Goal: Task Accomplishment & Management: Manage account settings

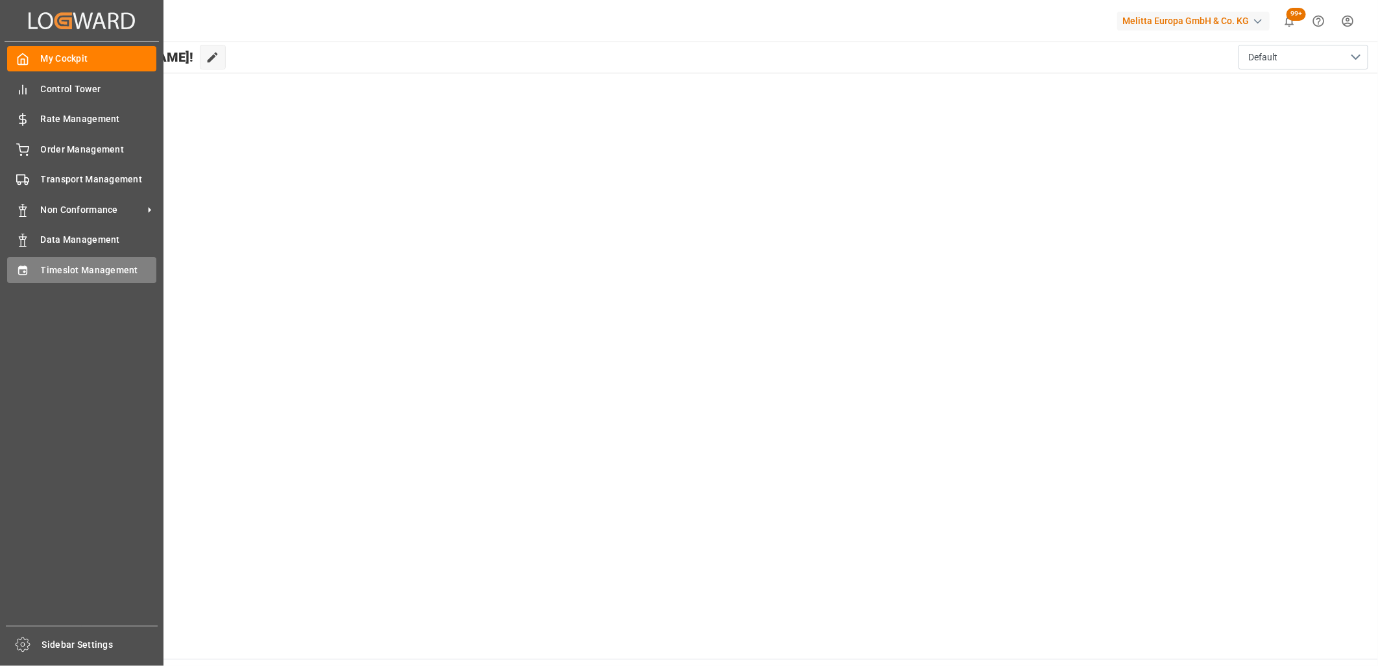
click at [25, 271] on icon at bounding box center [22, 270] width 13 height 13
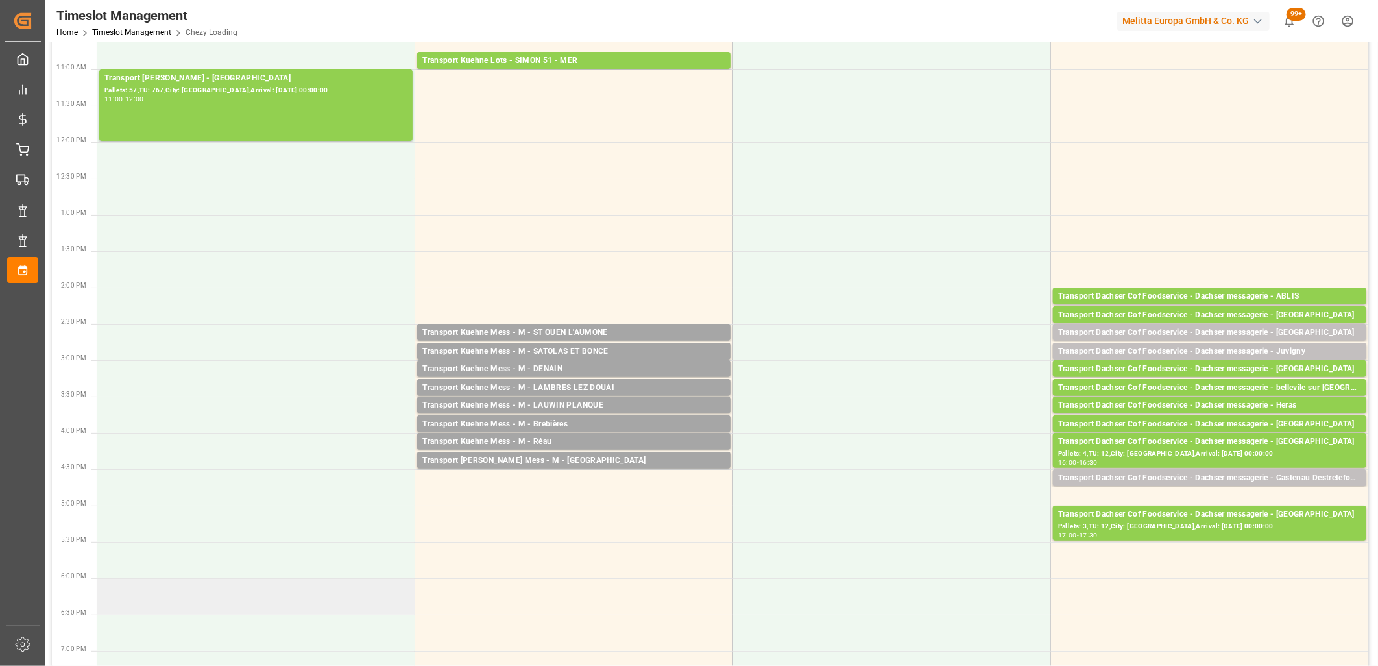
scroll to position [288, 0]
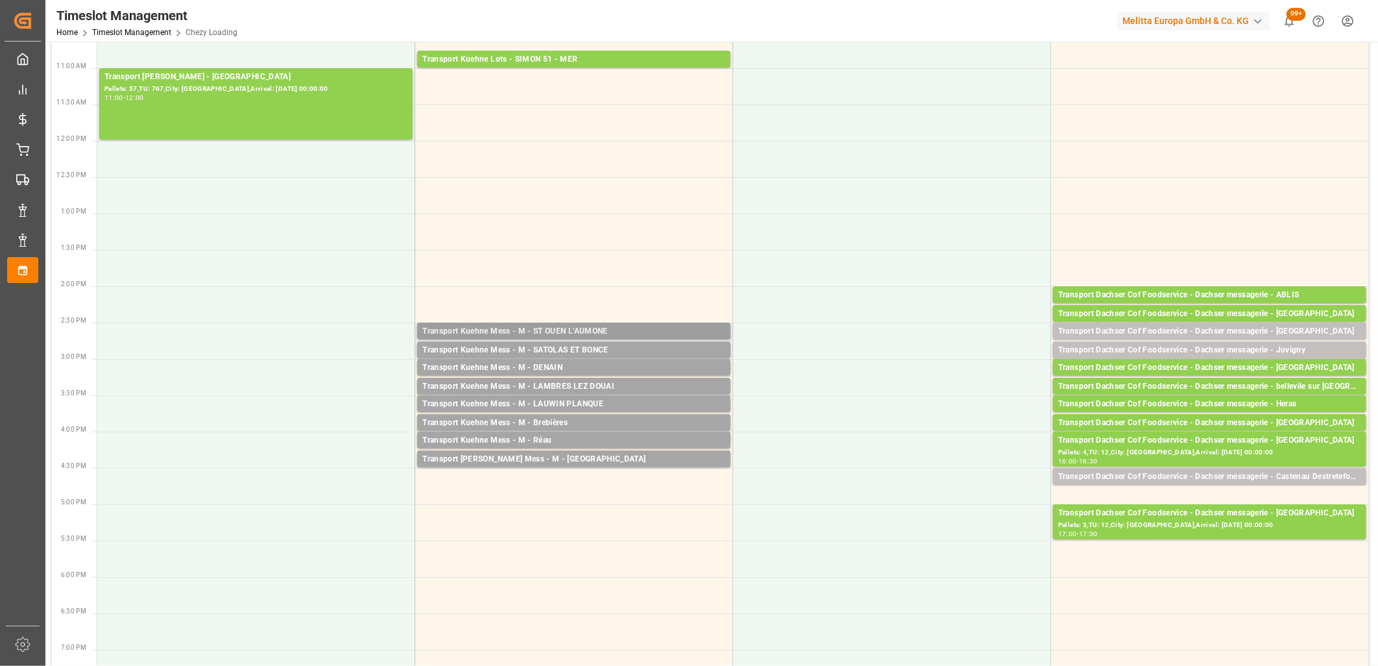
click at [557, 331] on div "Transport Kuehne Mess - M - ST OUEN L'AUMONE" at bounding box center [573, 331] width 303 height 13
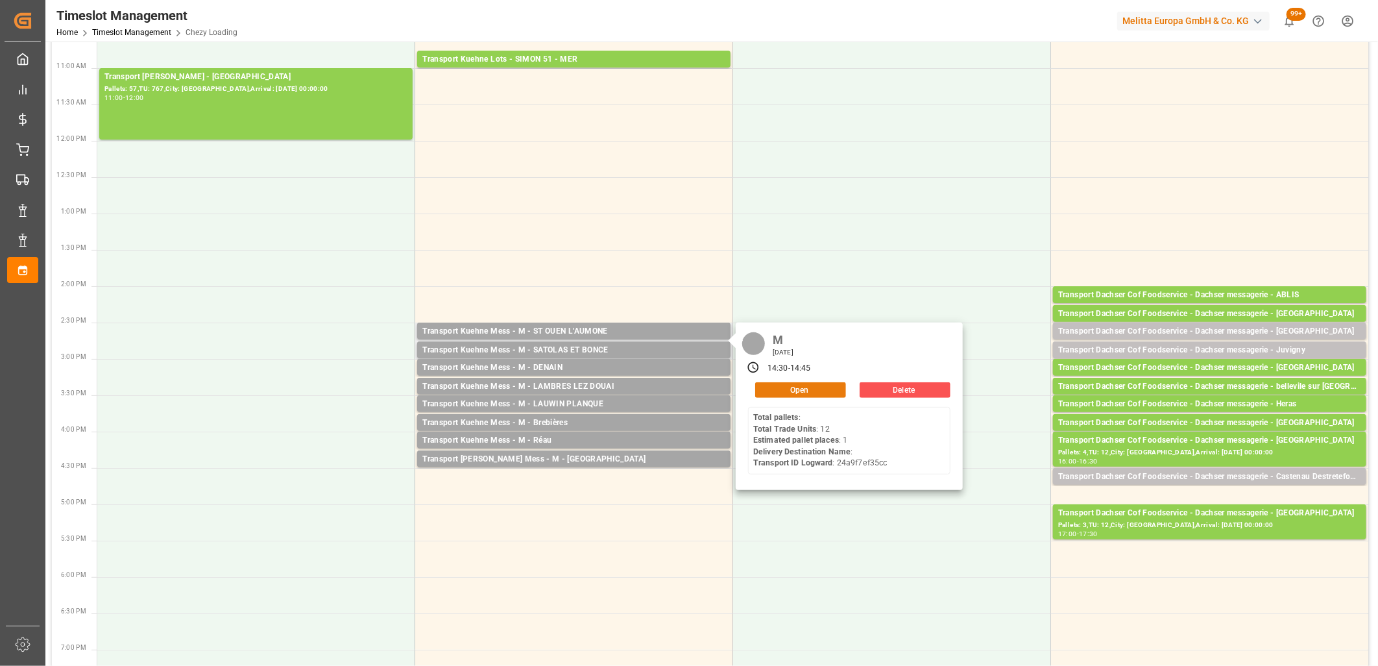
click at [764, 391] on button "Open" at bounding box center [800, 390] width 91 height 16
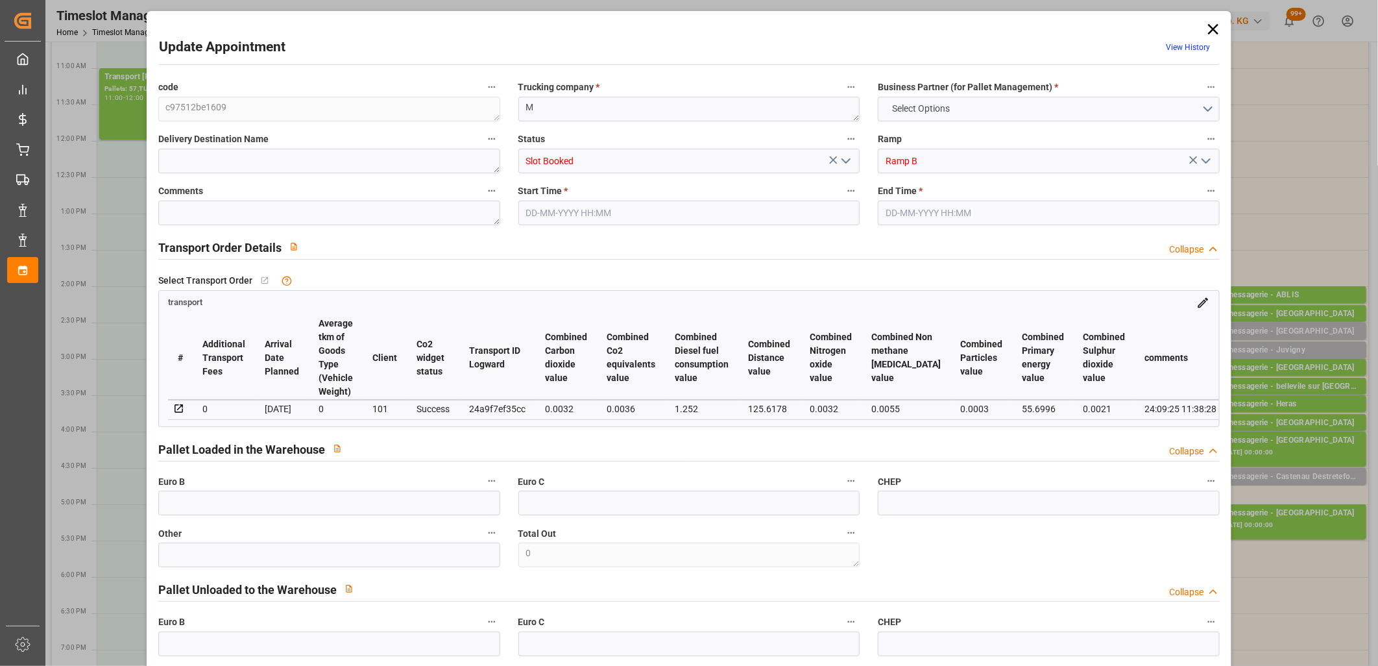
type input "0"
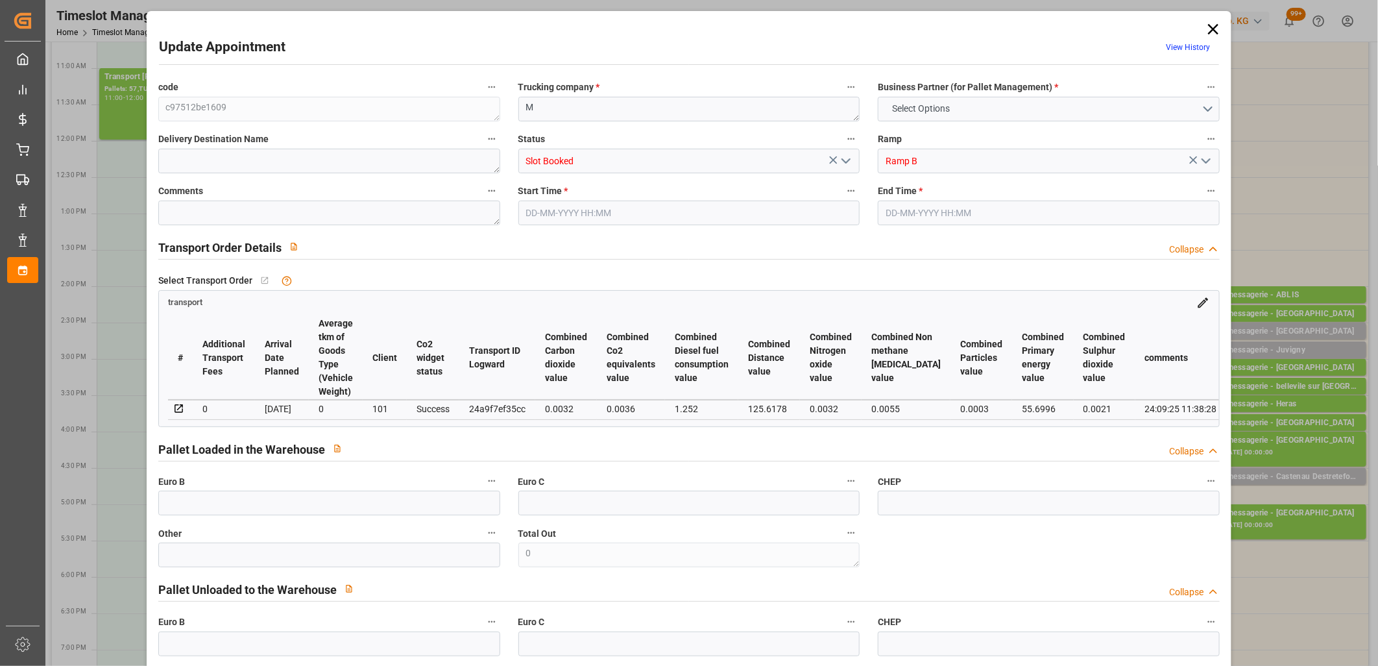
type input "0"
type input "1"
type input "40.96"
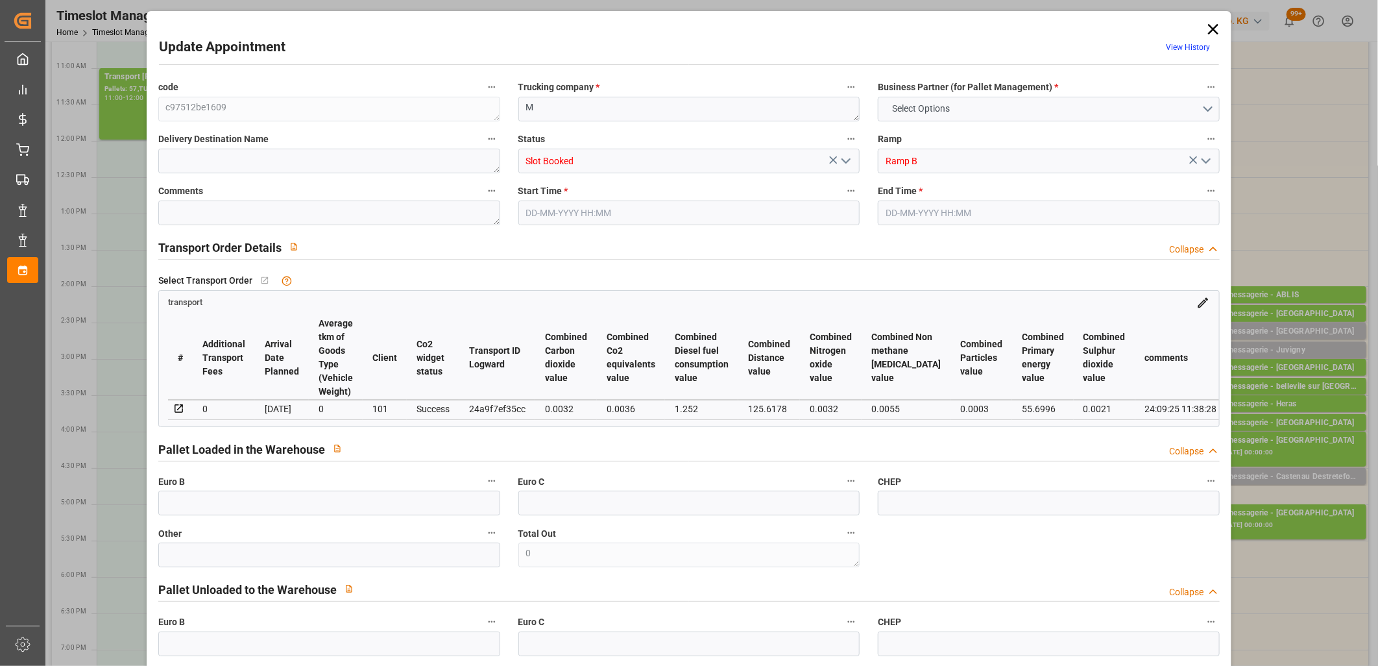
type input "0"
type input "40.96"
type input "0"
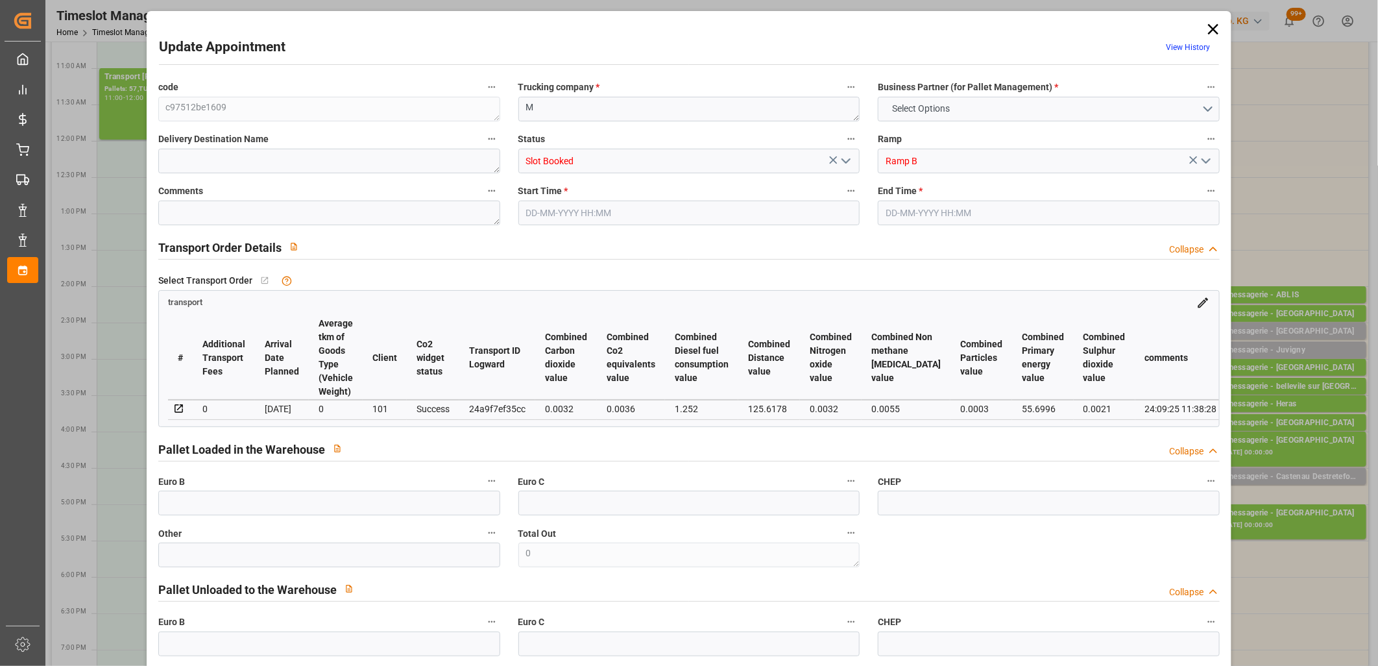
type input "1"
type input "38.115"
type input "72.414"
type input "368.679"
type input "95"
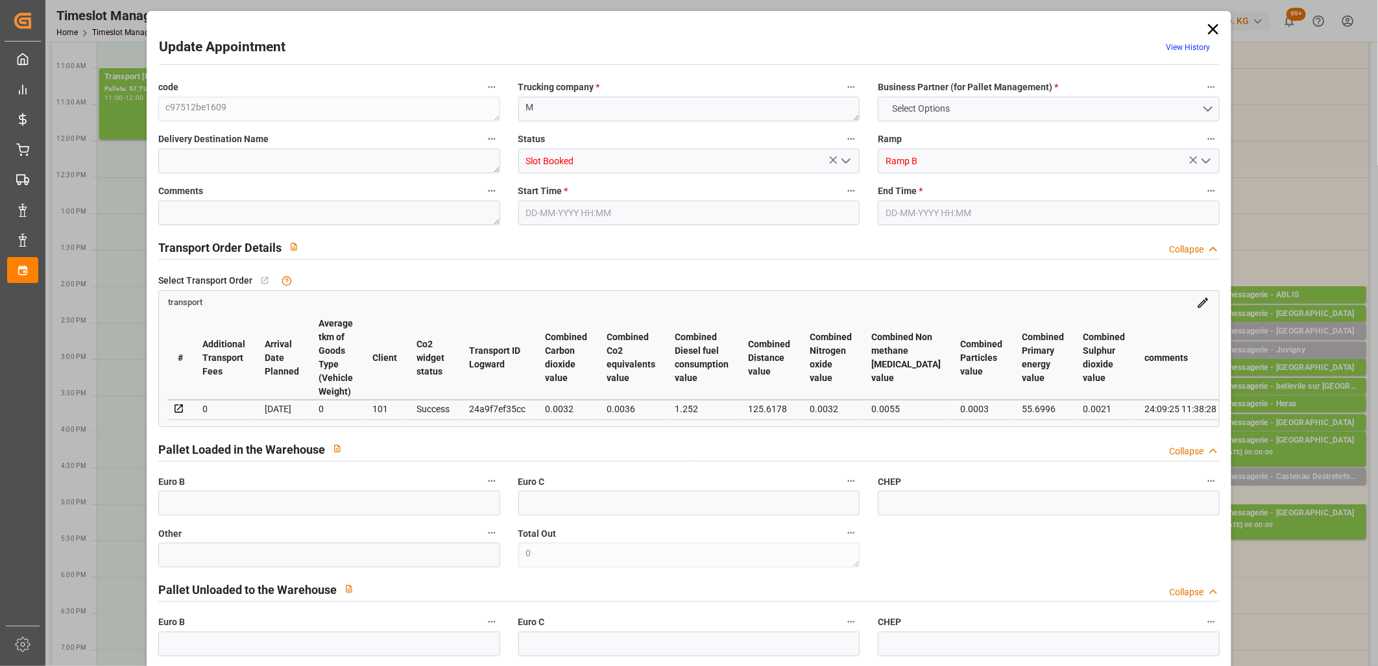
type input "0"
type input "12"
type input "1"
type input "101"
type input "49.414"
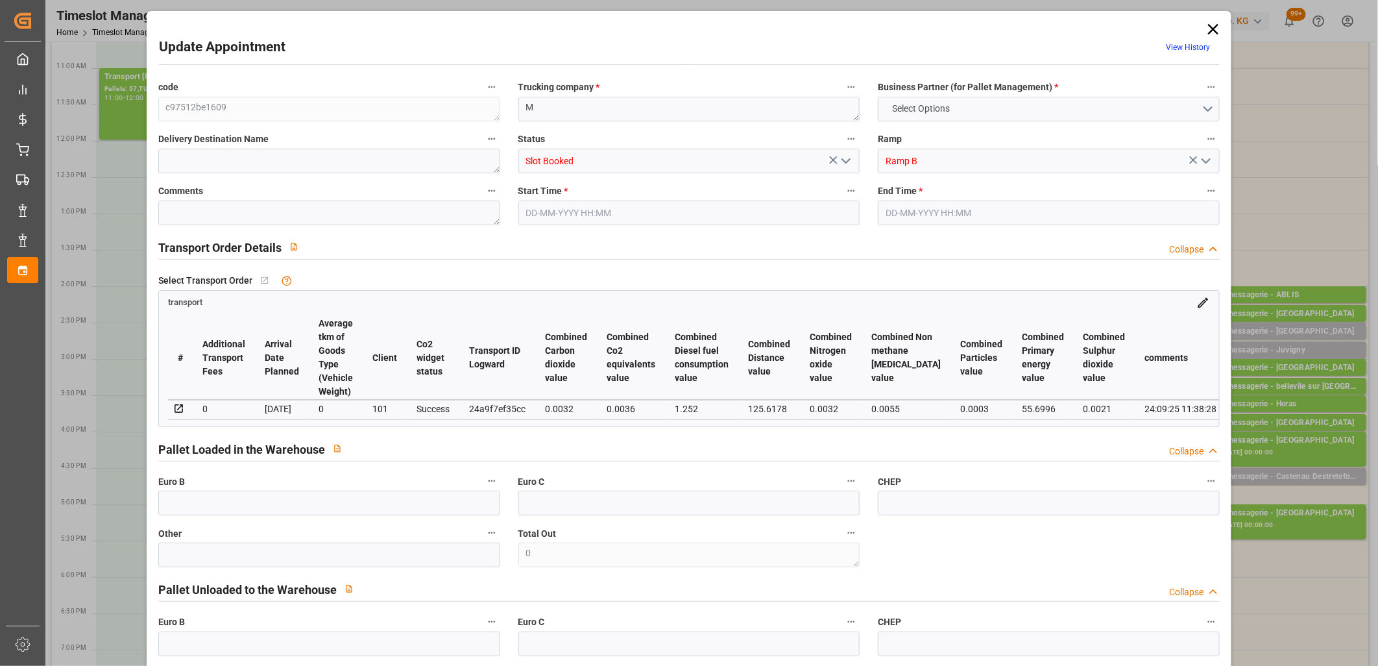
type input "0"
type input "4710.8598"
type input "0"
type input "21"
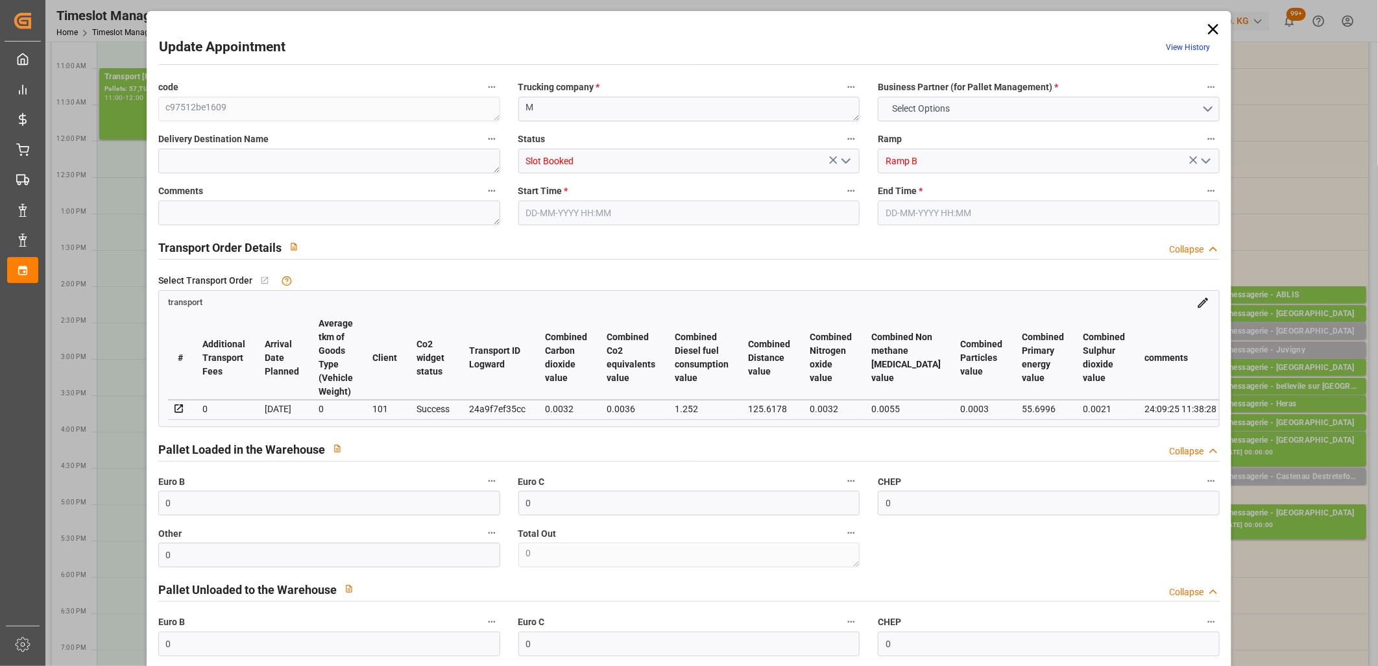
type input "35"
type input "25-09-2025 14:30"
type input "25-09-2025 14:45"
type input "24-09-2025 11:38"
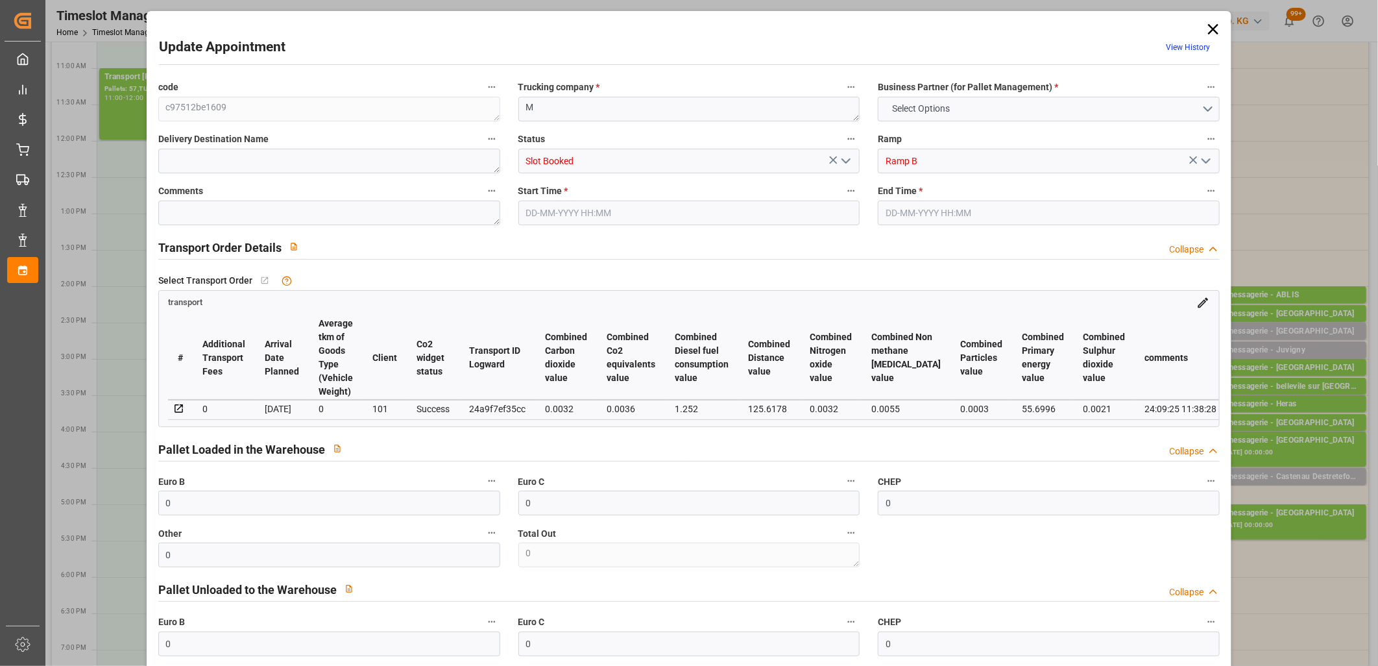
type input "[DATE]"
type input "26-09-2025"
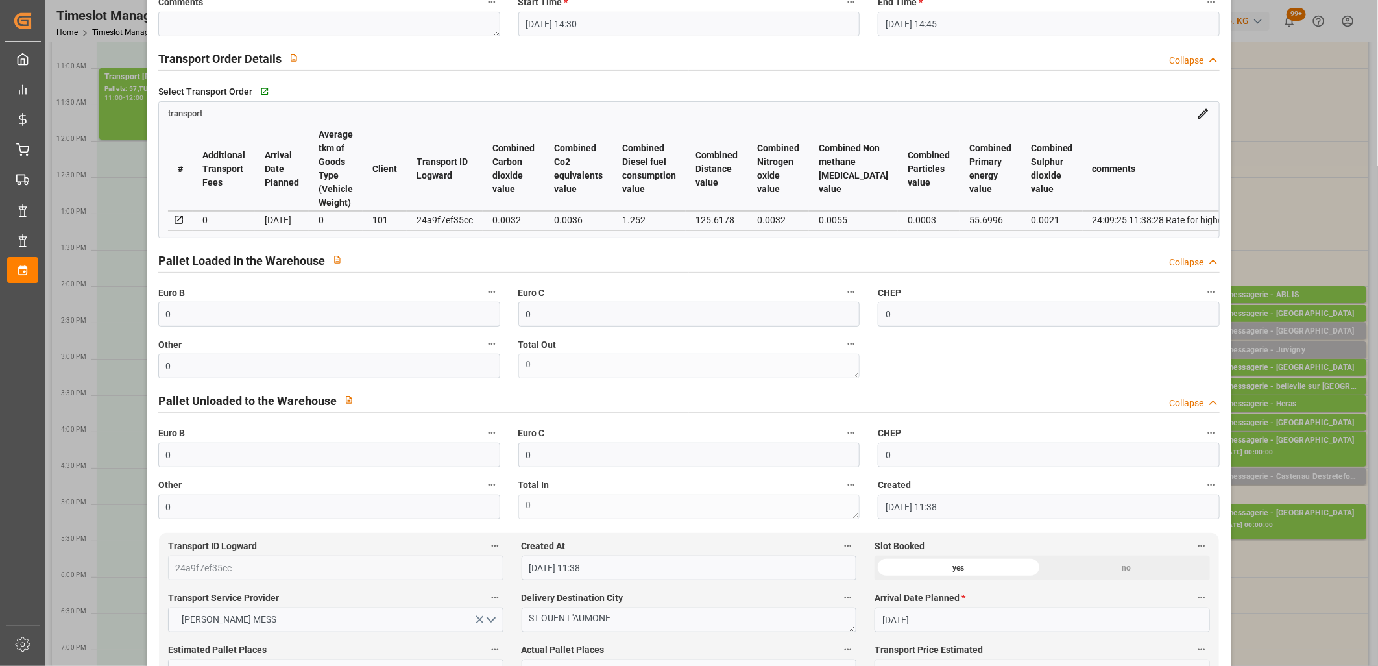
scroll to position [432, 0]
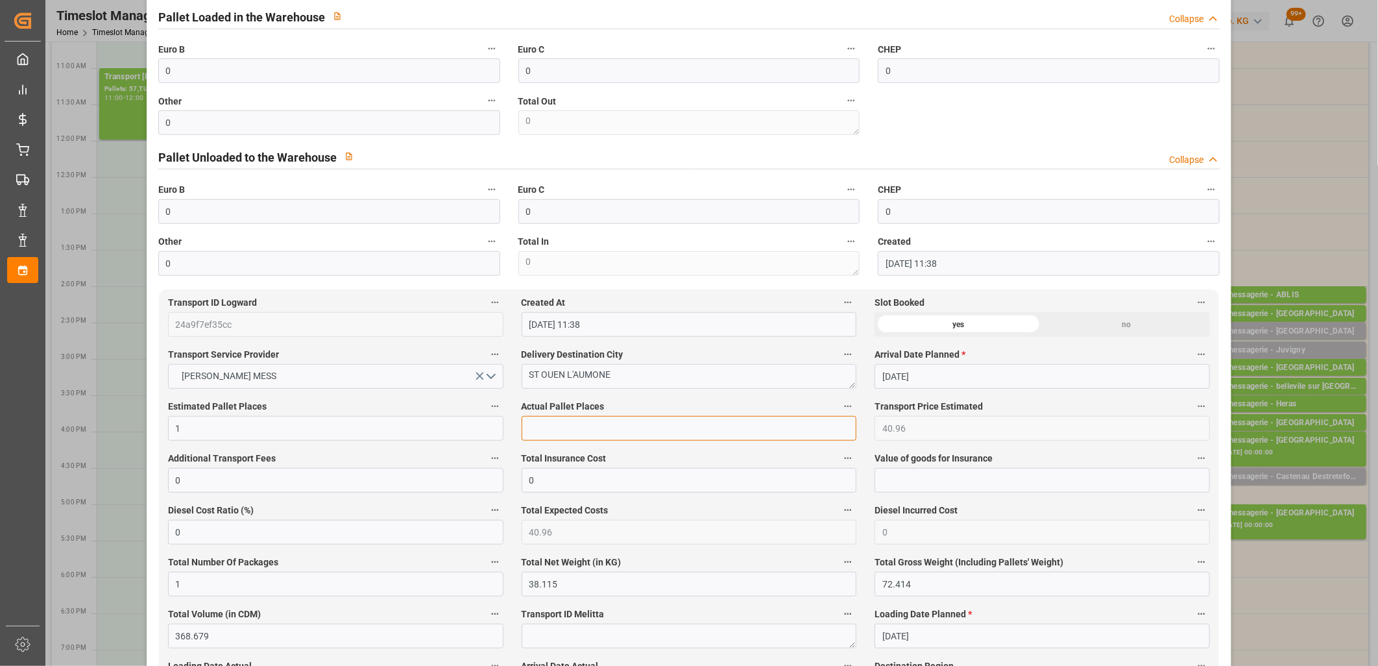
click at [604, 440] on input "text" at bounding box center [690, 428] width 336 height 25
type input "1"
click at [275, 110] on label "Other" at bounding box center [329, 101] width 342 height 18
click at [483, 109] on button "Other" at bounding box center [491, 100] width 17 height 17
click at [273, 125] on div at bounding box center [689, 333] width 1378 height 666
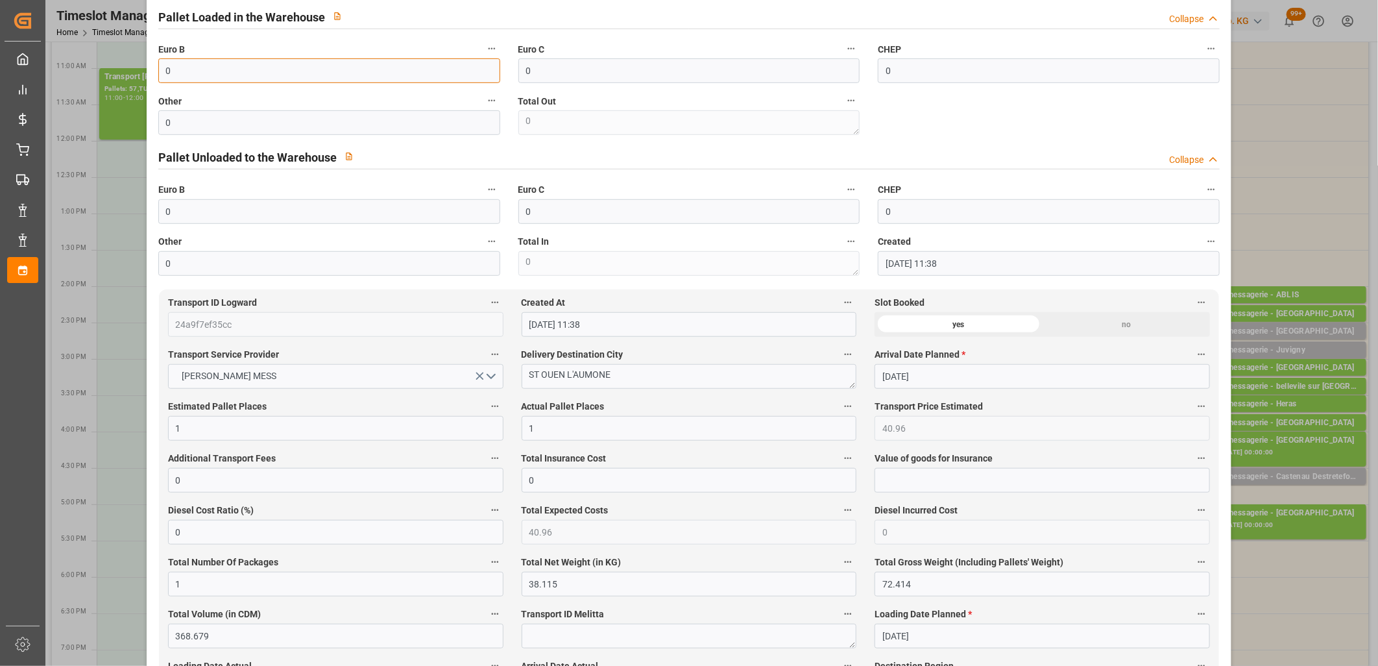
click at [256, 75] on input "0" at bounding box center [329, 70] width 342 height 25
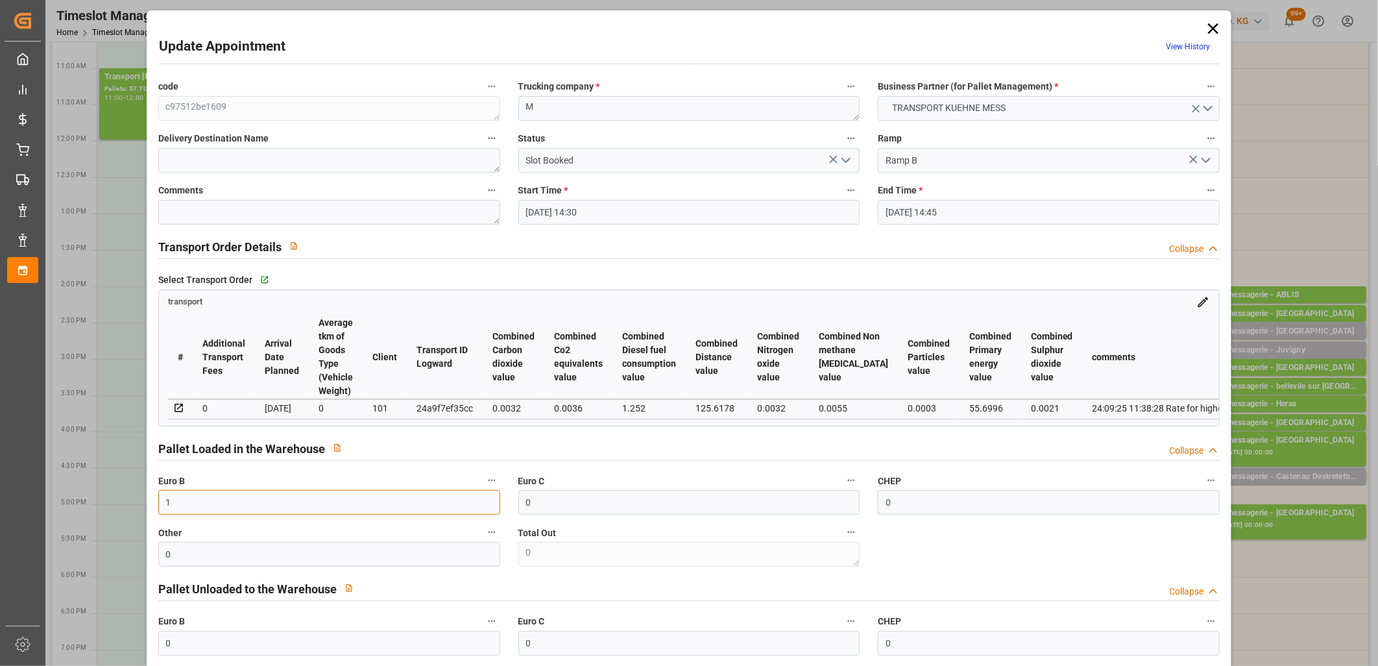
scroll to position [0, 0]
type input "1"
click at [848, 162] on icon "open menu" at bounding box center [846, 161] width 16 height 16
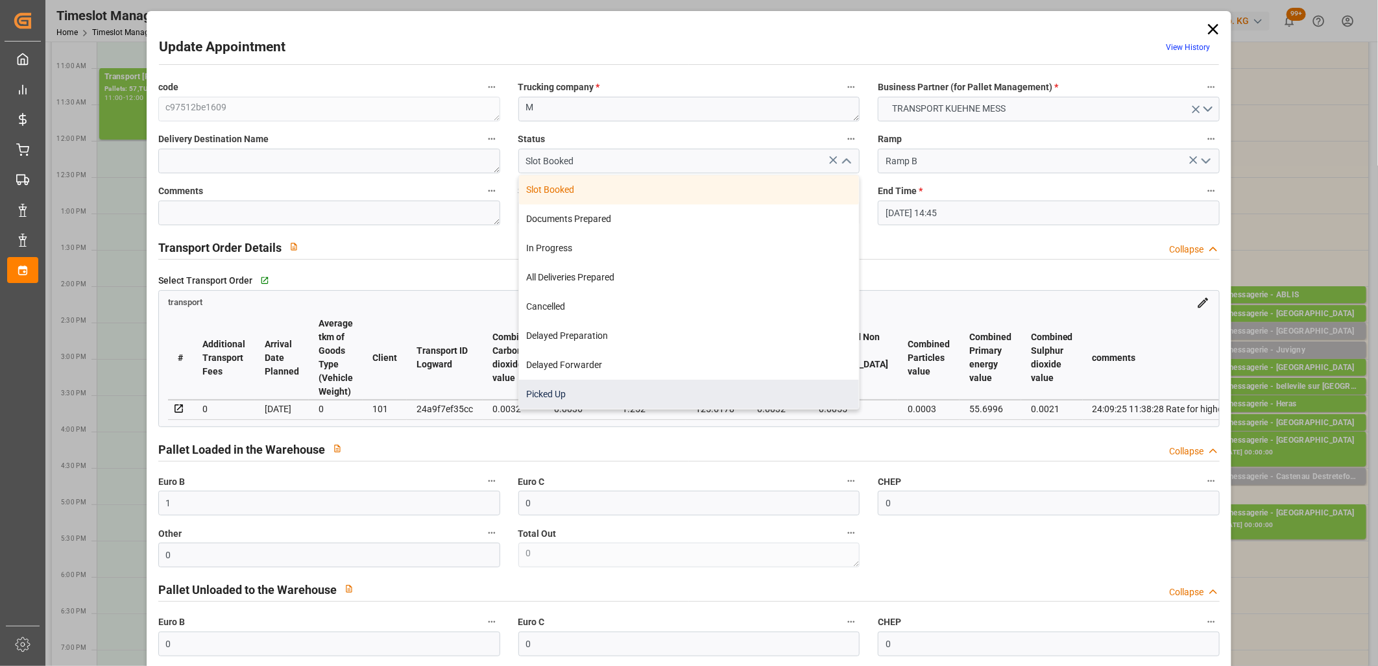
click at [751, 387] on div "Picked Up" at bounding box center [689, 394] width 341 height 29
type input "Picked Up"
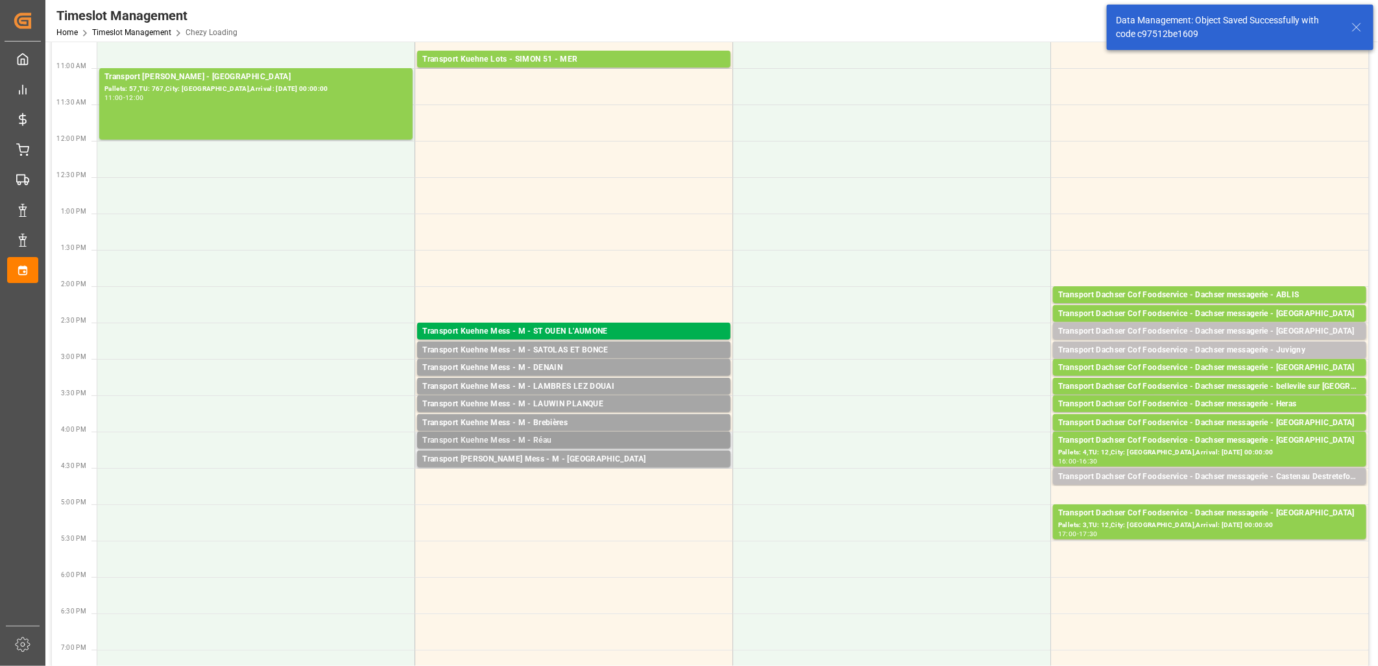
click at [552, 438] on div "Transport Kuehne Mess - M - Réau" at bounding box center [573, 440] width 303 height 13
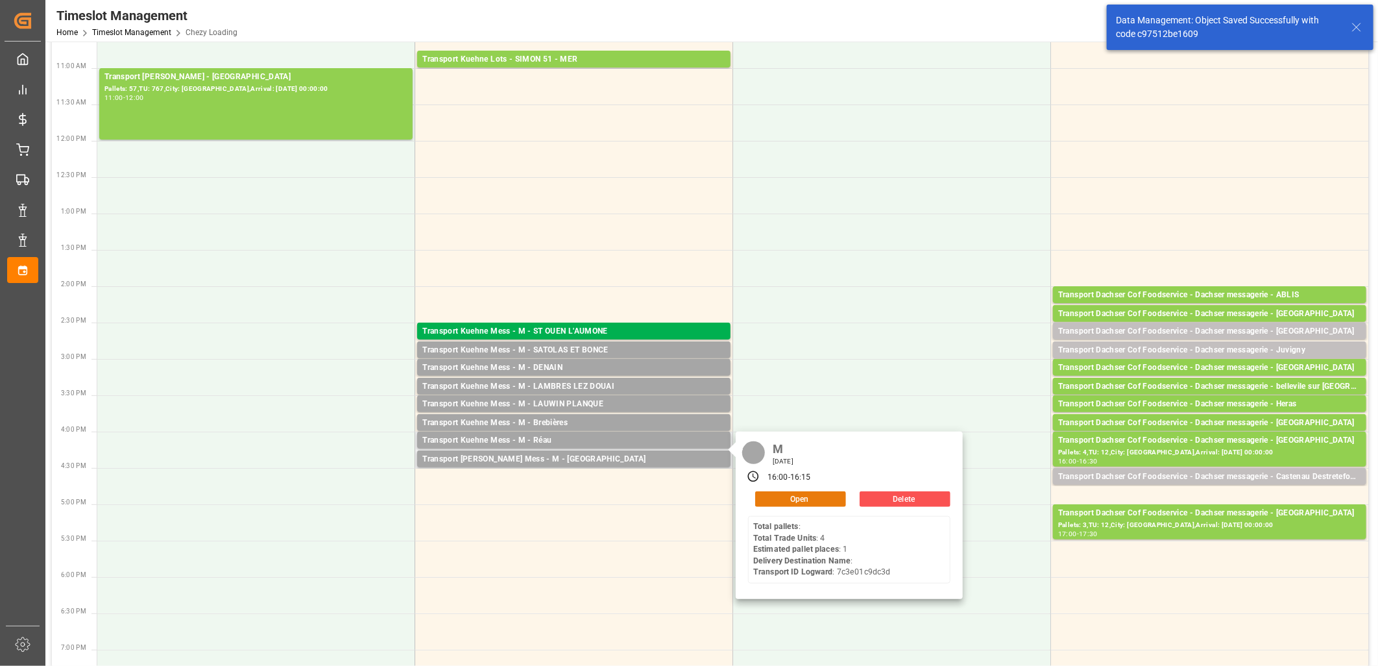
click at [803, 498] on button "Open" at bounding box center [800, 499] width 91 height 16
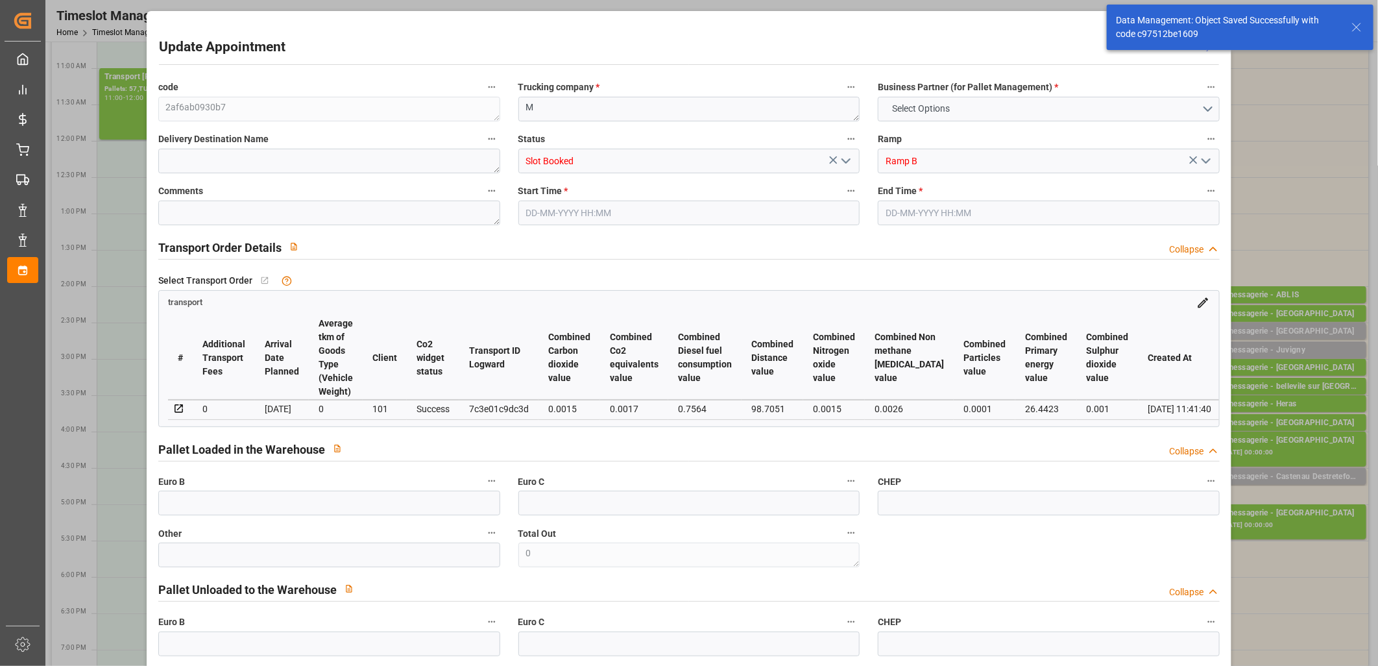
type input "0"
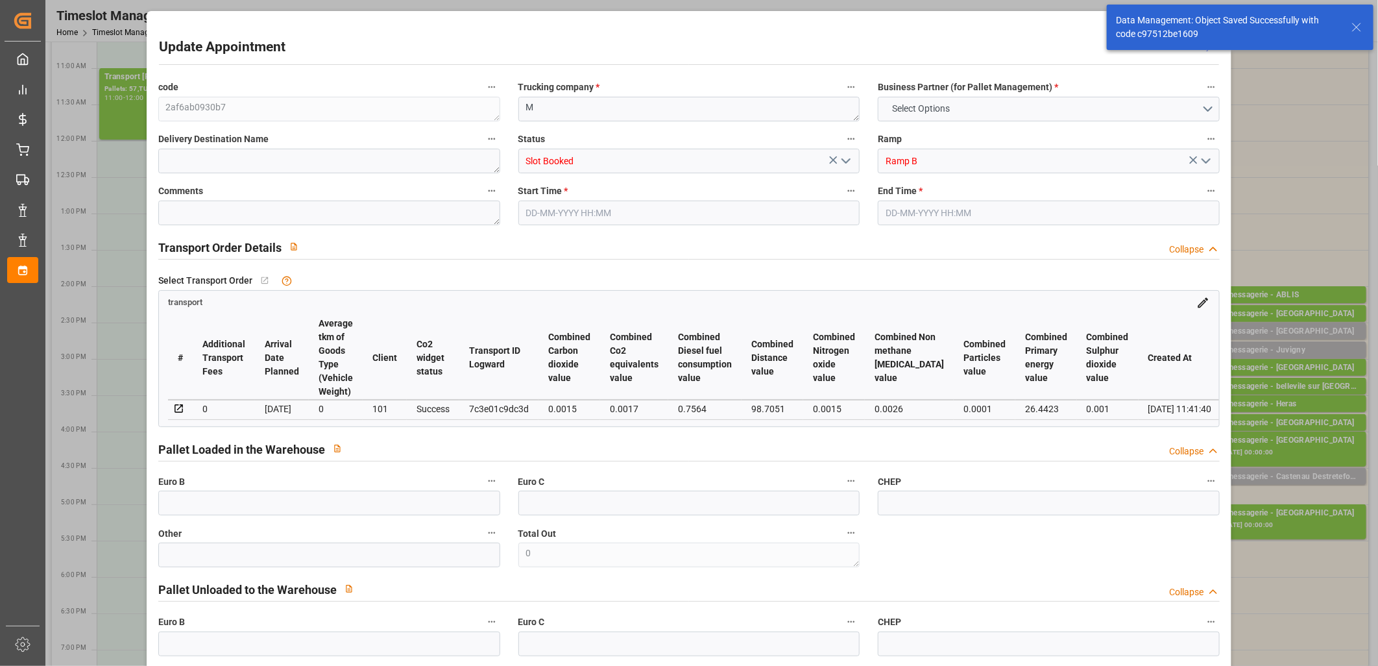
type input "0"
type input "1"
type input "38.14"
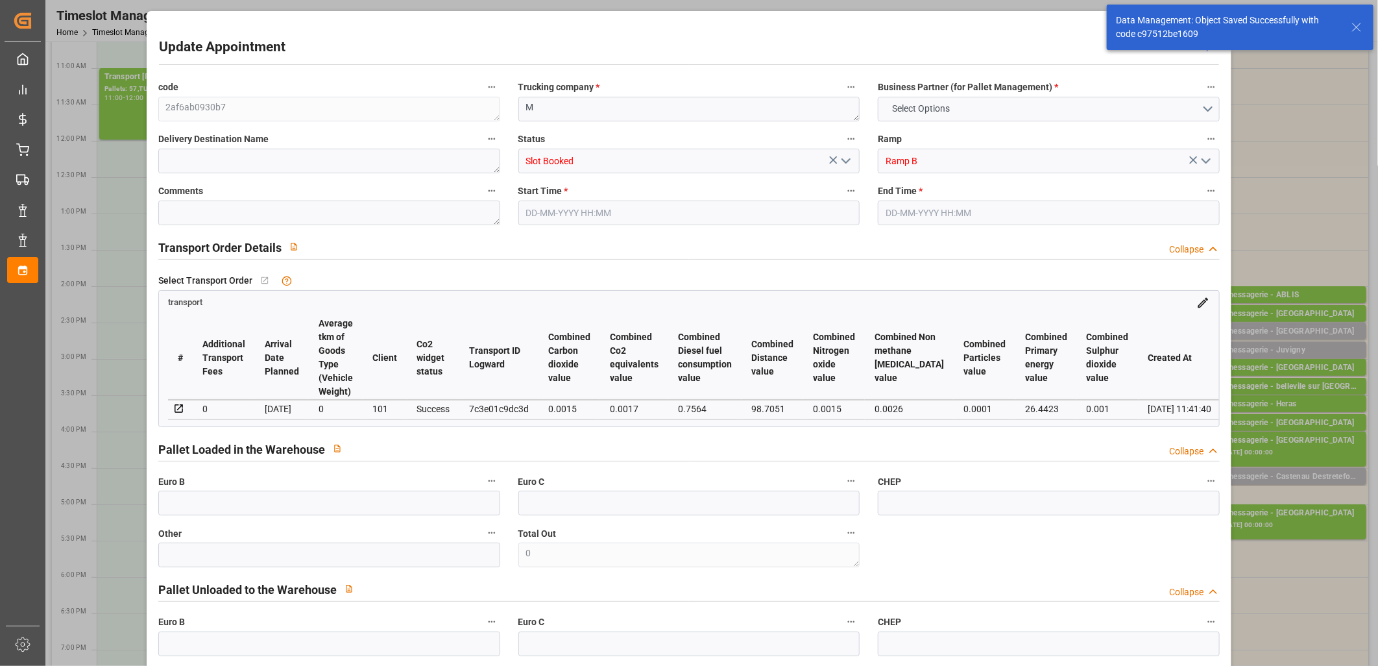
type input "0"
type input "38.14"
type input "0"
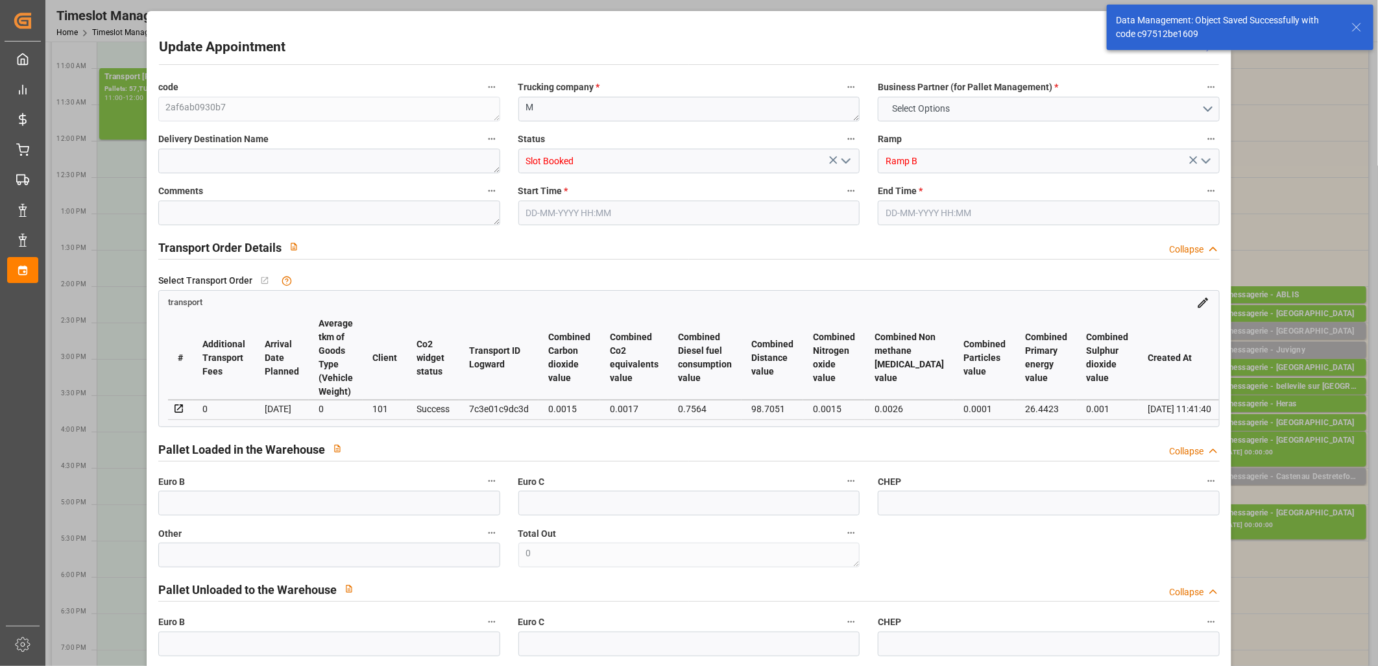
type input "1"
type input "26.812"
type input "54.017"
type input "235.105"
type input "77"
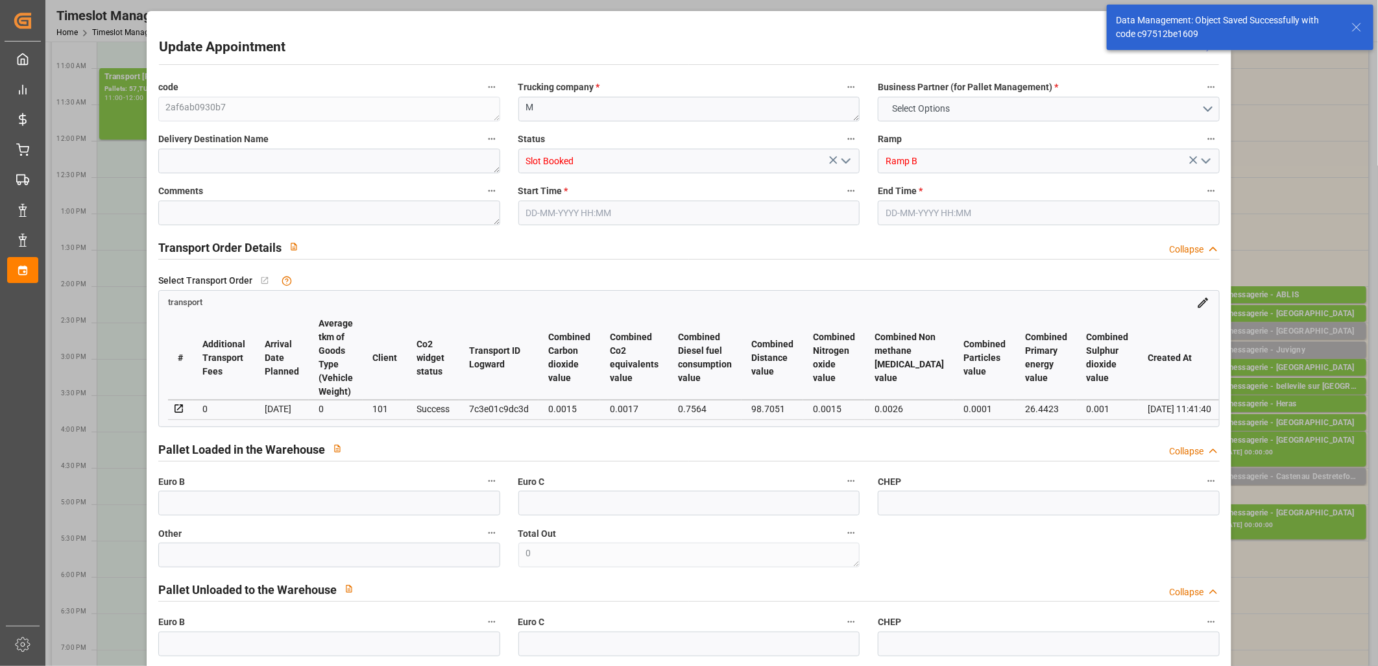
type input "0"
type input "4"
type input "1"
type input "101"
type input "31.017"
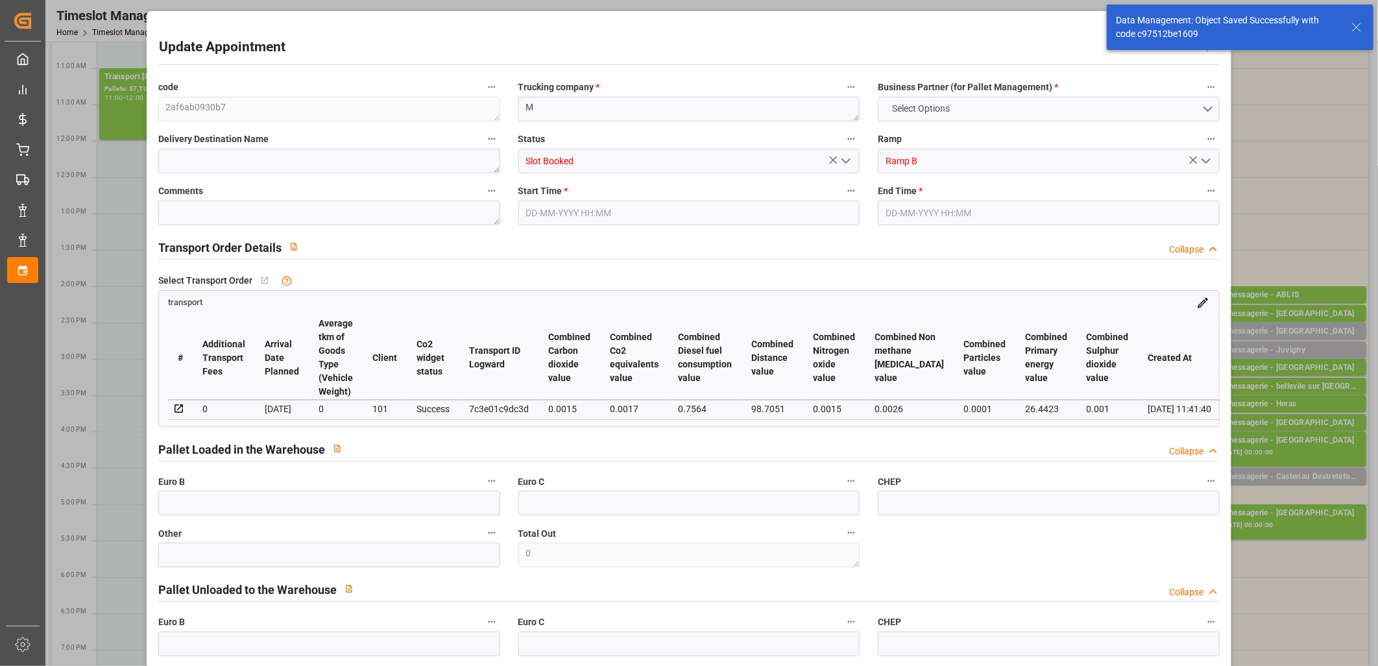
type input "0"
type input "4710.8598"
type input "0"
type input "21"
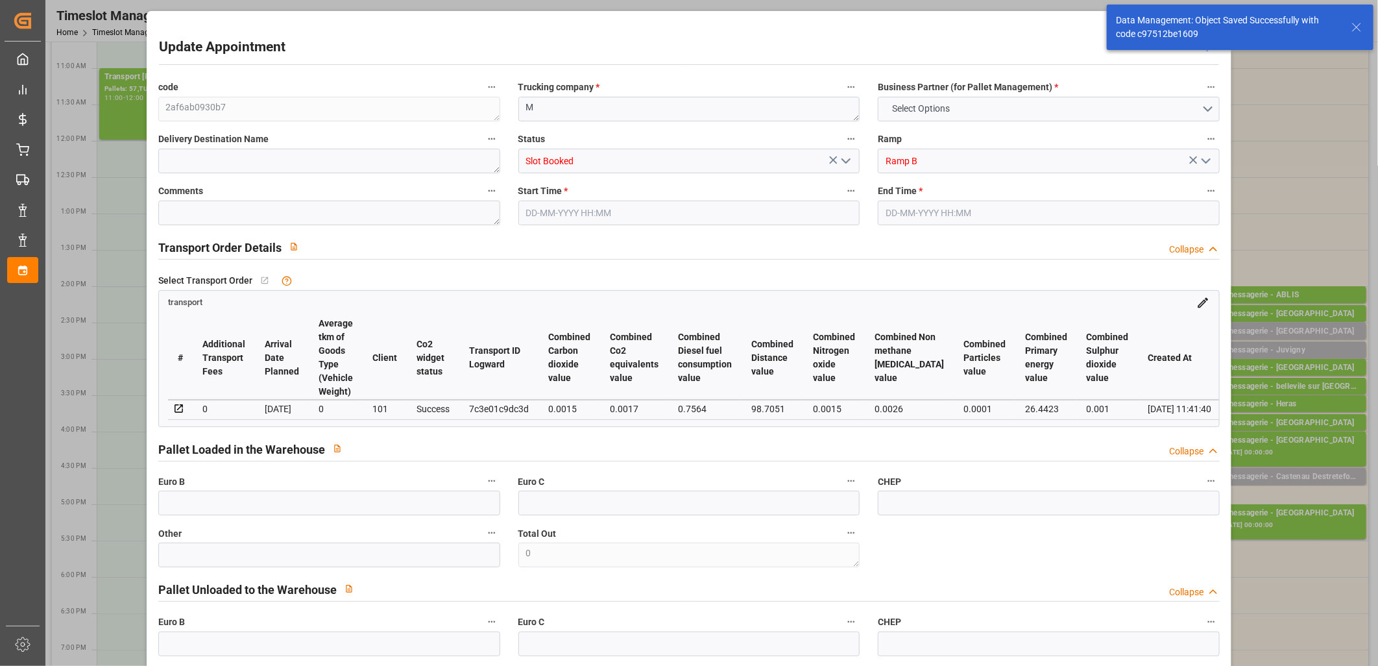
type input "35"
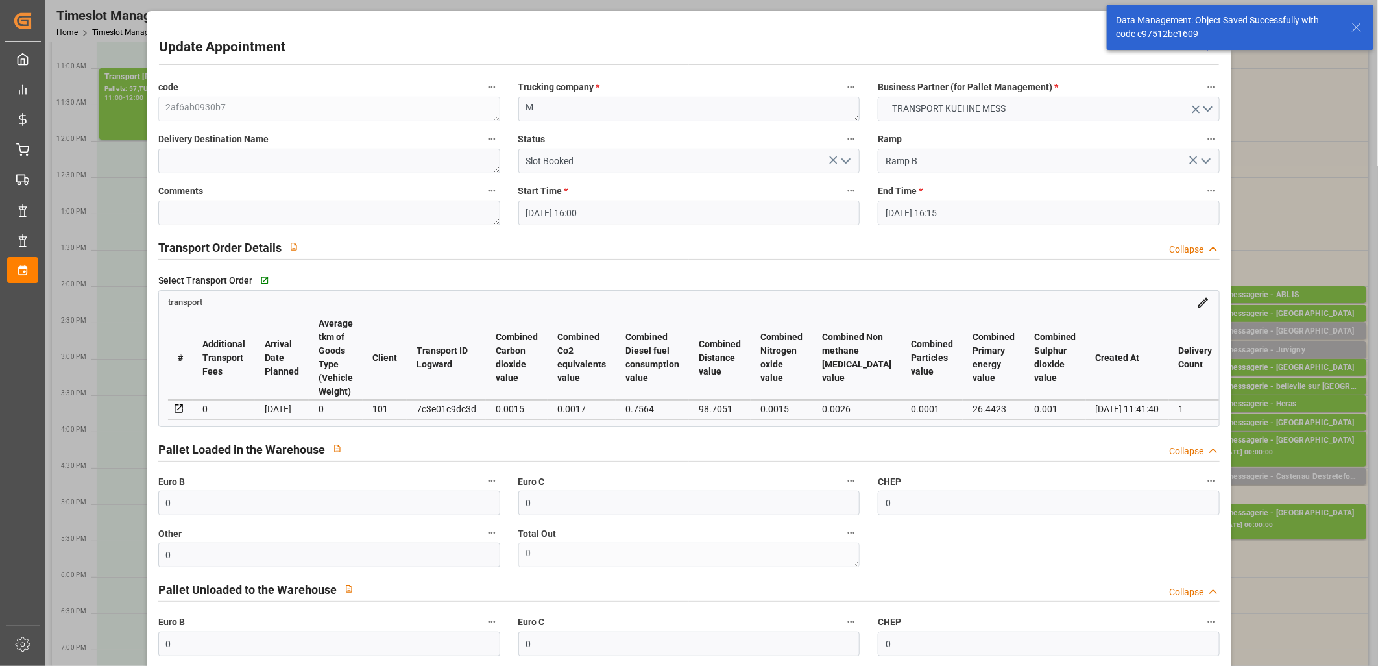
type input "25-09-2025 16:00"
type input "25-09-2025 16:15"
type input "24-09-2025 11:41"
type input "01-10-2025"
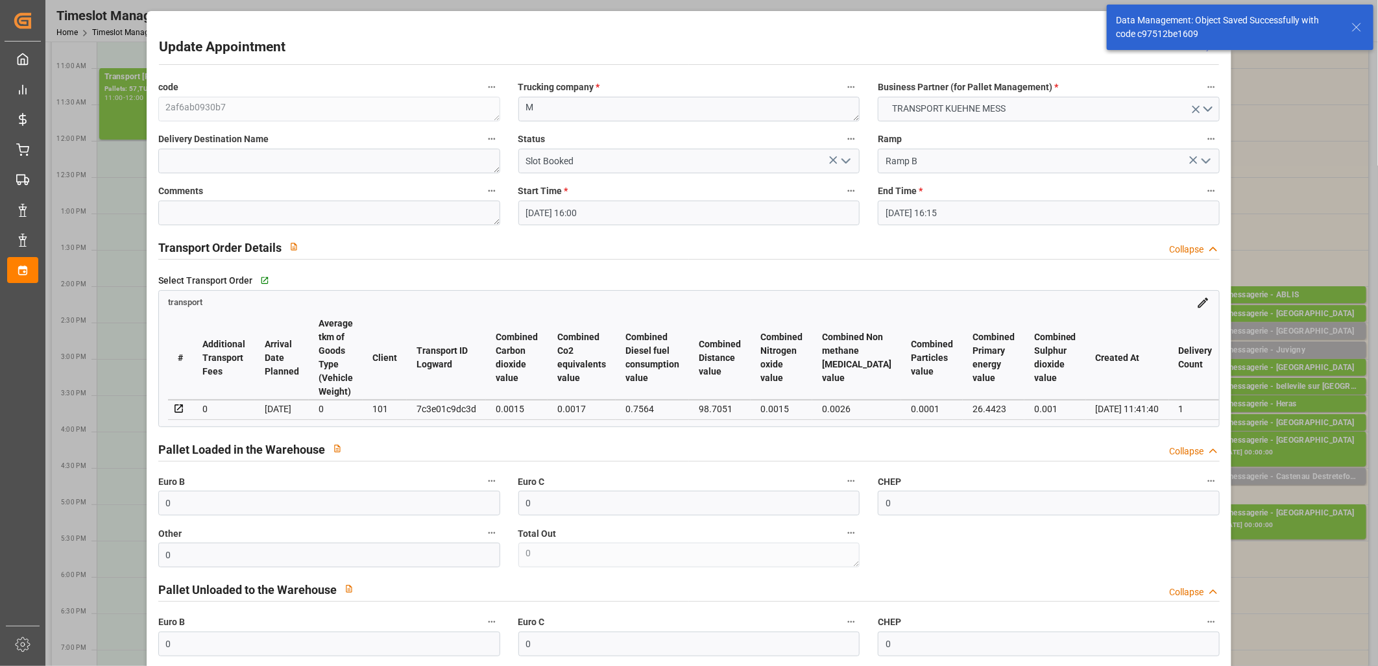
type input "30-09-2025"
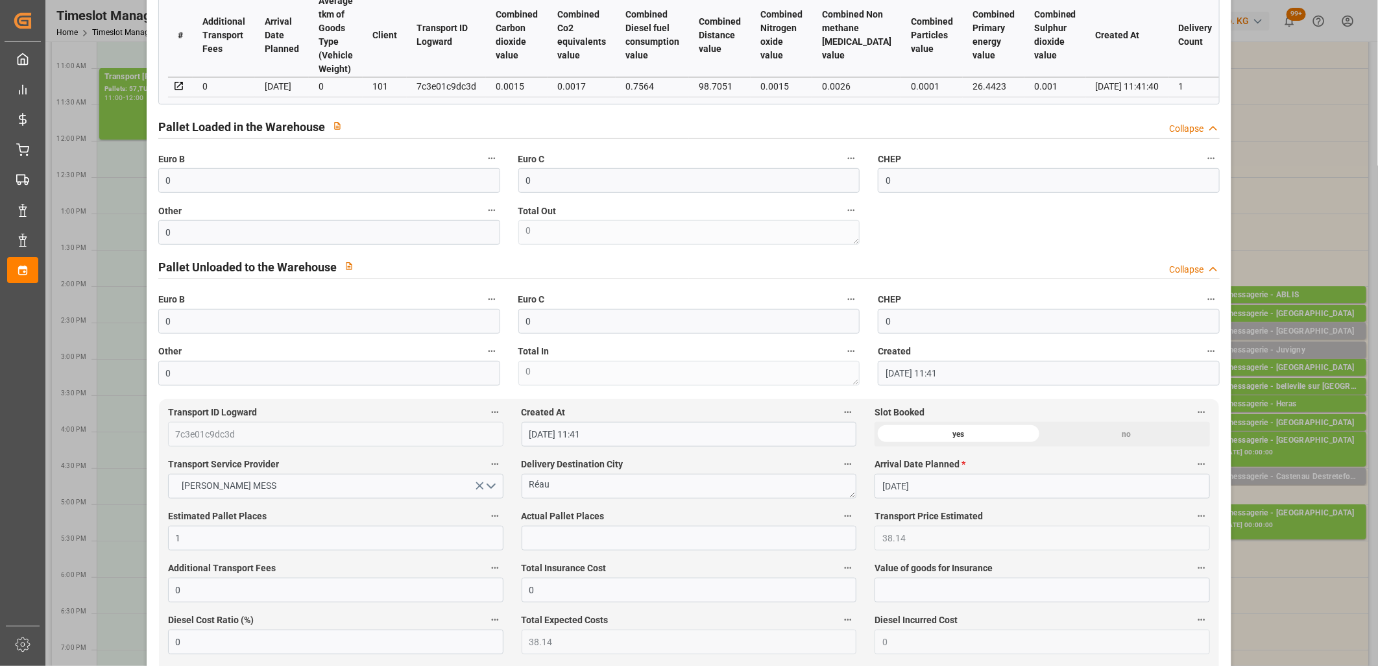
scroll to position [360, 0]
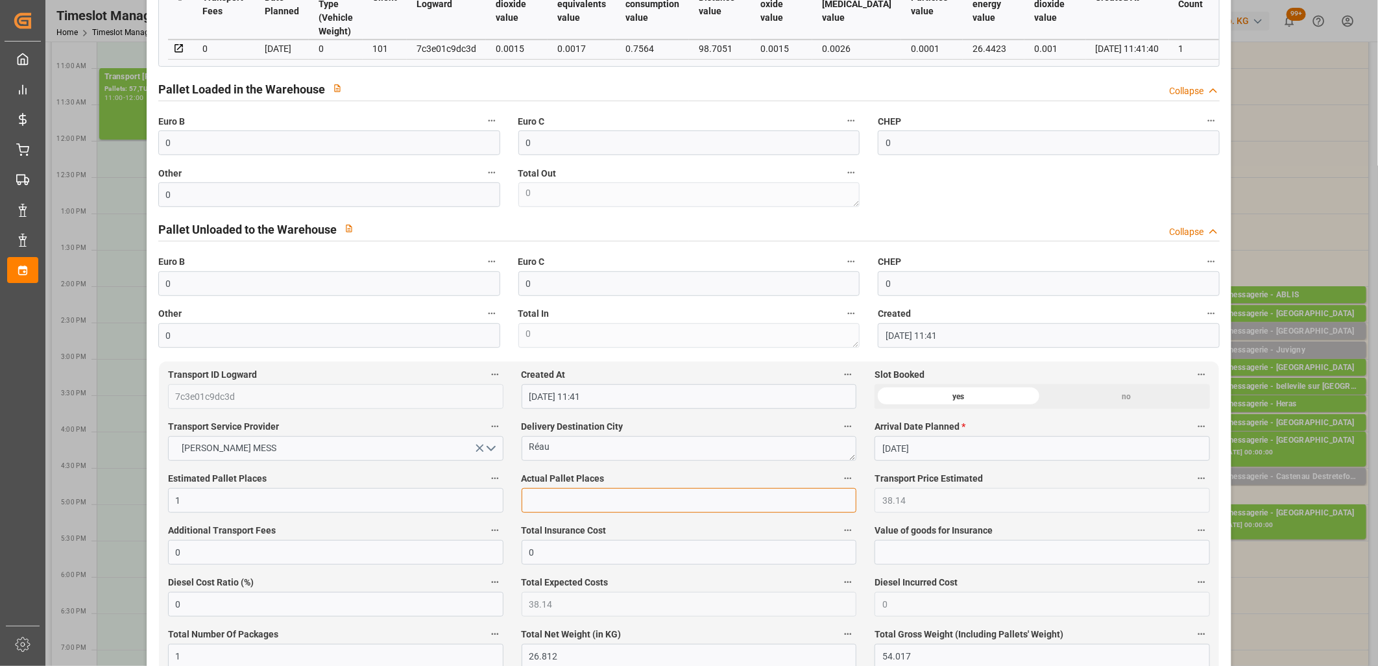
click at [602, 505] on input "text" at bounding box center [690, 500] width 336 height 25
type input "1"
click at [334, 150] on input "0" at bounding box center [329, 142] width 342 height 25
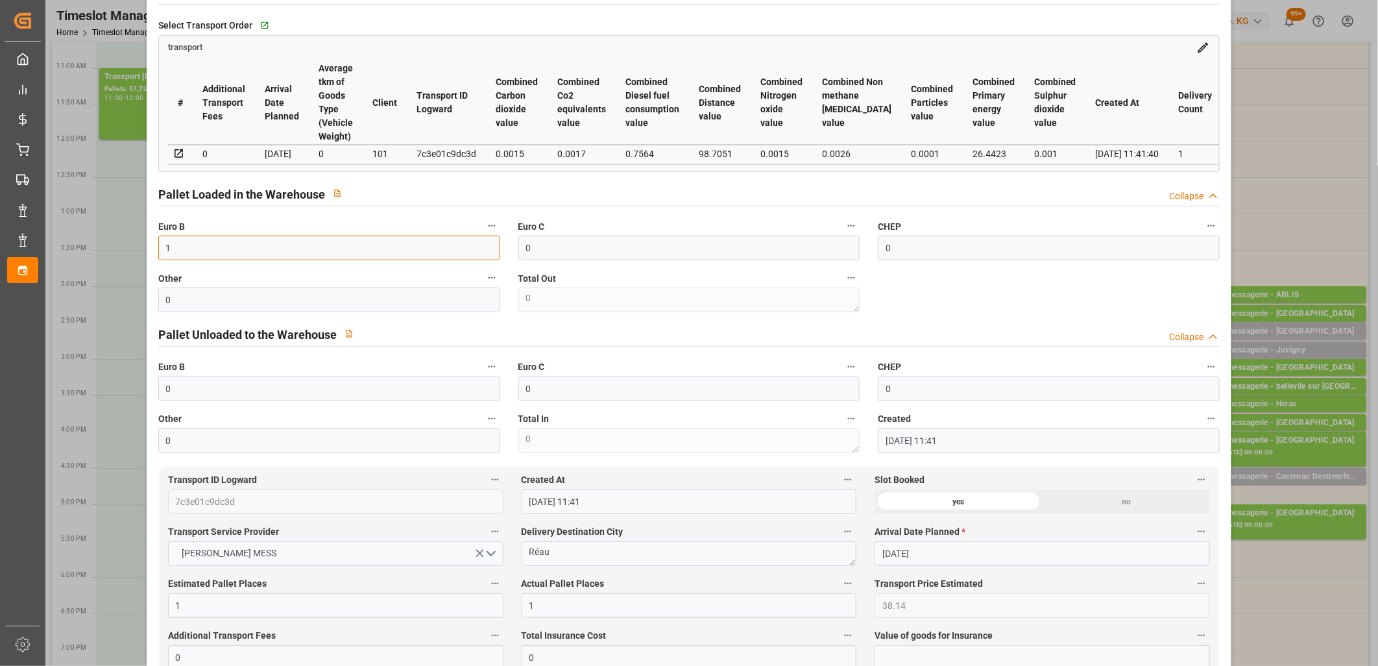
scroll to position [0, 0]
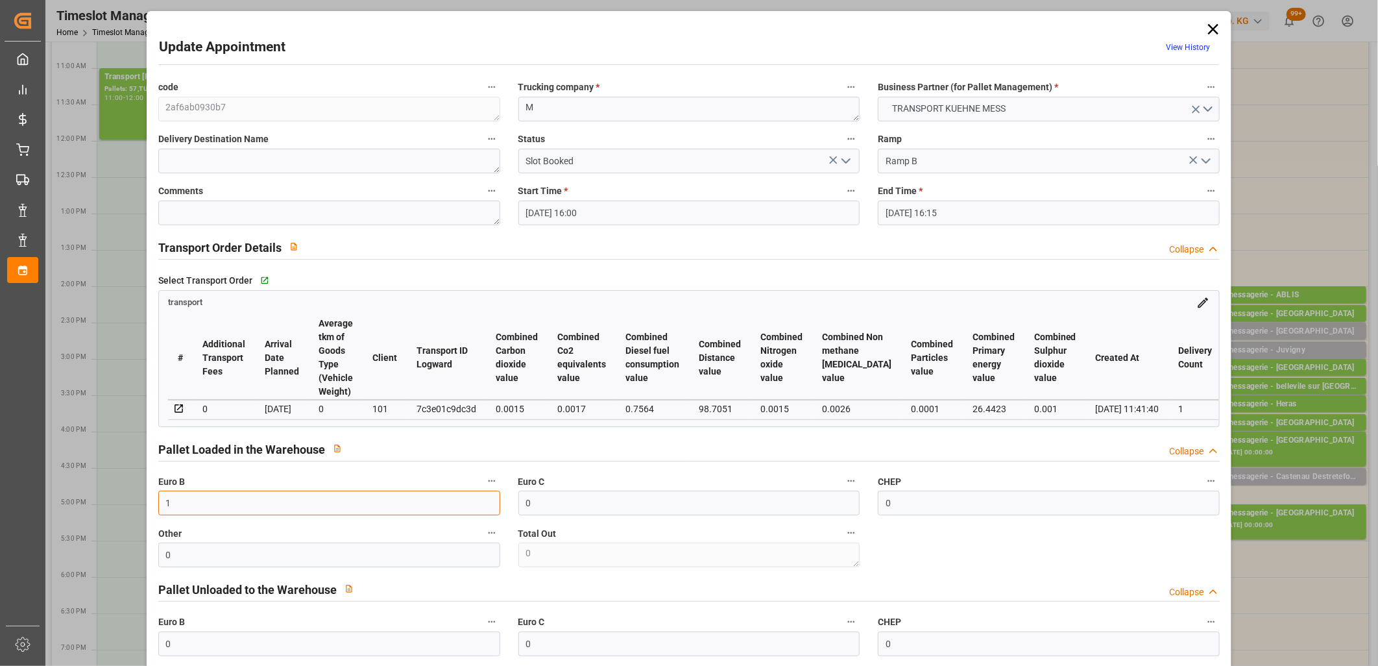
type input "1"
click at [842, 159] on polyline "open menu" at bounding box center [846, 161] width 8 height 4
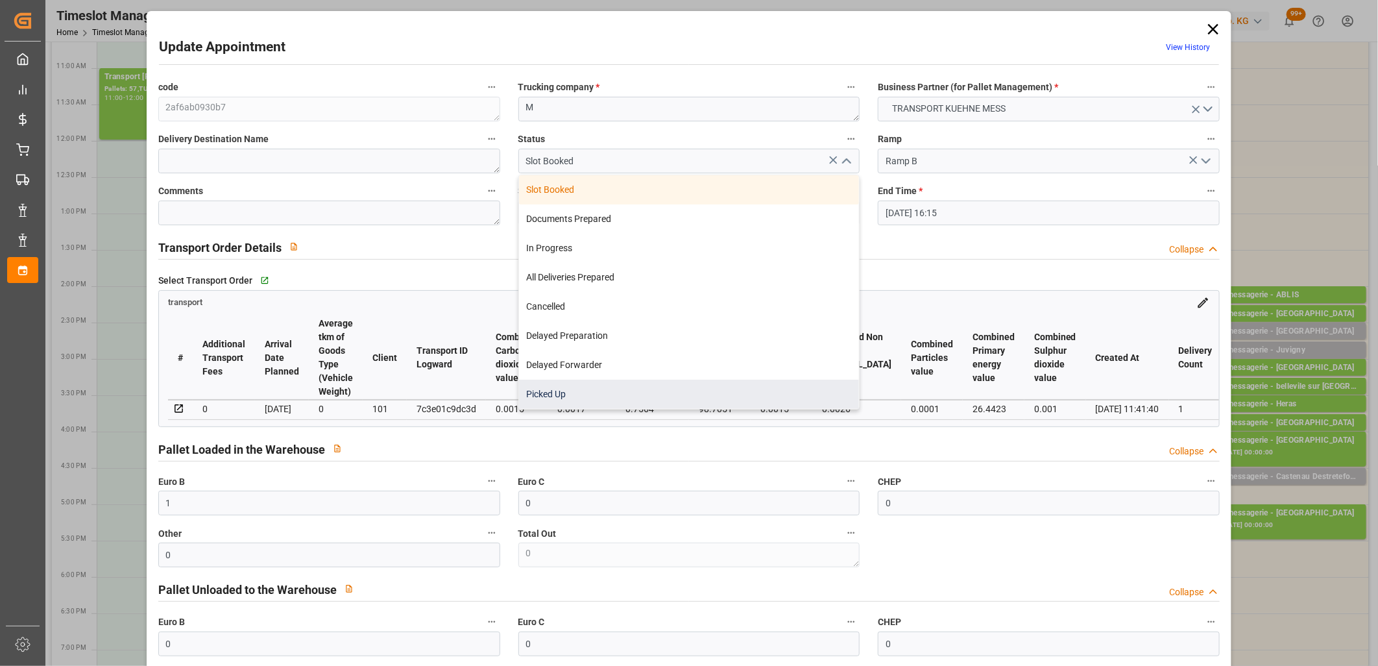
click at [711, 401] on div "Picked Up" at bounding box center [689, 394] width 341 height 29
type input "Picked Up"
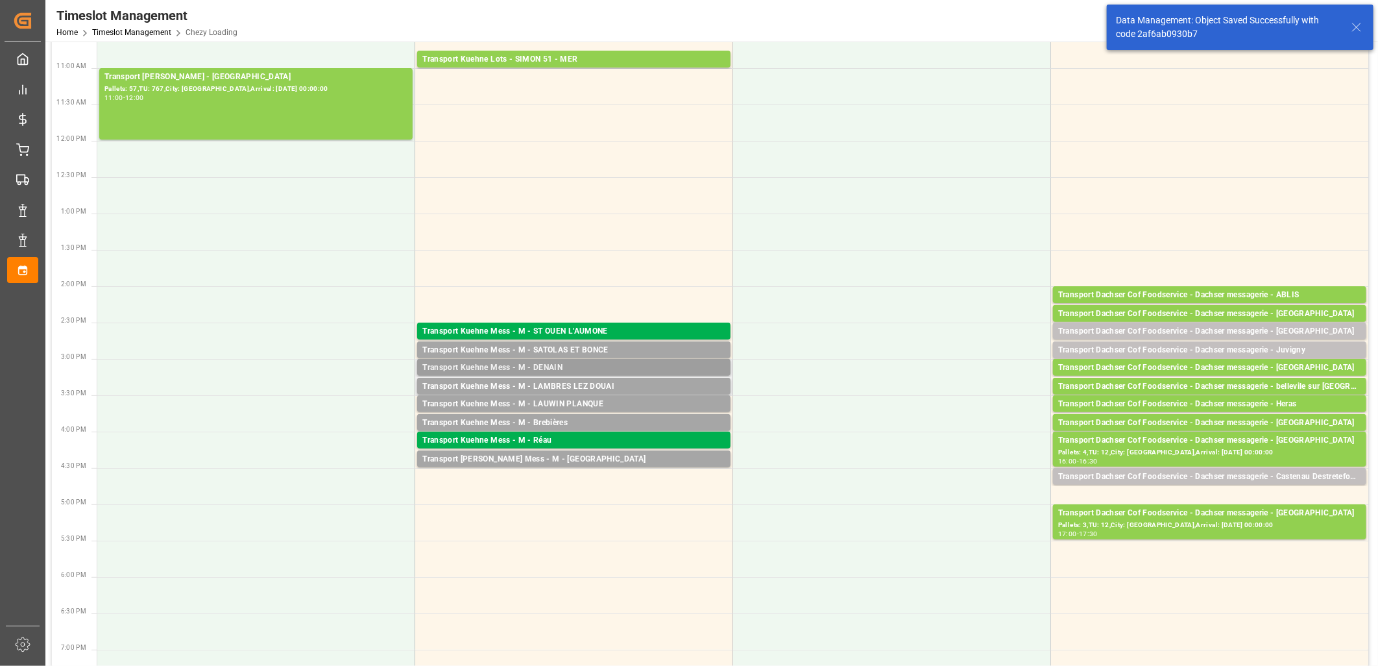
click at [540, 366] on div "Transport Kuehne Mess - M - DENAIN" at bounding box center [573, 367] width 303 height 13
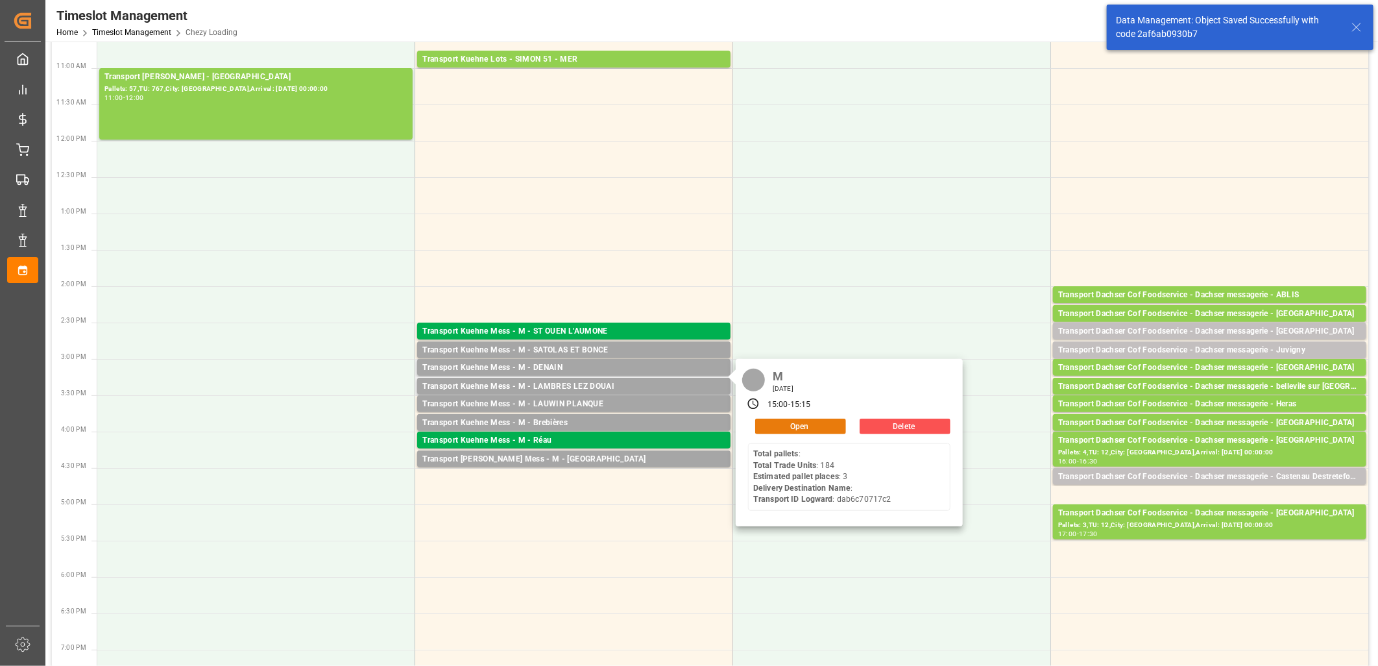
click at [779, 419] on button "Open" at bounding box center [800, 427] width 91 height 16
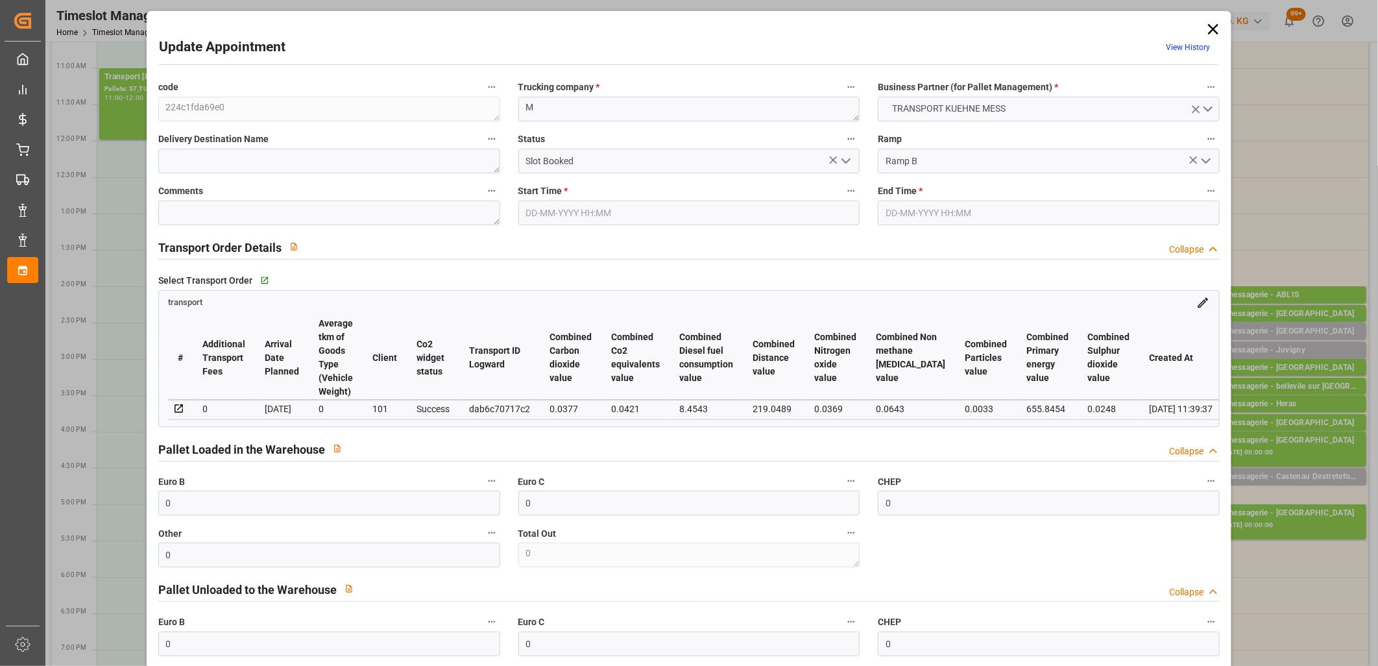
type input "25-09-2025 15:00"
type input "25-09-2025 15:15"
type input "24-09-2025 11:39"
type input "01-10-2025"
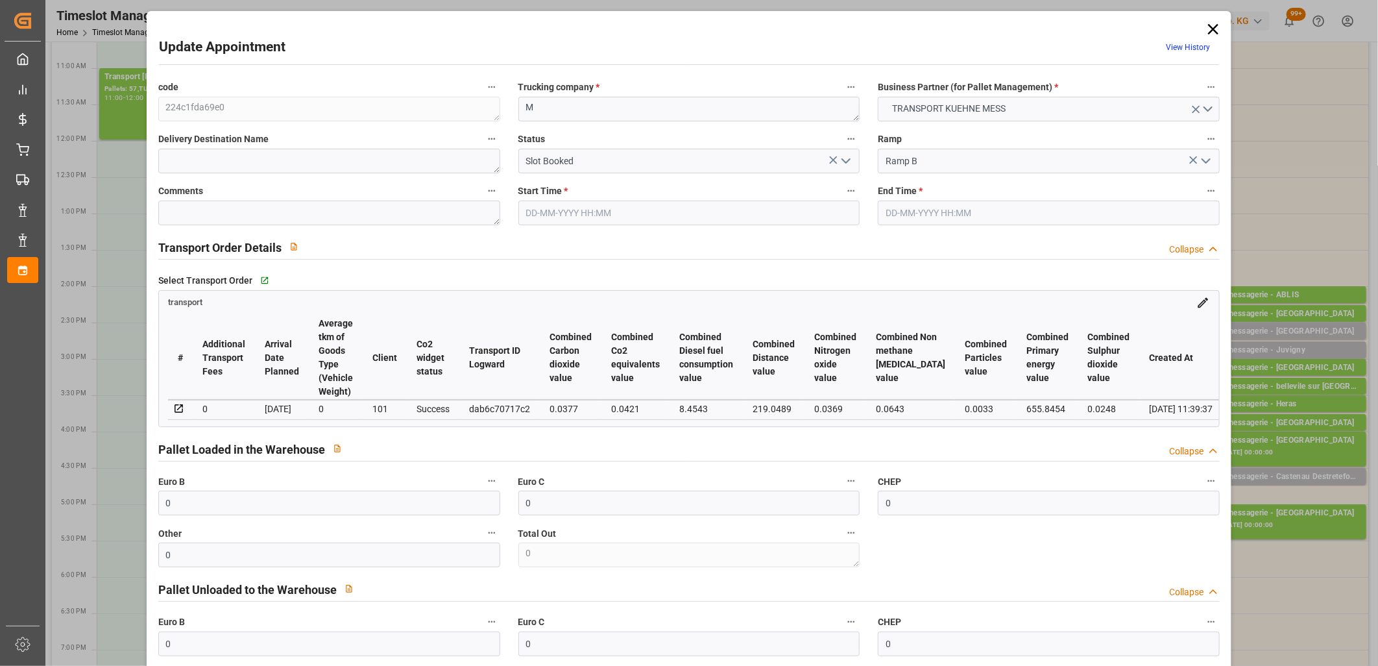
type input "30-09-2025"
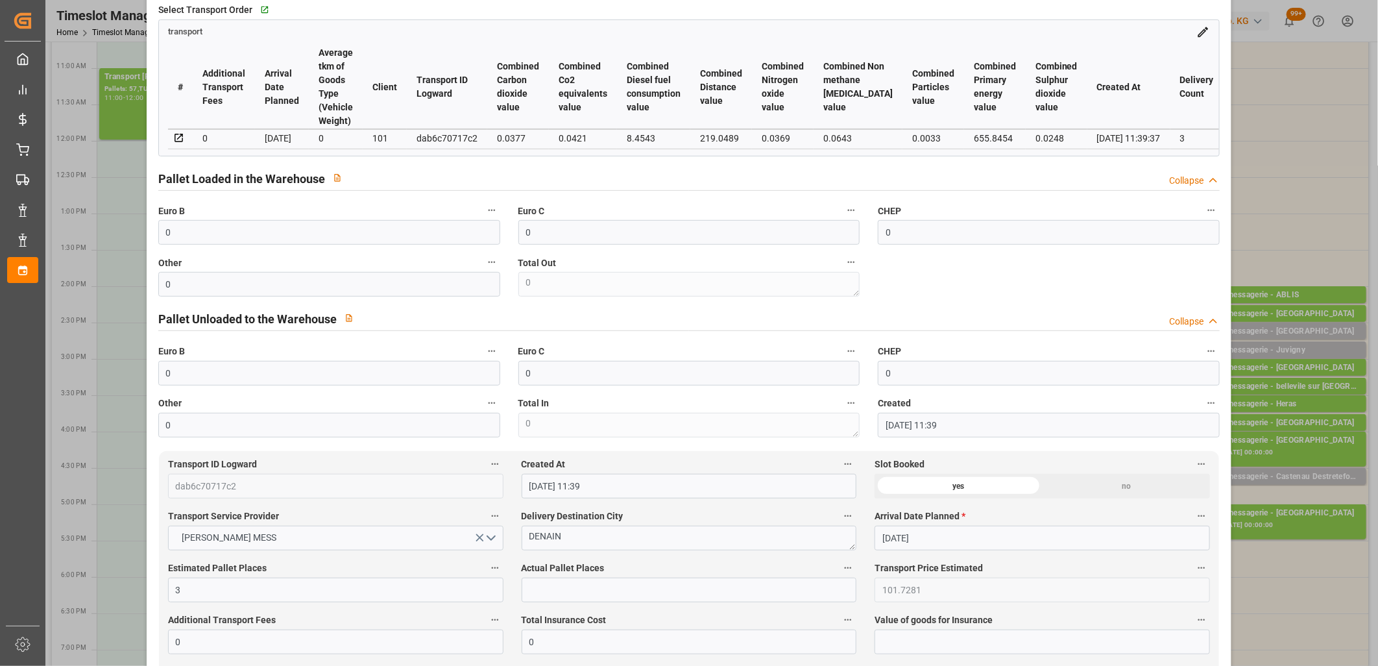
scroll to position [360, 0]
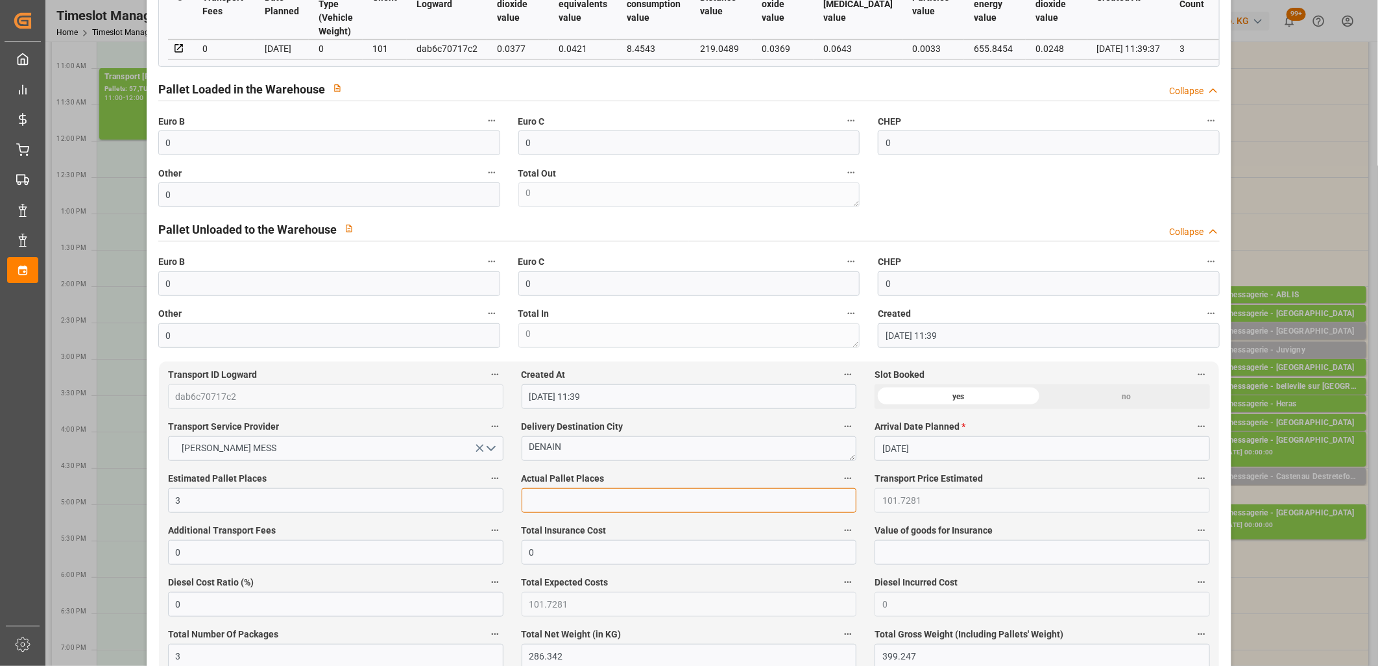
click at [635, 505] on input "text" at bounding box center [690, 500] width 336 height 25
type input "3"
click at [270, 138] on input "0" at bounding box center [329, 142] width 342 height 25
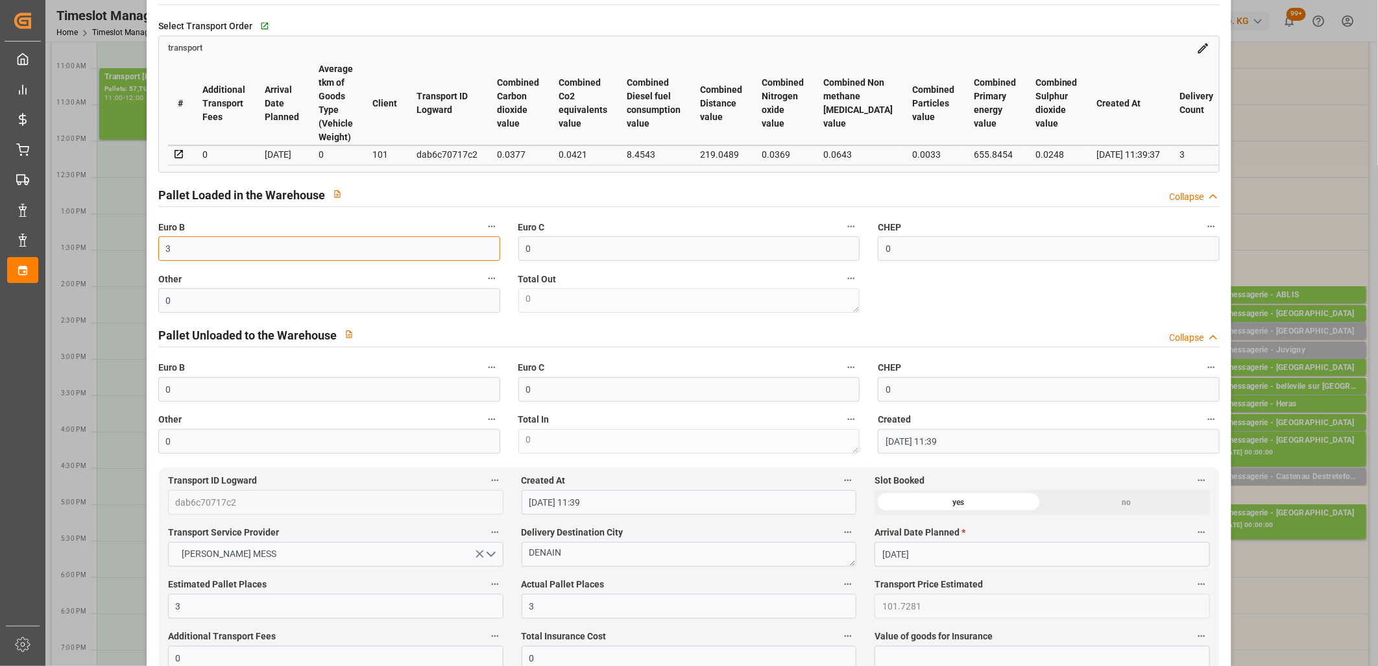
scroll to position [0, 0]
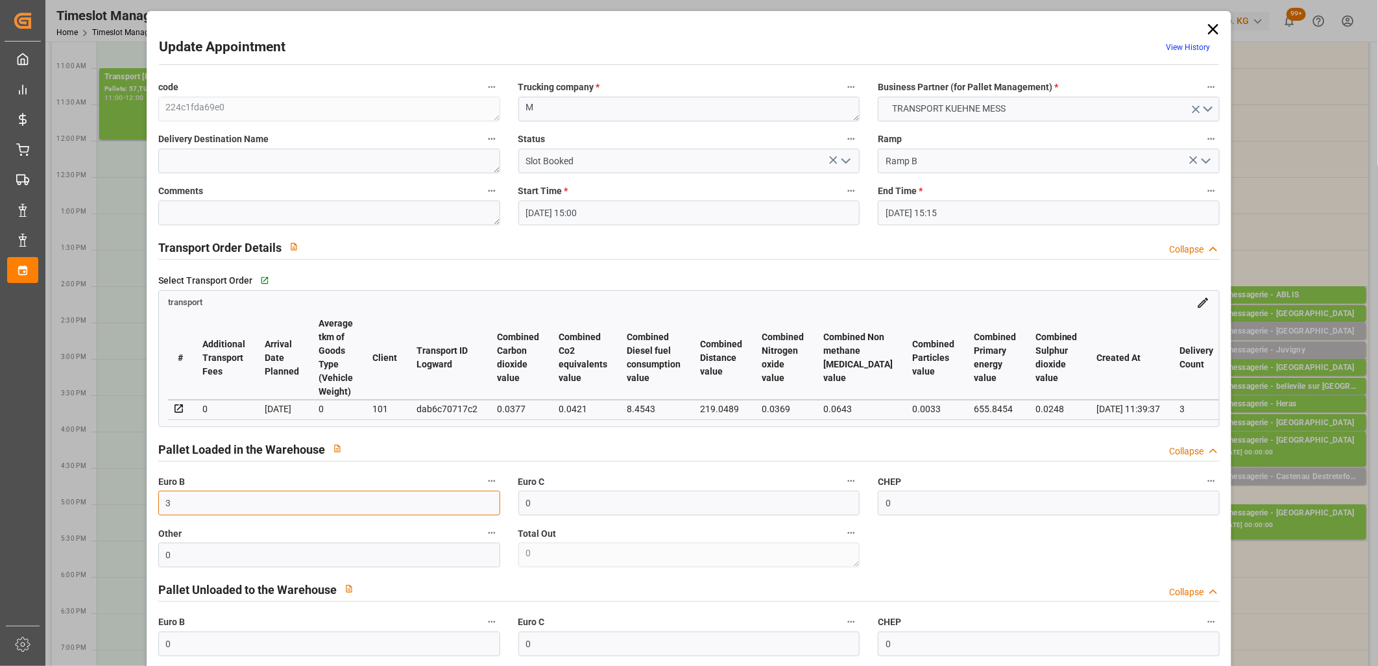
type input "3"
click at [846, 161] on polyline "open menu" at bounding box center [846, 161] width 8 height 4
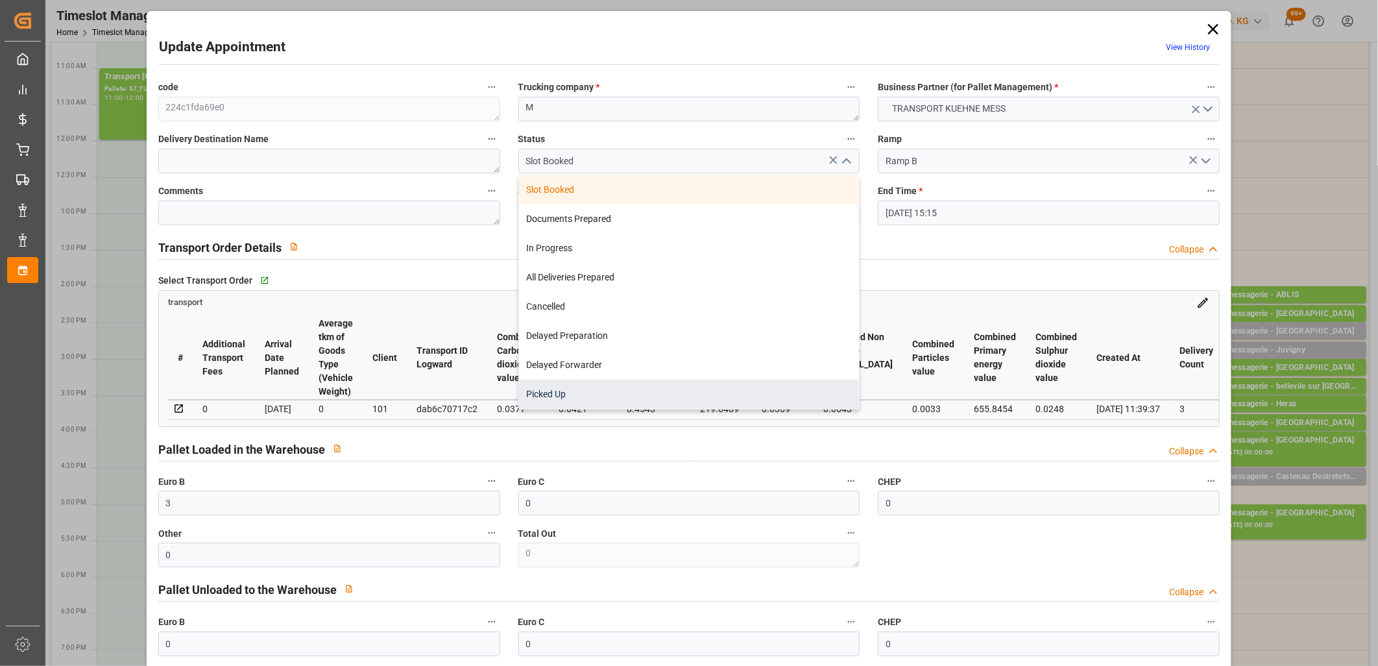
click at [691, 383] on div "Picked Up" at bounding box center [689, 394] width 341 height 29
type input "Picked Up"
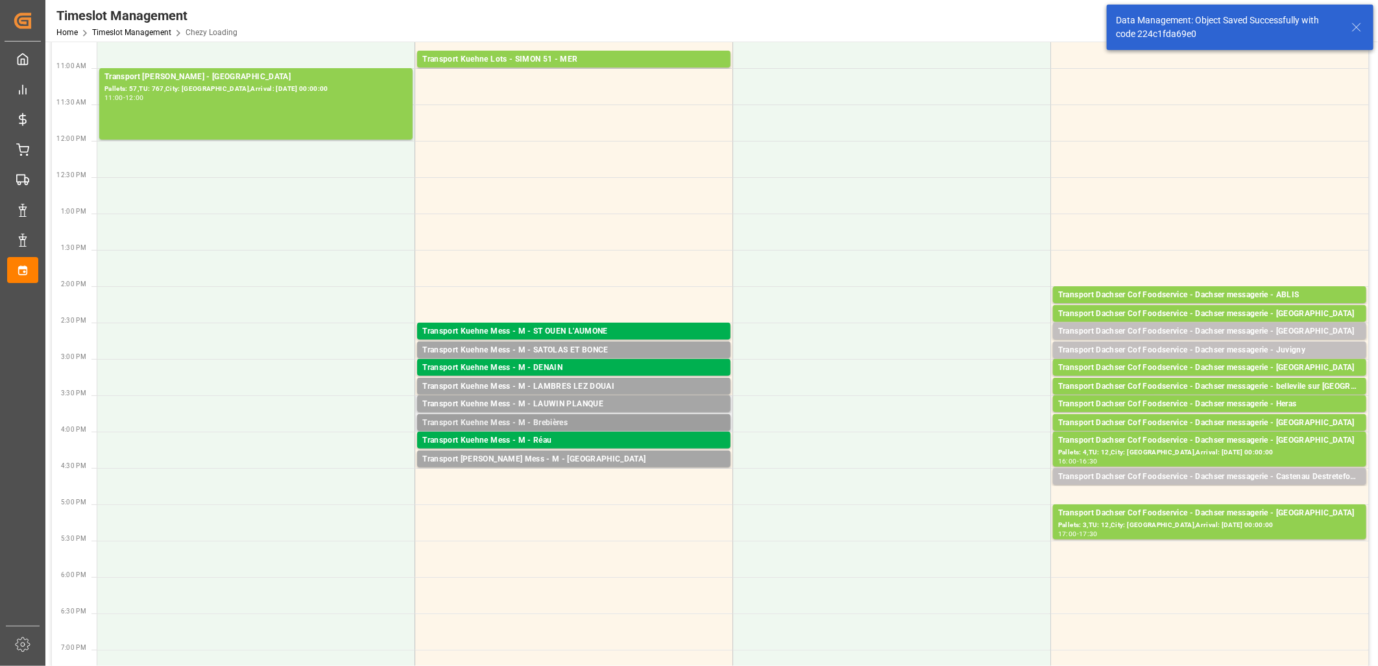
click at [539, 424] on div "Transport Kuehne Mess - M - Brebières" at bounding box center [573, 423] width 303 height 13
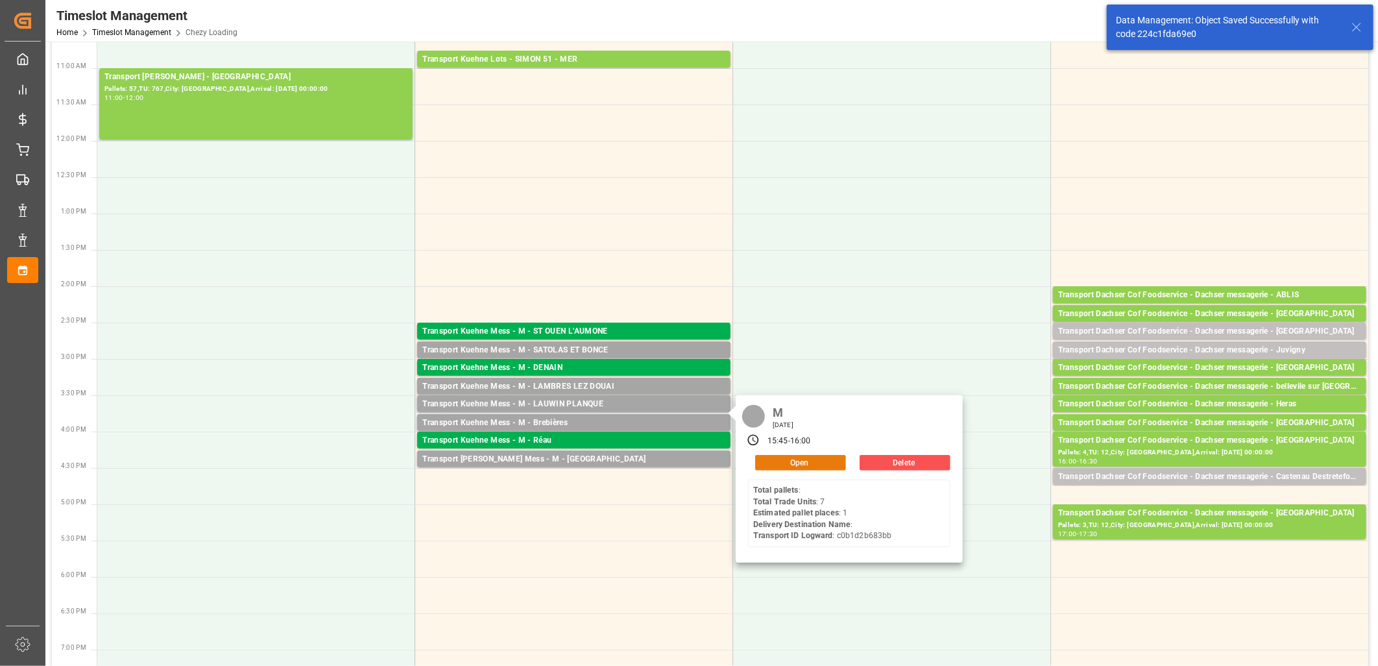
click at [799, 459] on button "Open" at bounding box center [800, 463] width 91 height 16
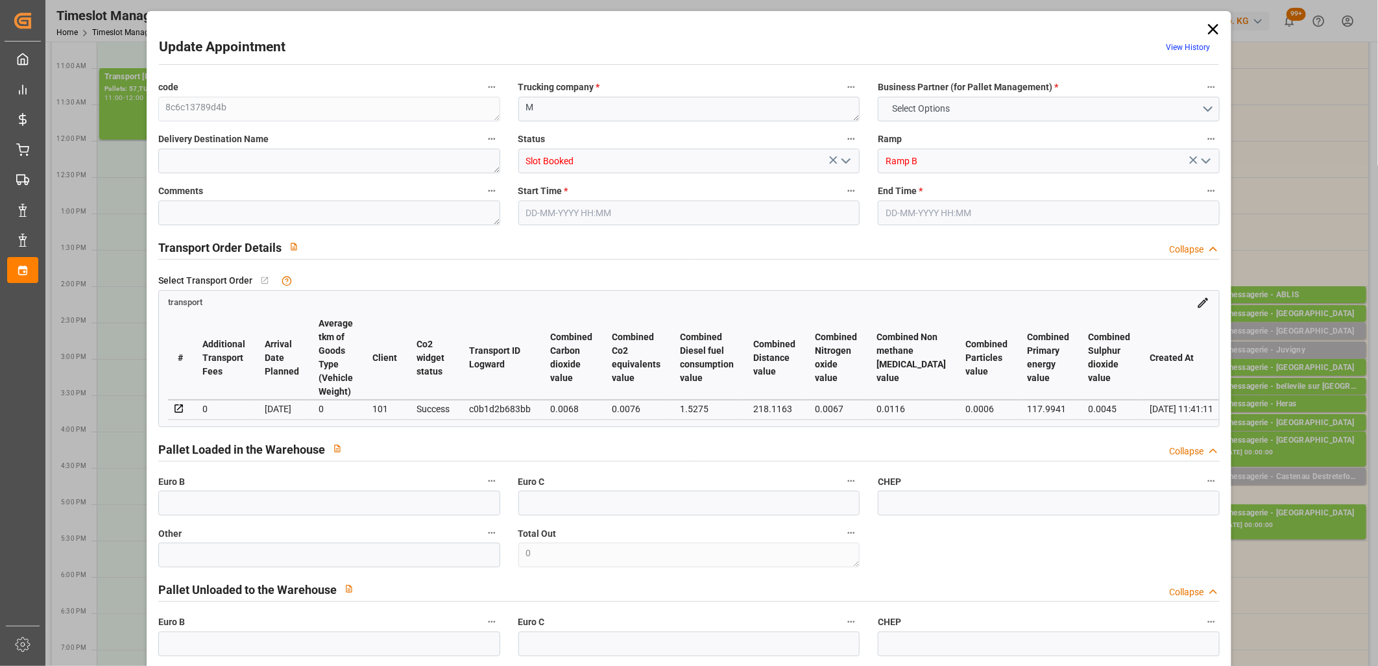
type input "0"
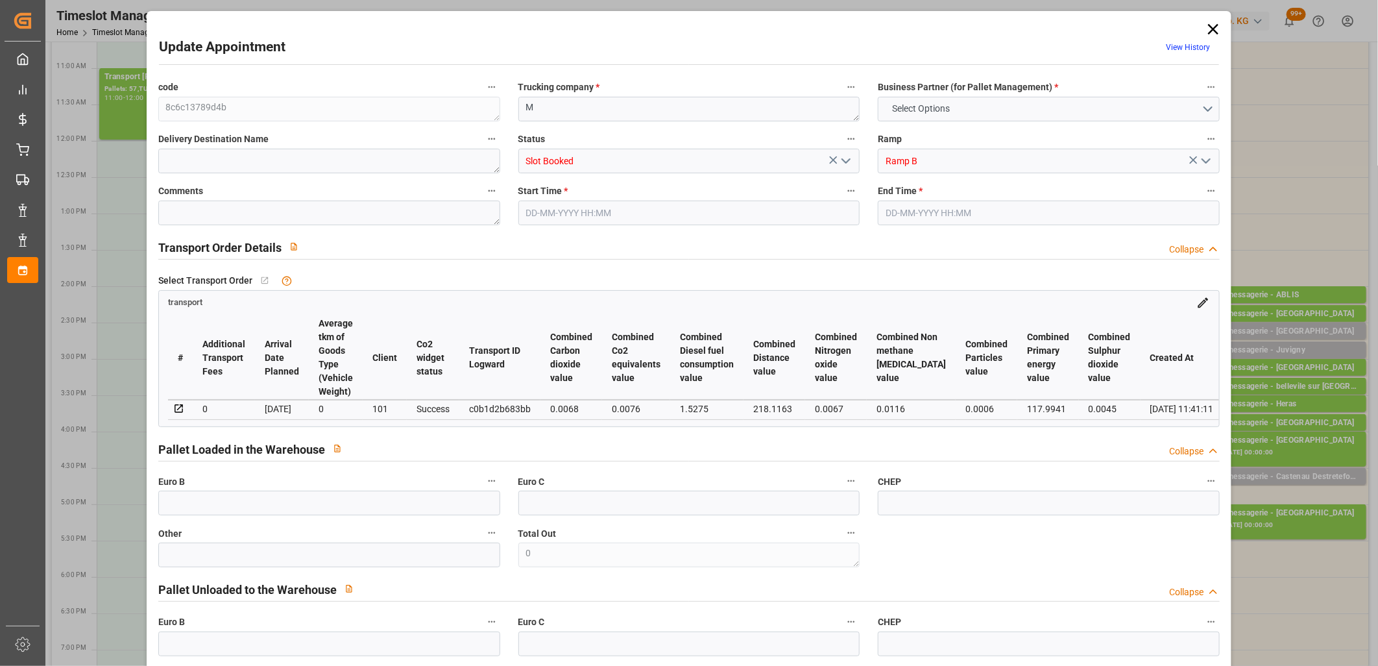
type input "0"
type input "1"
type input "37.38"
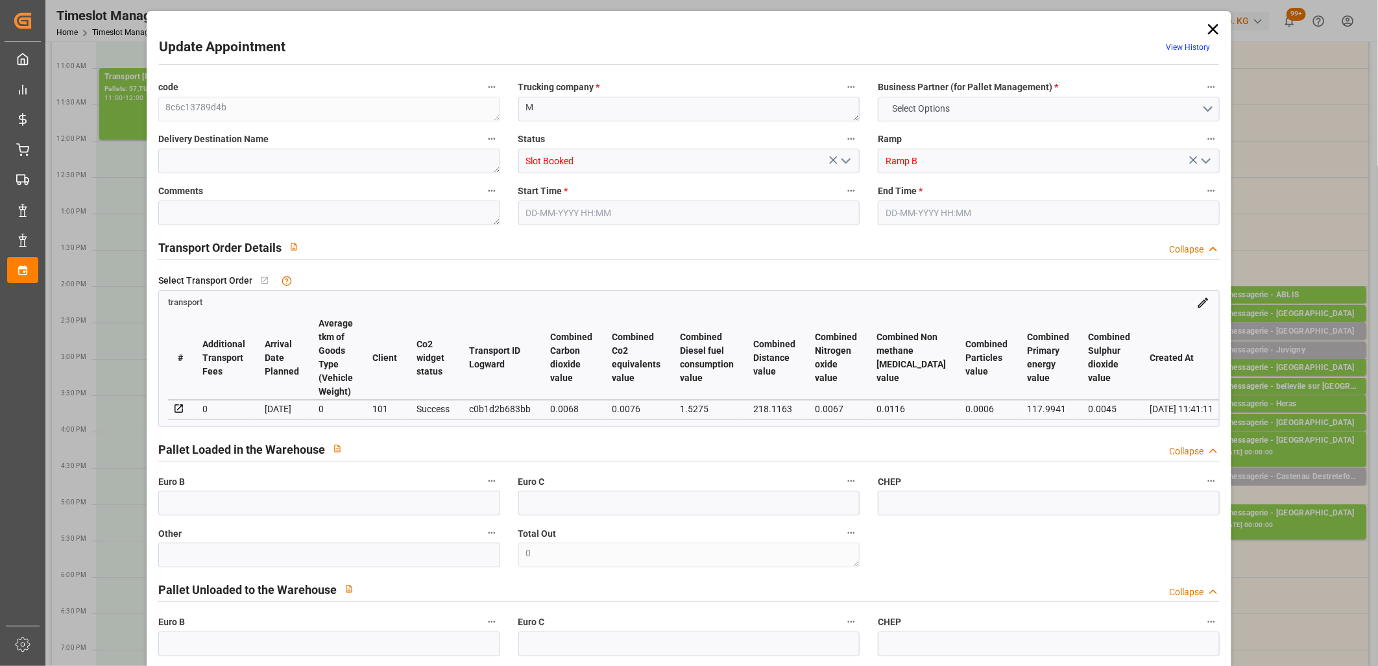
type input "0"
type input "37.38"
type input "0"
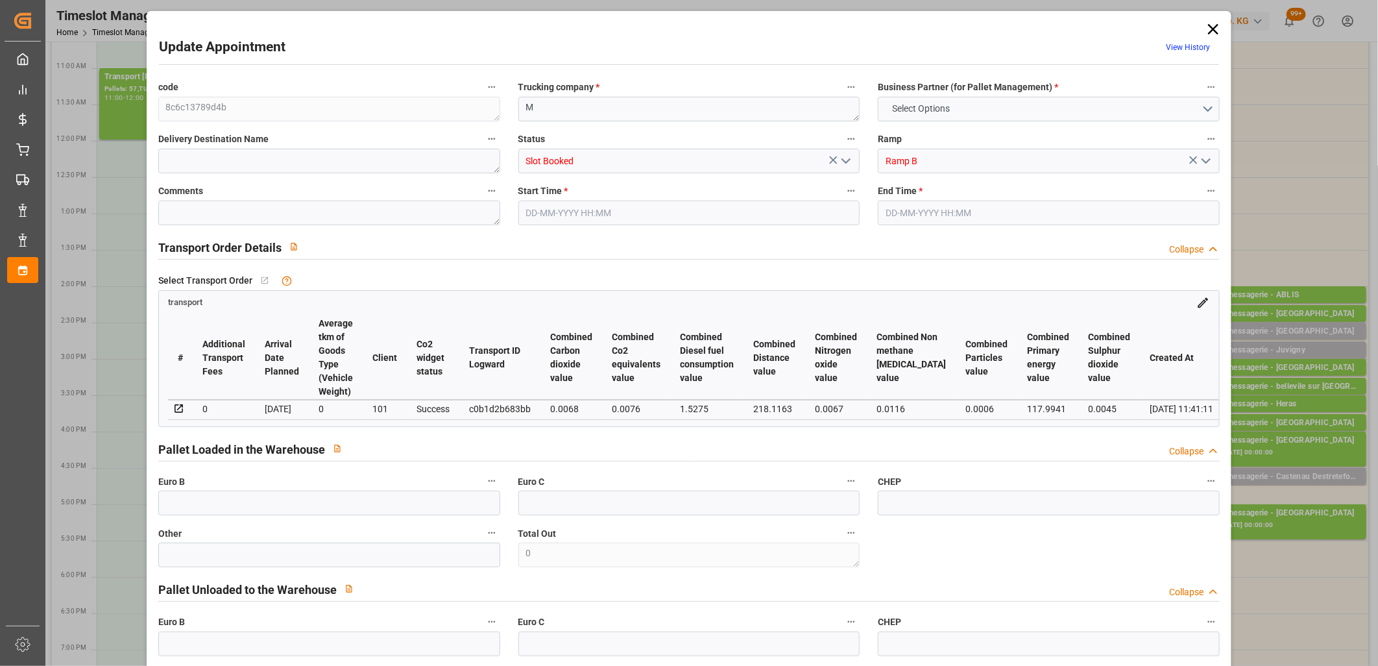
type input "1"
type input "52.718"
type input "83.055"
type input "411.862"
type input "62"
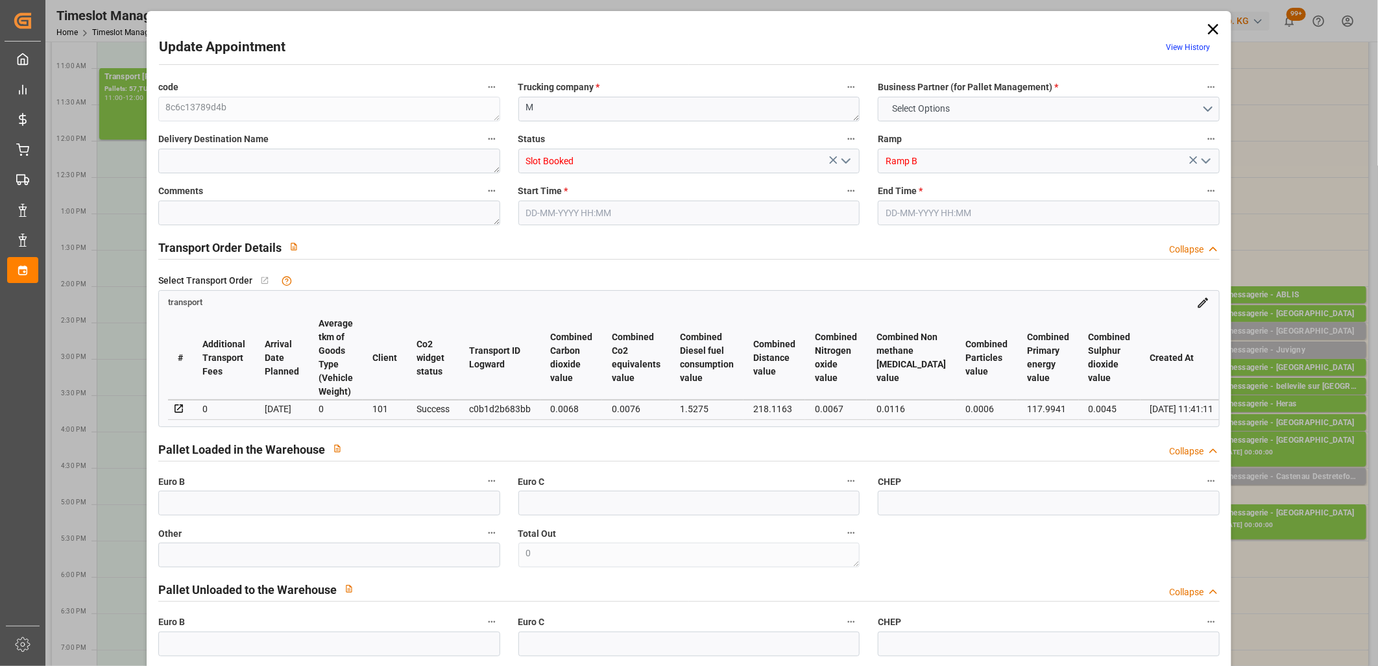
type input "0"
type input "7"
type input "1"
type input "101"
type input "60.055"
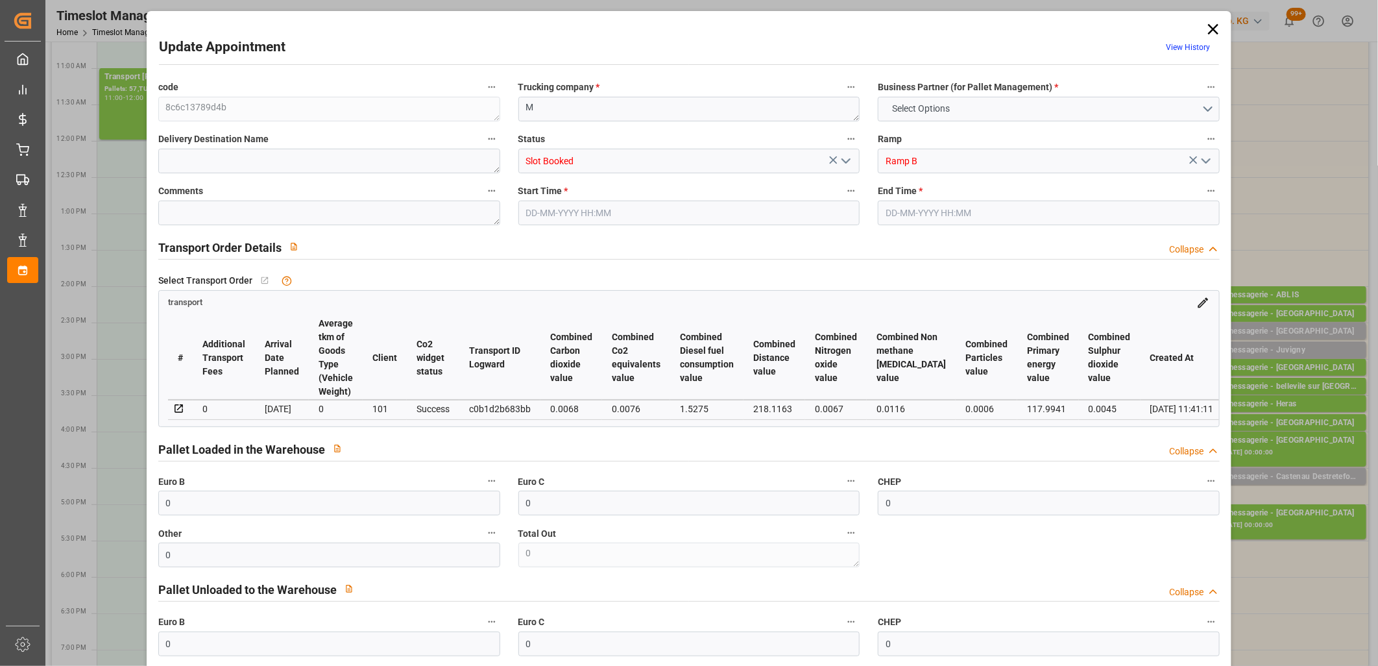
type input "0"
type input "4710.8598"
type input "0"
type input "21"
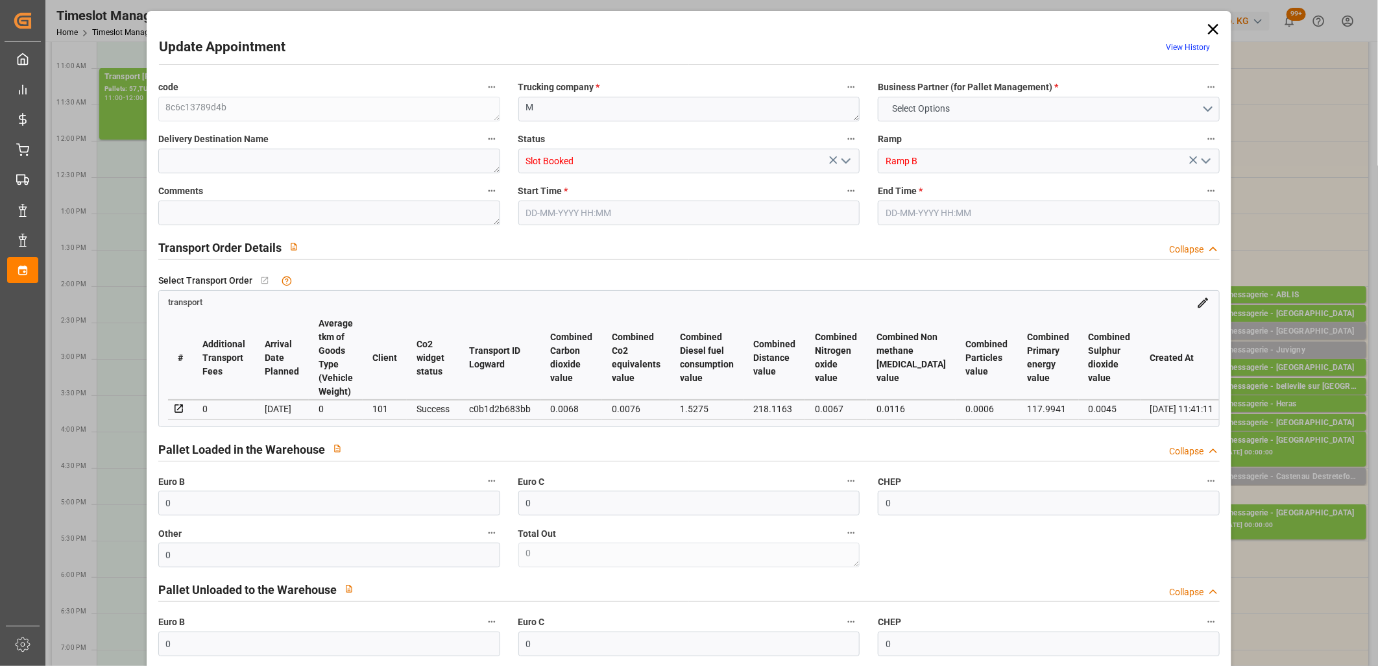
type input "35"
type input "25-09-2025 15:45"
type input "25-09-2025 16:00"
type input "24-09-2025 11:41"
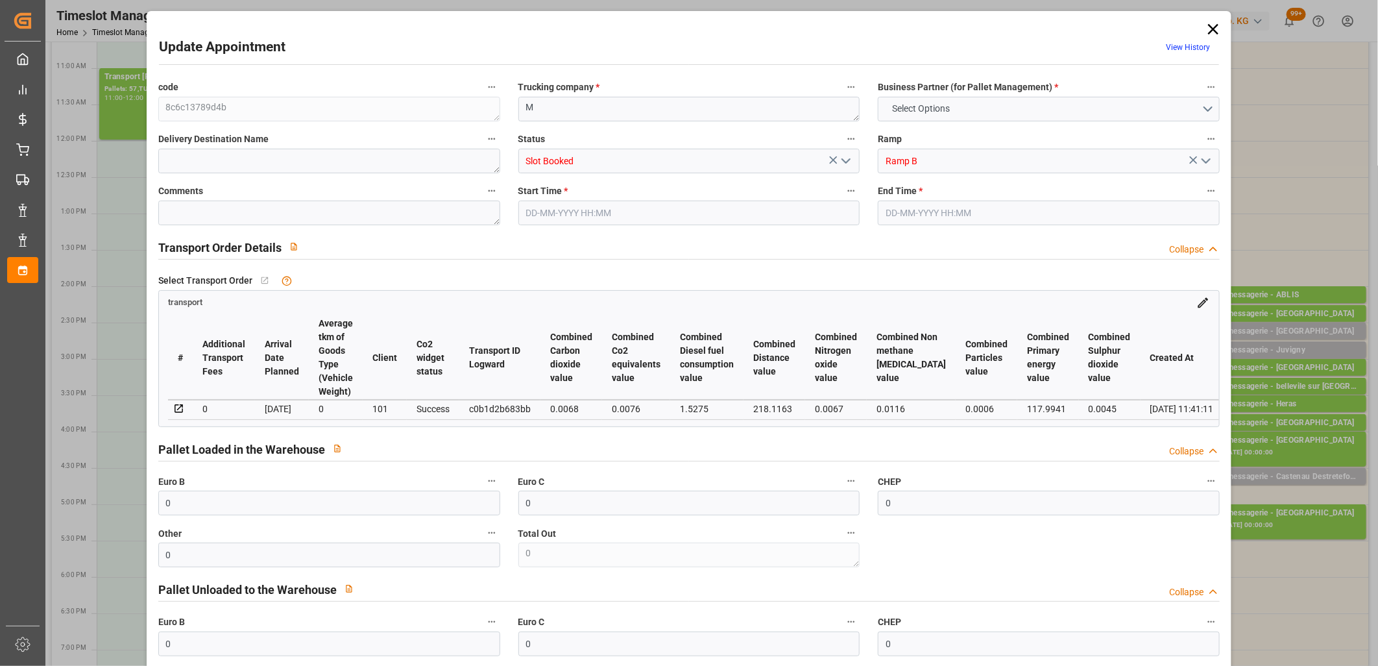
type input "01-10-2025"
type input "30-09-2025"
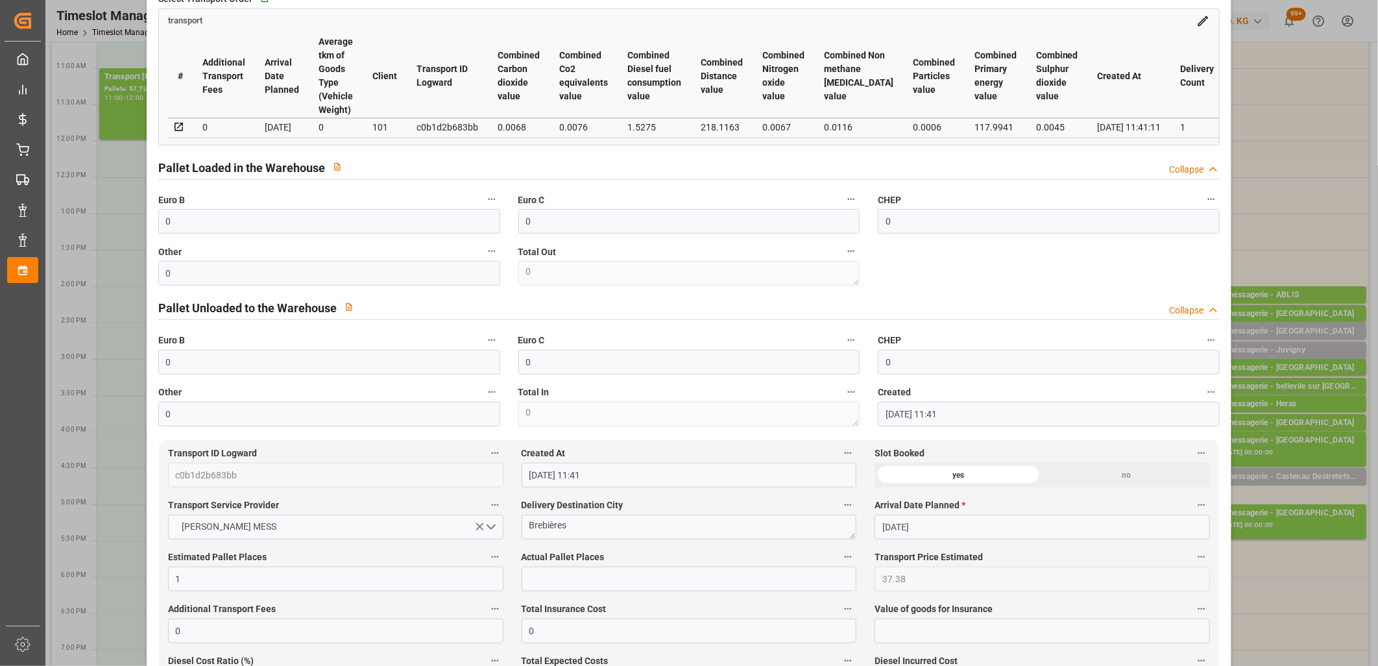
scroll to position [360, 0]
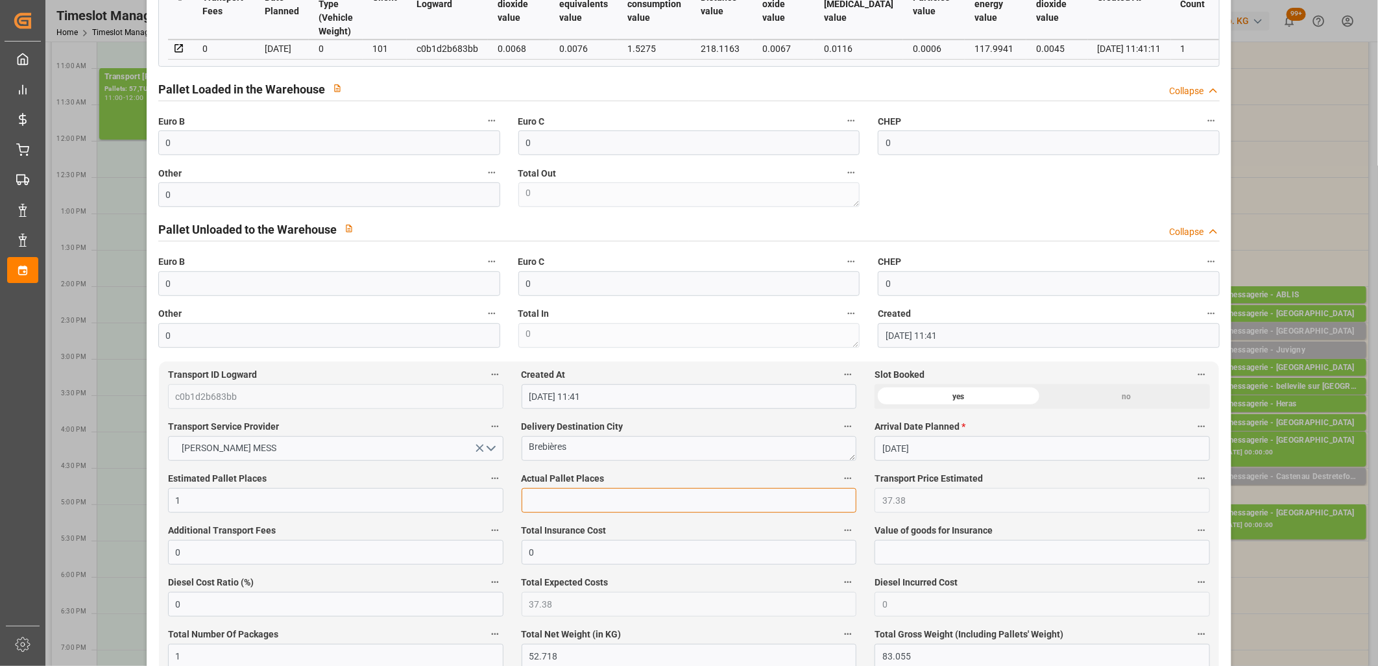
click at [650, 503] on input "text" at bounding box center [690, 500] width 336 height 25
type input "1"
click at [374, 153] on input "0" at bounding box center [329, 142] width 342 height 25
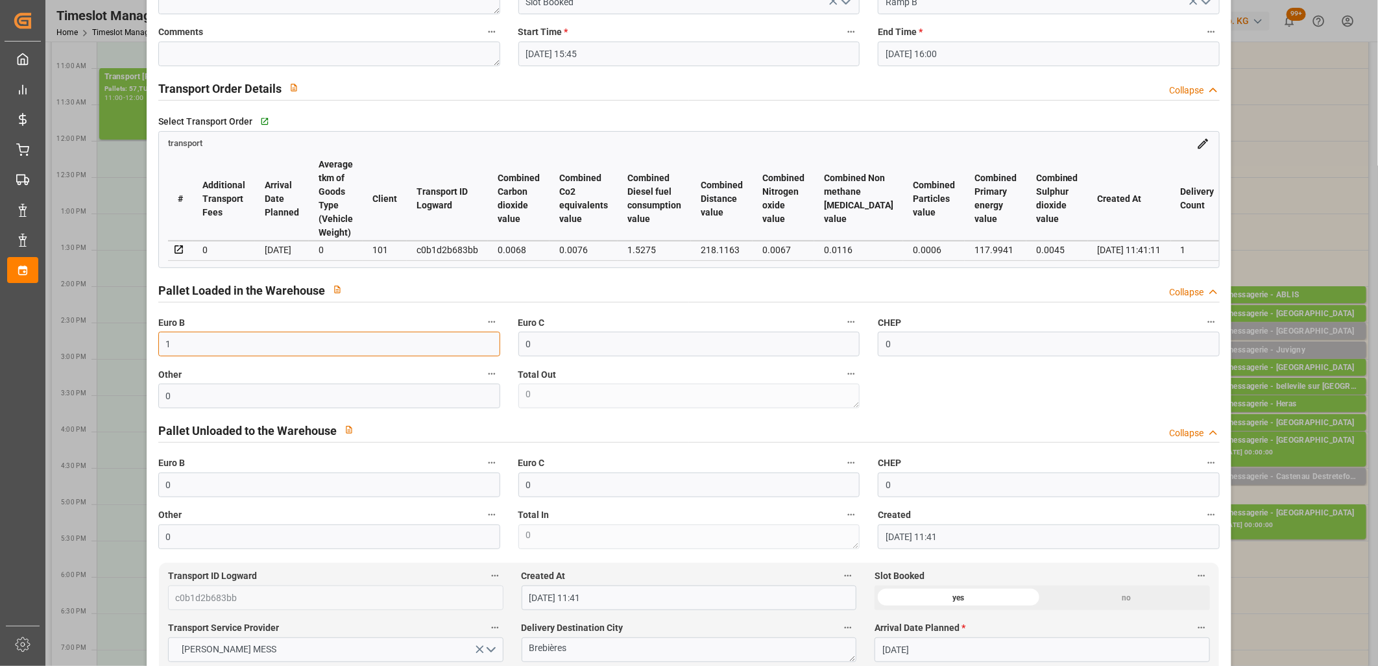
scroll to position [0, 0]
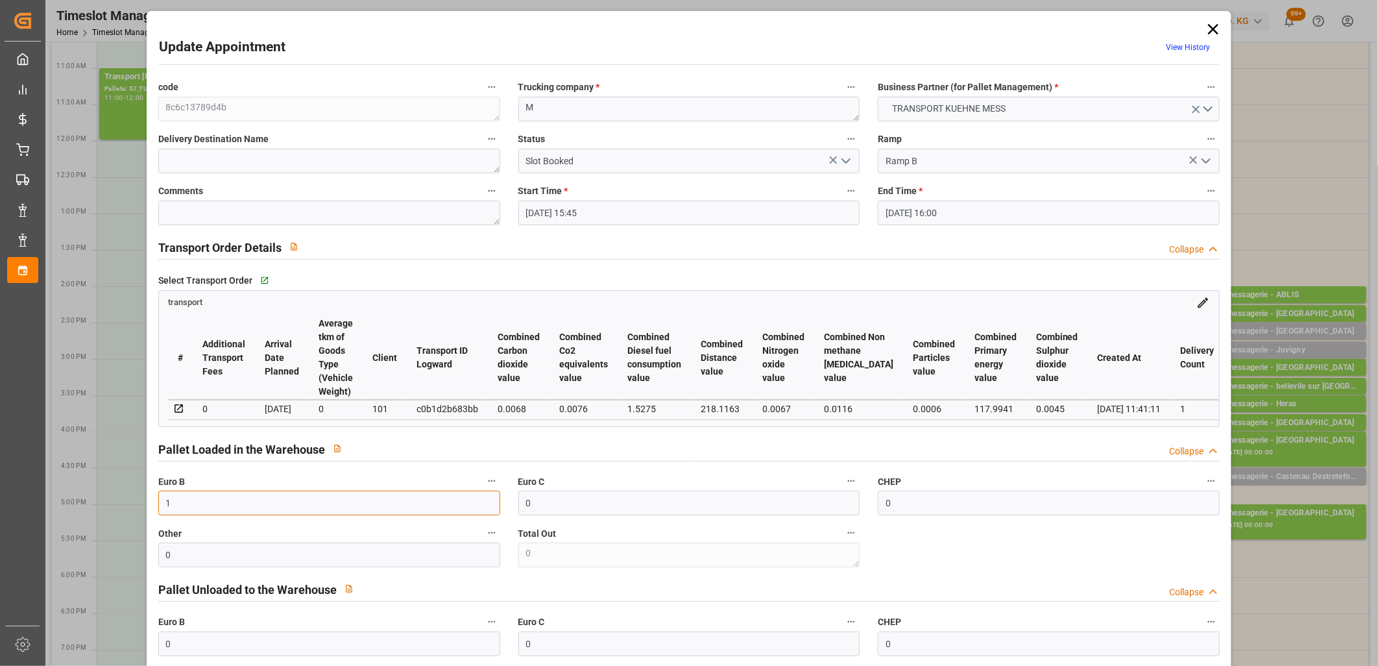
type input "1"
click at [842, 160] on polyline "open menu" at bounding box center [846, 161] width 8 height 4
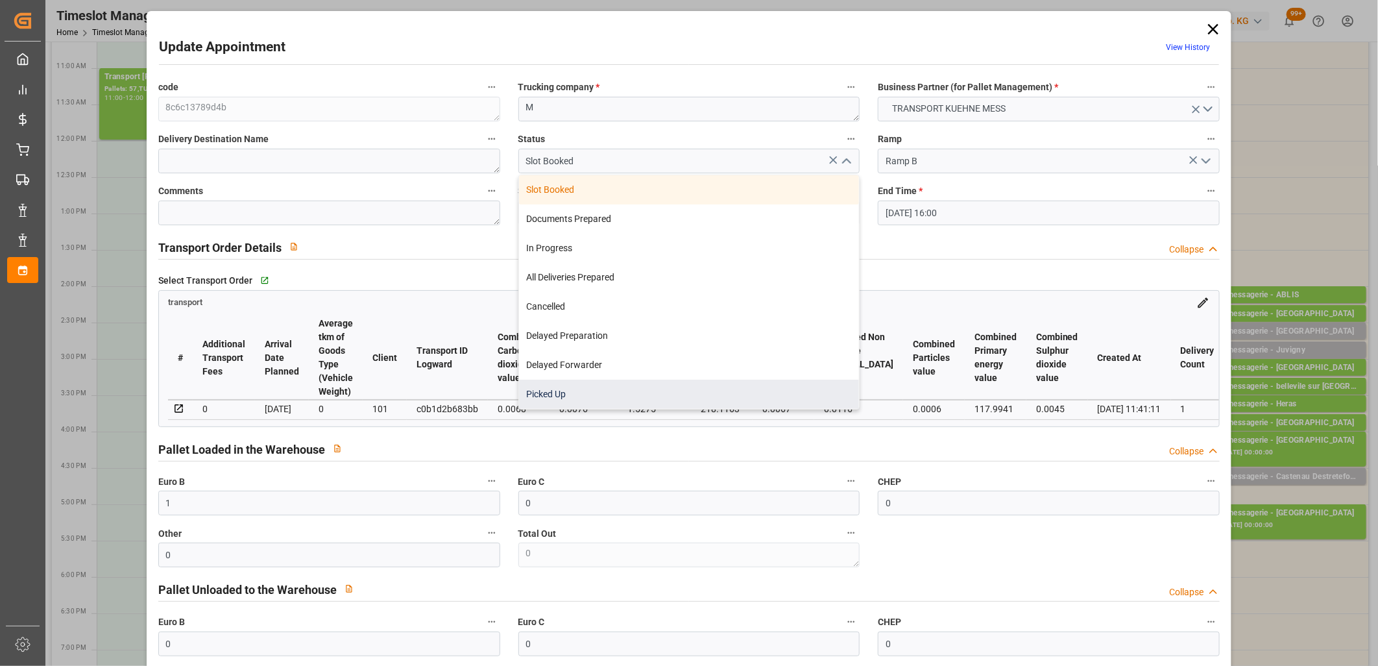
click at [788, 389] on div "Picked Up" at bounding box center [689, 394] width 341 height 29
type input "Picked Up"
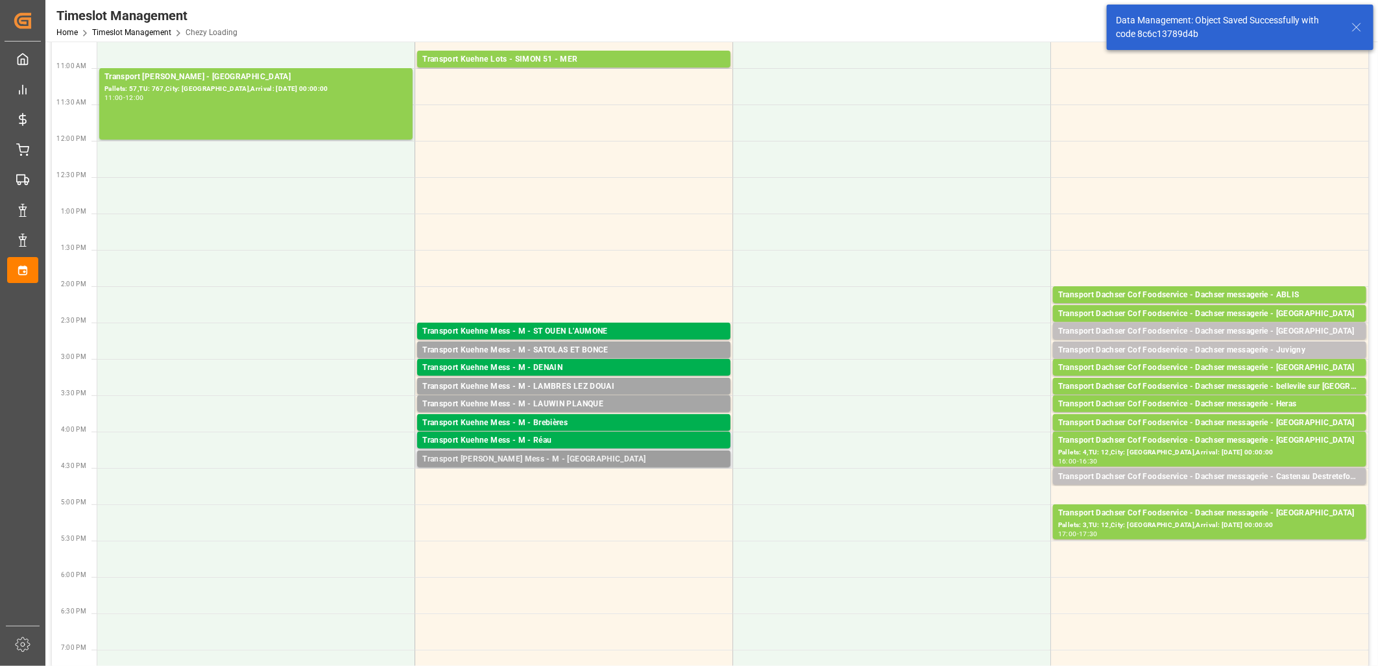
click at [559, 461] on div "Transport Kuehne Mess - M - St Sauveur" at bounding box center [573, 459] width 303 height 13
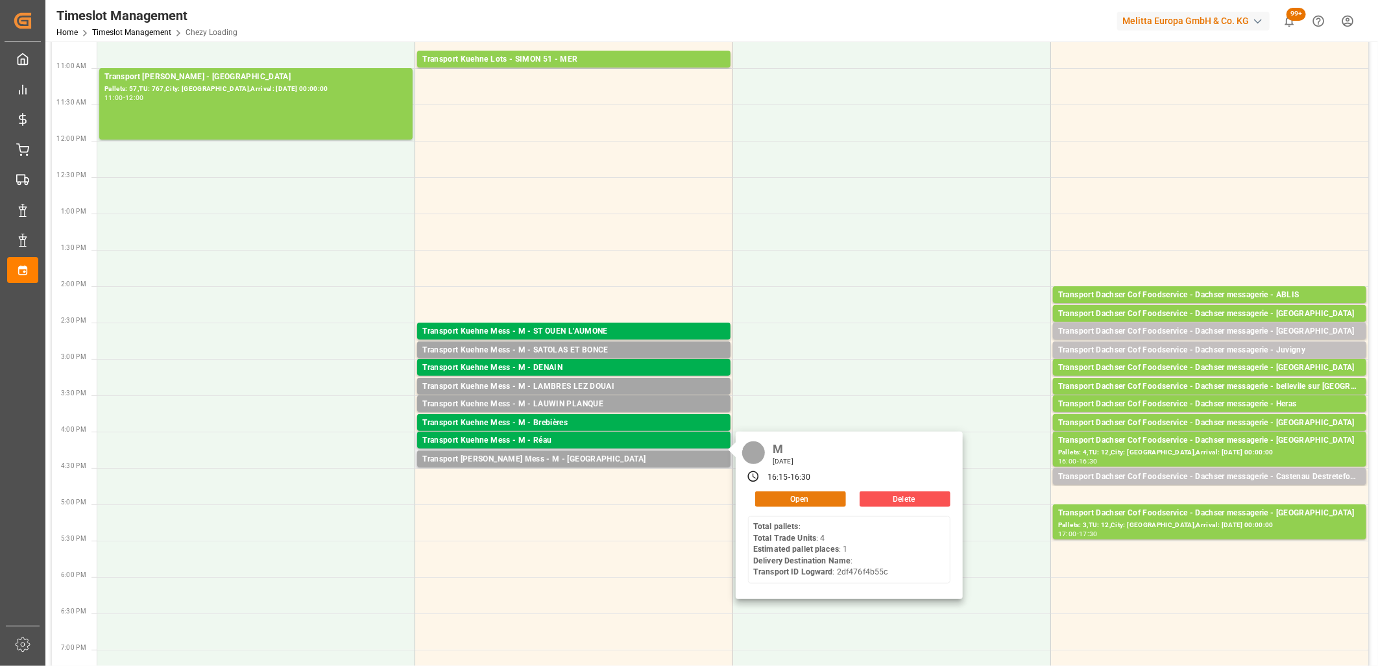
click at [789, 498] on button "Open" at bounding box center [800, 499] width 91 height 16
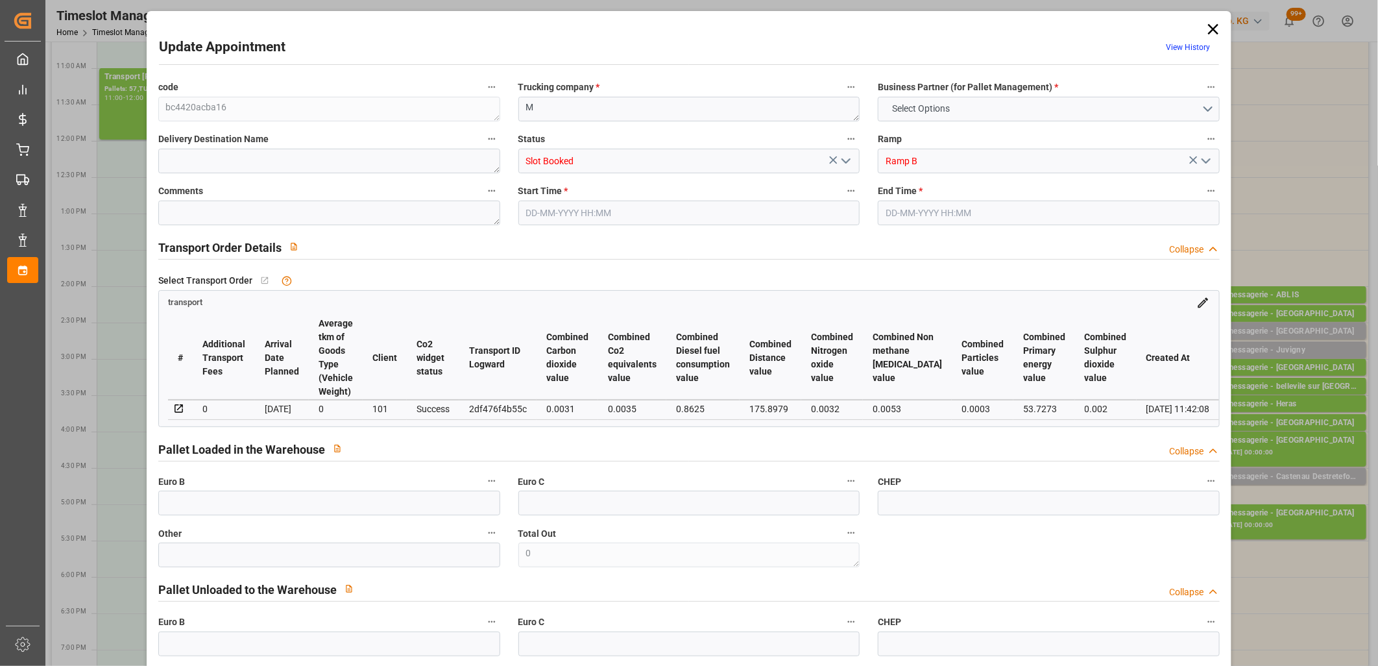
type input "0"
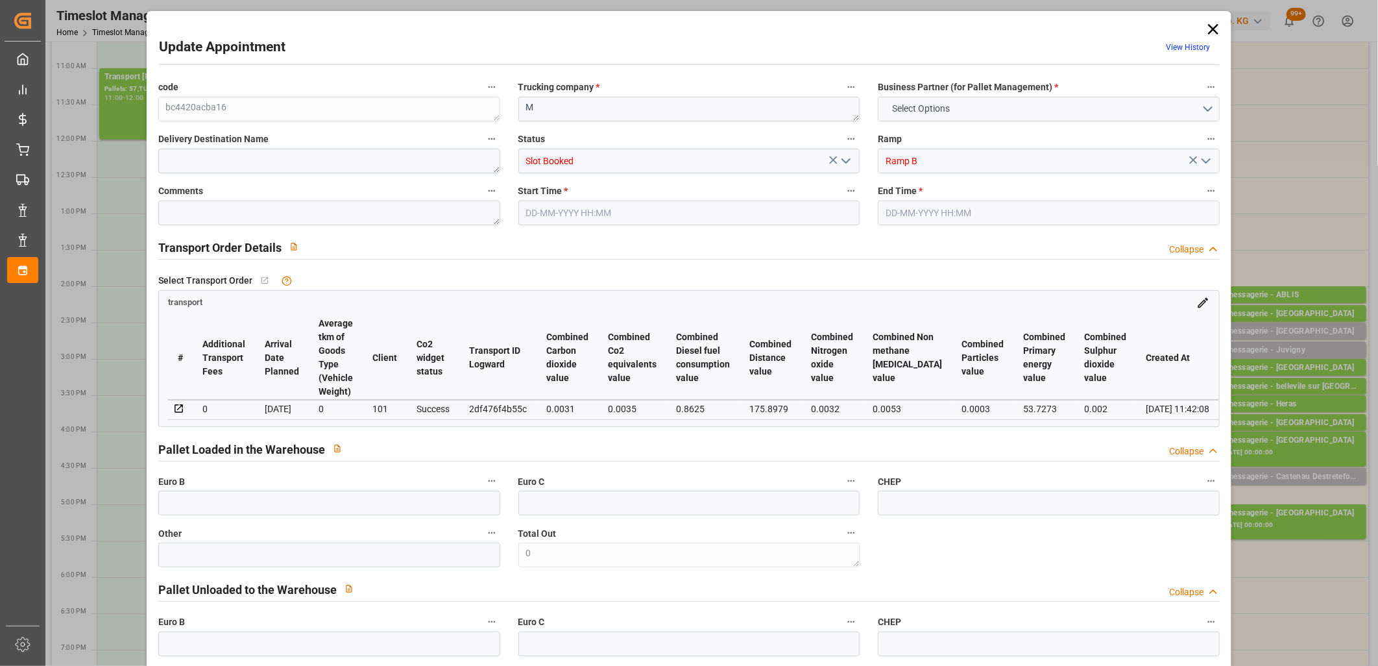
type input "0"
type input "1"
type input "36.43"
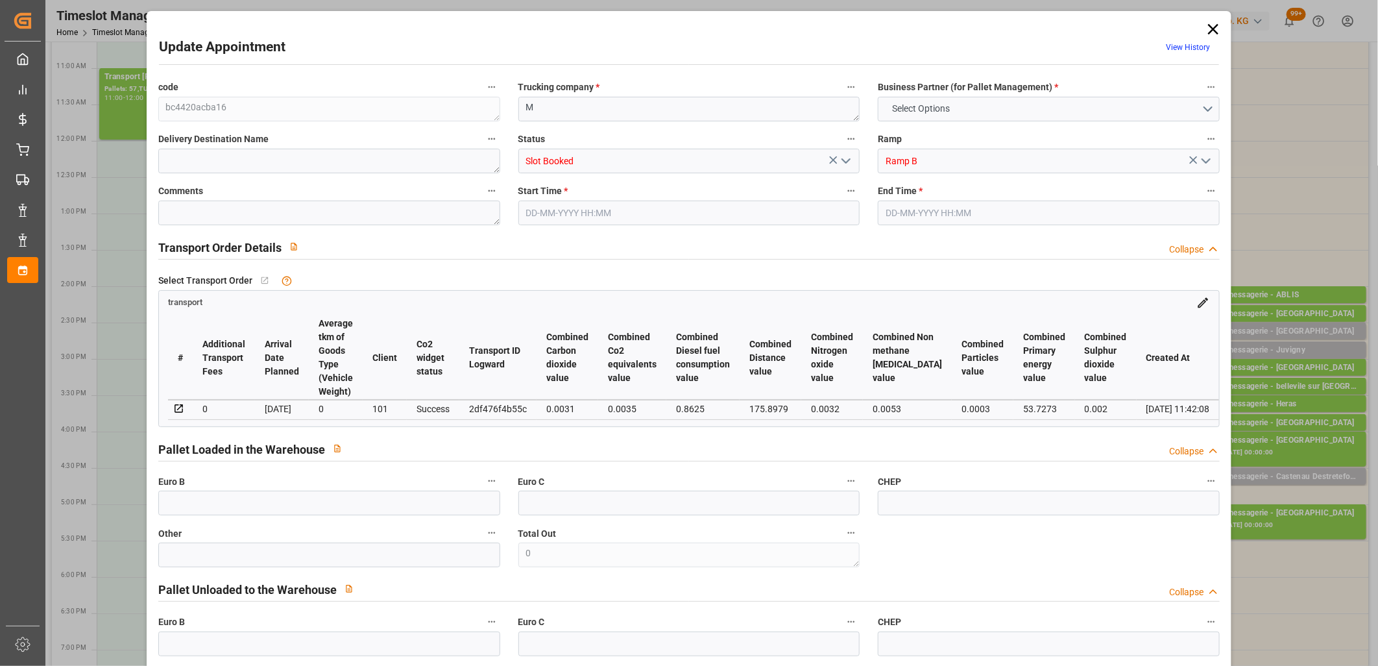
type input "0"
type input "36.43"
type input "0"
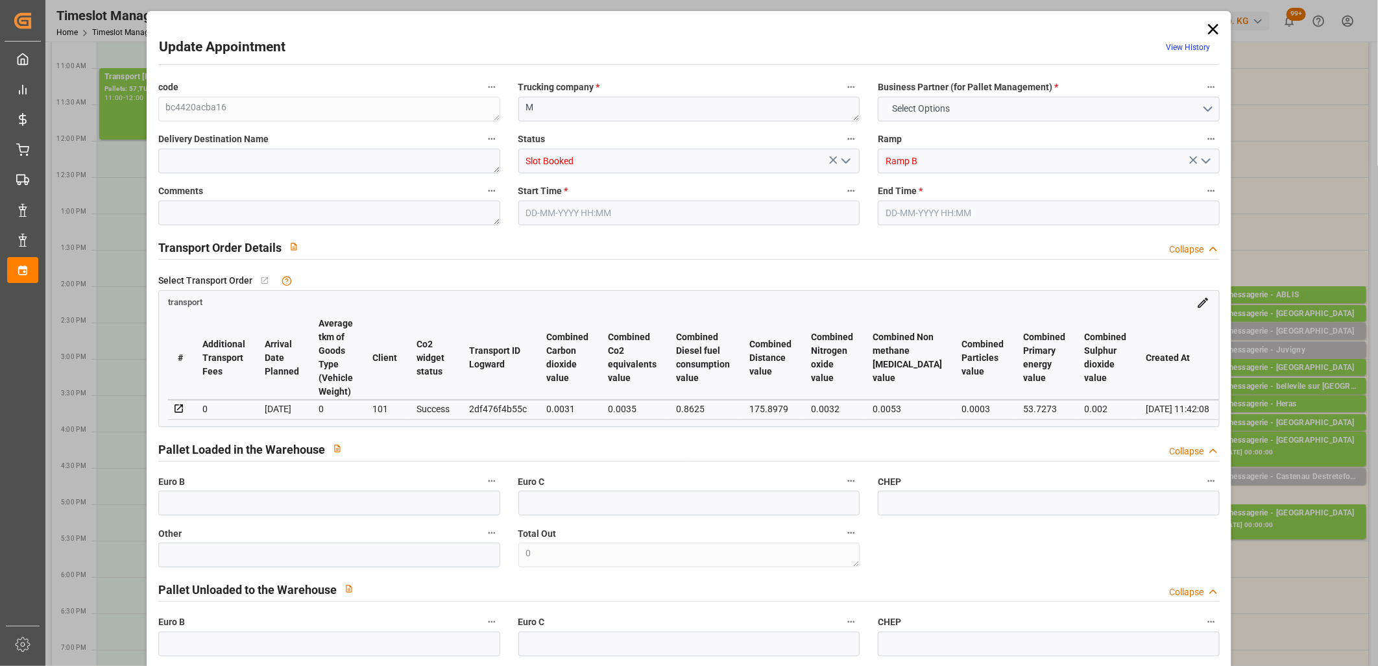
type input "1"
type input "32.076"
type input "59.992"
type input "294.3"
type input "80"
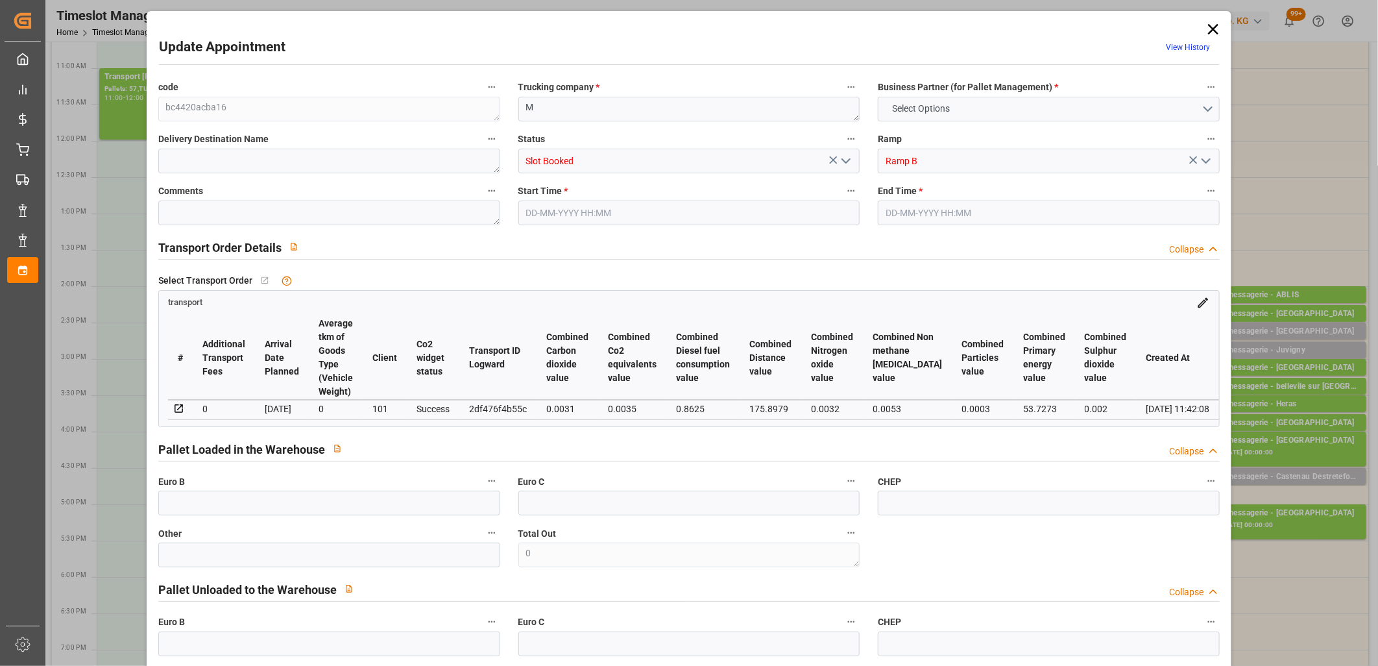
type input "0"
type input "4"
type input "1"
type input "101"
type input "36.992"
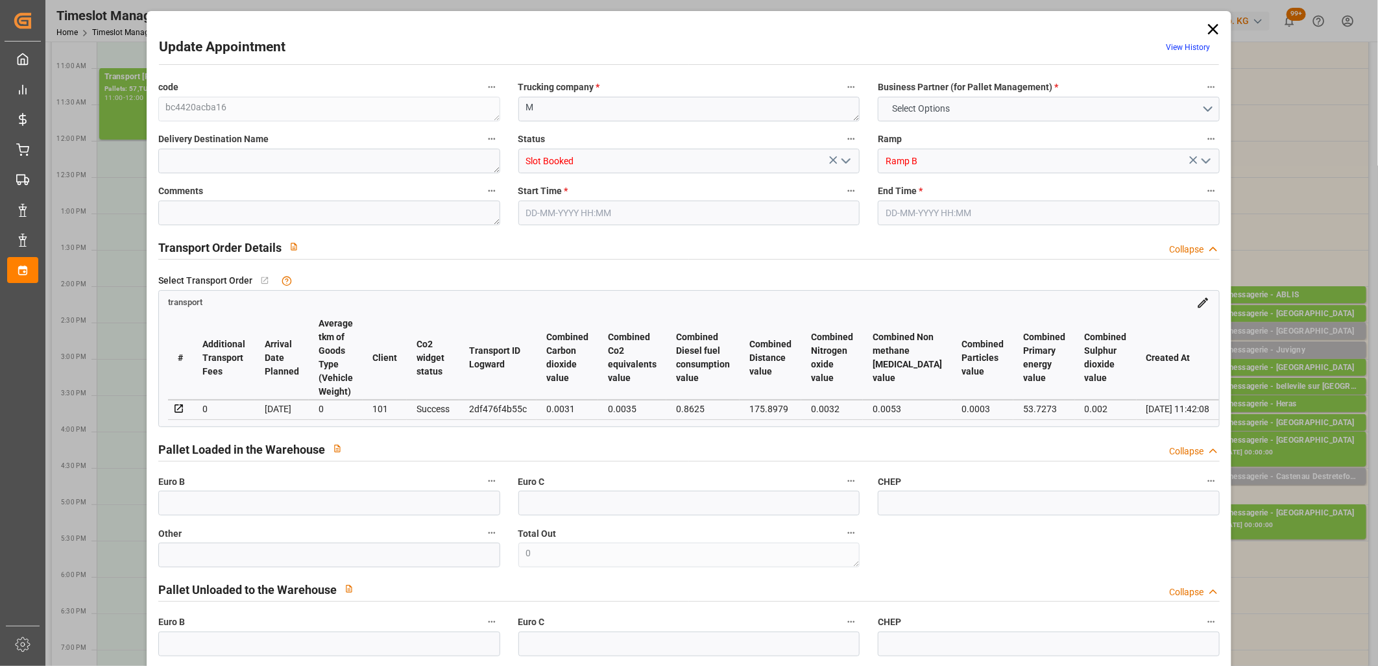
type input "0"
type input "4710.8598"
type input "0"
type input "21"
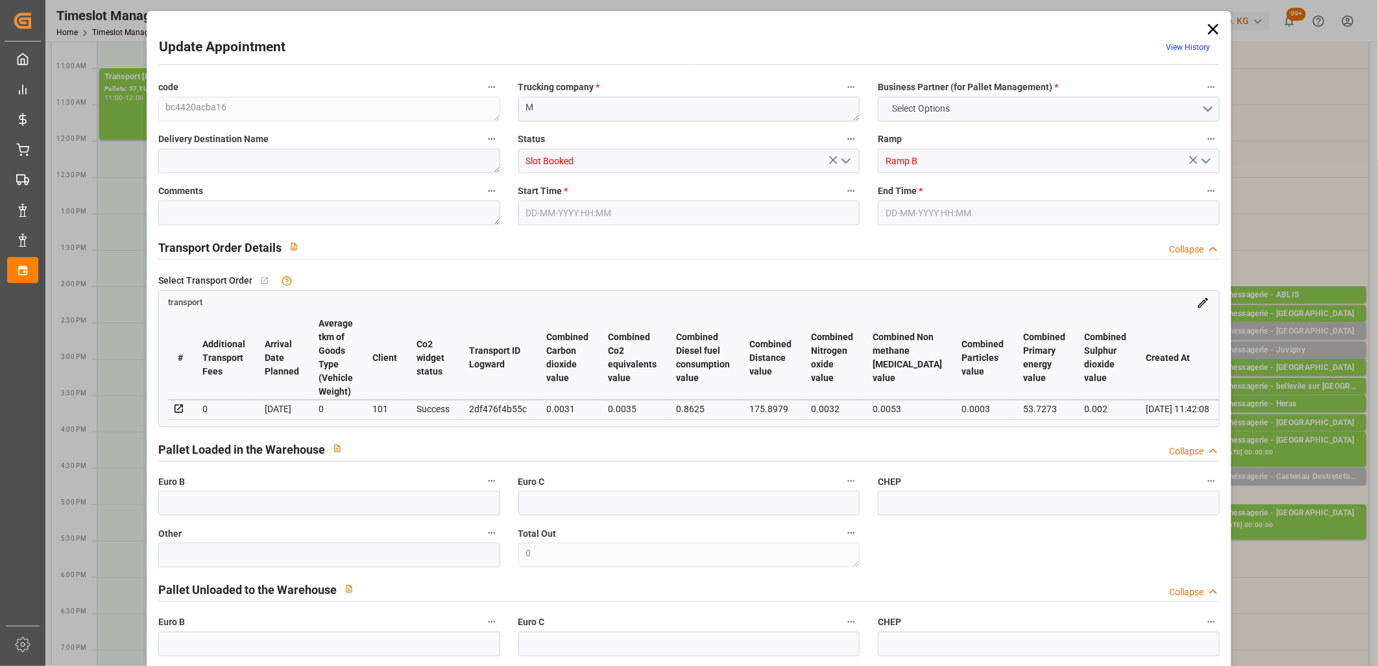
type input "35"
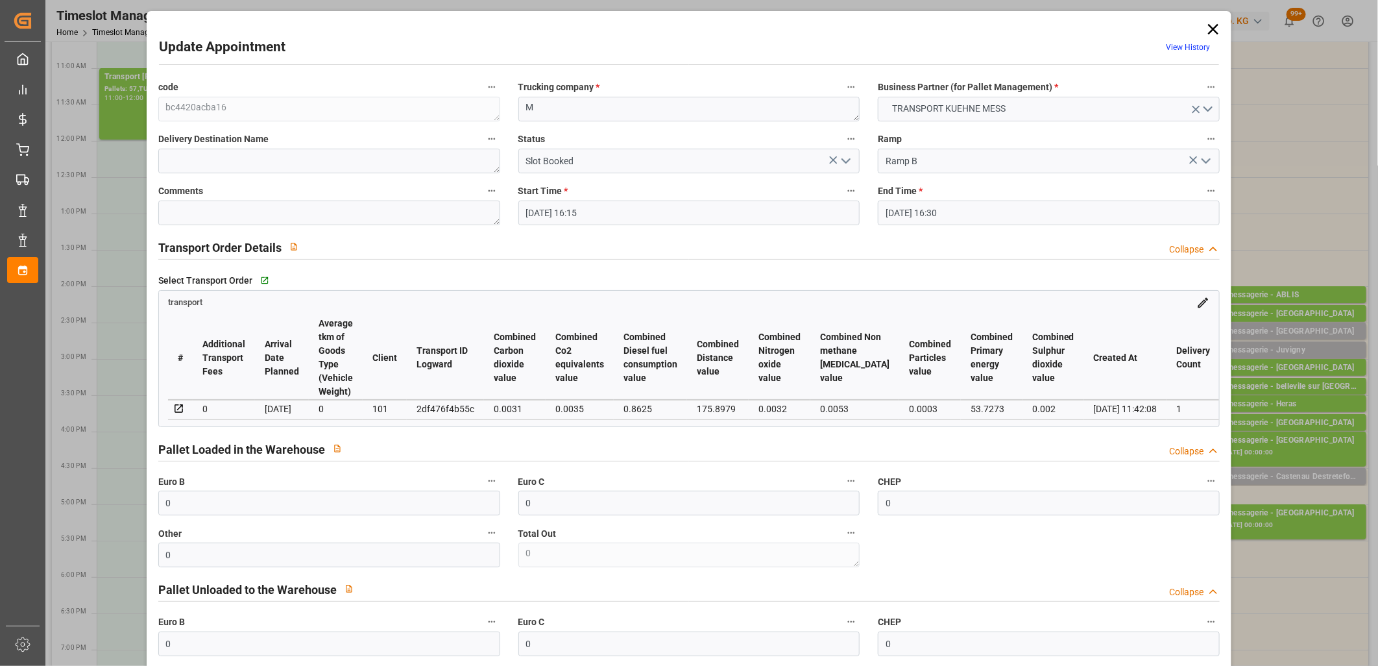
type input "25-09-2025 16:15"
type input "25-09-2025 16:30"
type input "24-09-2025 11:42"
type input "01-10-2025"
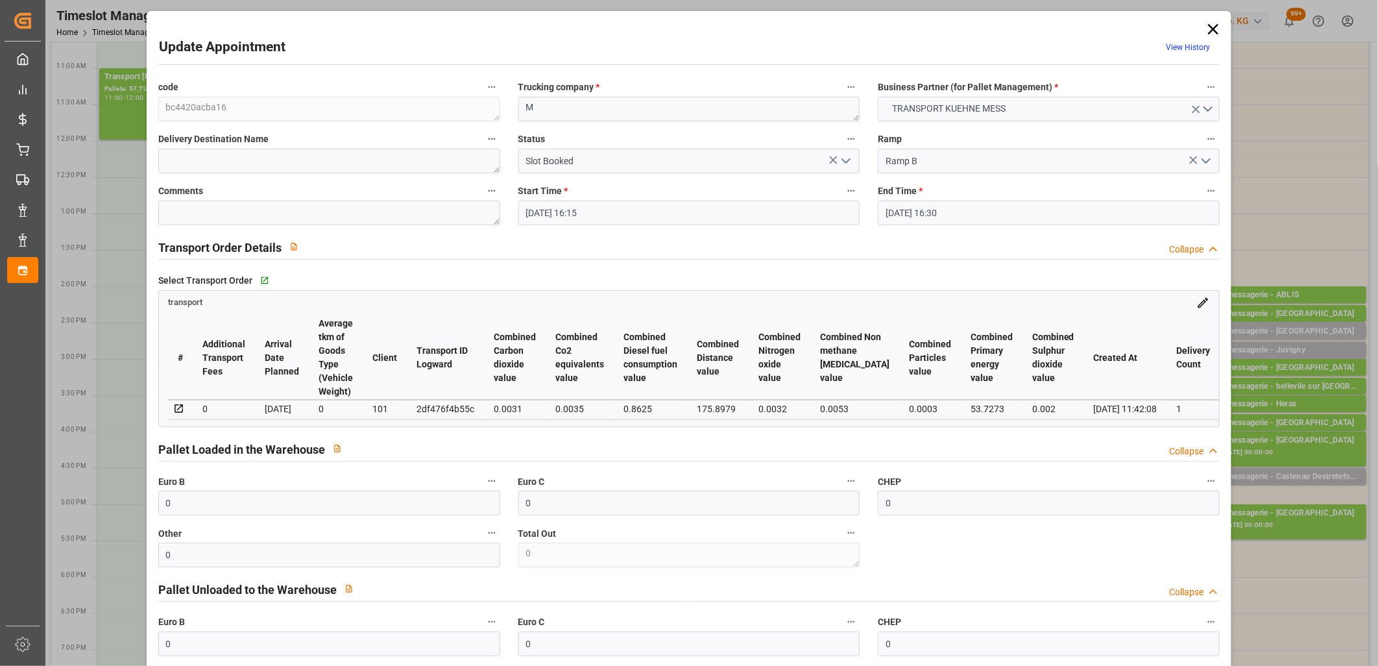
type input "30-09-2025"
click at [839, 163] on icon "open menu" at bounding box center [846, 161] width 16 height 16
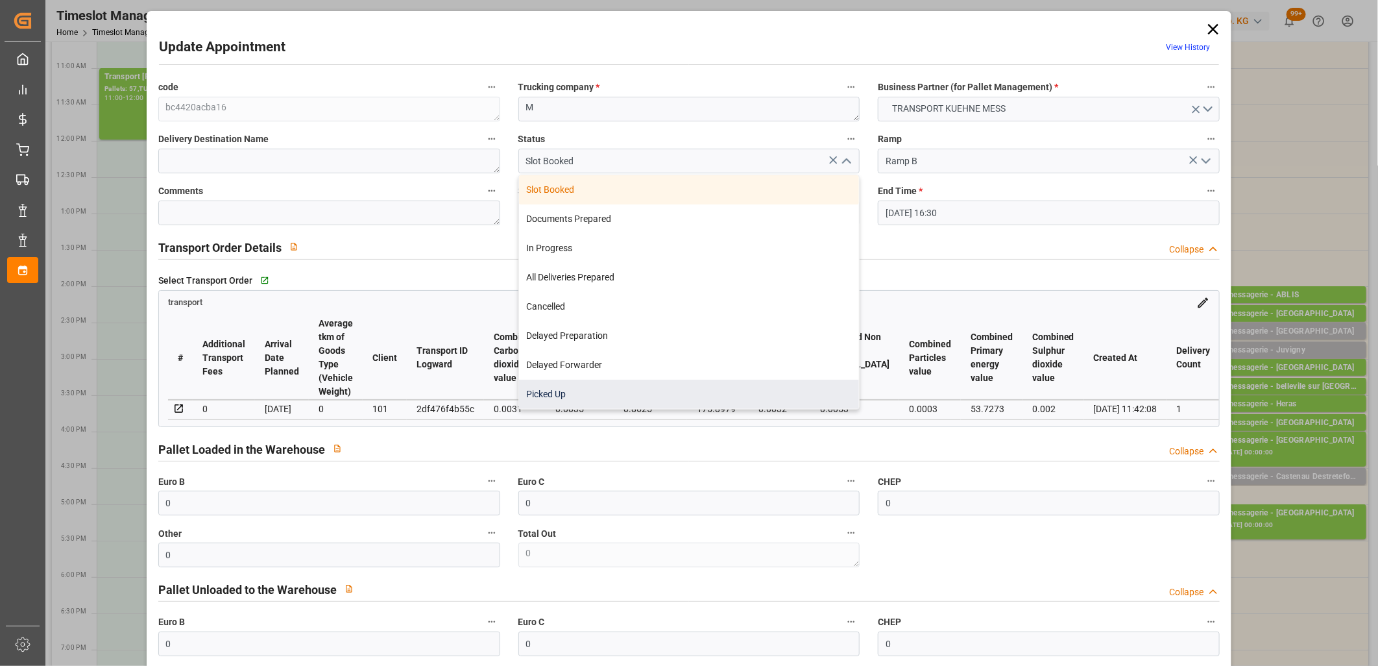
click at [646, 387] on div "Picked Up" at bounding box center [689, 394] width 341 height 29
type input "Picked Up"
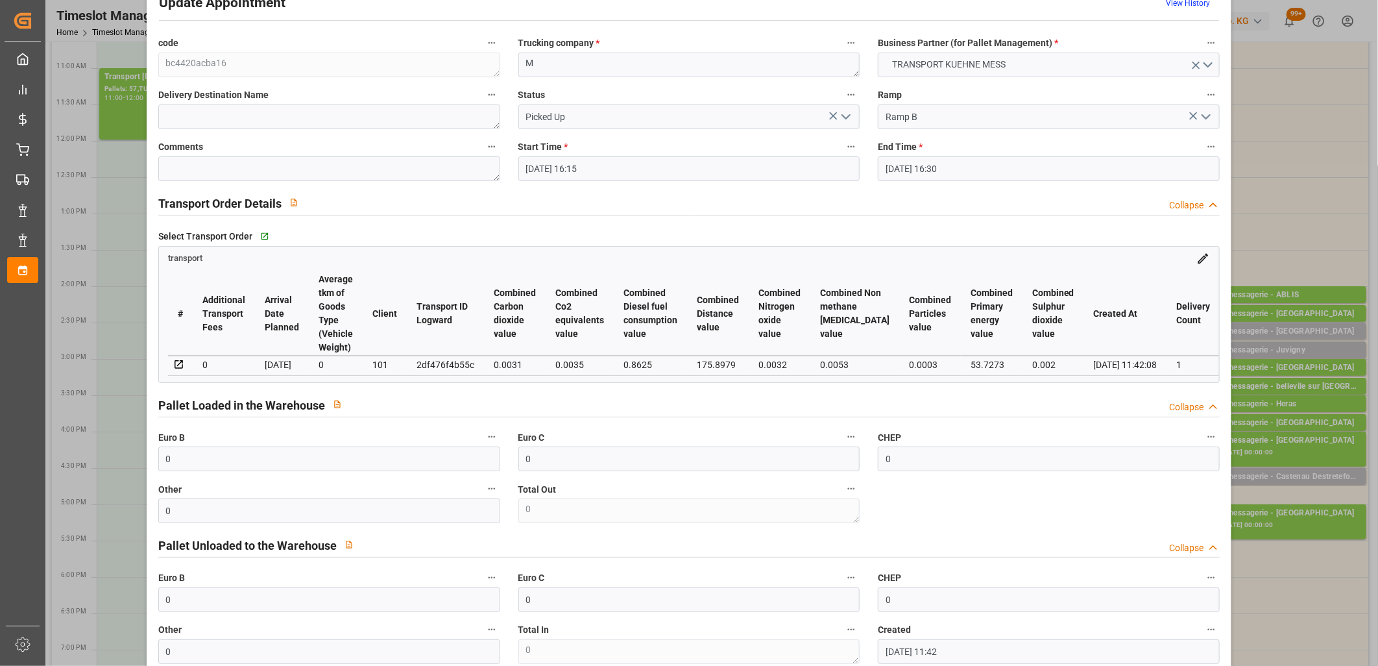
scroll to position [288, 0]
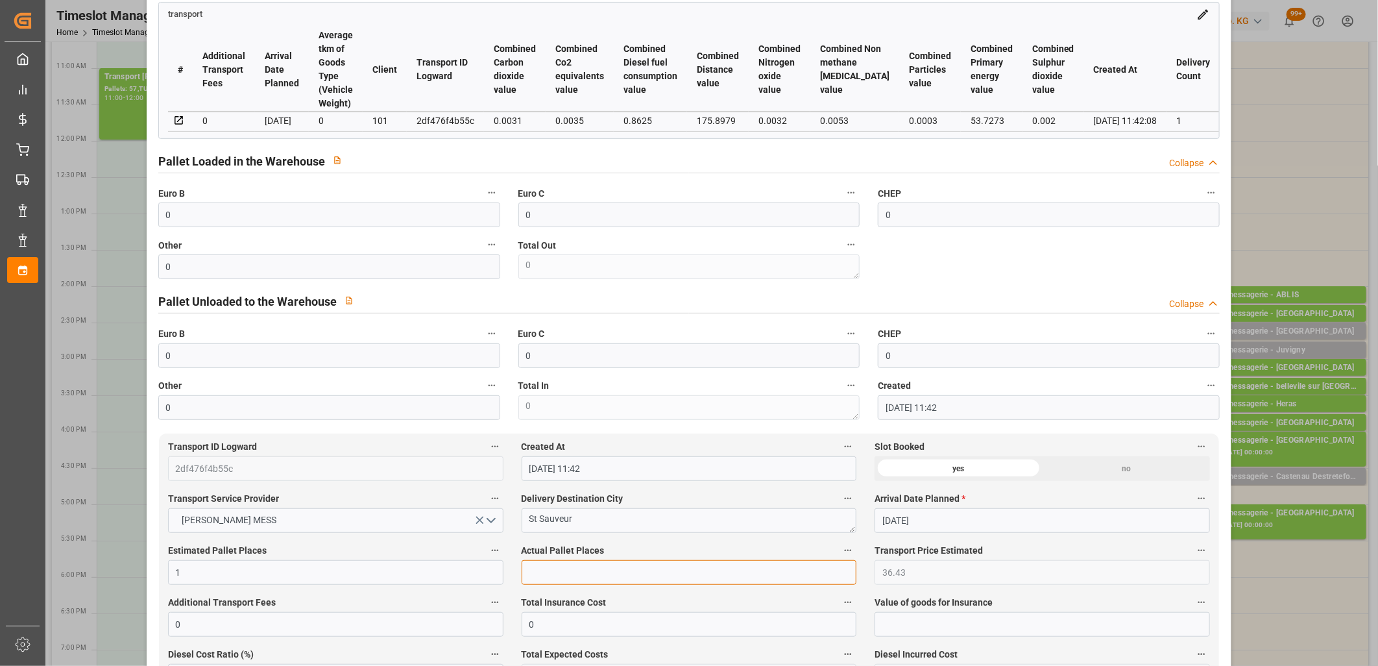
click at [622, 567] on input "text" at bounding box center [690, 572] width 336 height 25
type input "1"
click at [389, 210] on input "0" at bounding box center [329, 214] width 342 height 25
type input "1"
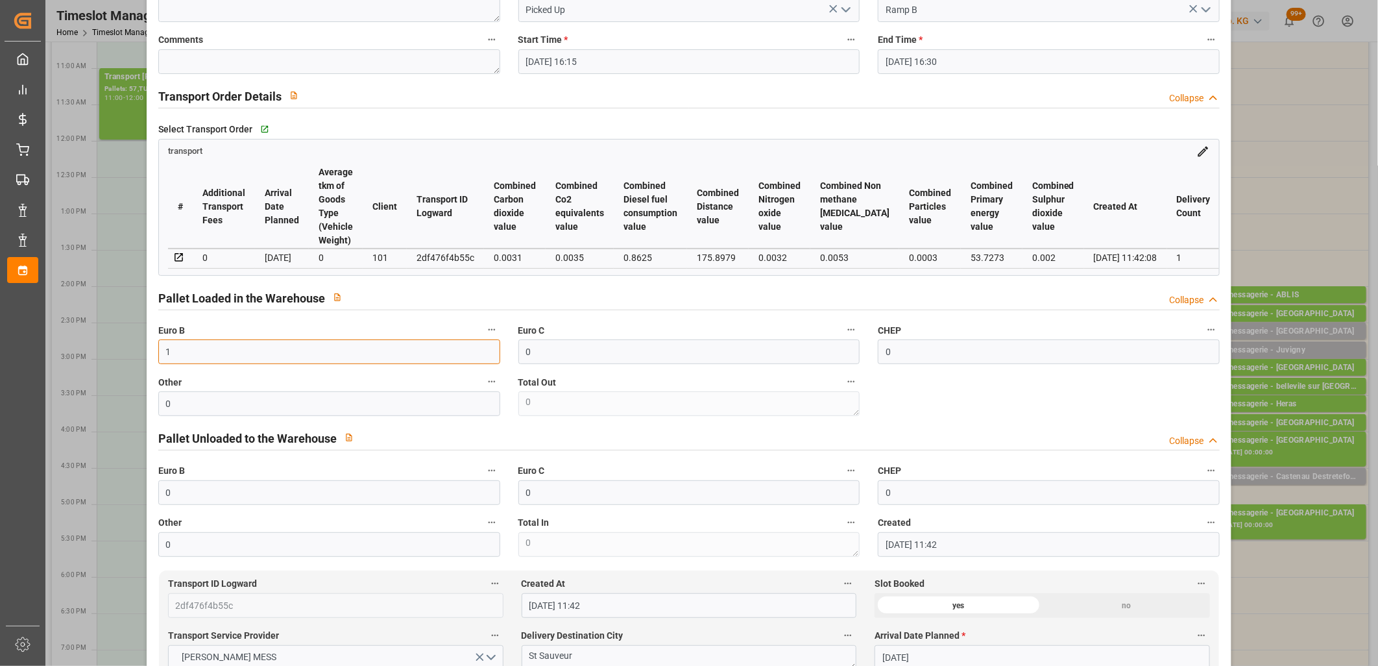
scroll to position [0, 0]
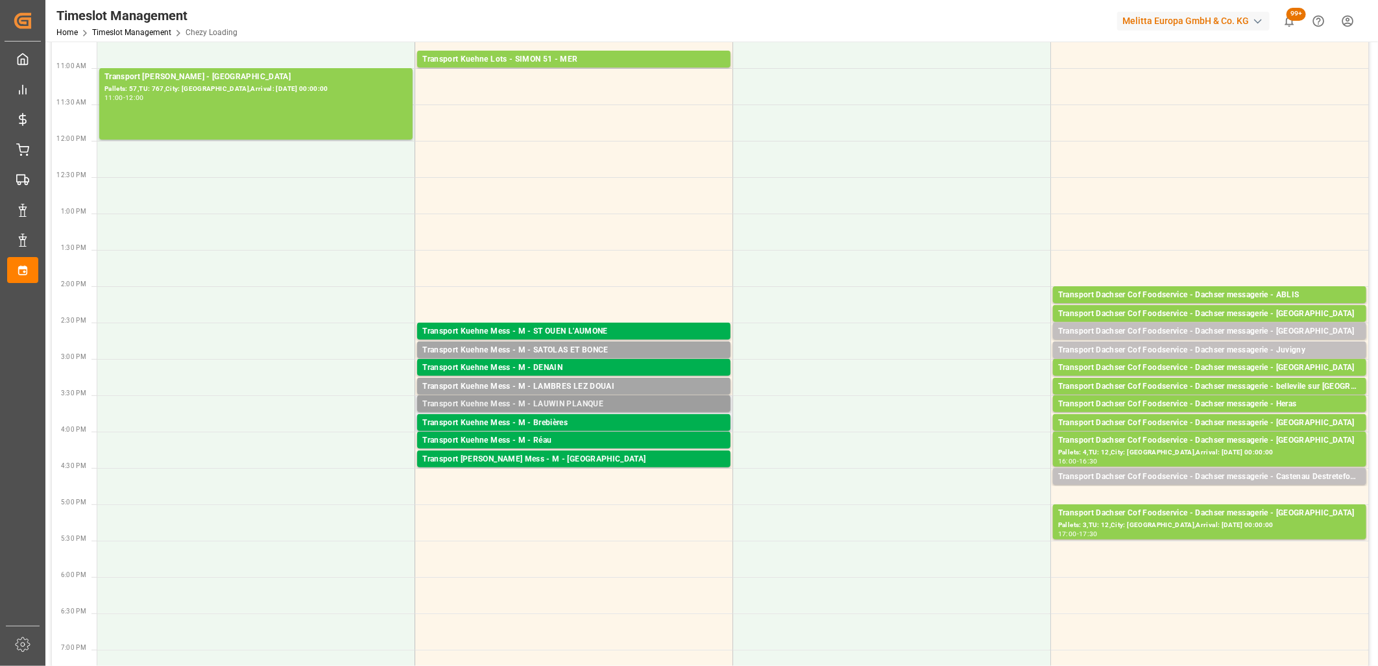
click at [554, 402] on div "Transport Kuehne Mess - M - LAUWIN PLANQUE" at bounding box center [573, 404] width 303 height 13
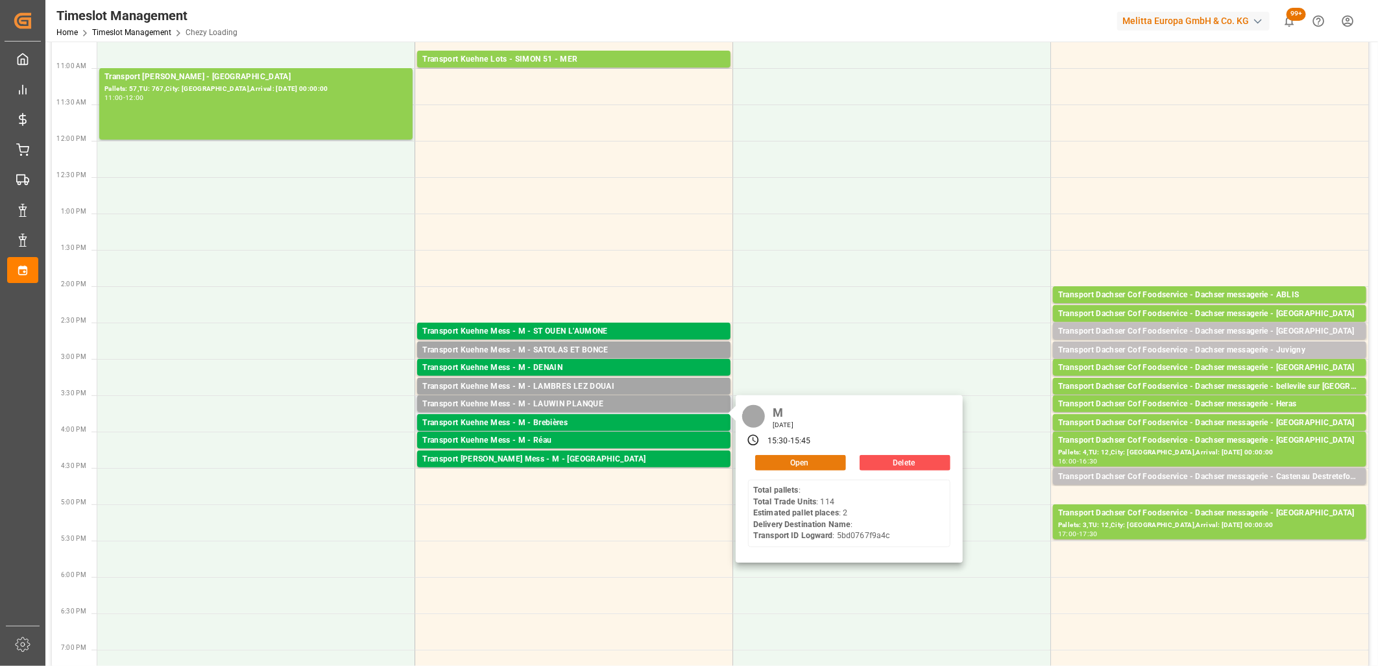
click at [785, 462] on button "Open" at bounding box center [800, 463] width 91 height 16
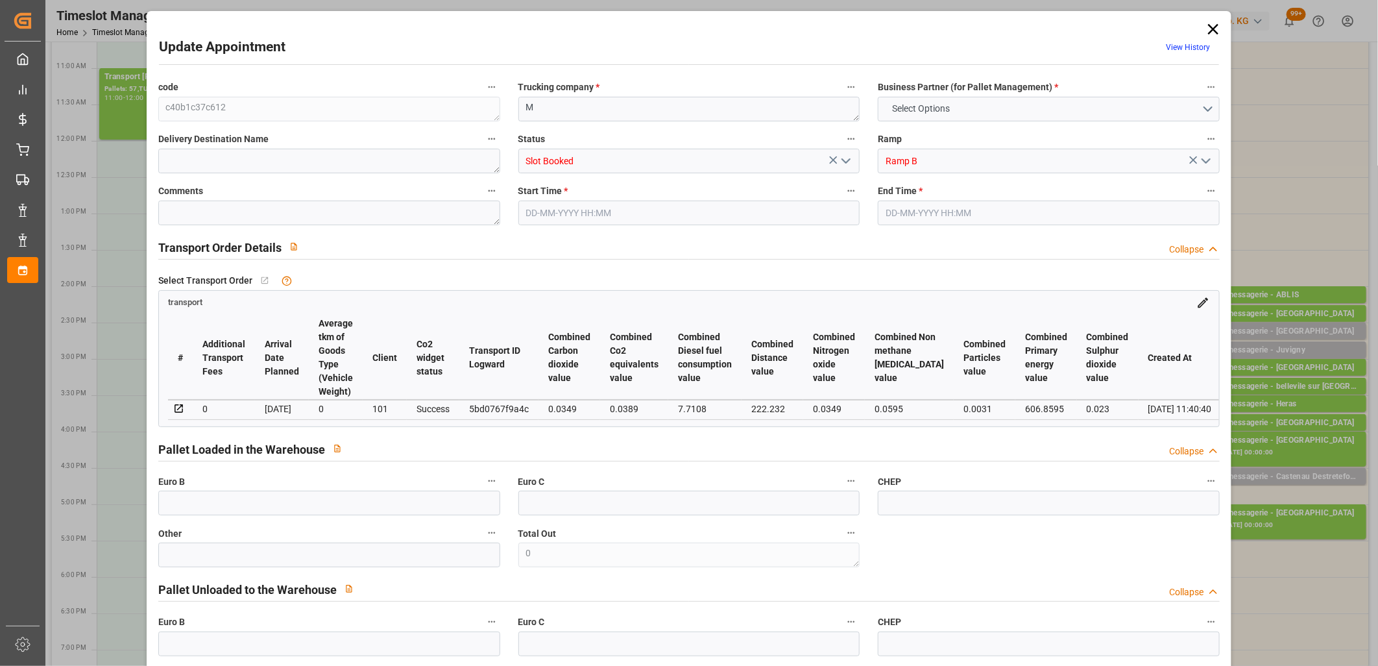
type input "0"
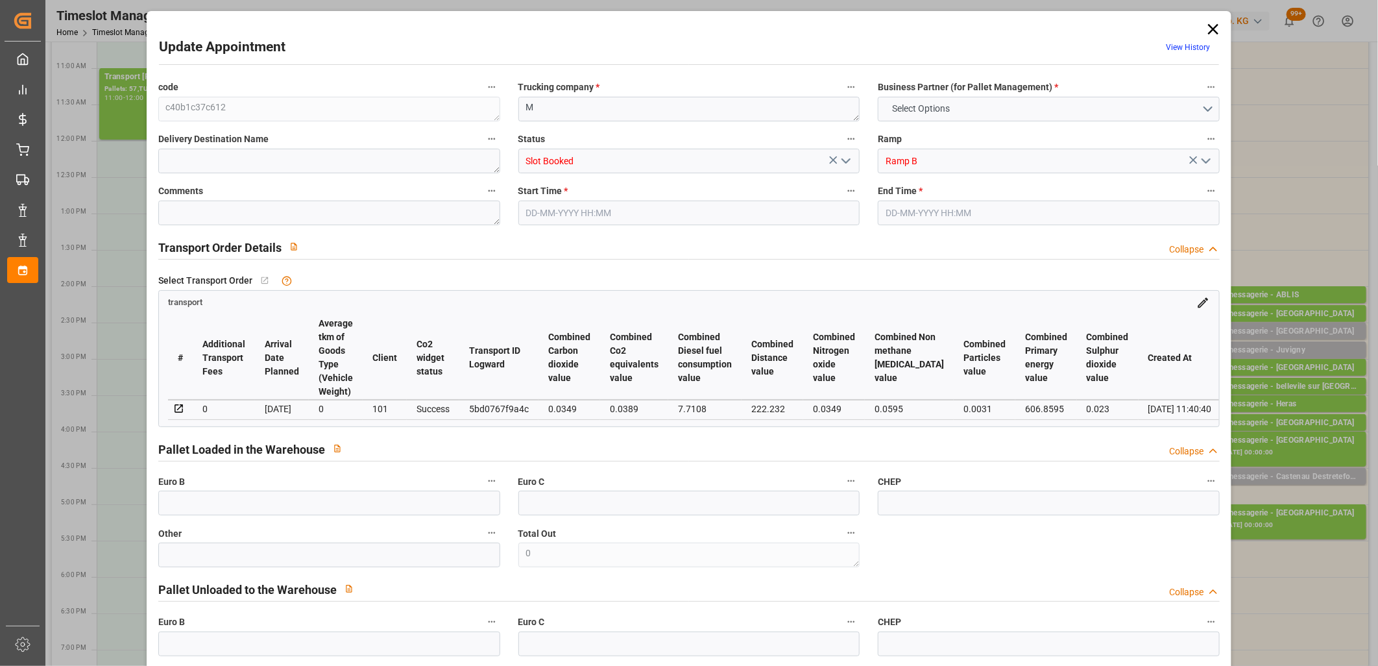
type input "0"
type input "2"
type input "89.7225"
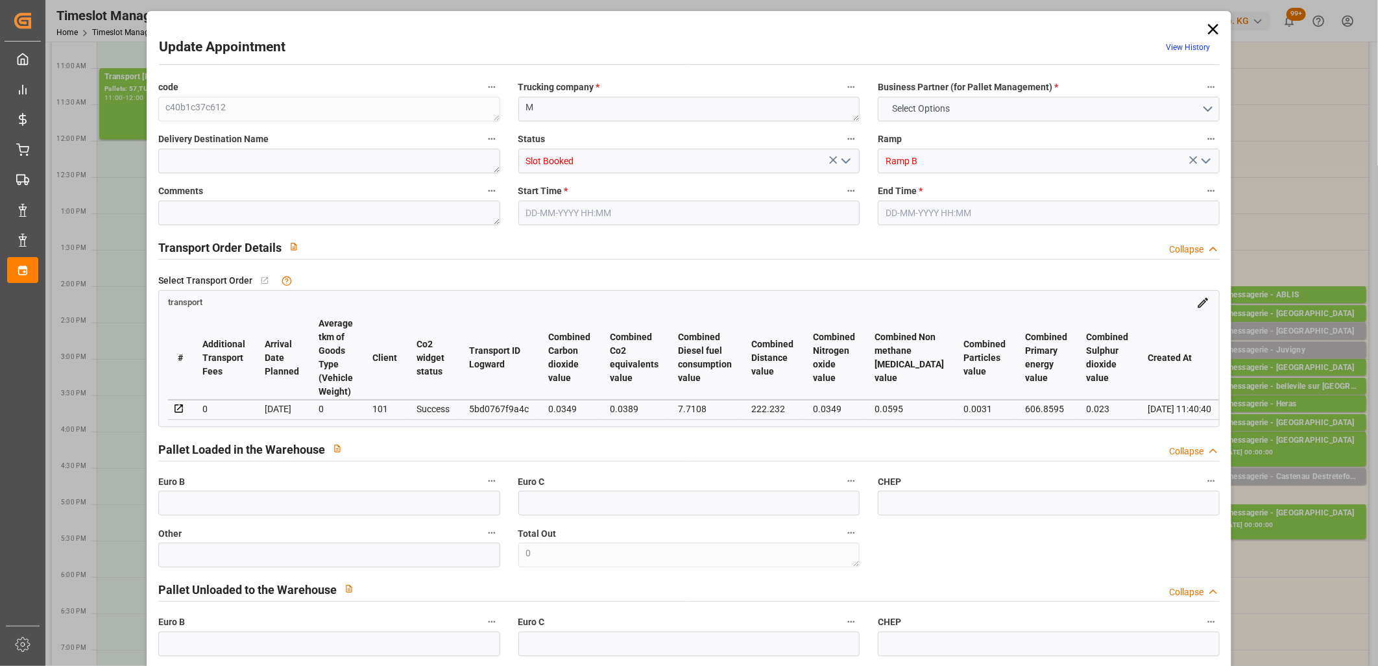
type input "0"
type input "89.7225"
type input "0"
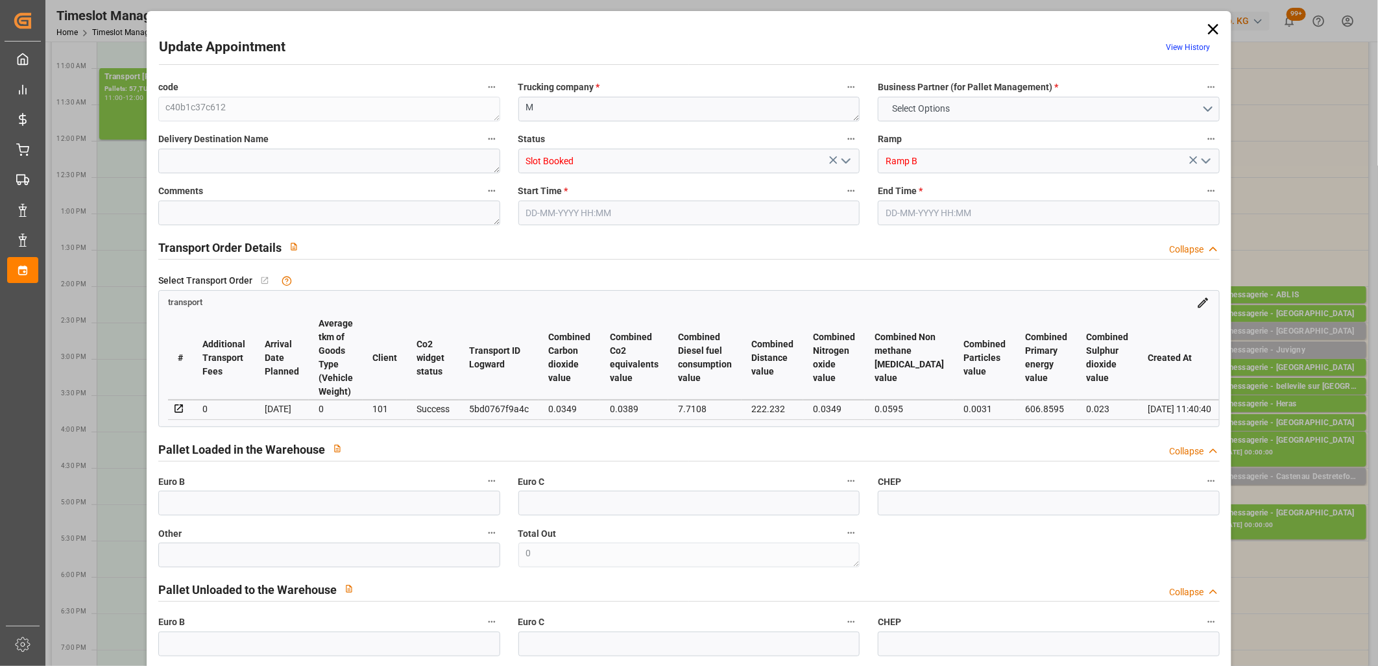
type input "1"
type input "246.935"
type input "352.129"
type input "1255.25"
type input "59"
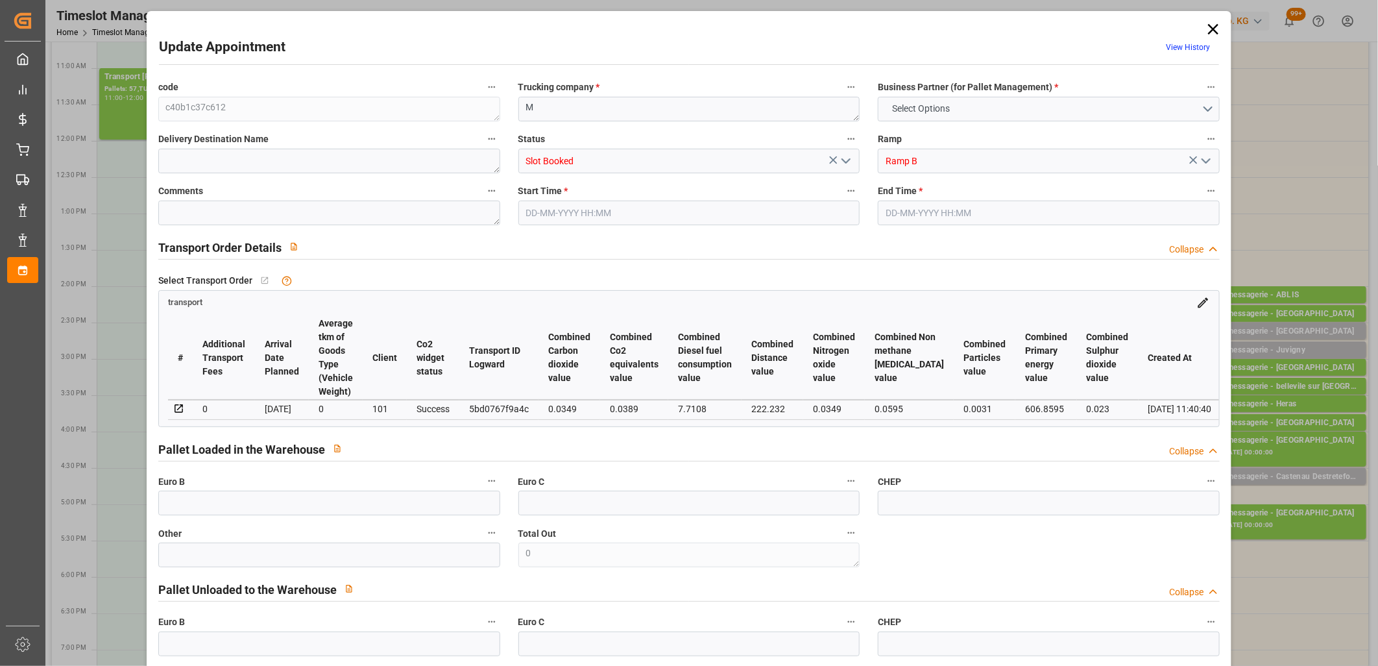
type input "0"
type input "114"
type input "2"
type input "101"
type input "306.129"
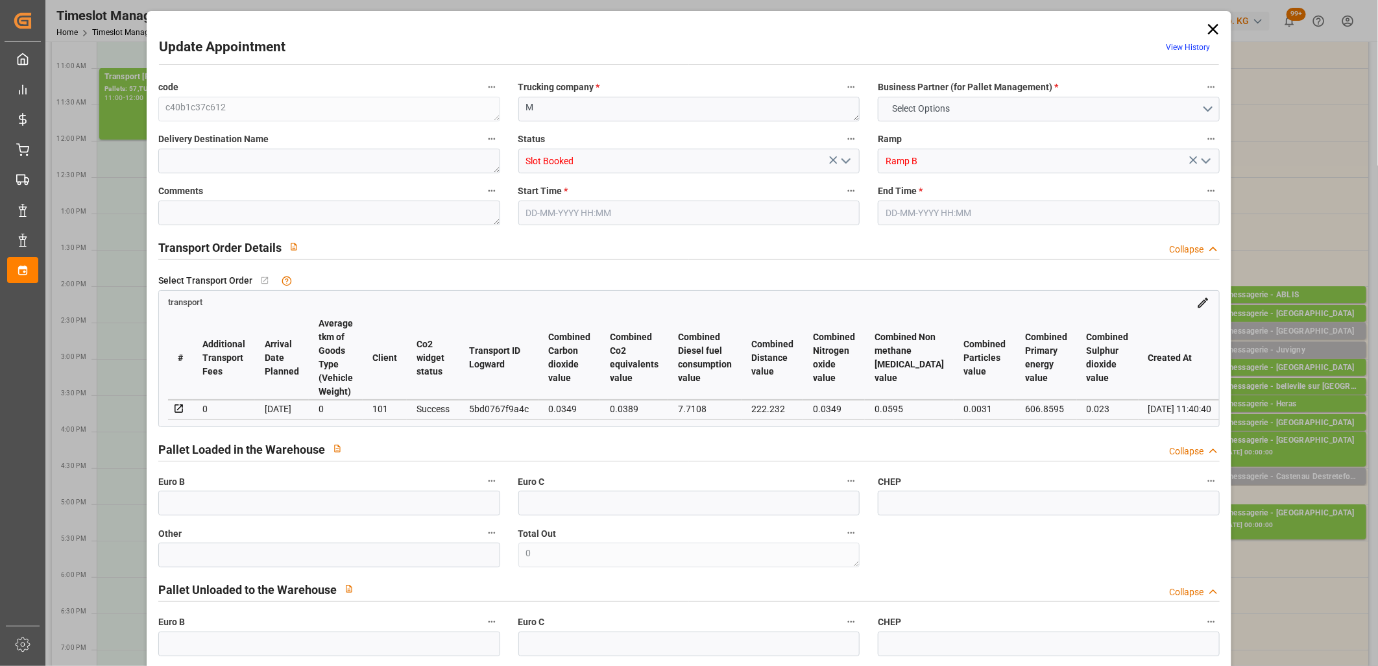
type input "0"
type input "4710.8598"
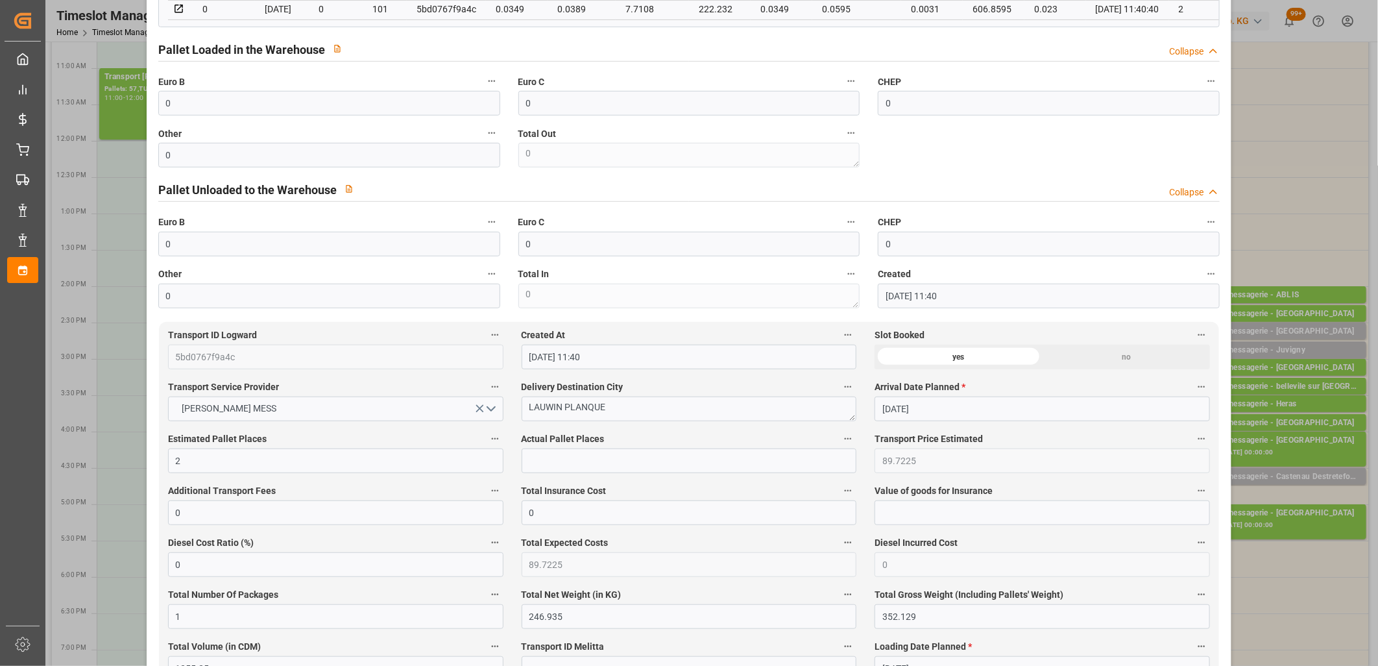
scroll to position [432, 0]
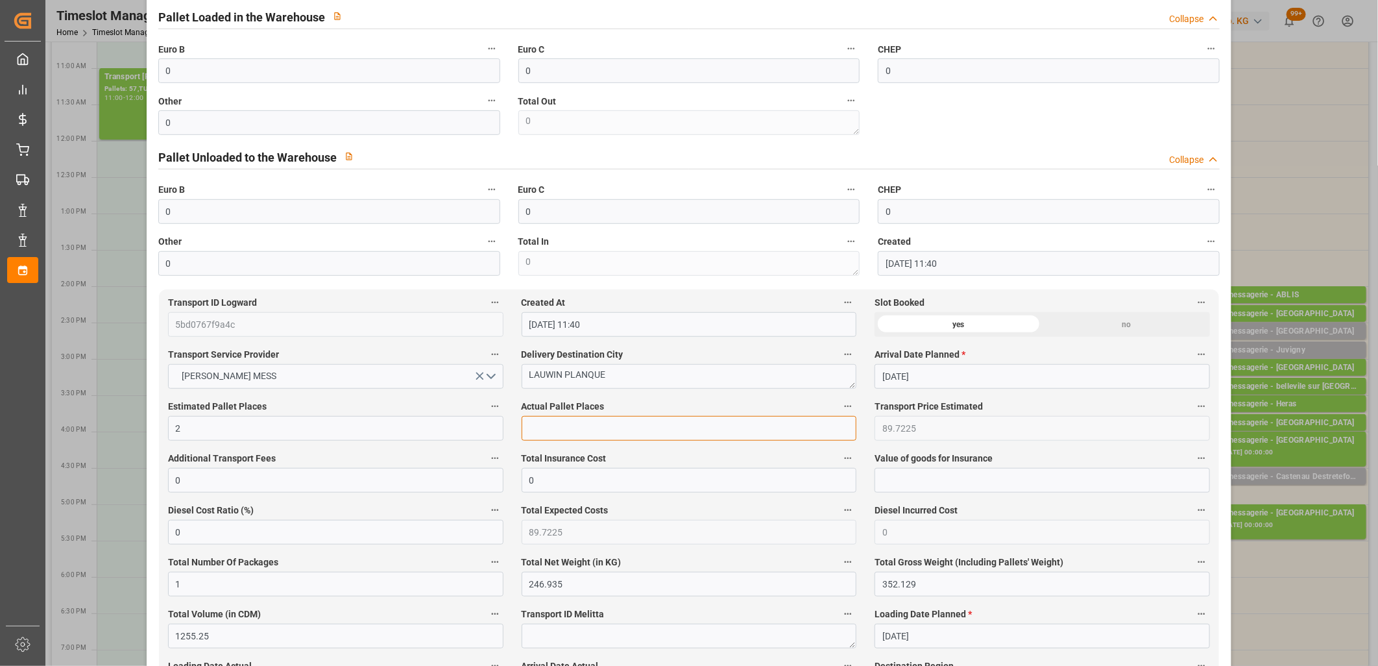
click at [593, 432] on input "text" at bounding box center [690, 428] width 336 height 25
click at [419, 79] on input "0" at bounding box center [329, 70] width 342 height 25
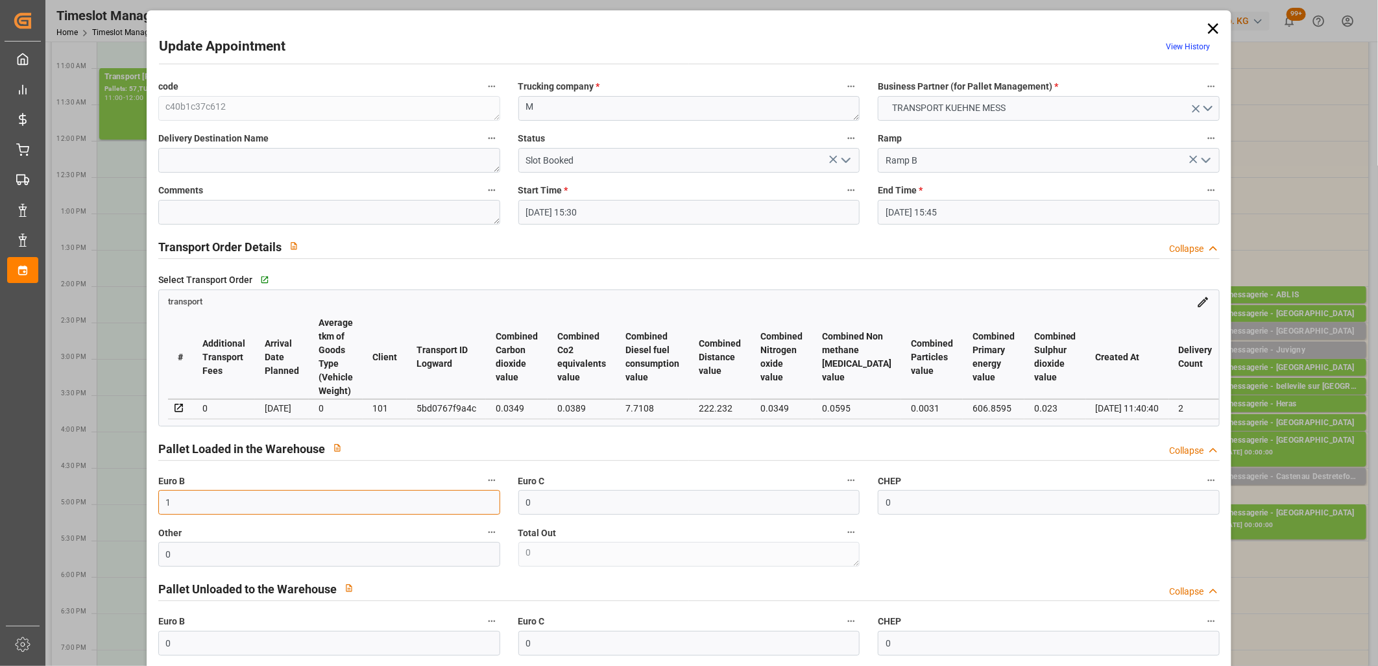
scroll to position [0, 0]
click at [842, 165] on icon "open menu" at bounding box center [846, 161] width 16 height 16
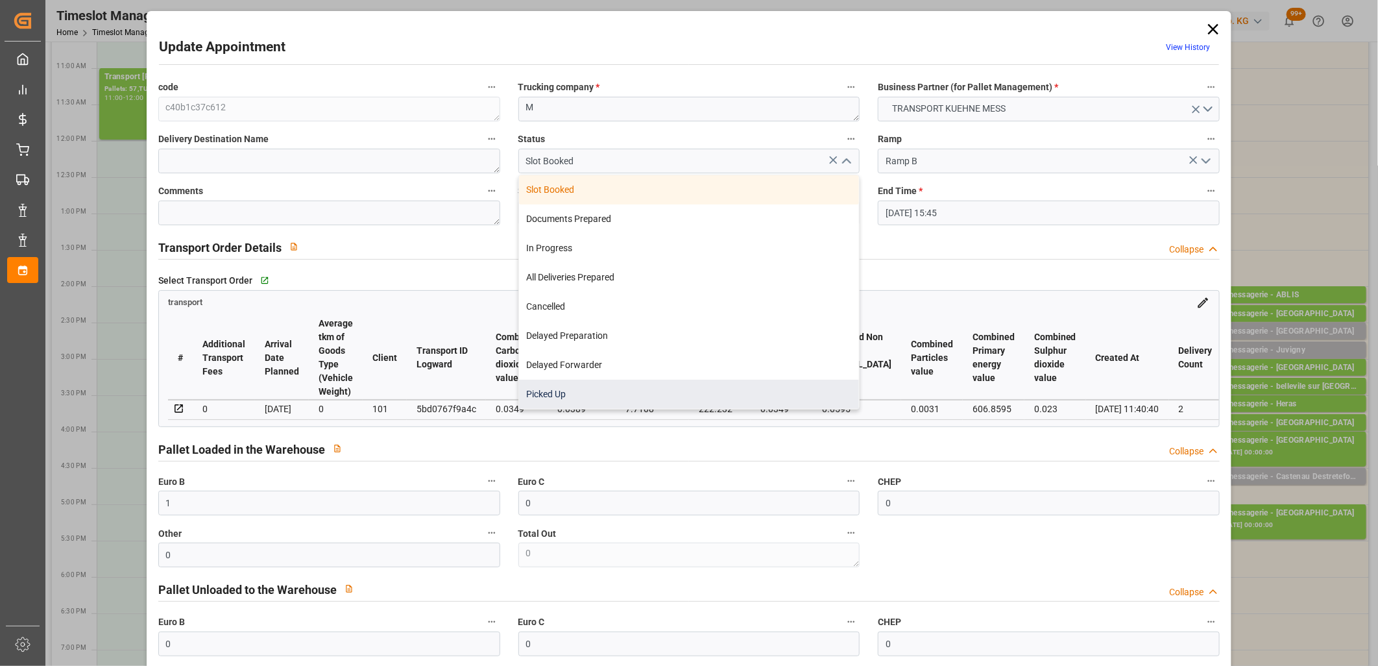
click at [766, 389] on div "Picked Up" at bounding box center [689, 394] width 341 height 29
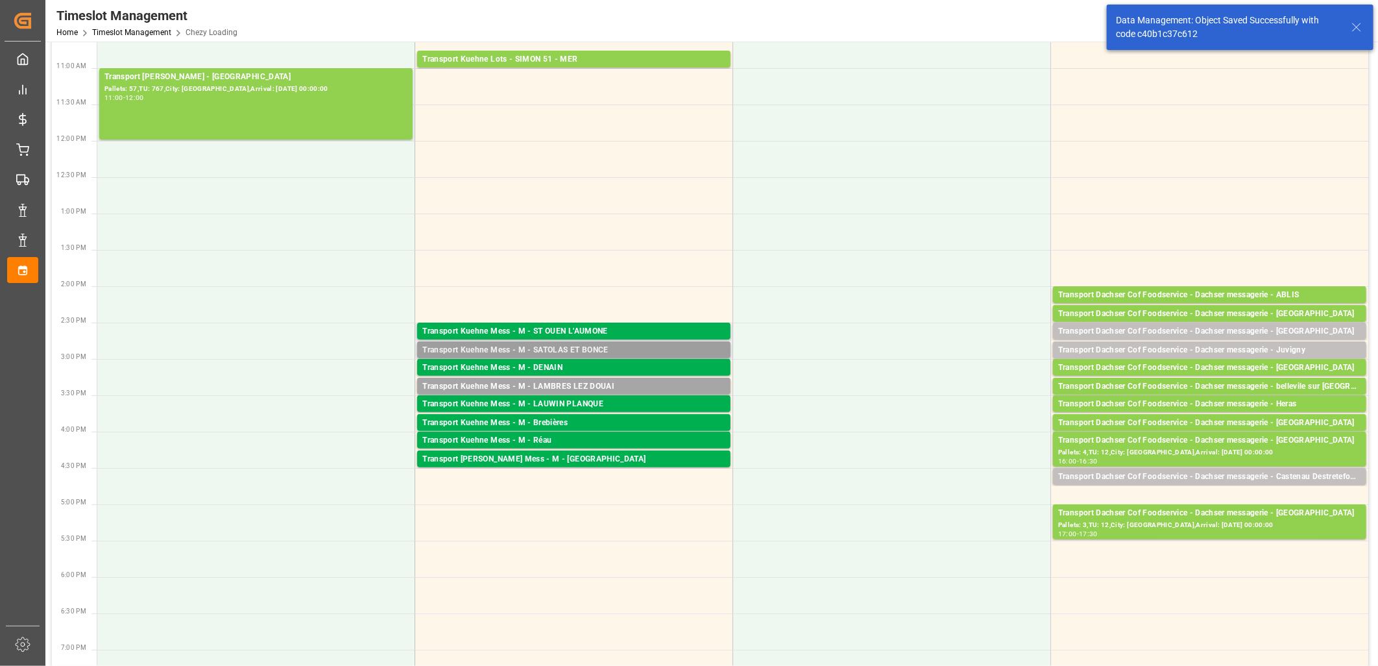
click at [524, 348] on div "Transport Kuehne Mess - M - SATOLAS ET BONCE" at bounding box center [573, 350] width 303 height 13
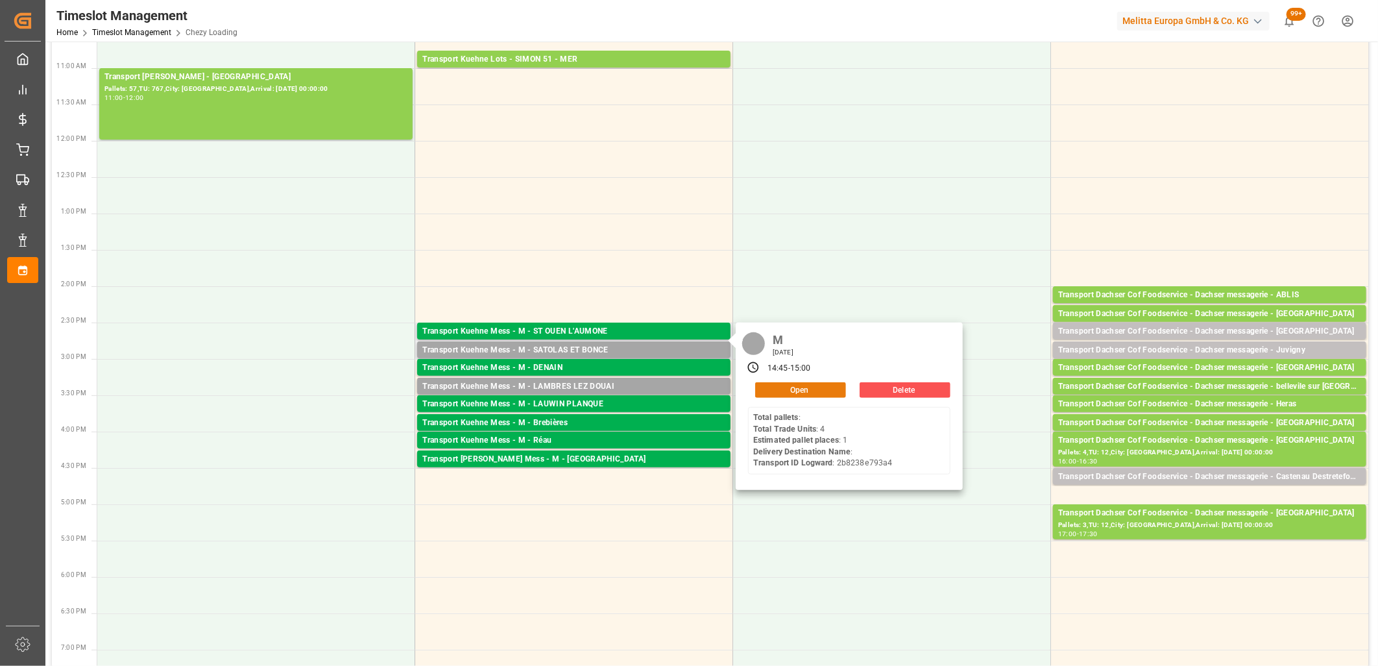
click at [770, 389] on button "Open" at bounding box center [800, 390] width 91 height 16
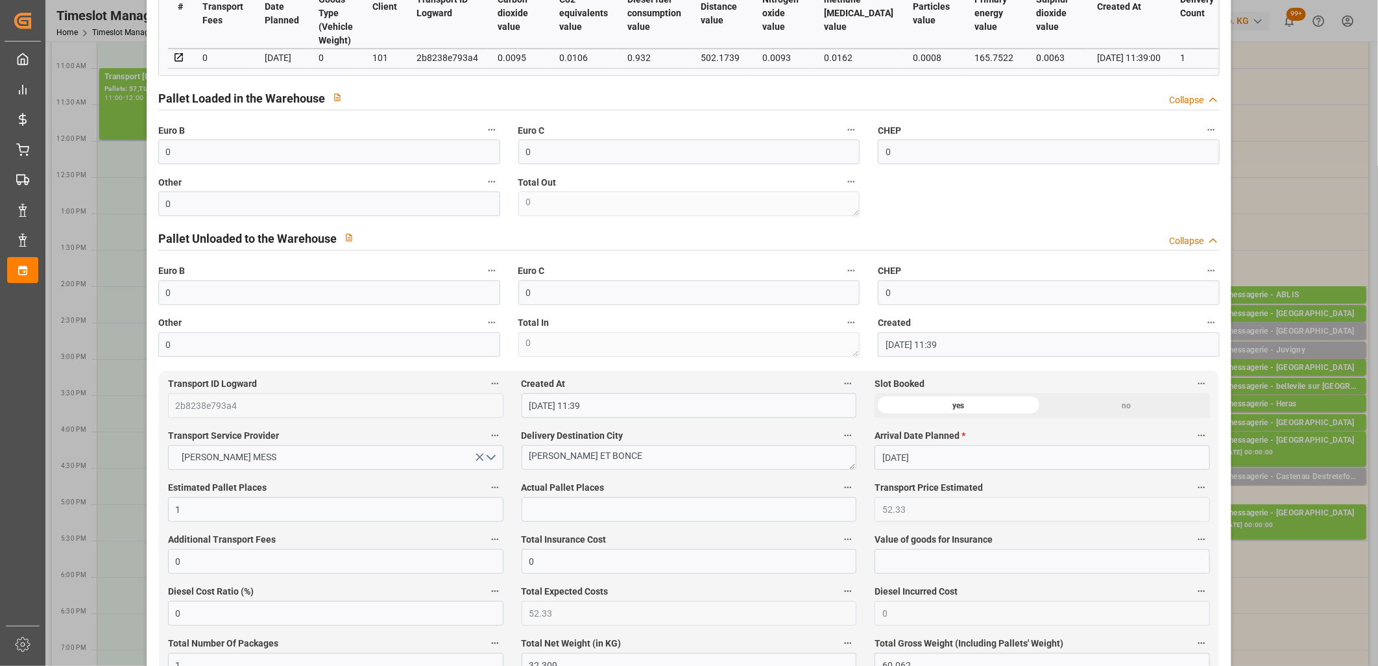
scroll to position [360, 0]
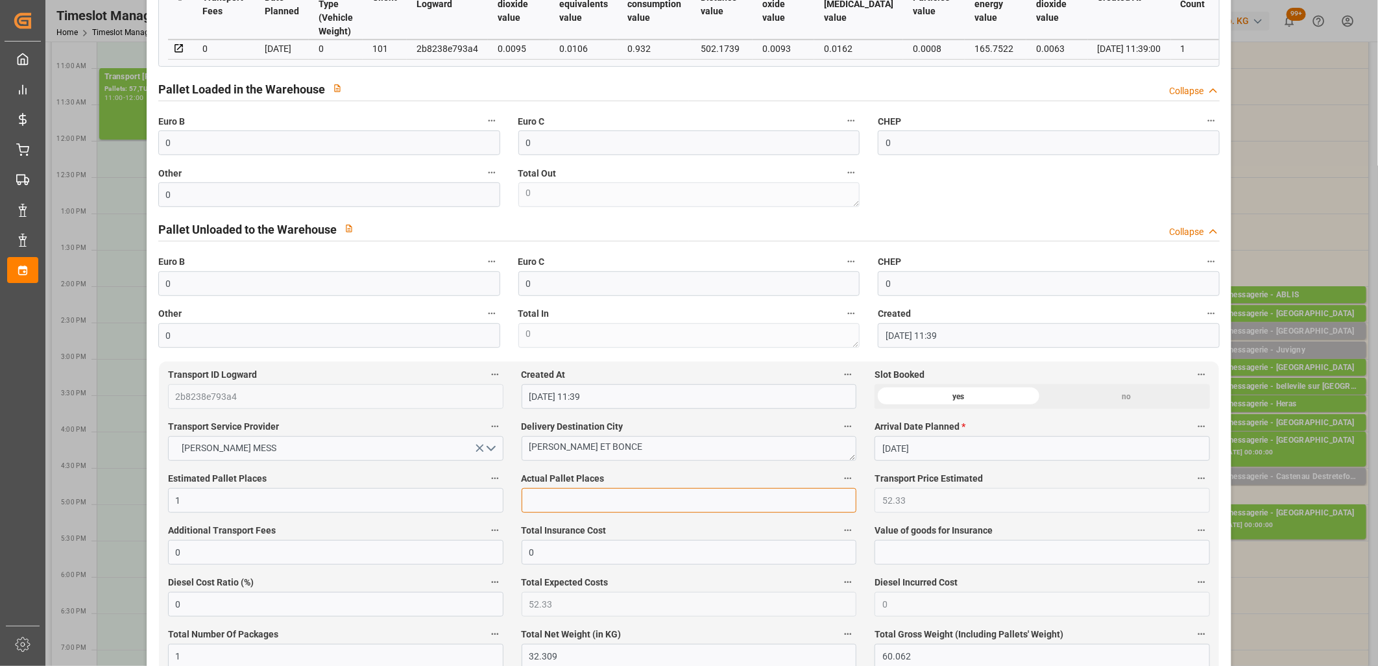
click at [605, 505] on input "text" at bounding box center [690, 500] width 336 height 25
click at [347, 154] on input "0" at bounding box center [329, 142] width 342 height 25
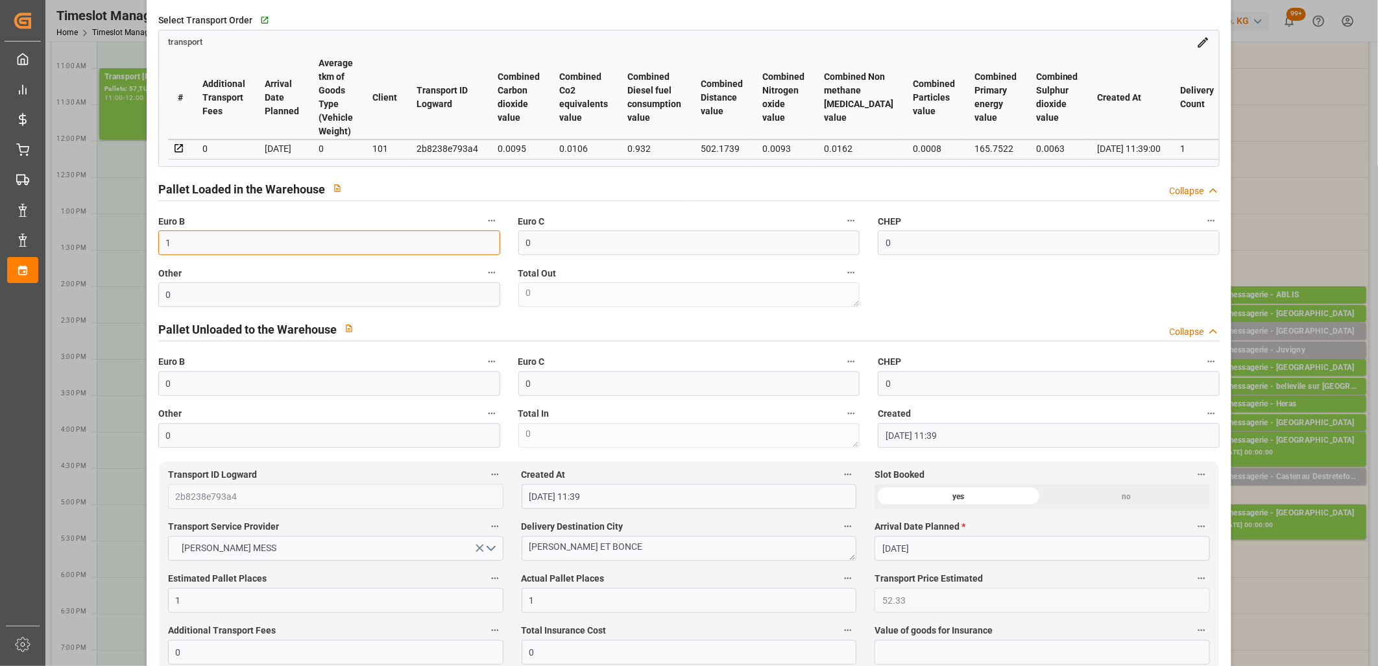
scroll to position [0, 0]
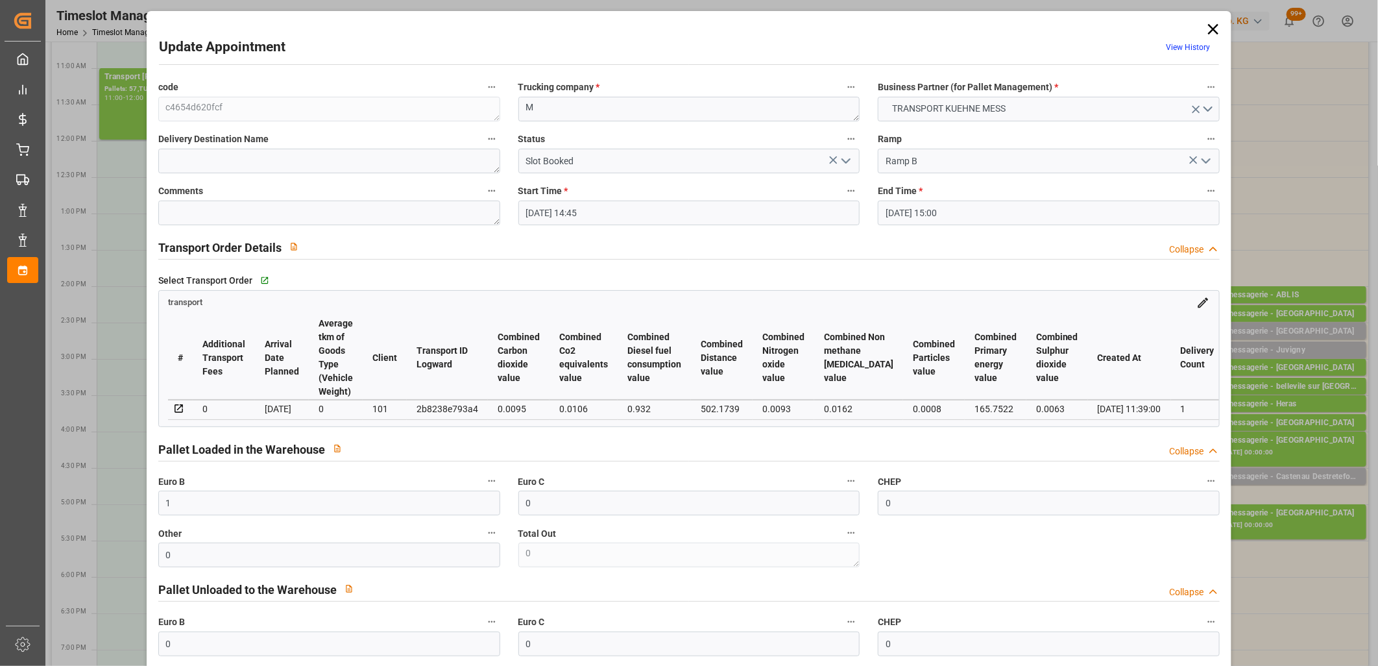
click at [842, 158] on icon "open menu" at bounding box center [846, 161] width 16 height 16
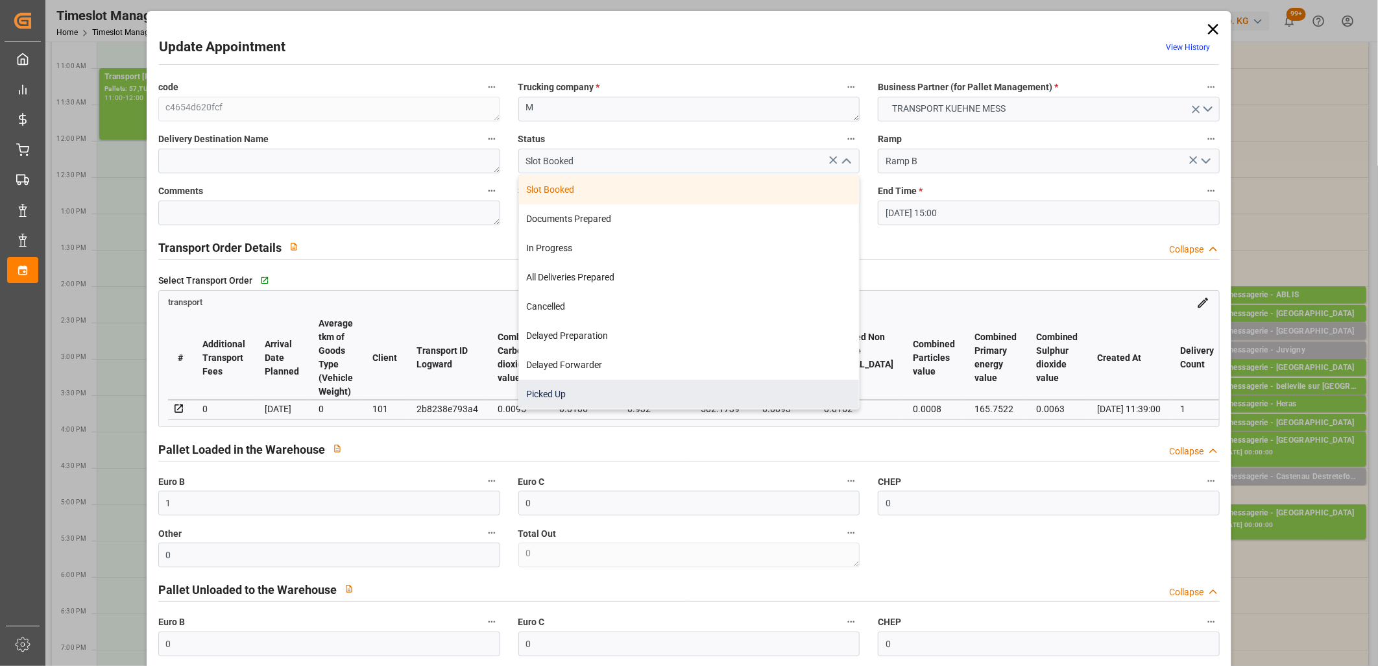
click at [768, 384] on div "Picked Up" at bounding box center [689, 394] width 341 height 29
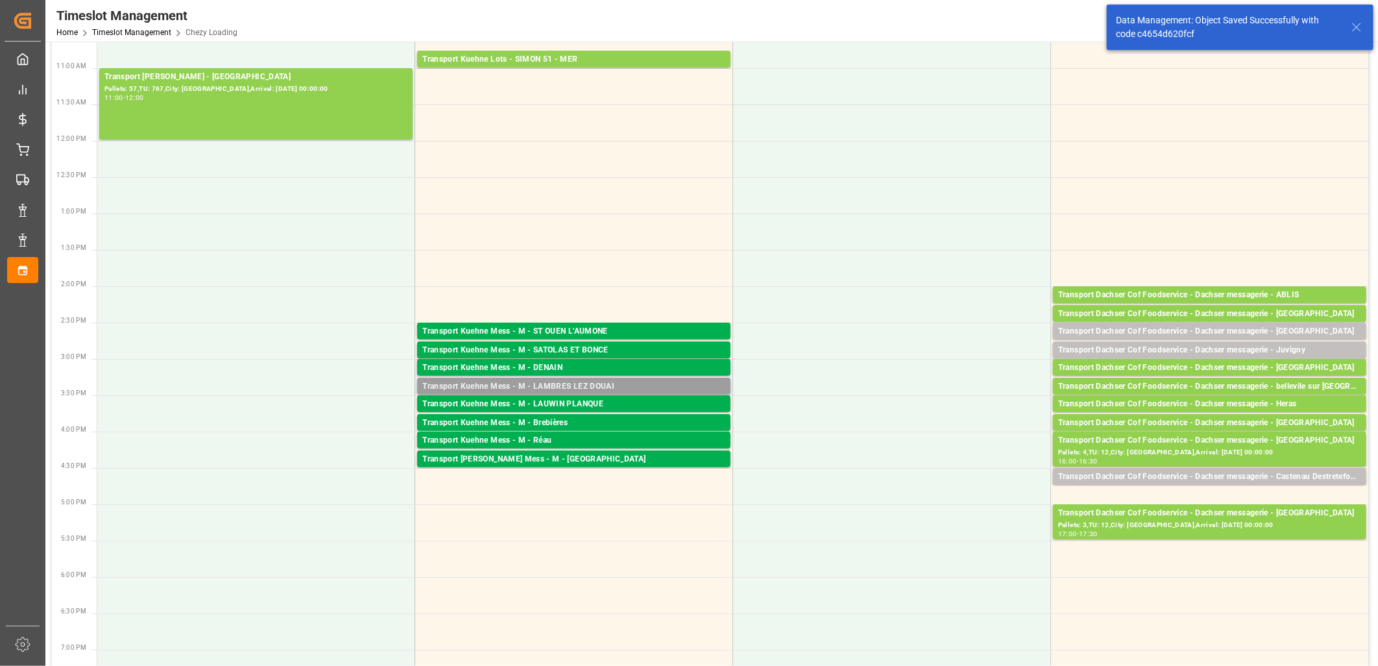
click at [527, 384] on div "Transport Kuehne Mess - M - LAMBRES LEZ DOUAI" at bounding box center [573, 386] width 303 height 13
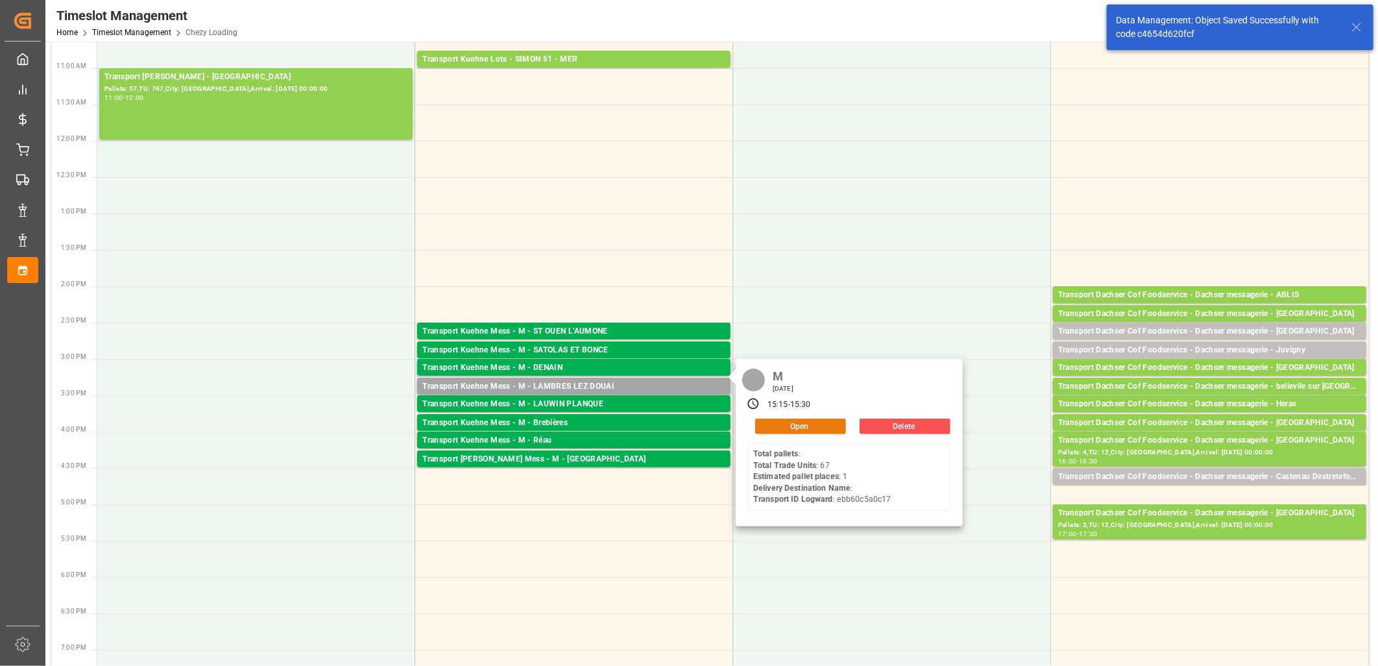
click at [799, 426] on button "Open" at bounding box center [800, 427] width 91 height 16
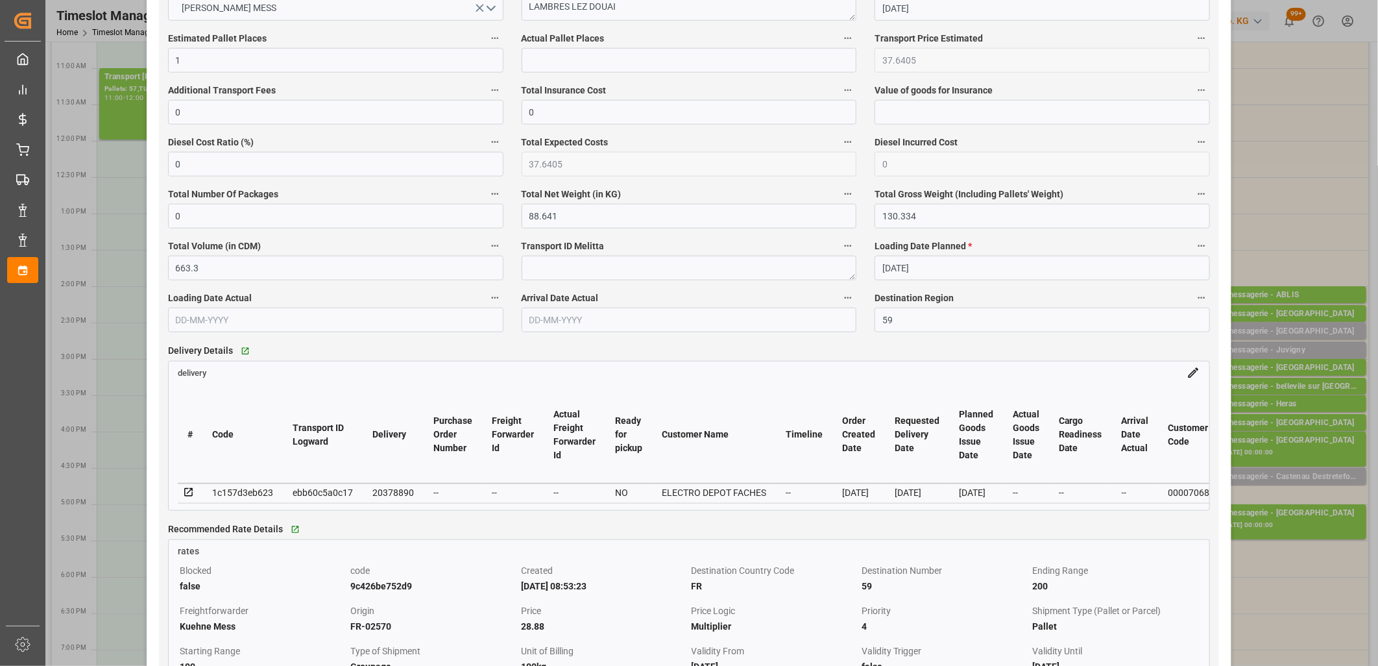
scroll to position [865, 0]
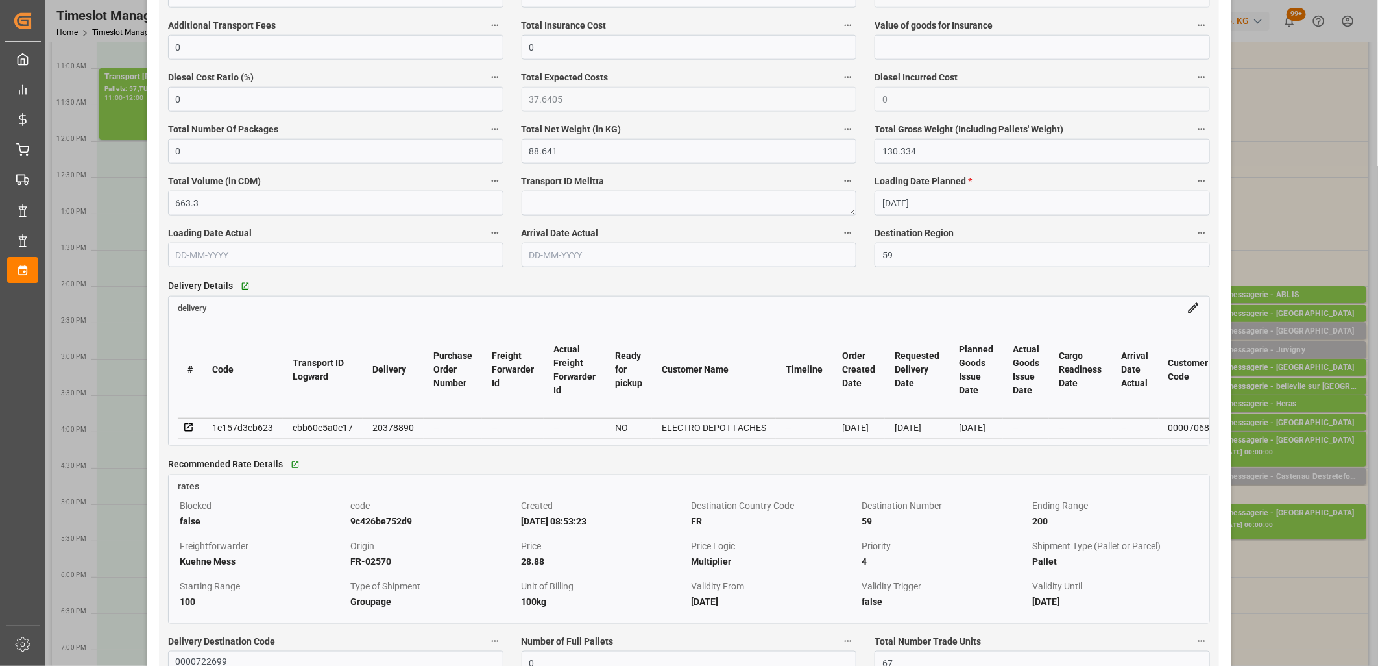
click at [405, 429] on div "20378890" at bounding box center [393, 428] width 42 height 16
copy div "20378890"
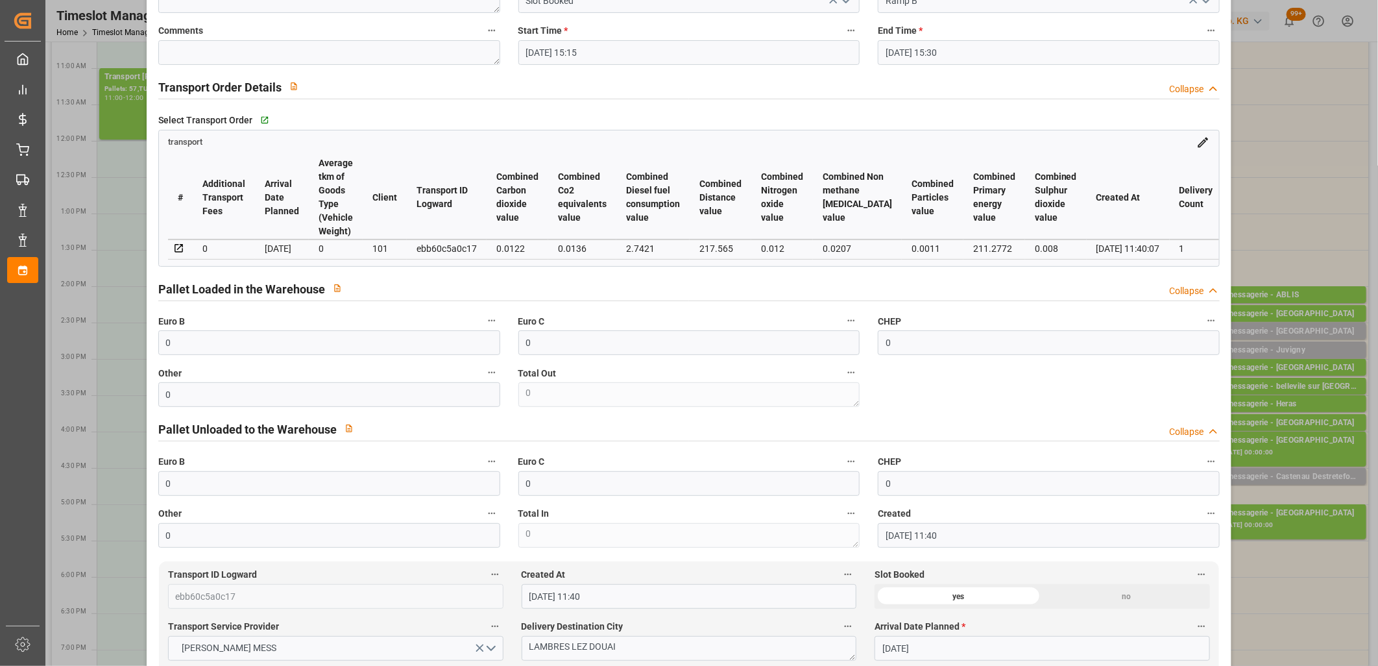
scroll to position [0, 0]
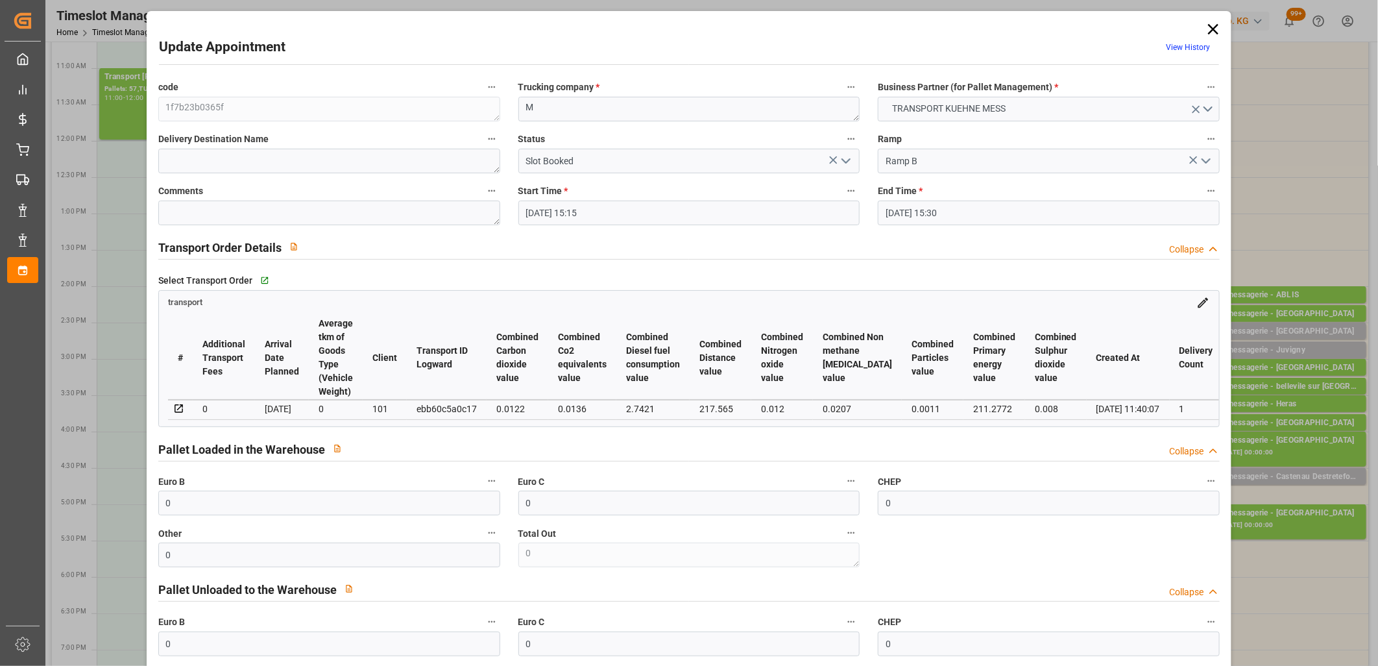
click at [1212, 29] on icon at bounding box center [1213, 29] width 18 height 18
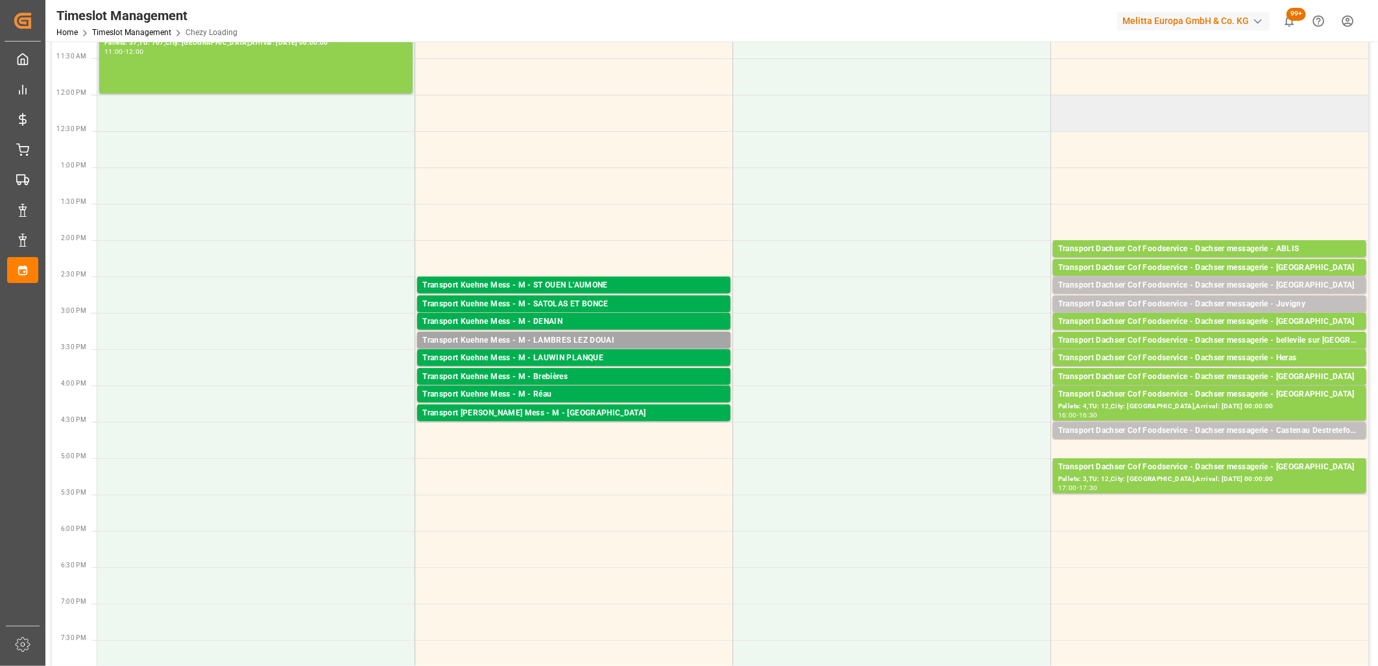
scroll to position [360, 0]
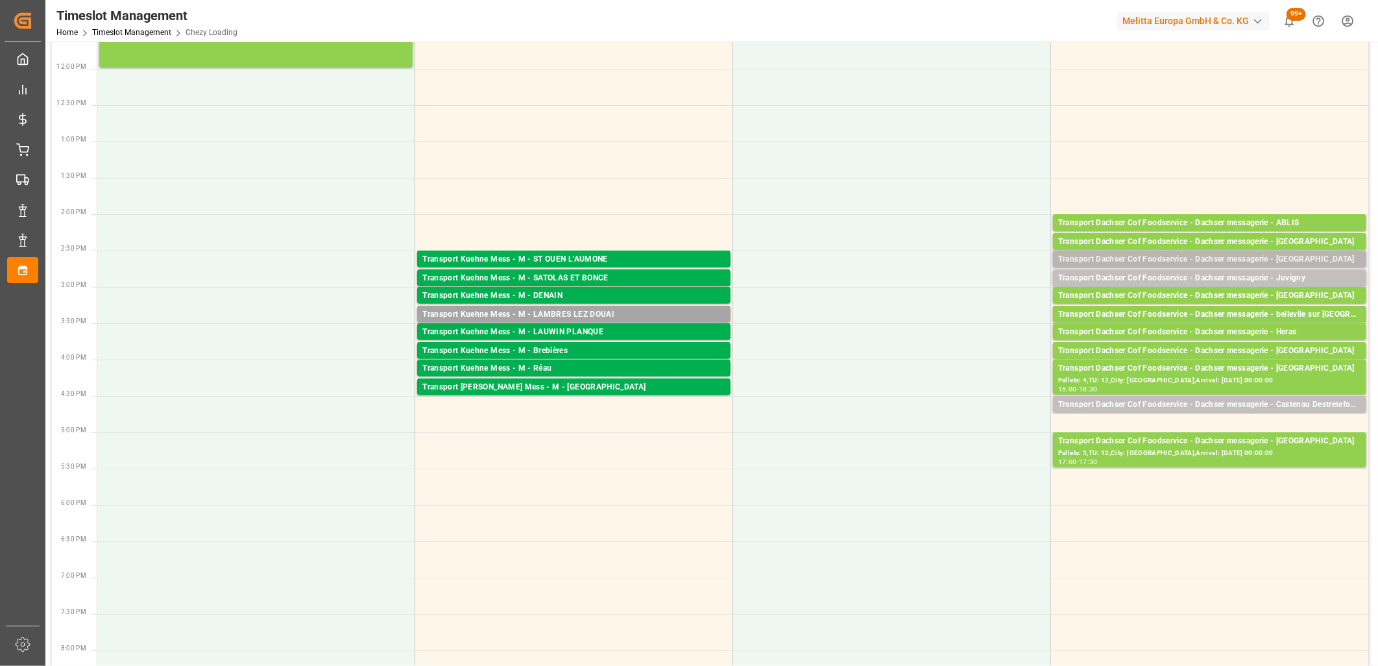
click at [1234, 258] on div "Transport Dachser Cof Foodservice - Dachser messagerie - Caudan" at bounding box center [1209, 259] width 303 height 13
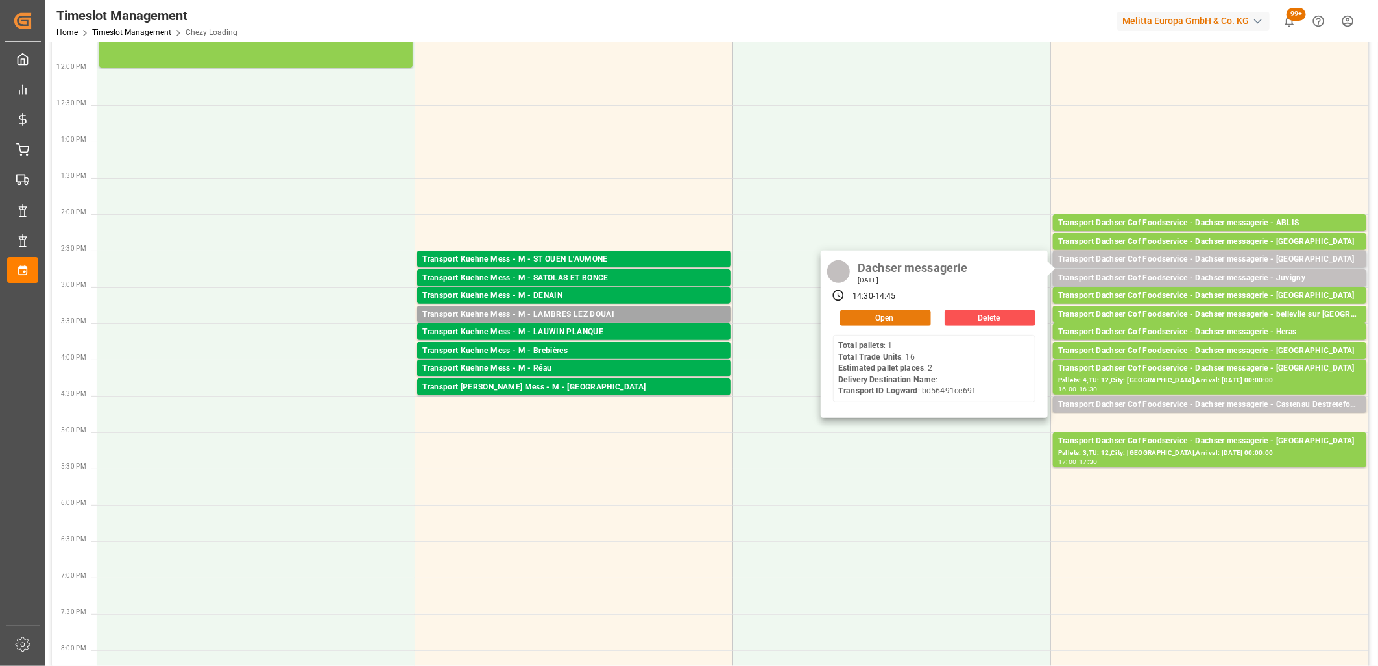
click at [911, 318] on button "Open" at bounding box center [885, 318] width 91 height 16
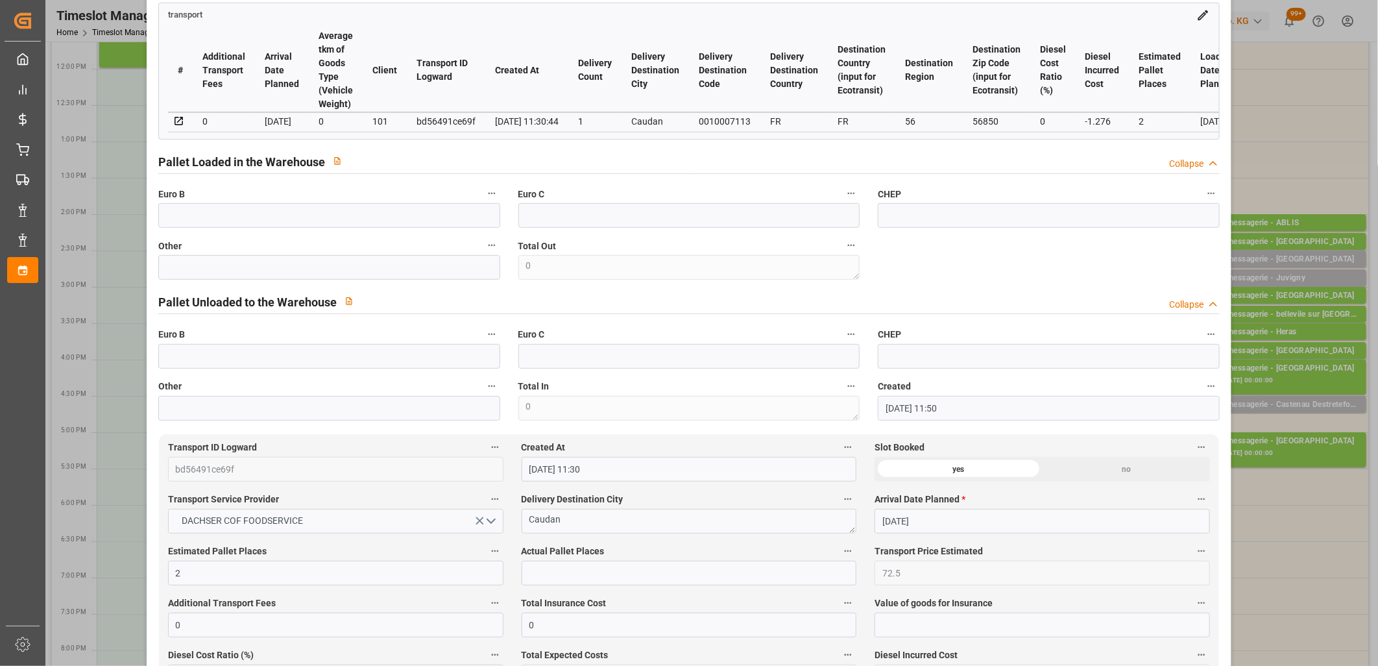
scroll to position [288, 0]
click at [540, 569] on input "text" at bounding box center [690, 572] width 336 height 25
click at [441, 278] on input "text" at bounding box center [329, 266] width 342 height 25
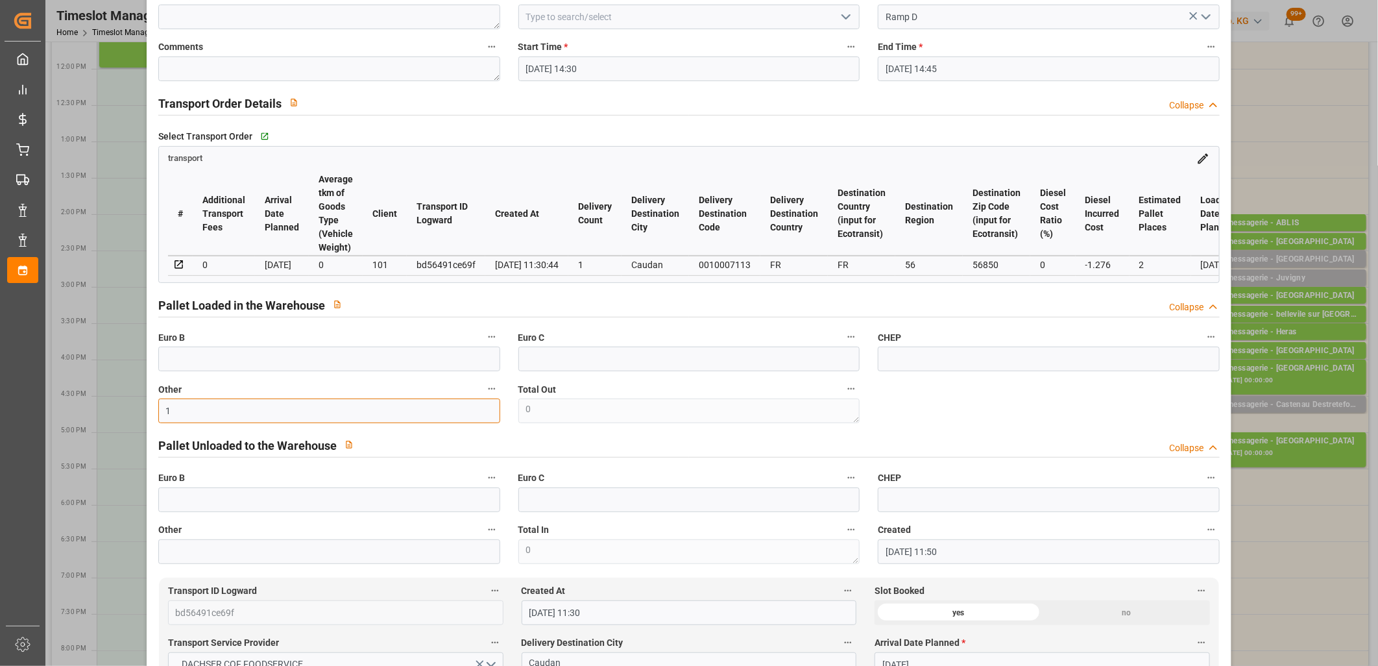
scroll to position [0, 0]
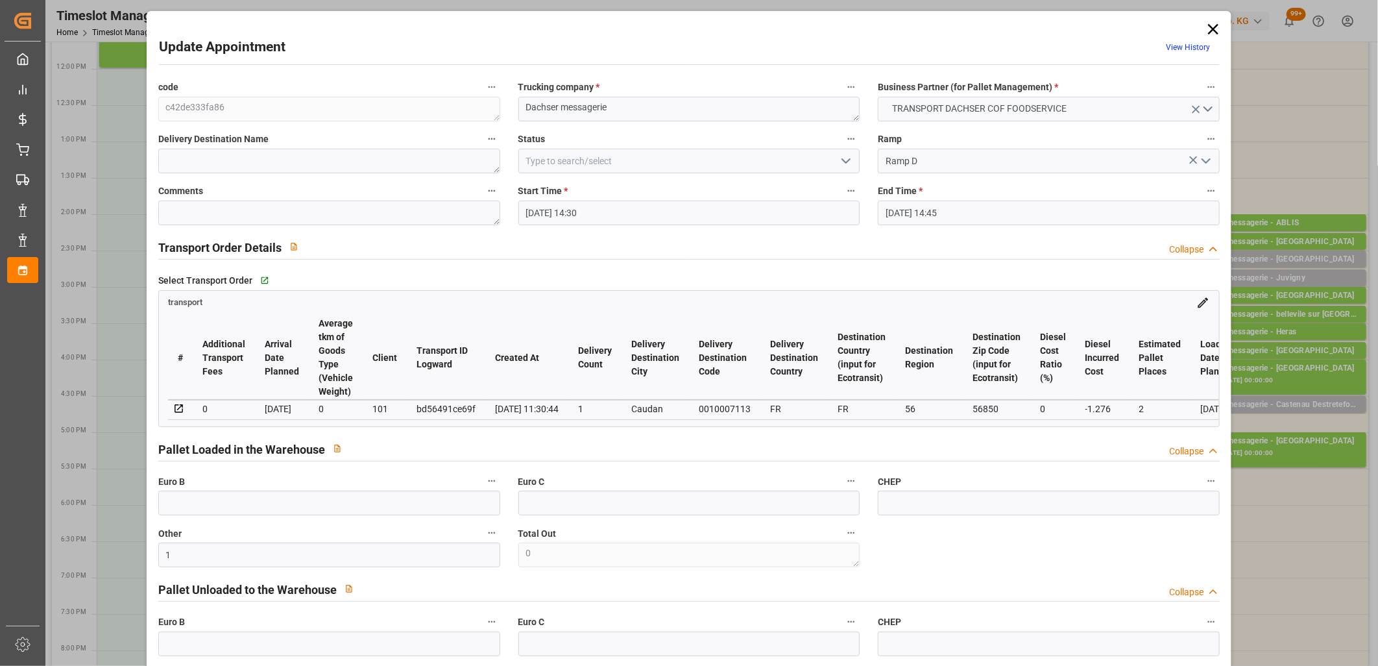
click at [846, 160] on polyline "open menu" at bounding box center [846, 161] width 8 height 4
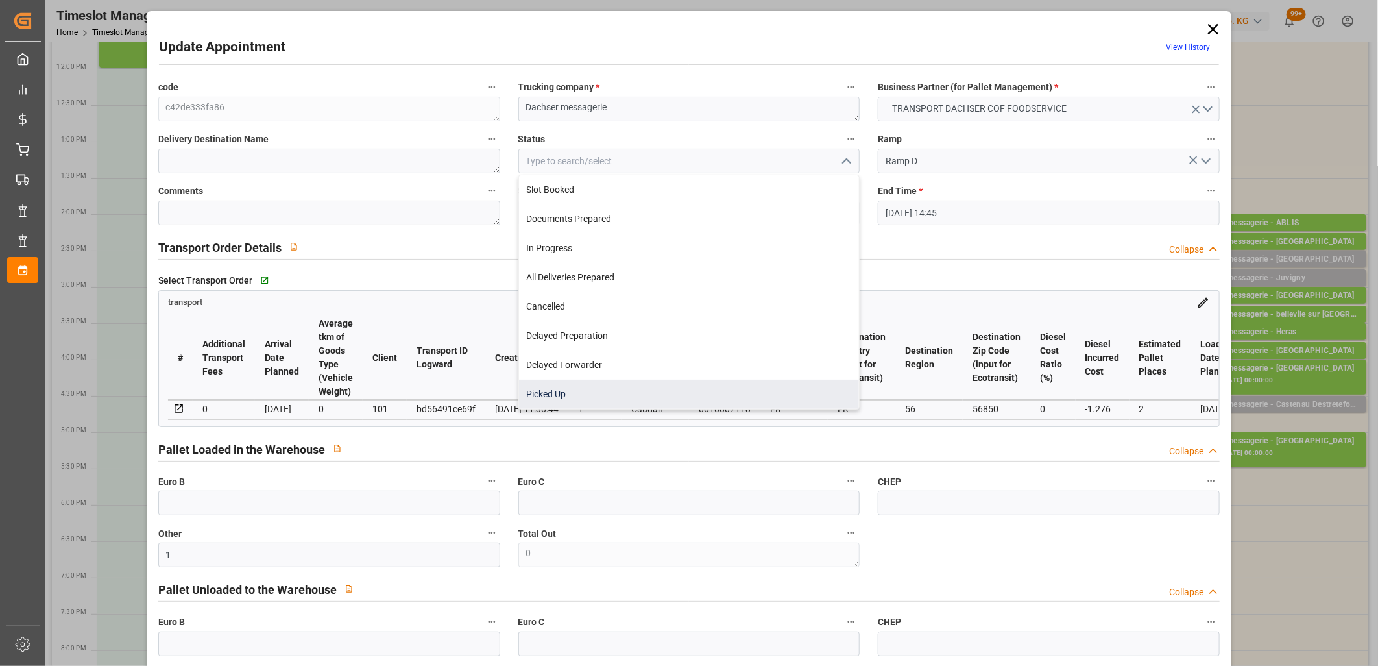
click at [668, 394] on div "Picked Up" at bounding box center [689, 394] width 341 height 29
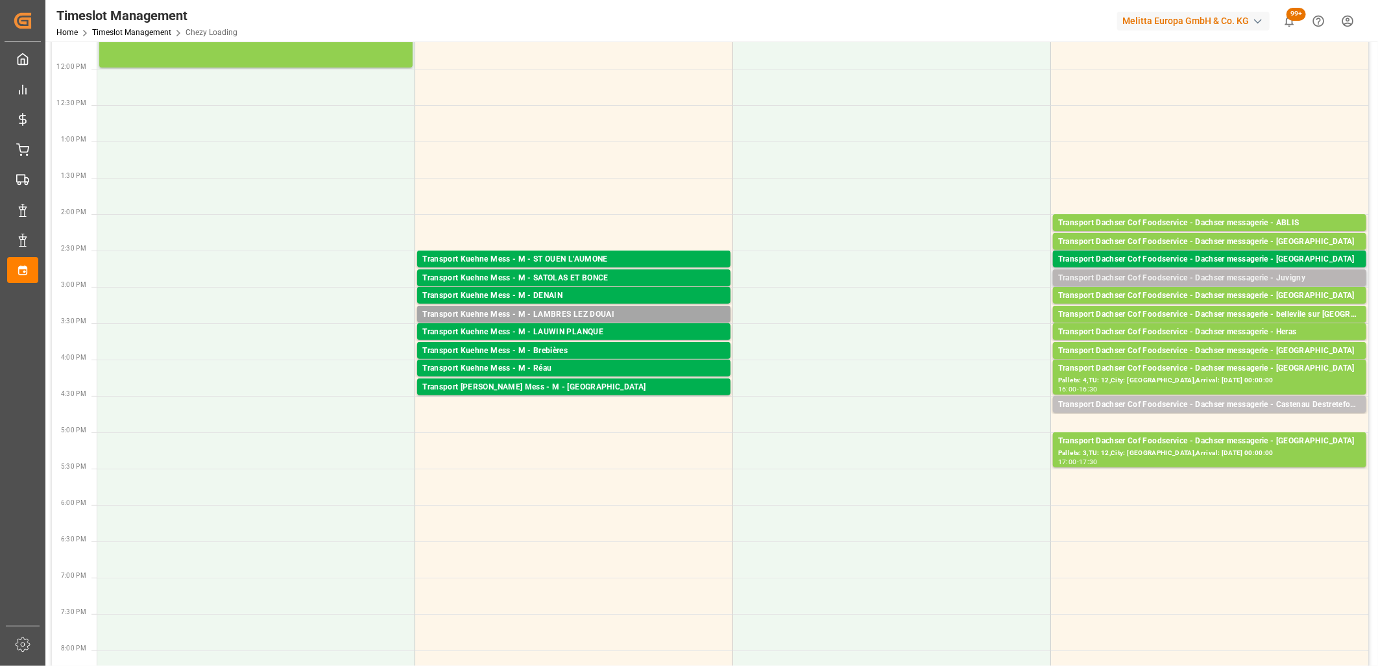
click at [1241, 278] on div "Transport Dachser Cof Foodservice - Dachser messagerie - Juvigny" at bounding box center [1209, 278] width 303 height 13
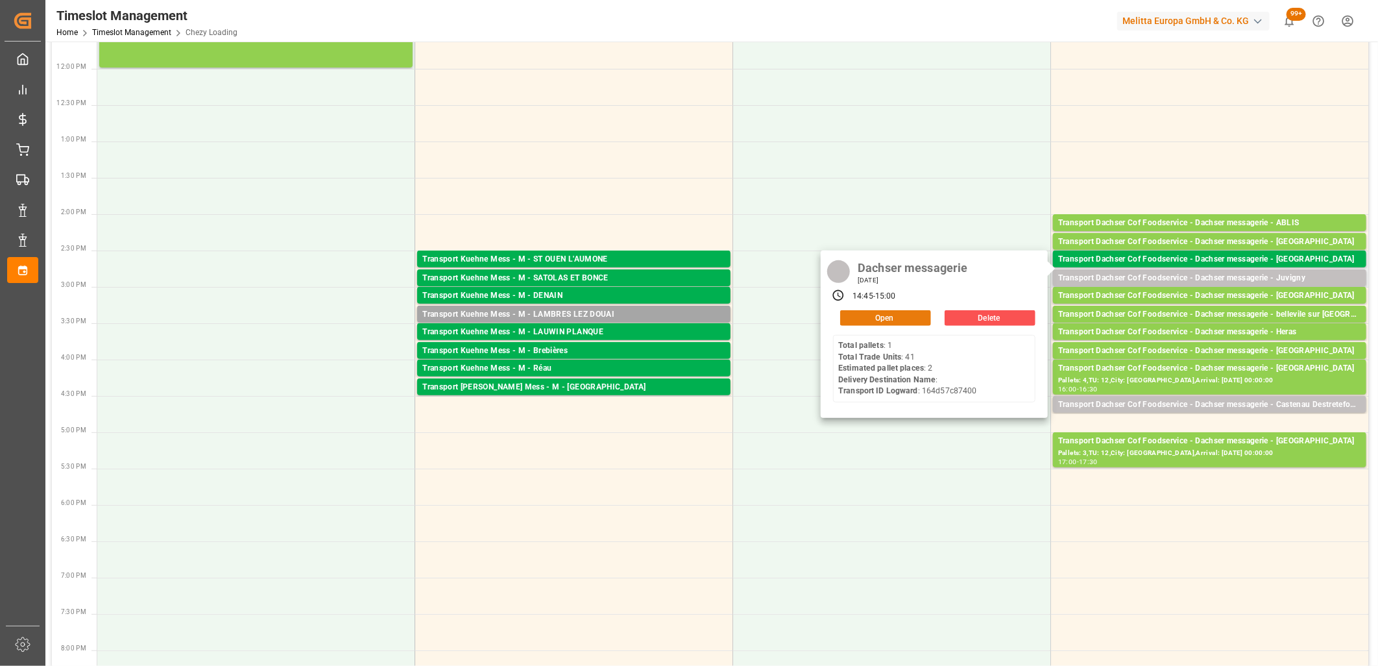
click at [886, 315] on button "Open" at bounding box center [885, 318] width 91 height 16
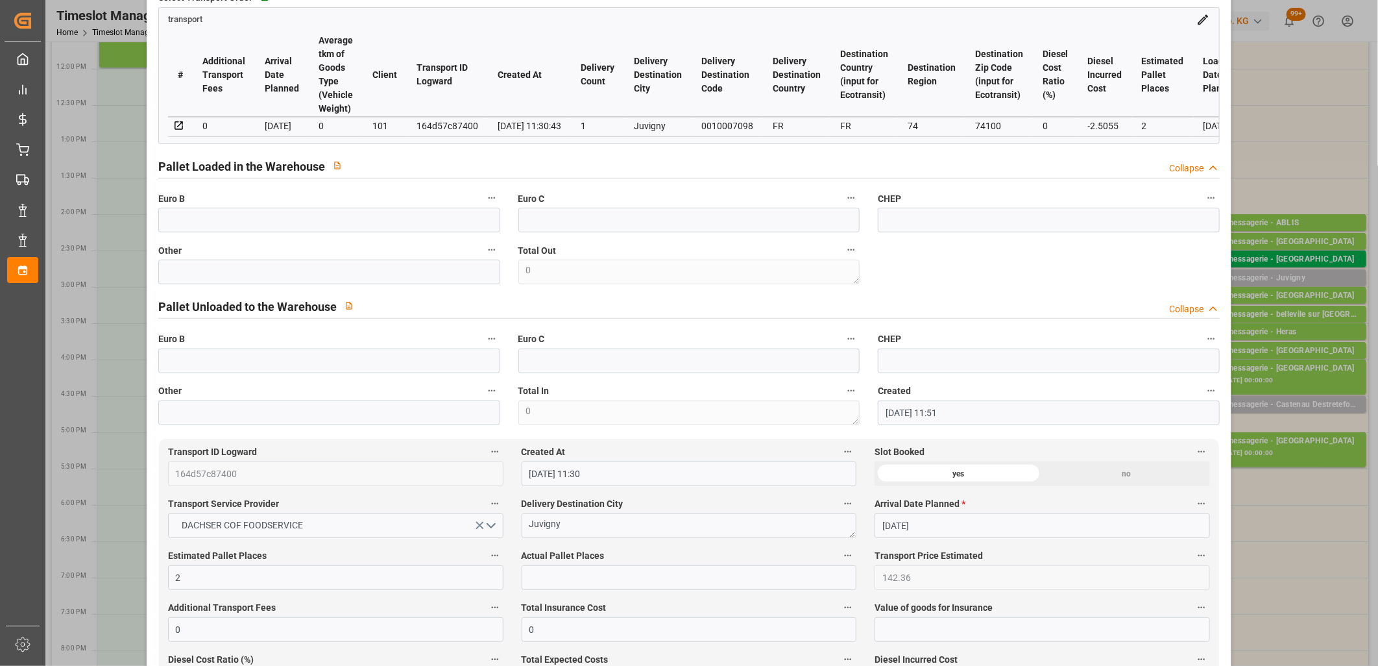
scroll to position [288, 0]
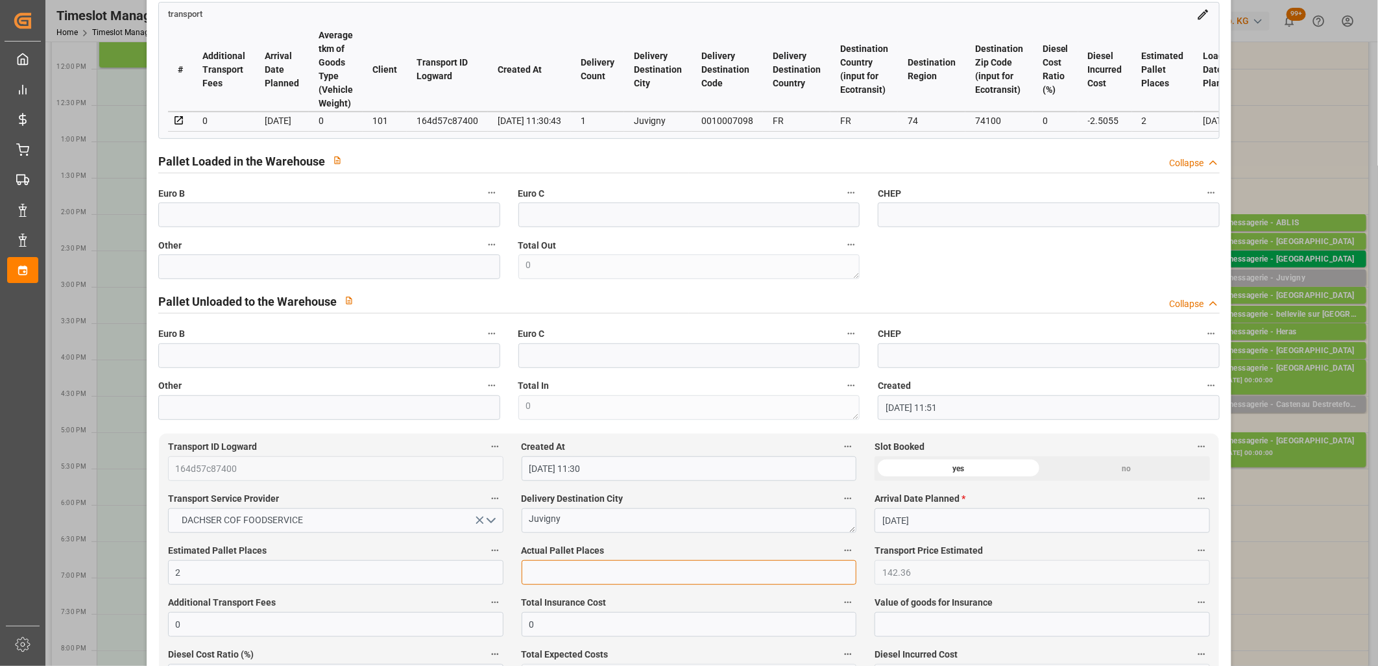
click at [543, 578] on input "text" at bounding box center [690, 572] width 336 height 25
click at [316, 269] on input "text" at bounding box center [329, 266] width 342 height 25
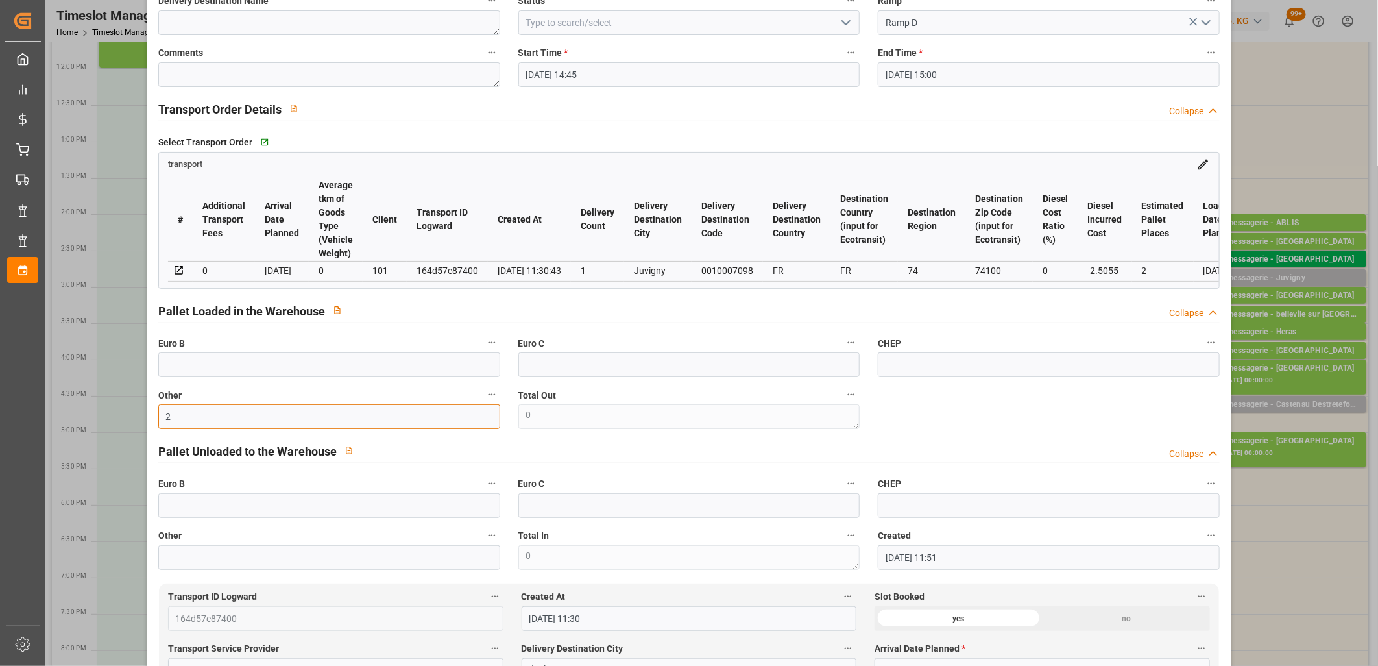
scroll to position [0, 0]
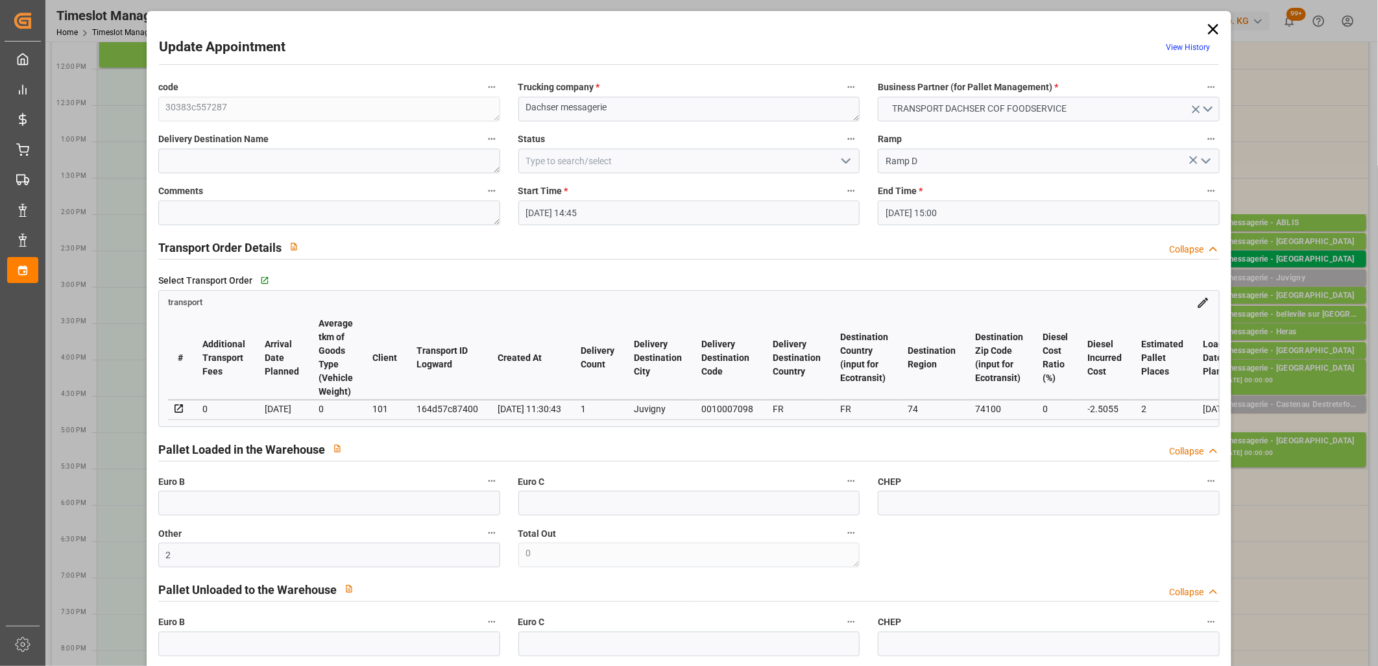
click at [840, 162] on icon "open menu" at bounding box center [846, 161] width 16 height 16
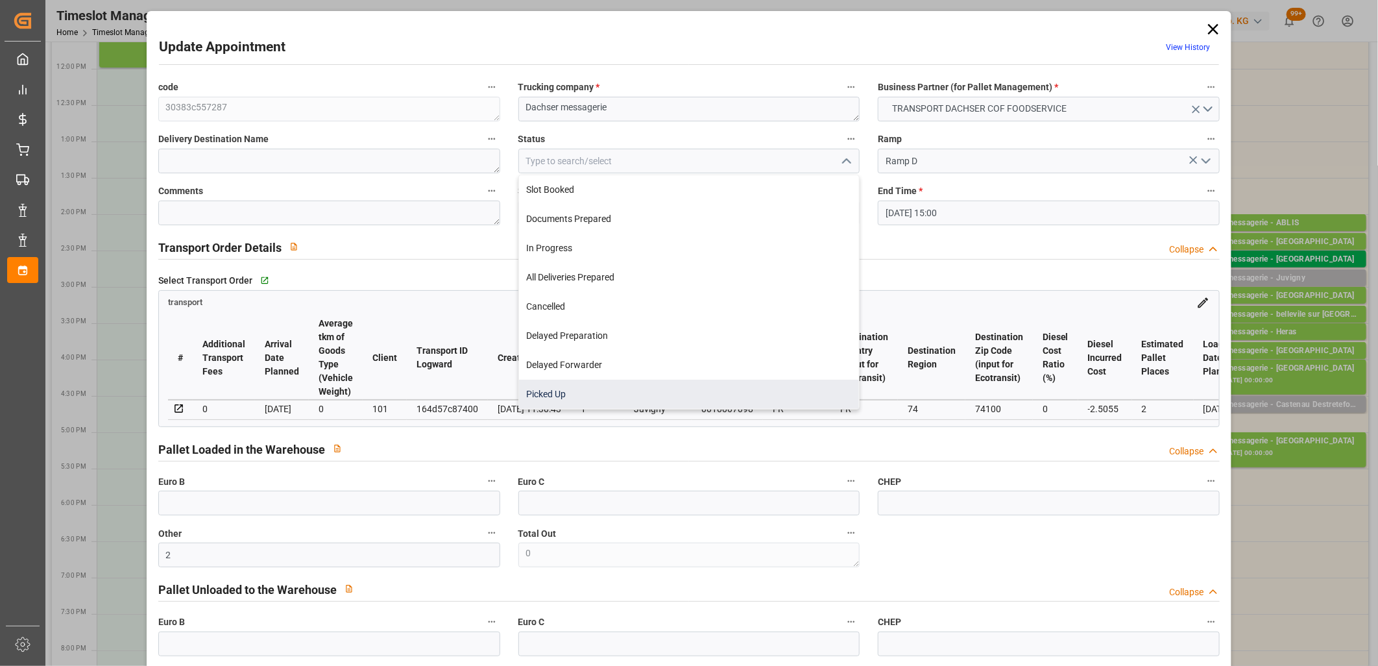
click at [712, 380] on div "Picked Up" at bounding box center [689, 394] width 341 height 29
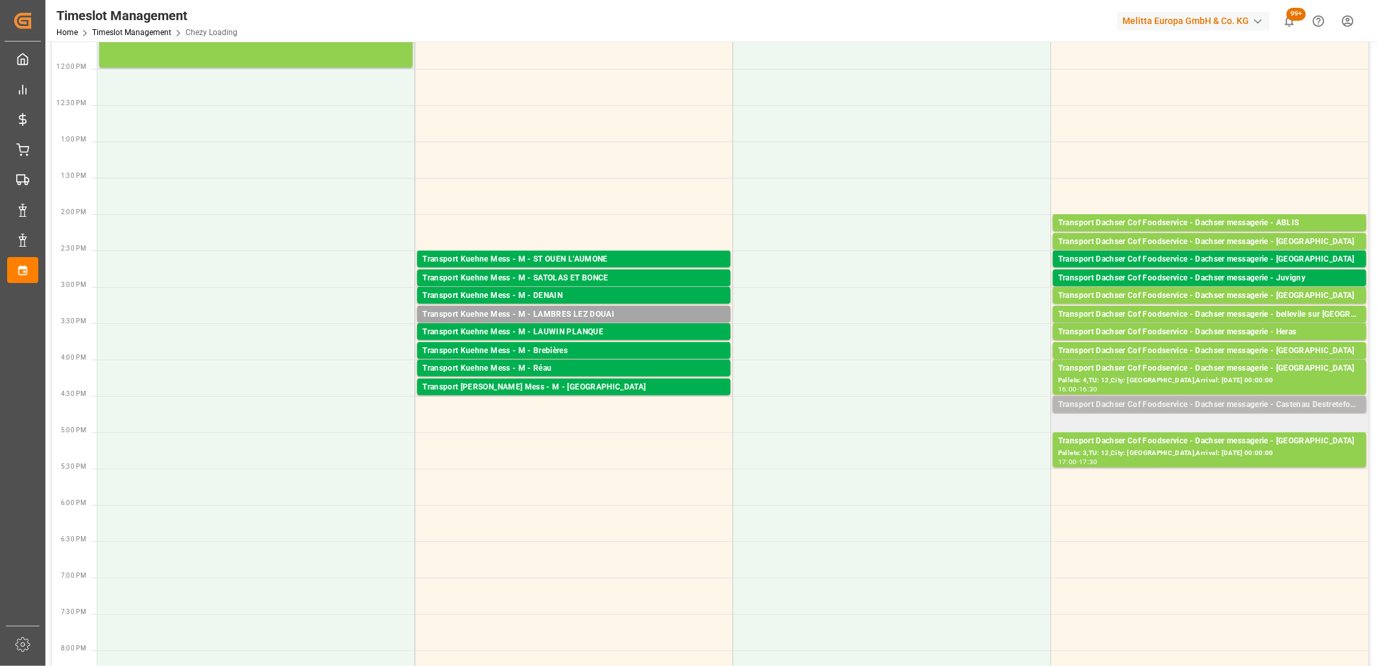
click at [1236, 404] on div "Transport Dachser Cof Foodservice - Dachser messagerie - Castenau Destretefonds" at bounding box center [1209, 404] width 303 height 13
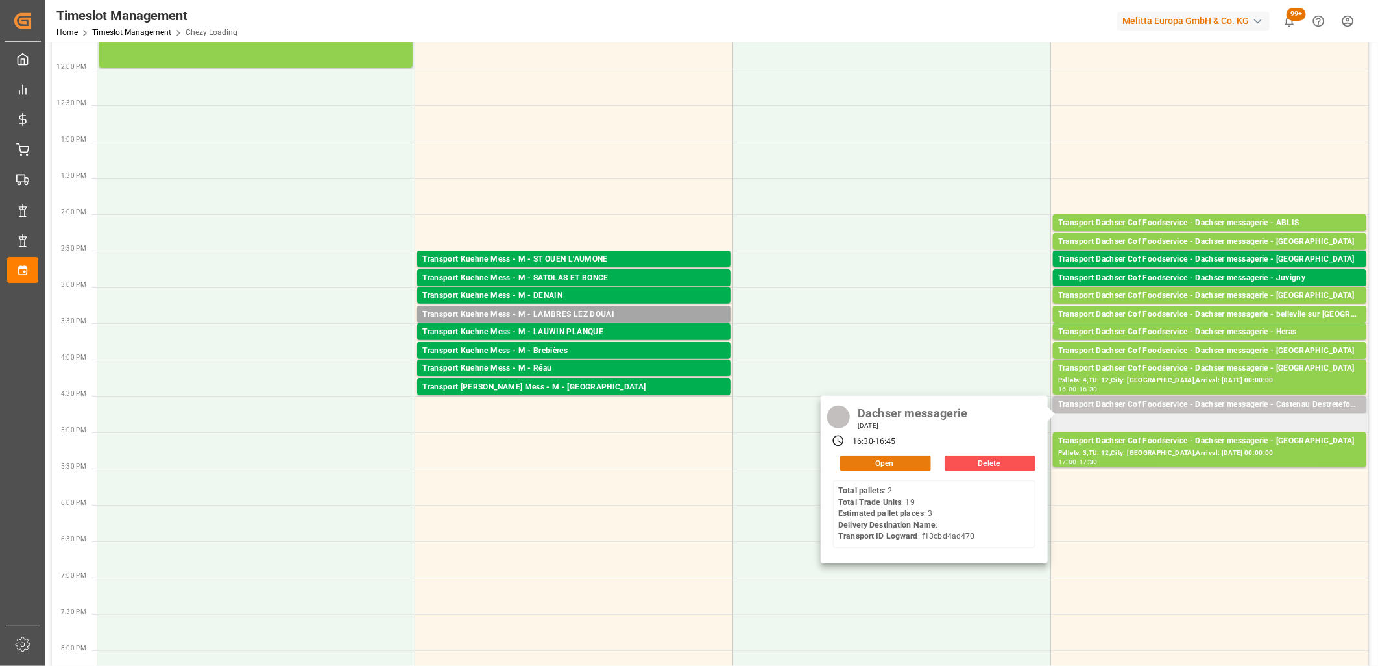
click at [891, 463] on button "Open" at bounding box center [885, 464] width 91 height 16
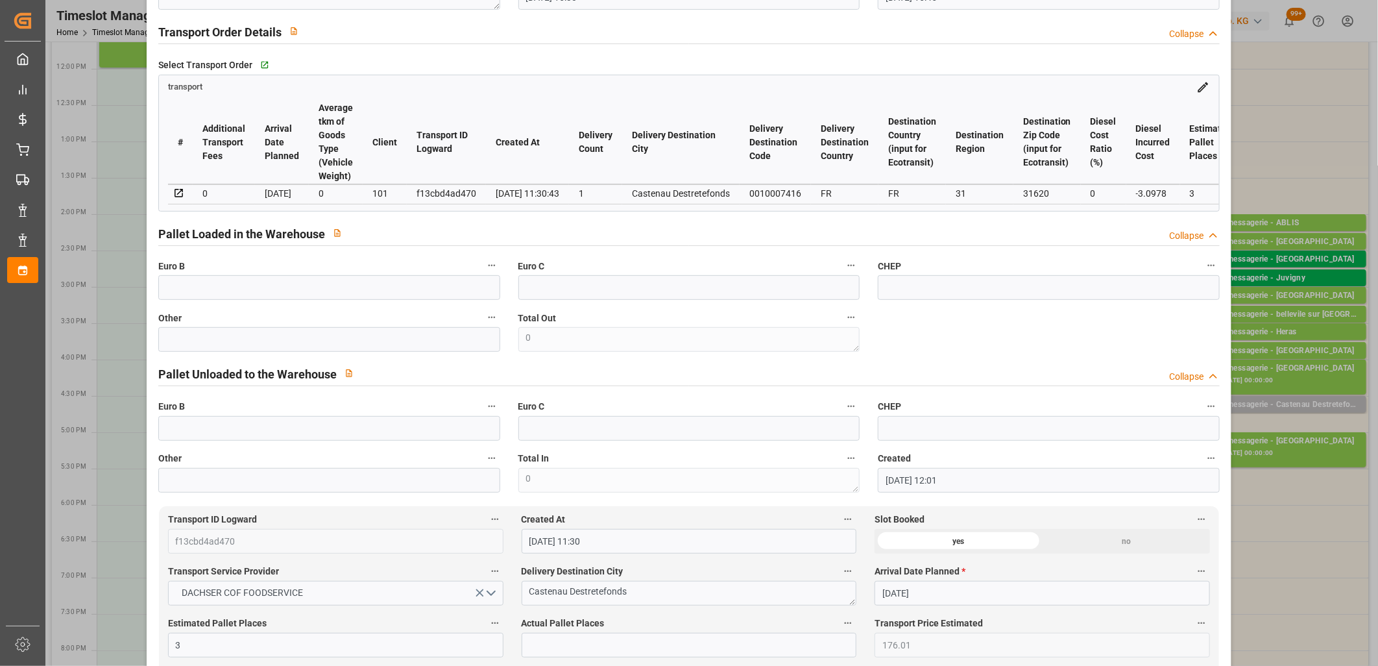
scroll to position [288, 0]
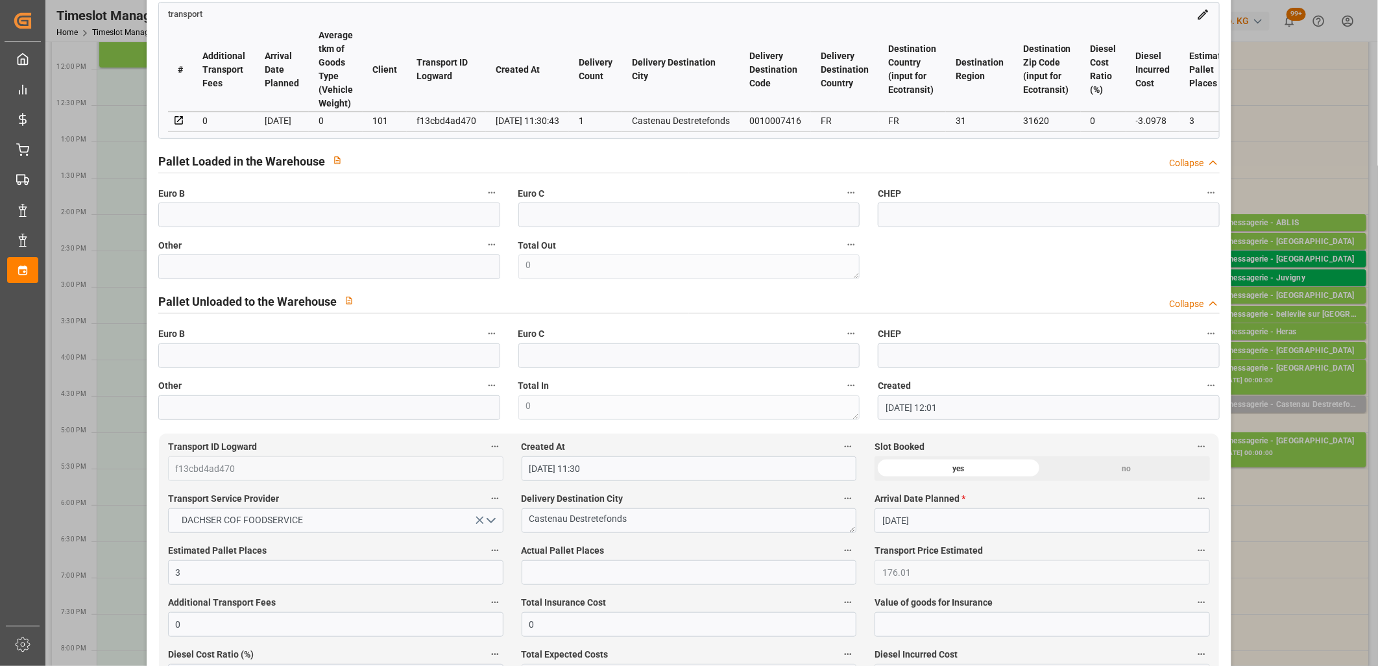
click at [561, 589] on div "Actual Pallet Places" at bounding box center [690, 563] width 354 height 52
click at [559, 578] on input "text" at bounding box center [690, 572] width 336 height 25
click at [387, 279] on input "text" at bounding box center [329, 266] width 342 height 25
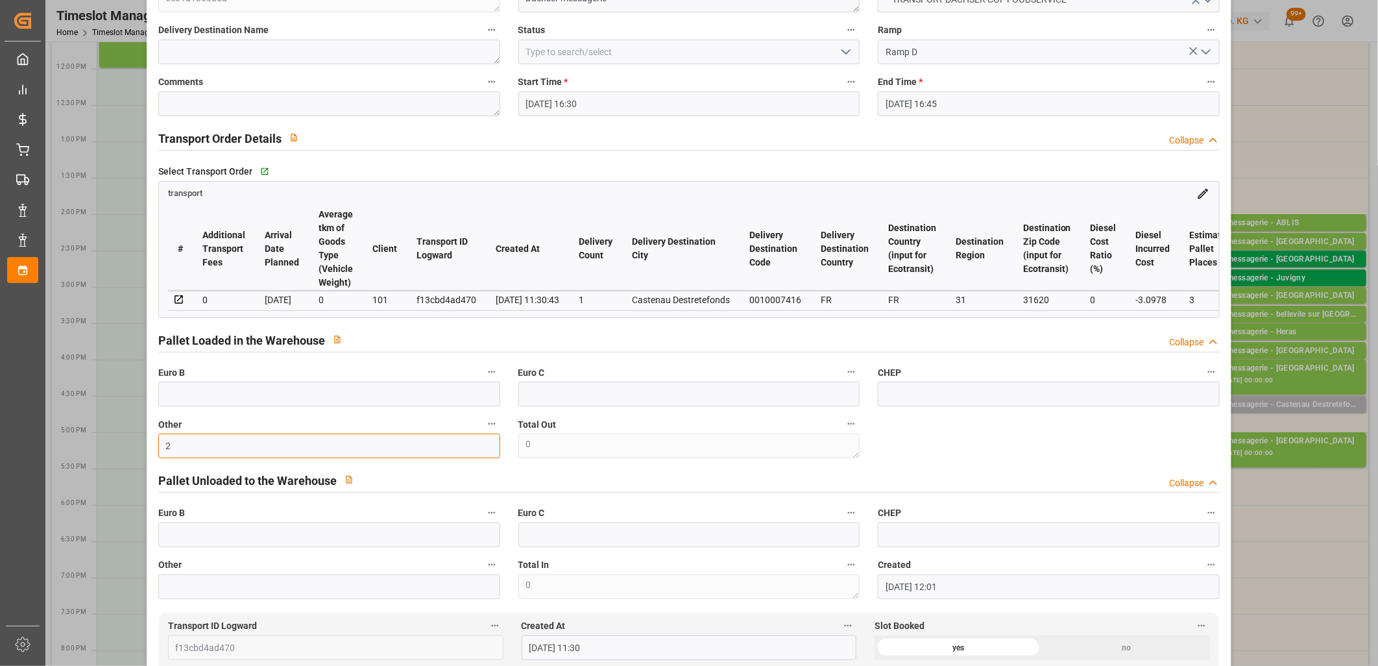
scroll to position [0, 0]
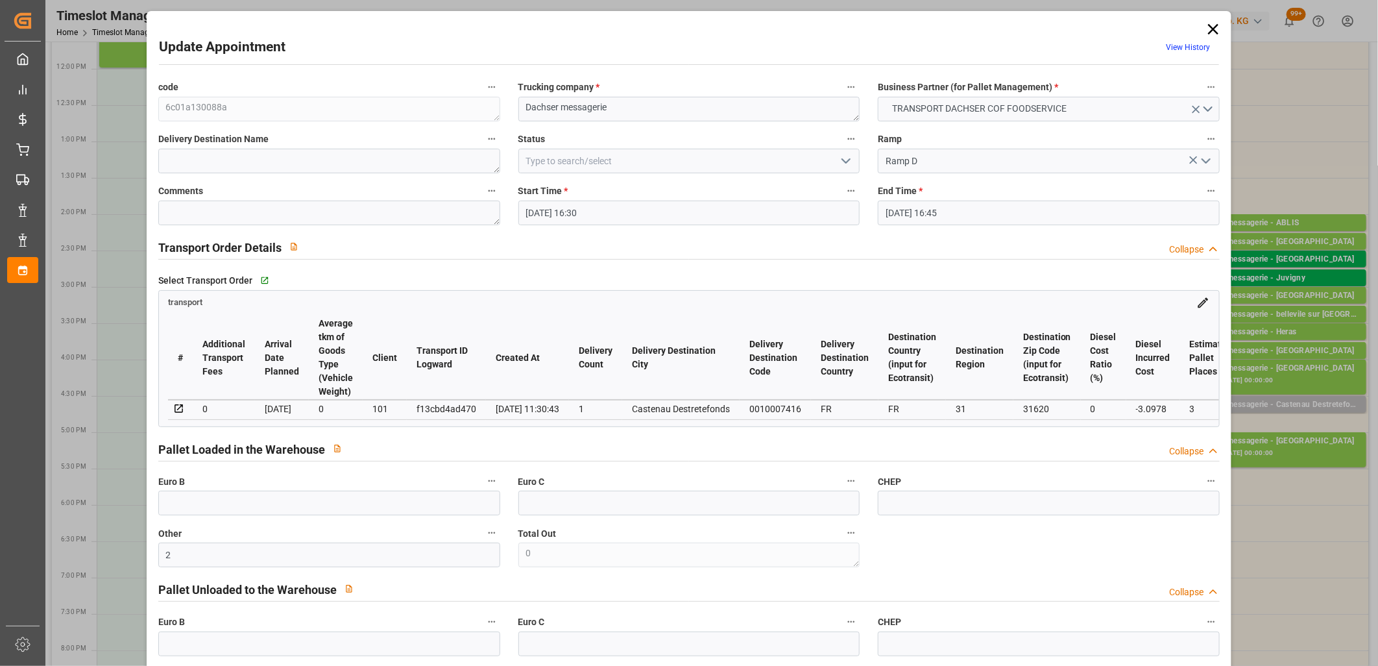
click at [844, 159] on icon "open menu" at bounding box center [846, 161] width 16 height 16
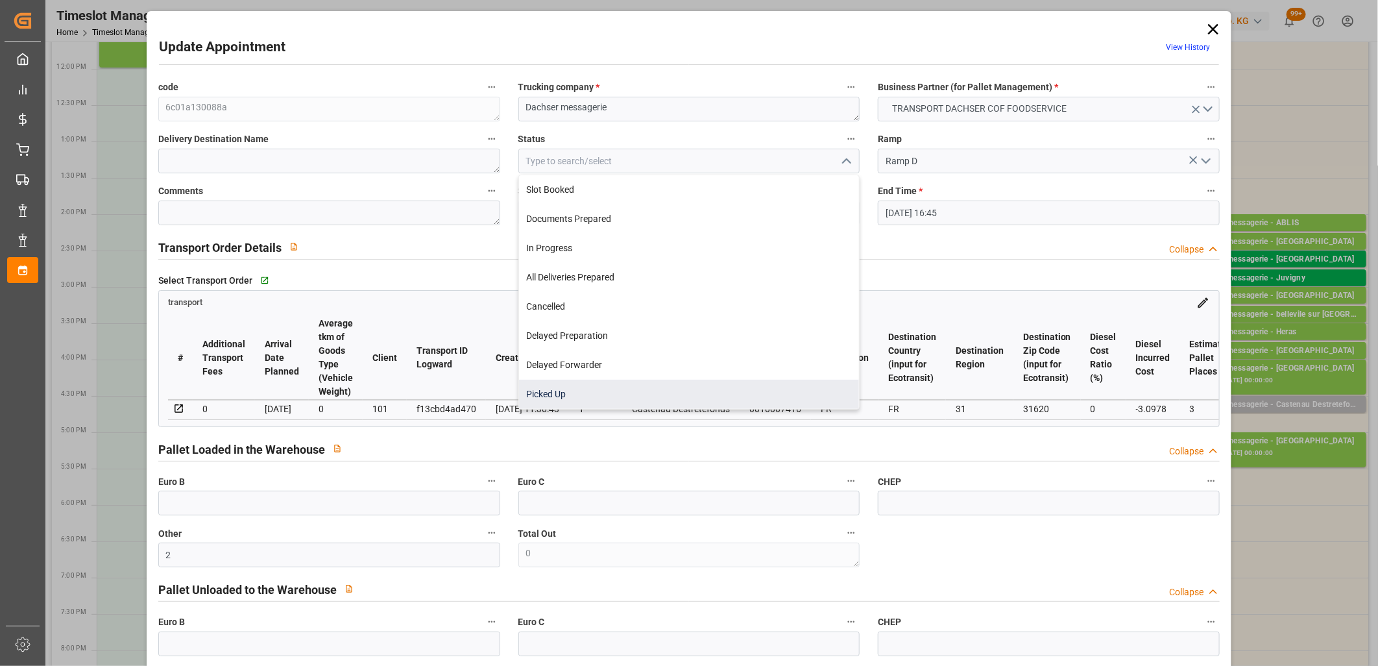
click at [676, 387] on div "Picked Up" at bounding box center [689, 394] width 341 height 29
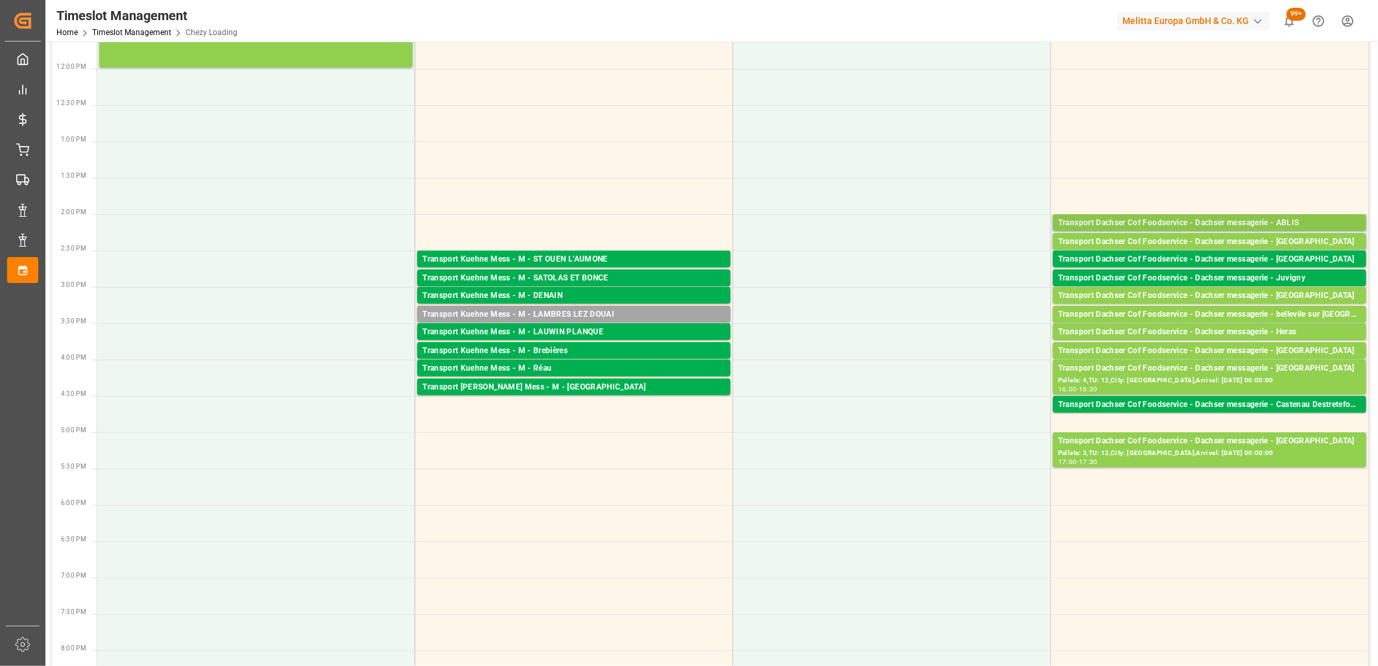
click at [1237, 219] on div "Transport Dachser Cof Foodservice - Dachser messagerie - ABLIS" at bounding box center [1209, 223] width 303 height 13
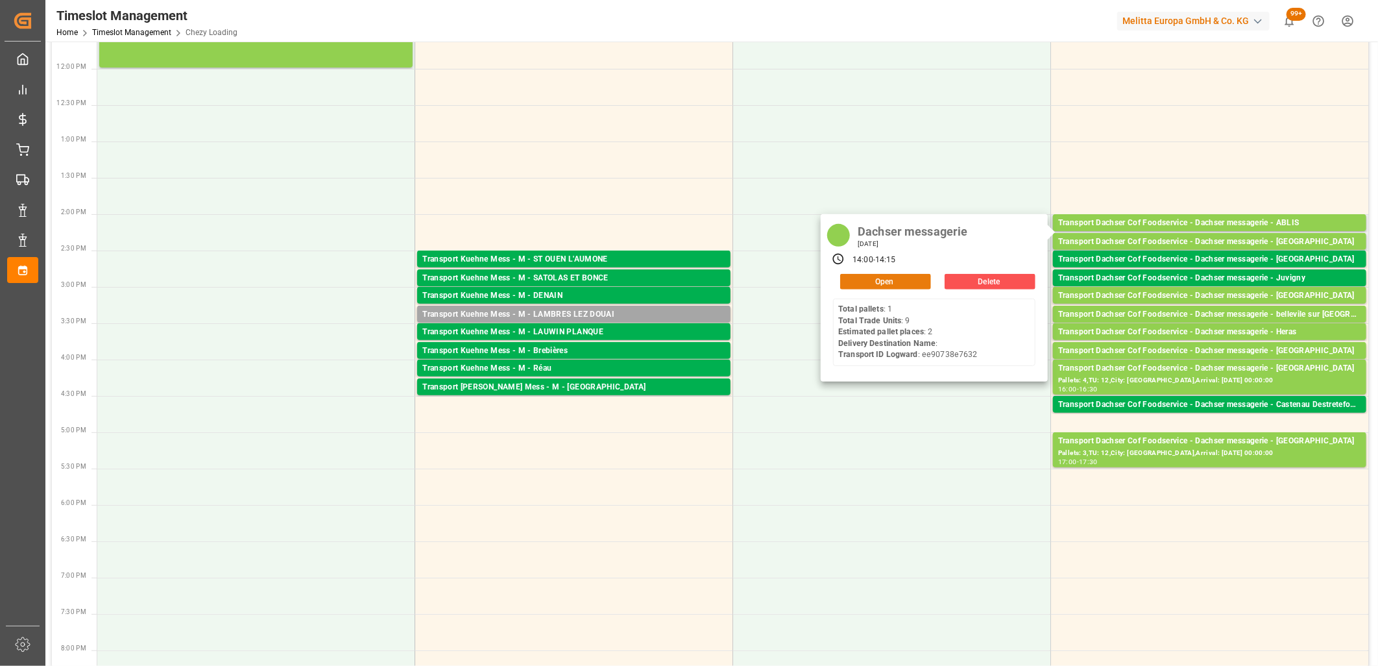
click at [915, 279] on button "Open" at bounding box center [885, 282] width 91 height 16
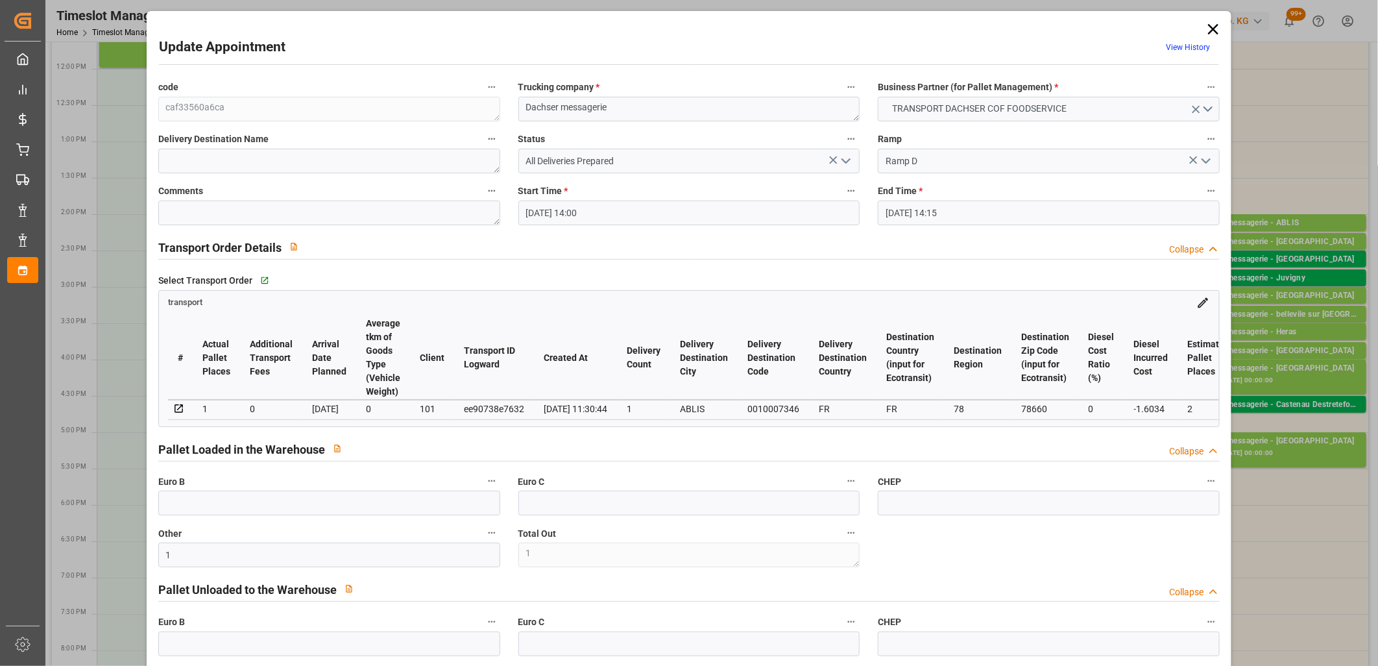
click at [838, 159] on icon "open menu" at bounding box center [846, 161] width 16 height 16
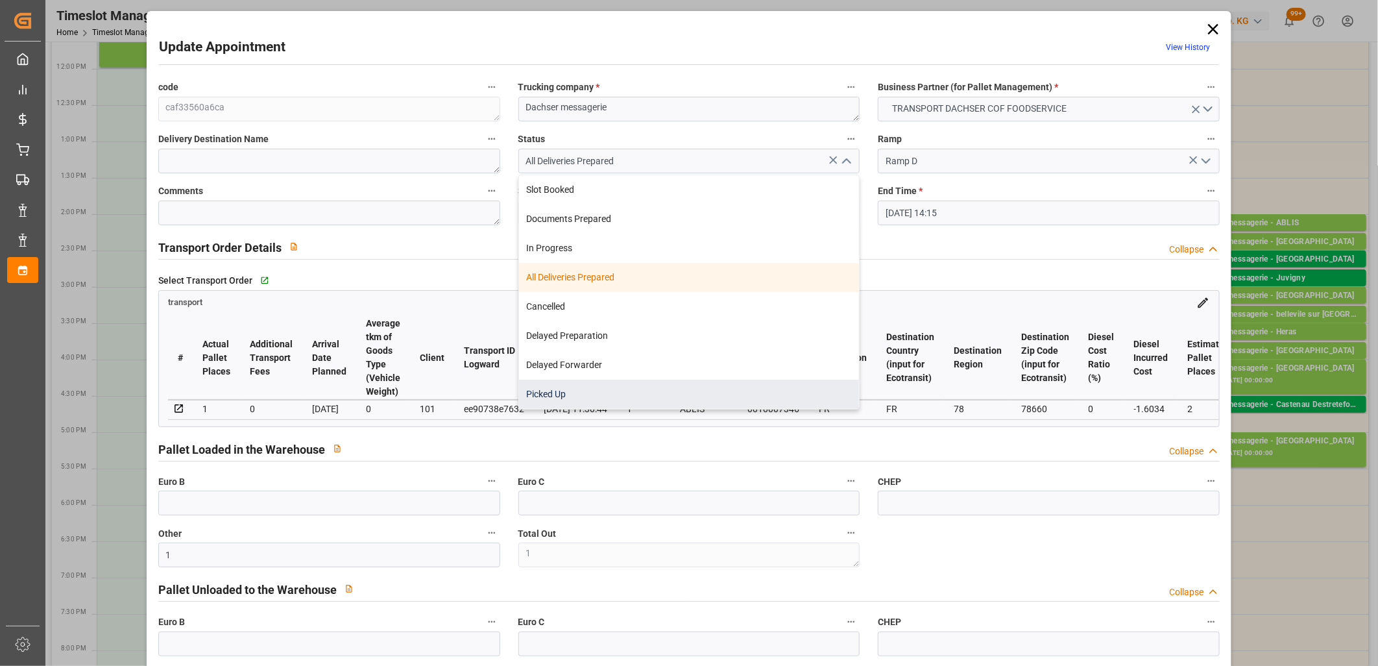
click at [756, 387] on div "Picked Up" at bounding box center [689, 394] width 341 height 29
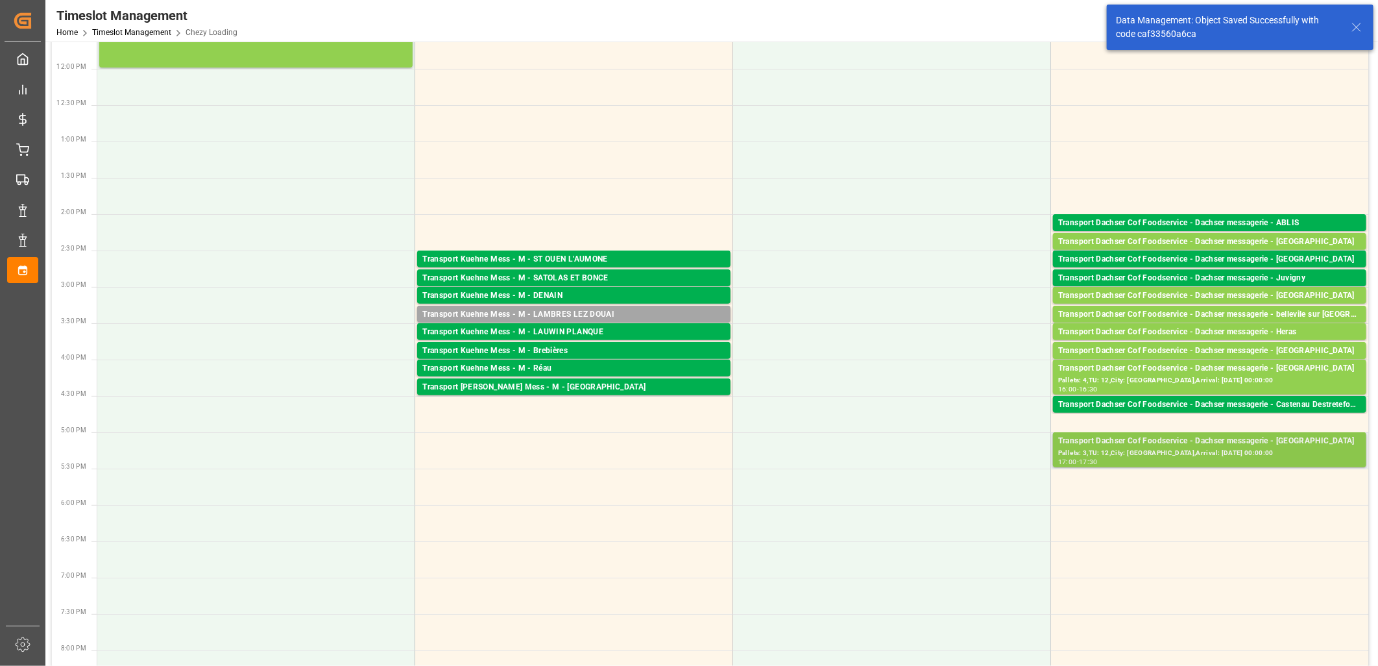
click at [1171, 445] on div "Transport Dachser Cof Foodservice - Dachser messagerie - SAINT GILLES" at bounding box center [1209, 441] width 303 height 13
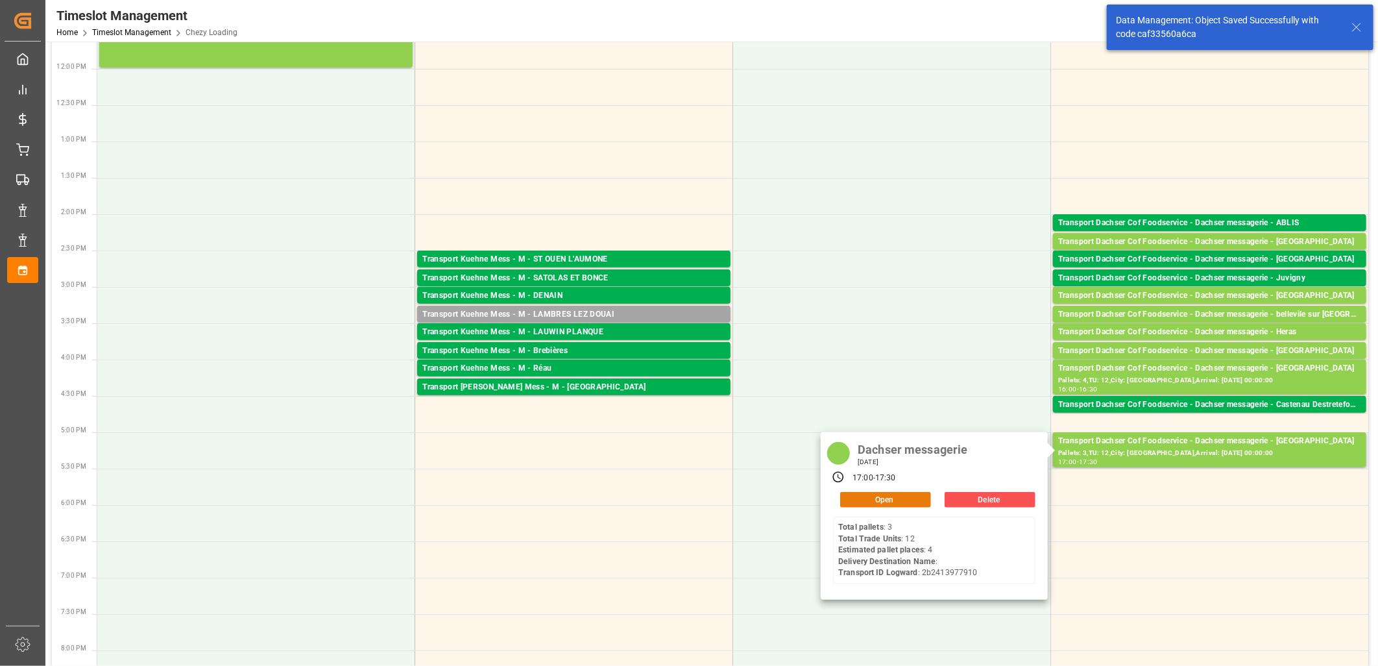
click at [886, 496] on button "Open" at bounding box center [885, 500] width 91 height 16
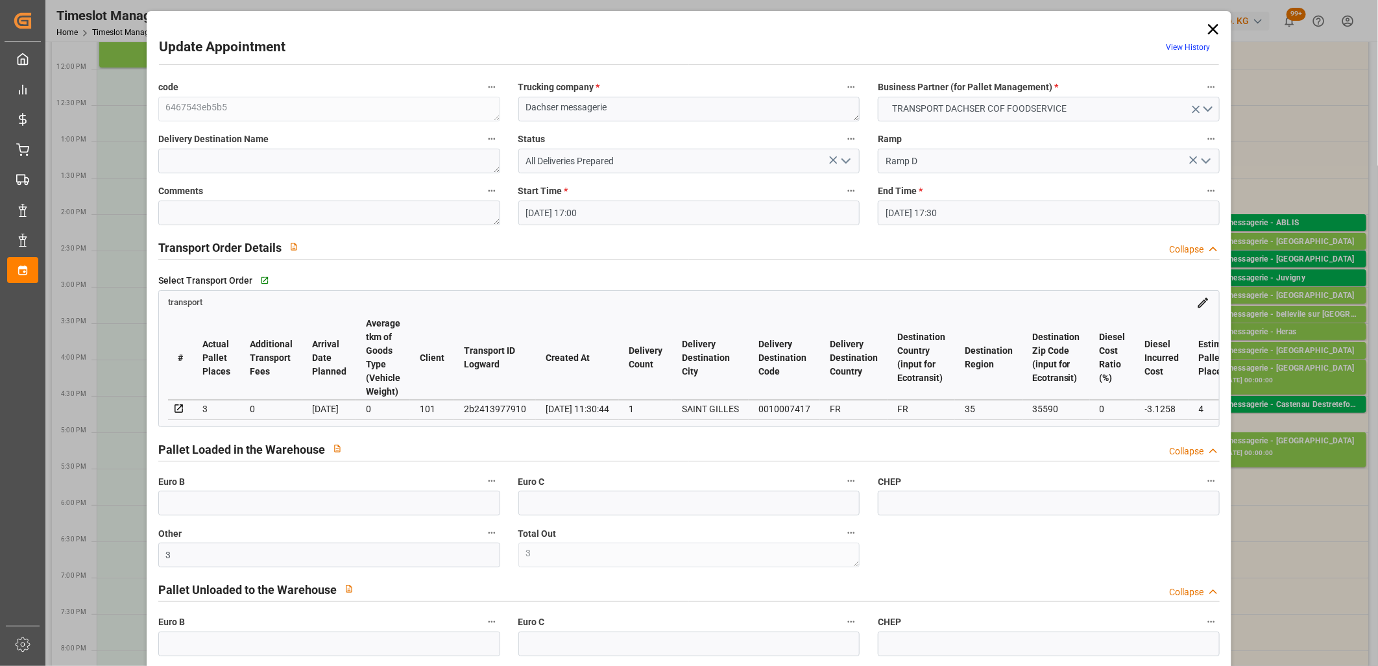
click at [842, 161] on polyline "open menu" at bounding box center [846, 161] width 8 height 4
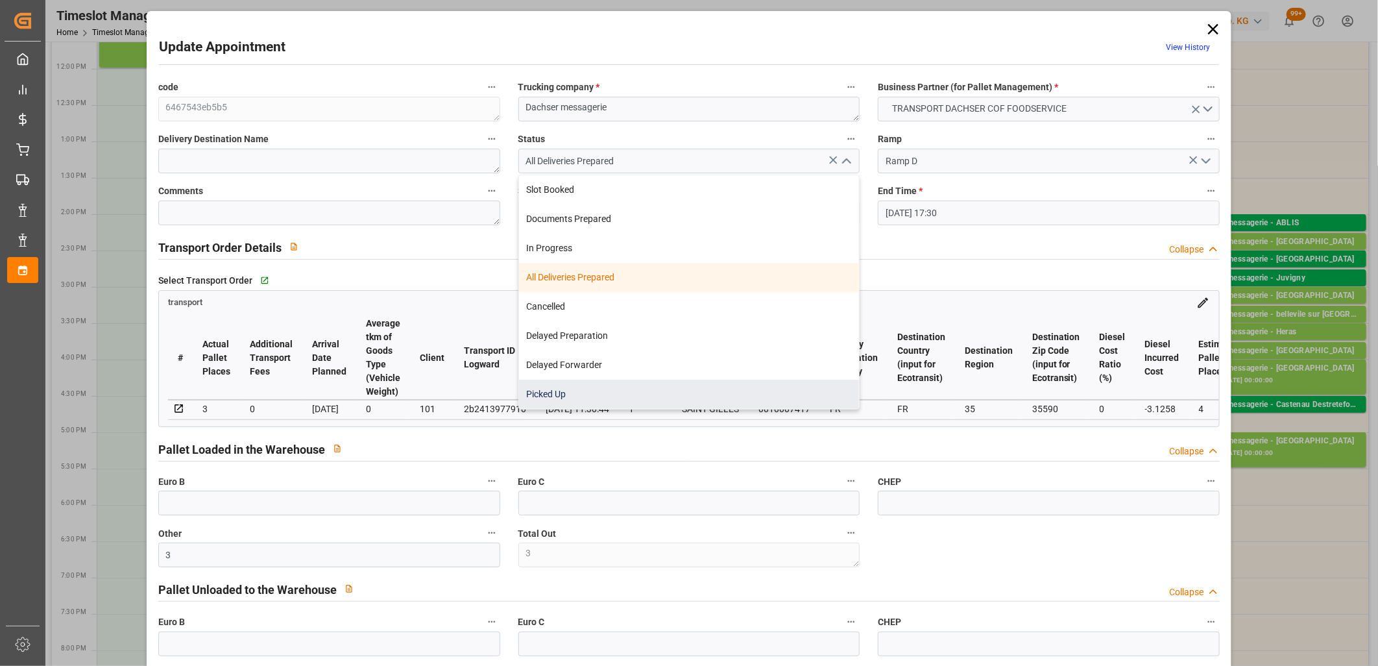
click at [728, 385] on div "Picked Up" at bounding box center [689, 394] width 341 height 29
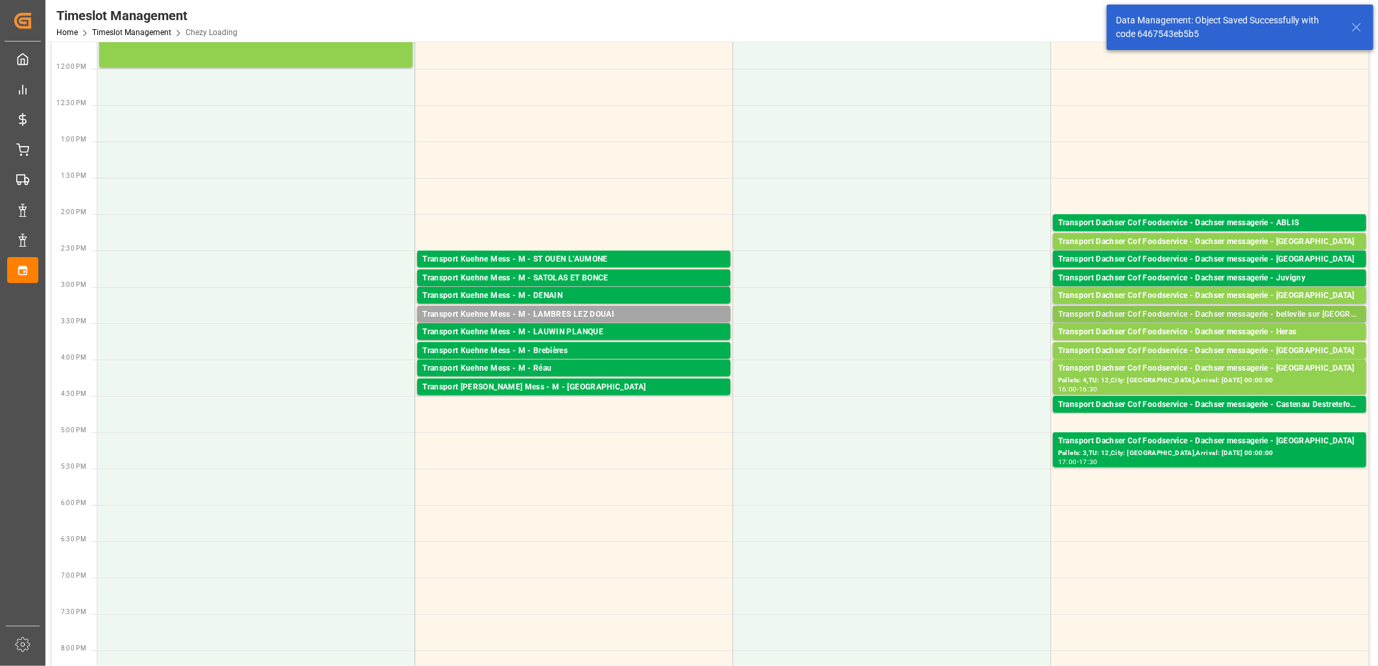
click at [1146, 313] on div "Transport Dachser Cof Foodservice - Dachser messagerie - bellevile sur meuse" at bounding box center [1209, 314] width 303 height 13
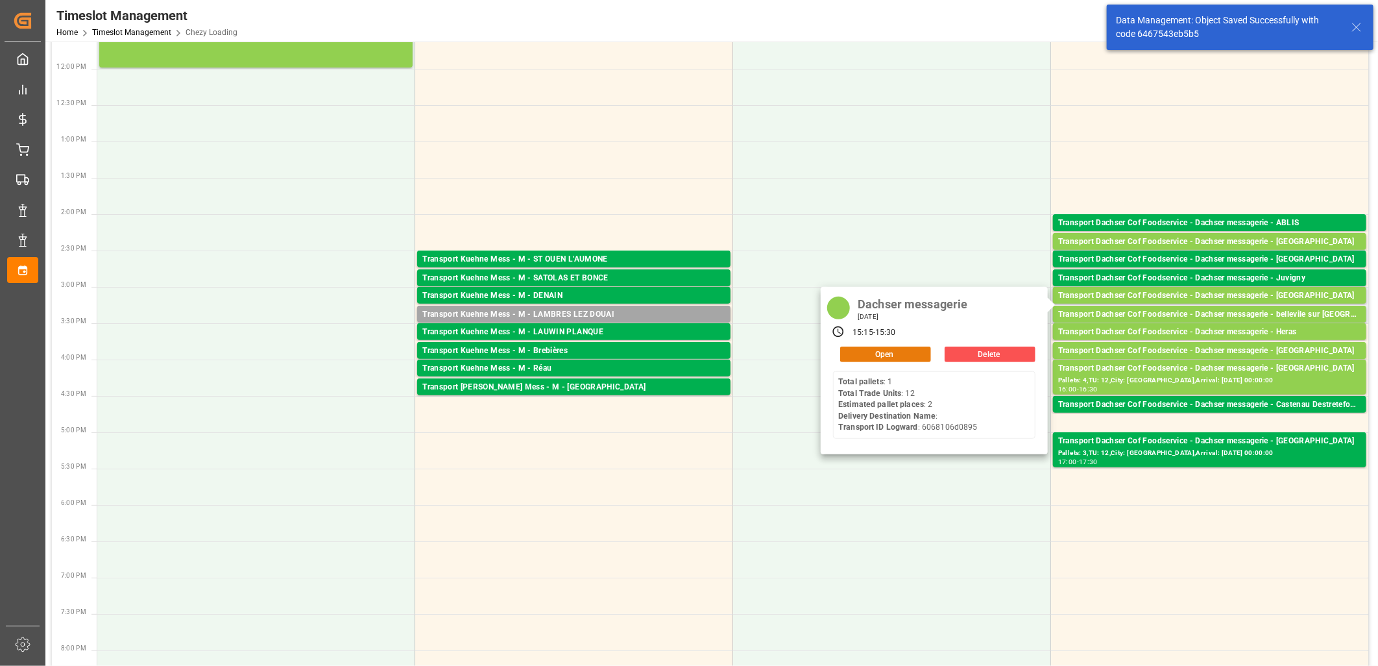
click at [893, 354] on button "Open" at bounding box center [885, 355] width 91 height 16
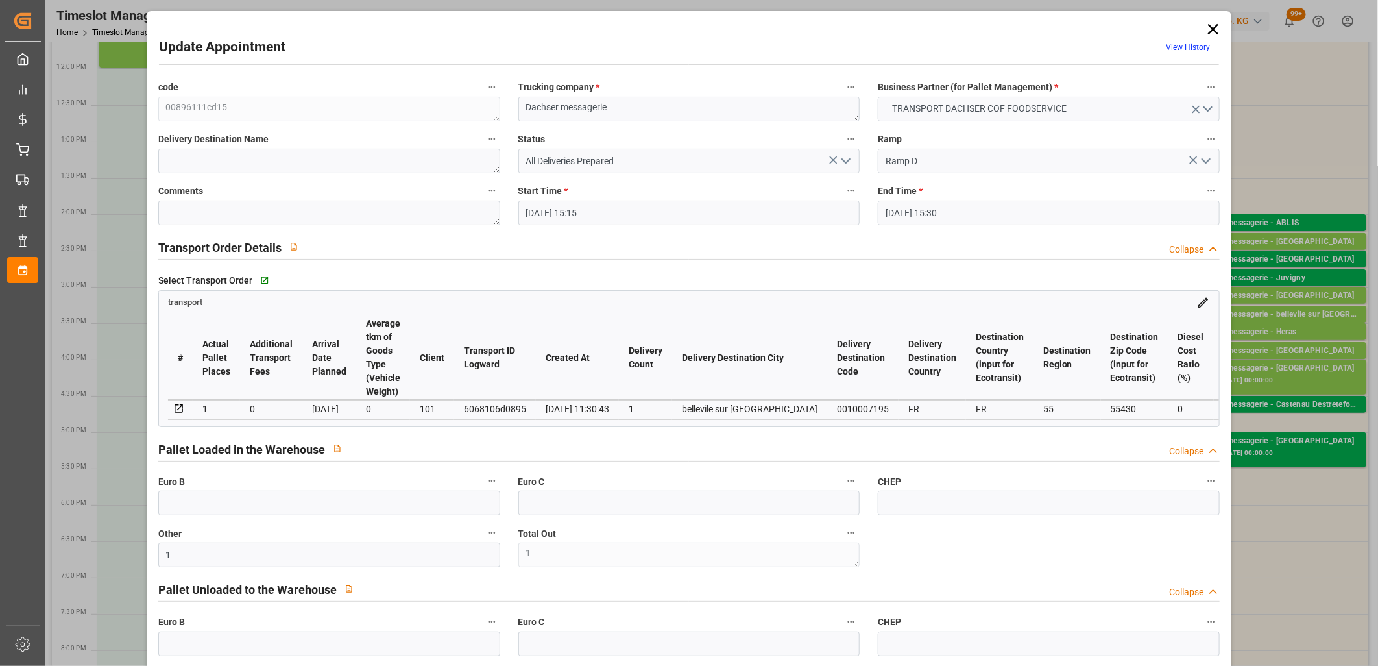
click at [844, 166] on icon "open menu" at bounding box center [846, 161] width 16 height 16
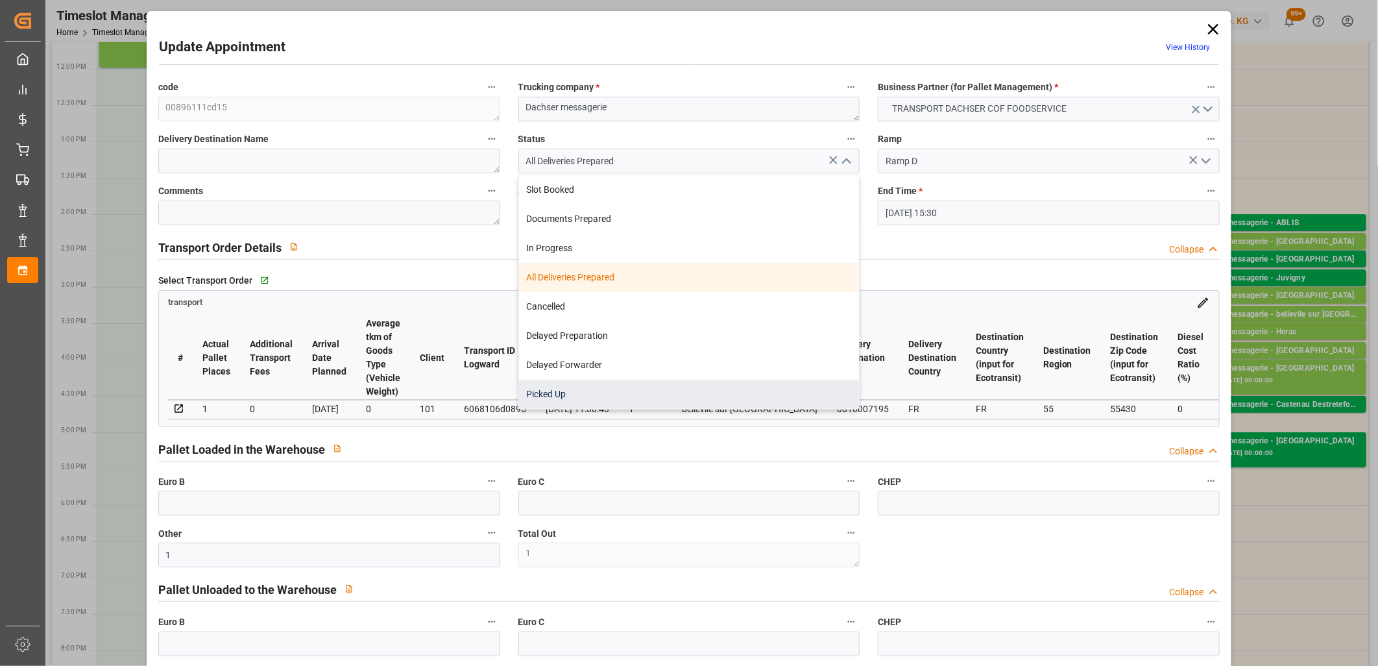
click at [722, 385] on div "Picked Up" at bounding box center [689, 394] width 341 height 29
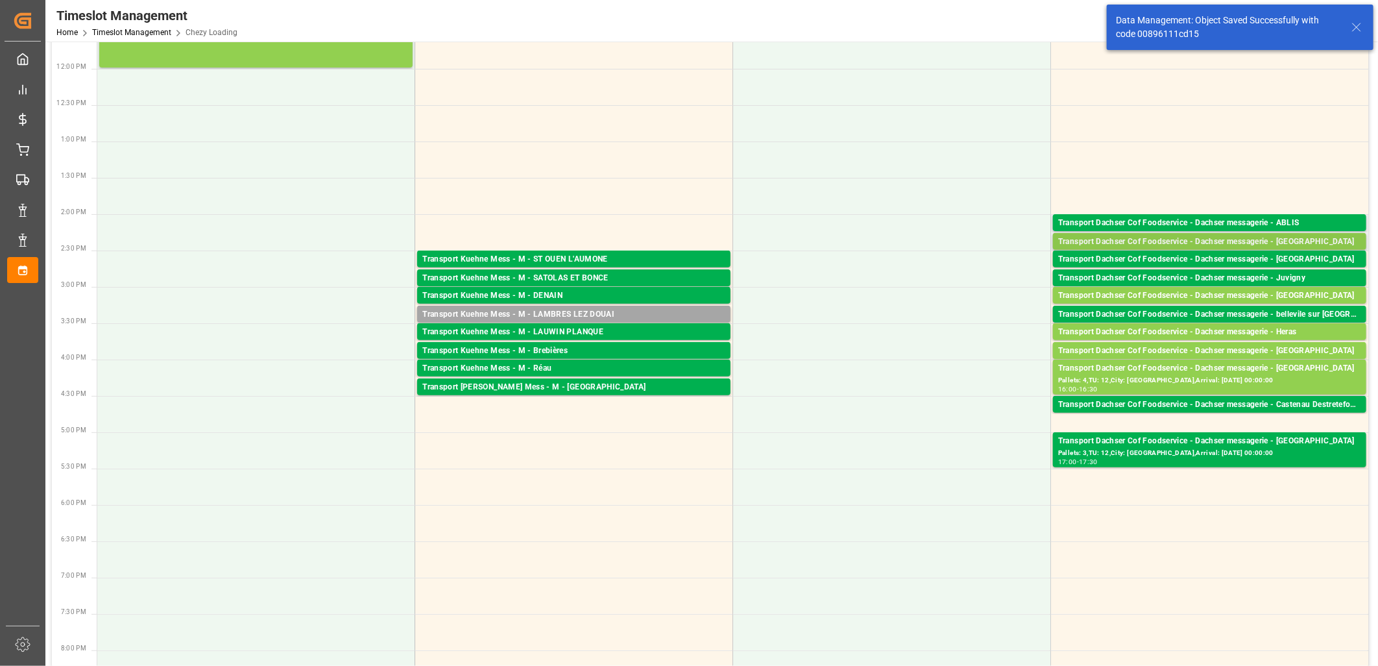
click at [1113, 240] on div "Transport Dachser Cof Foodservice - Dachser messagerie - Albacete" at bounding box center [1209, 242] width 303 height 13
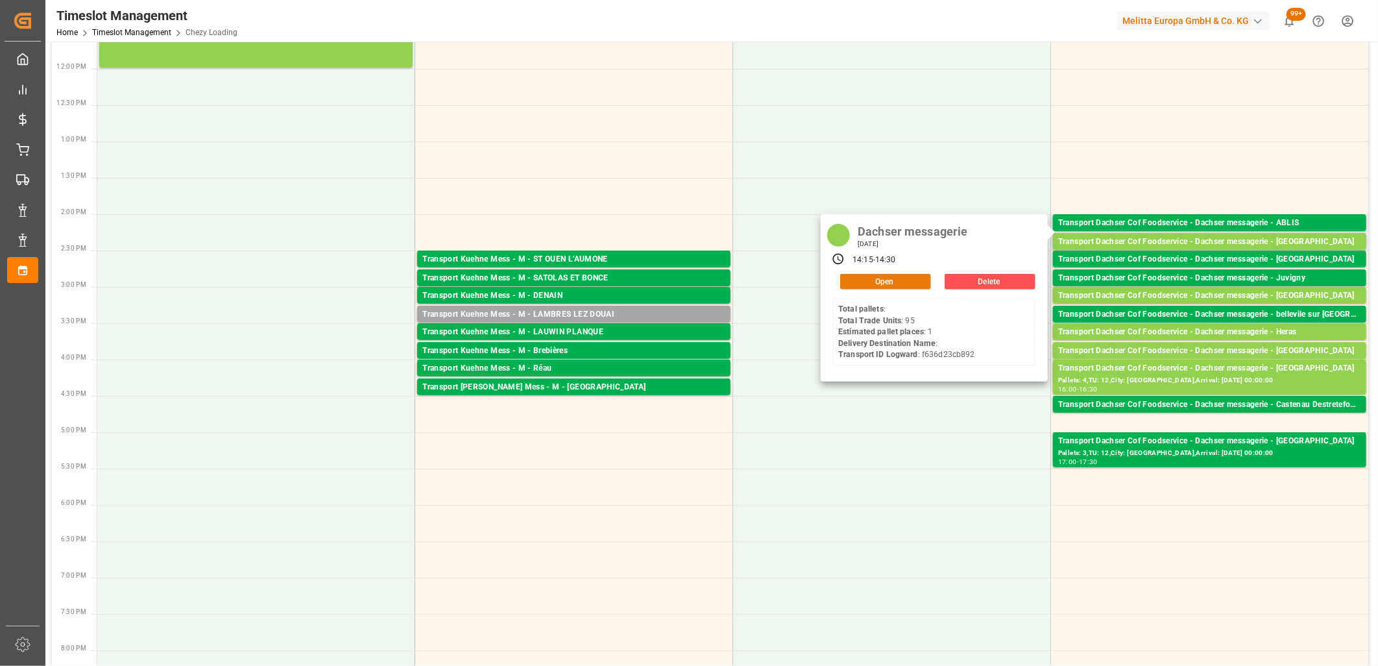
click at [866, 281] on button "Open" at bounding box center [885, 282] width 91 height 16
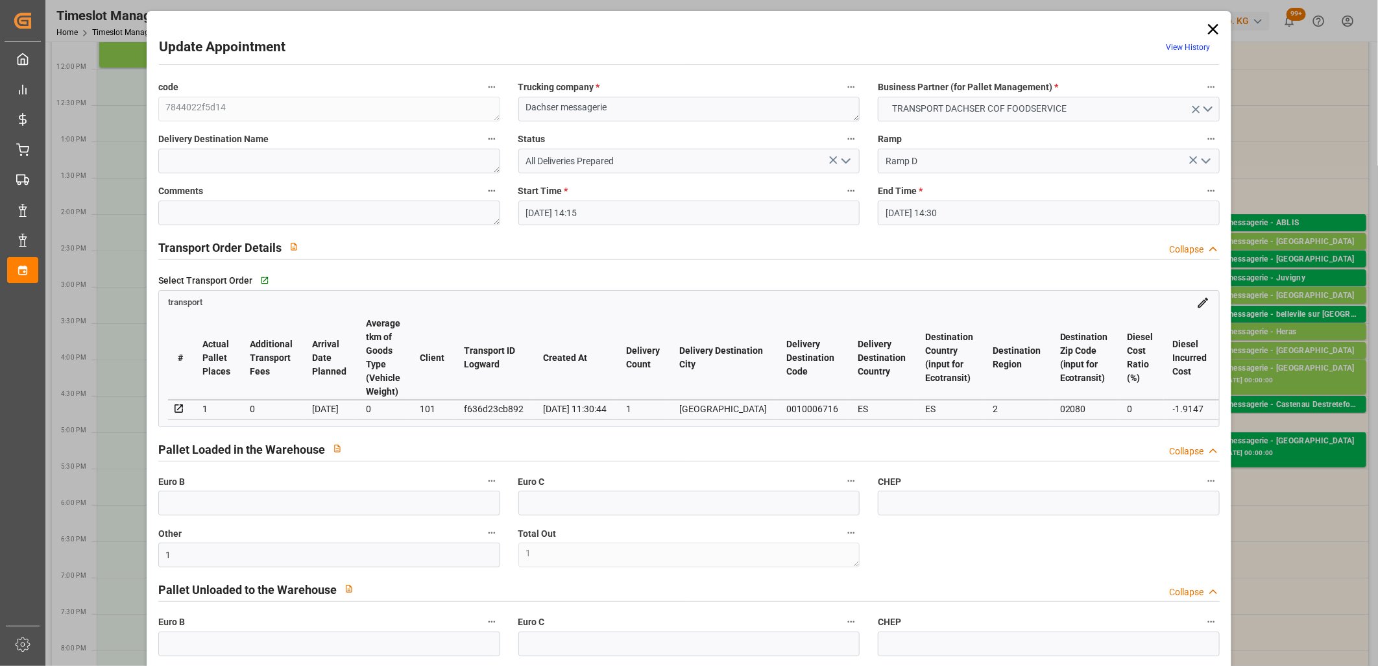
click at [844, 159] on icon "open menu" at bounding box center [846, 161] width 16 height 16
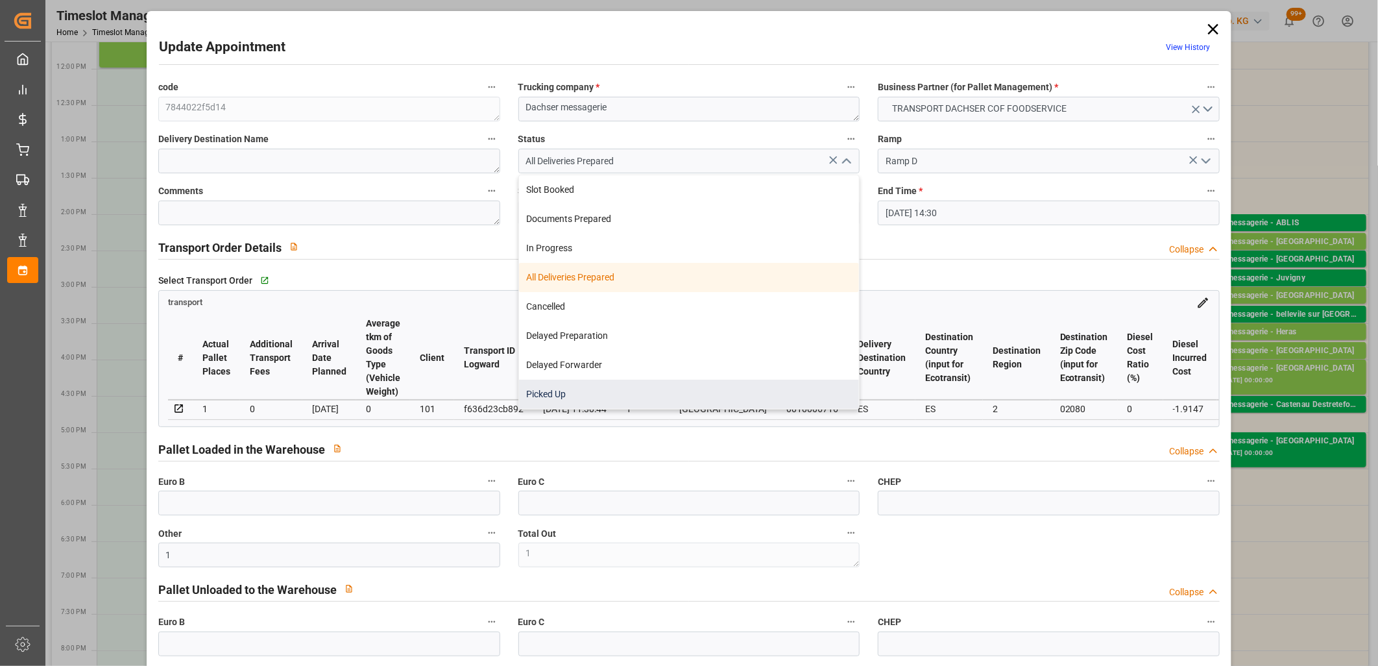
click at [731, 393] on div "Picked Up" at bounding box center [689, 394] width 341 height 29
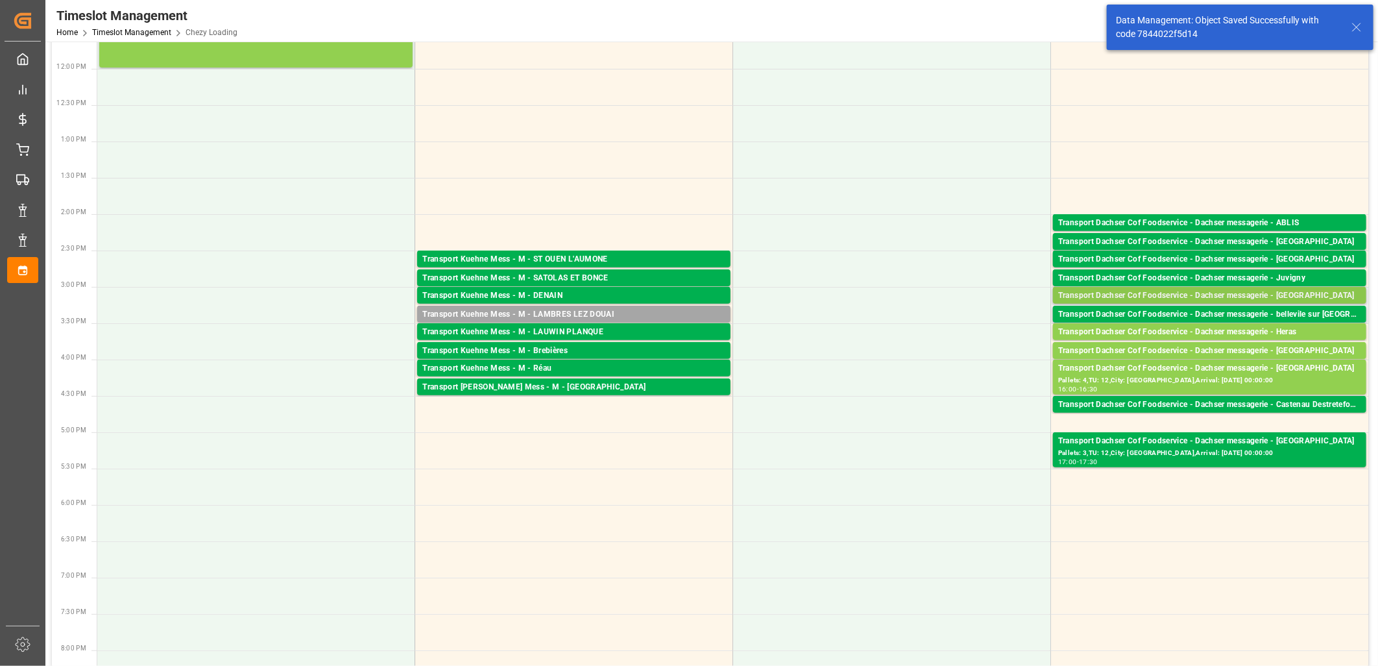
click at [1150, 293] on div "Transport Dachser Cof Foodservice - Dachser messagerie - Madrid" at bounding box center [1209, 295] width 303 height 13
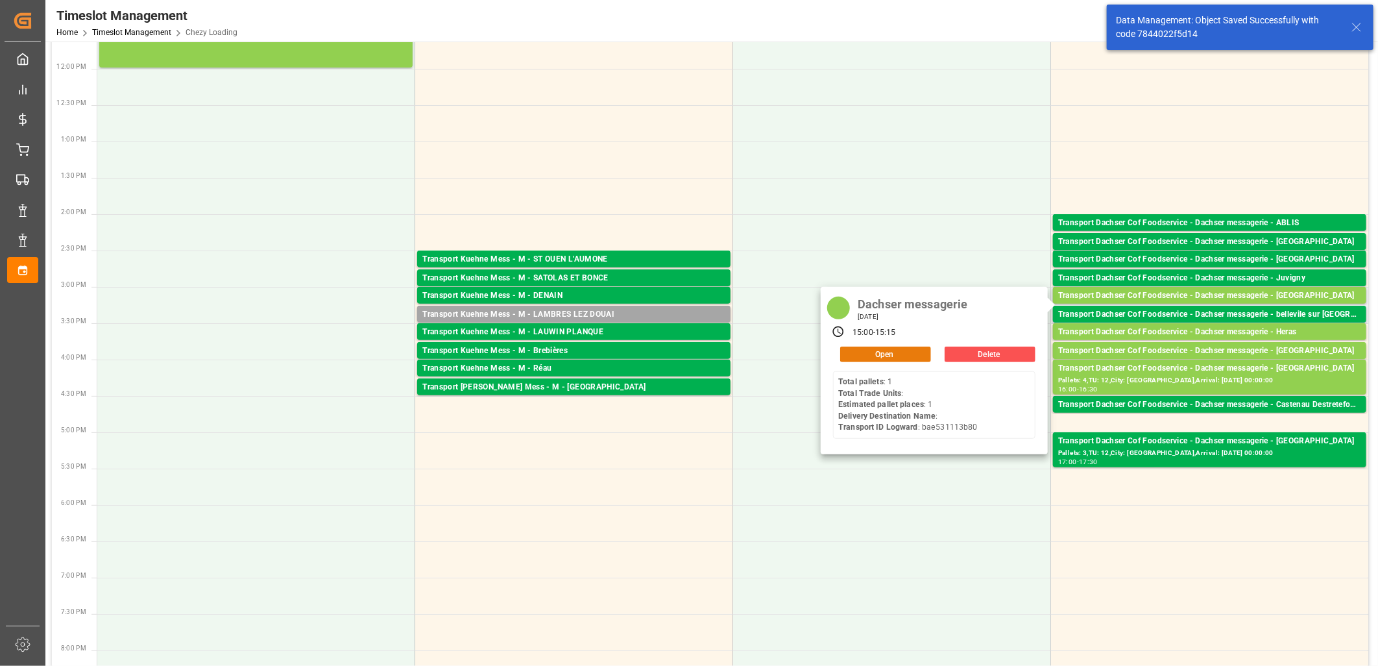
click at [900, 352] on button "Open" at bounding box center [885, 355] width 91 height 16
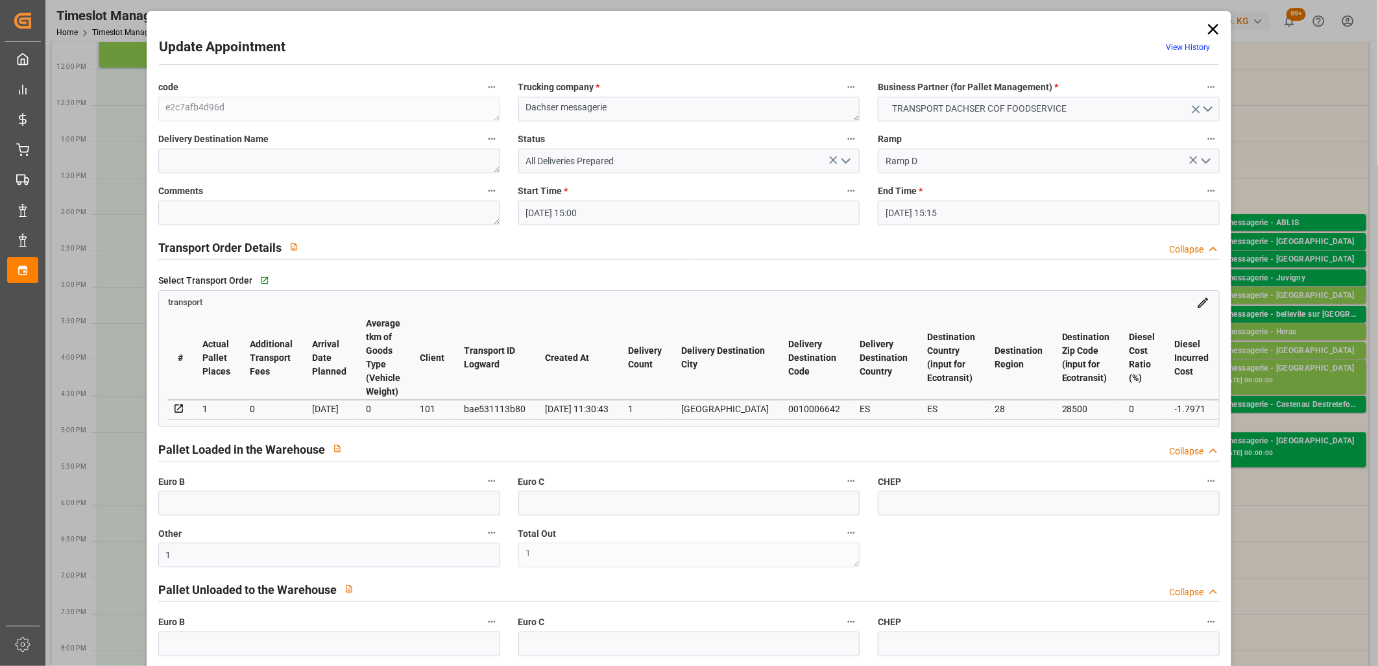
click at [848, 158] on icon "open menu" at bounding box center [846, 161] width 16 height 16
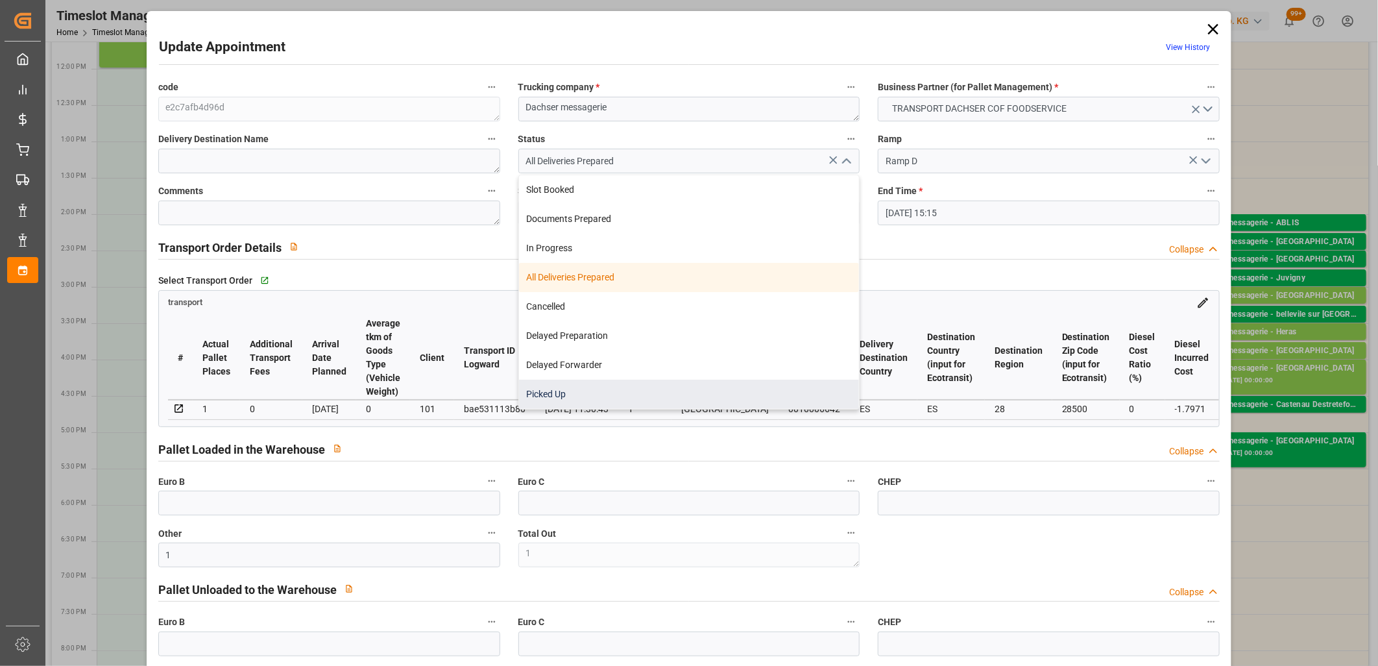
click at [722, 387] on div "Picked Up" at bounding box center [689, 394] width 341 height 29
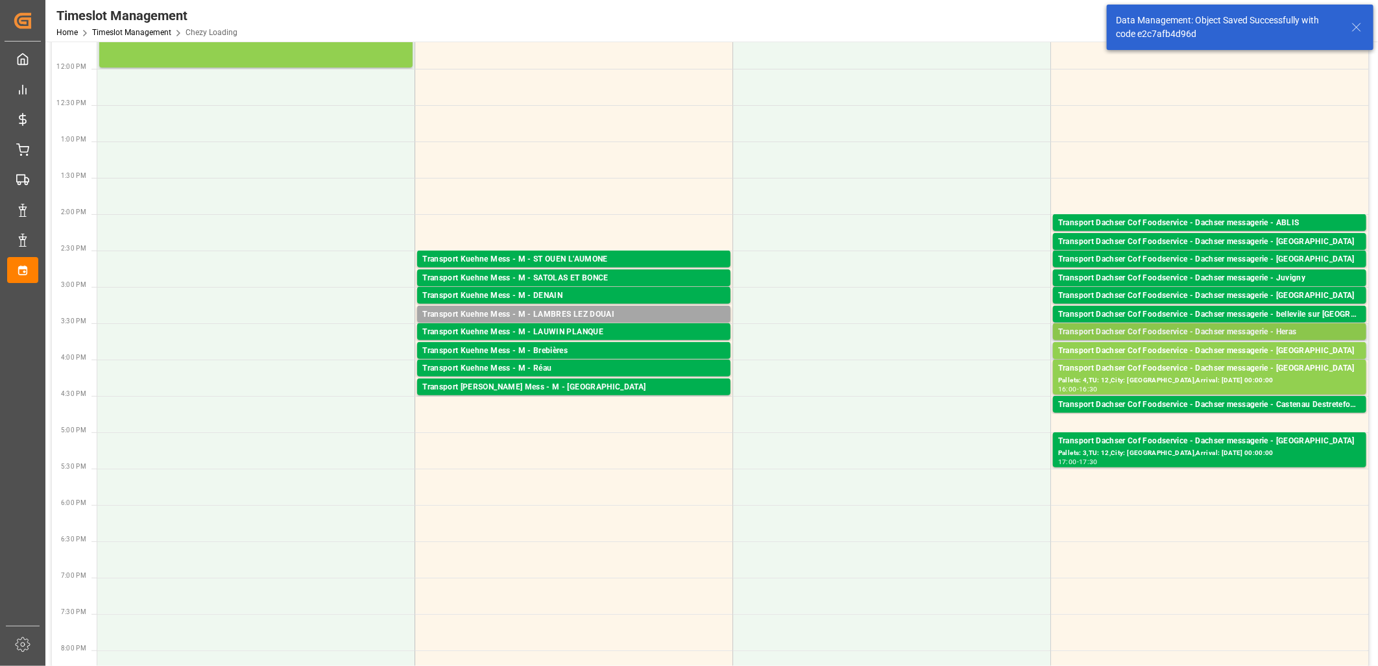
click at [1143, 331] on div "Transport Dachser Cof Foodservice - Dachser messagerie - Heras" at bounding box center [1209, 332] width 303 height 13
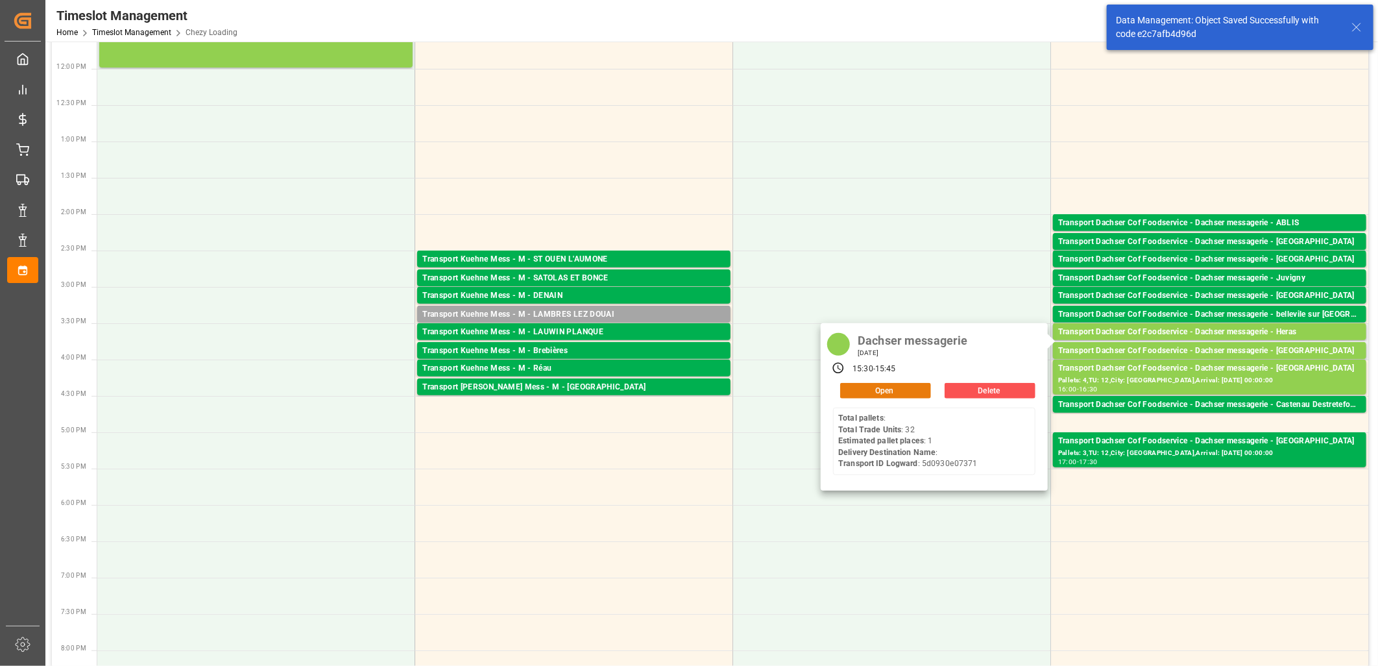
click at [900, 390] on button "Open" at bounding box center [885, 391] width 91 height 16
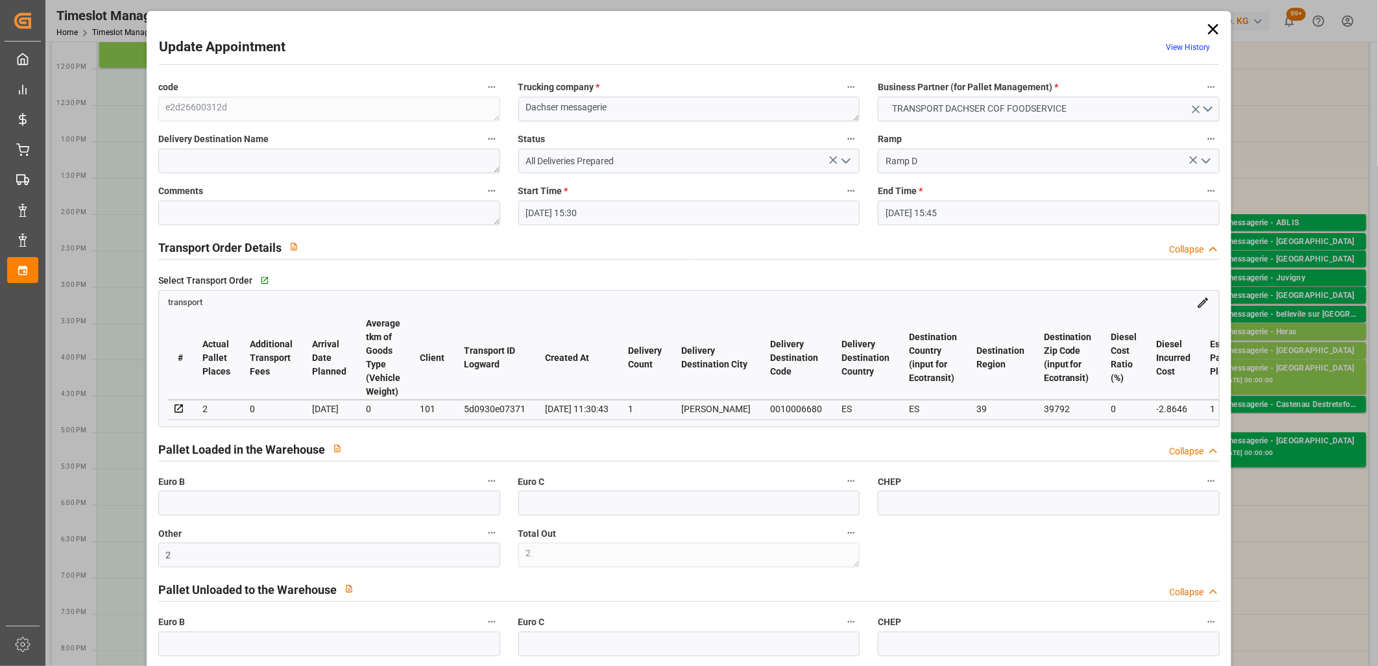
click at [842, 160] on polyline "open menu" at bounding box center [846, 161] width 8 height 4
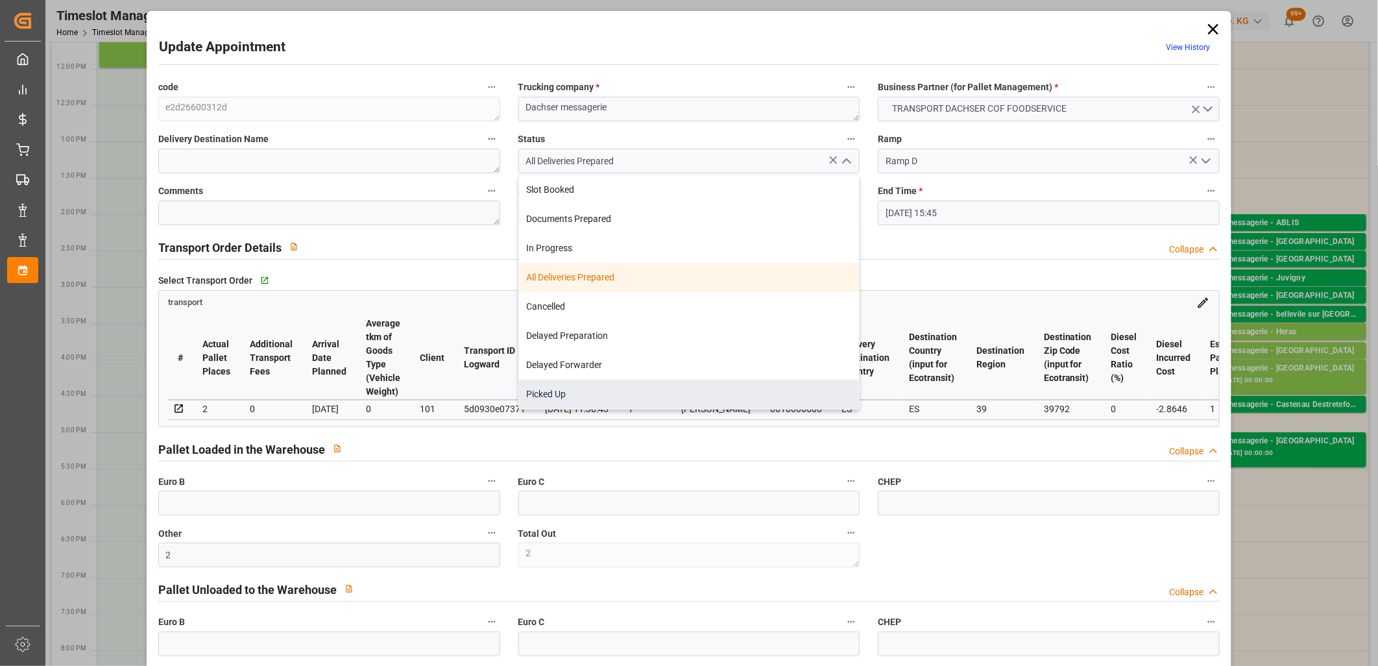
click at [738, 382] on div "Picked Up" at bounding box center [689, 394] width 341 height 29
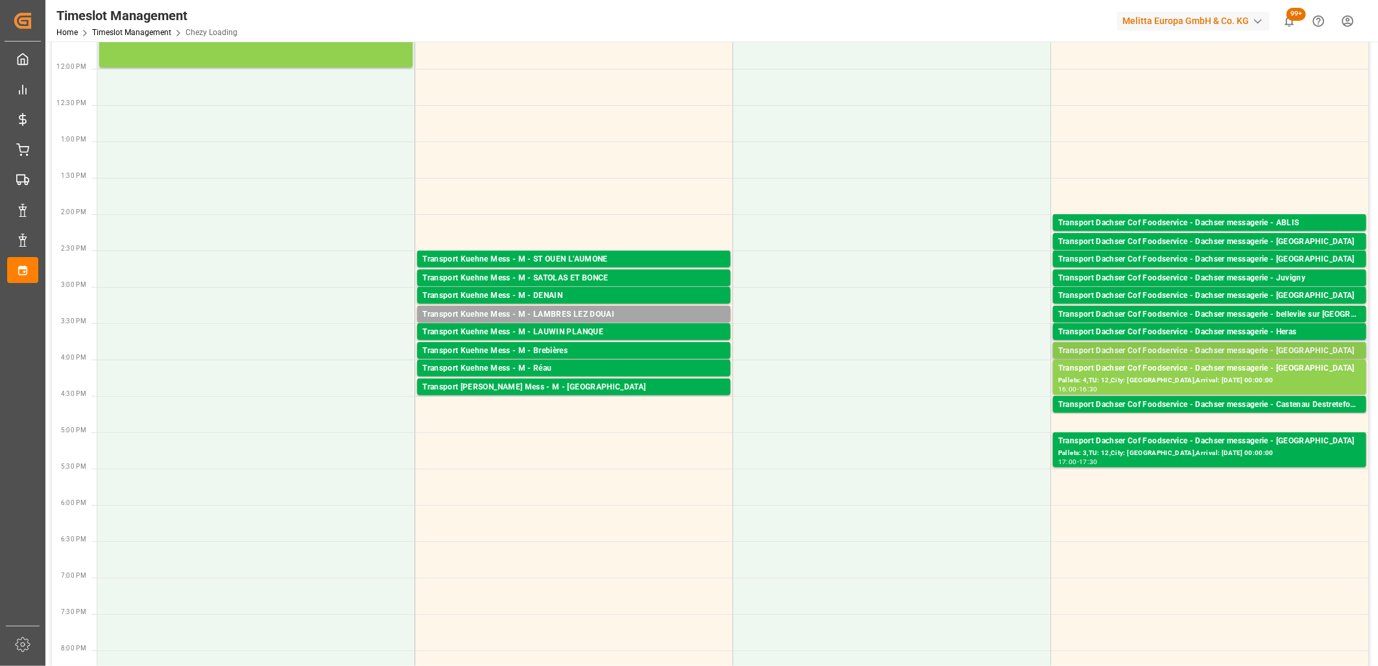
click at [1111, 351] on div "Transport Dachser Cof Foodservice - Dachser messagerie - Valencia" at bounding box center [1209, 351] width 303 height 13
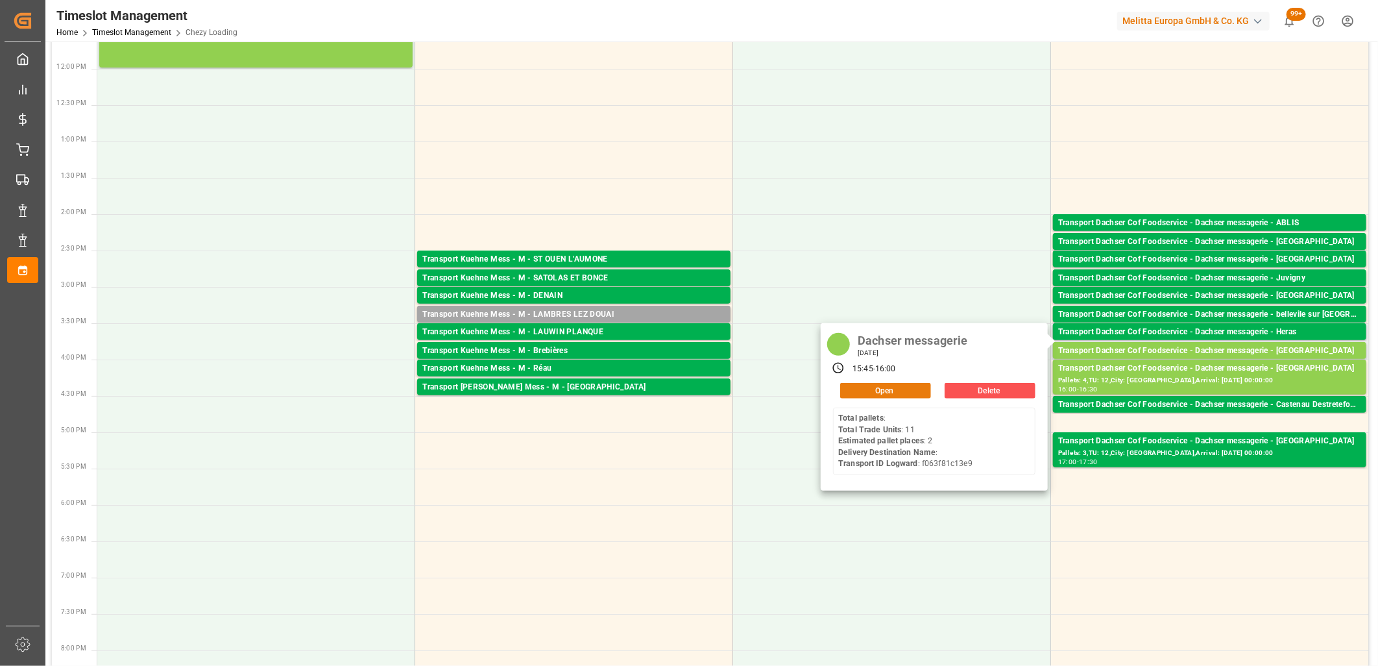
click at [916, 392] on button "Open" at bounding box center [885, 391] width 91 height 16
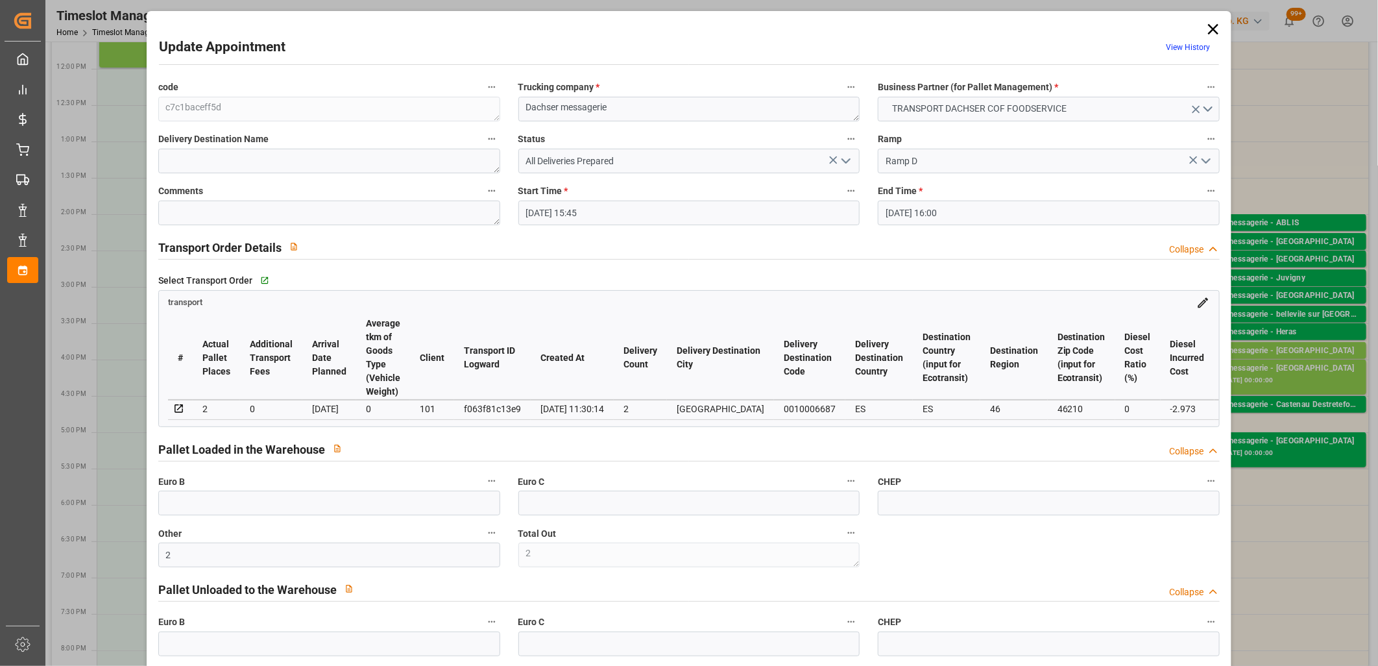
click at [841, 159] on icon "open menu" at bounding box center [846, 161] width 16 height 16
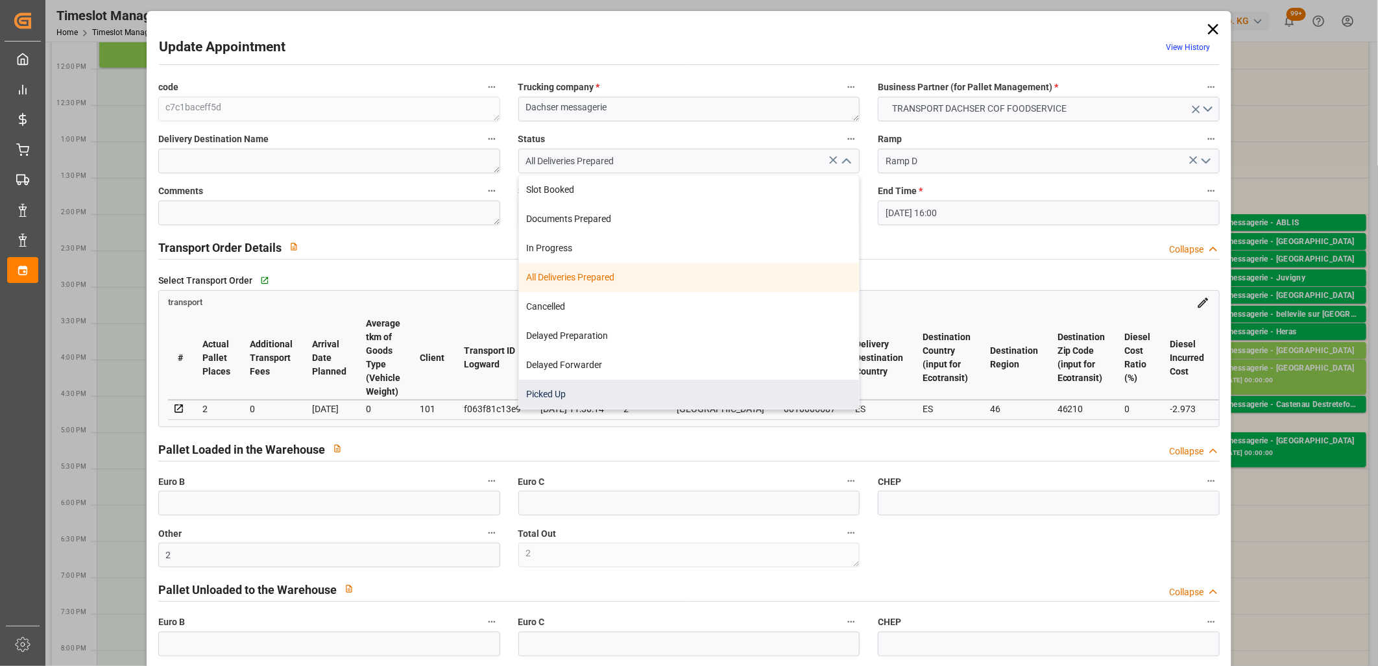
click at [685, 380] on div "Picked Up" at bounding box center [689, 394] width 341 height 29
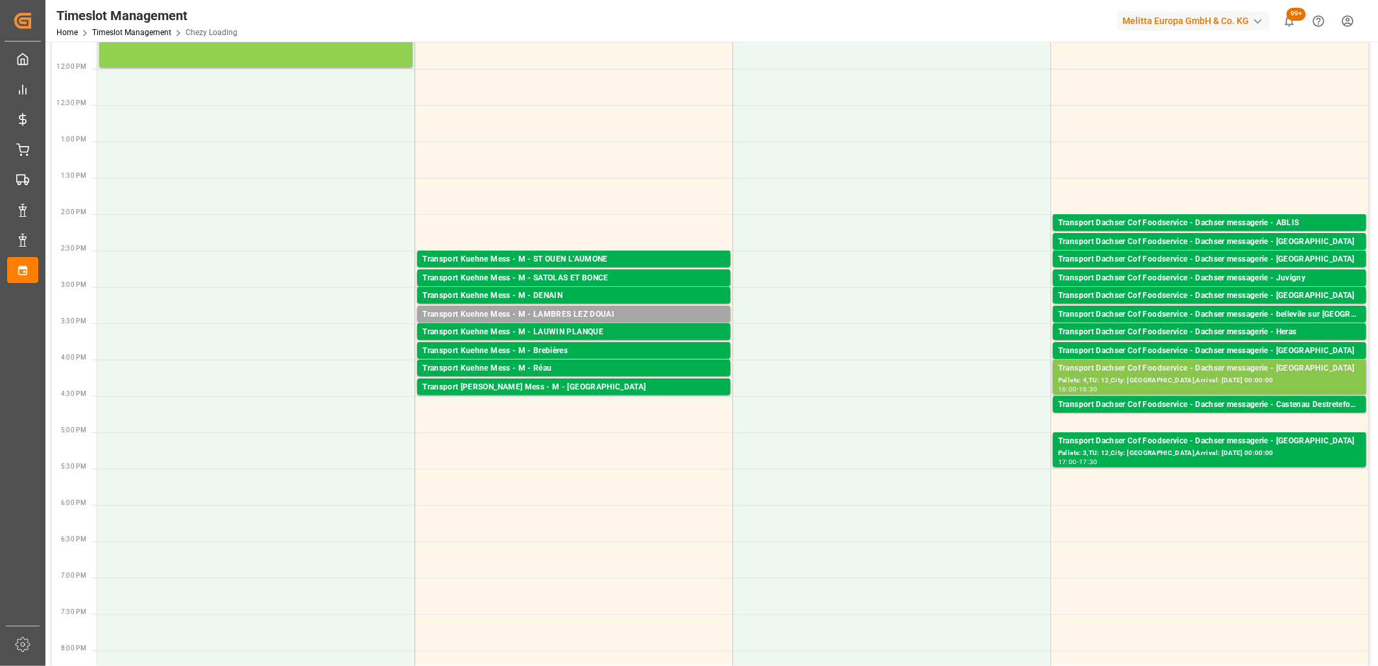
click at [1134, 373] on div "Transport Dachser Cof Foodservice - Dachser messagerie - Palma De Mallorca" at bounding box center [1209, 368] width 303 height 13
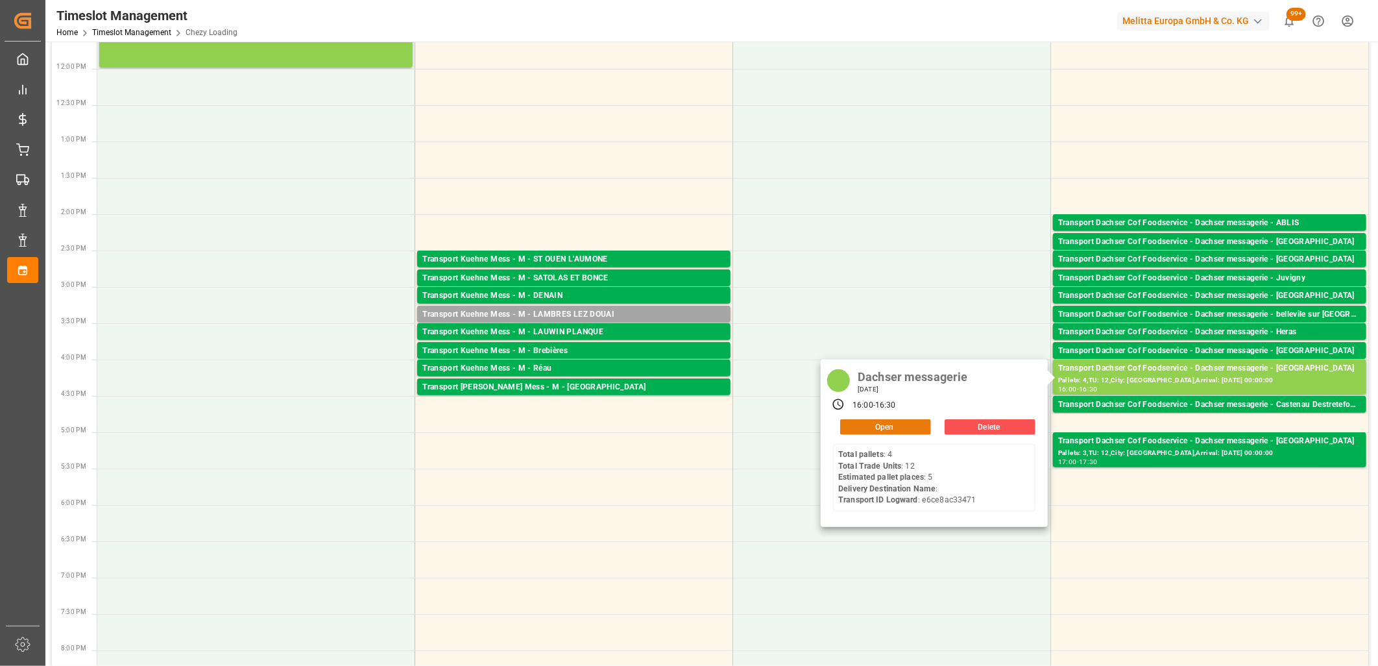
click at [890, 425] on button "Open" at bounding box center [885, 427] width 91 height 16
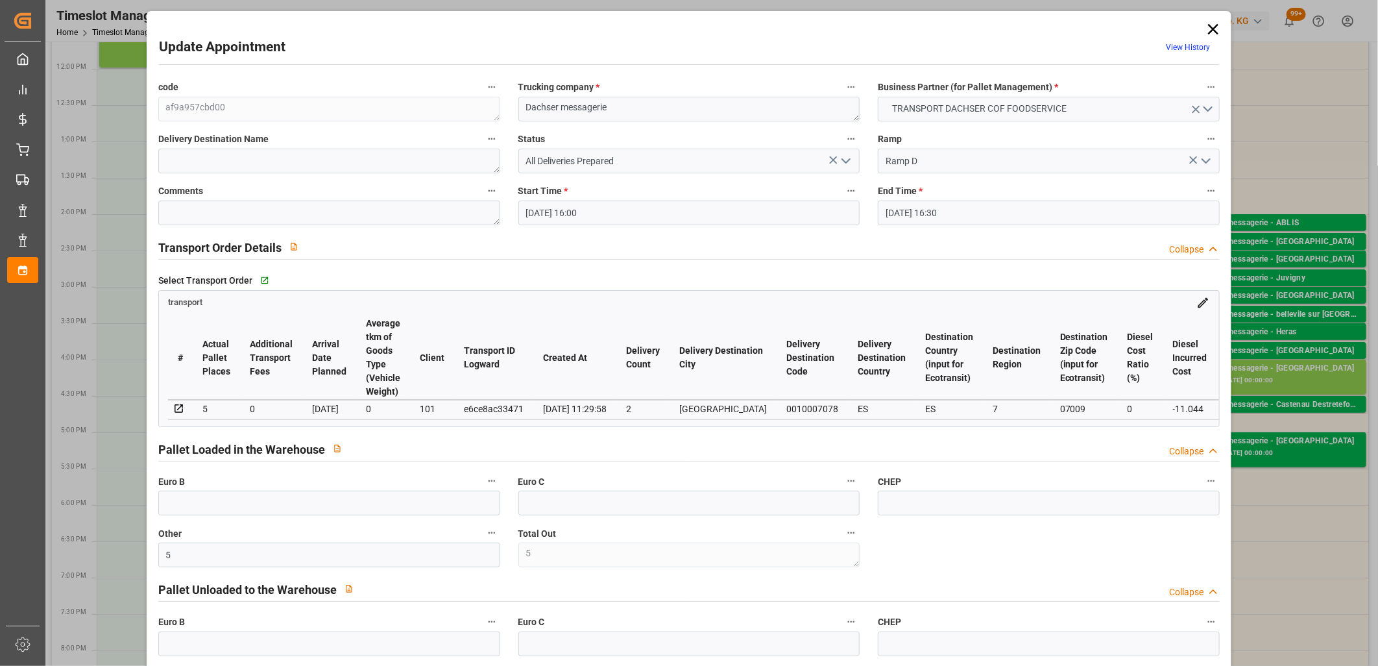
click at [846, 160] on polyline "open menu" at bounding box center [846, 161] width 8 height 4
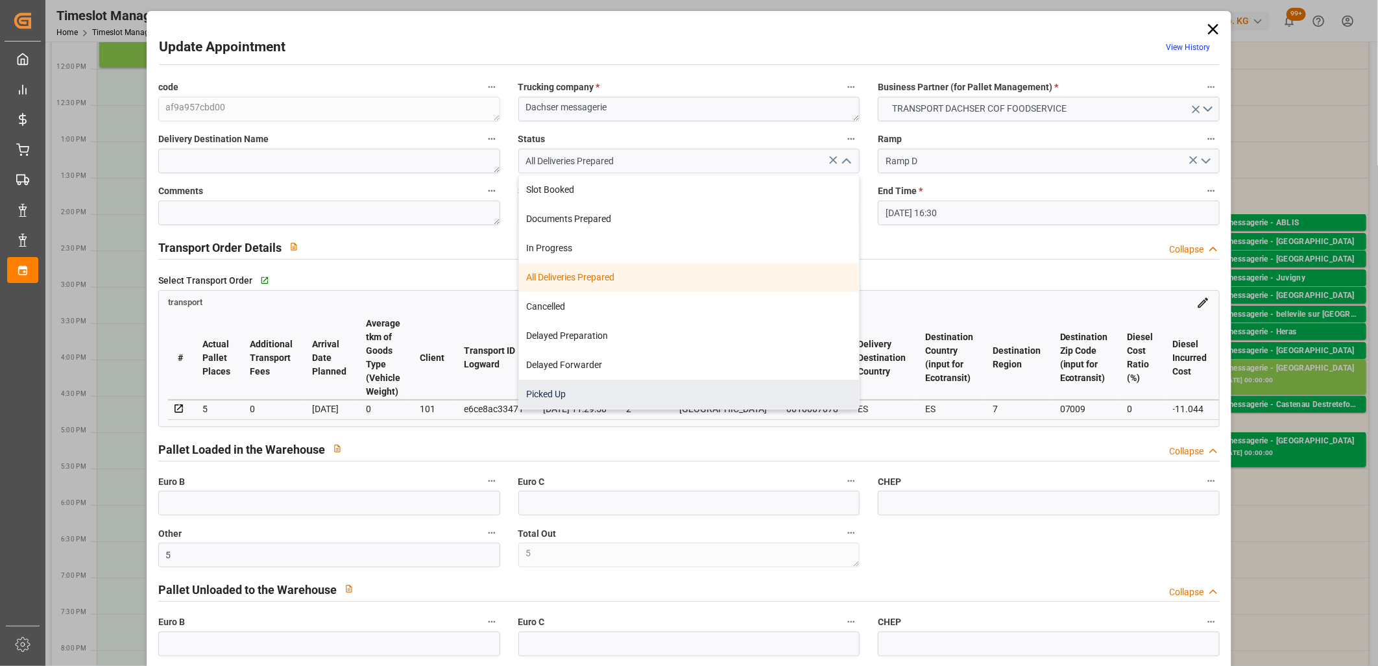
click at [756, 403] on div "Picked Up" at bounding box center [689, 394] width 341 height 29
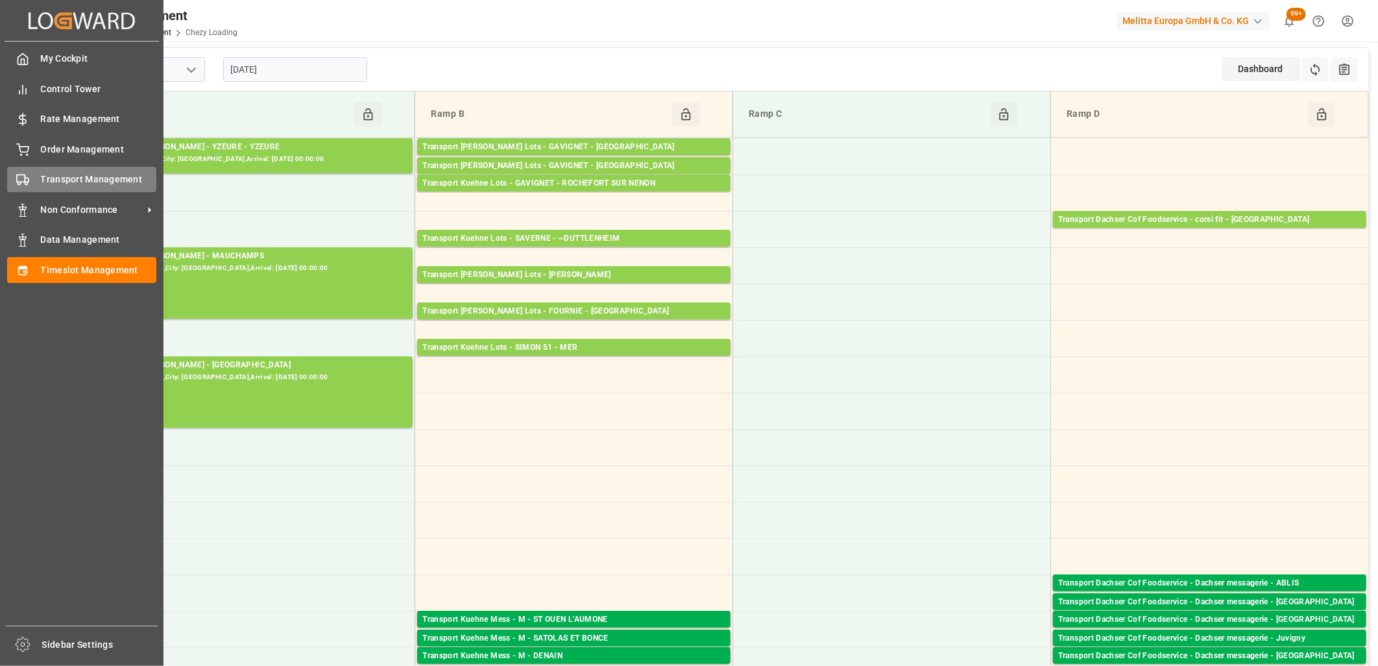
click at [21, 179] on icon at bounding box center [22, 179] width 13 height 13
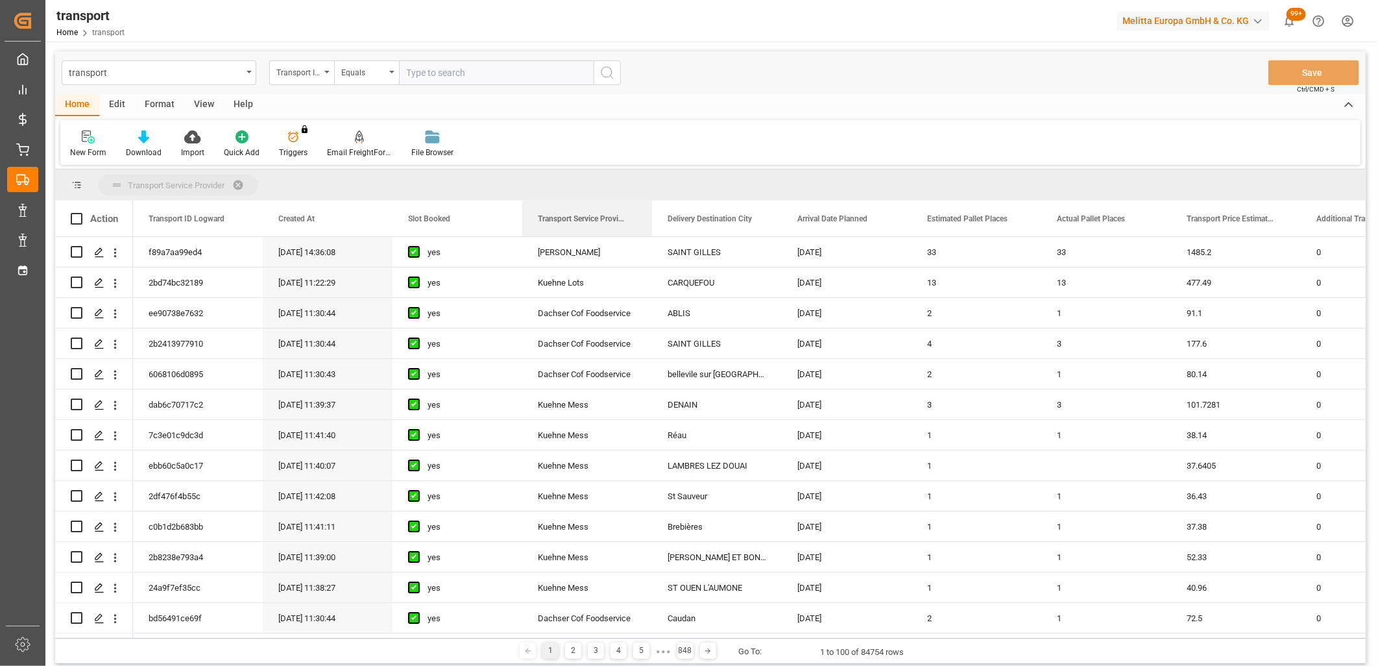
drag, startPoint x: 591, startPoint y: 217, endPoint x: 589, endPoint y: 189, distance: 27.9
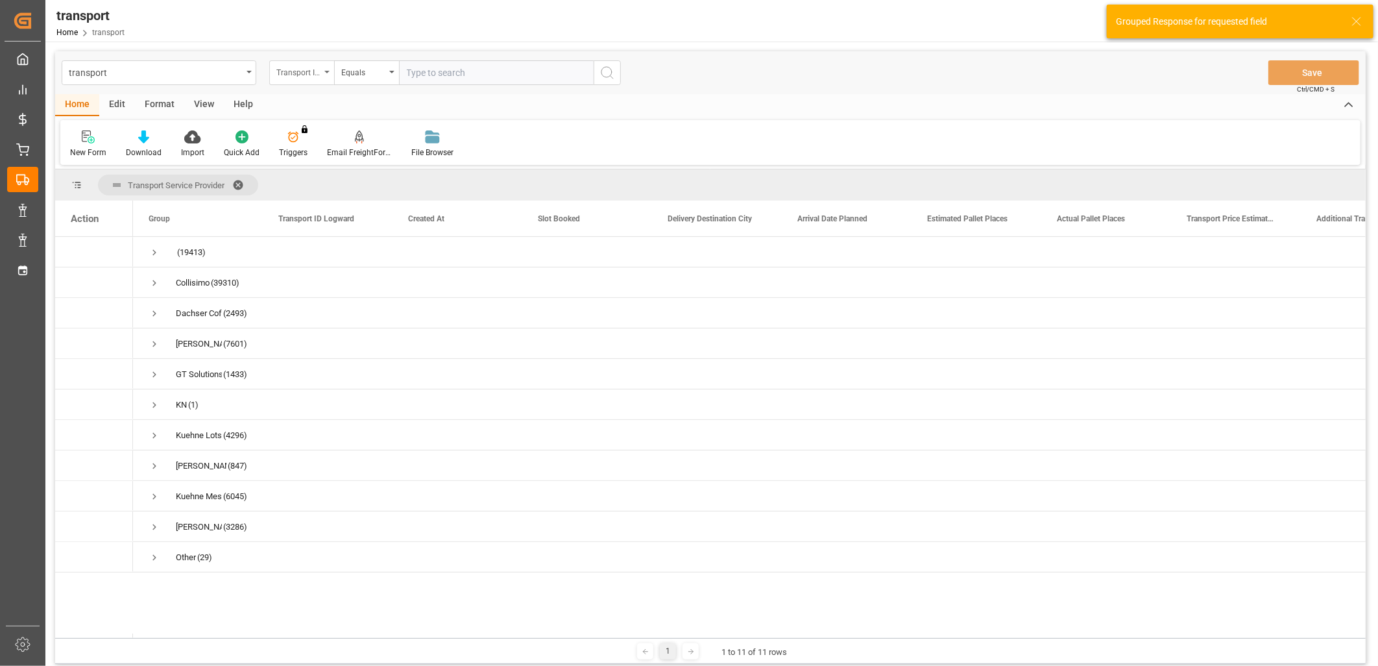
click at [323, 73] on div "Transport ID Logward" at bounding box center [301, 72] width 65 height 25
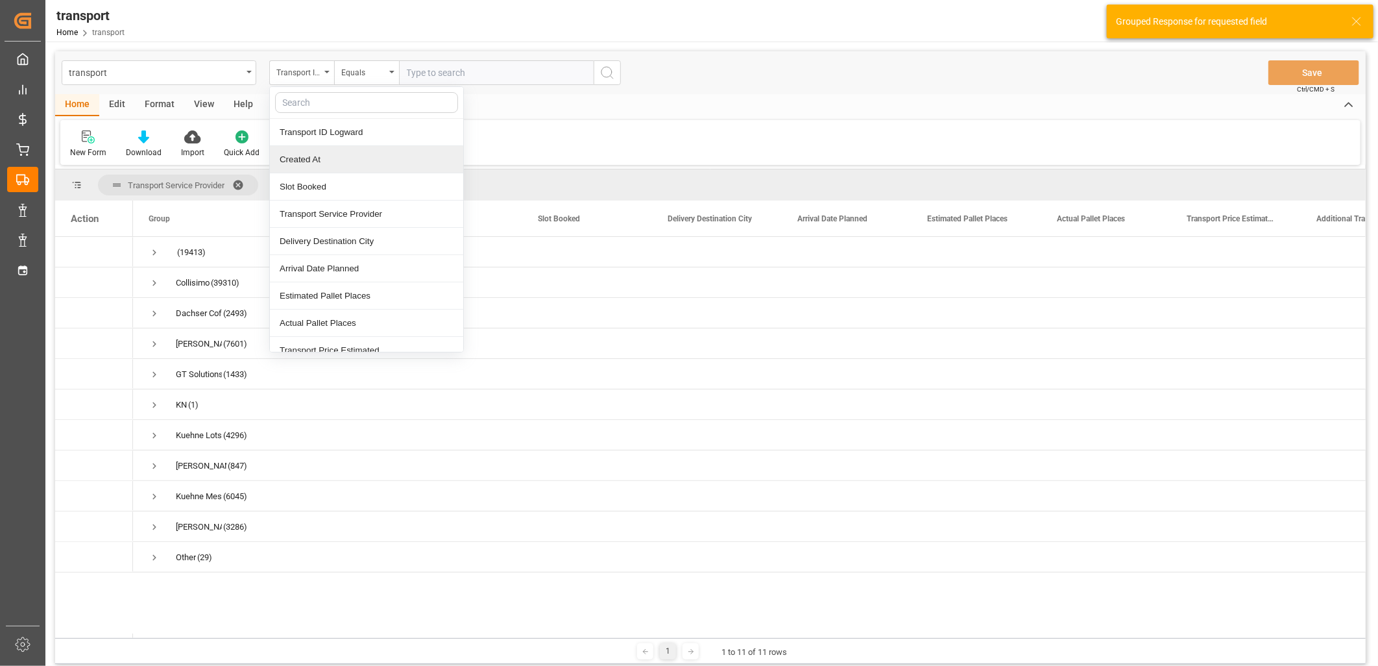
click at [321, 160] on div "Created At" at bounding box center [366, 159] width 193 height 27
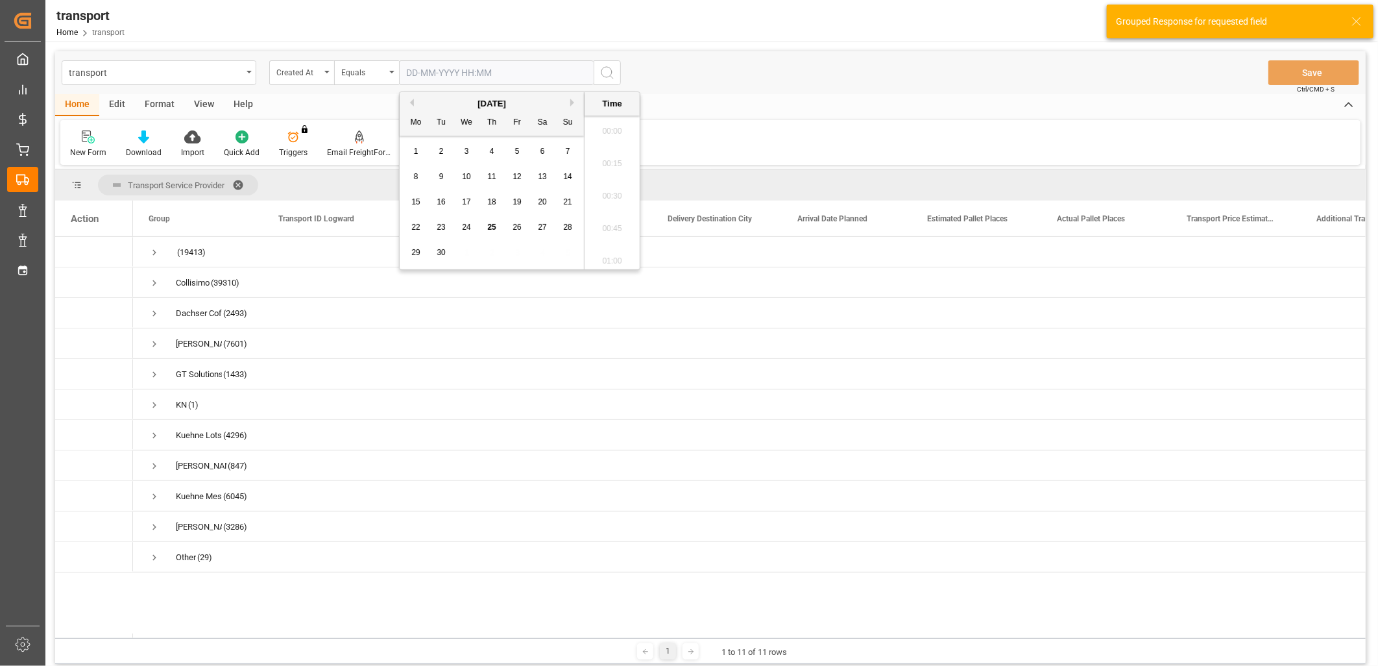
click at [437, 70] on input "text" at bounding box center [496, 72] width 195 height 25
click at [463, 228] on span "24" at bounding box center [466, 227] width 8 height 9
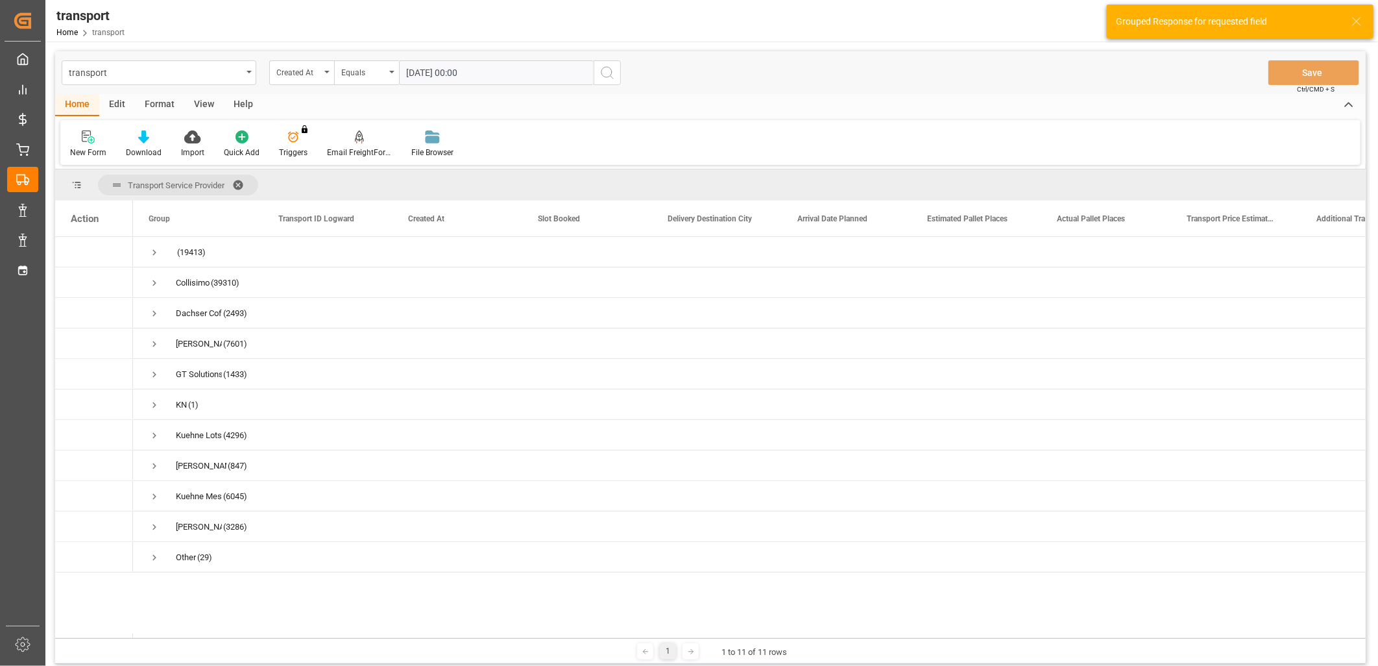
click at [604, 74] on icon "search button" at bounding box center [608, 73] width 16 height 16
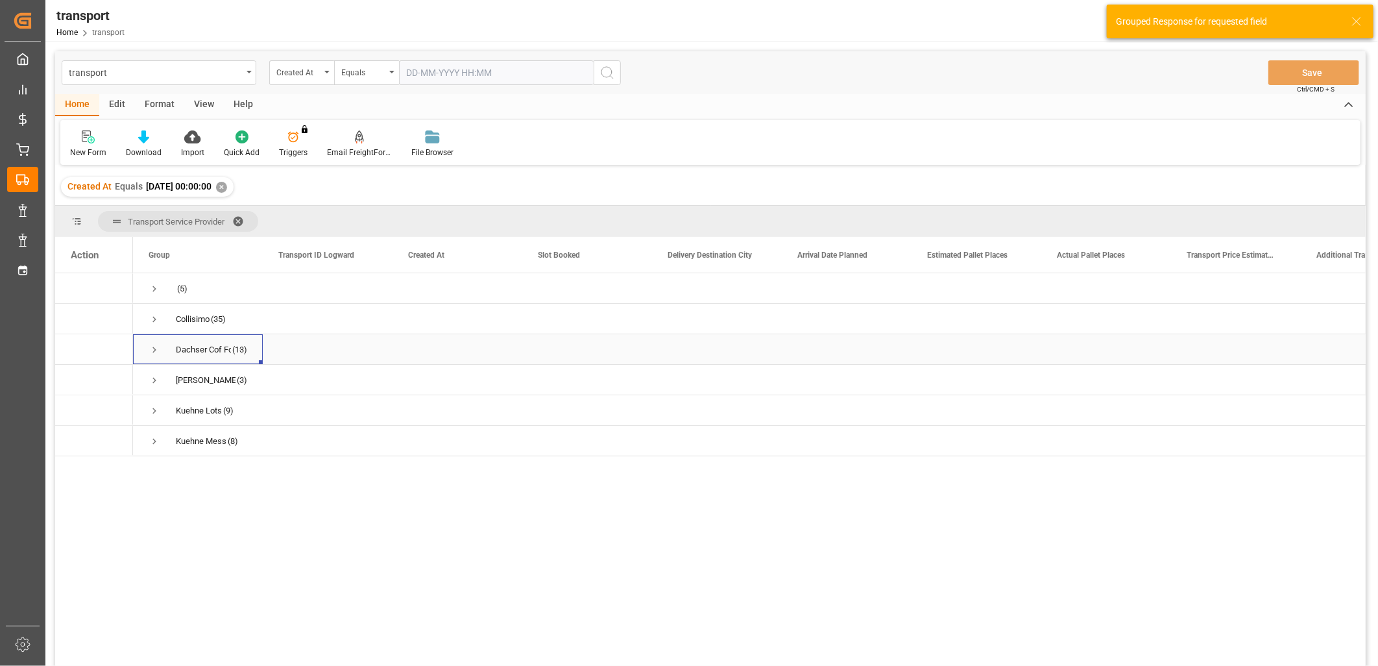
click at [156, 349] on span "Press SPACE to select this row." at bounding box center [155, 350] width 12 height 12
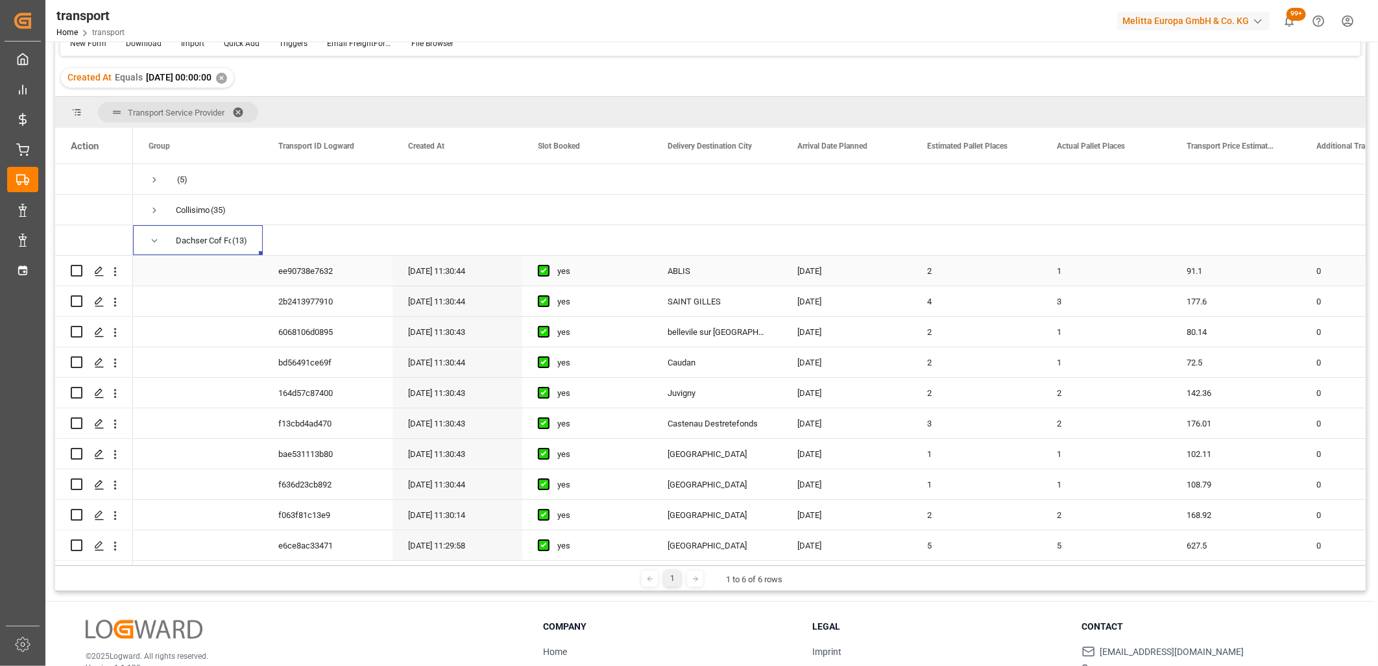
scroll to position [144, 0]
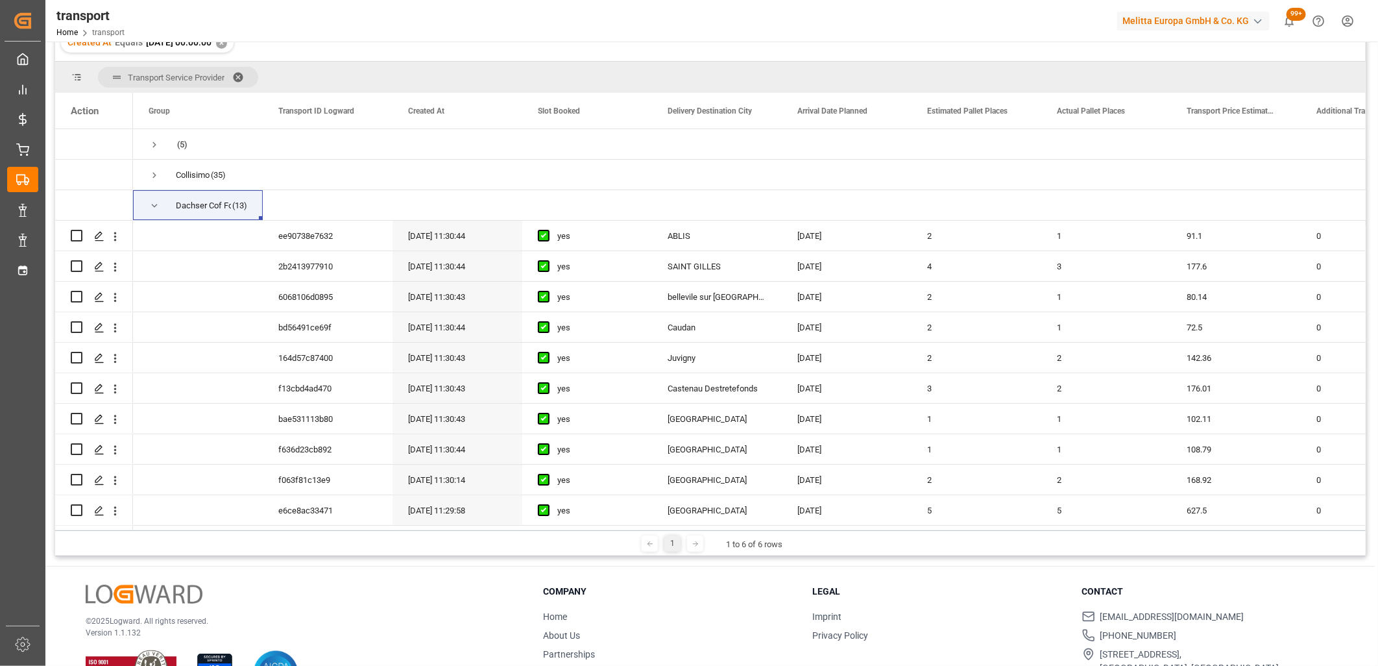
drag, startPoint x: 224, startPoint y: 530, endPoint x: 287, endPoint y: 531, distance: 63.0
click at [287, 531] on div "1 1 to 6 of 6 rows" at bounding box center [710, 543] width 1311 height 26
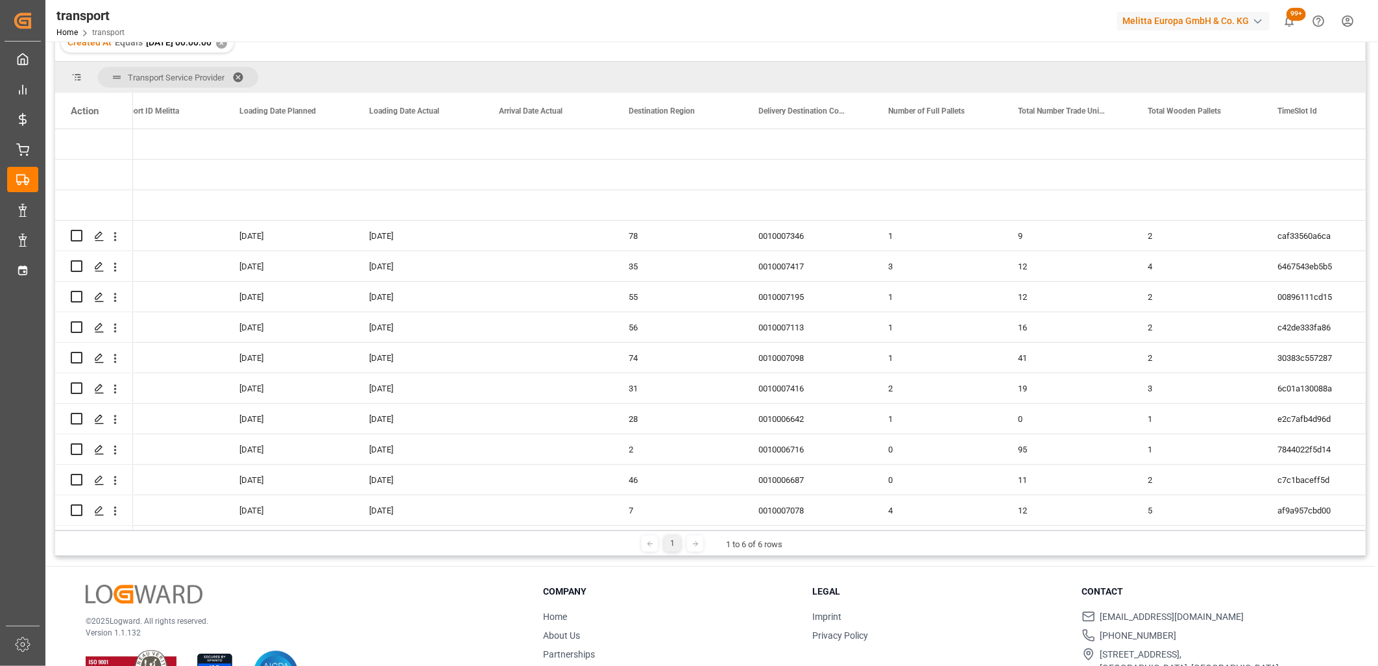
scroll to position [0, 2605]
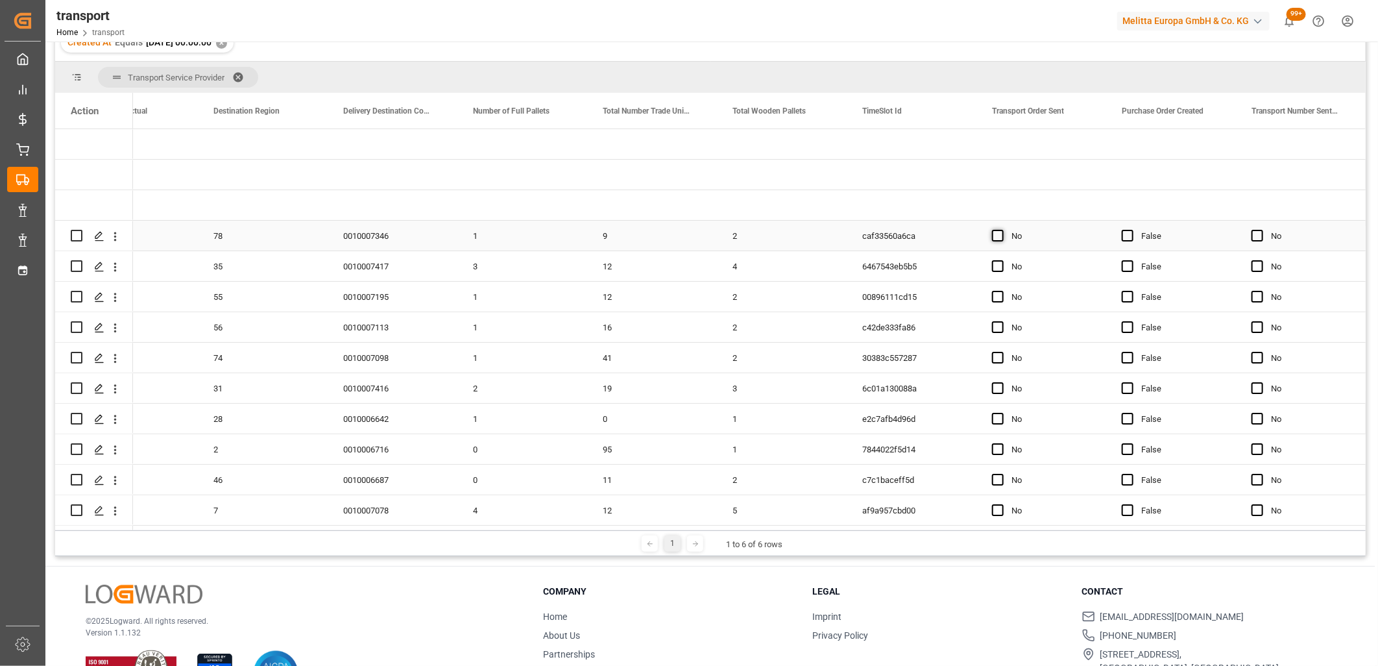
click at [998, 240] on span "Press SPACE to select this row." at bounding box center [998, 236] width 12 height 12
click at [1002, 230] on input "Press SPACE to select this row." at bounding box center [1002, 230] width 0 height 0
click at [999, 263] on span "Press SPACE to select this row." at bounding box center [998, 266] width 12 height 12
click at [1002, 260] on input "Press SPACE to select this row." at bounding box center [1002, 260] width 0 height 0
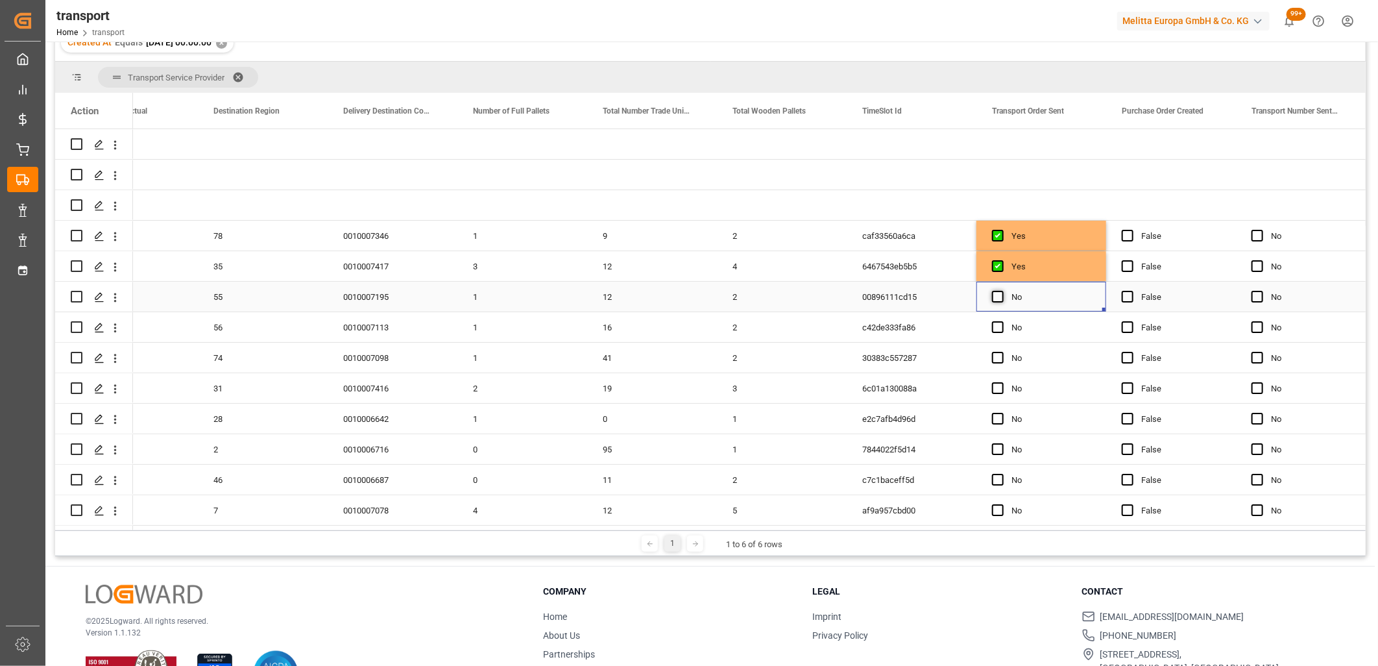
click at [999, 293] on span "Press SPACE to select this row." at bounding box center [998, 297] width 12 height 12
click at [1002, 291] on input "Press SPACE to select this row." at bounding box center [1002, 291] width 0 height 0
drag, startPoint x: 1001, startPoint y: 325, endPoint x: 1004, endPoint y: 360, distance: 34.5
click at [1001, 327] on span "Press SPACE to select this row." at bounding box center [998, 327] width 12 height 12
click at [1002, 321] on input "Press SPACE to select this row." at bounding box center [1002, 321] width 0 height 0
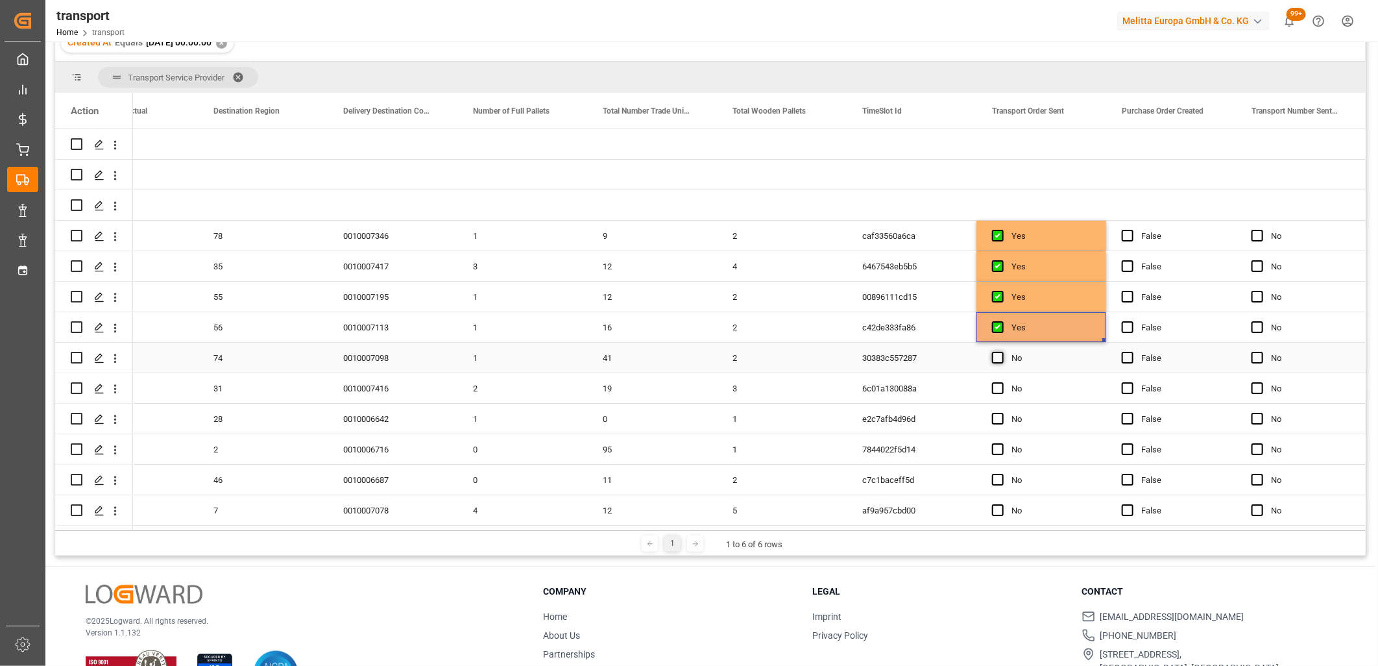
click at [1003, 360] on span "Press SPACE to select this row." at bounding box center [998, 358] width 12 height 12
click at [1002, 352] on input "Press SPACE to select this row." at bounding box center [1002, 352] width 0 height 0
click at [1000, 387] on span "Press SPACE to select this row." at bounding box center [998, 388] width 12 height 12
click at [1002, 382] on input "Press SPACE to select this row." at bounding box center [1002, 382] width 0 height 0
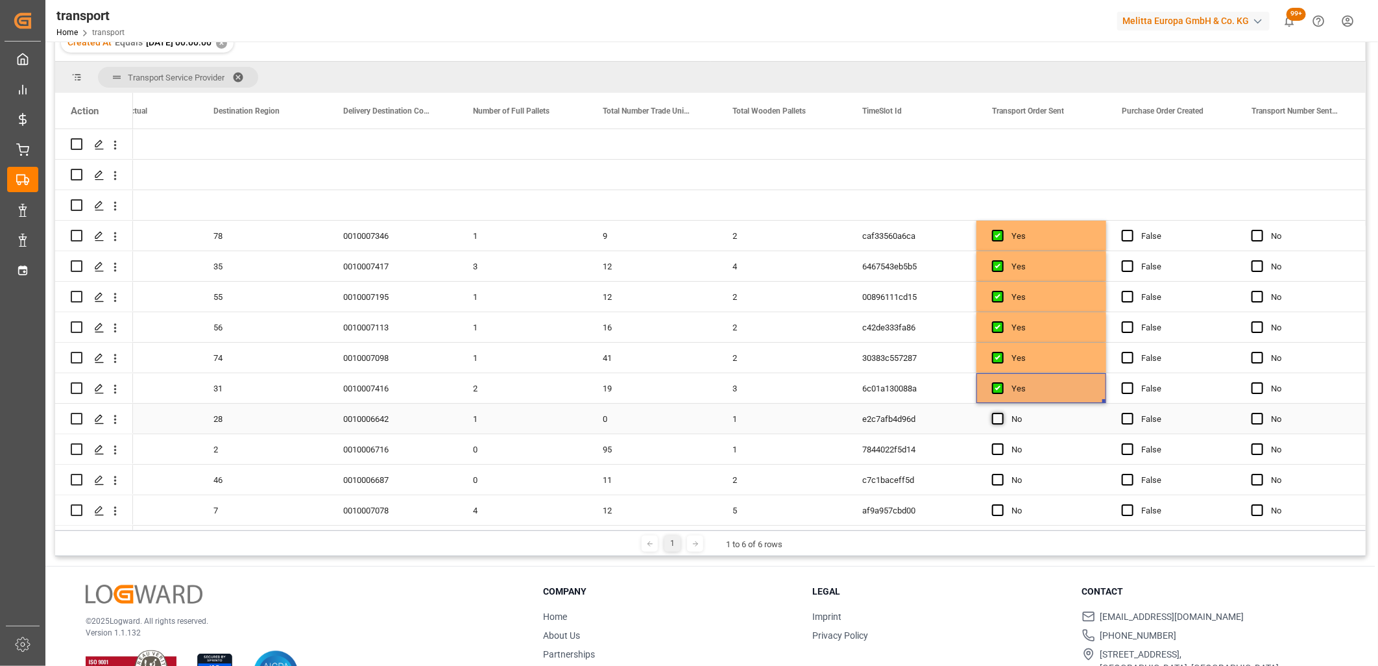
click at [1000, 416] on span "Press SPACE to select this row." at bounding box center [998, 419] width 12 height 12
click at [1002, 413] on input "Press SPACE to select this row." at bounding box center [1002, 413] width 0 height 0
click at [998, 450] on span "Press SPACE to select this row." at bounding box center [998, 449] width 12 height 12
click at [1002, 443] on input "Press SPACE to select this row." at bounding box center [1002, 443] width 0 height 0
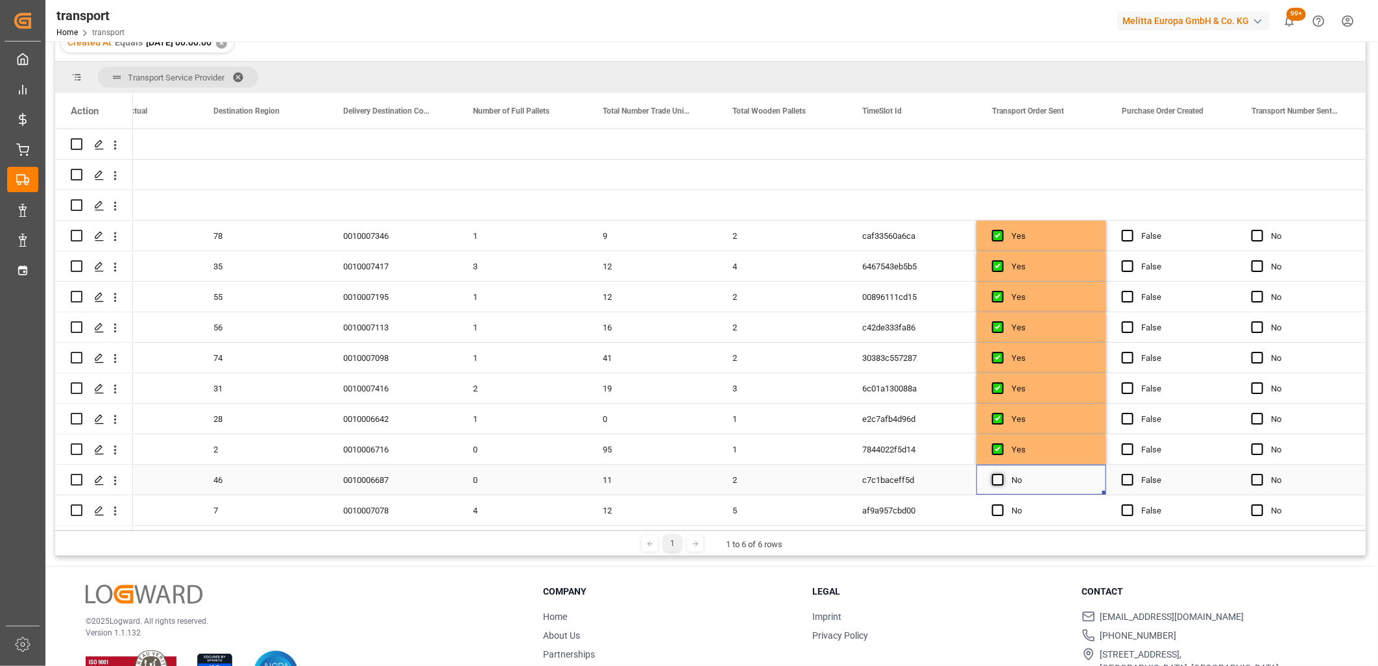
click at [999, 483] on span "Press SPACE to select this row." at bounding box center [998, 480] width 12 height 12
click at [1002, 474] on input "Press SPACE to select this row." at bounding box center [1002, 474] width 0 height 0
click at [999, 509] on span "Press SPACE to select this row." at bounding box center [998, 510] width 12 height 12
click at [1002, 504] on input "Press SPACE to select this row." at bounding box center [1002, 504] width 0 height 0
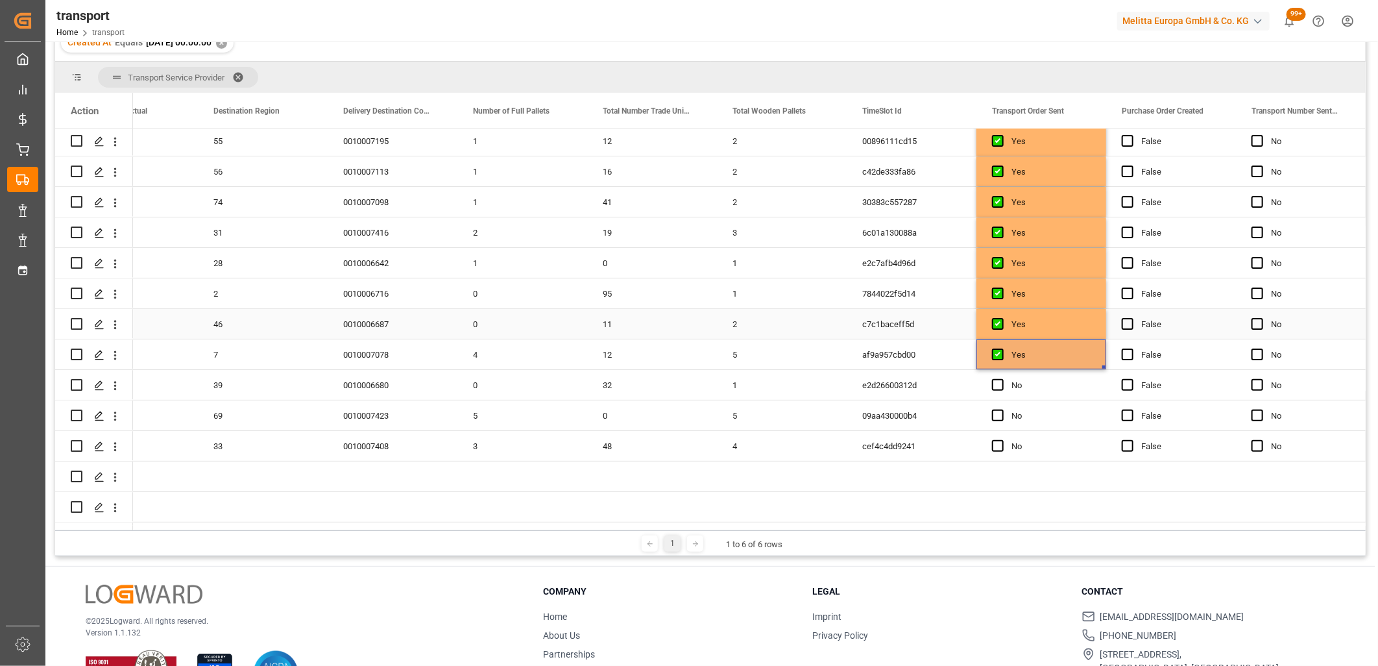
scroll to position [186, 0]
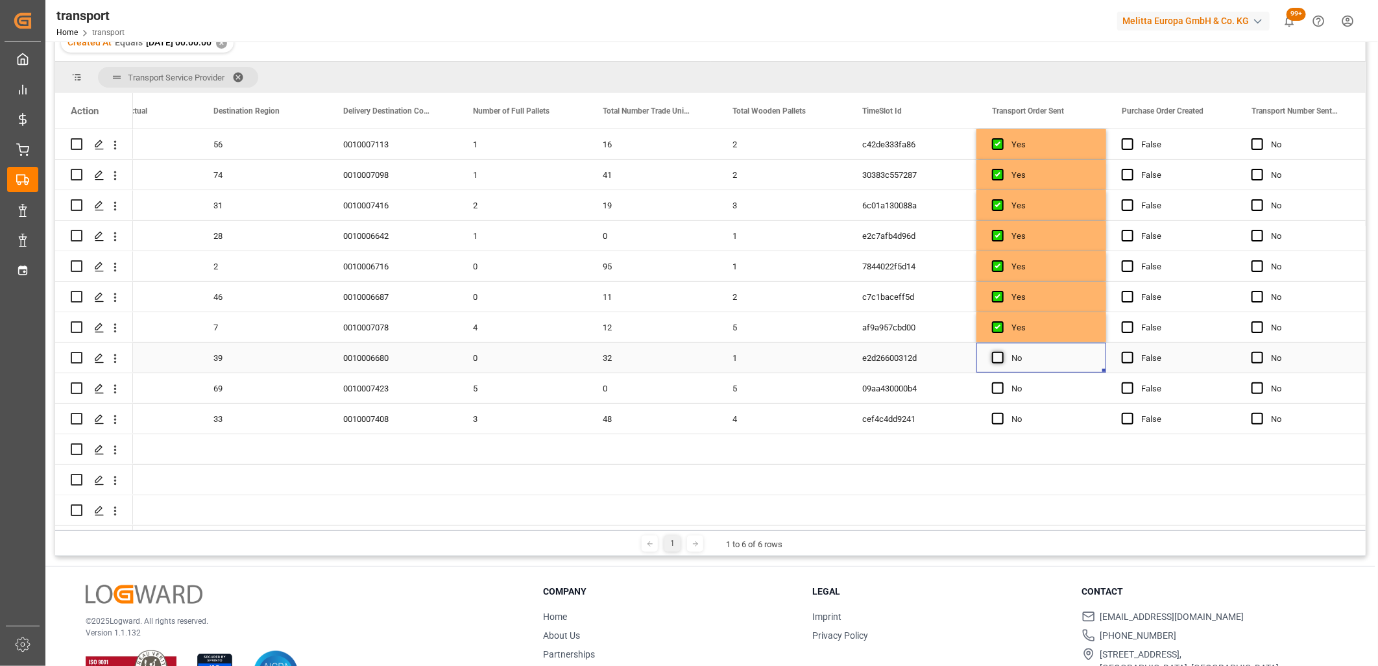
click at [994, 354] on span "Press SPACE to select this row." at bounding box center [998, 358] width 12 height 12
click at [1002, 352] on input "Press SPACE to select this row." at bounding box center [1002, 352] width 0 height 0
click at [997, 385] on span "Press SPACE to select this row." at bounding box center [998, 388] width 12 height 12
click at [1002, 382] on input "Press SPACE to select this row." at bounding box center [1002, 382] width 0 height 0
click at [997, 413] on span "Press SPACE to select this row." at bounding box center [998, 419] width 12 height 12
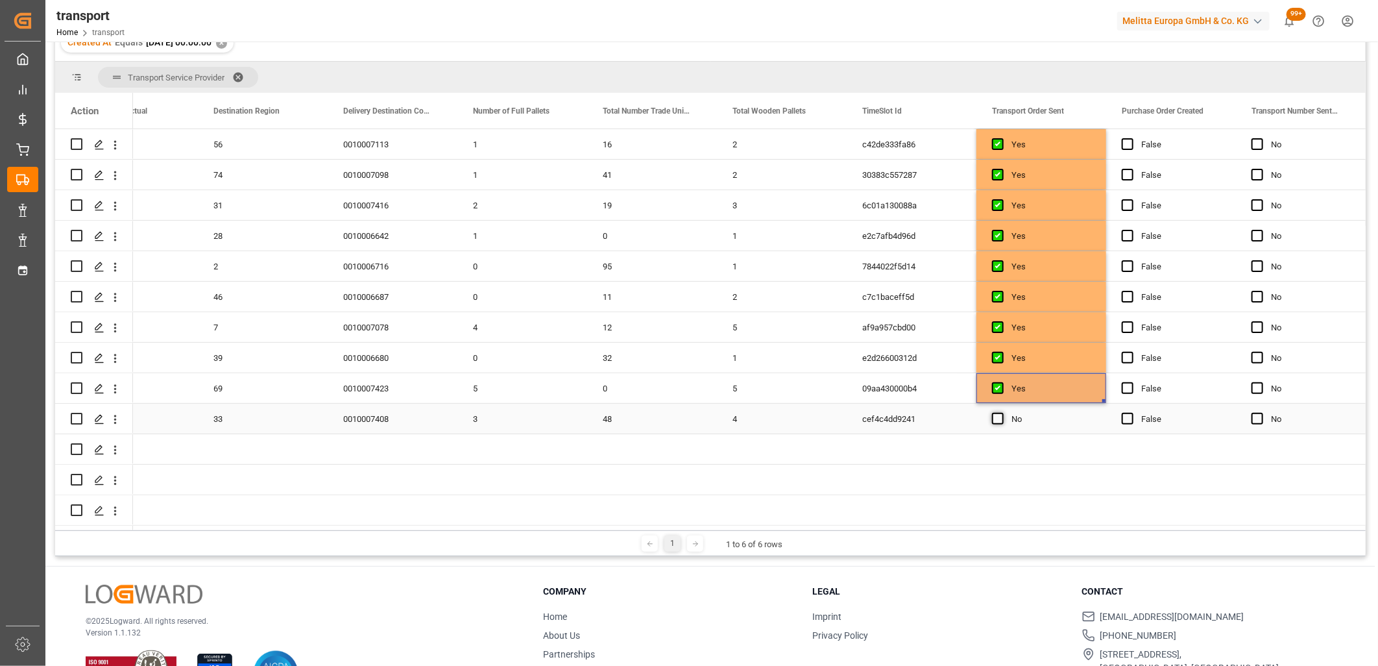
click at [1002, 413] on input "Press SPACE to select this row." at bounding box center [1002, 413] width 0 height 0
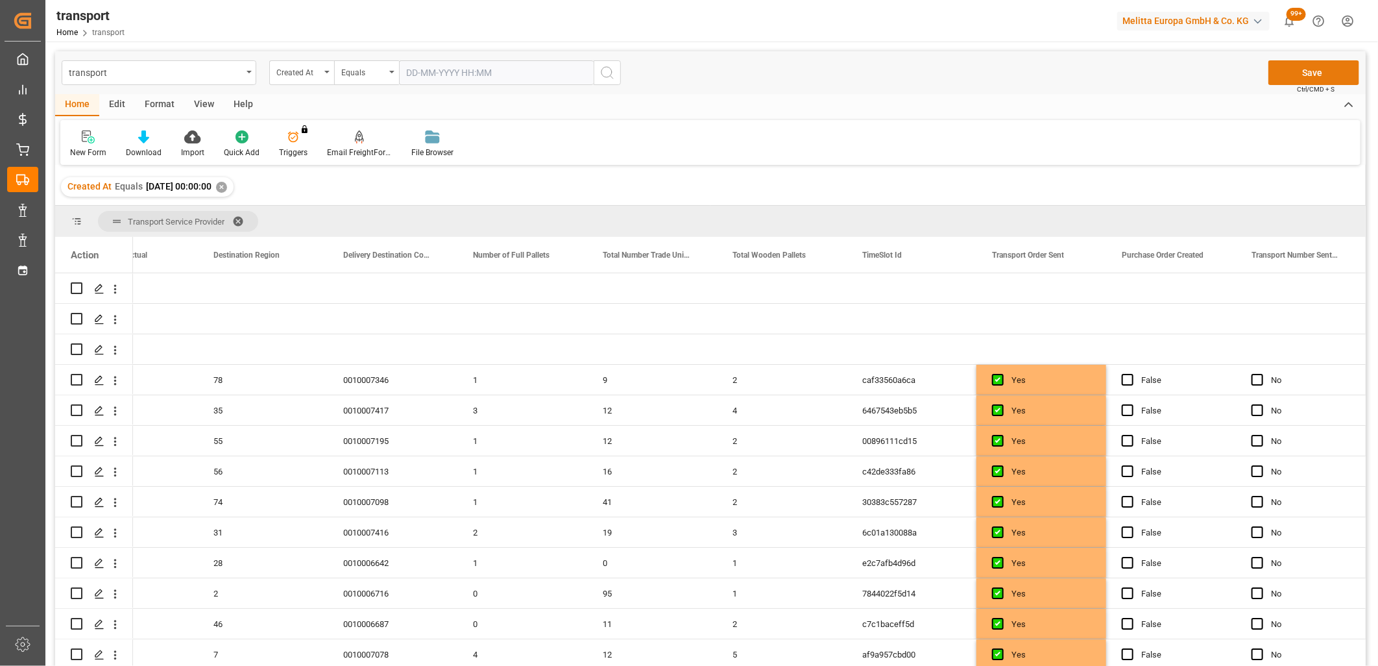
click at [1297, 75] on button "Save" at bounding box center [1314, 72] width 91 height 25
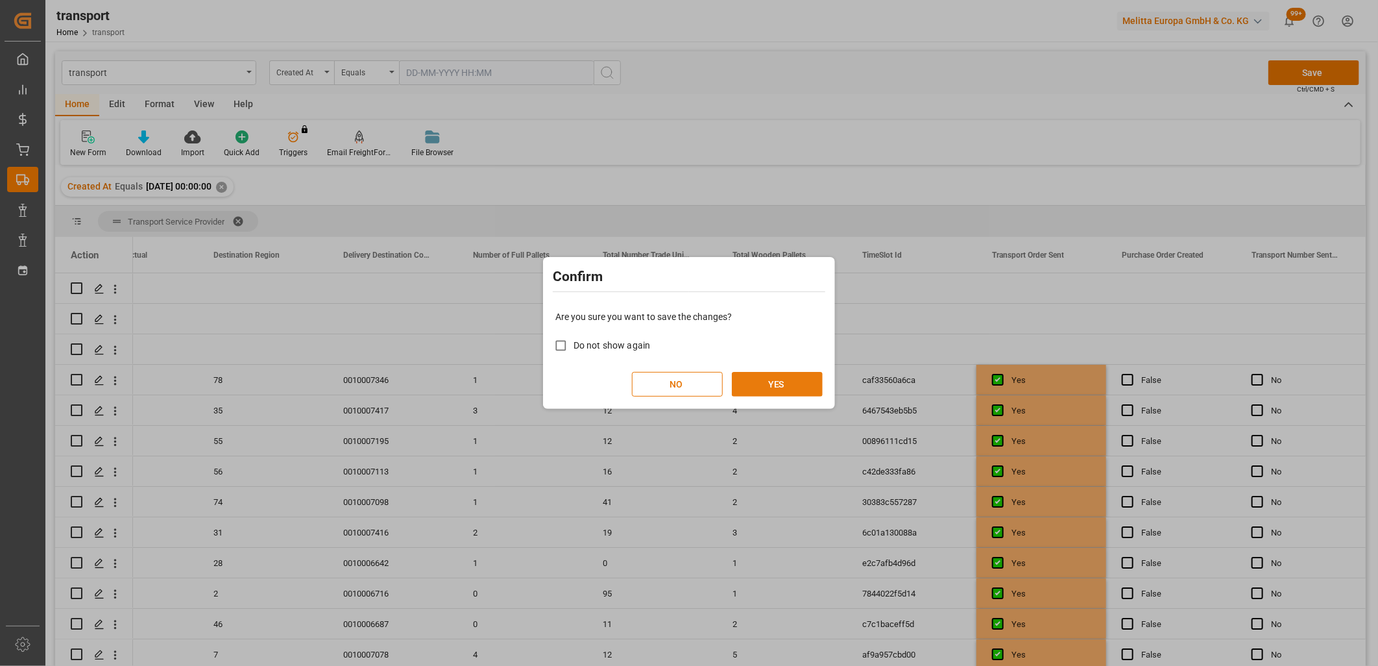
click at [779, 389] on button "YES" at bounding box center [777, 384] width 91 height 25
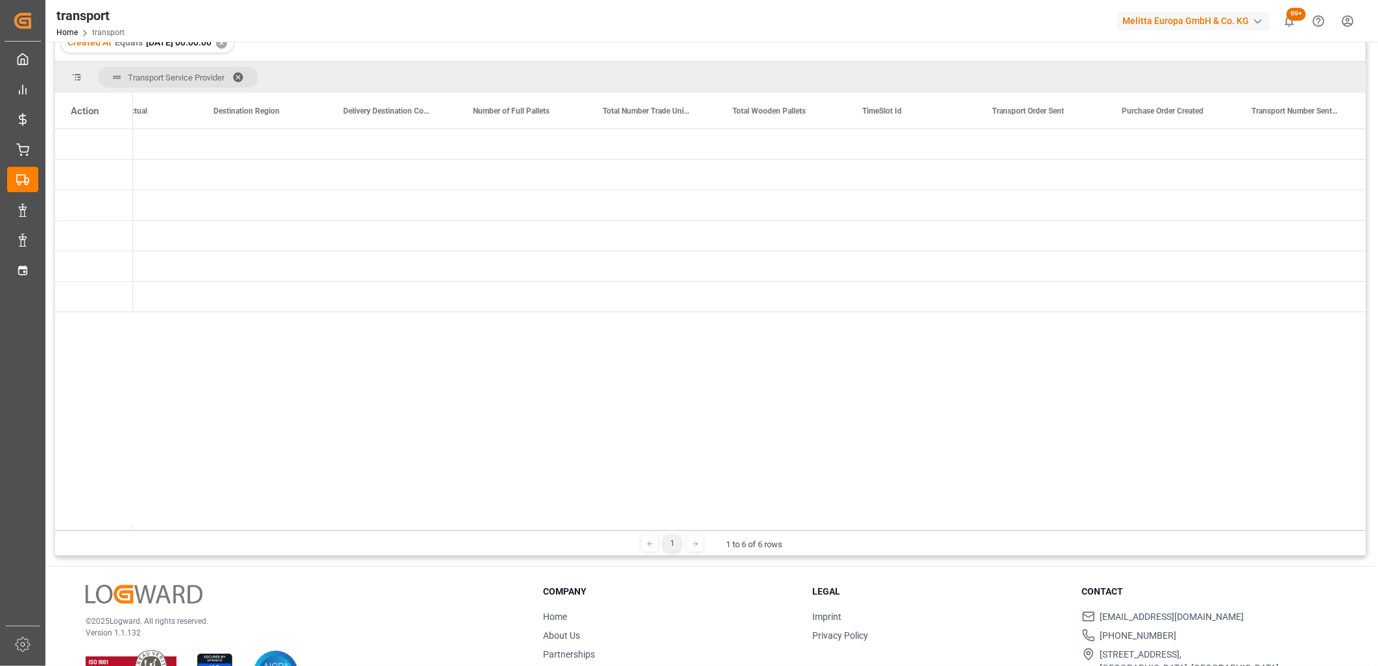
drag, startPoint x: 430, startPoint y: 530, endPoint x: 210, endPoint y: 517, distance: 219.7
click at [210, 517] on div "Transport Service Provider Drag here to set column labels Action Loading Date A…" at bounding box center [710, 309] width 1311 height 495
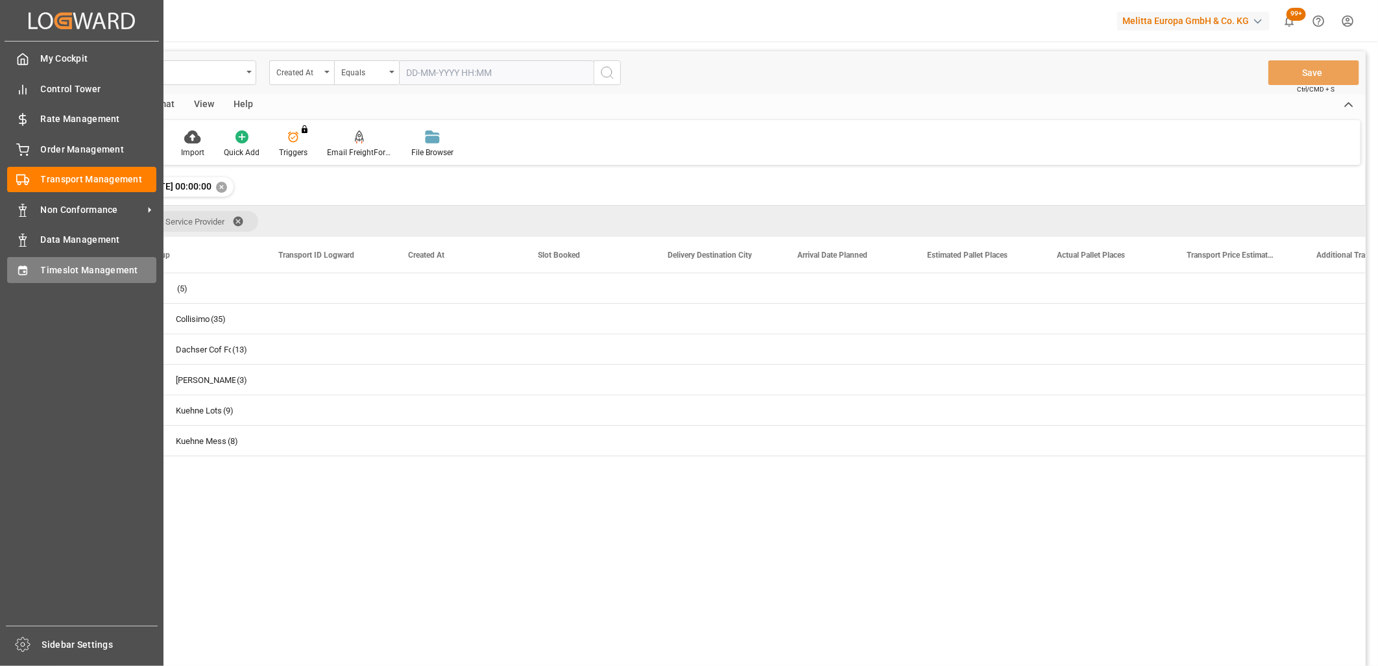
click at [20, 269] on icon at bounding box center [22, 270] width 13 height 13
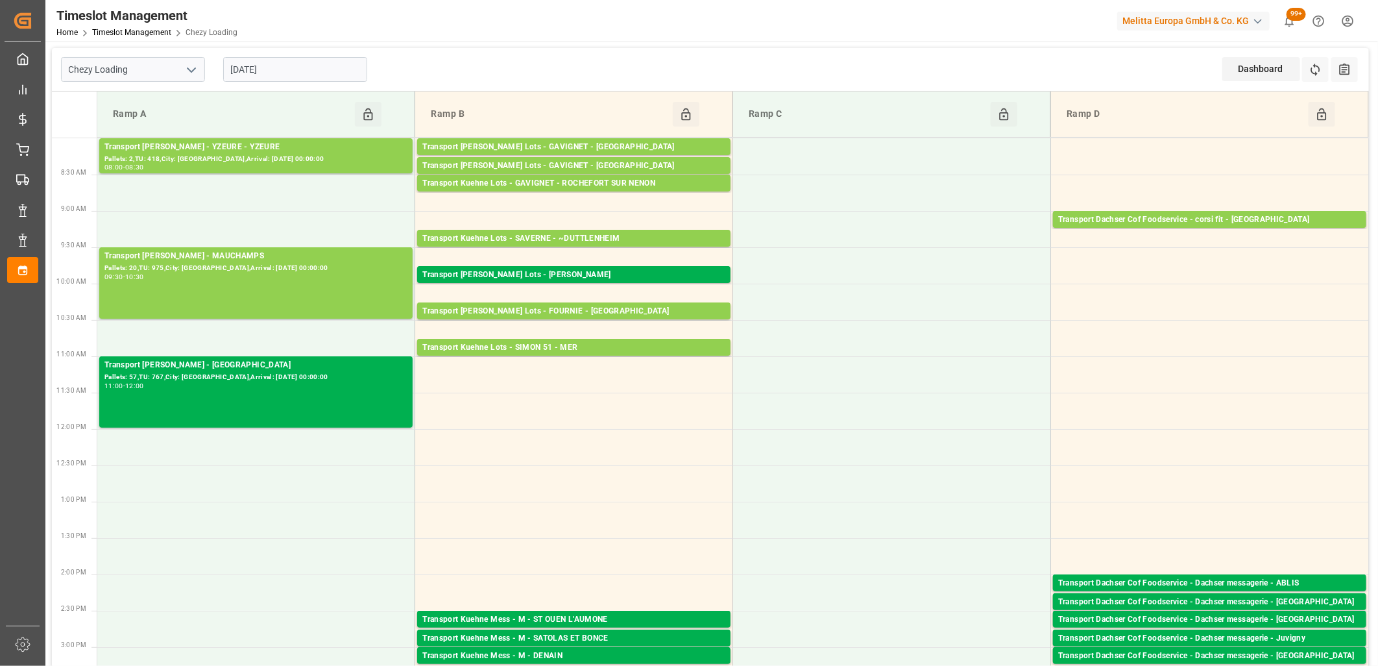
click at [295, 67] on input "[DATE]" at bounding box center [295, 69] width 144 height 25
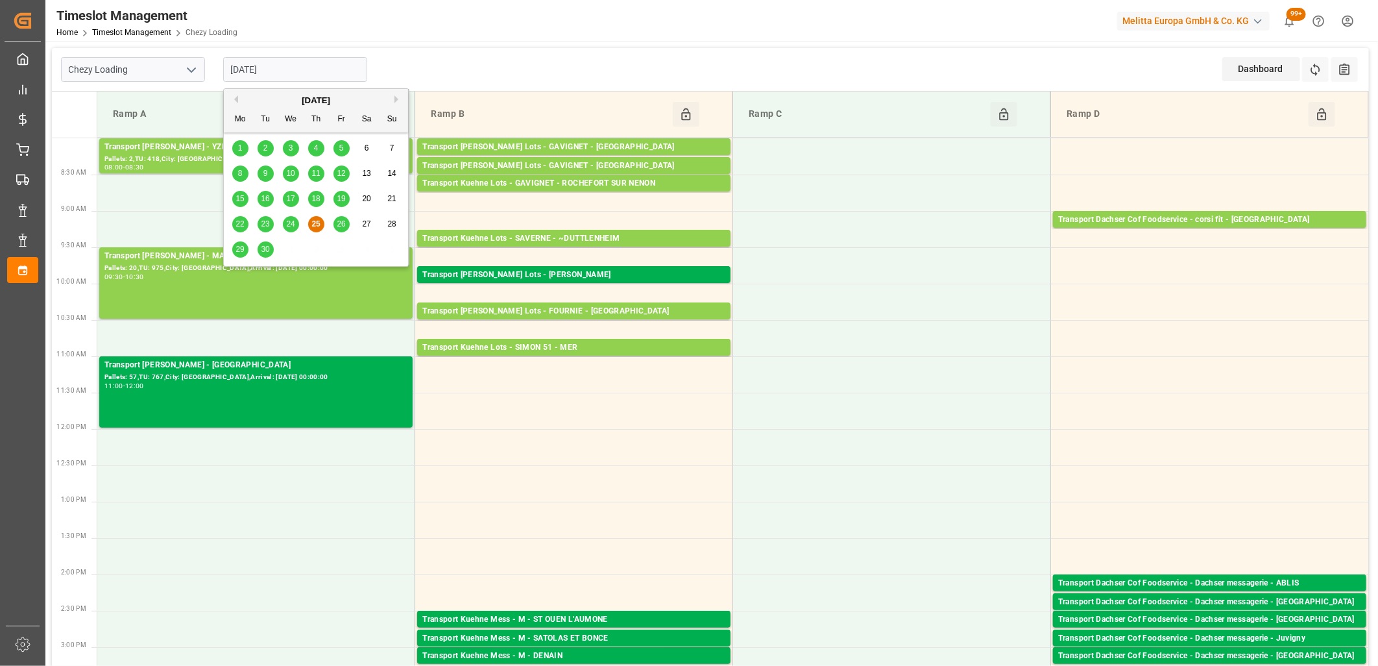
click at [339, 223] on span "26" at bounding box center [341, 223] width 8 height 9
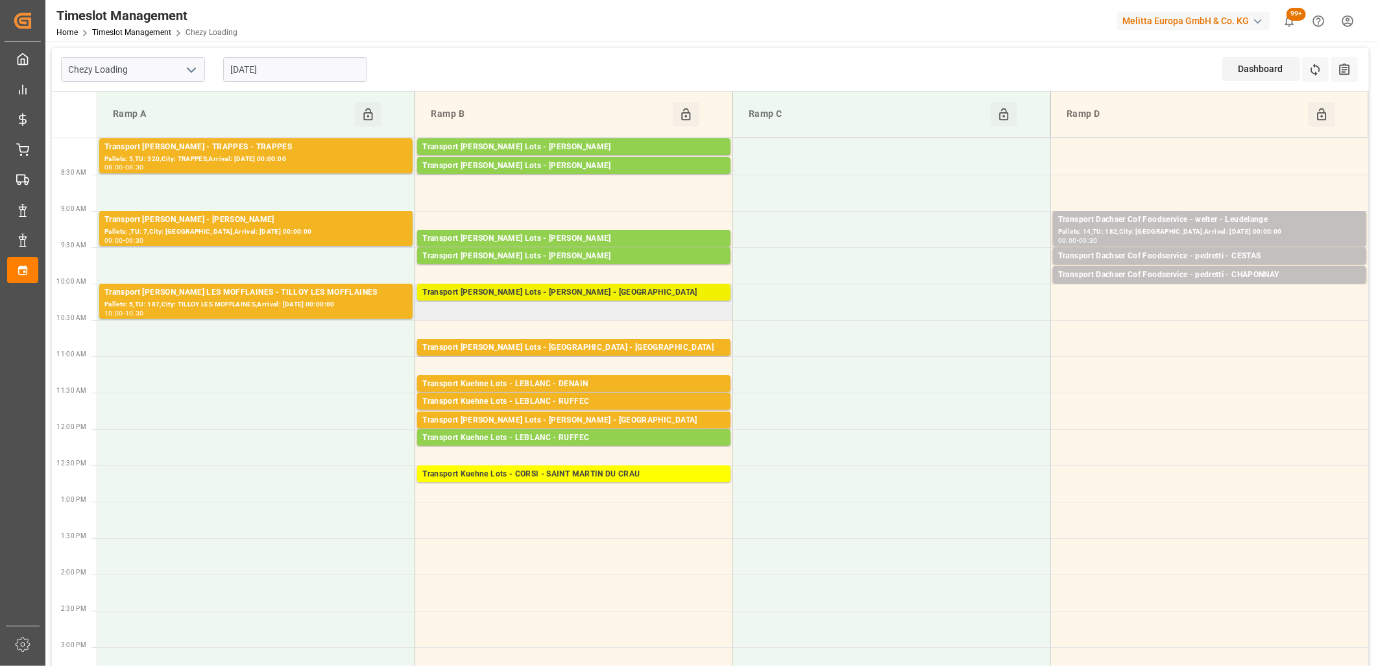
click at [517, 293] on div "Transport Kuehne Lots - BREGER - NIEDERHERGHEIM" at bounding box center [573, 292] width 303 height 13
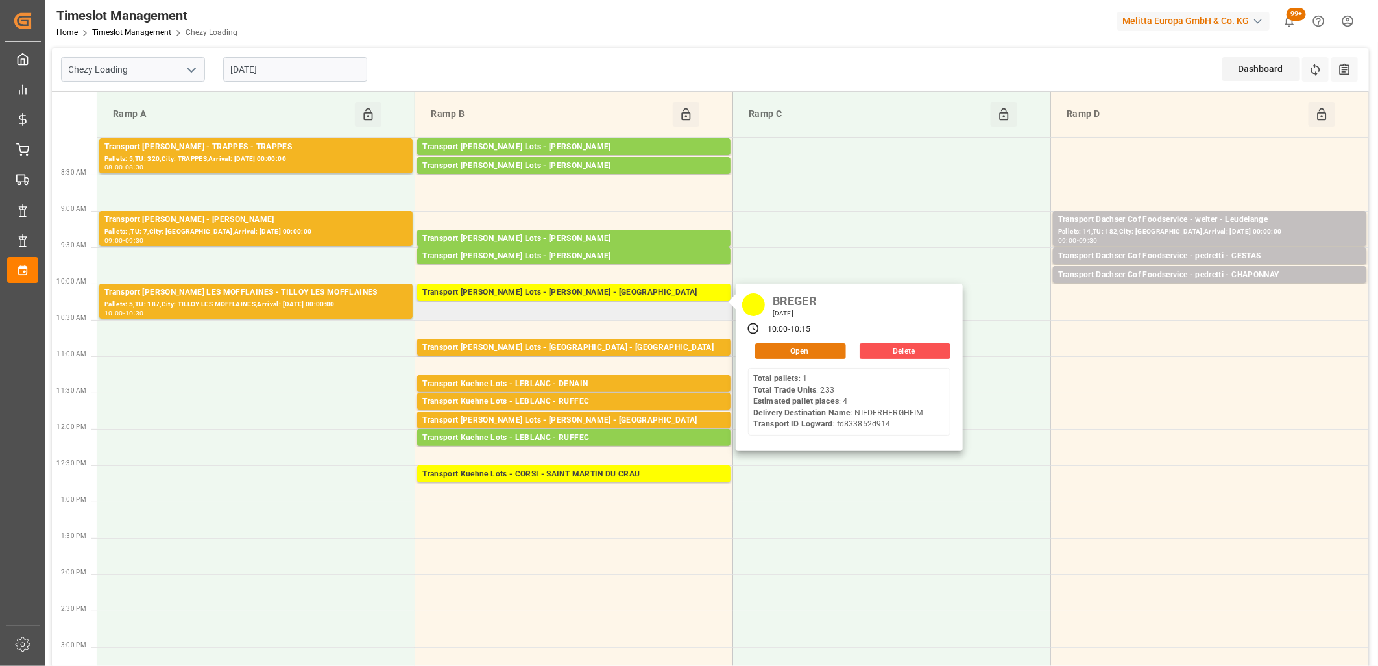
click at [773, 352] on button "Open" at bounding box center [800, 351] width 91 height 16
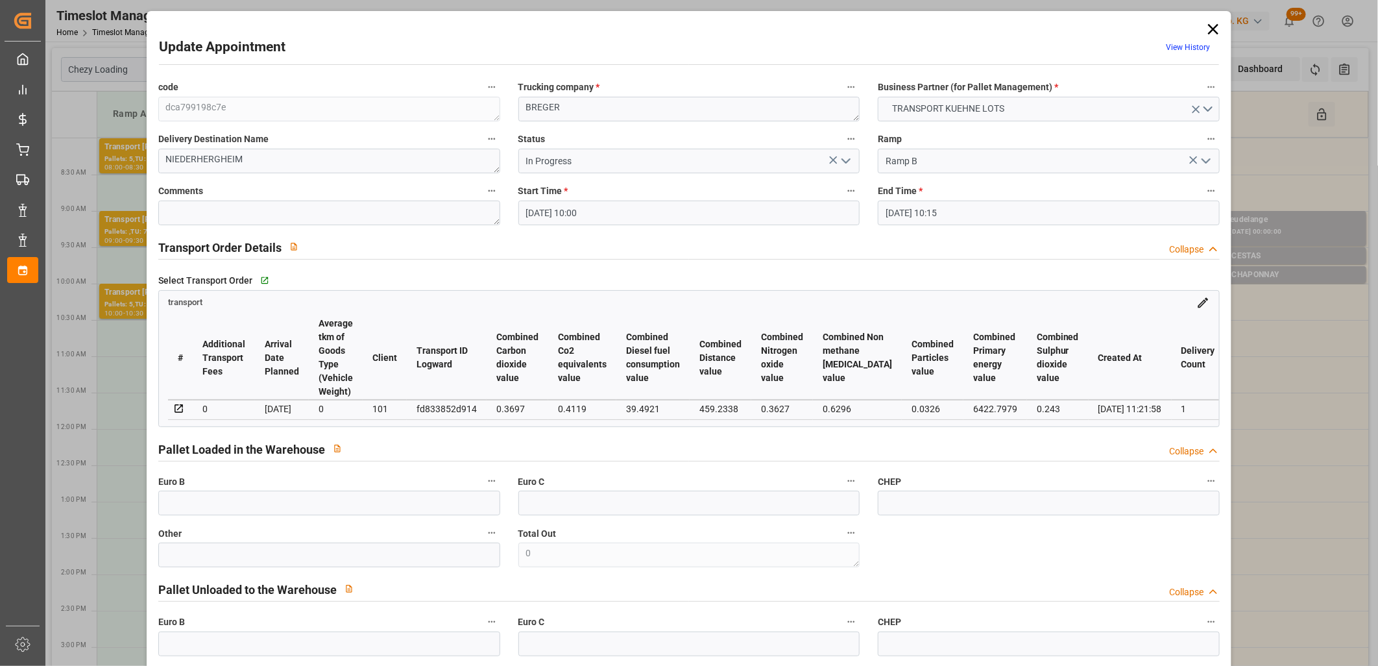
click at [851, 159] on icon "open menu" at bounding box center [846, 161] width 16 height 16
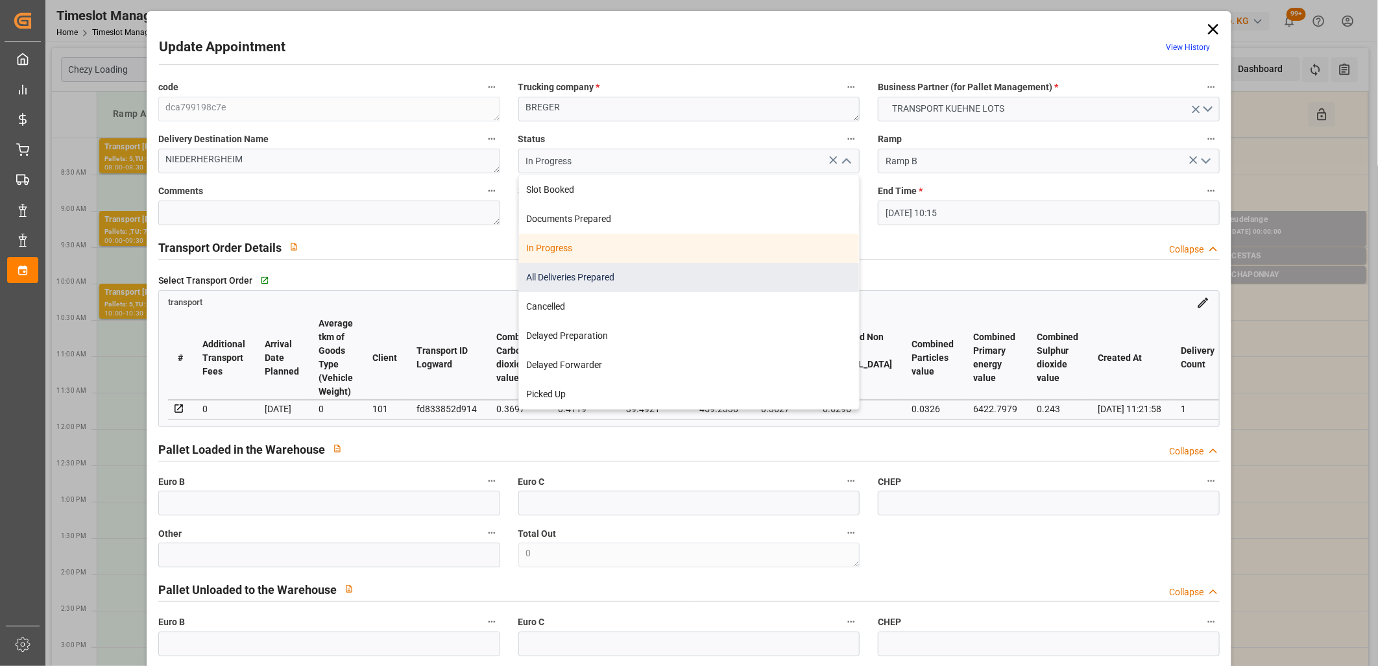
click at [763, 273] on div "All Deliveries Prepared" at bounding box center [689, 277] width 341 height 29
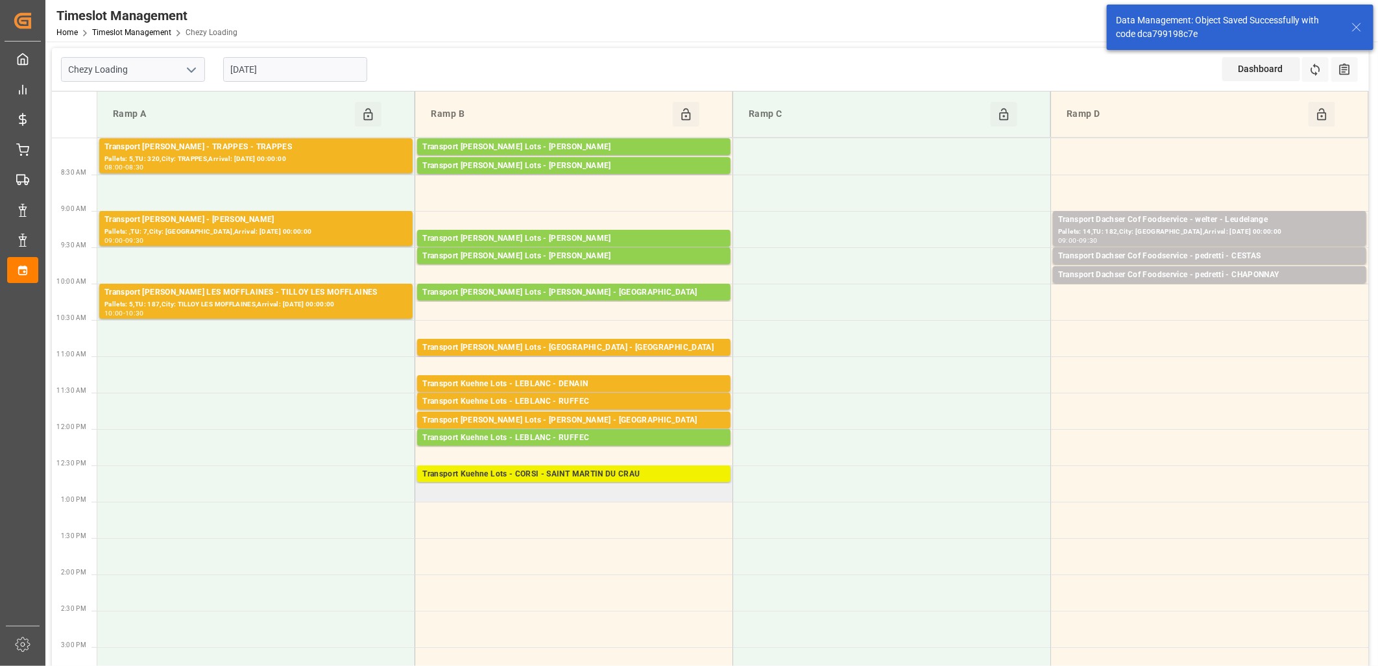
click at [531, 470] on div "Transport Kuehne Lots - CORSI - SAINT MARTIN DU CRAU" at bounding box center [573, 474] width 303 height 13
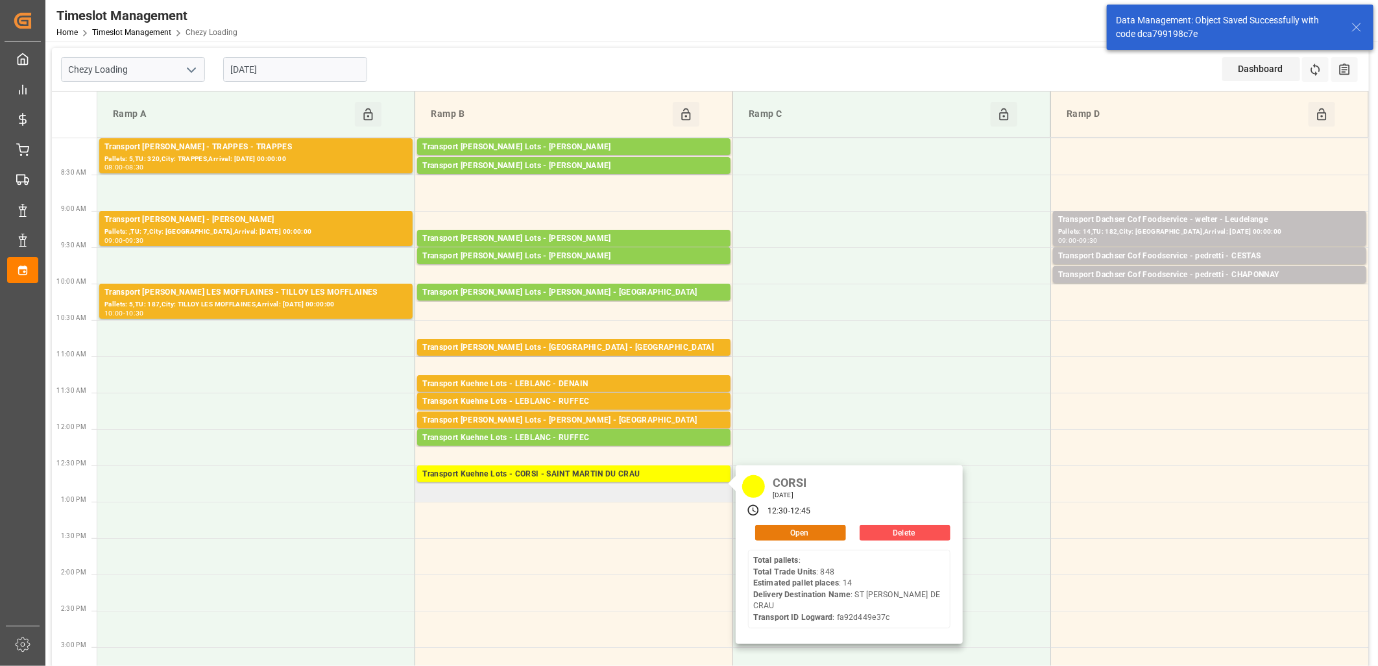
click at [775, 528] on button "Open" at bounding box center [800, 533] width 91 height 16
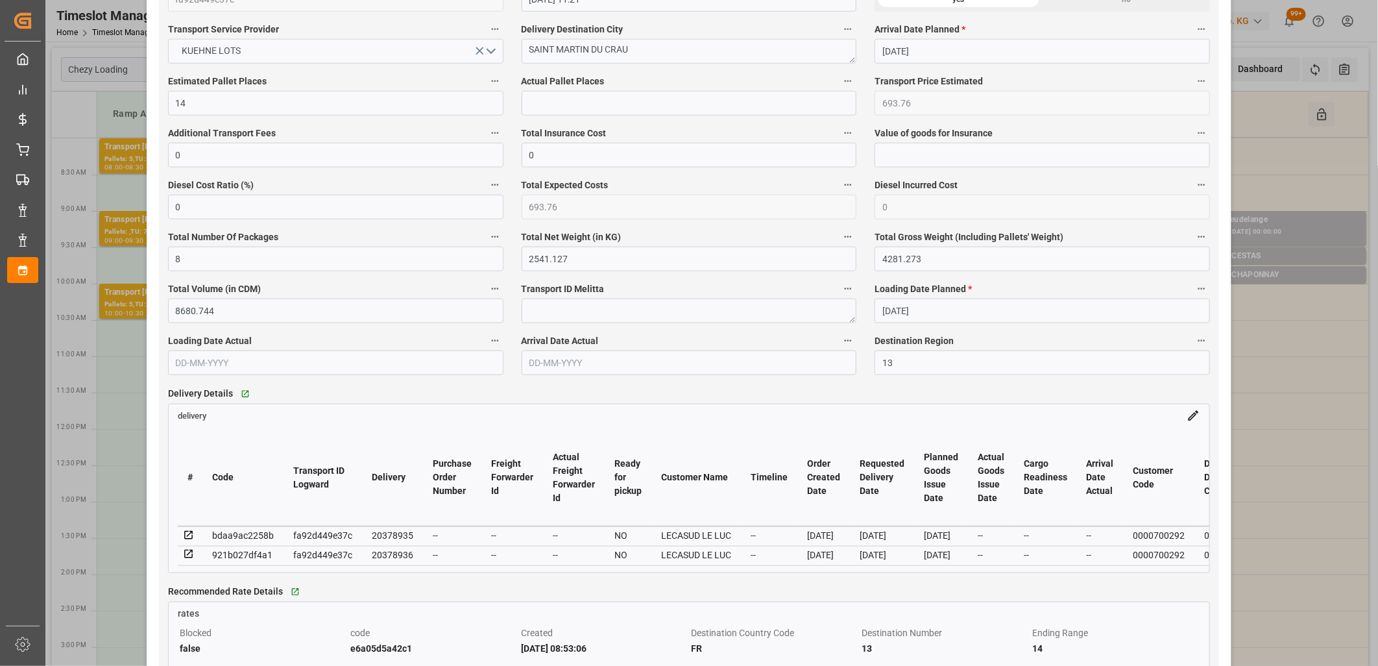
scroll to position [793, 0]
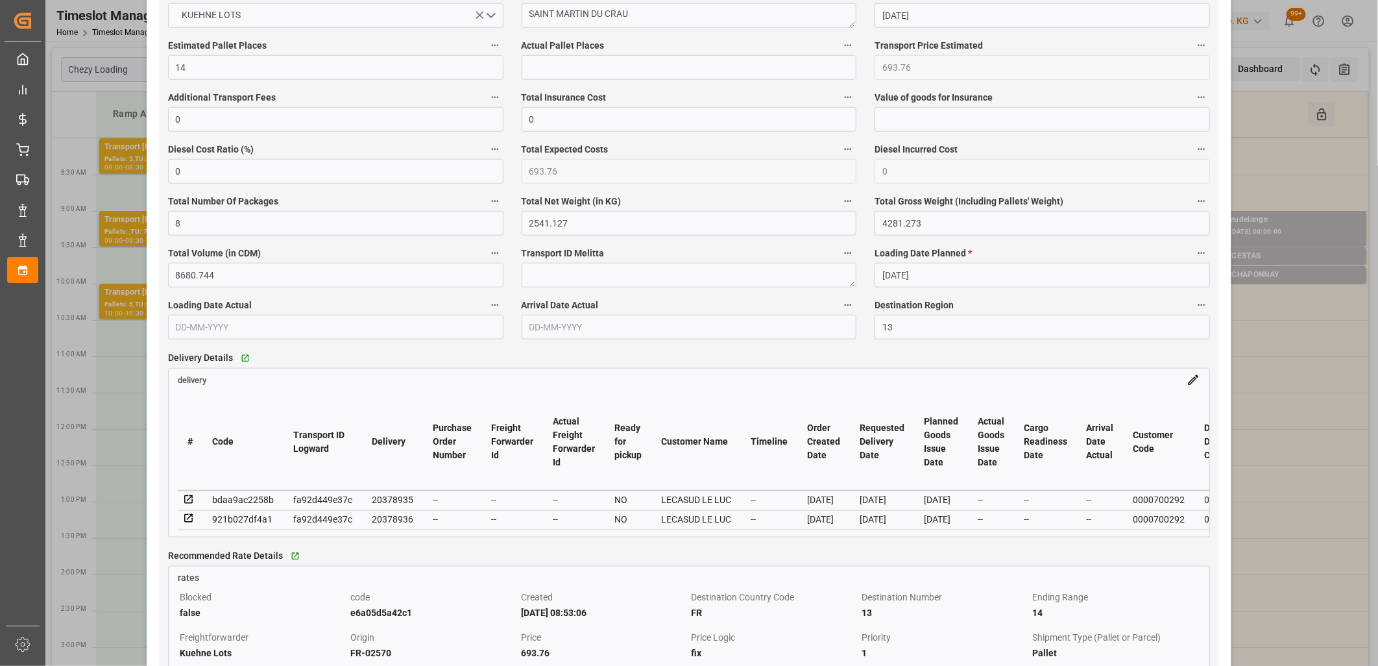
click at [185, 501] on icon at bounding box center [189, 500] width 12 height 12
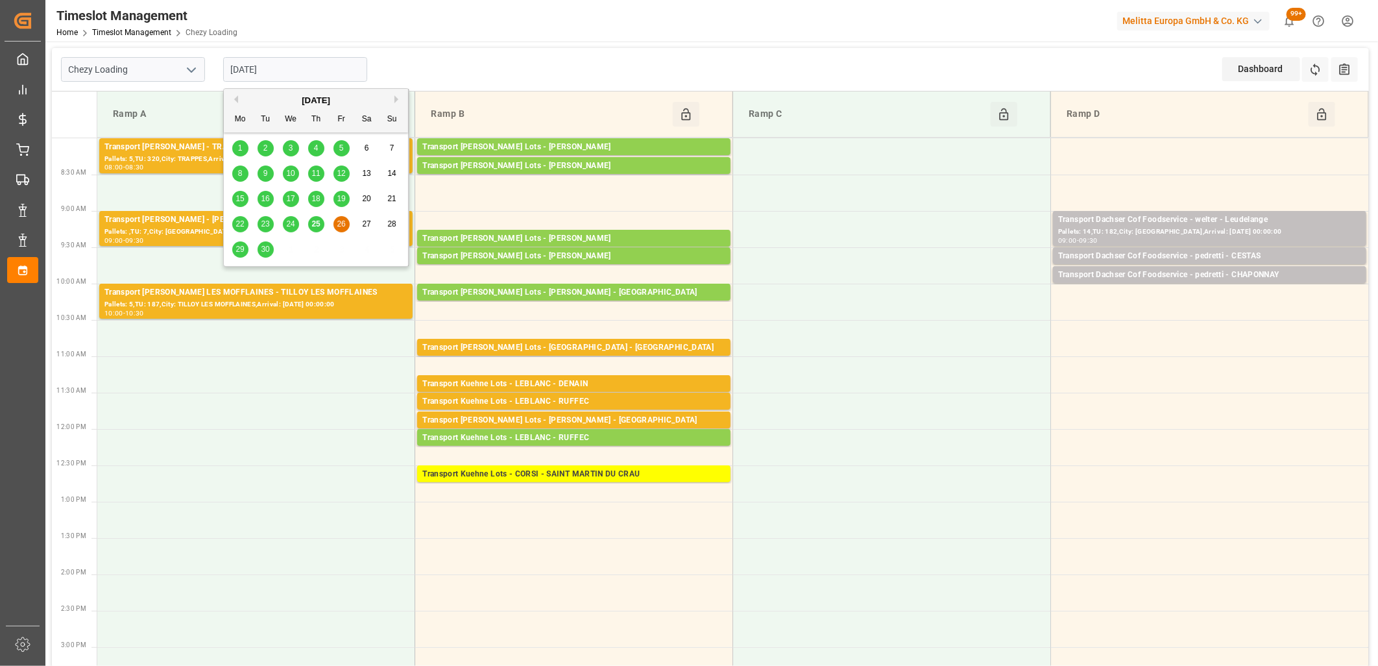
click at [326, 79] on input "26-09-2025" at bounding box center [295, 69] width 144 height 25
click at [315, 228] on span "25" at bounding box center [315, 223] width 8 height 9
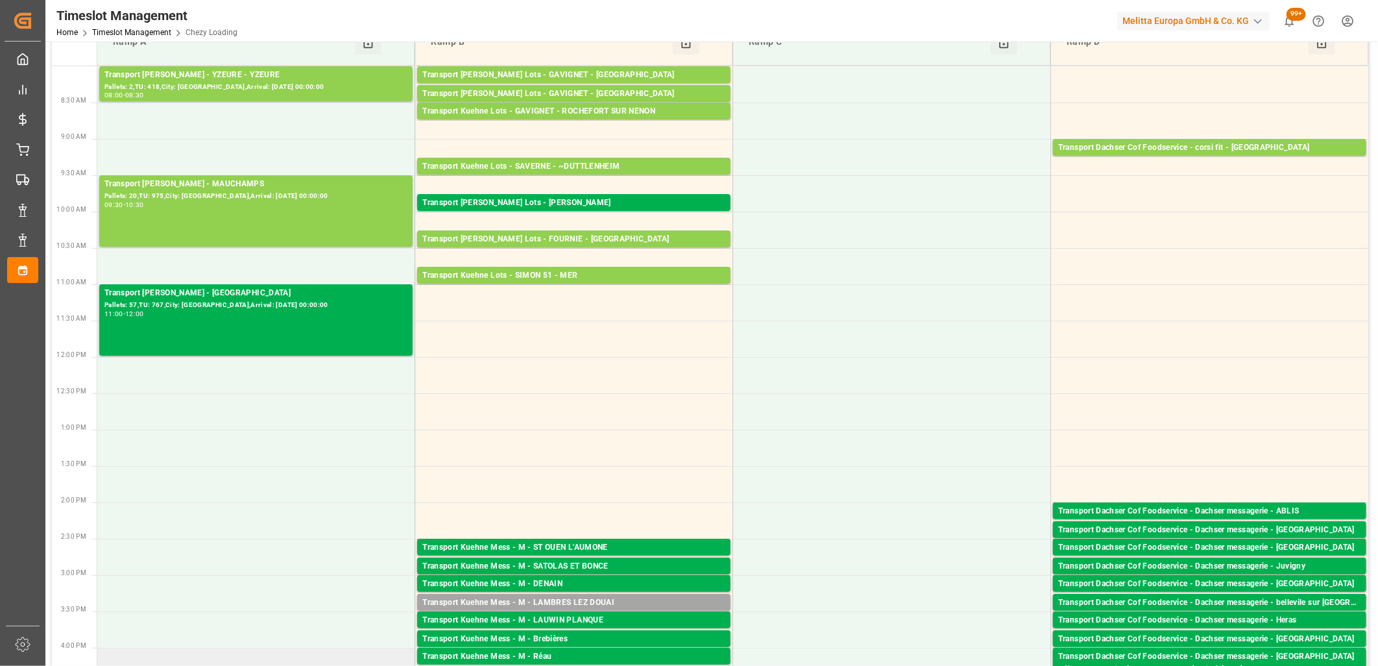
scroll to position [0, 0]
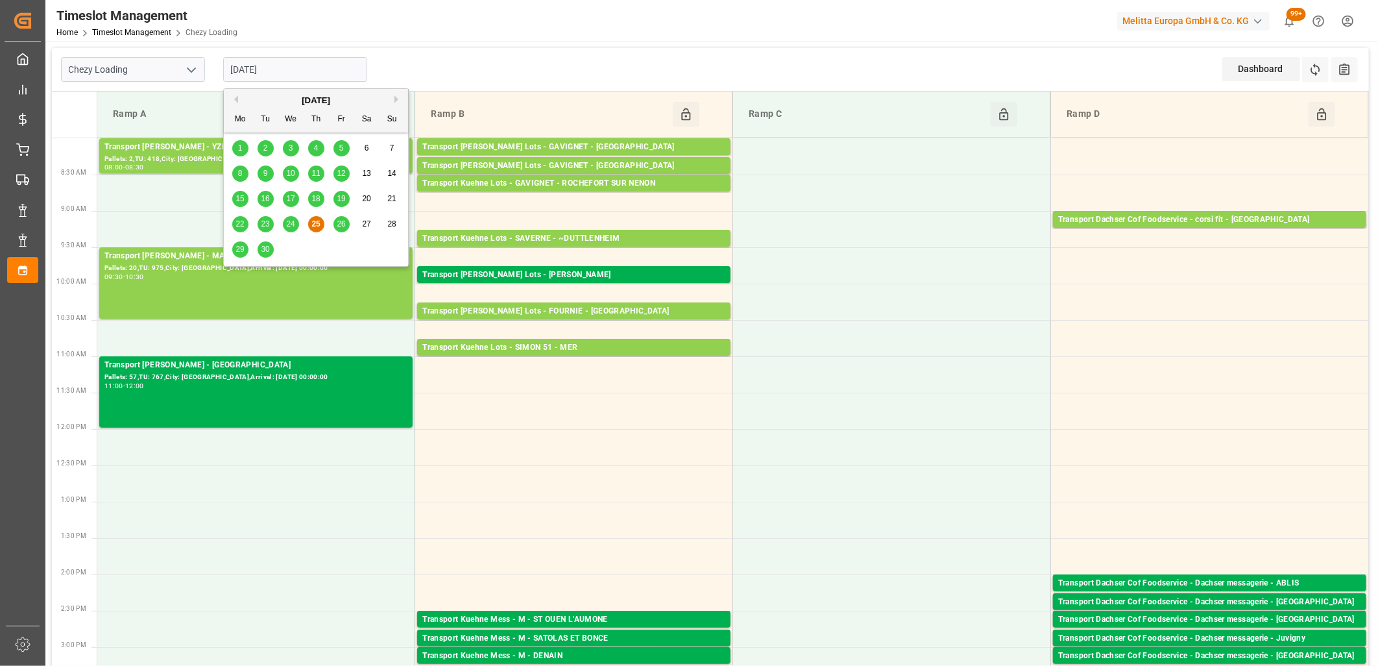
click at [293, 68] on input "[DATE]" at bounding box center [295, 69] width 144 height 25
click at [337, 223] on span "26" at bounding box center [341, 223] width 8 height 9
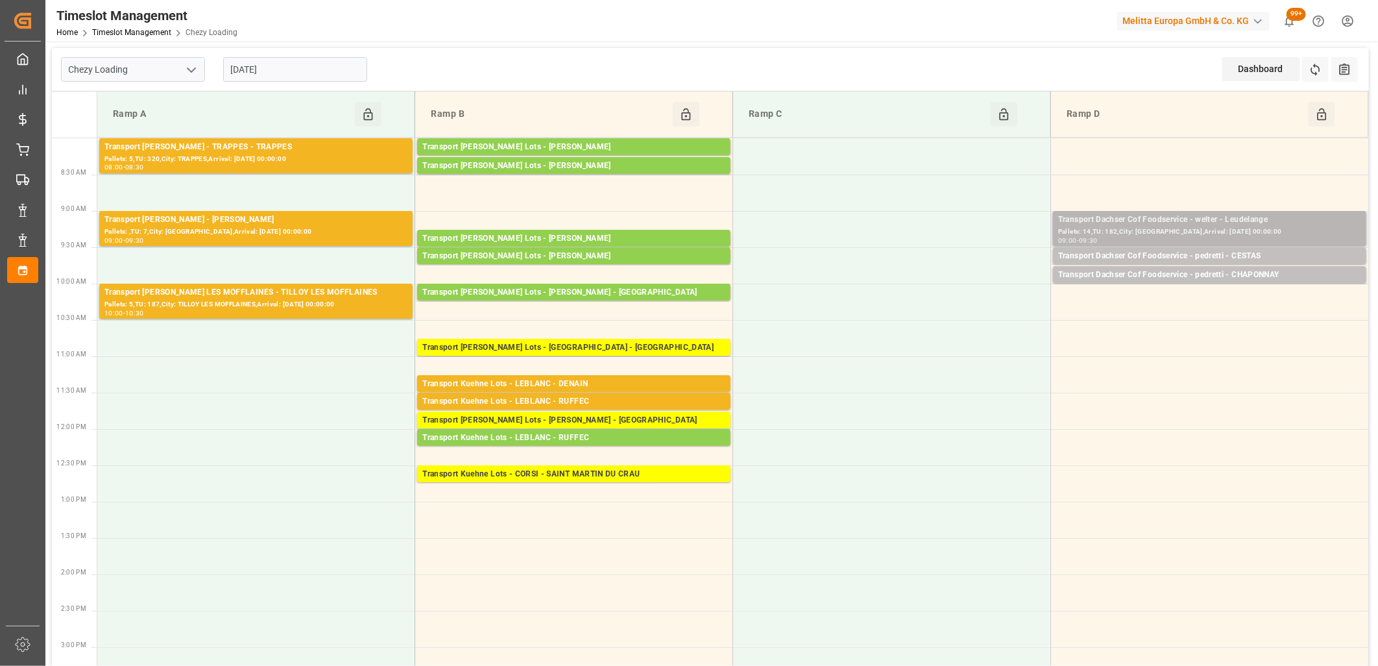
click at [1274, 224] on div "Transport Dachser Cof Foodservice - welter - Leudelange" at bounding box center [1209, 220] width 303 height 13
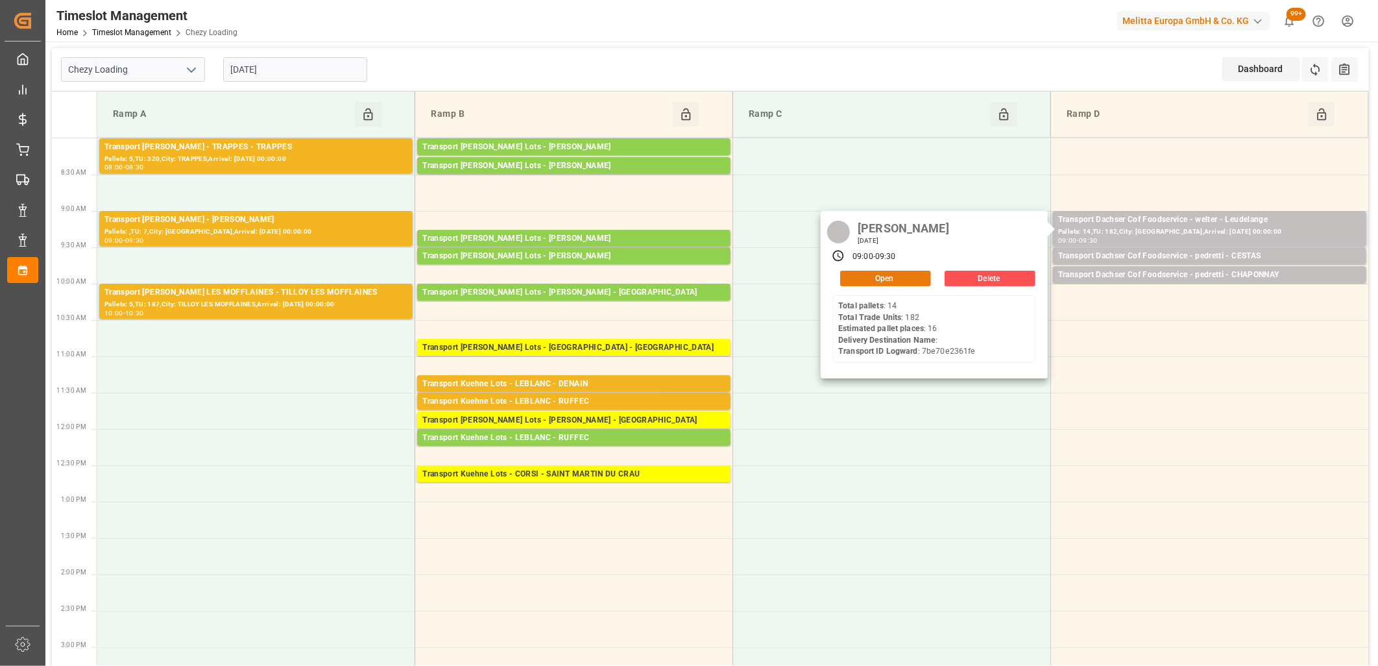
click at [923, 277] on button "Open" at bounding box center [885, 279] width 91 height 16
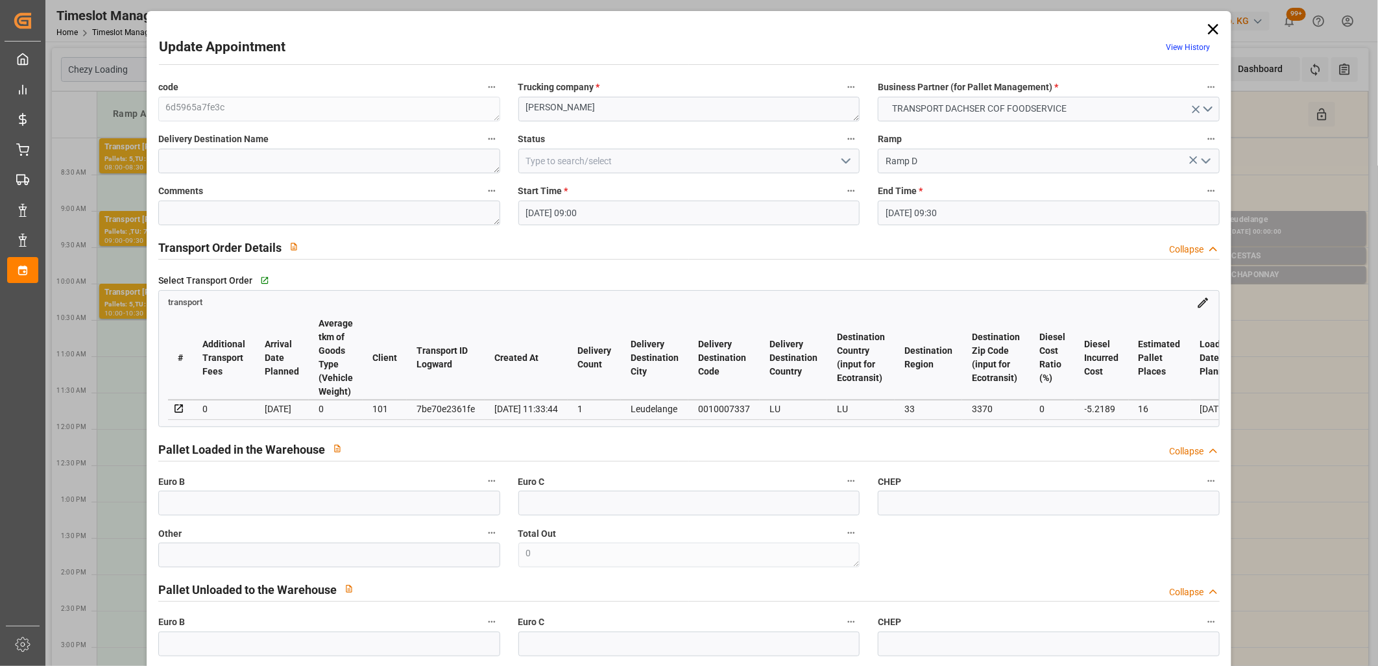
click at [845, 162] on polyline "open menu" at bounding box center [846, 161] width 8 height 4
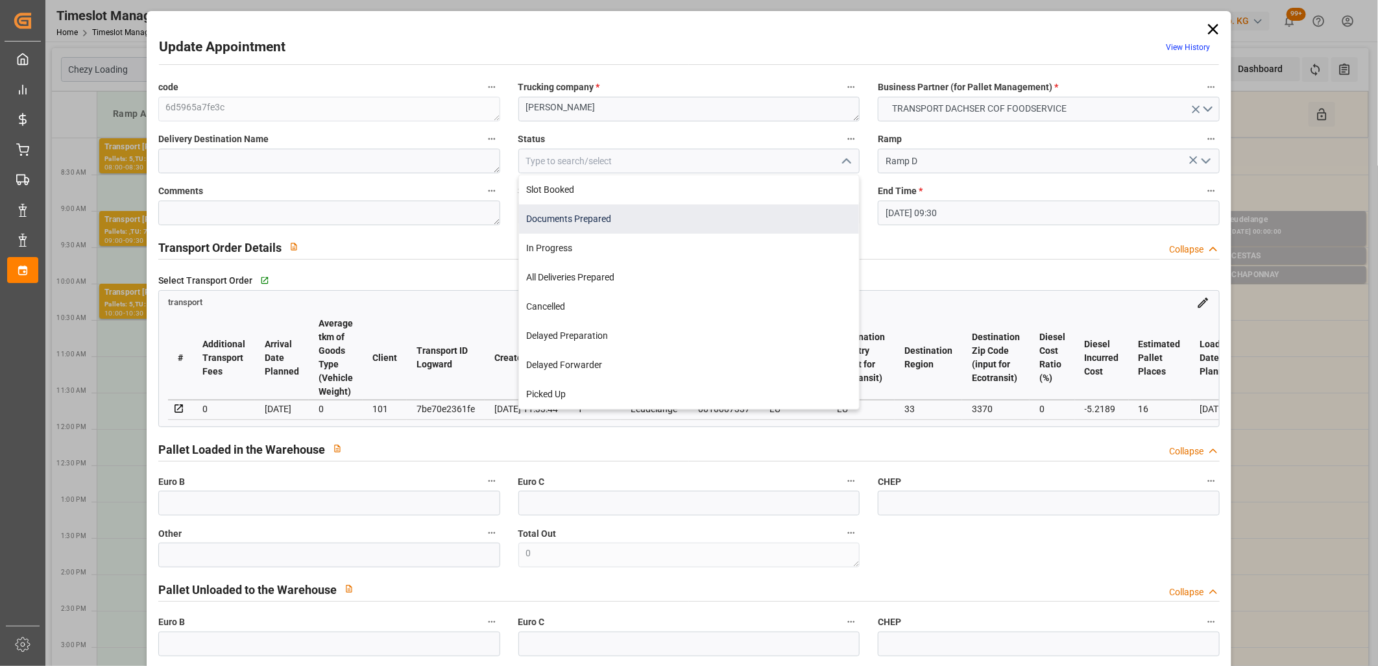
click at [785, 210] on div "Documents Prepared" at bounding box center [689, 218] width 341 height 29
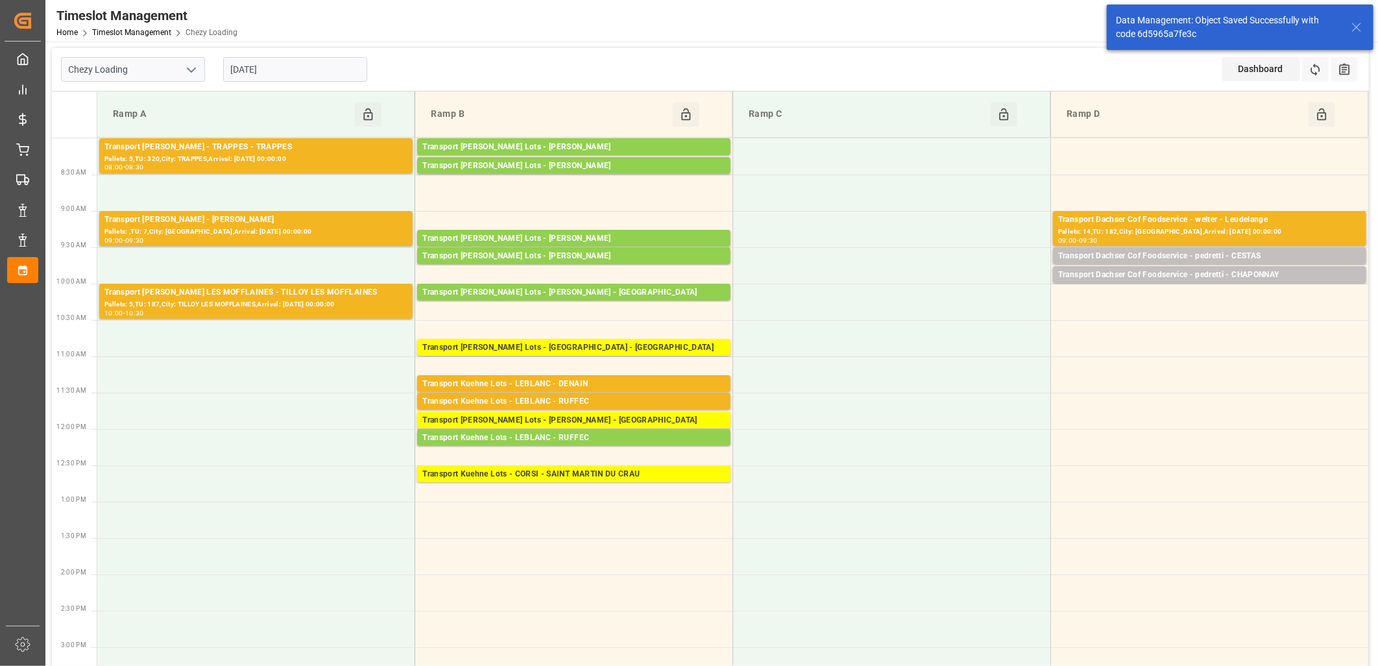
click at [1156, 230] on div "Pallets: 14,TU: 182,City: Leudelange,Arrival: 2025-09-30 00:00:00" at bounding box center [1209, 231] width 303 height 11
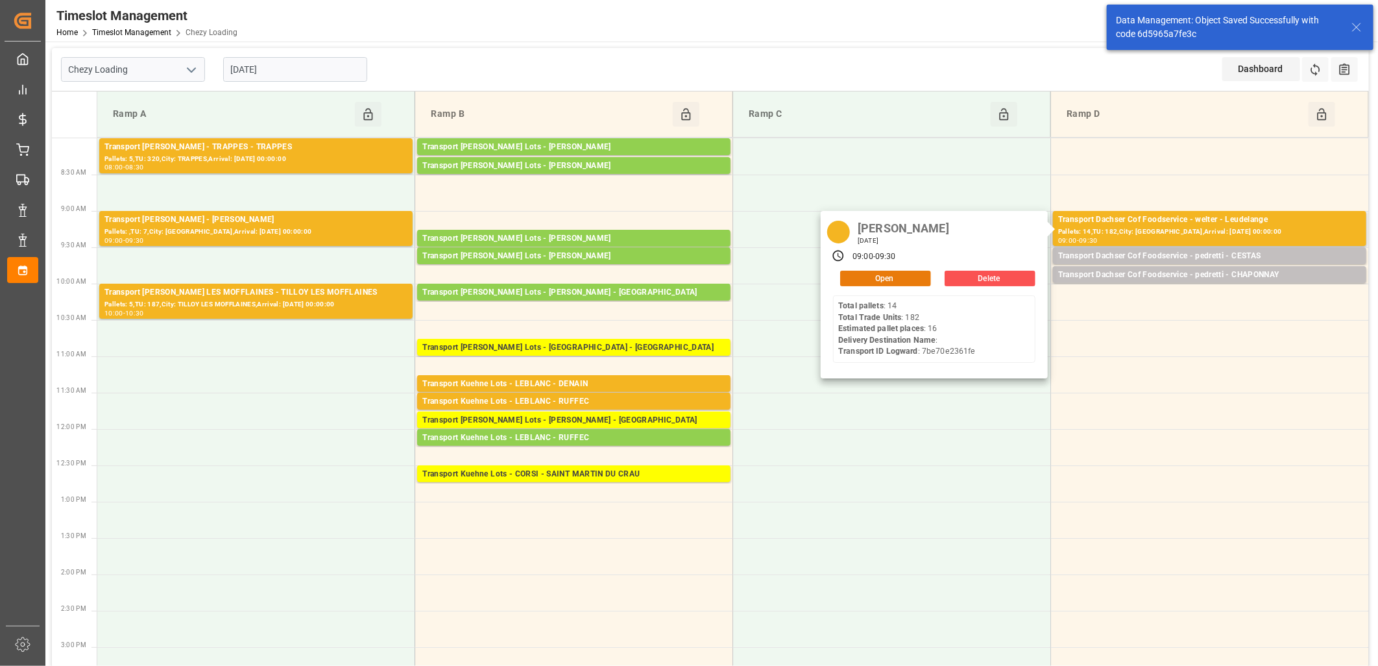
click at [912, 275] on button "Open" at bounding box center [885, 279] width 91 height 16
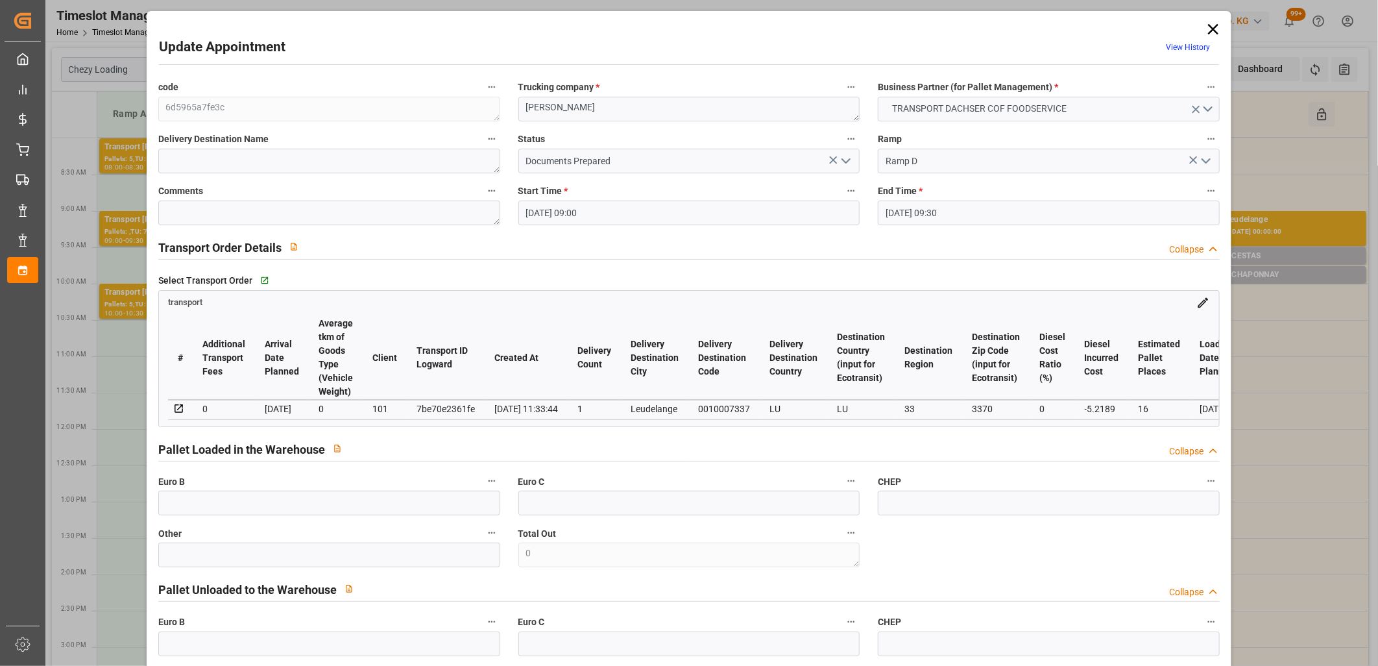
click at [847, 164] on icon "open menu" at bounding box center [846, 161] width 16 height 16
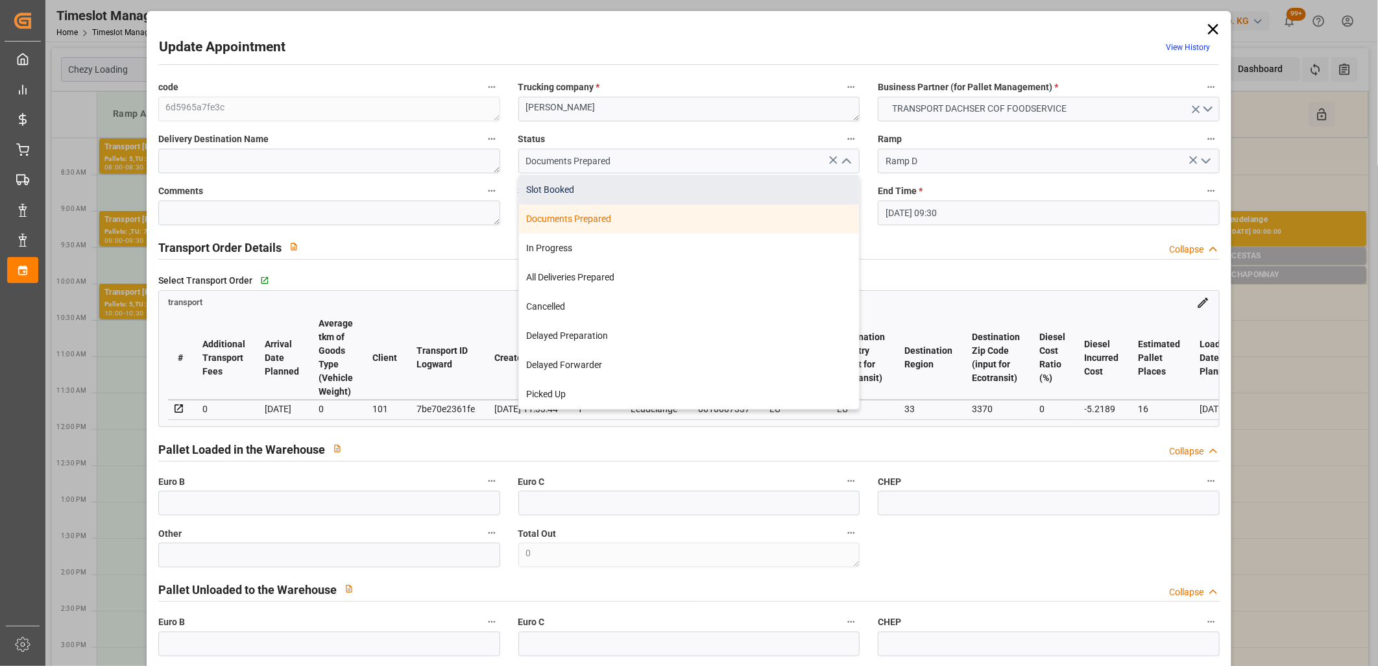
click at [644, 182] on div "Slot Booked" at bounding box center [689, 189] width 341 height 29
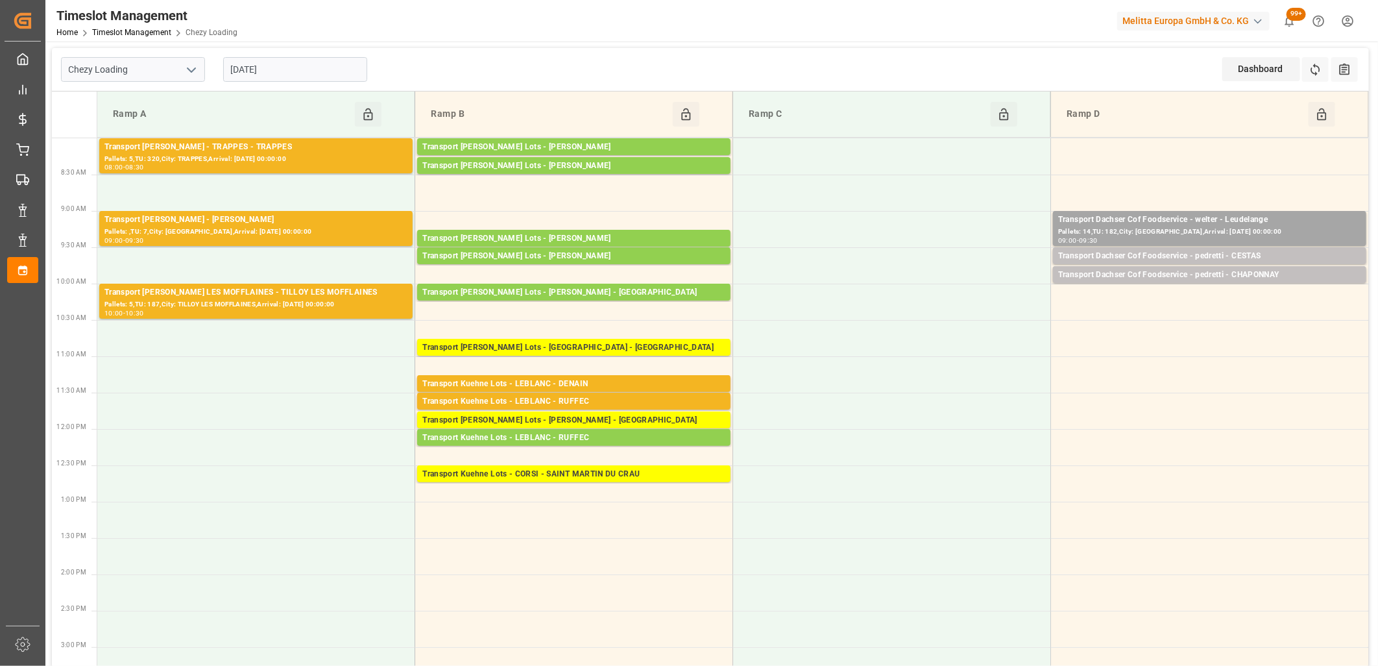
click at [331, 66] on input "26-09-2025" at bounding box center [295, 69] width 144 height 25
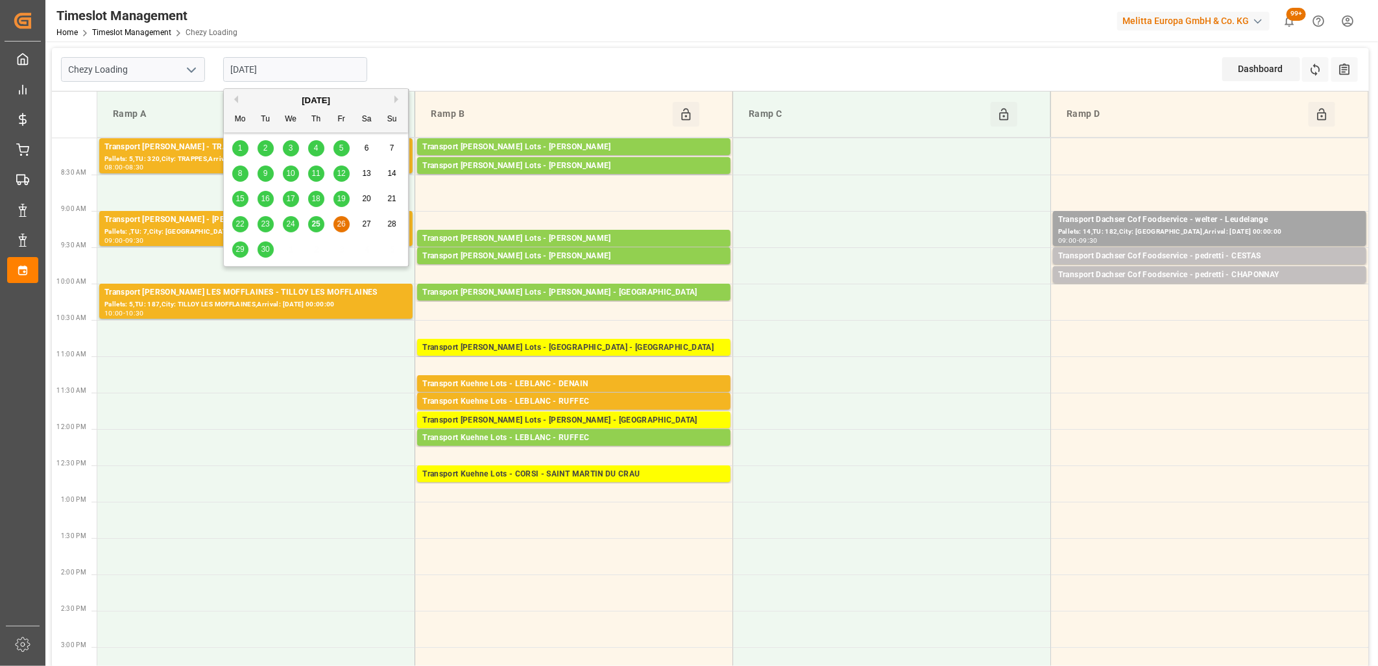
click at [314, 227] on span "25" at bounding box center [315, 223] width 8 height 9
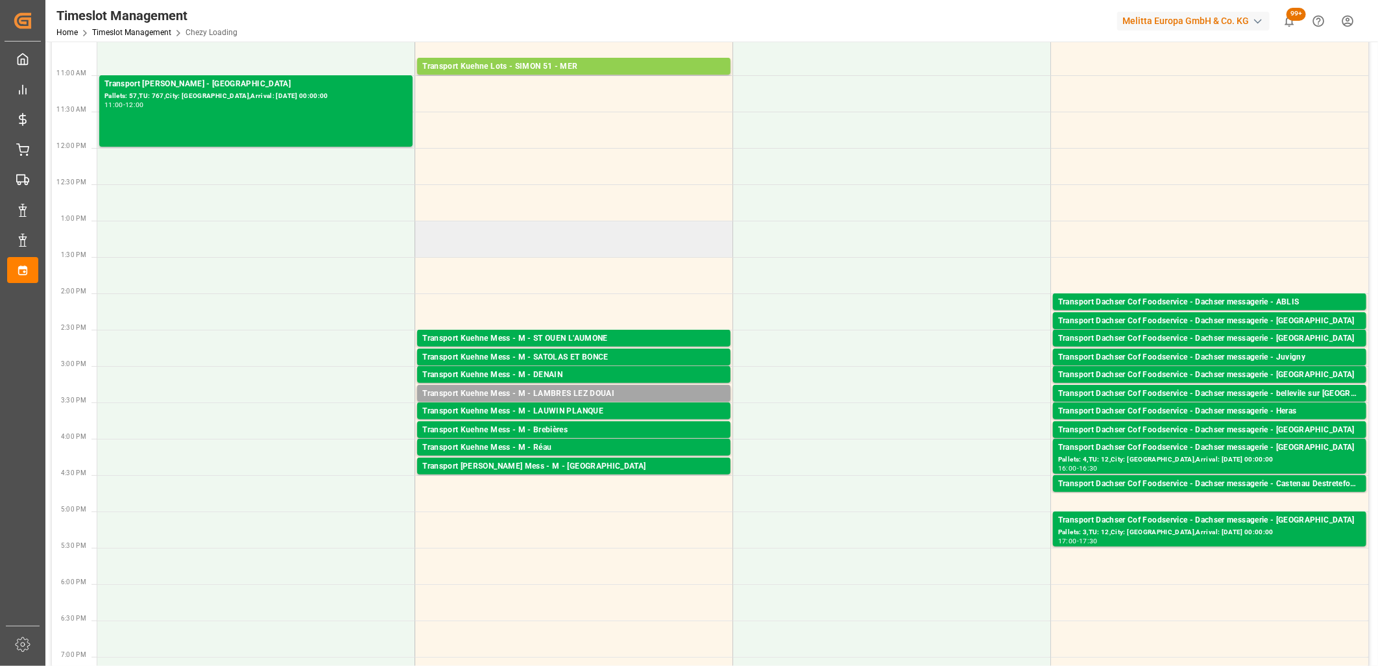
scroll to position [288, 0]
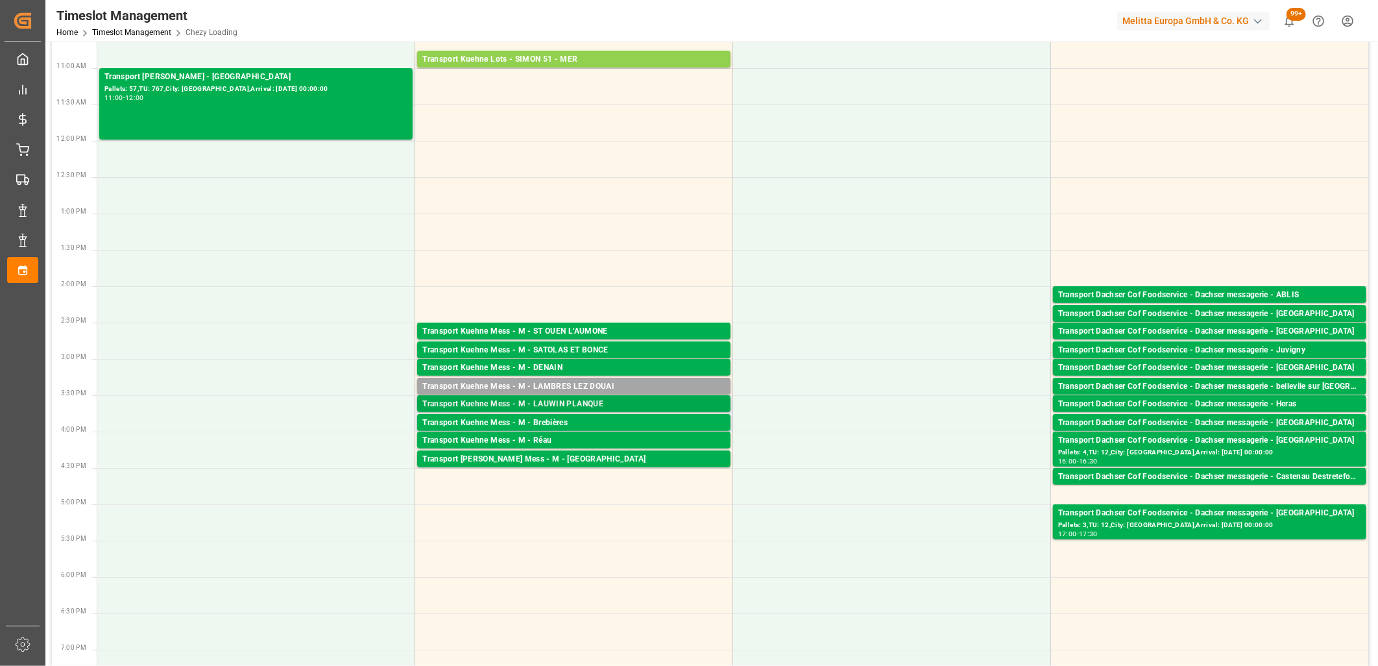
click at [535, 404] on div "Transport Kuehne Mess - M - LAUWIN PLANQUE" at bounding box center [573, 404] width 303 height 13
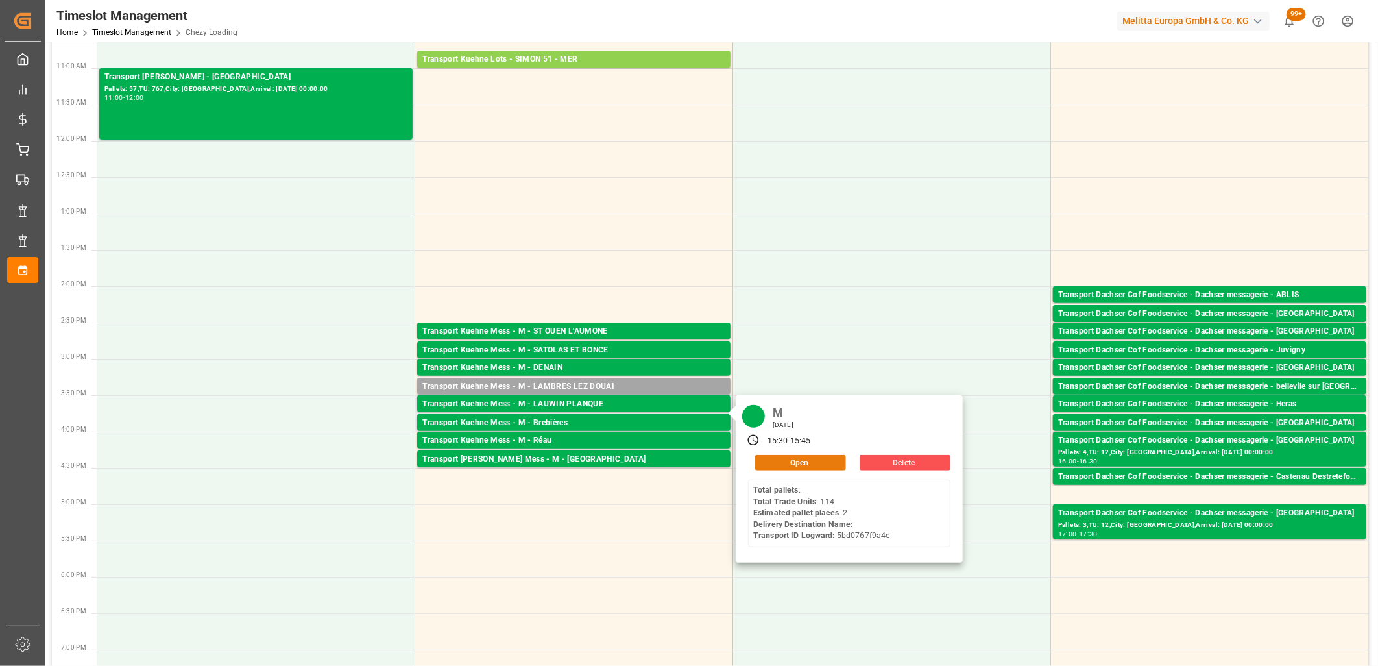
click at [799, 463] on button "Open" at bounding box center [800, 463] width 91 height 16
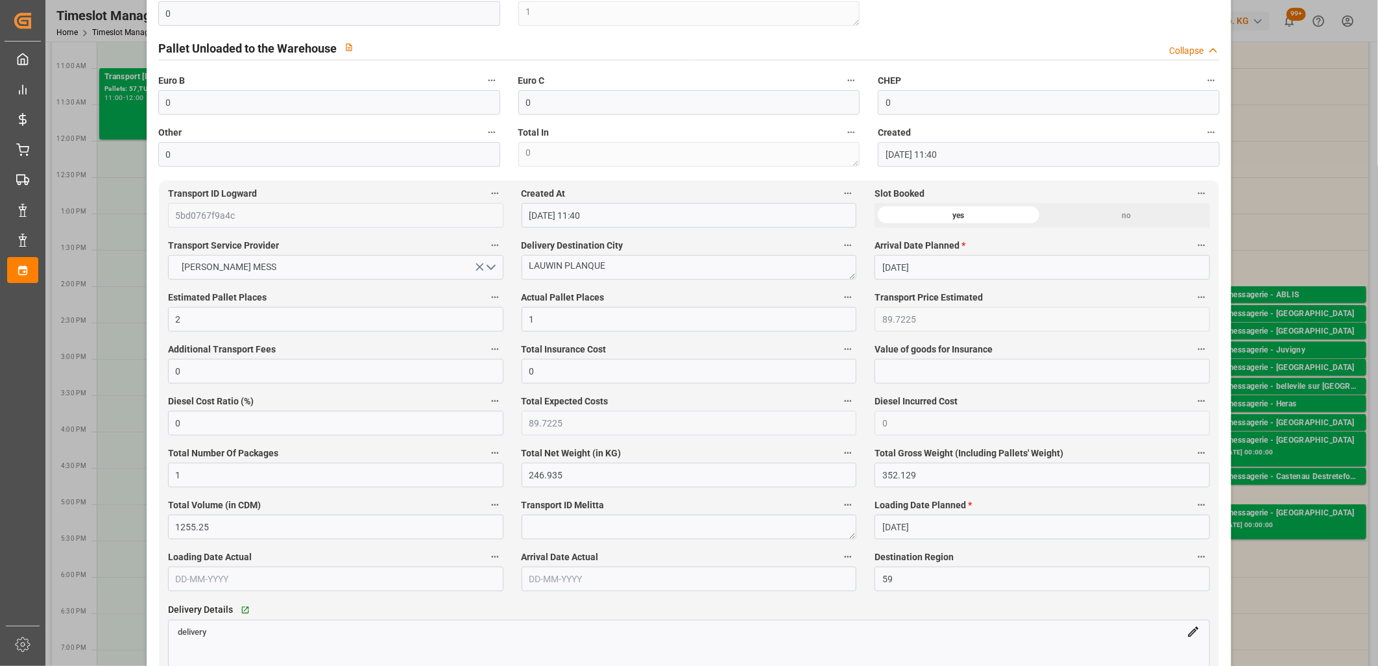
scroll to position [504, 0]
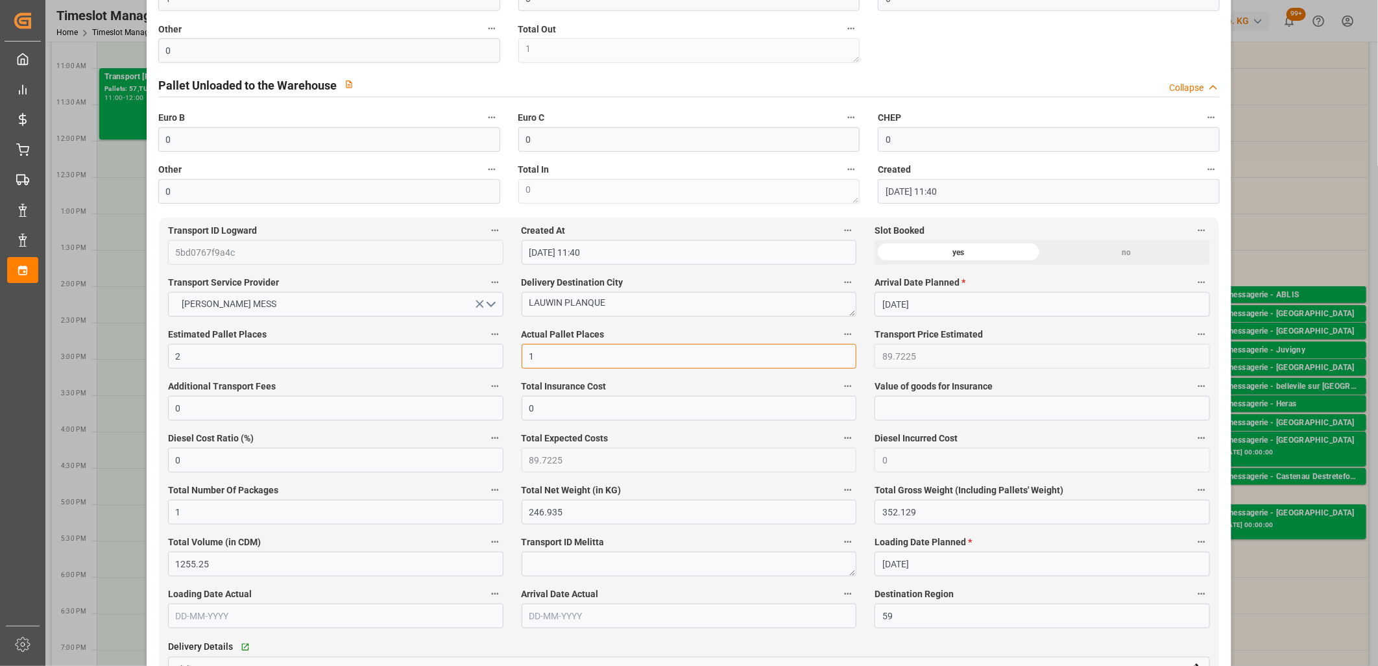
drag, startPoint x: 568, startPoint y: 367, endPoint x: 478, endPoint y: 352, distance: 91.3
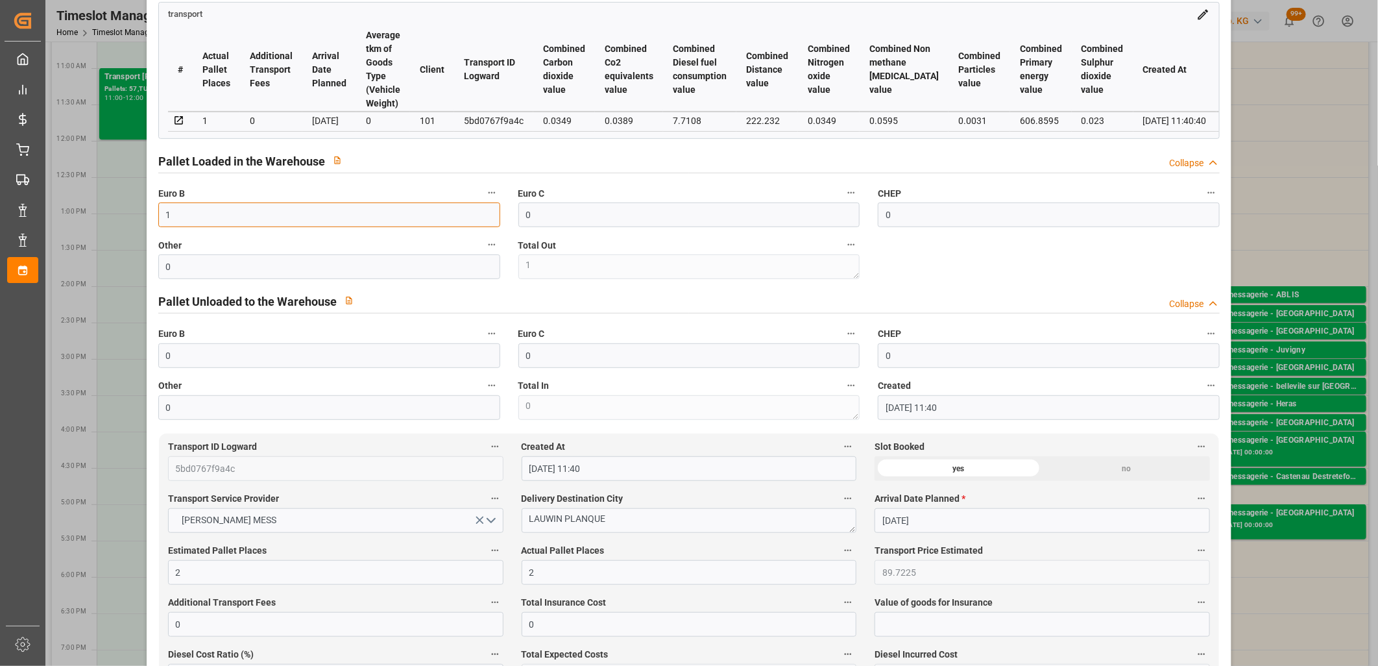
drag, startPoint x: 195, startPoint y: 226, endPoint x: 137, endPoint y: 221, distance: 58.6
click at [137, 221] on div "Update Appointment View History code c40b1c37c612 Trucking company * M Business…" at bounding box center [689, 333] width 1378 height 666
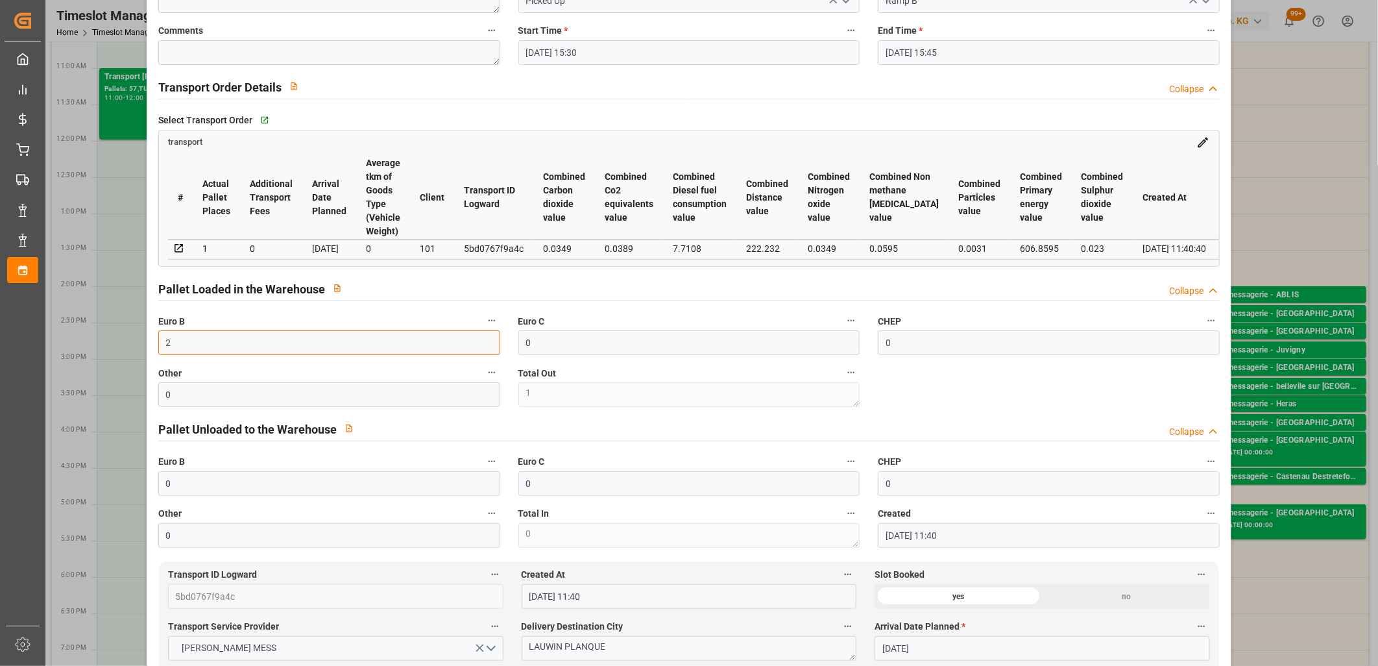
scroll to position [0, 0]
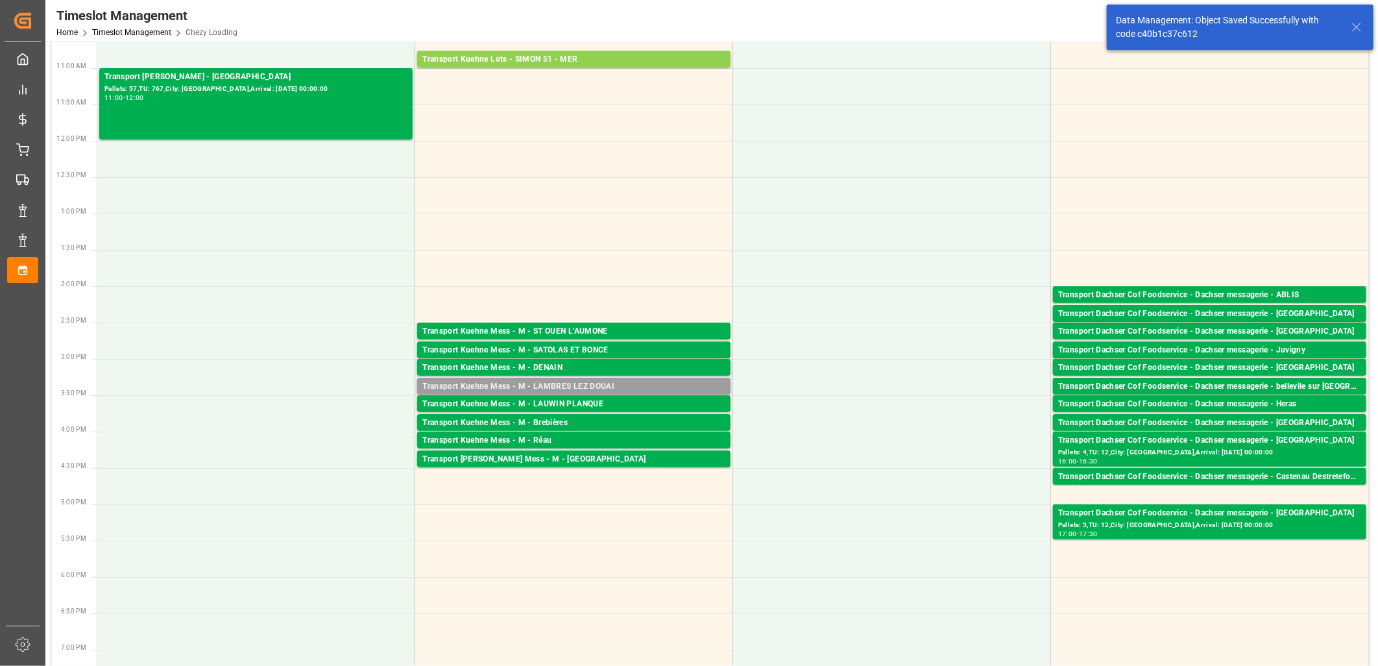
click at [602, 384] on div "Transport Kuehne Mess - M - LAMBRES LEZ DOUAI" at bounding box center [573, 386] width 303 height 13
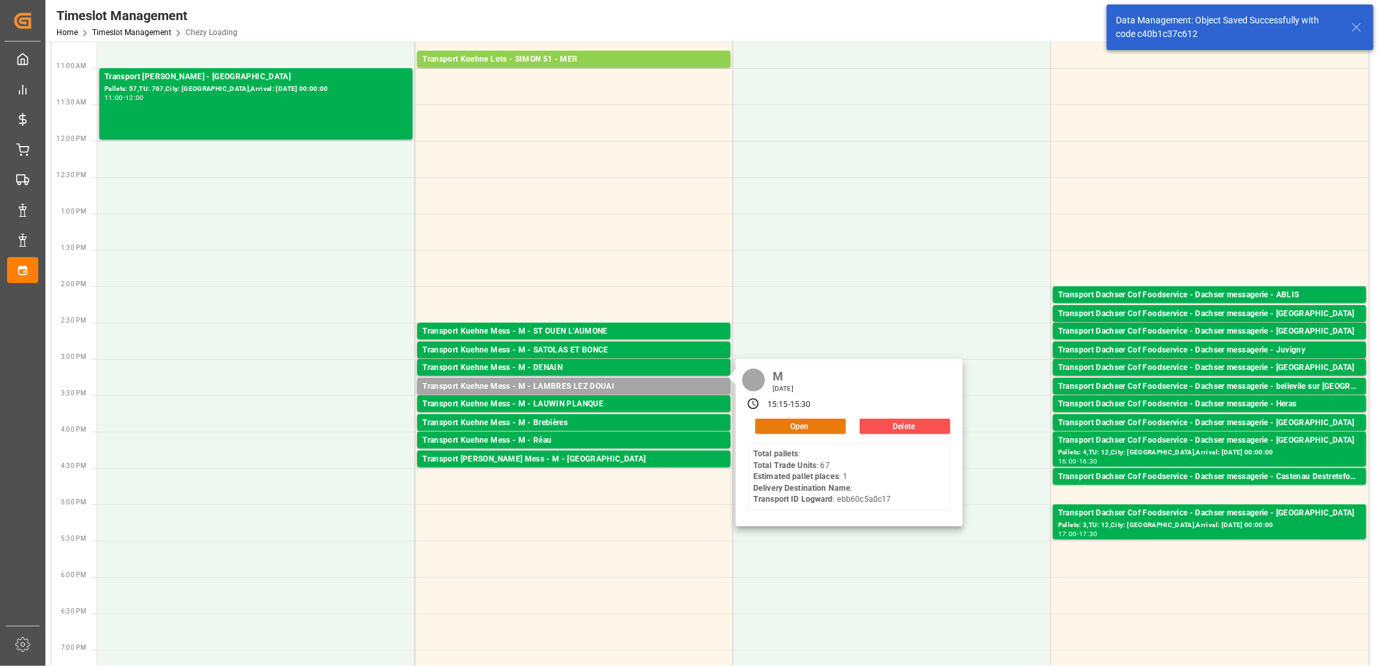
click at [816, 427] on button "Open" at bounding box center [800, 427] width 91 height 16
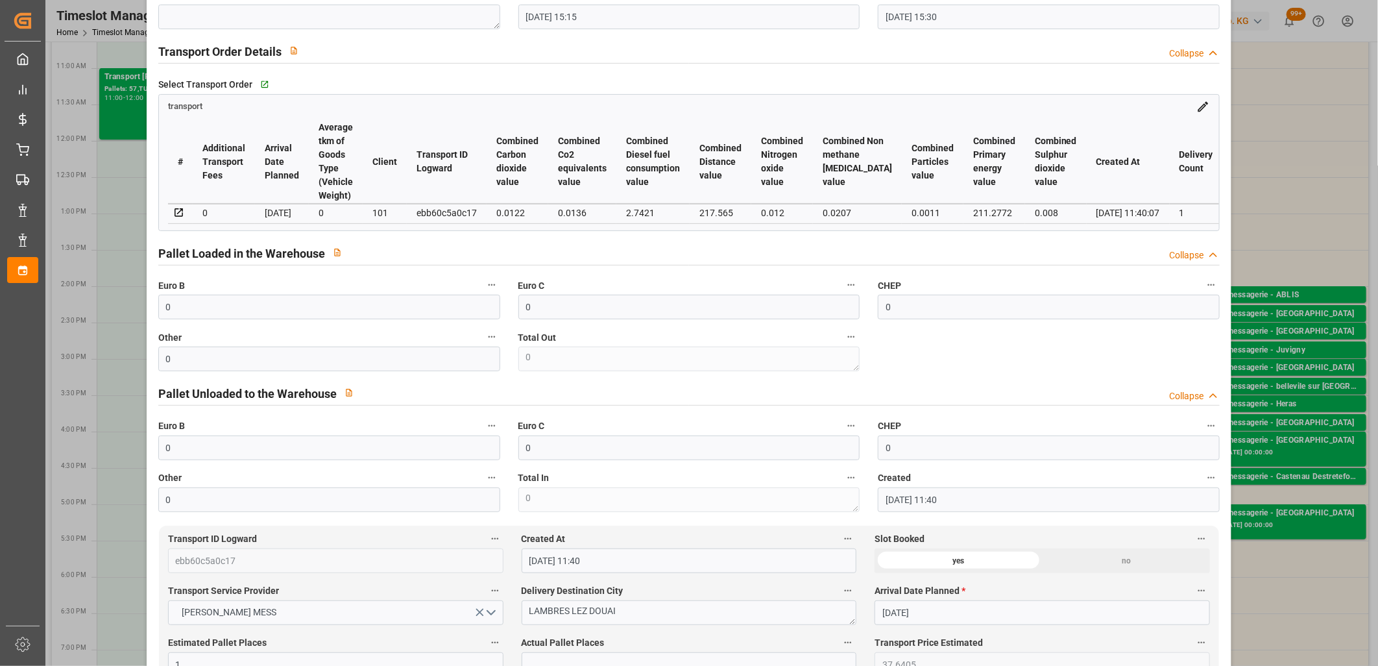
scroll to position [216, 0]
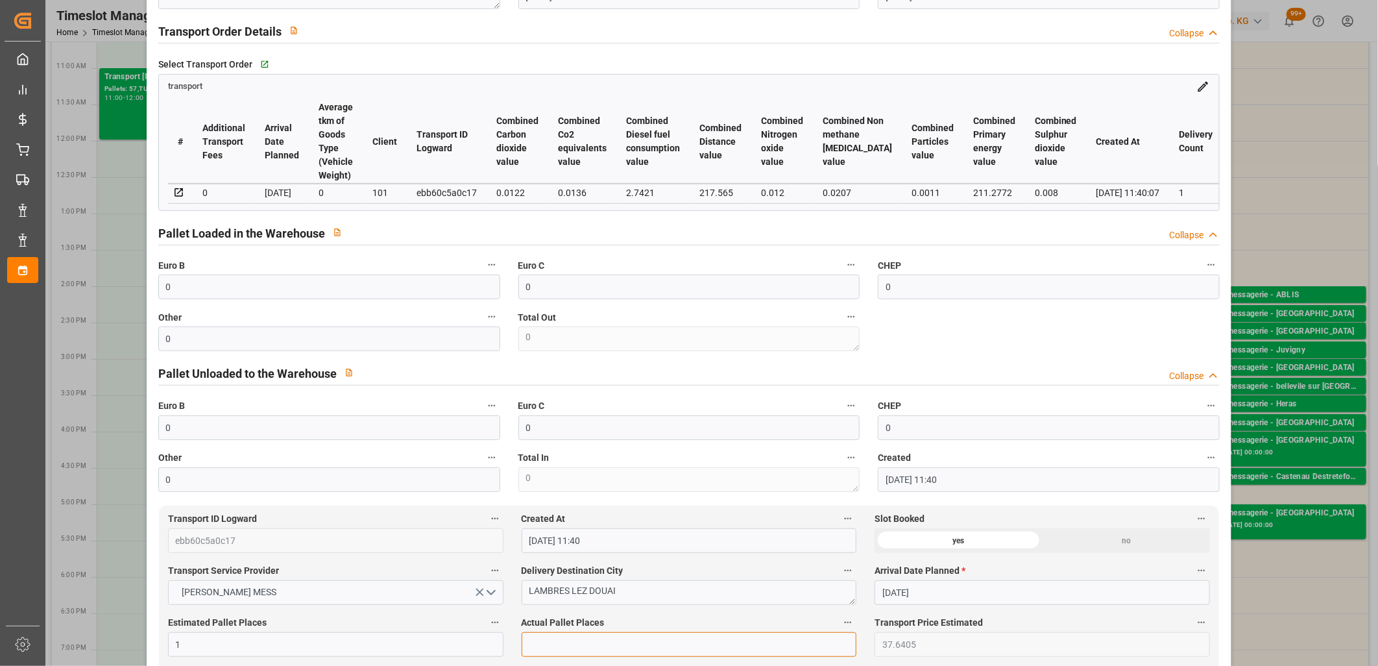
click at [624, 647] on input "text" at bounding box center [690, 644] width 336 height 25
click at [279, 345] on input "0" at bounding box center [329, 338] width 342 height 25
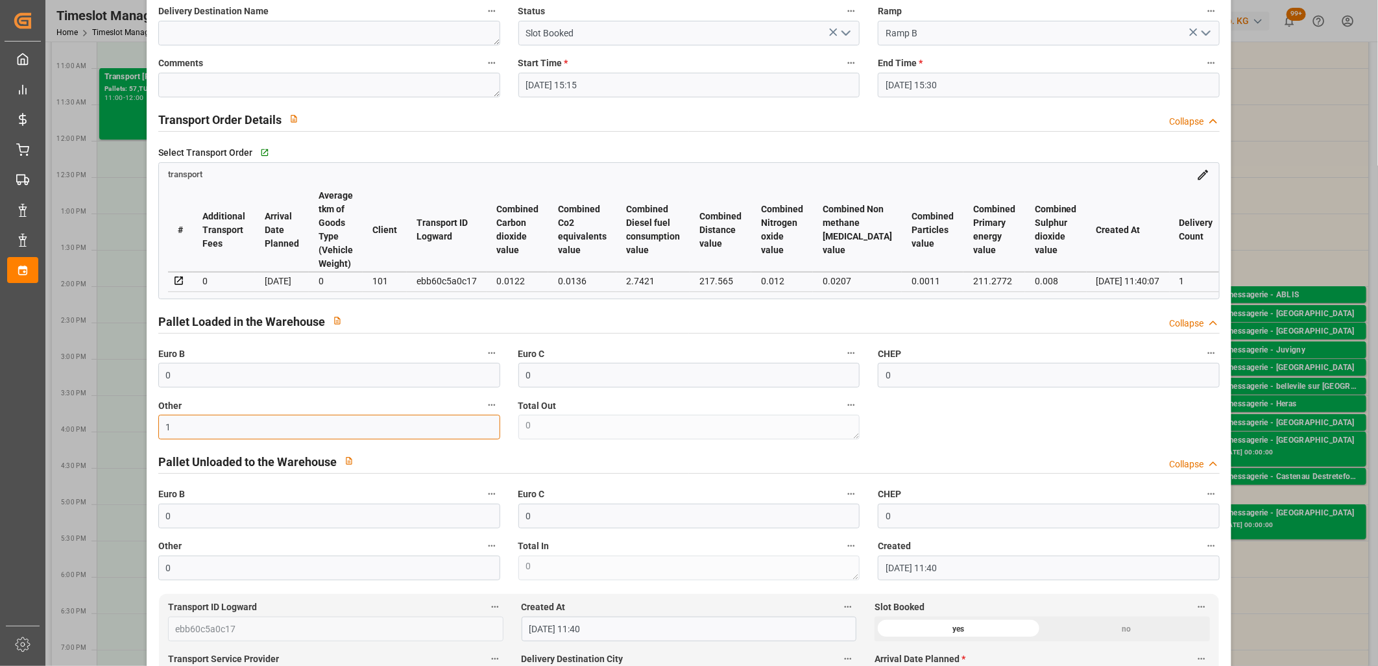
scroll to position [0, 0]
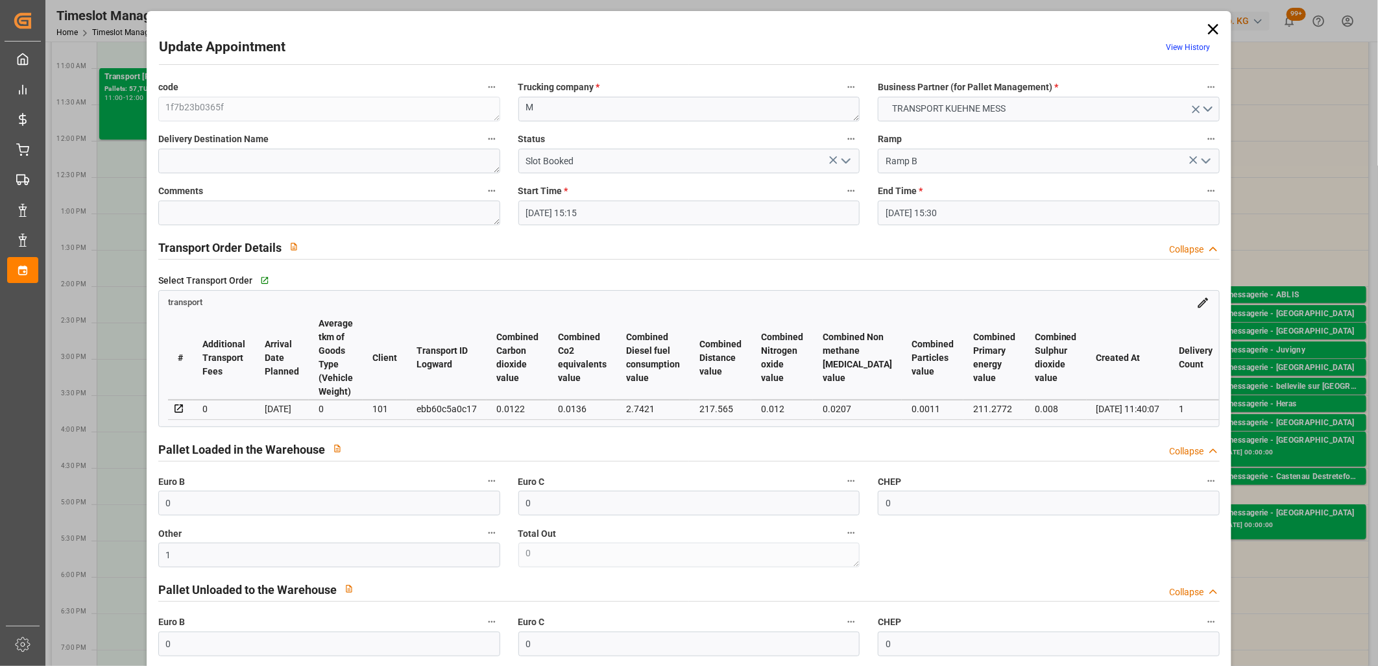
click at [842, 161] on polyline "open menu" at bounding box center [846, 161] width 8 height 4
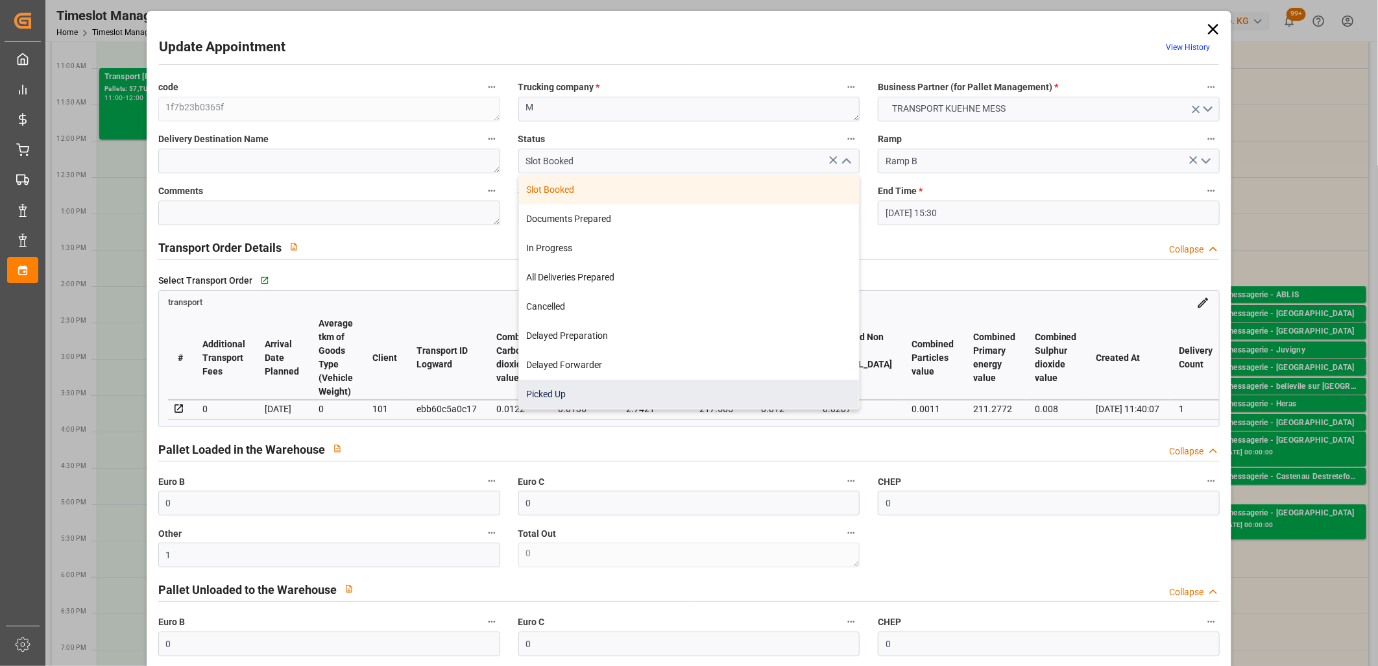
click at [674, 387] on div "Picked Up" at bounding box center [689, 394] width 341 height 29
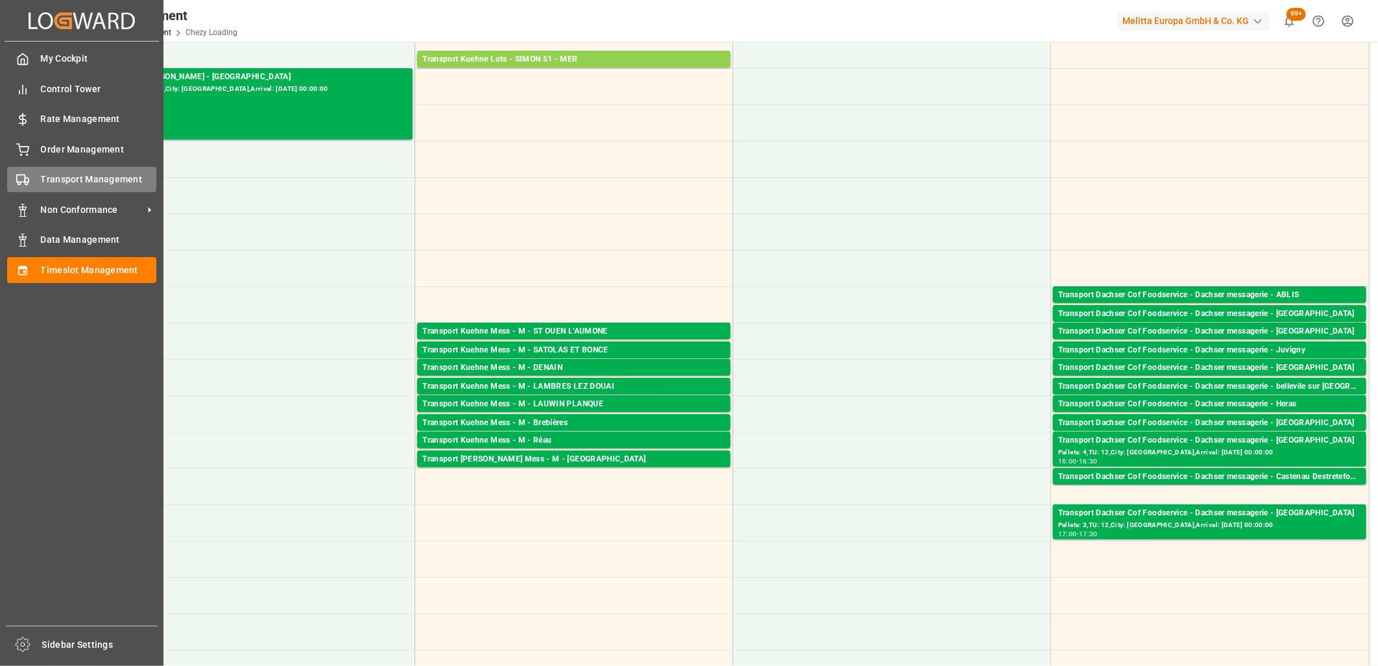
click at [36, 189] on div "Transport Management Transport Management" at bounding box center [81, 179] width 149 height 25
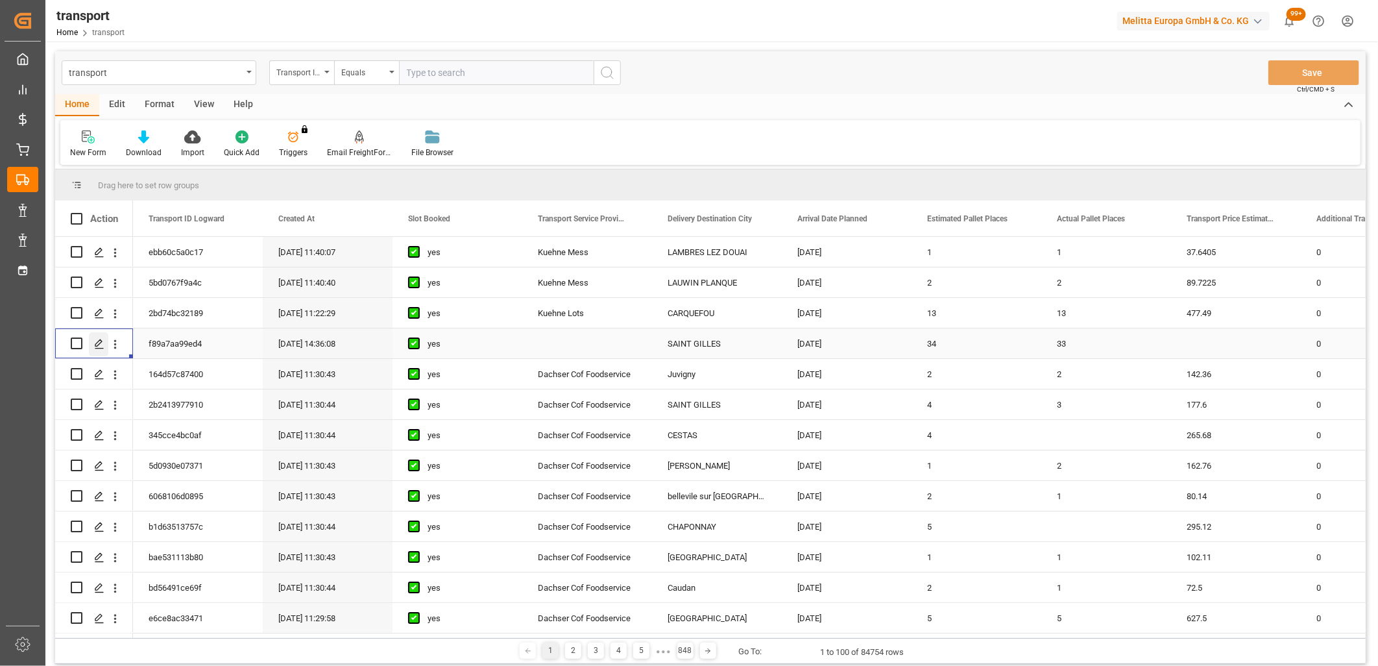
click at [95, 348] on line "Press SPACE to select this row." at bounding box center [99, 348] width 8 height 0
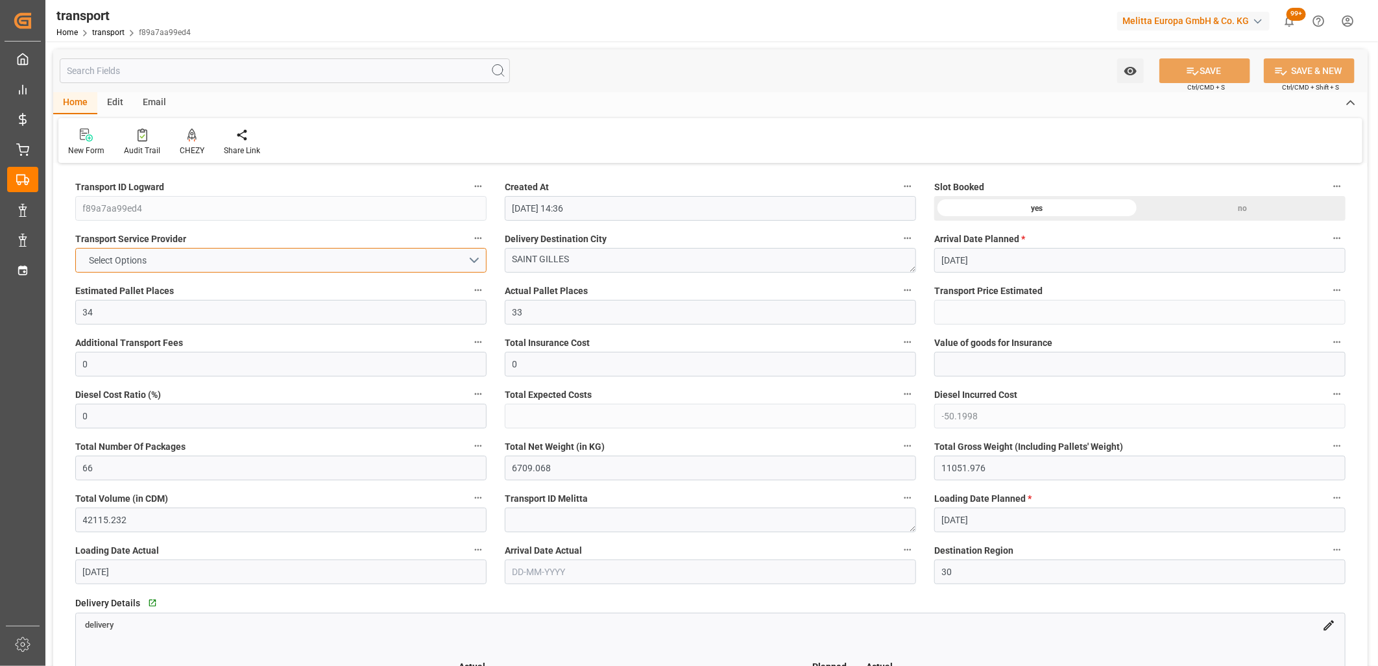
click at [147, 263] on span "Select Options" at bounding box center [118, 261] width 71 height 14
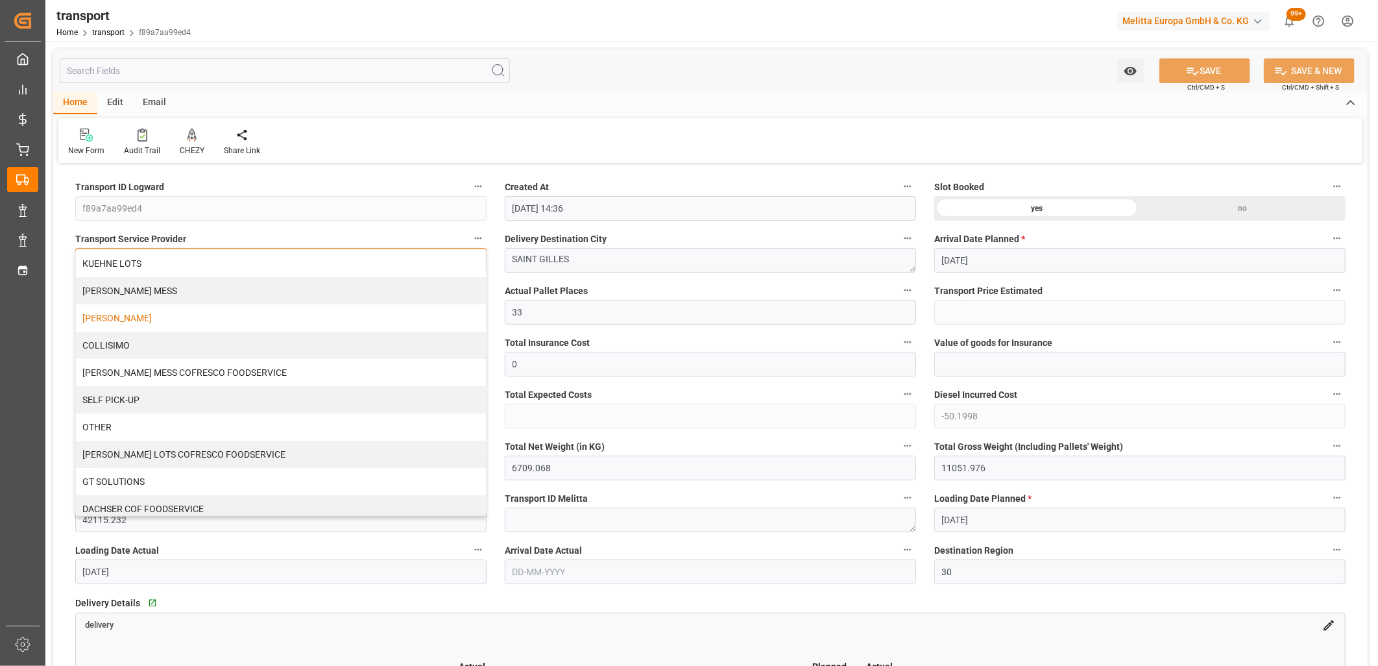
click at [137, 317] on div "DELISLE" at bounding box center [281, 317] width 410 height 27
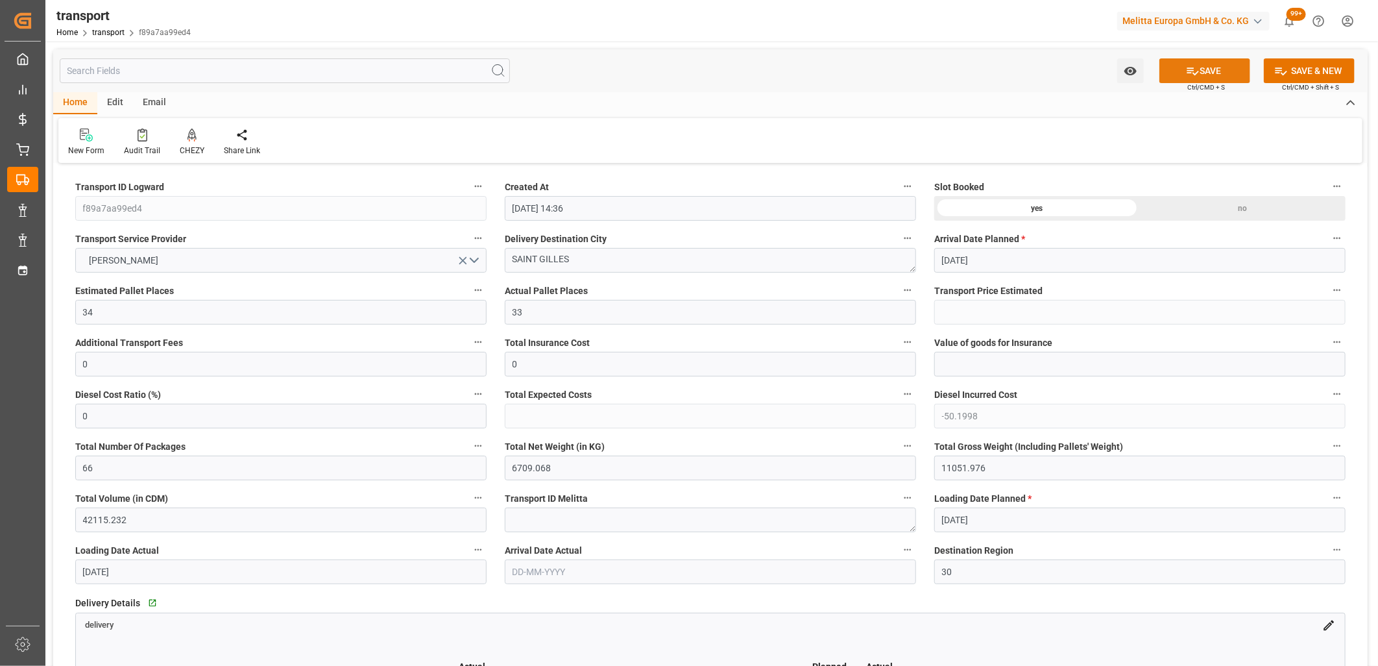
click at [1202, 63] on button "SAVE" at bounding box center [1205, 70] width 91 height 25
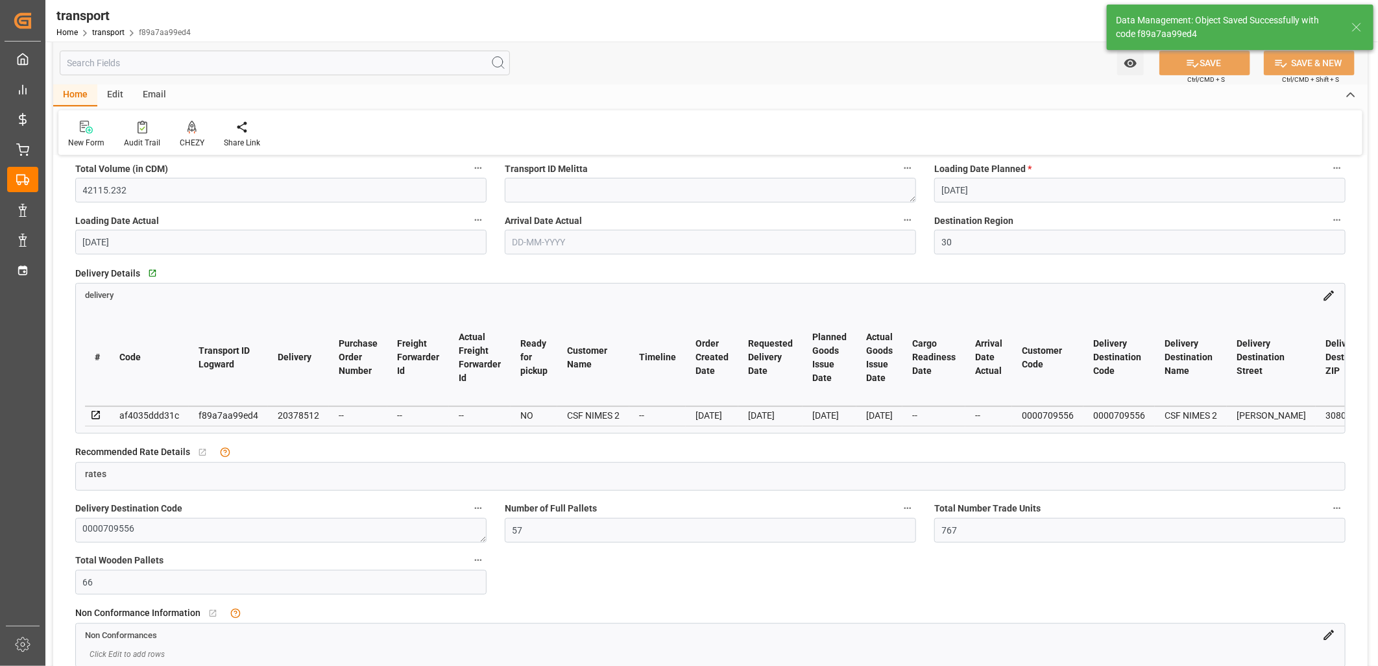
scroll to position [360, 0]
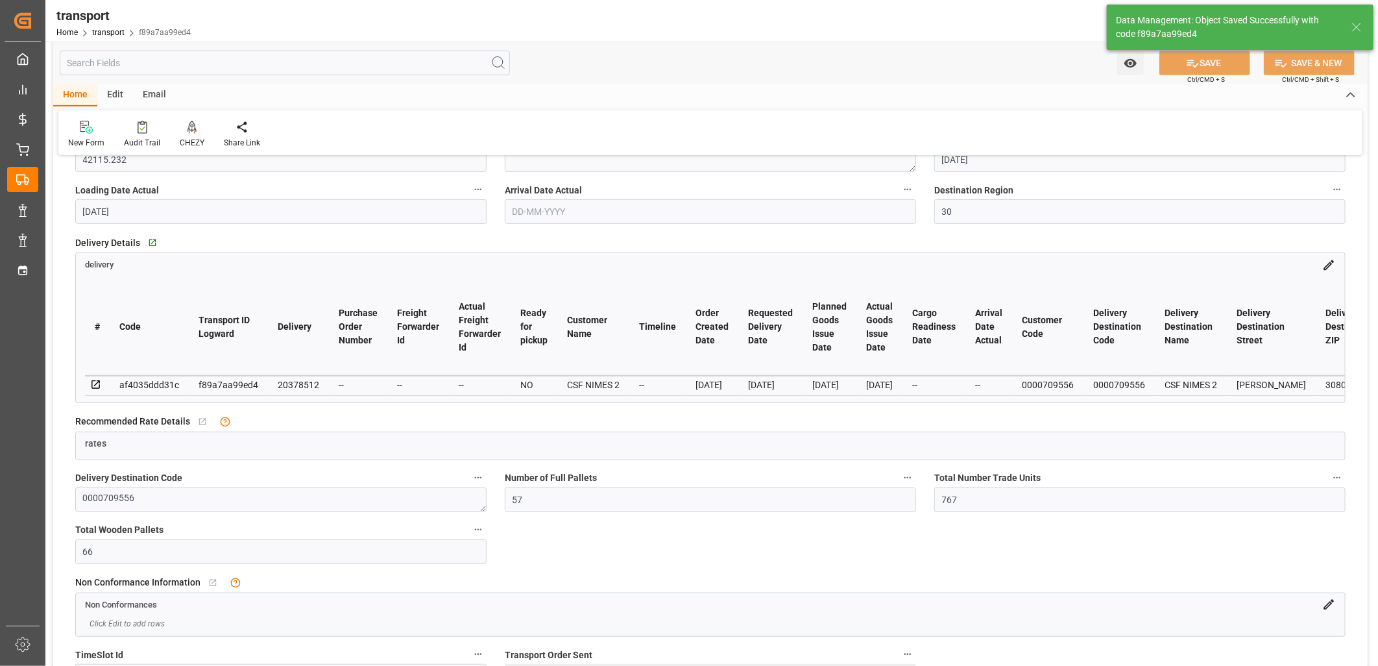
click at [95, 384] on icon at bounding box center [96, 385] width 12 height 12
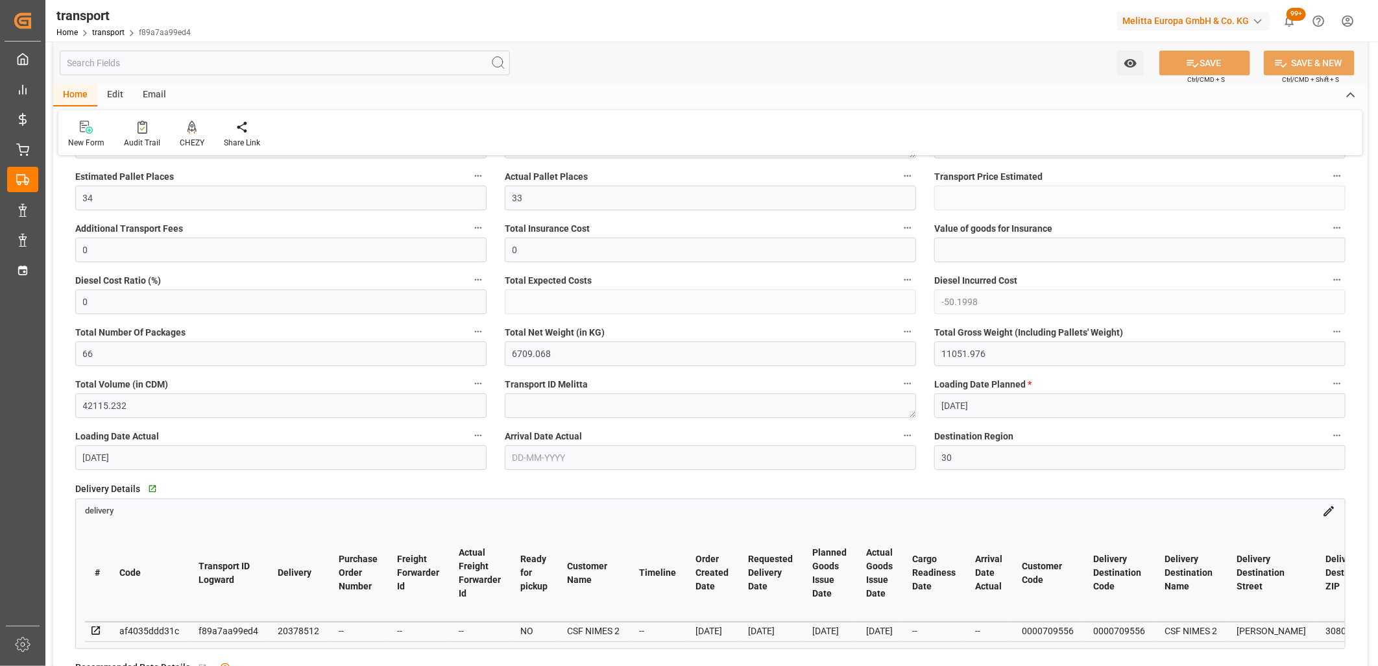
scroll to position [0, 0]
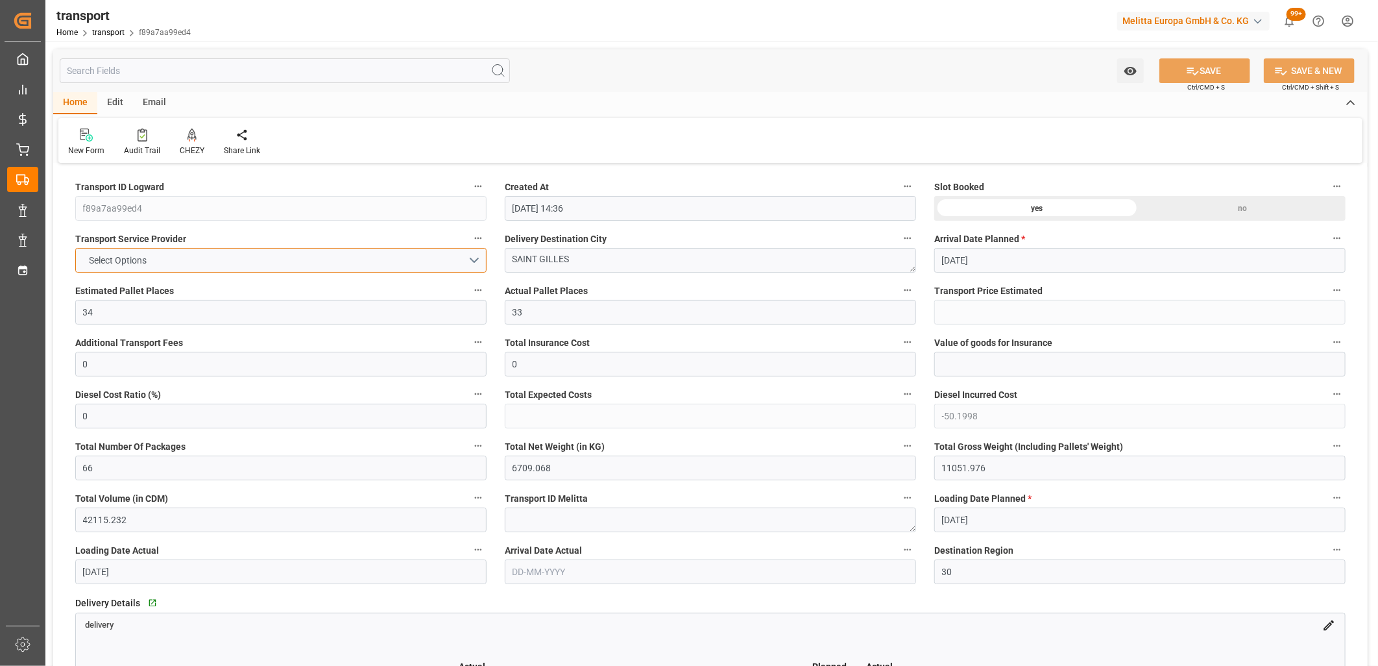
click at [219, 252] on button "Select Options" at bounding box center [280, 260] width 411 height 25
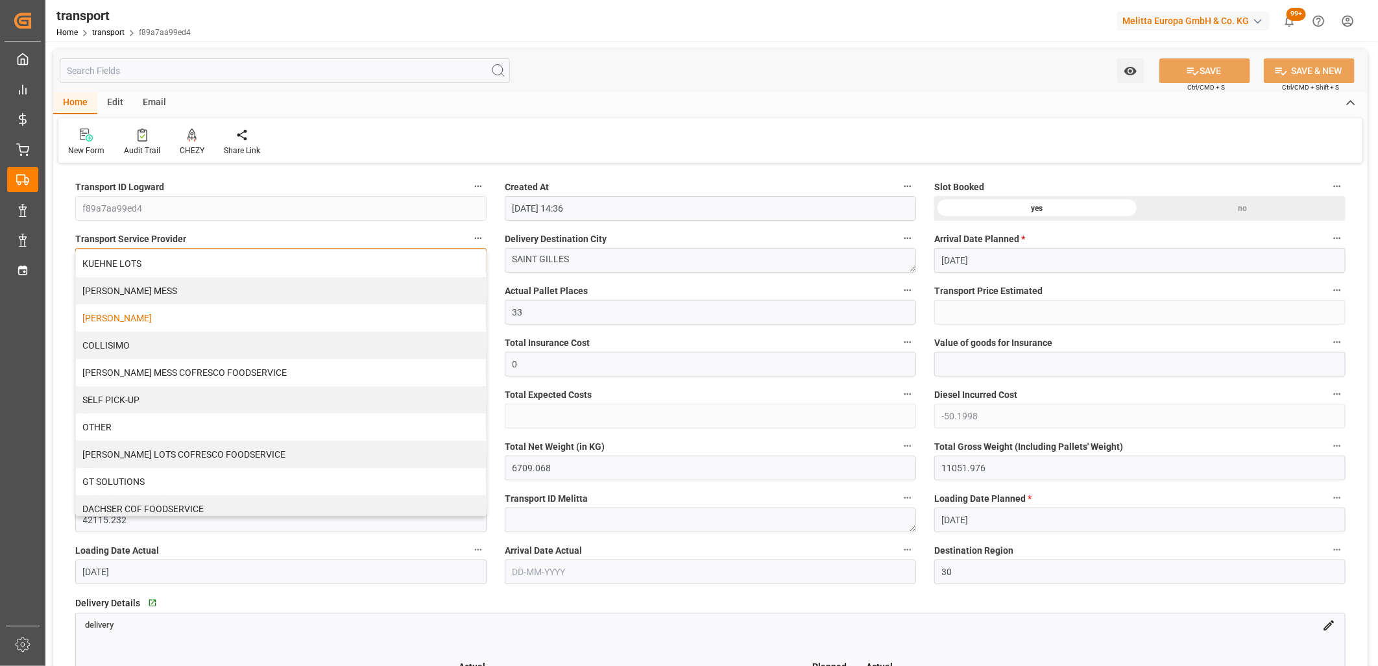
click at [195, 315] on div "DELISLE" at bounding box center [281, 317] width 410 height 27
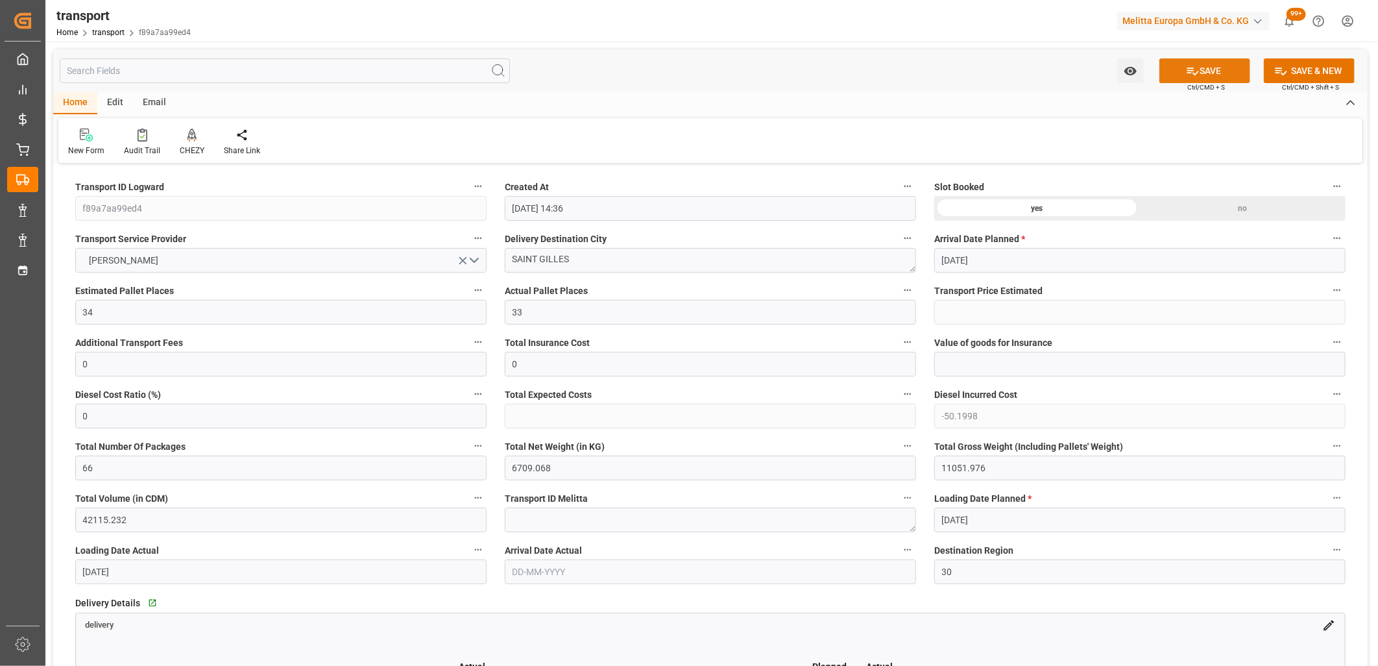
click at [1199, 69] on button "SAVE" at bounding box center [1205, 70] width 91 height 25
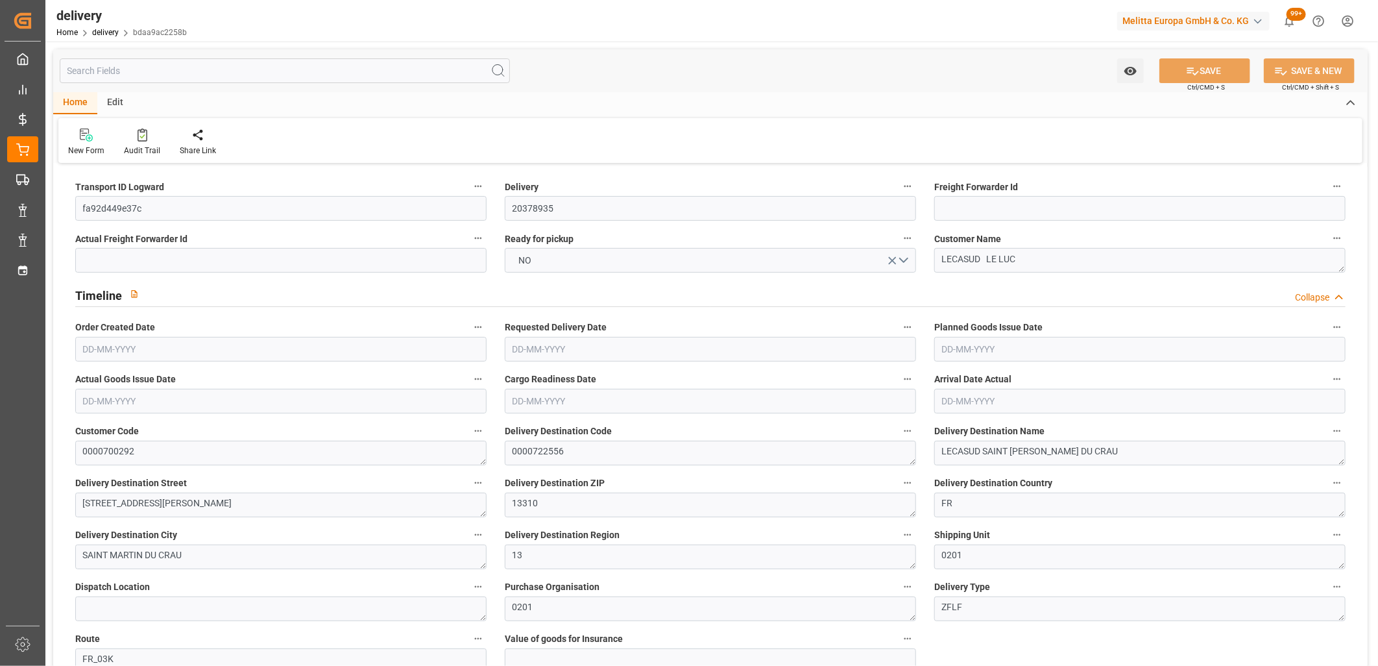
type input "[DATE]"
type input "24-09-2025 11:01"
click at [690, 262] on button "NO" at bounding box center [710, 260] width 411 height 25
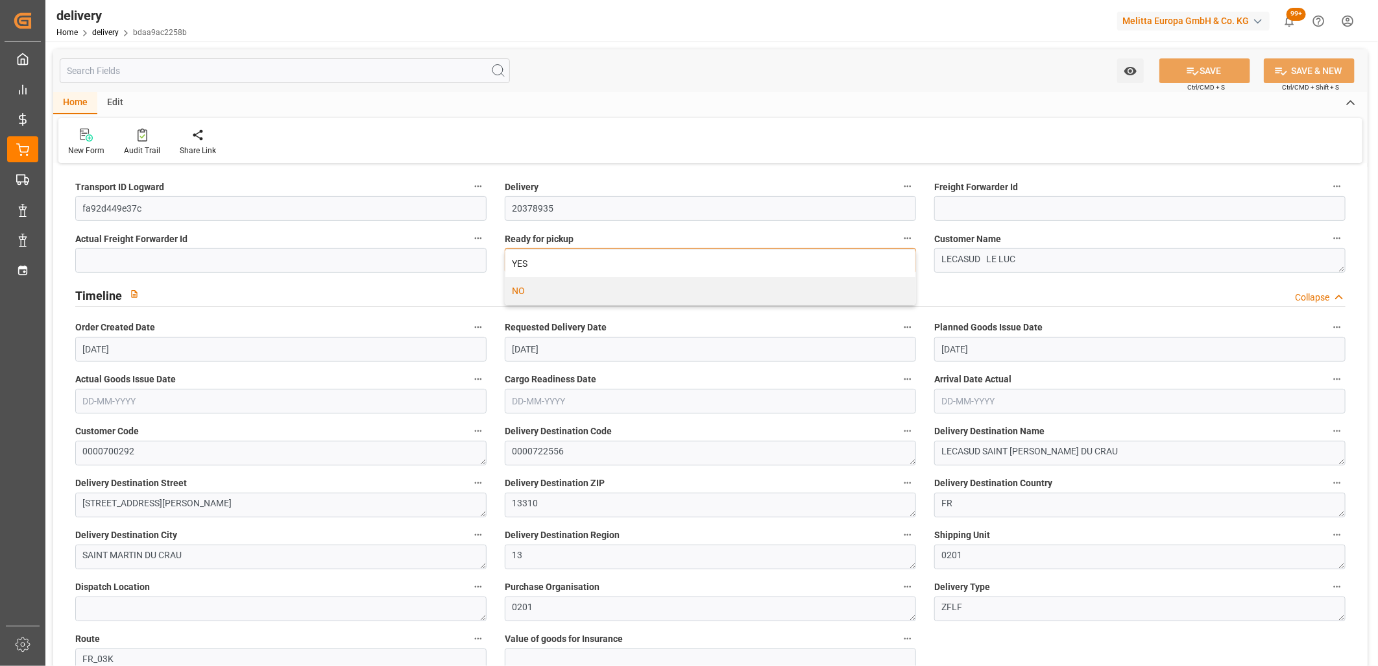
click at [690, 262] on div "YES" at bounding box center [711, 263] width 410 height 27
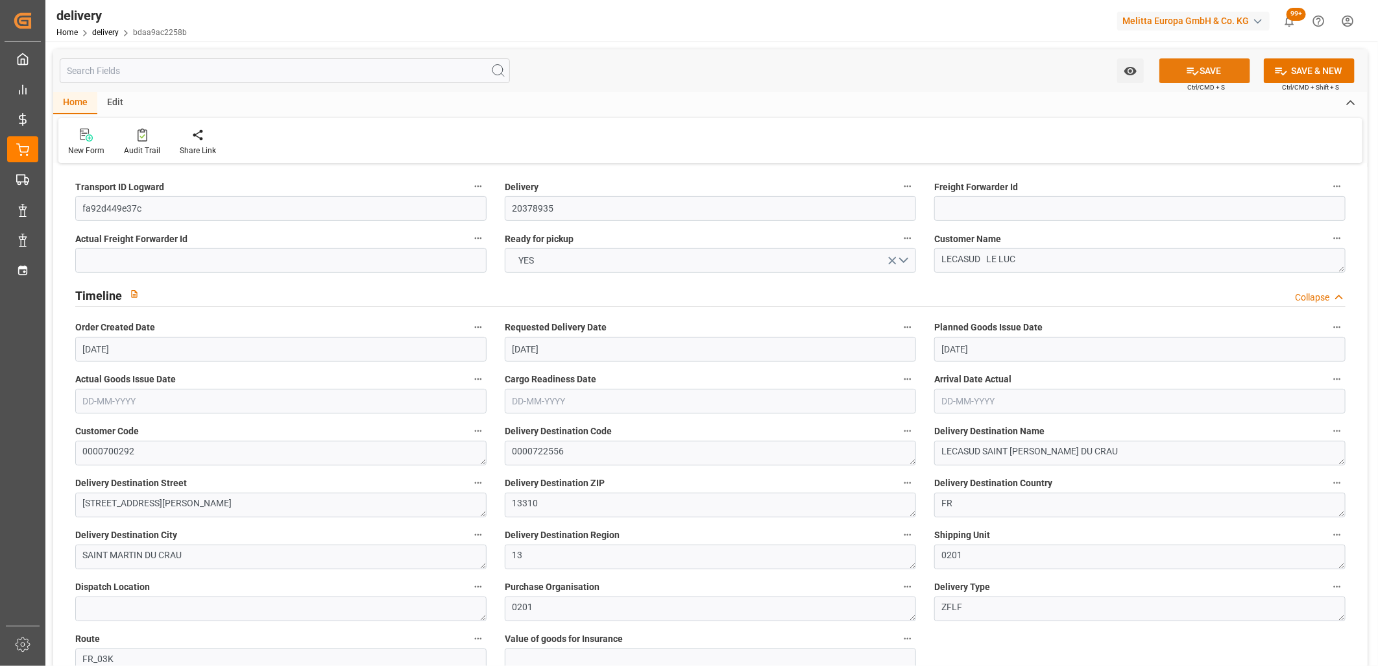
click at [1178, 67] on button "SAVE" at bounding box center [1205, 70] width 91 height 25
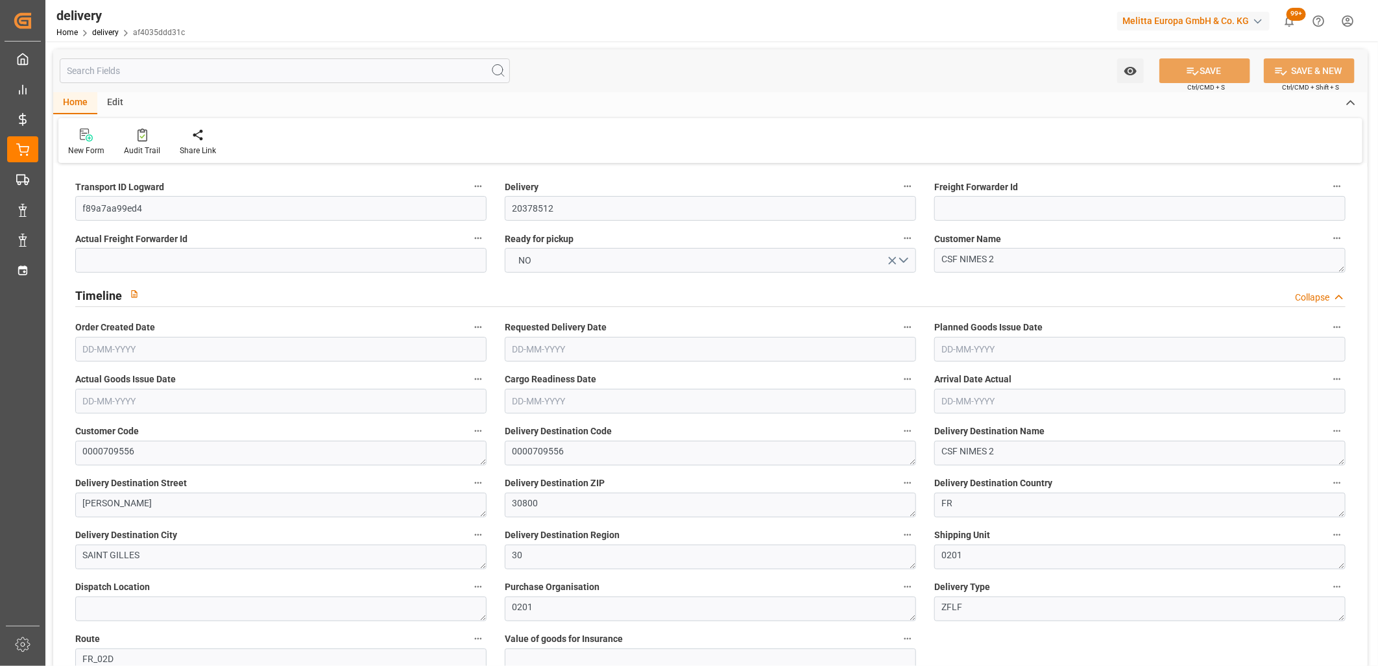
type input "[DATE]"
type input "22-09-2025"
type input "18-09-2025"
type input "25-09-2025"
type input "17-09-2025 11:01"
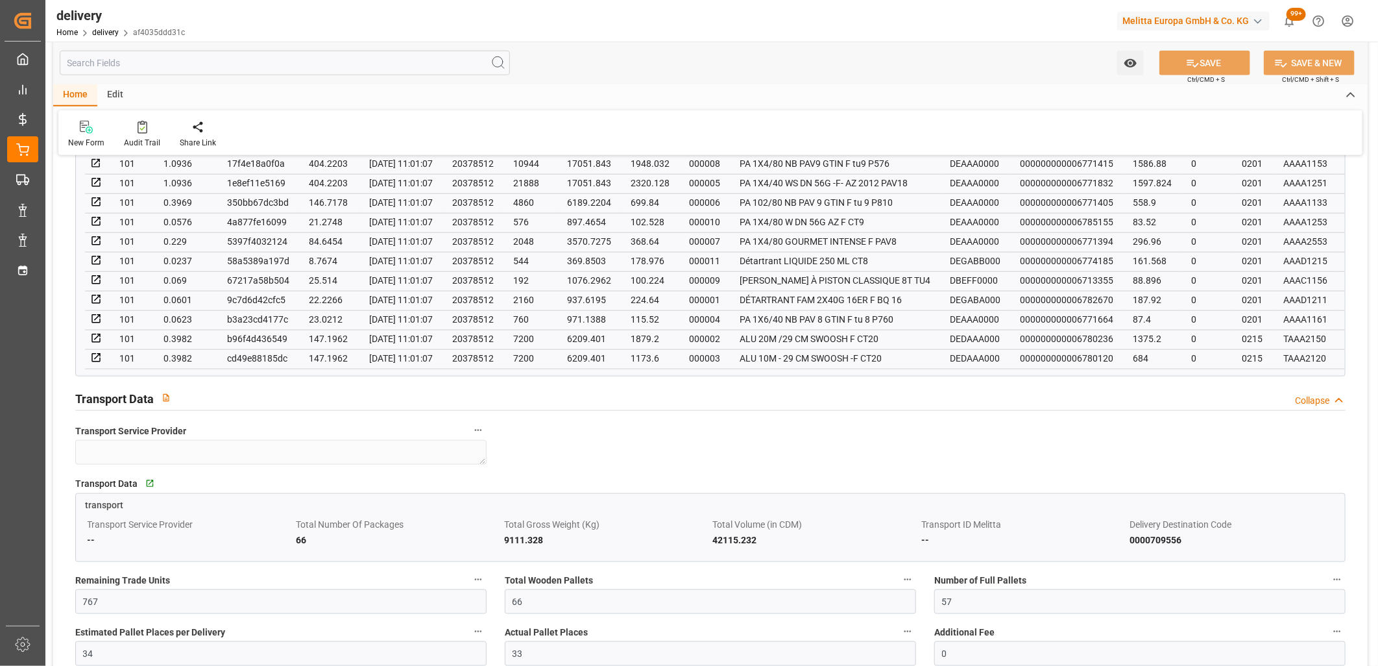
scroll to position [793, 0]
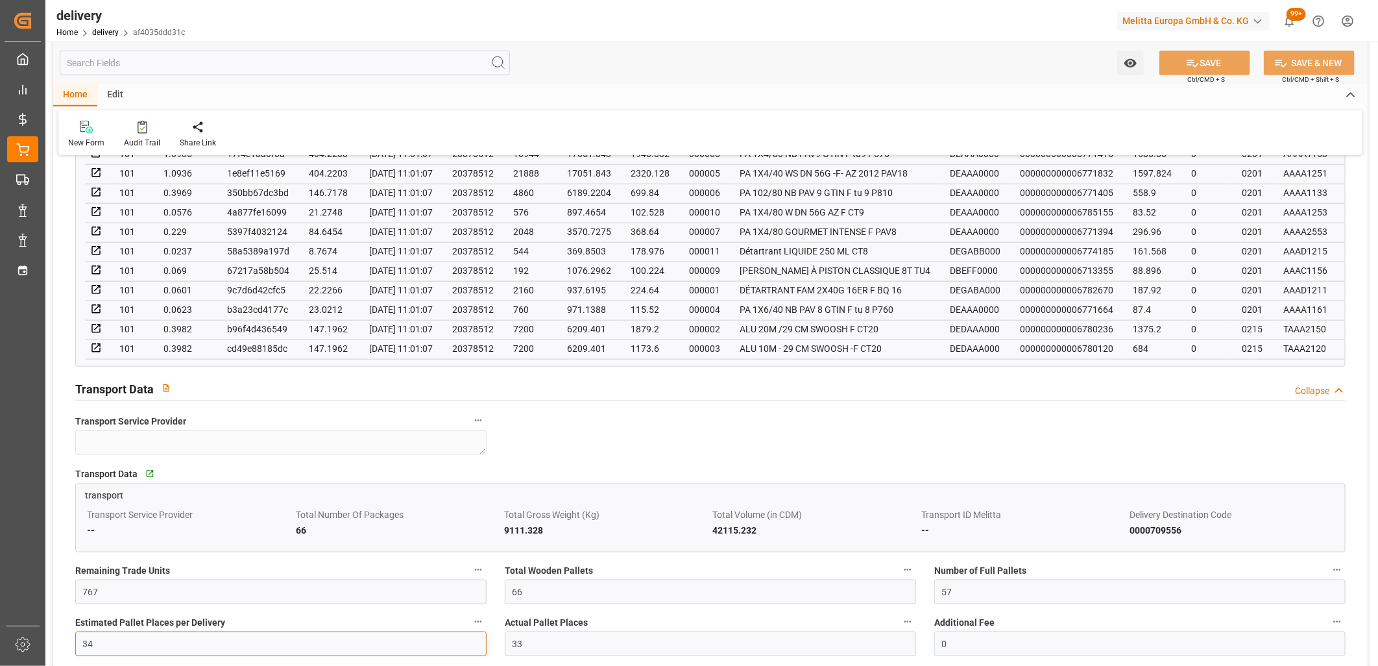
click at [99, 643] on input "34" at bounding box center [280, 643] width 411 height 25
type input "33"
click at [1201, 60] on button "SAVE" at bounding box center [1205, 63] width 91 height 25
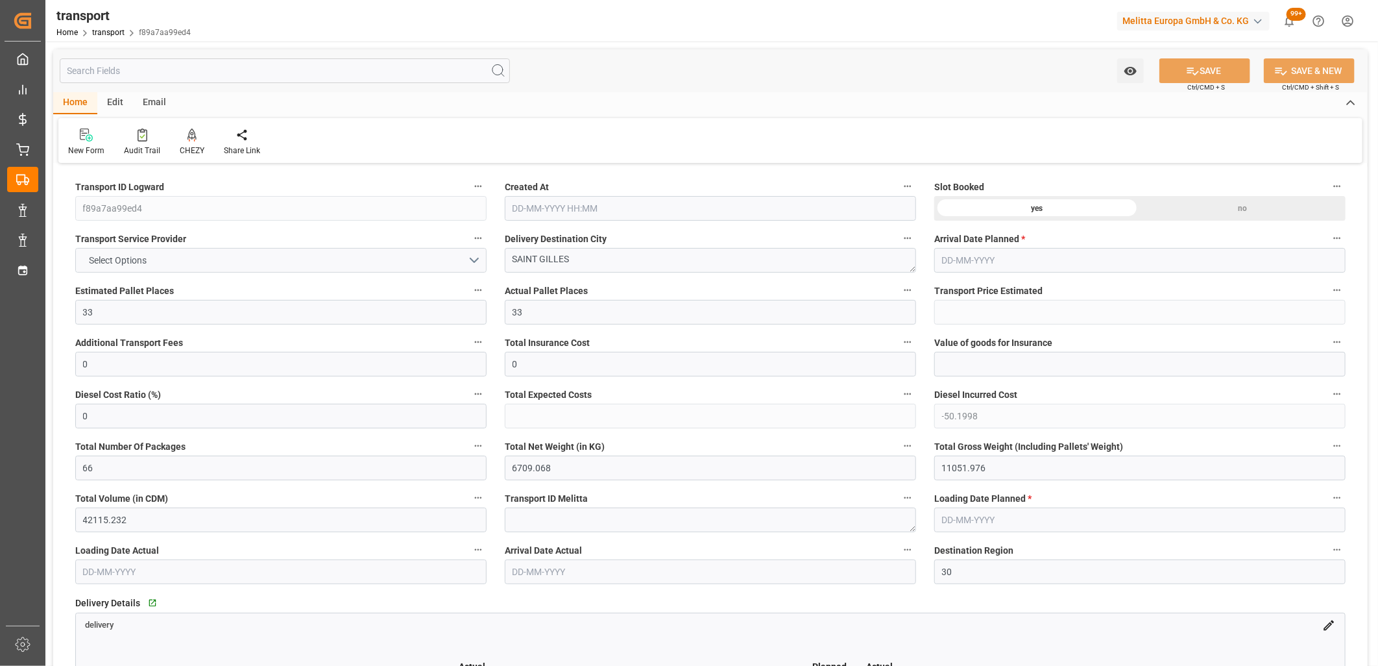
type input "[DATE] 14:36"
type input "[DATE]"
click at [204, 262] on button "Select Options" at bounding box center [280, 260] width 411 height 25
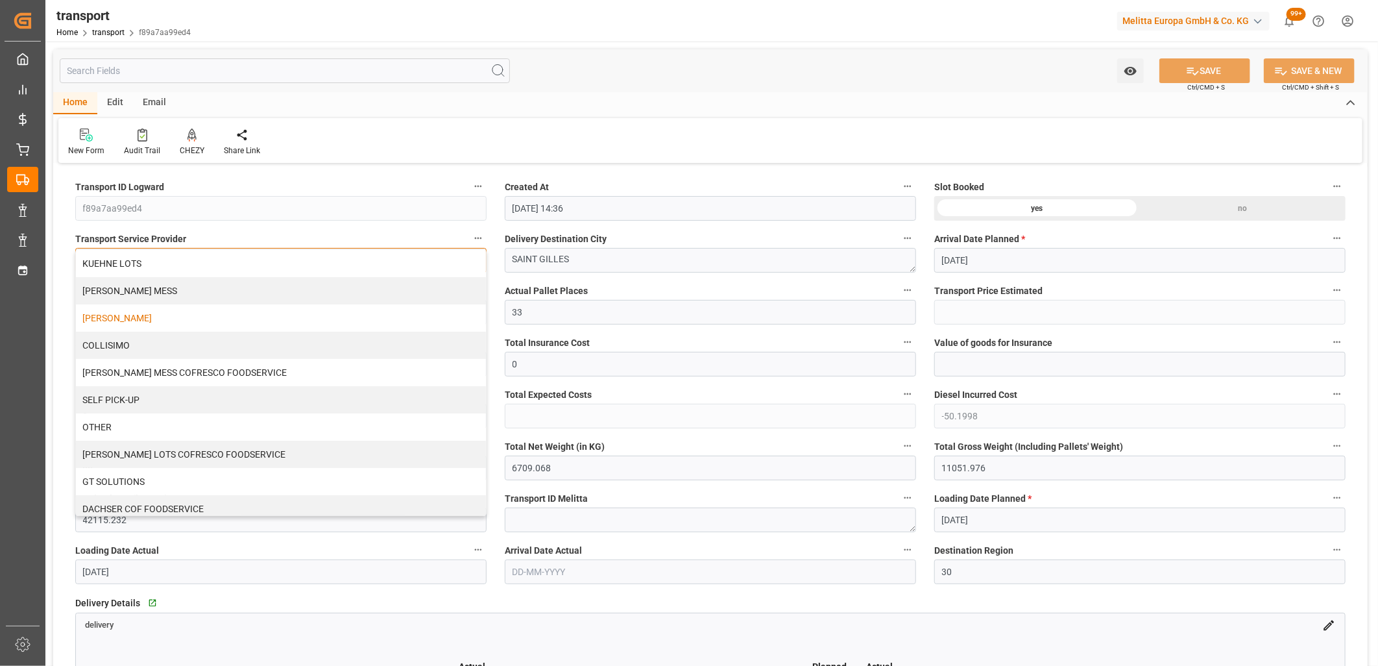
click at [180, 317] on div "DELISLE" at bounding box center [281, 317] width 410 height 27
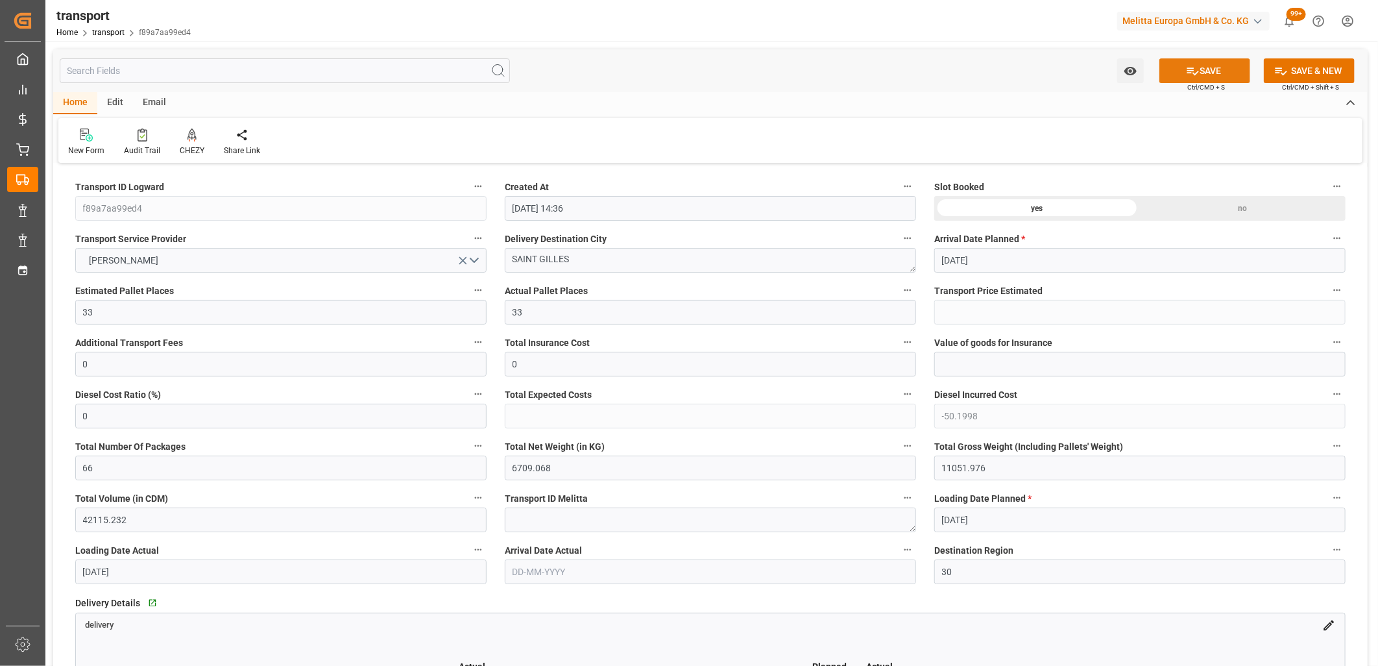
click at [1215, 65] on button "SAVE" at bounding box center [1205, 70] width 91 height 25
type input "1485.2"
type input "1435.0002"
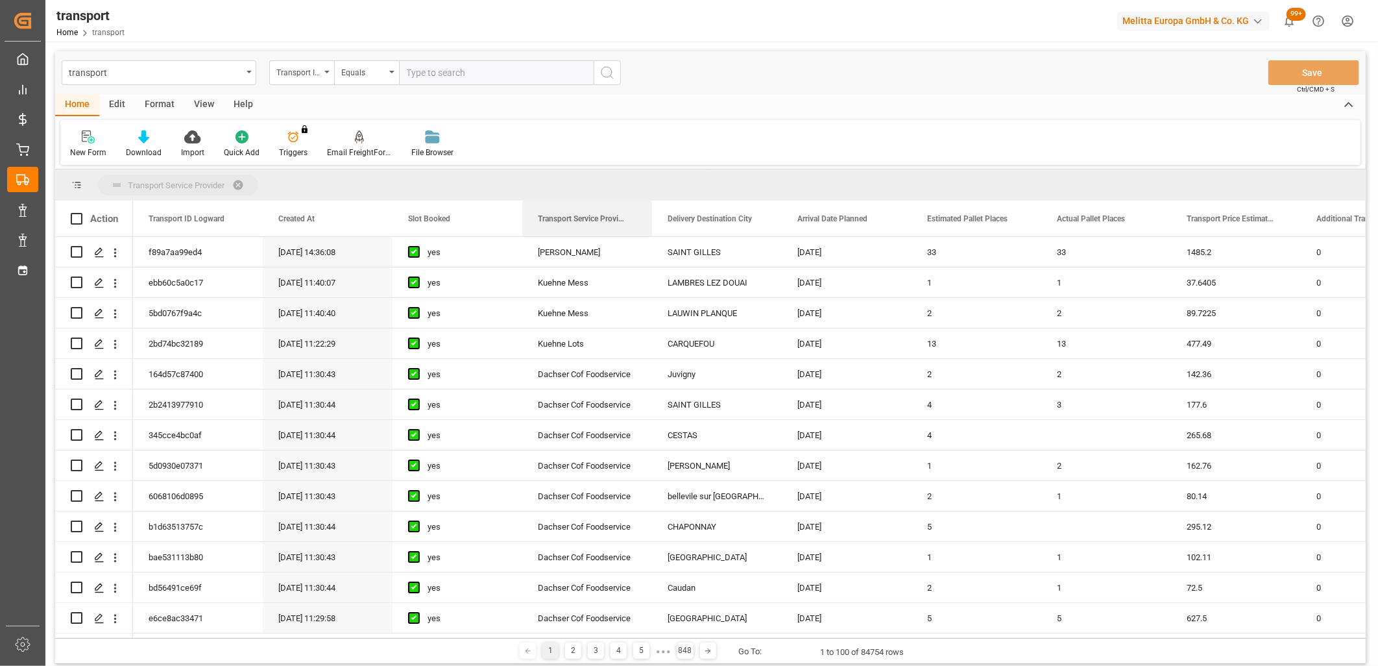
drag, startPoint x: 550, startPoint y: 219, endPoint x: 547, endPoint y: 182, distance: 37.1
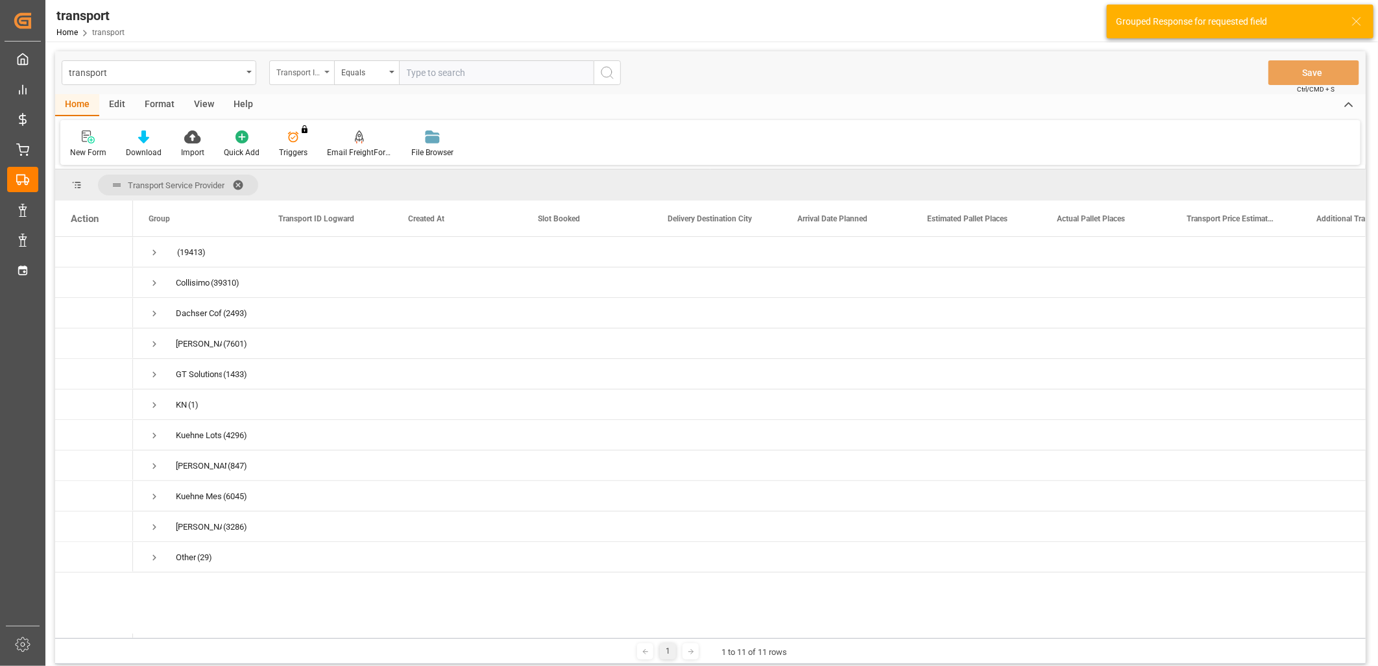
click at [313, 69] on div "Transport ID Logward" at bounding box center [298, 71] width 44 height 15
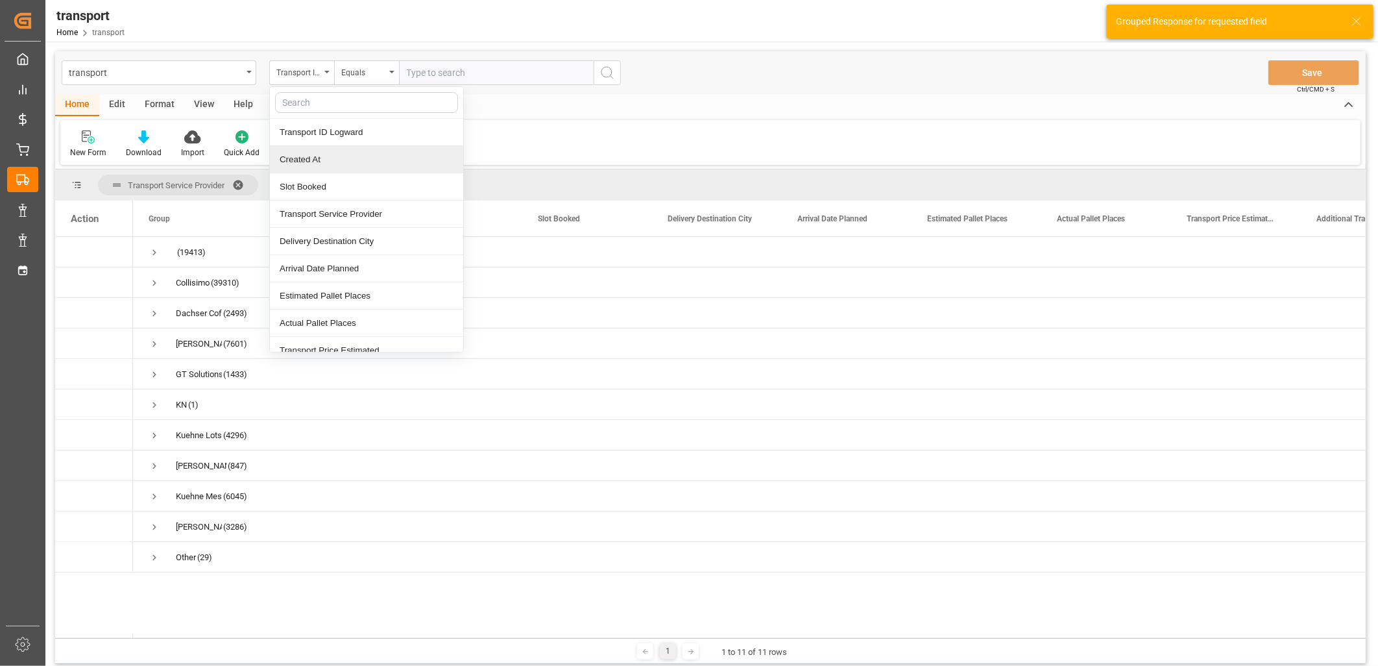
click at [301, 158] on div "Created At" at bounding box center [366, 159] width 193 height 27
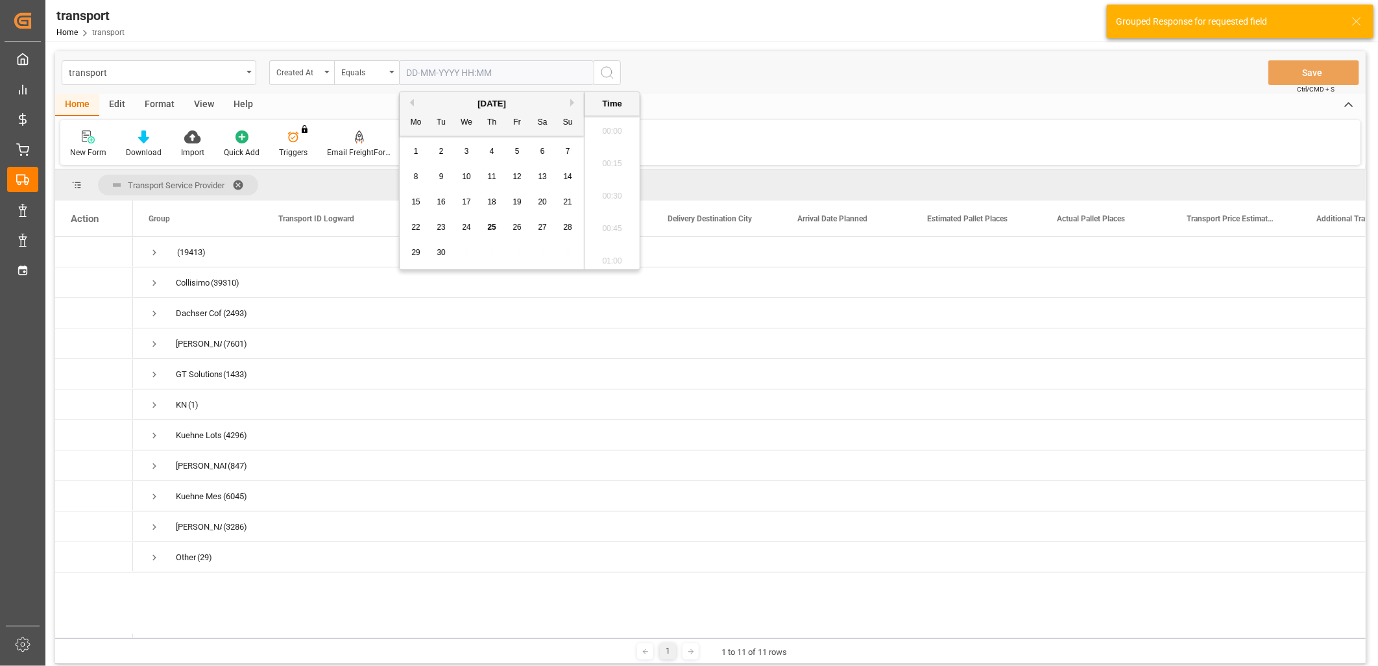
click at [446, 75] on input "text" at bounding box center [496, 72] width 195 height 25
click at [470, 226] on span "24" at bounding box center [466, 227] width 8 height 9
type input "24-09-2025 00:00"
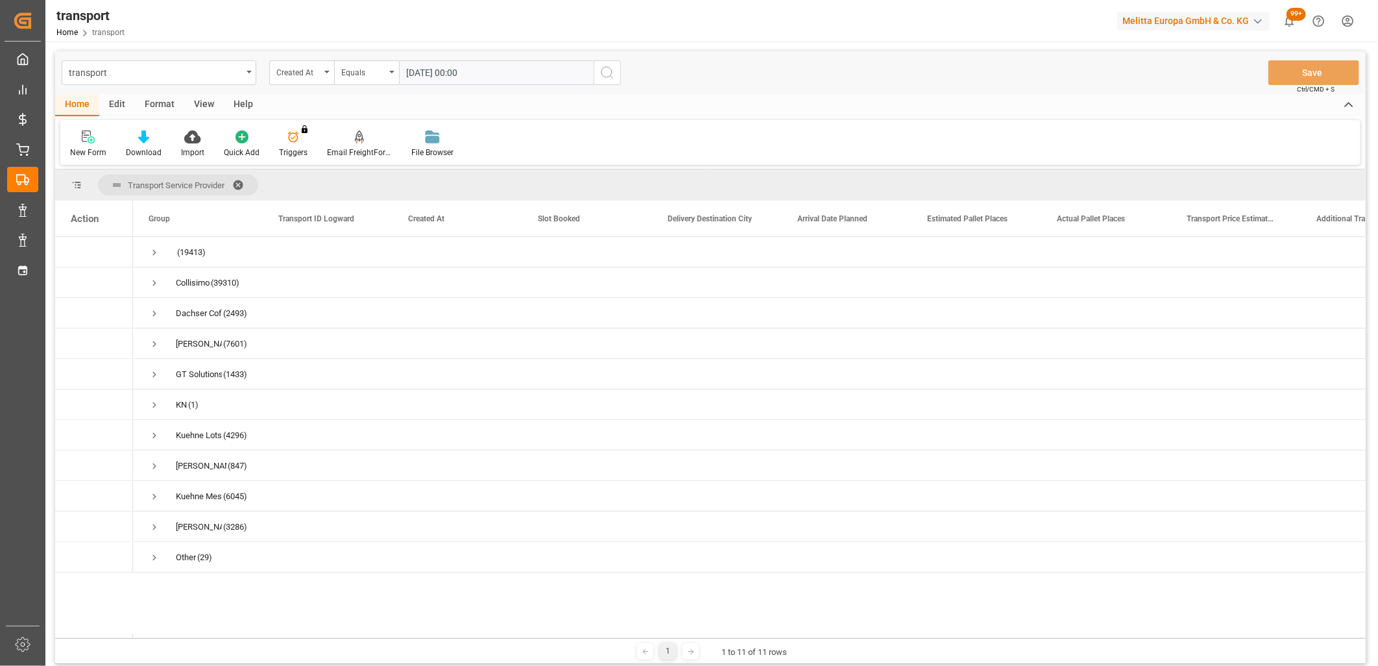
click at [602, 75] on icon "search button" at bounding box center [608, 73] width 16 height 16
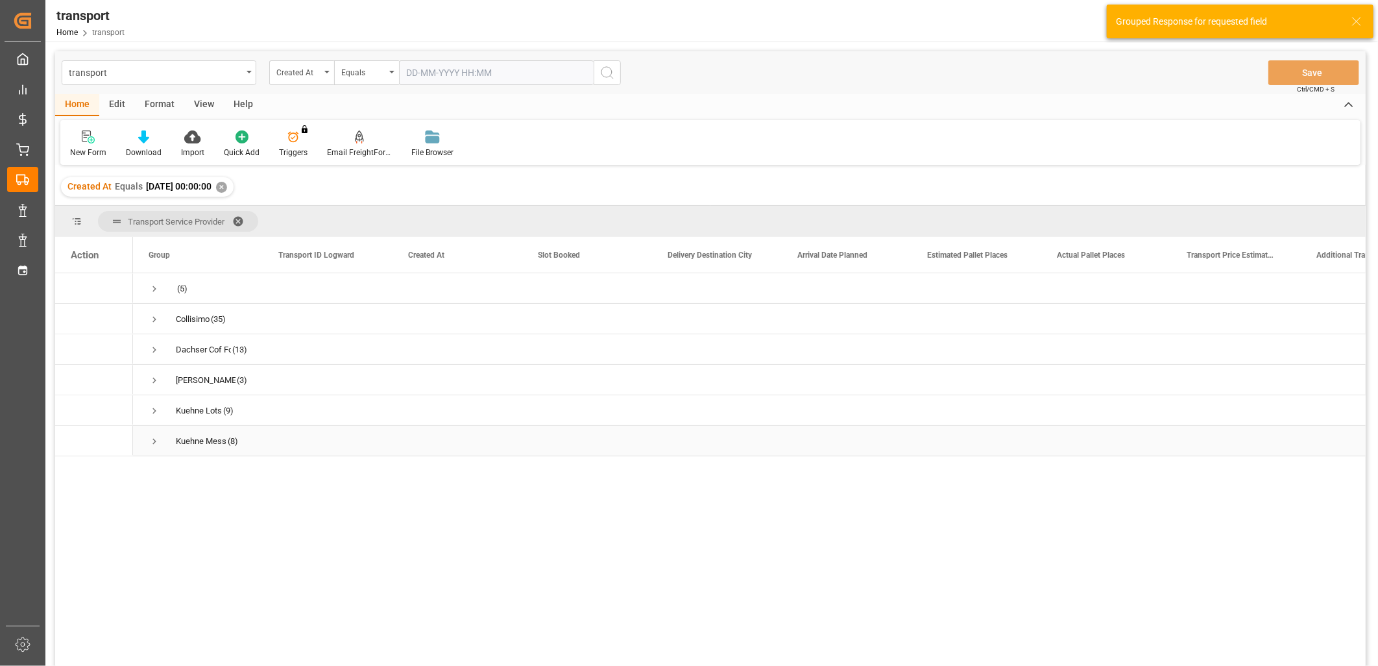
click at [152, 437] on span "Press SPACE to select this row." at bounding box center [155, 441] width 12 height 12
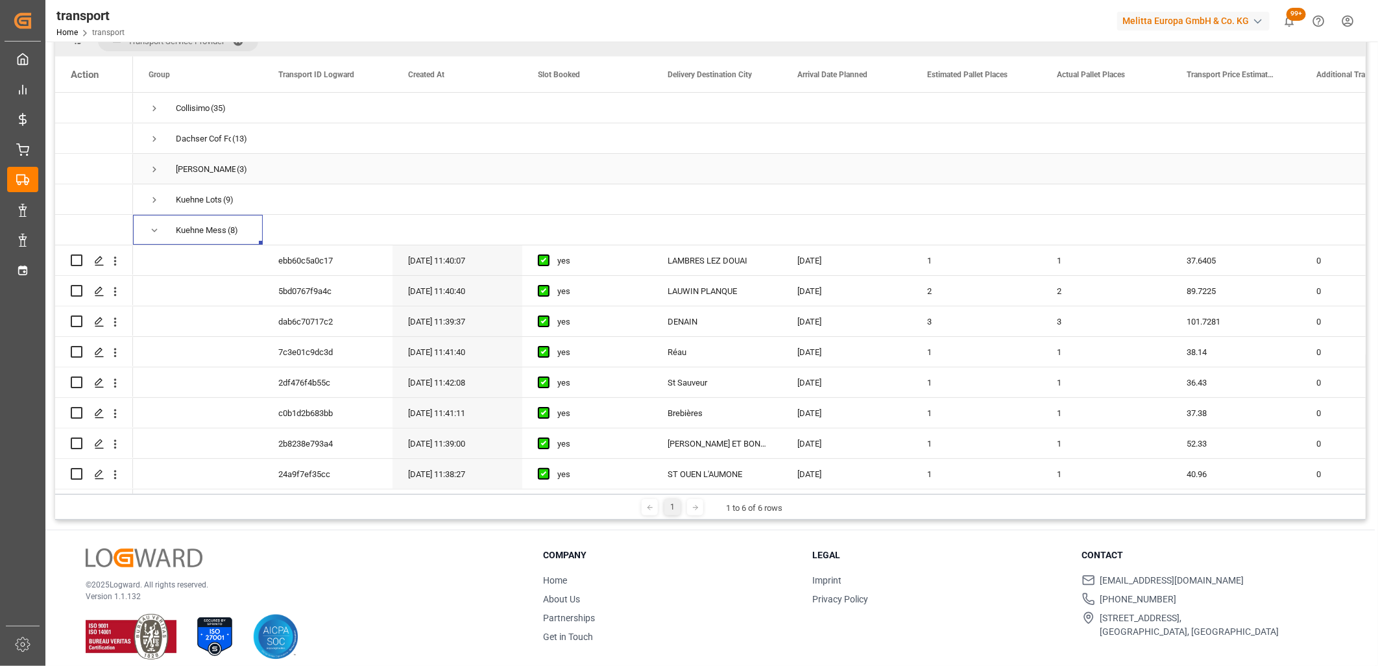
scroll to position [191, 0]
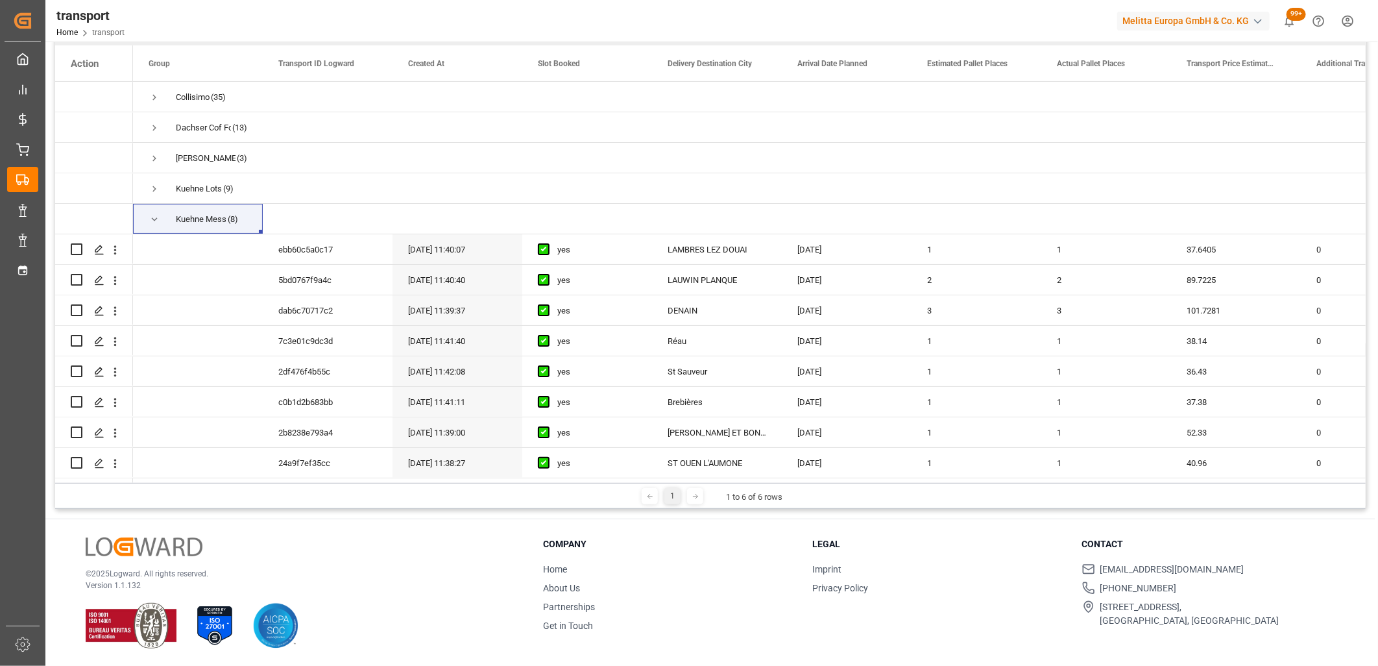
drag, startPoint x: 247, startPoint y: 482, endPoint x: 323, endPoint y: 483, distance: 76.6
click at [323, 483] on div "1 1 to 6 of 6 rows" at bounding box center [710, 496] width 1311 height 26
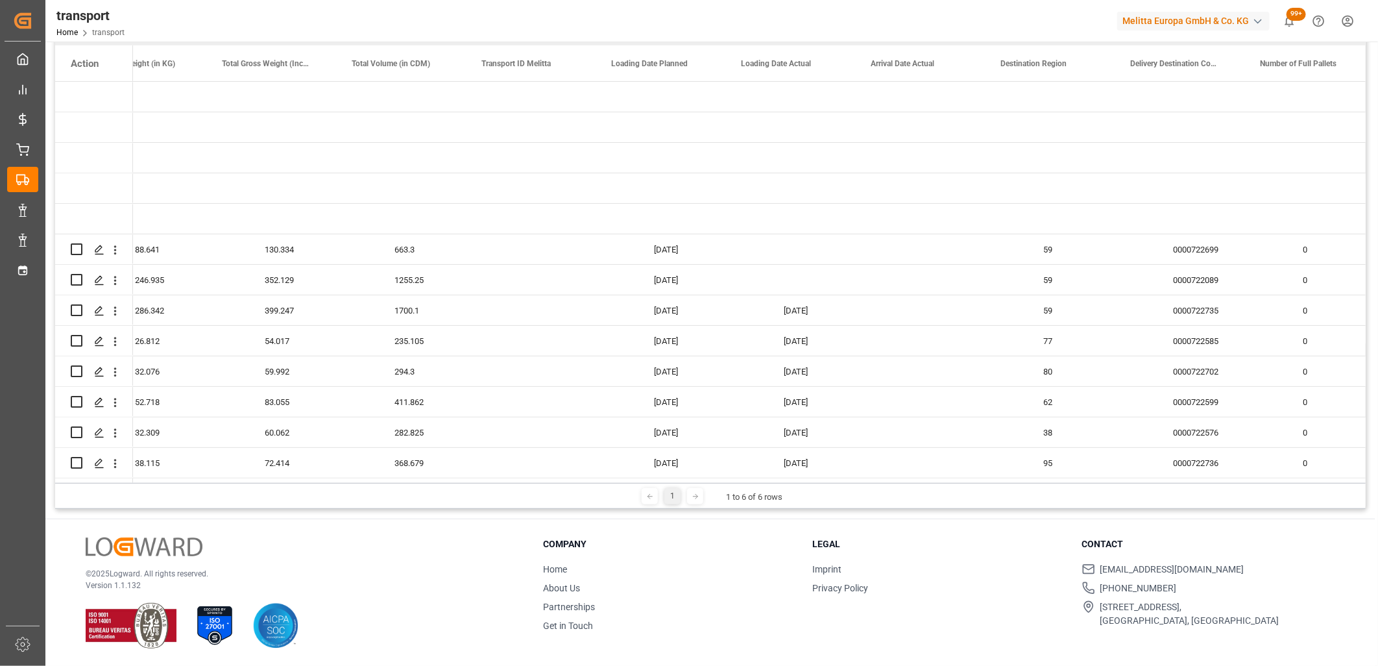
scroll to position [0, 0]
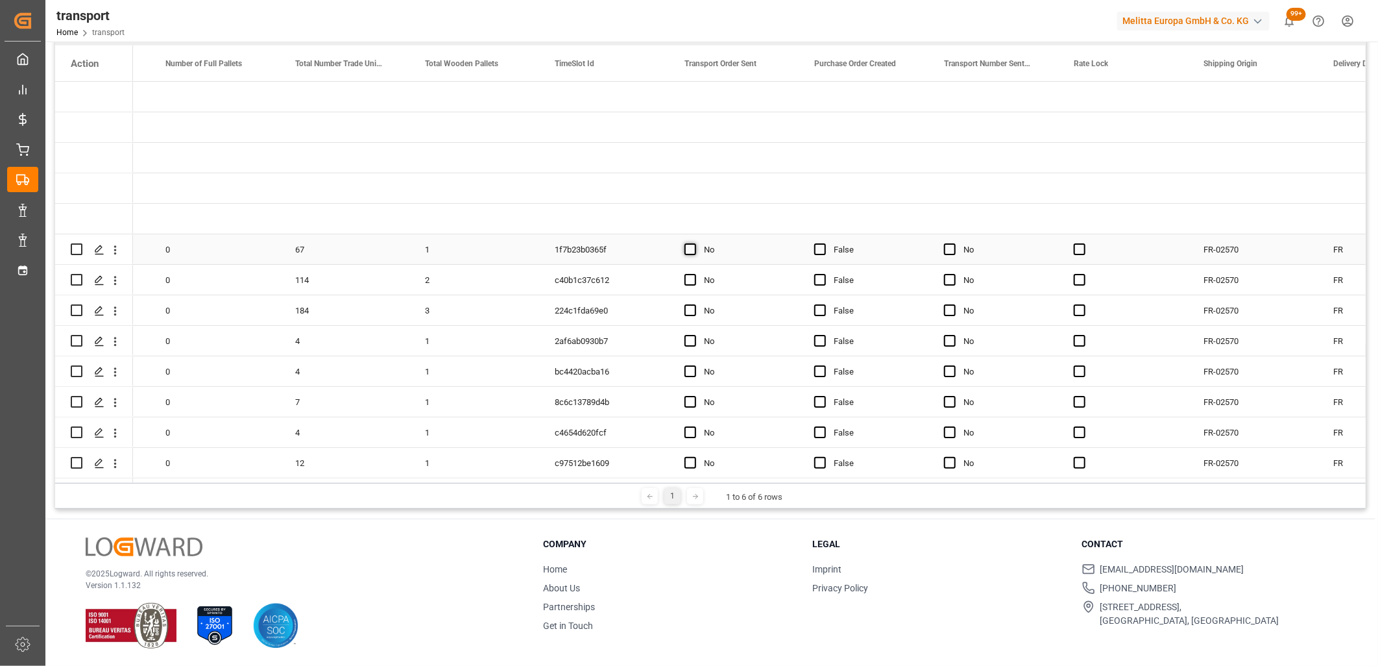
click at [688, 249] on span "Press SPACE to select this row." at bounding box center [691, 249] width 12 height 12
click at [694, 243] on input "Press SPACE to select this row." at bounding box center [694, 243] width 0 height 0
click at [687, 281] on span "Press SPACE to select this row." at bounding box center [691, 280] width 12 height 12
click at [694, 274] on input "Press SPACE to select this row." at bounding box center [694, 274] width 0 height 0
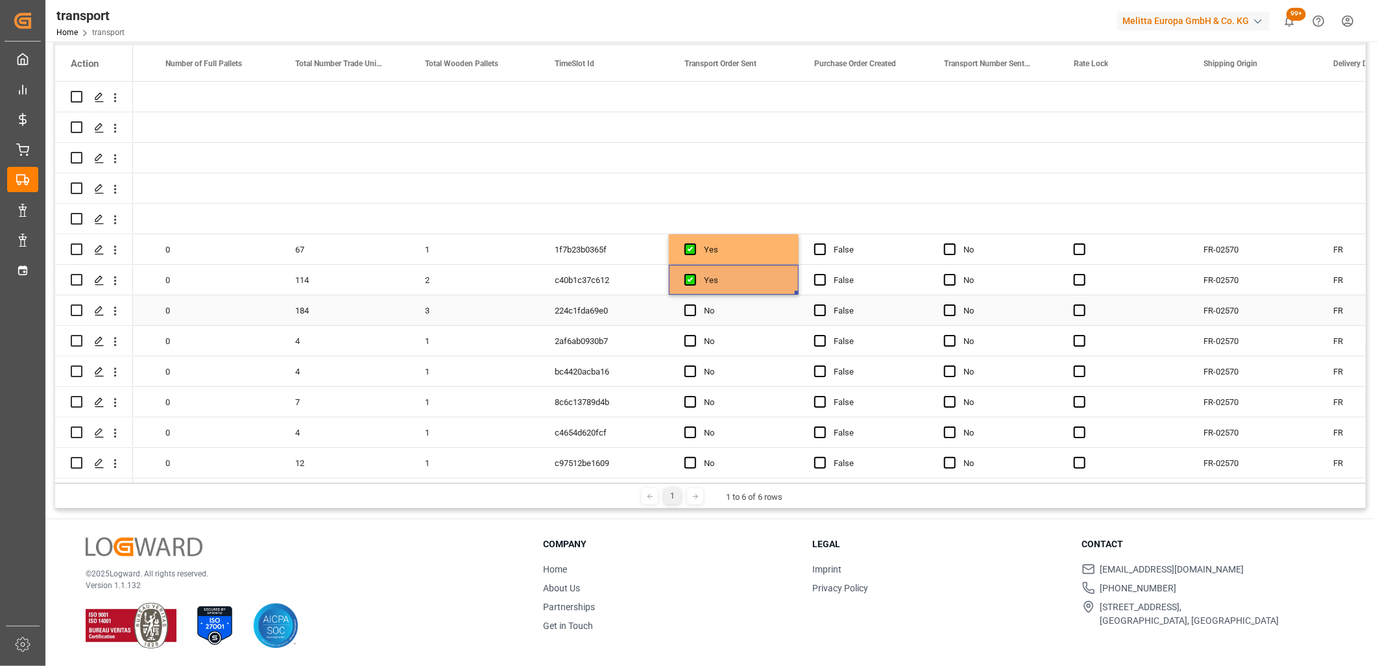
click at [688, 299] on div "Press SPACE to select this row." at bounding box center [694, 311] width 19 height 30
click at [689, 304] on span "Press SPACE to select this row." at bounding box center [691, 310] width 12 height 12
click at [694, 304] on input "Press SPACE to select this row." at bounding box center [694, 304] width 0 height 0
click at [689, 336] on span "Press SPACE to select this row." at bounding box center [691, 341] width 12 height 12
click at [694, 335] on input "Press SPACE to select this row." at bounding box center [694, 335] width 0 height 0
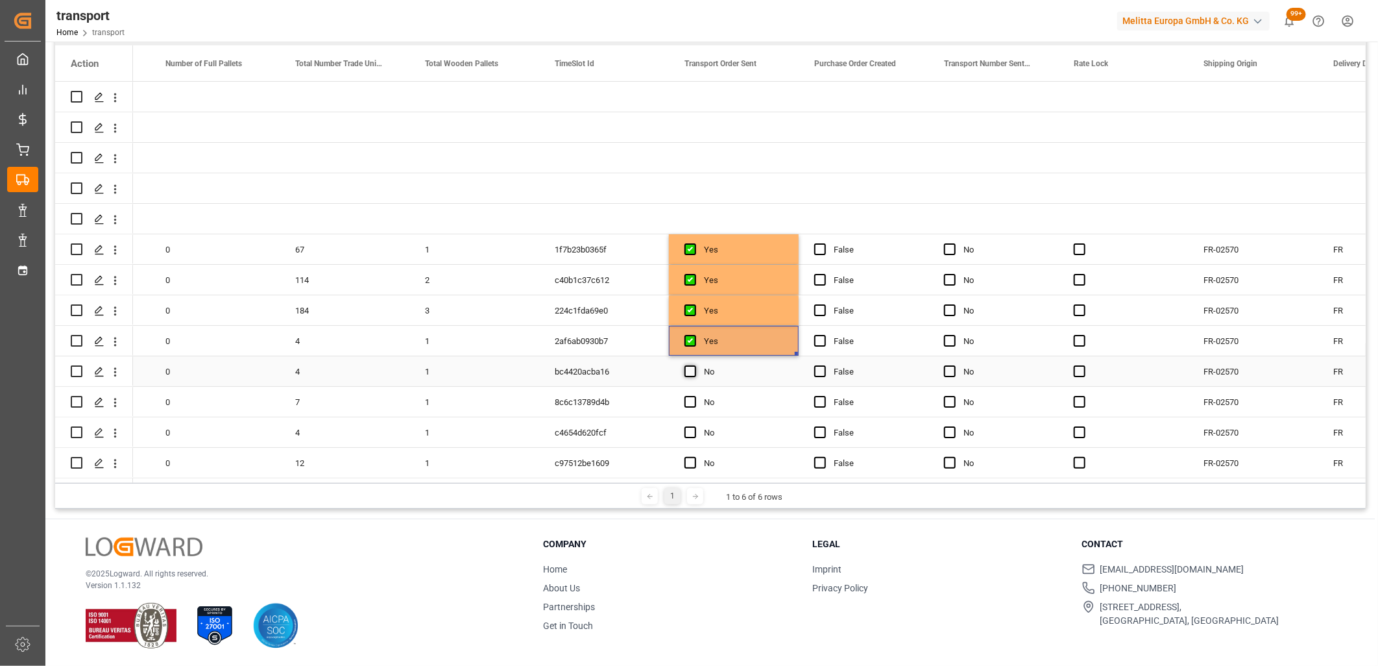
click at [687, 367] on span "Press SPACE to select this row." at bounding box center [691, 371] width 12 height 12
click at [694, 365] on input "Press SPACE to select this row." at bounding box center [694, 365] width 0 height 0
click at [687, 397] on span "Press SPACE to select this row." at bounding box center [691, 402] width 12 height 12
click at [694, 396] on input "Press SPACE to select this row." at bounding box center [694, 396] width 0 height 0
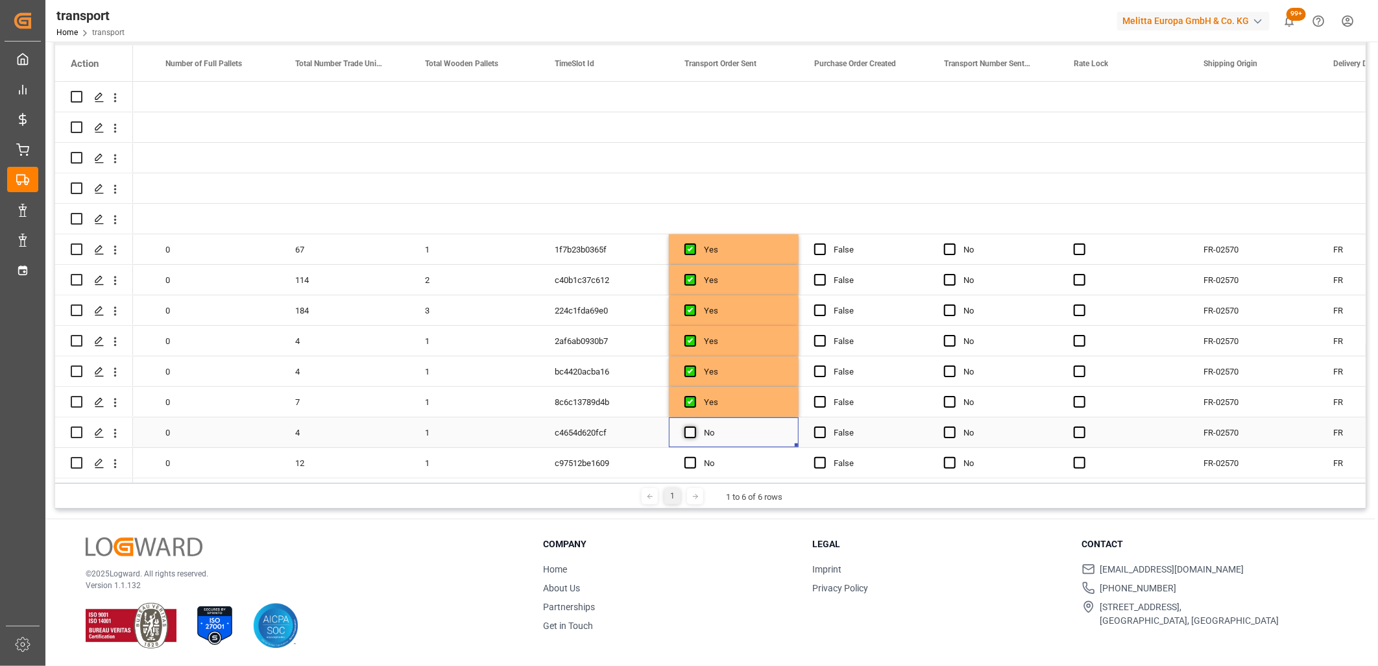
click at [685, 427] on span "Press SPACE to select this row." at bounding box center [691, 432] width 12 height 12
click at [694, 426] on input "Press SPACE to select this row." at bounding box center [694, 426] width 0 height 0
click at [686, 457] on span "Press SPACE to select this row." at bounding box center [691, 463] width 12 height 12
click at [694, 457] on input "Press SPACE to select this row." at bounding box center [694, 457] width 0 height 0
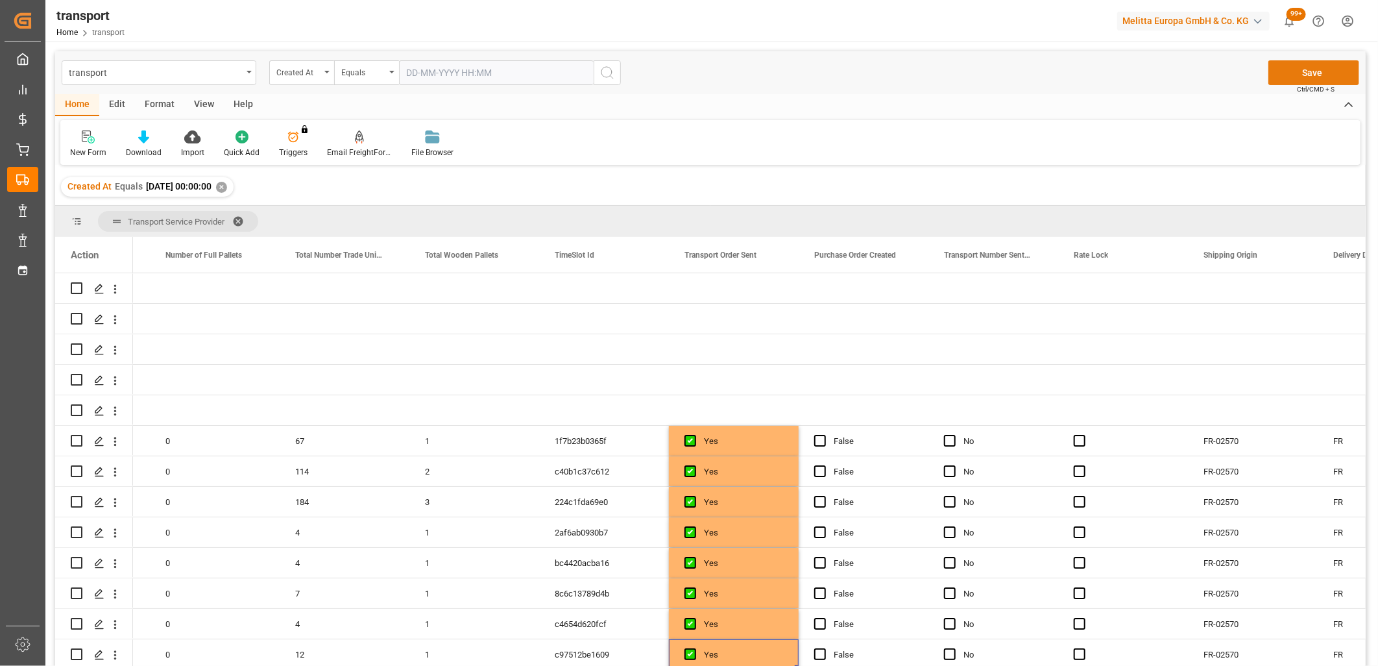
click at [1307, 69] on button "Save" at bounding box center [1314, 72] width 91 height 25
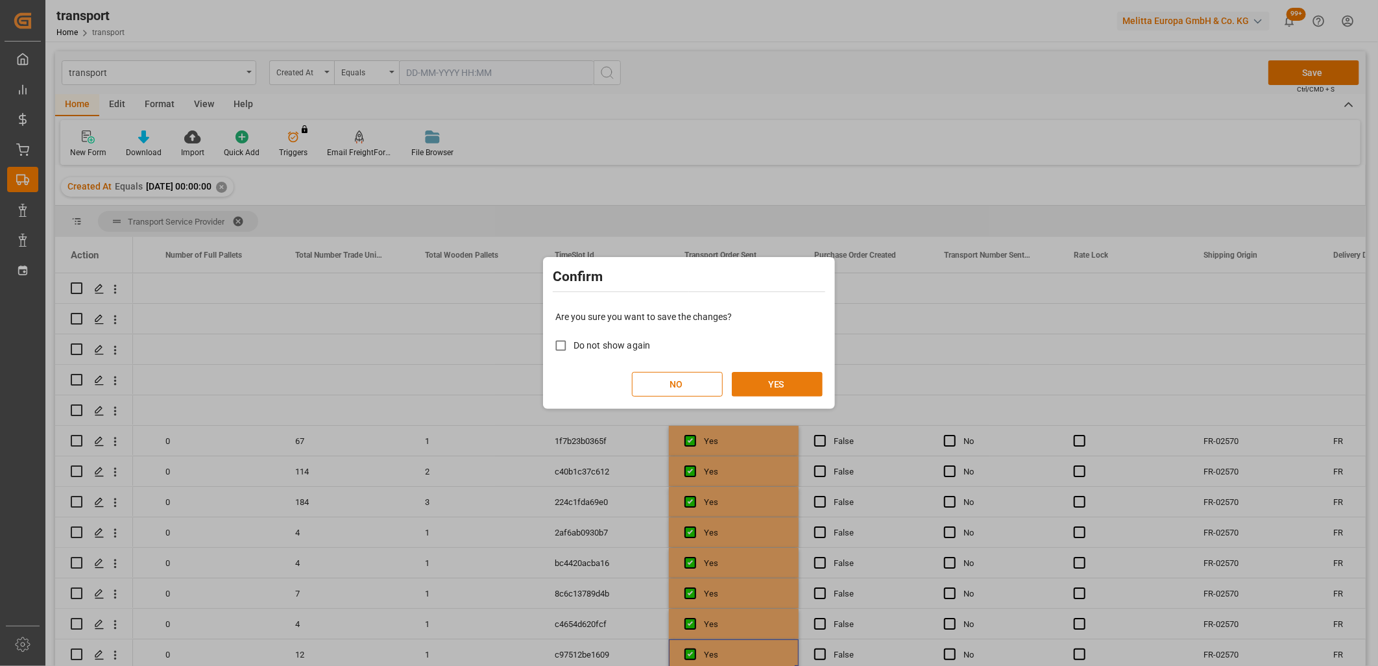
click at [784, 383] on button "YES" at bounding box center [777, 384] width 91 height 25
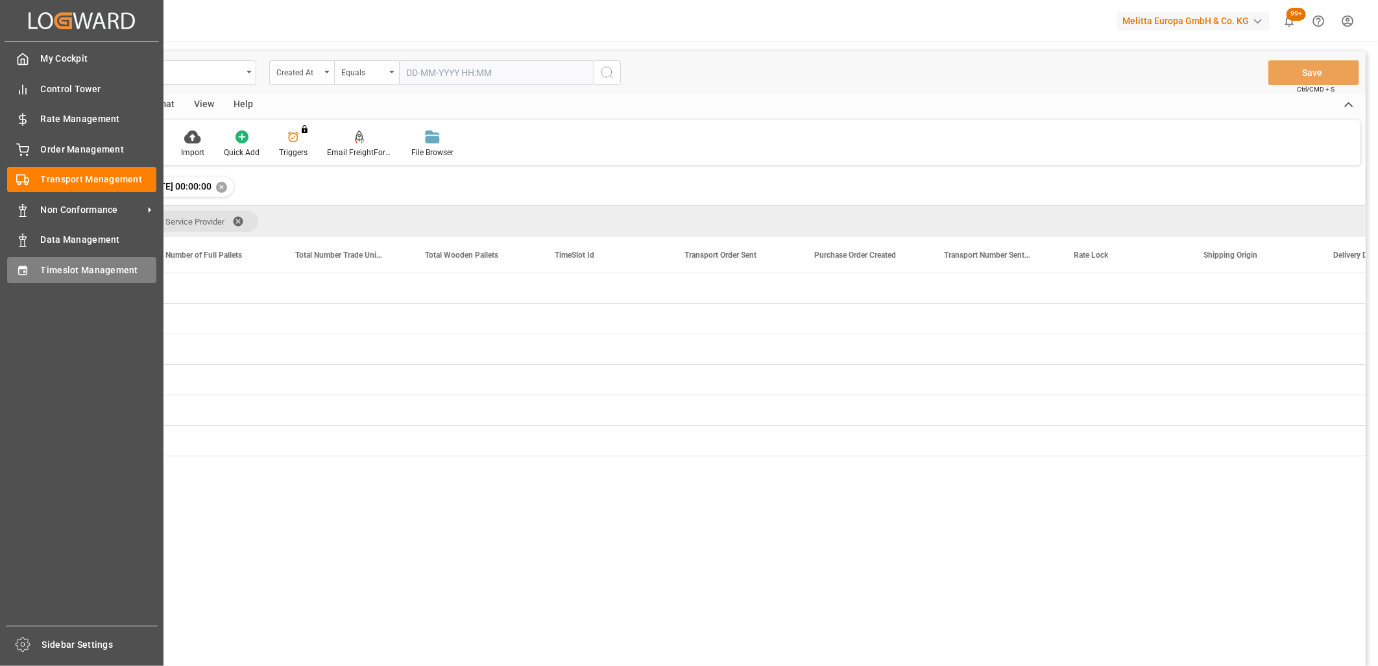
click at [37, 267] on div "Timeslot Management Timeslot Management" at bounding box center [81, 269] width 149 height 25
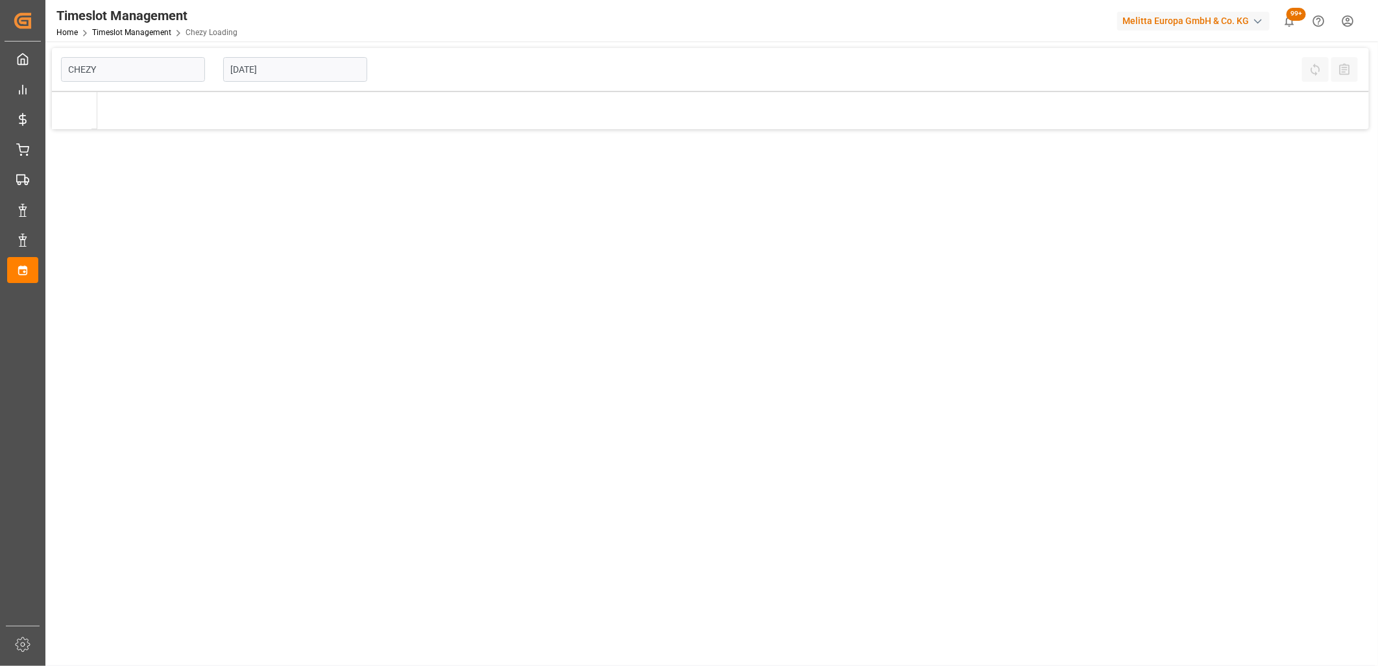
type input "Chezy Loading"
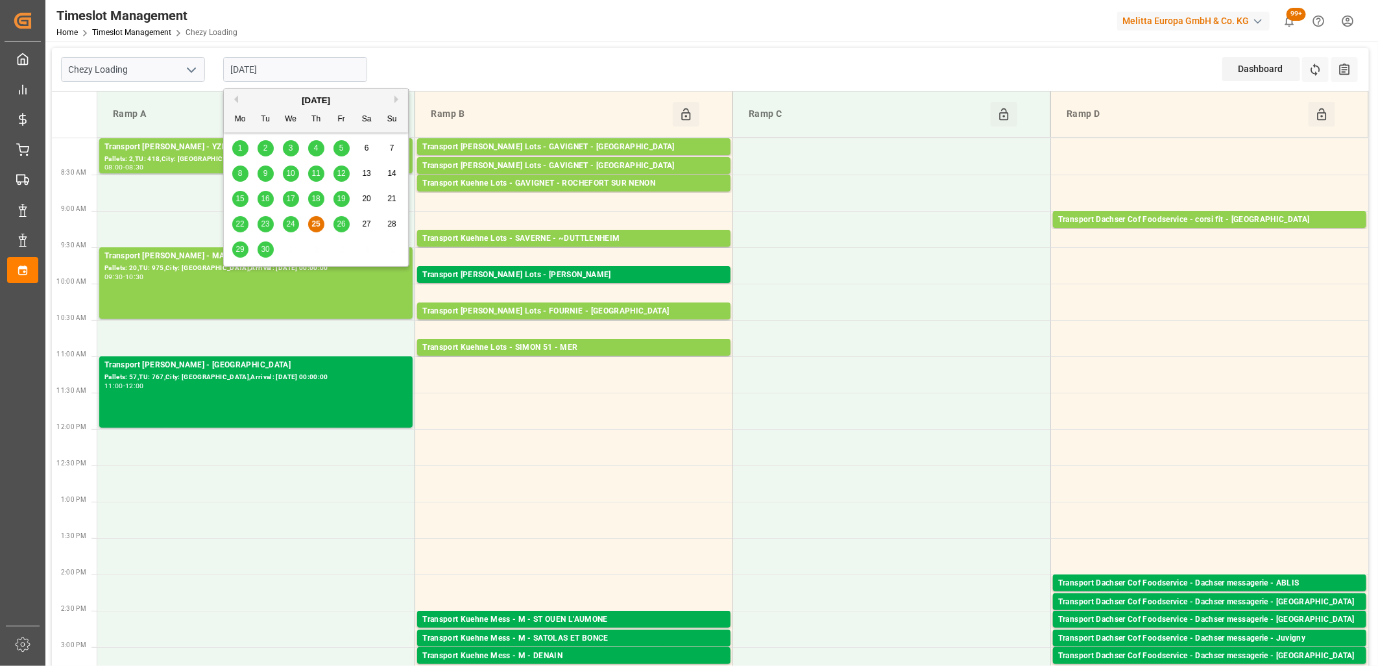
click at [301, 78] on input "[DATE]" at bounding box center [295, 69] width 144 height 25
click at [345, 230] on div "26" at bounding box center [342, 225] width 16 height 16
type input "26-09-2025"
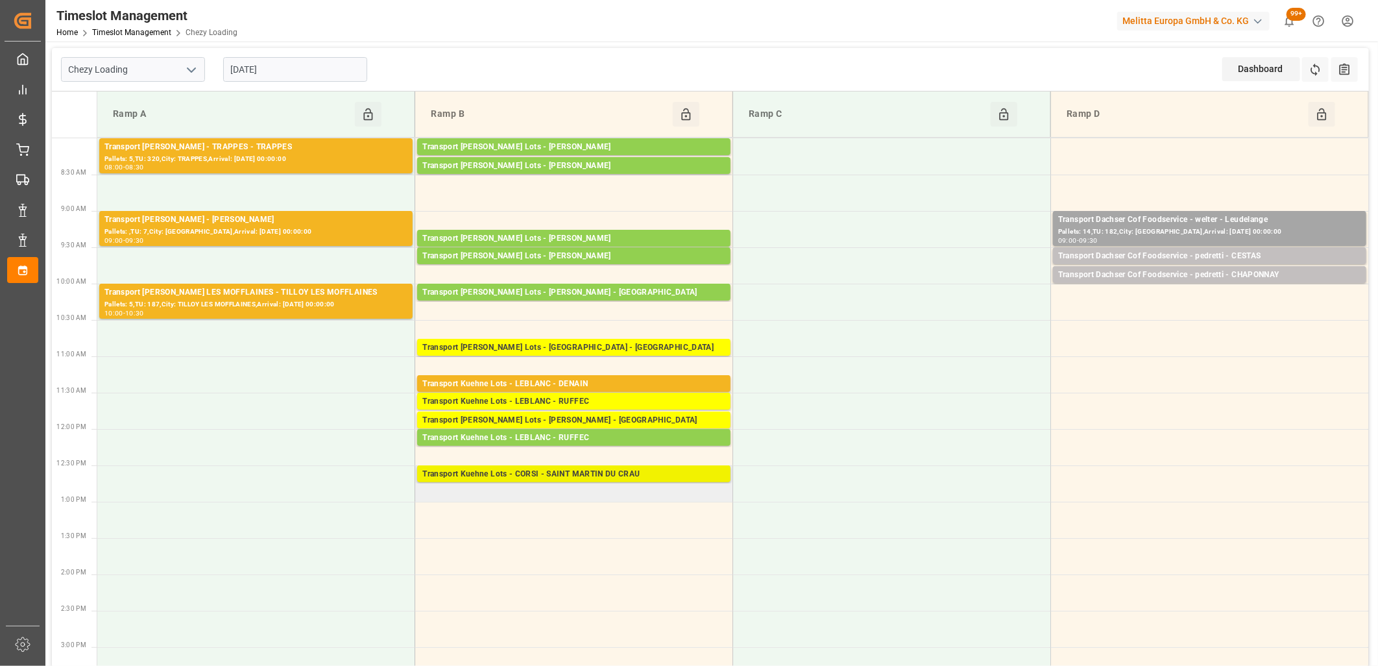
click at [539, 478] on div "Transport Kuehne Lots - CORSI - SAINT MARTIN DU CRAU" at bounding box center [573, 474] width 303 height 13
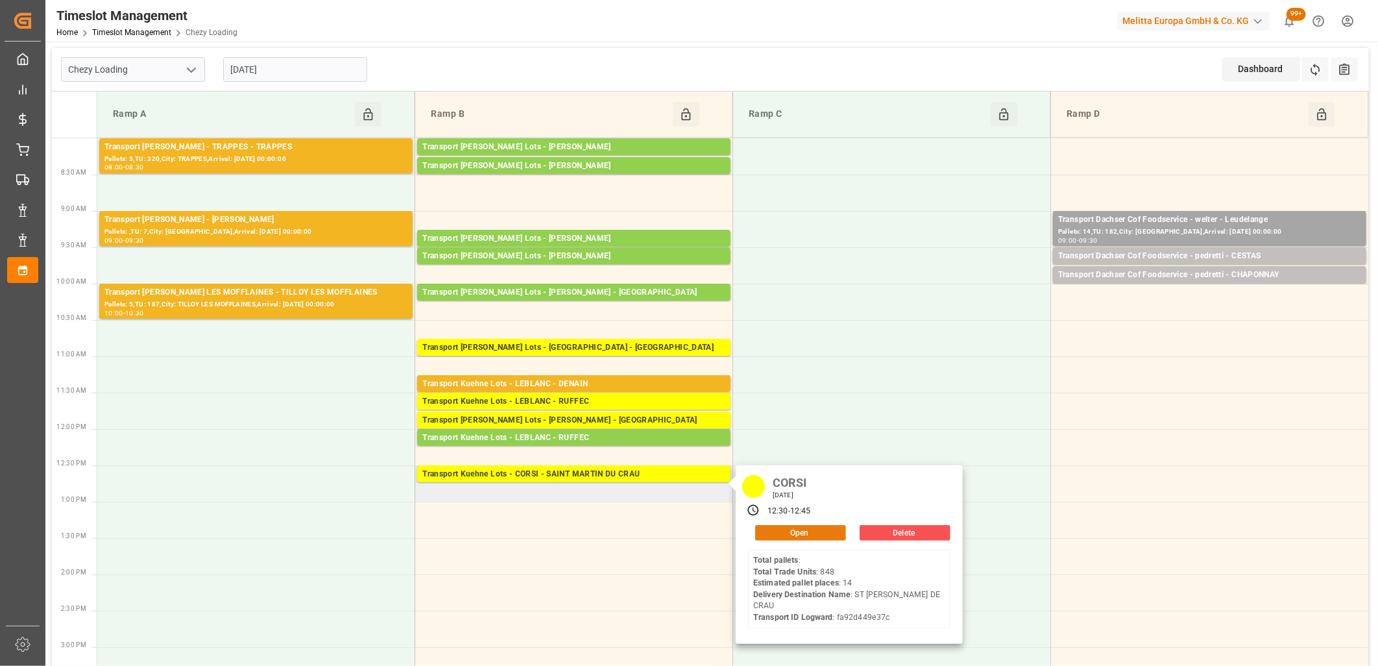
click at [769, 534] on button "Open" at bounding box center [800, 533] width 91 height 16
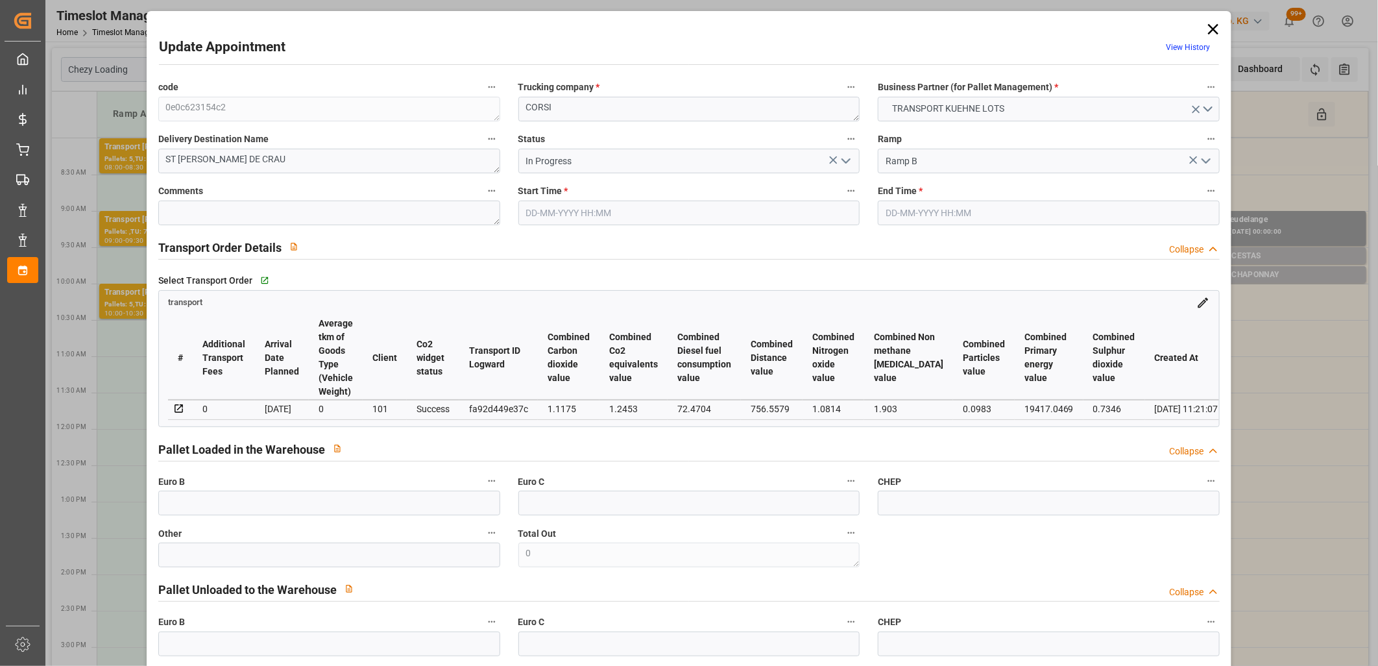
type input "26-09-2025 12:30"
type input "26-09-2025 12:45"
type input "24-09-2025 12:59"
type input "24-09-2025 11:21"
type input "30-09-2025"
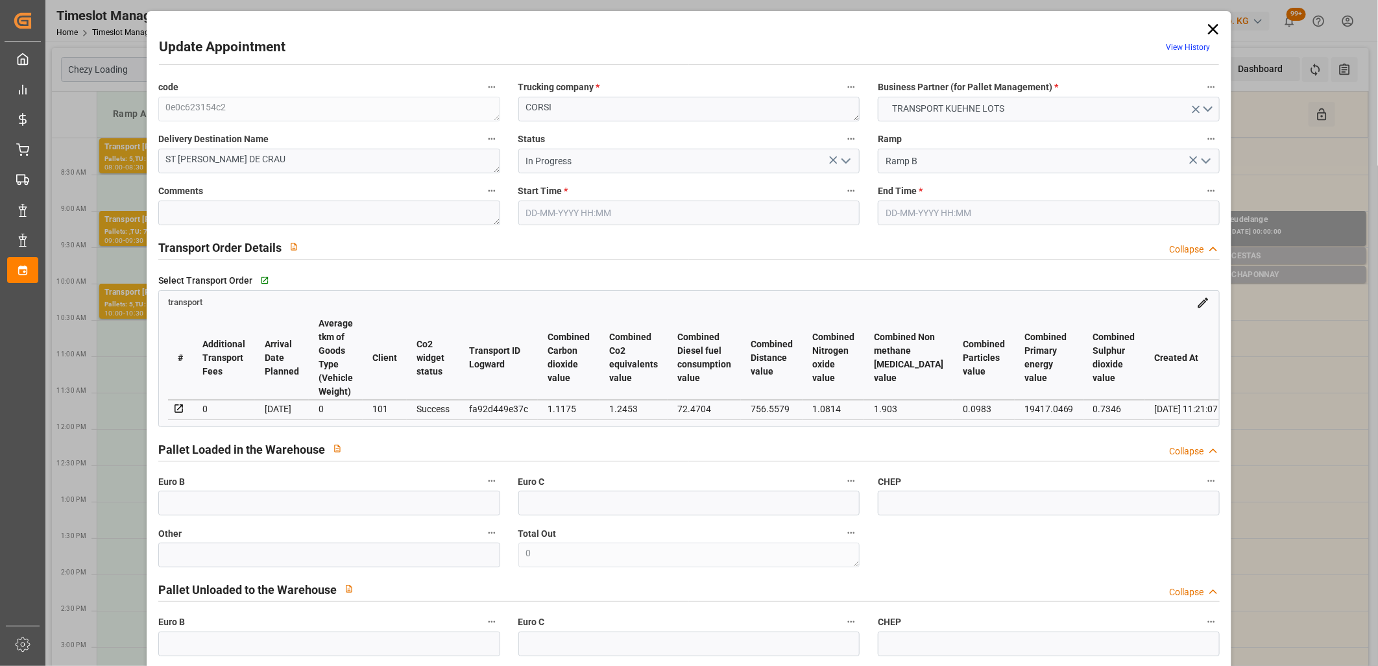
type input "26-09-2025"
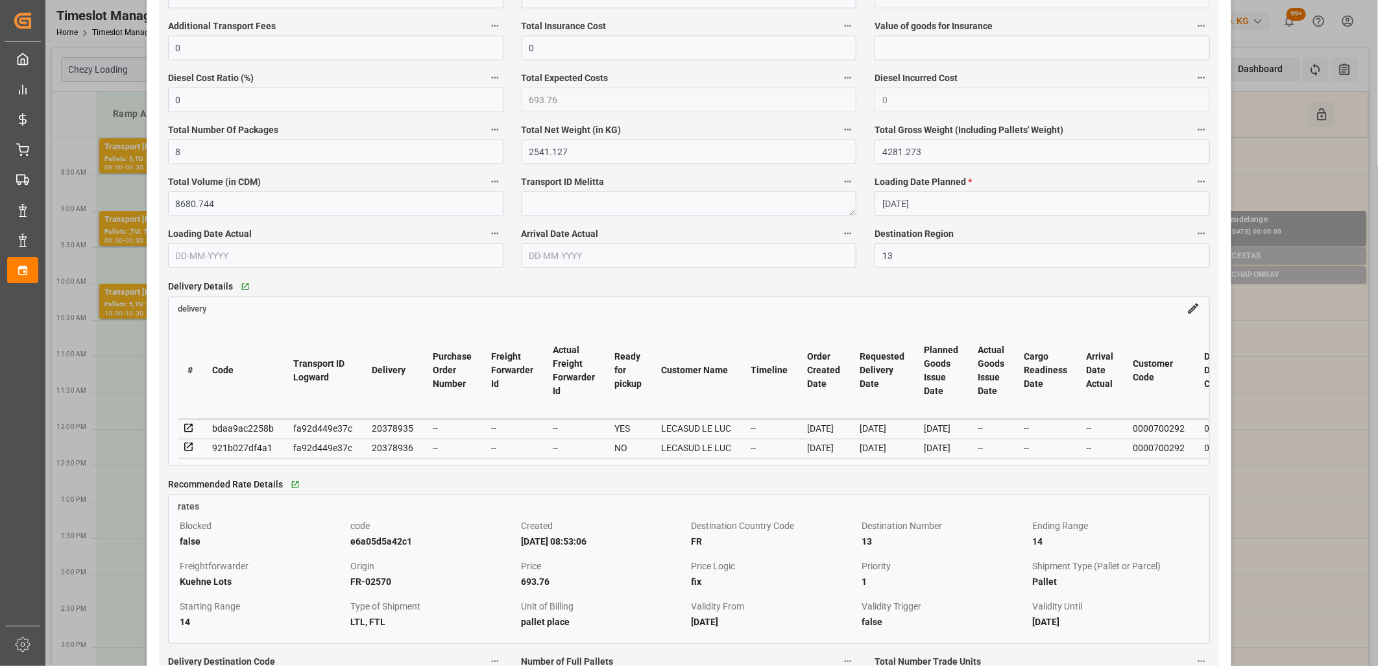
scroll to position [865, 0]
click at [187, 448] on icon at bounding box center [189, 447] width 12 height 12
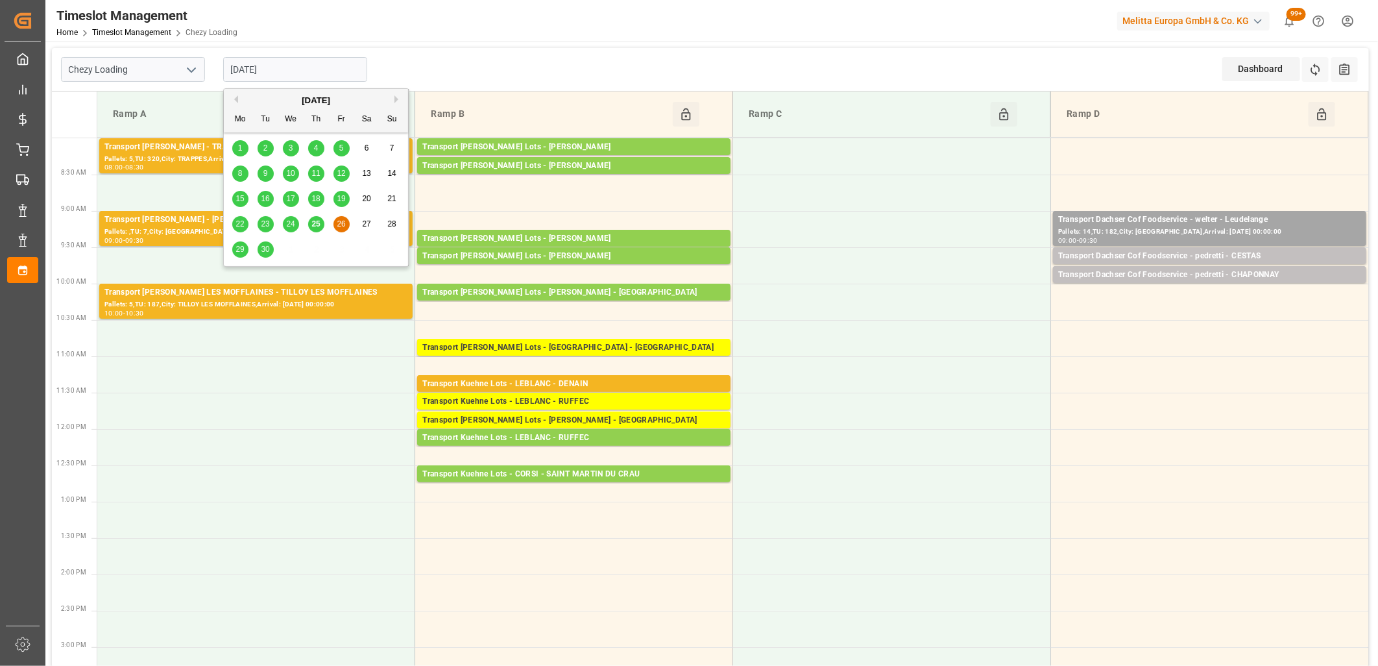
click at [328, 75] on input "26-09-2025" at bounding box center [295, 69] width 144 height 25
click at [240, 250] on span "29" at bounding box center [240, 249] width 8 height 9
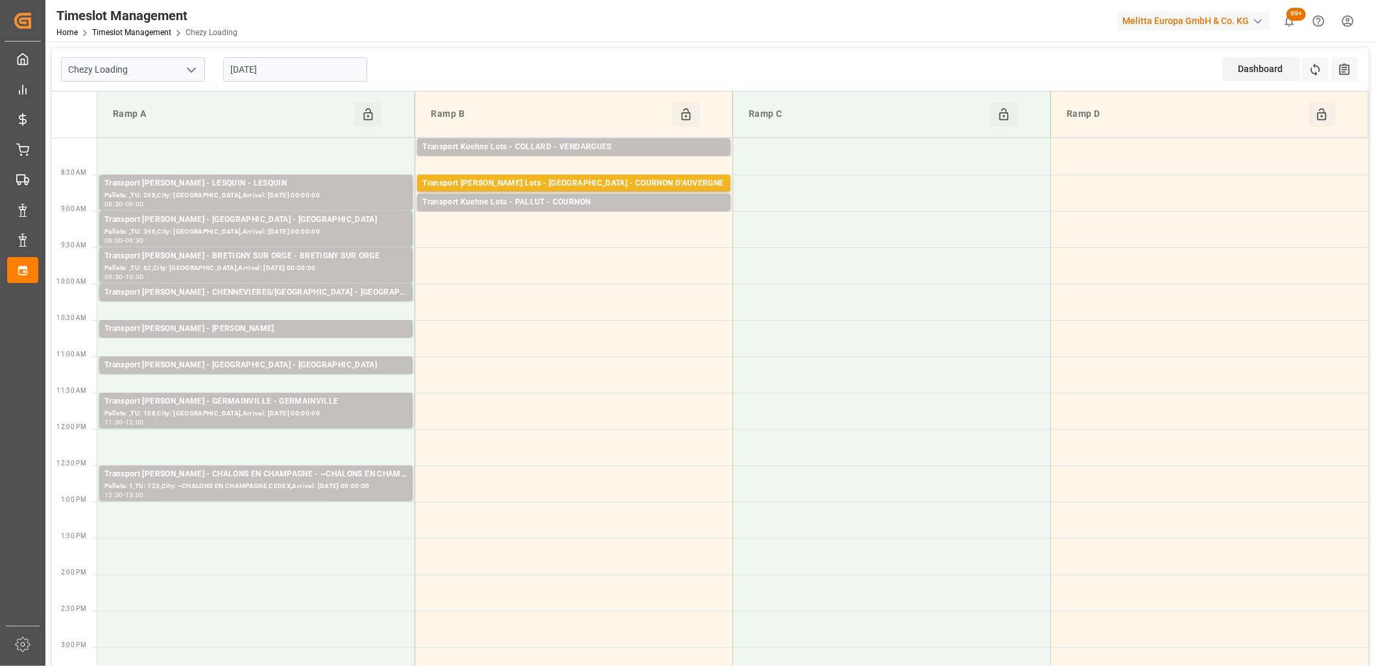
click at [313, 68] on input "[DATE]" at bounding box center [295, 69] width 144 height 25
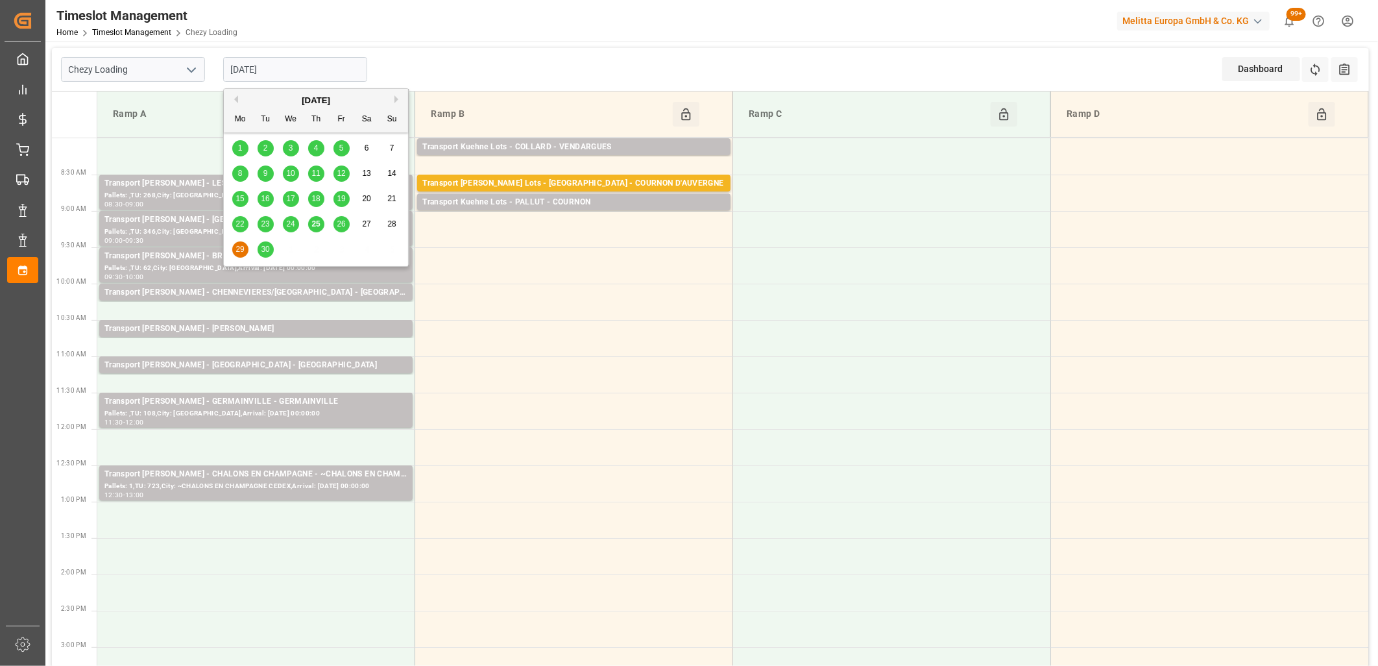
click at [264, 249] on span "30" at bounding box center [265, 249] width 8 height 9
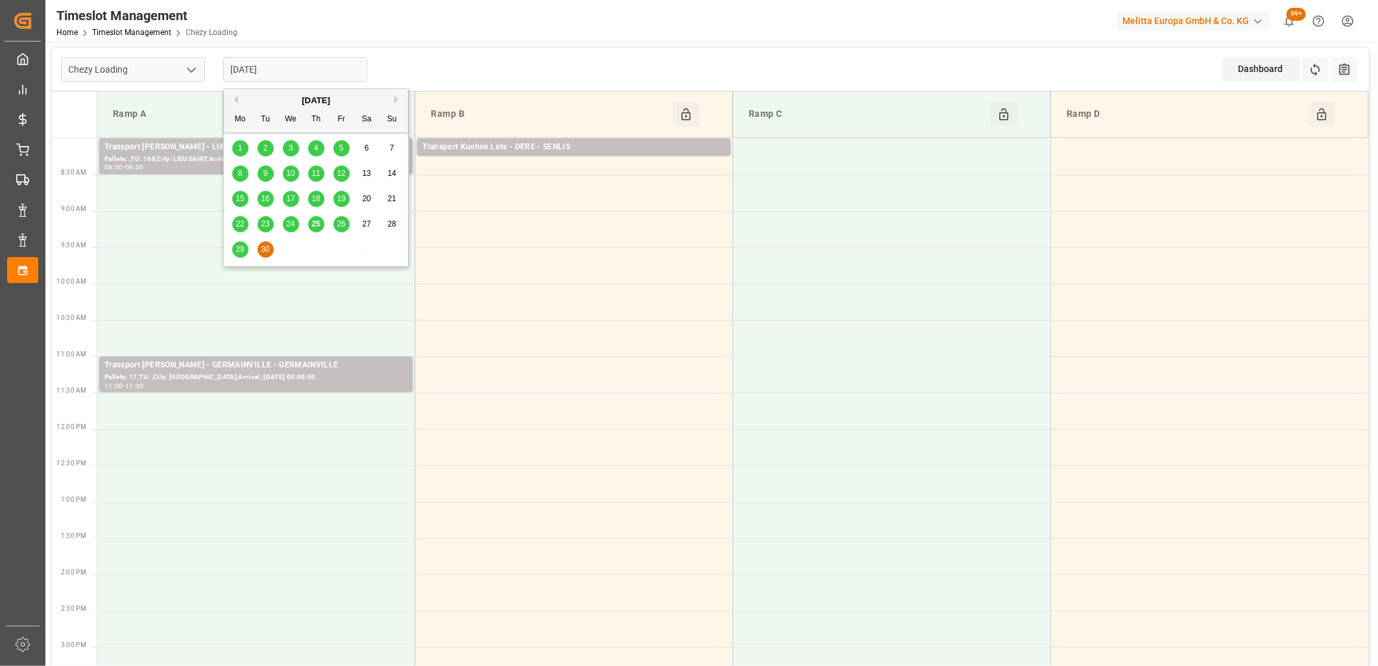
click at [310, 66] on input "30-09-2025" at bounding box center [295, 69] width 144 height 25
click at [339, 226] on span "26" at bounding box center [341, 223] width 8 height 9
type input "26-09-2025"
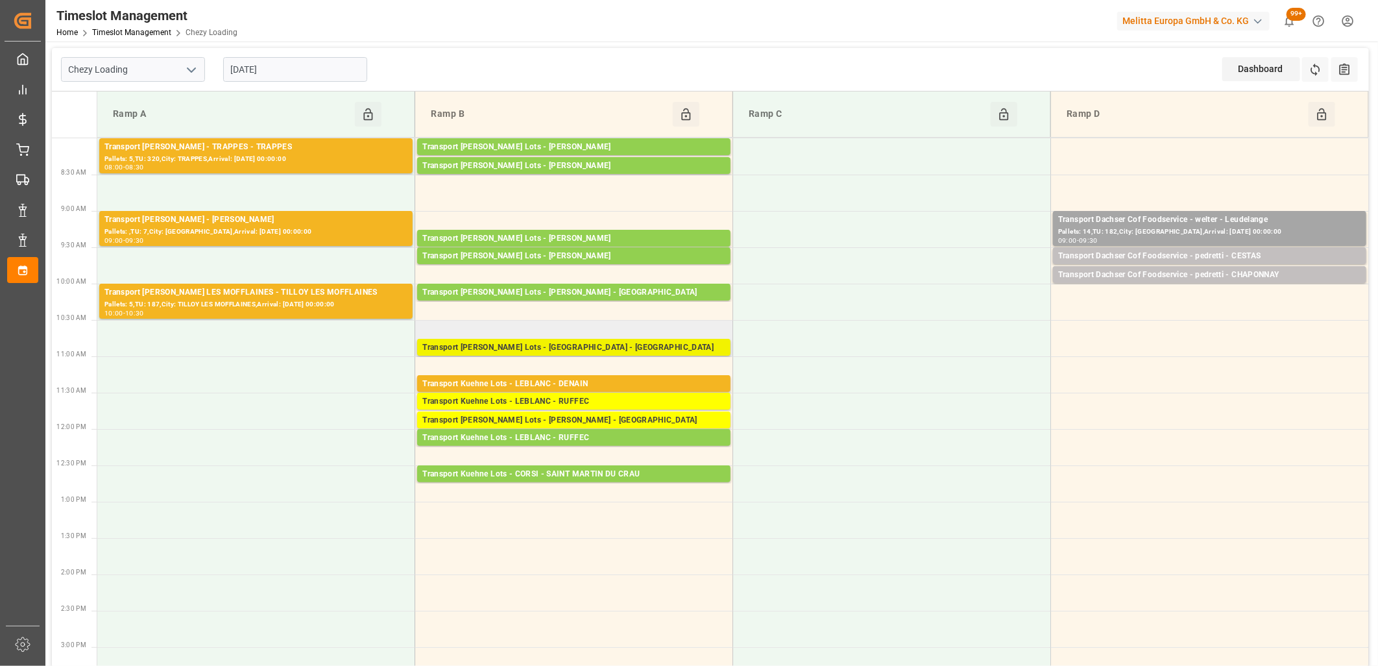
click at [541, 348] on div "Transport Kuehne Lots - FOURNIE - CASTELNAUDARY" at bounding box center [573, 347] width 303 height 13
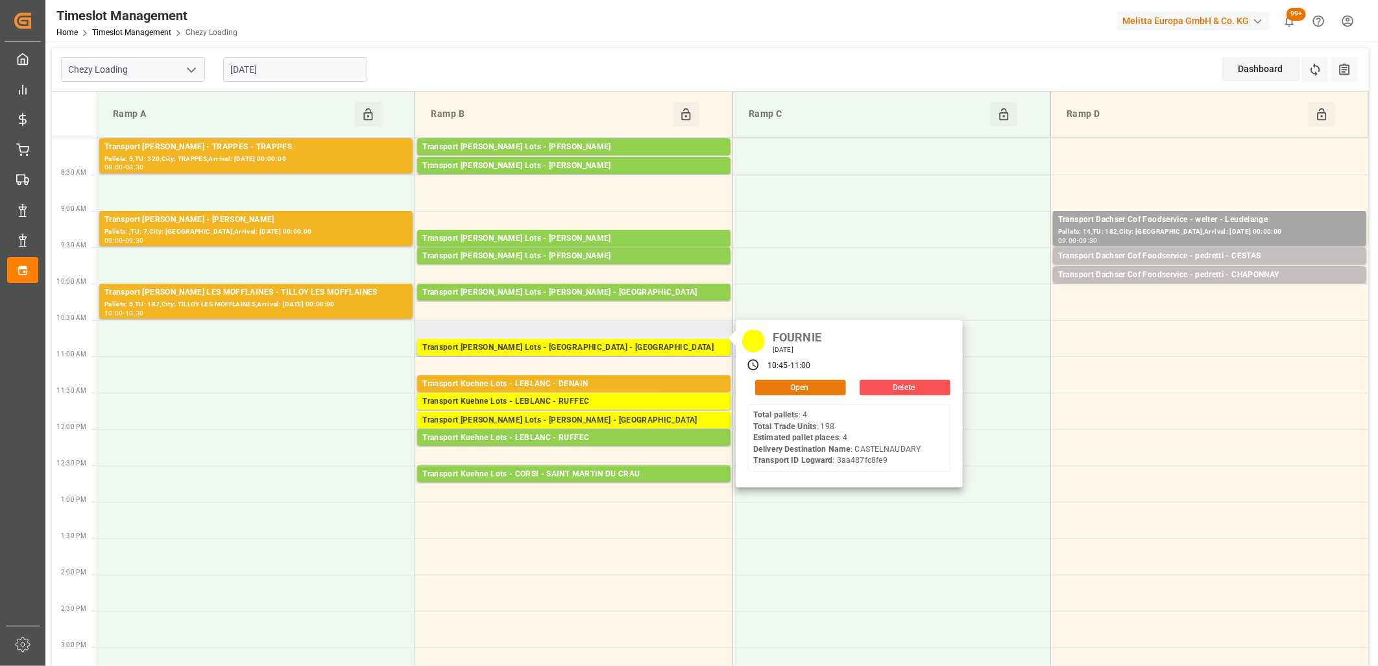
click at [766, 388] on button "Open" at bounding box center [800, 388] width 91 height 16
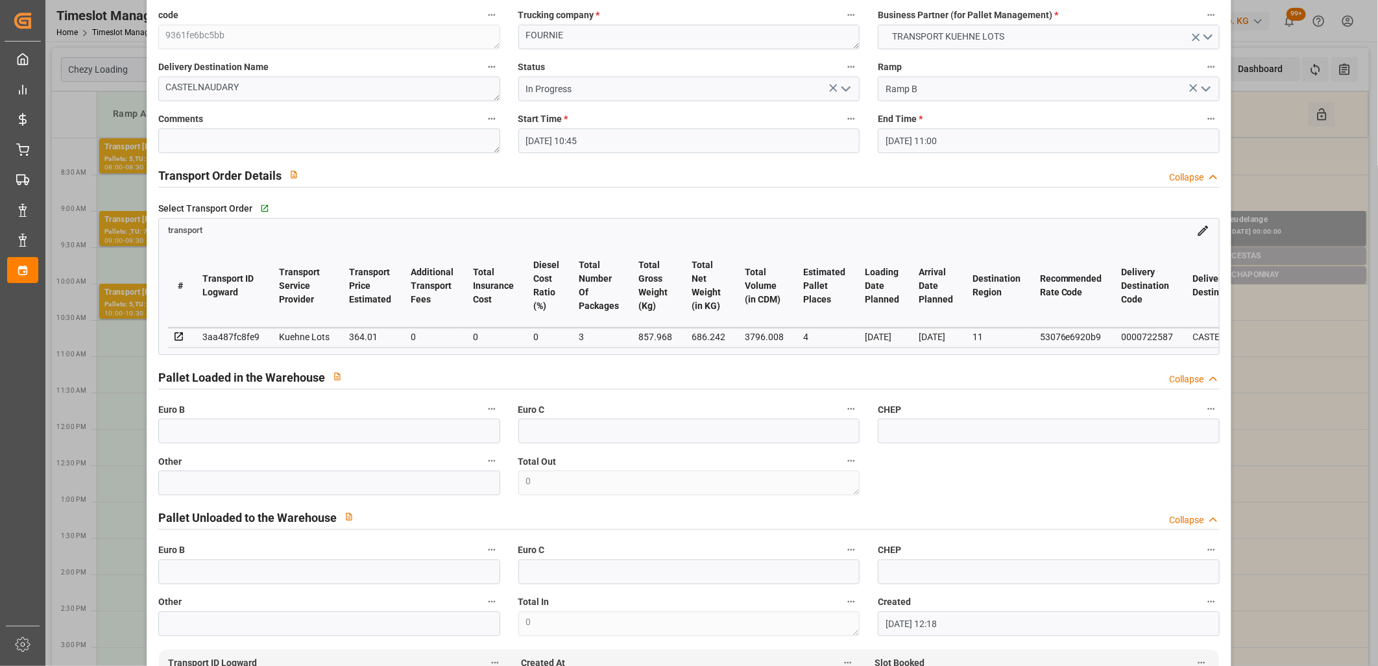
scroll to position [0, 0]
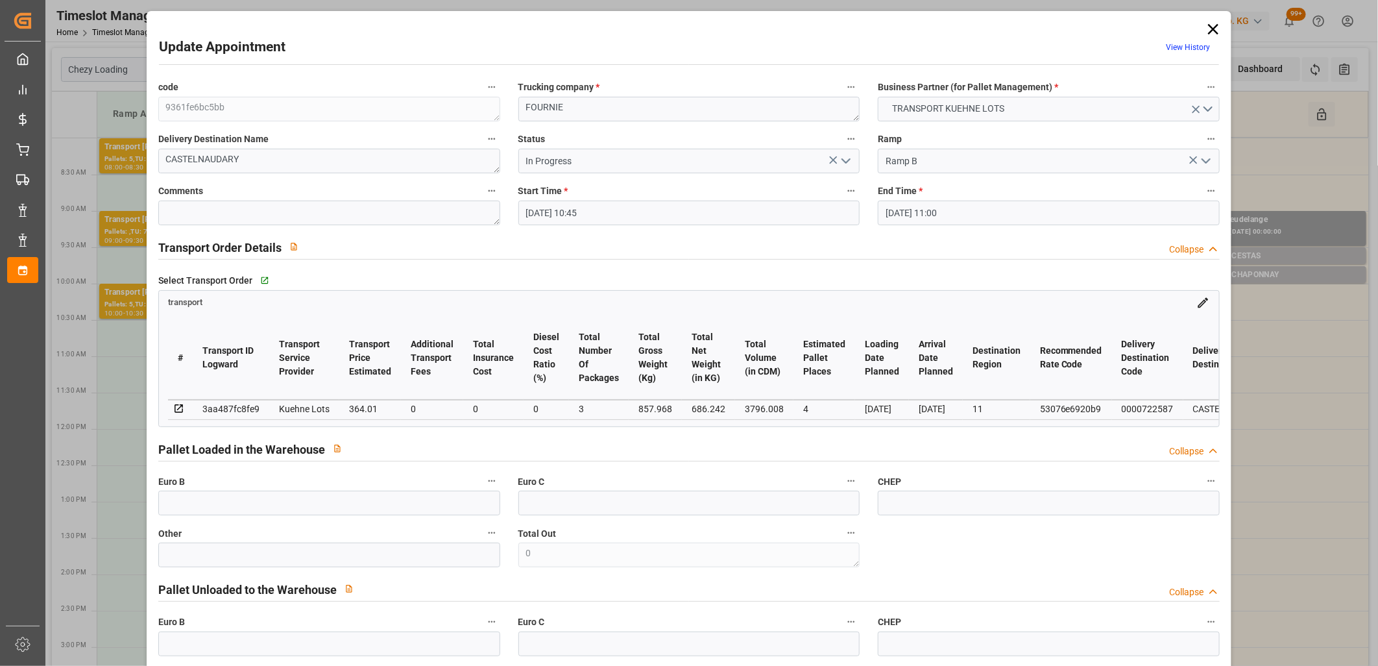
click at [846, 164] on icon "open menu" at bounding box center [846, 161] width 16 height 16
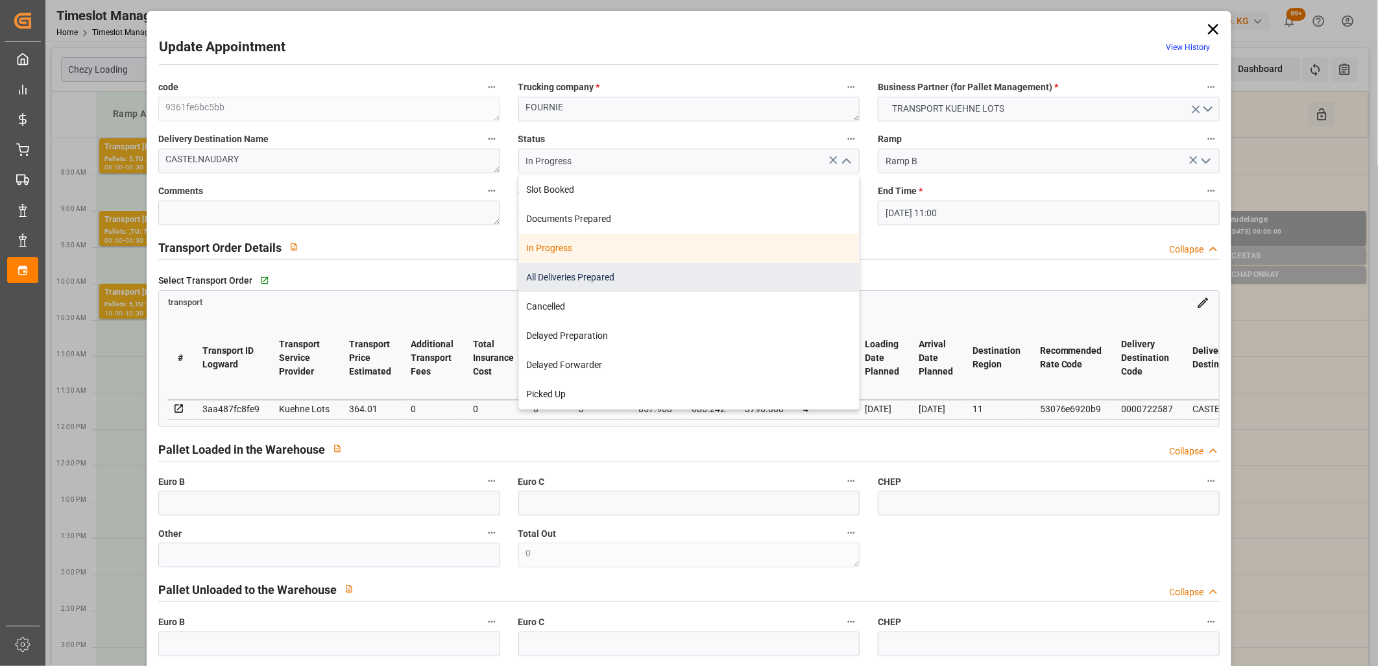
click at [769, 276] on div "All Deliveries Prepared" at bounding box center [689, 277] width 341 height 29
type input "All Deliveries Prepared"
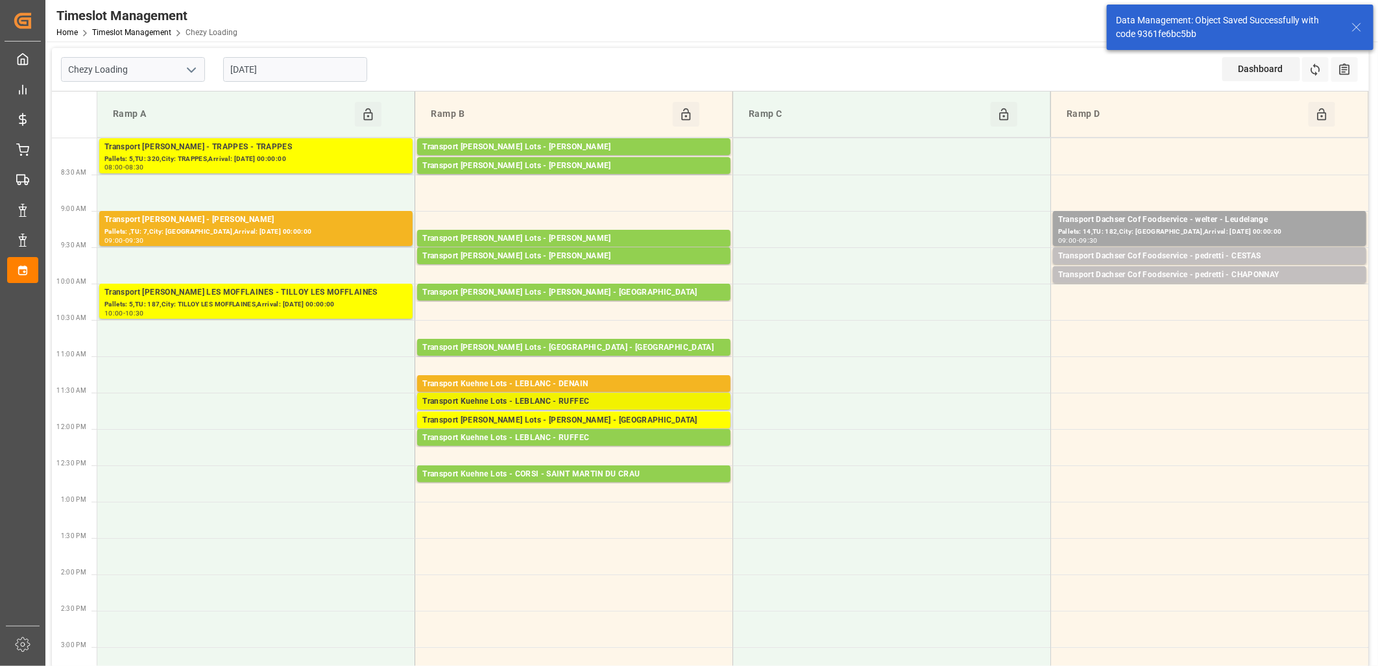
click at [587, 401] on div "Transport Kuehne Lots - LEBLANC - RUFFEC" at bounding box center [573, 401] width 303 height 13
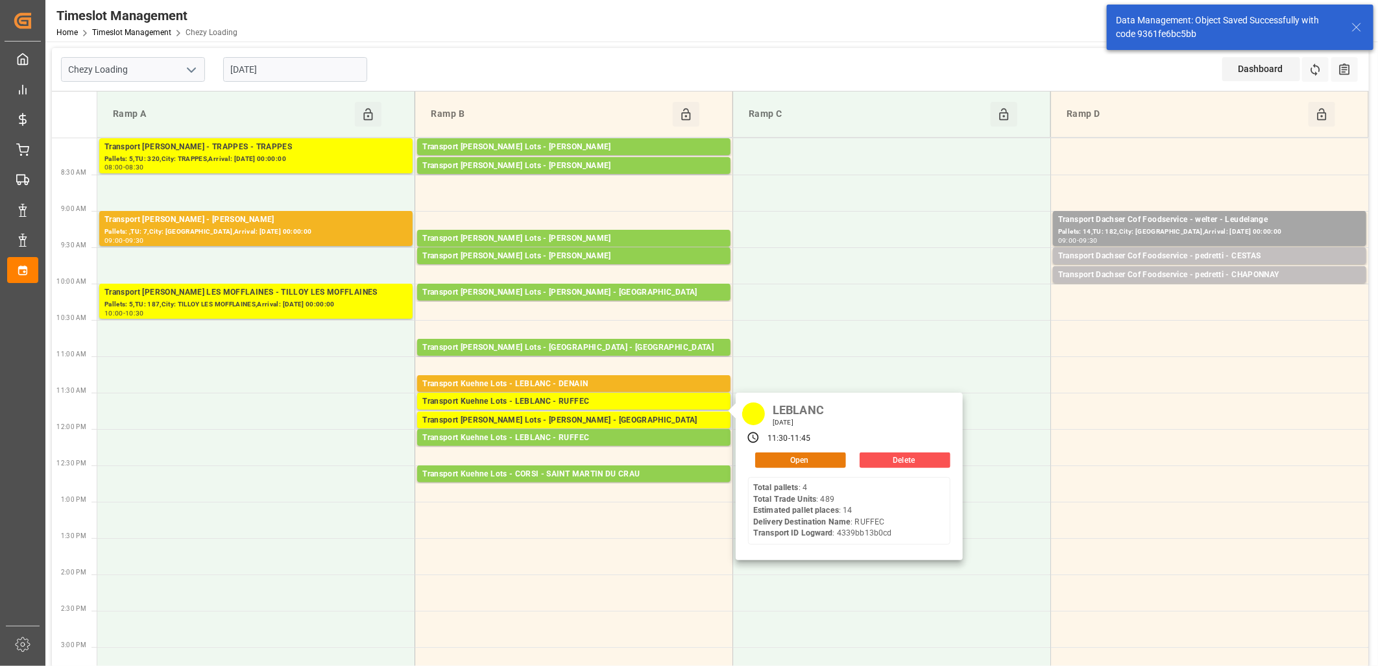
click at [789, 459] on button "Open" at bounding box center [800, 460] width 91 height 16
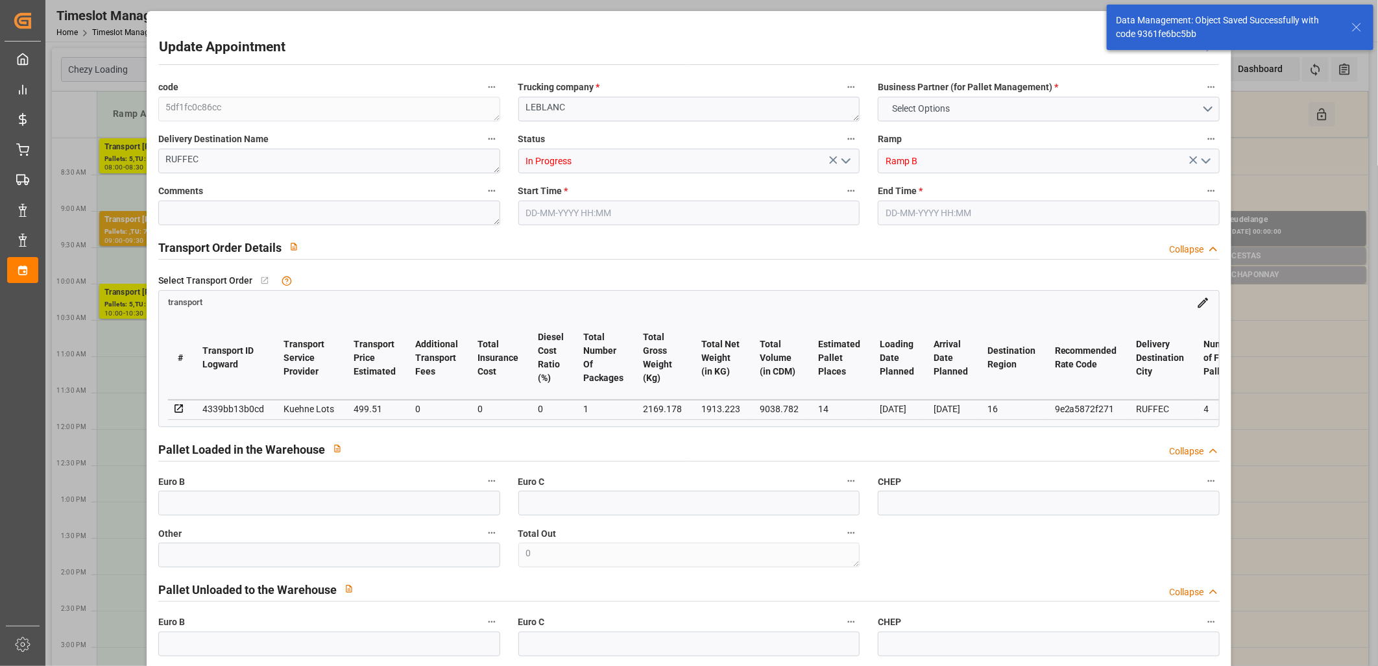
type input "14"
type input "499.51"
type input "0"
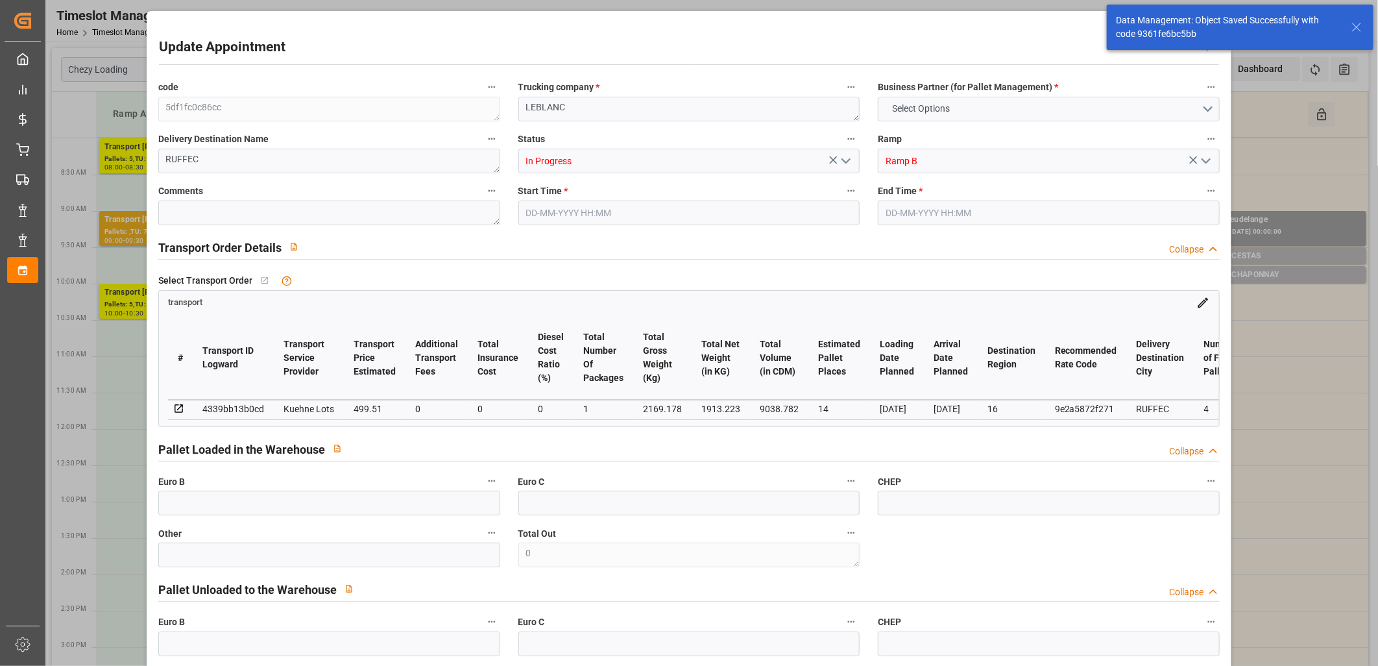
type input "499.51"
type input "0"
type input "1"
type input "1913.223"
type input "3440.554"
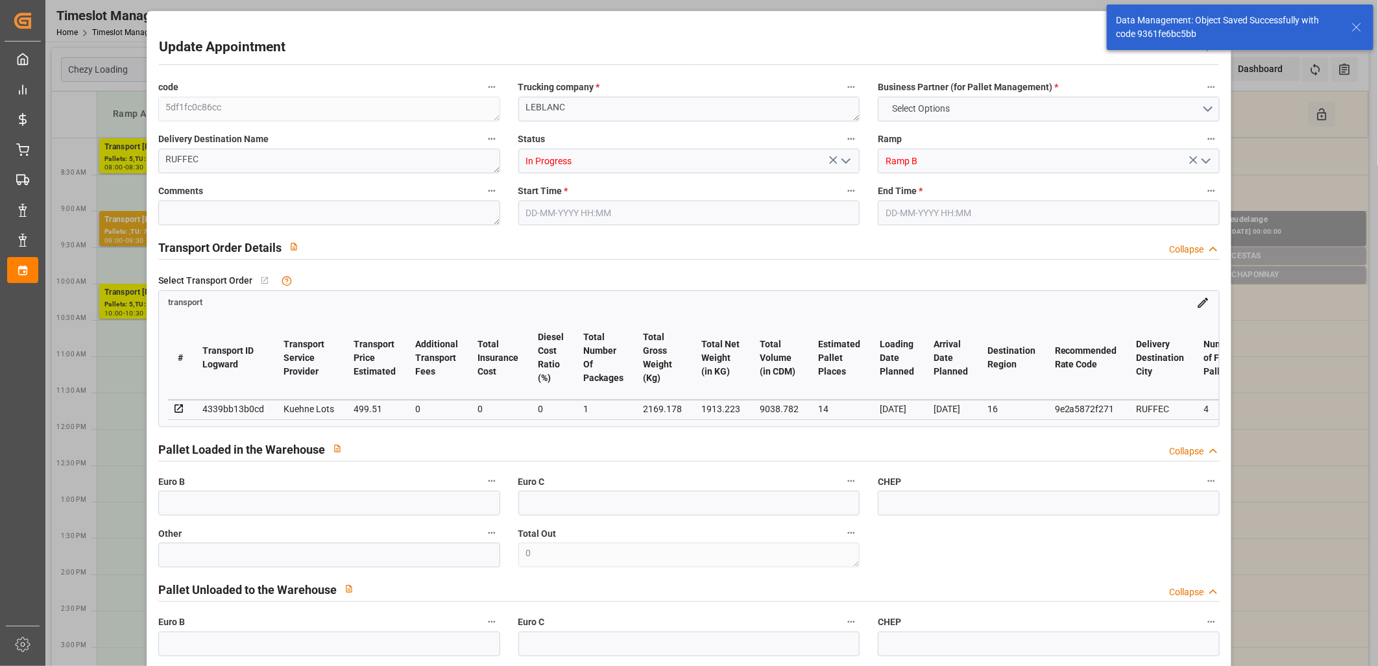
type input "9038.782"
type input "16"
type input "4"
type input "489"
type input "54"
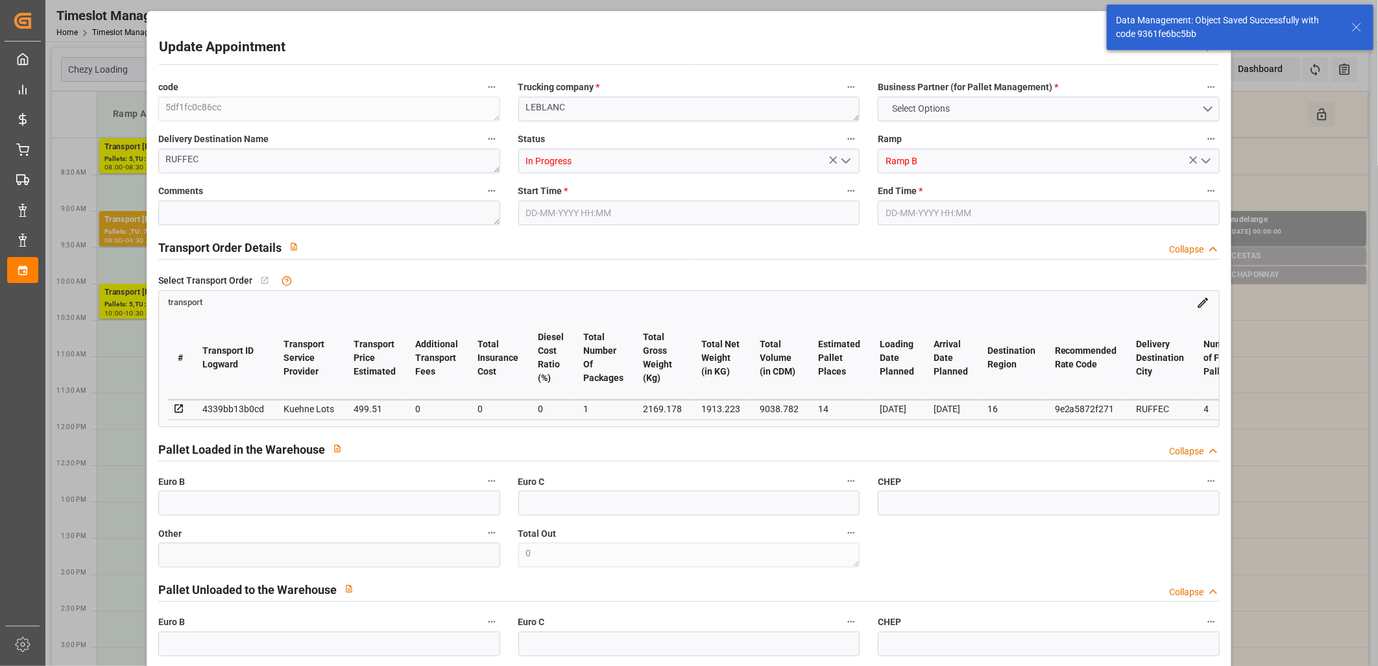
type input "101"
type input "2169.178"
type input "0"
type input "4710.8598"
type input "0"
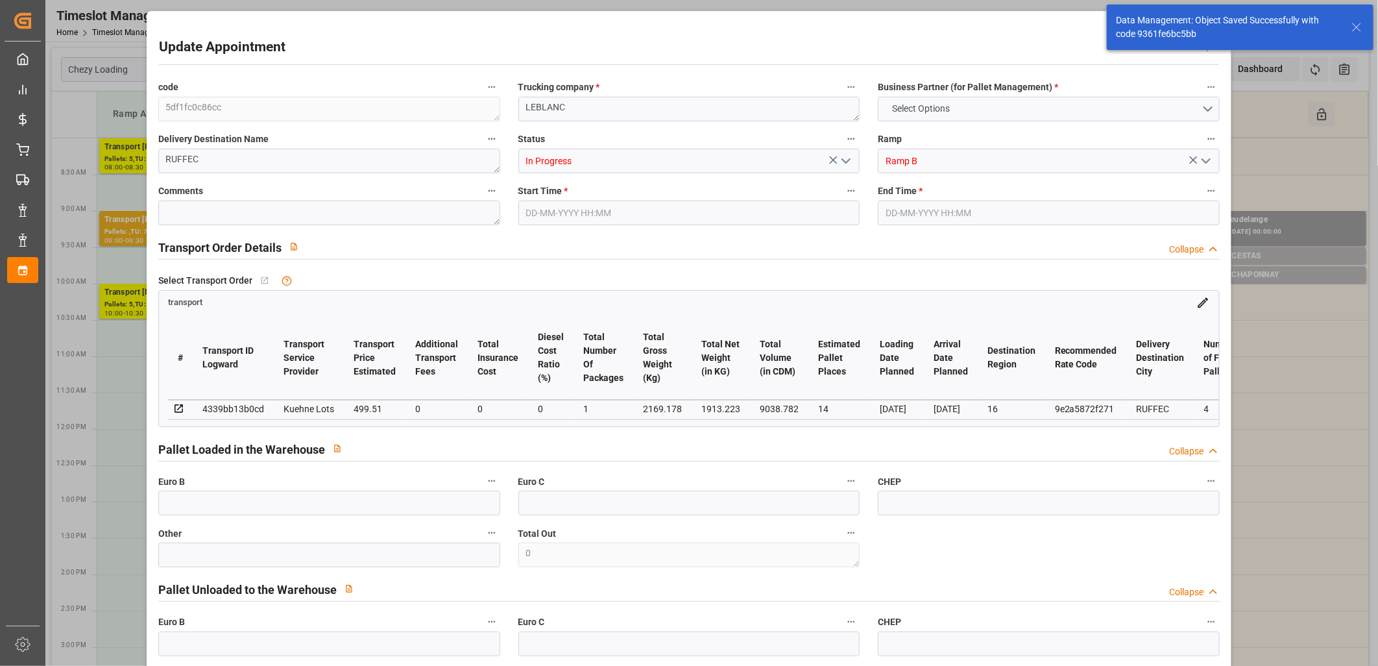
type input "0"
type input "21"
type input "35"
type input "26-09-2025 11:30"
type input "26-09-2025 11:45"
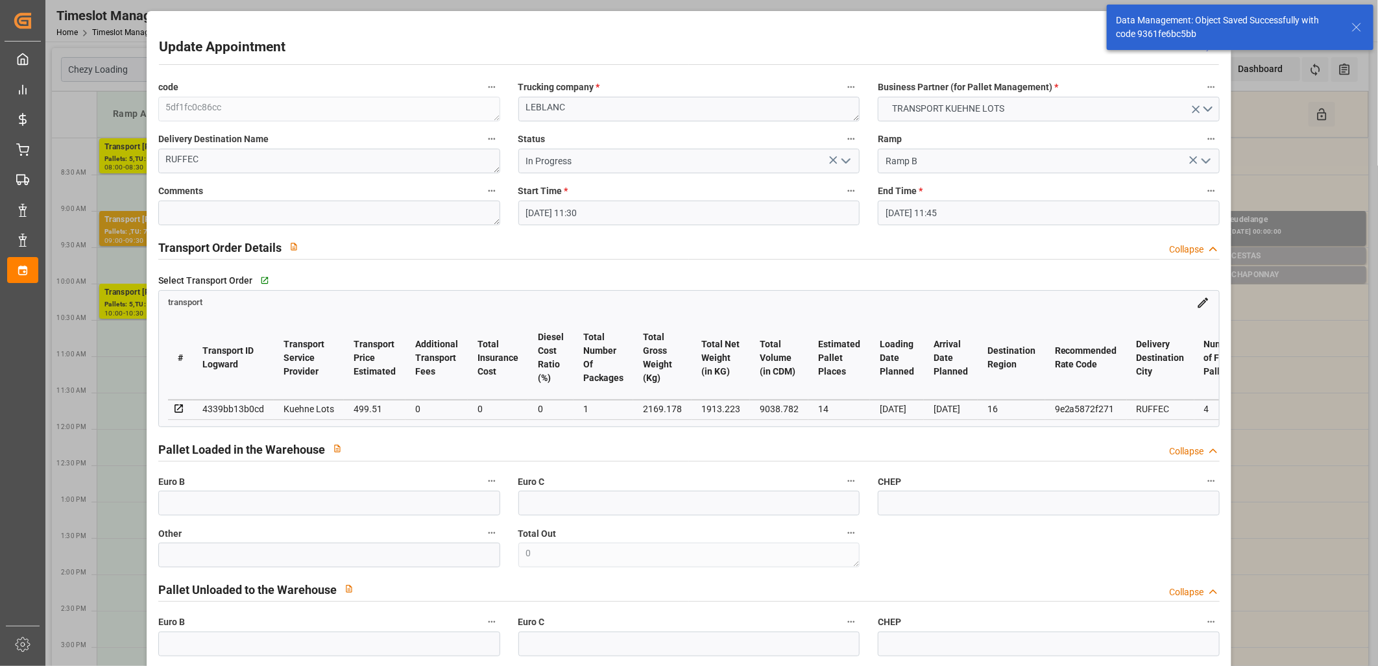
type input "24-09-2025 12:04"
type input "24-09-2025 11:20"
type input "[DATE]"
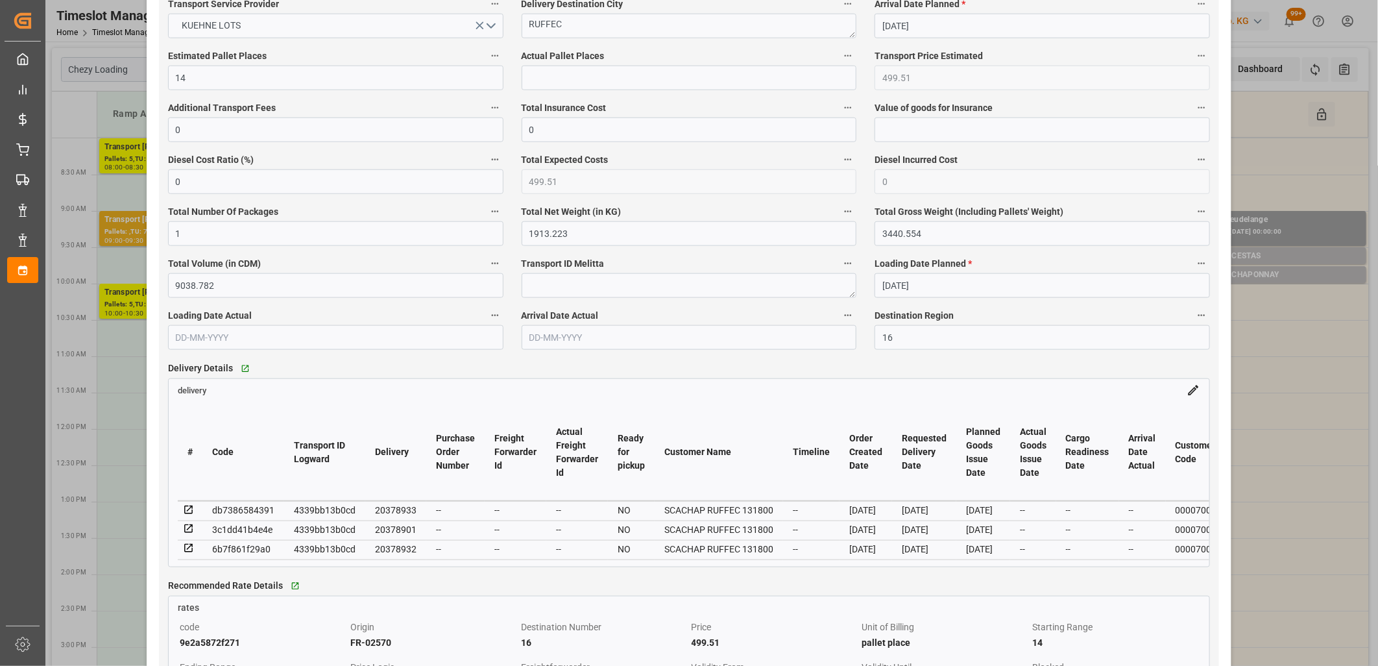
scroll to position [793, 0]
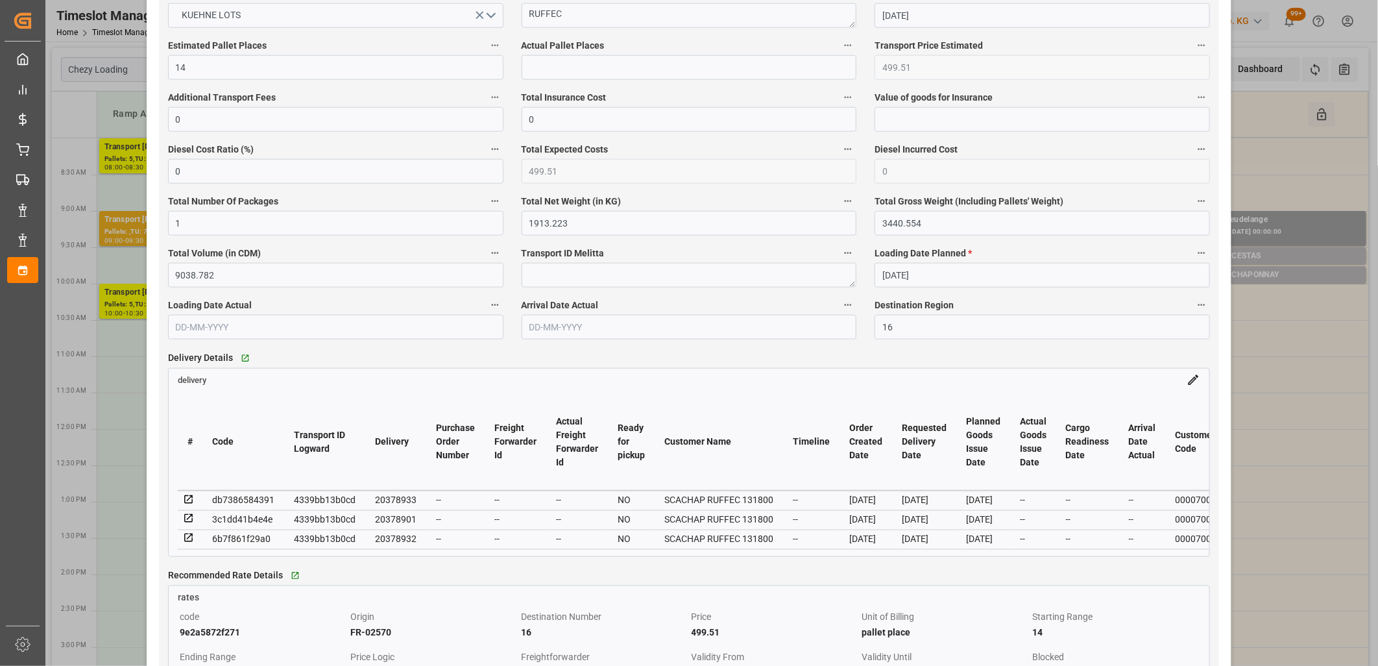
click at [185, 498] on icon at bounding box center [189, 500] width 12 height 12
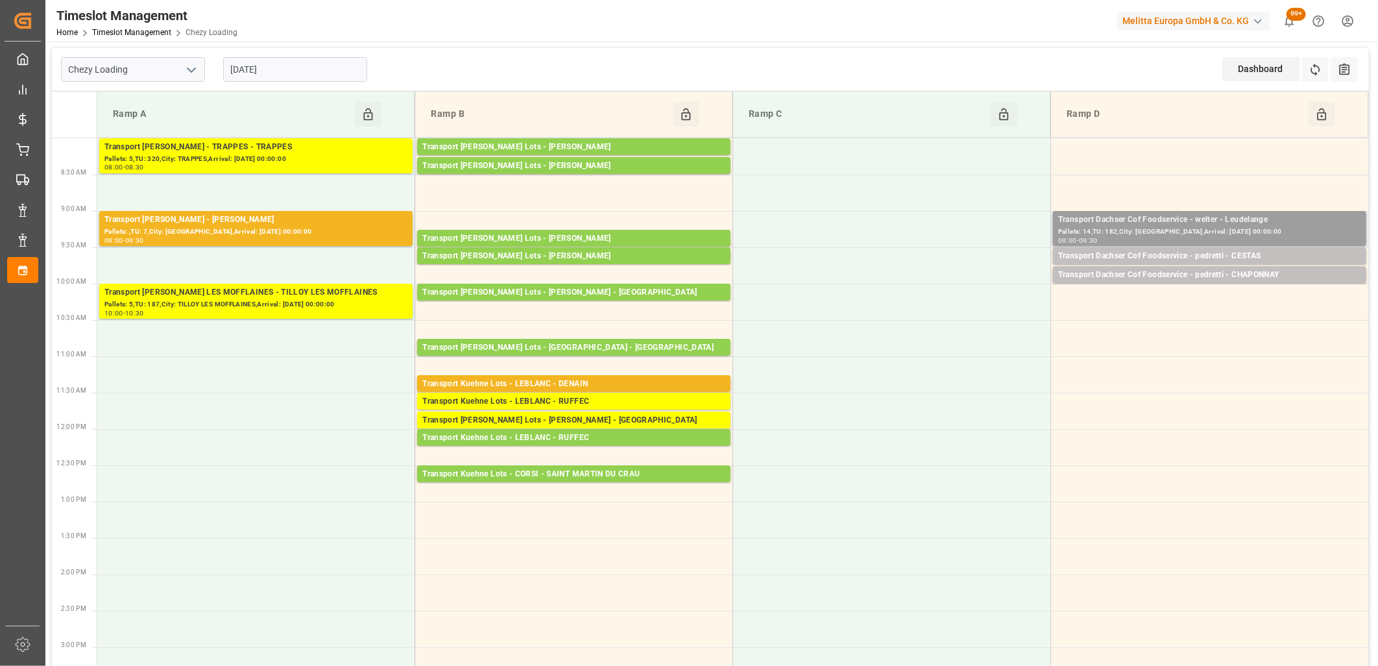
click at [1115, 228] on div "Pallets: 14,TU: 182,City: Leudelange,Arrival: 2025-09-30 00:00:00" at bounding box center [1209, 231] width 303 height 11
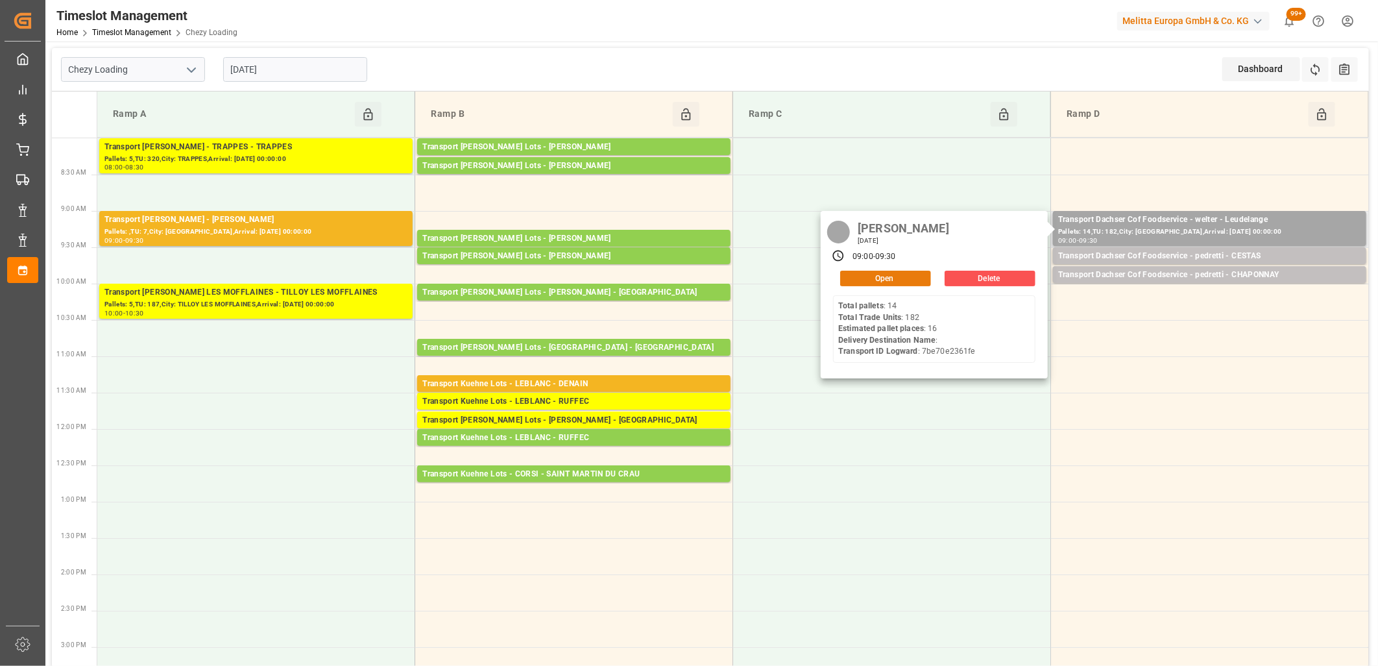
click at [917, 276] on button "Open" at bounding box center [885, 279] width 91 height 16
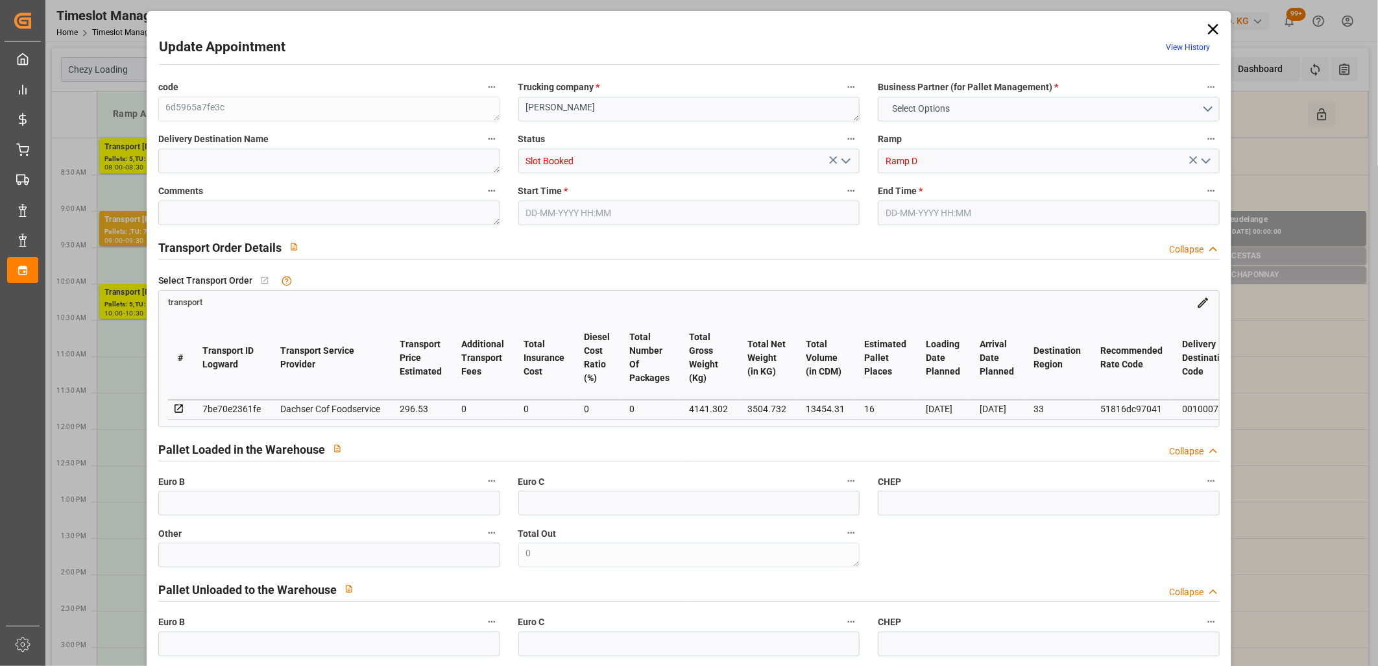
type input "16"
type input "296.53"
type input "0"
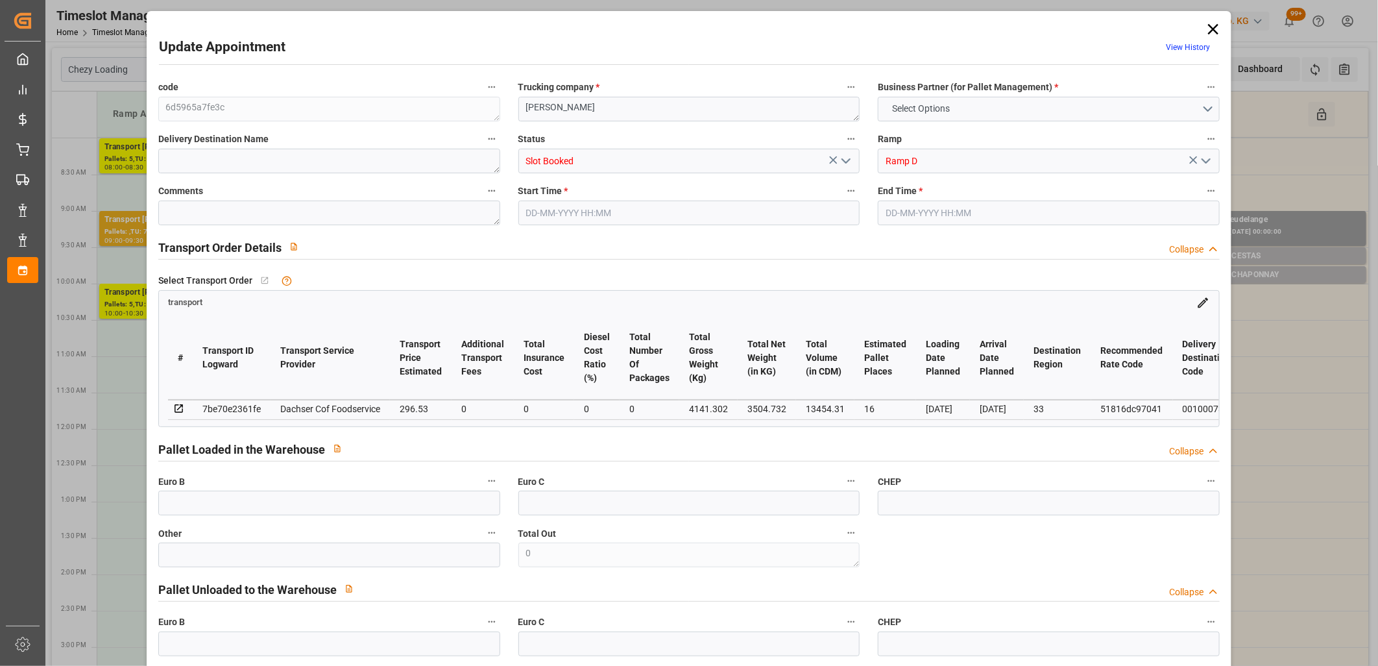
type input "291.3111"
type input "-5.2189"
type input "0"
type input "3504.732"
type input "4538.182"
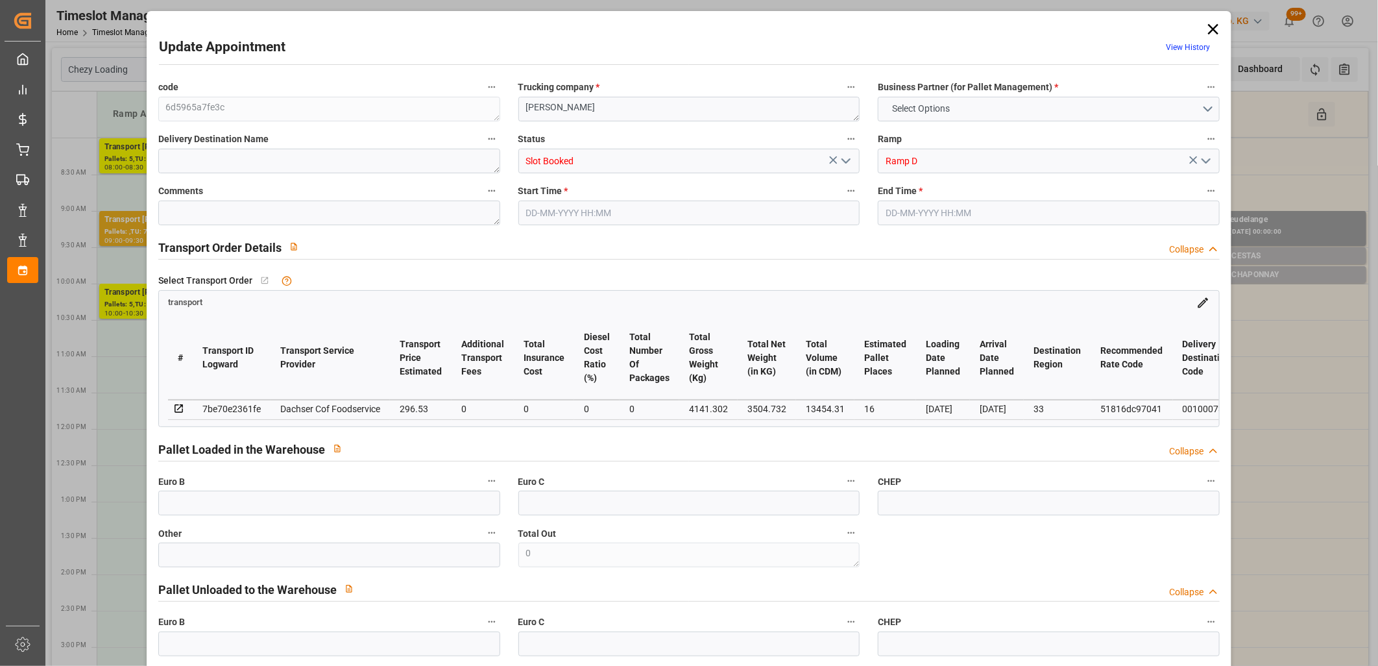
type input "13454.31"
type input "33"
type input "14"
type input "182"
type input "16"
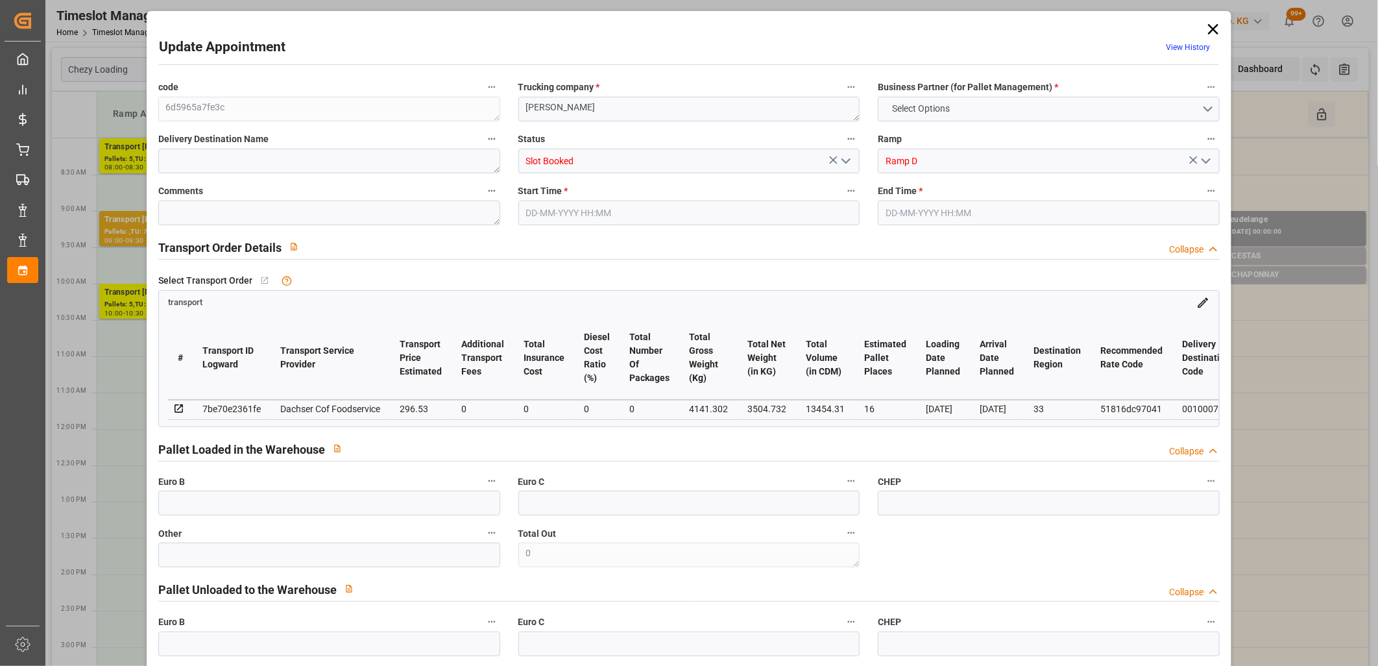
type input "101"
type input "4141.302"
type input "0"
type input "4710.8598"
type input "0"
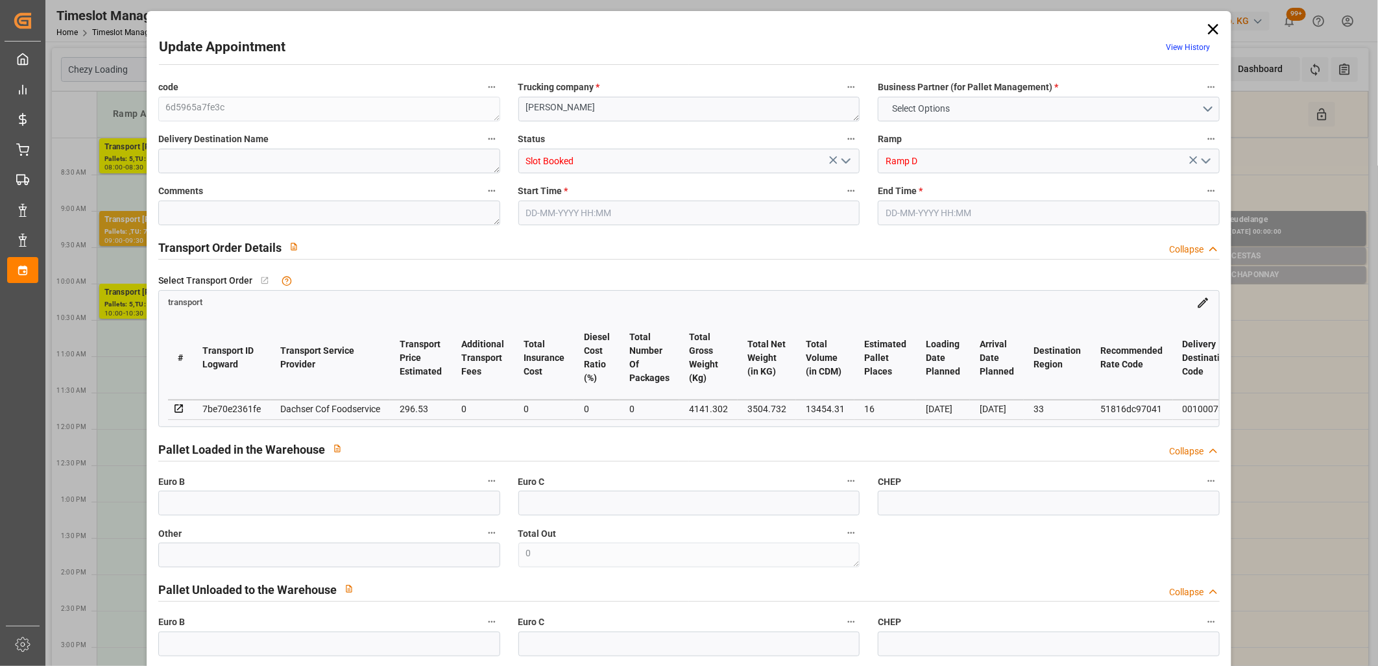
type input "0"
type input "21"
type input "35"
type input "26-09-2025 09:00"
type input "26-09-2025 09:30"
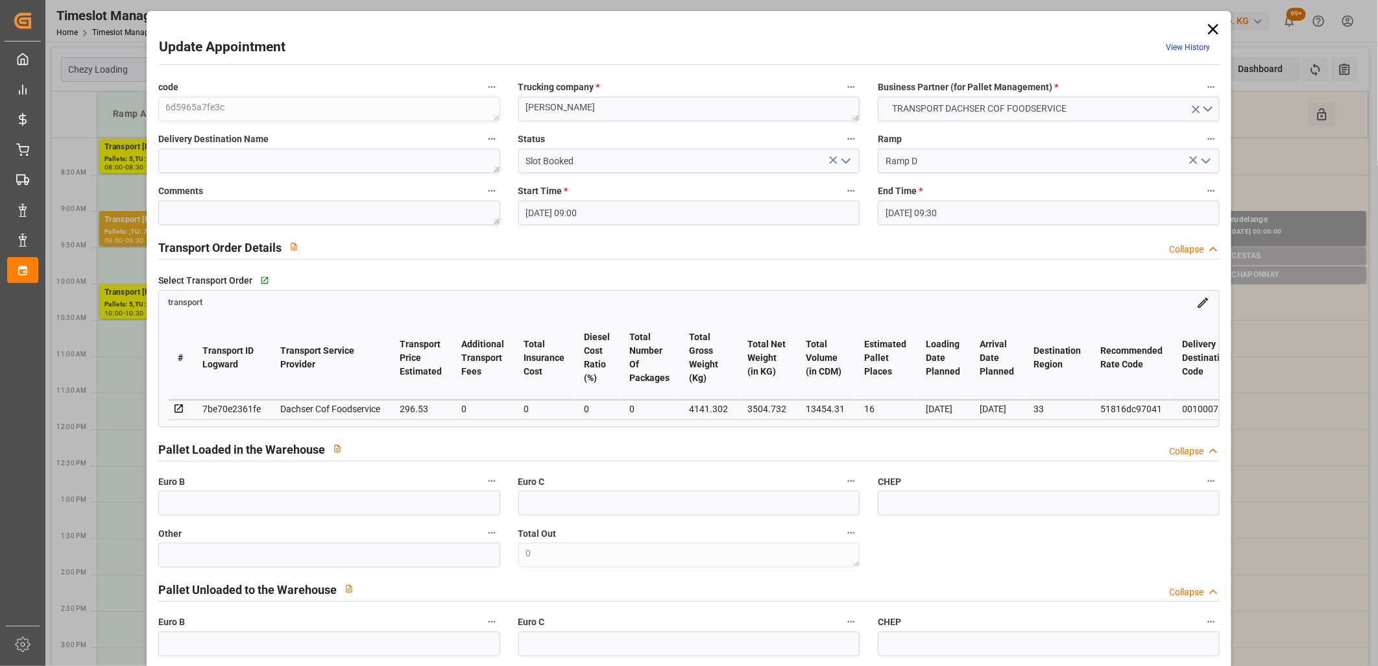
type input "23-09-2025 11:53"
type input "23-09-2025 11:33"
type input "30-09-2025"
type input "[DATE]"
click at [844, 165] on icon "open menu" at bounding box center [846, 161] width 16 height 16
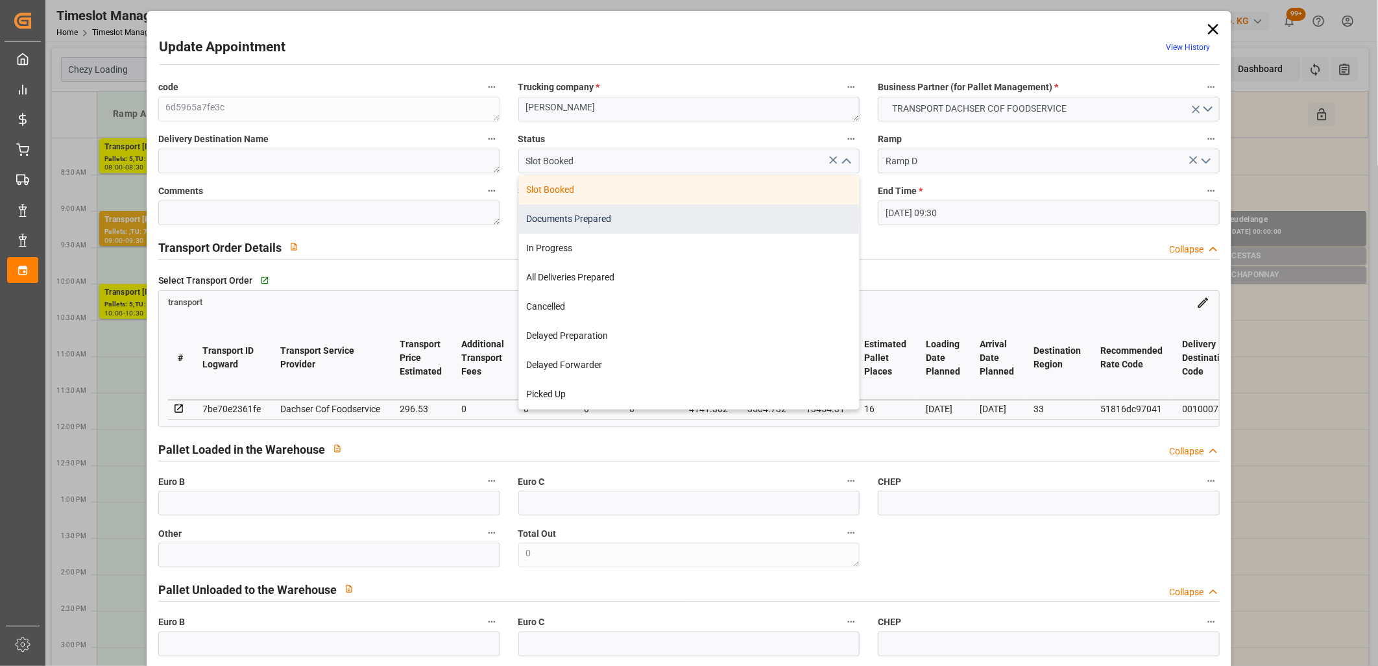
click at [774, 217] on div "Documents Prepared" at bounding box center [689, 218] width 341 height 29
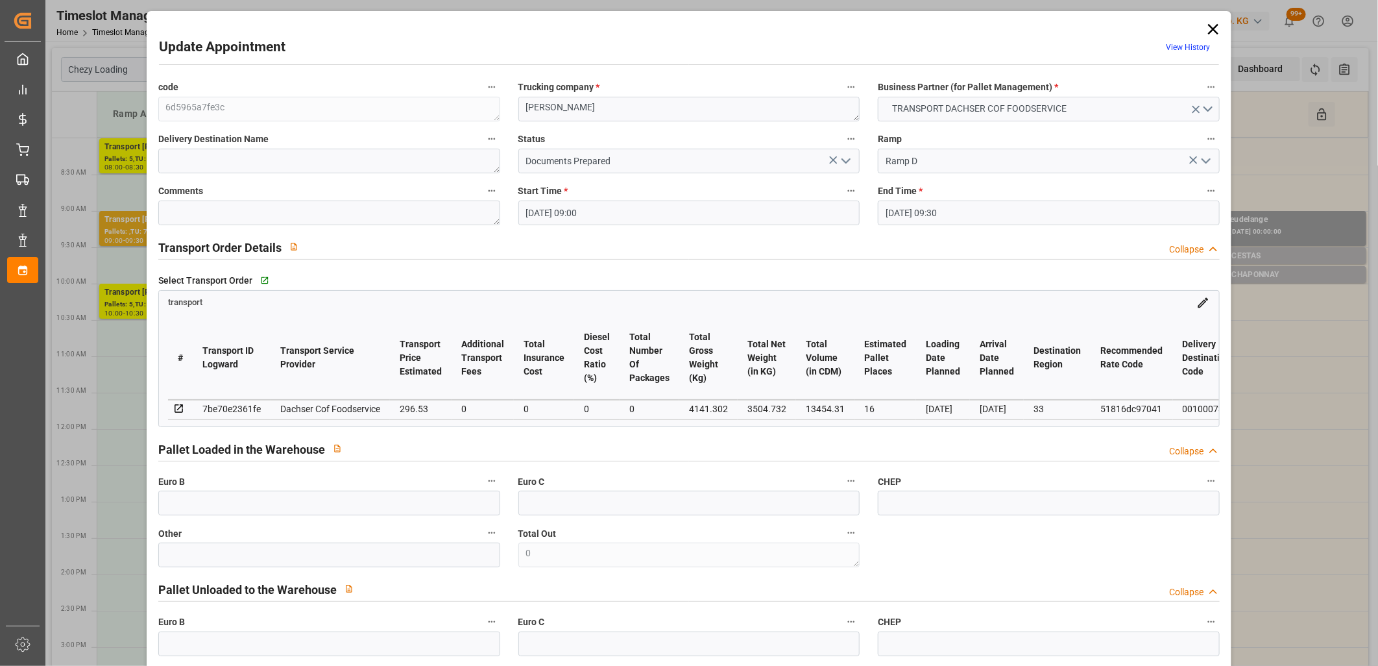
drag, startPoint x: 846, startPoint y: 159, endPoint x: 837, endPoint y: 167, distance: 12.0
click at [845, 160] on icon "open menu" at bounding box center [846, 161] width 16 height 16
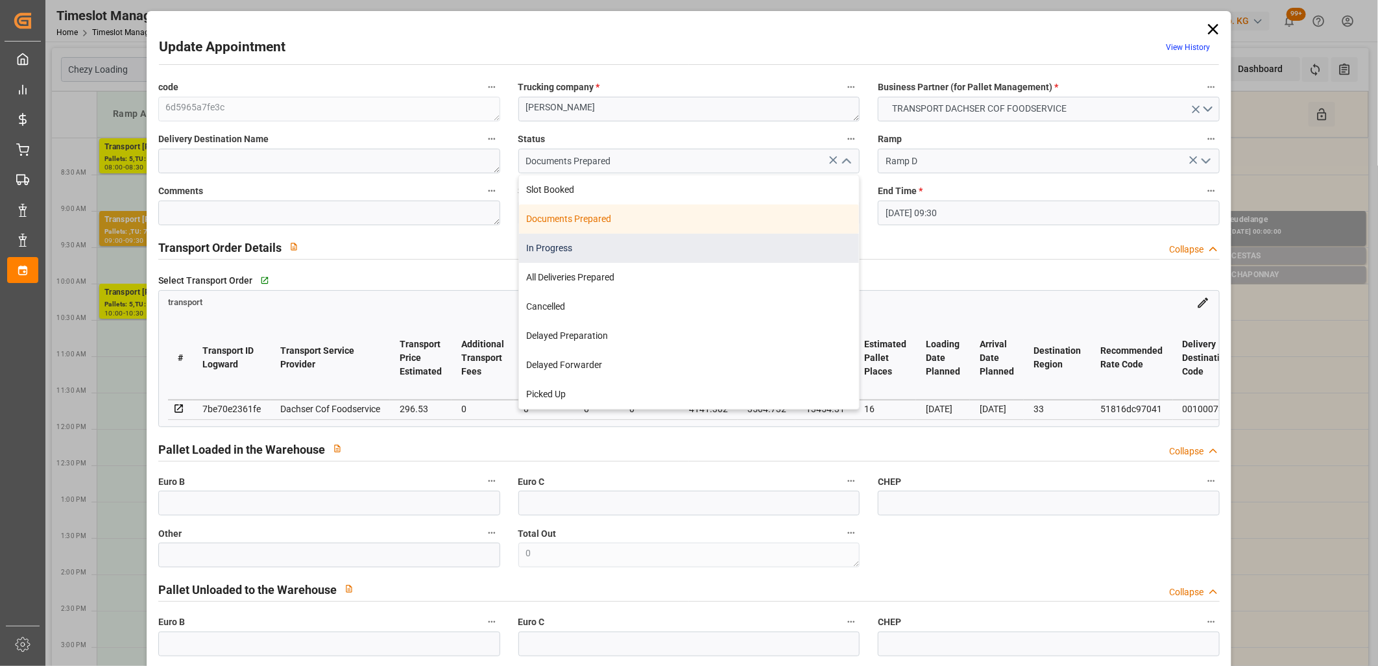
click at [748, 253] on div "In Progress" at bounding box center [689, 248] width 341 height 29
type input "In Progress"
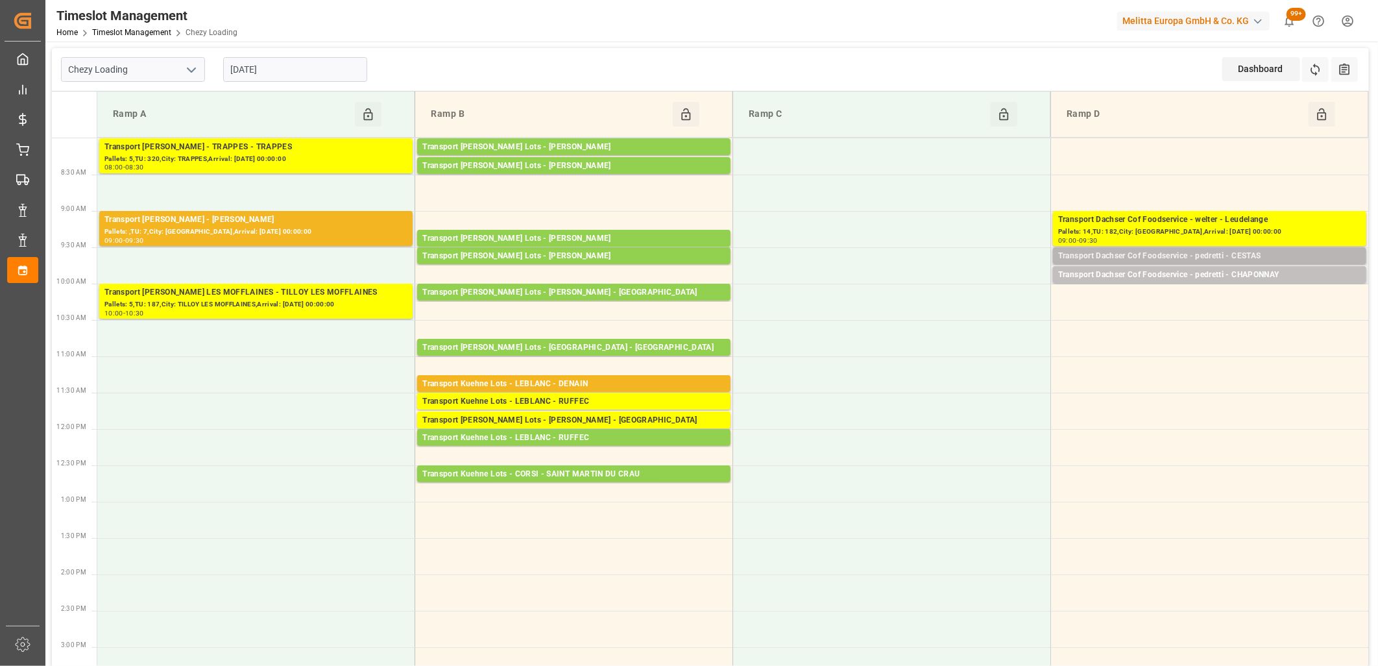
click at [1090, 256] on div "Transport Dachser Cof Foodservice - pedretti - CESTAS" at bounding box center [1209, 256] width 303 height 13
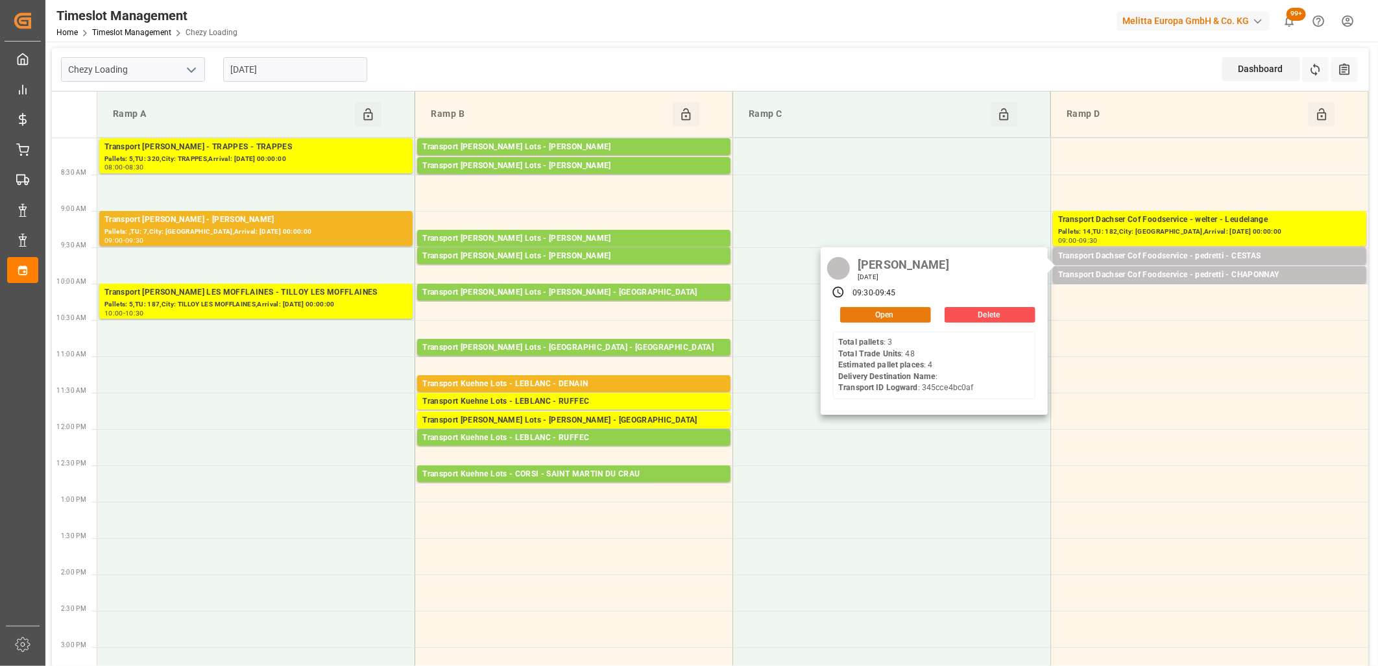
click at [910, 310] on button "Open" at bounding box center [885, 315] width 91 height 16
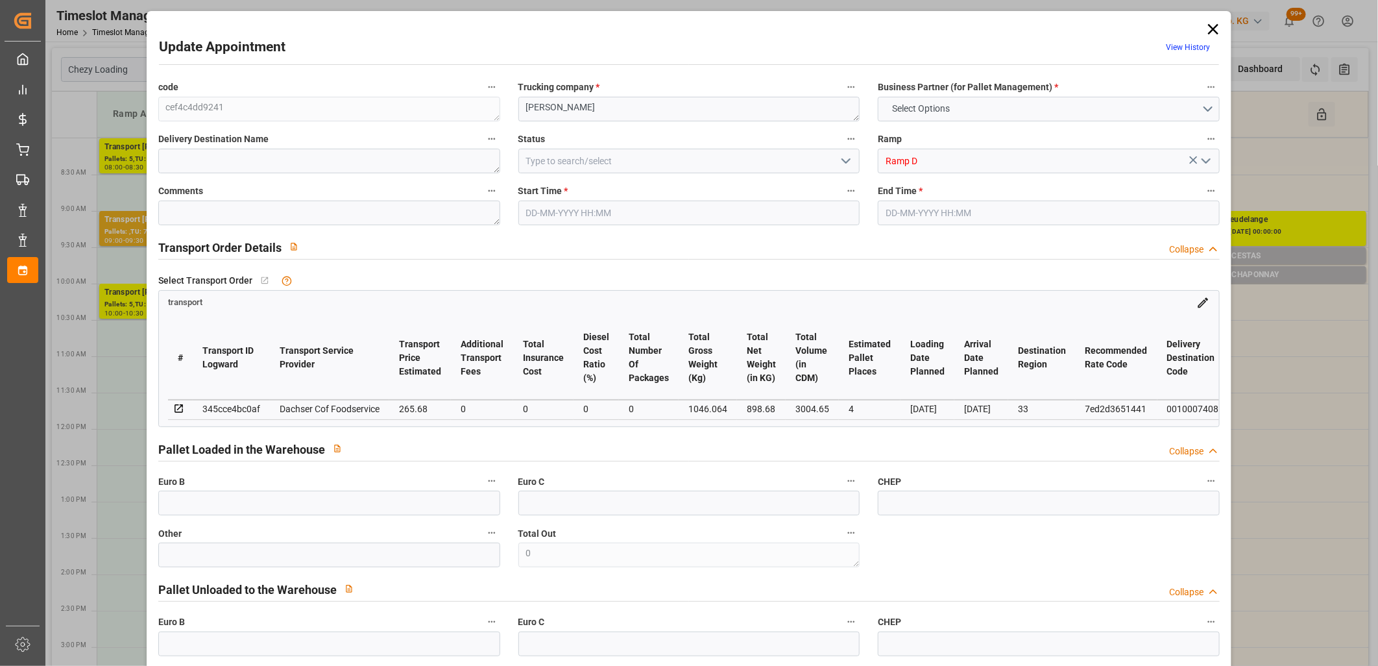
type input "4"
type input "265.68"
type input "0"
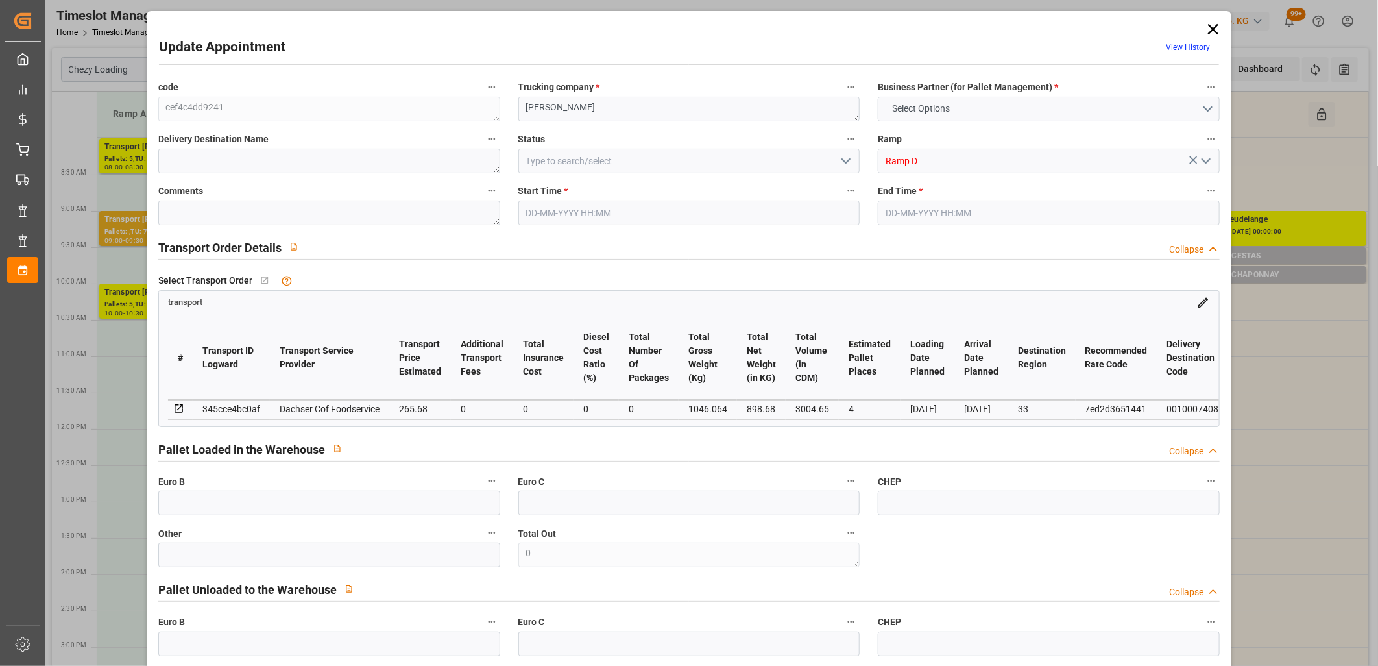
type input "261.004"
type input "-4.676"
type input "0"
type input "898.68"
type input "1144.734"
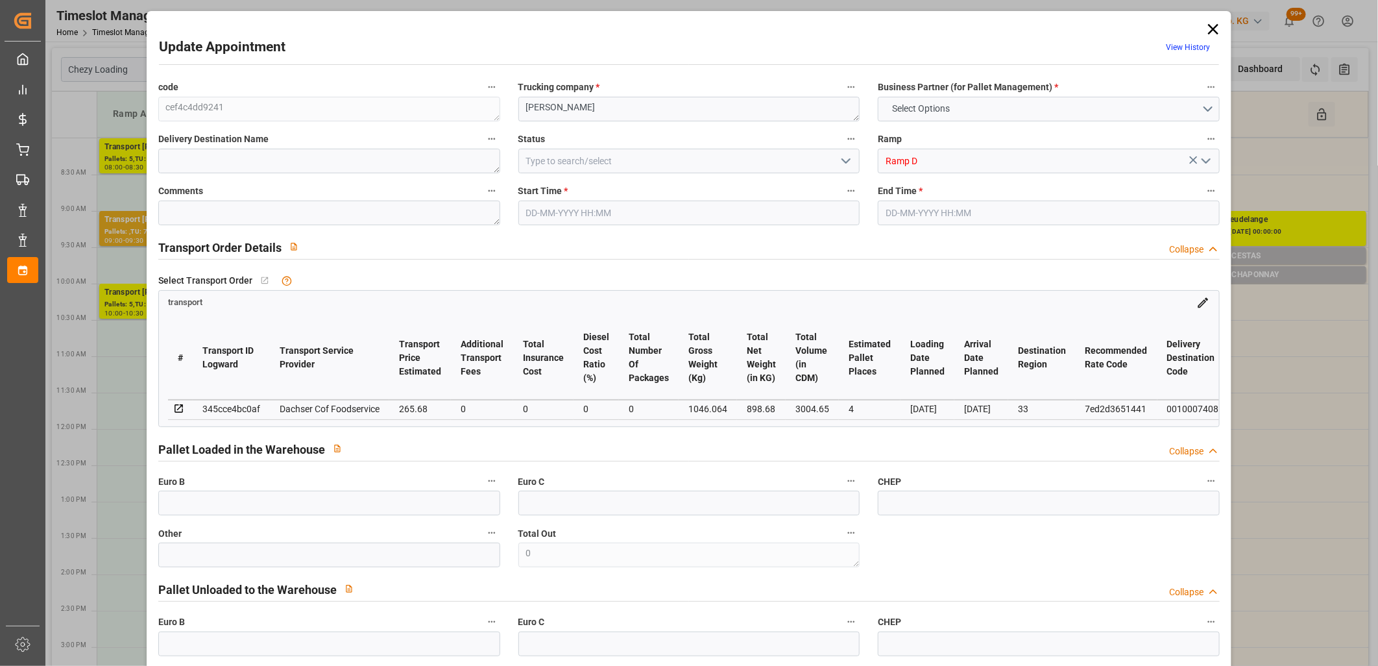
type input "3004.65"
type input "33"
type input "3"
type input "48"
type input "4"
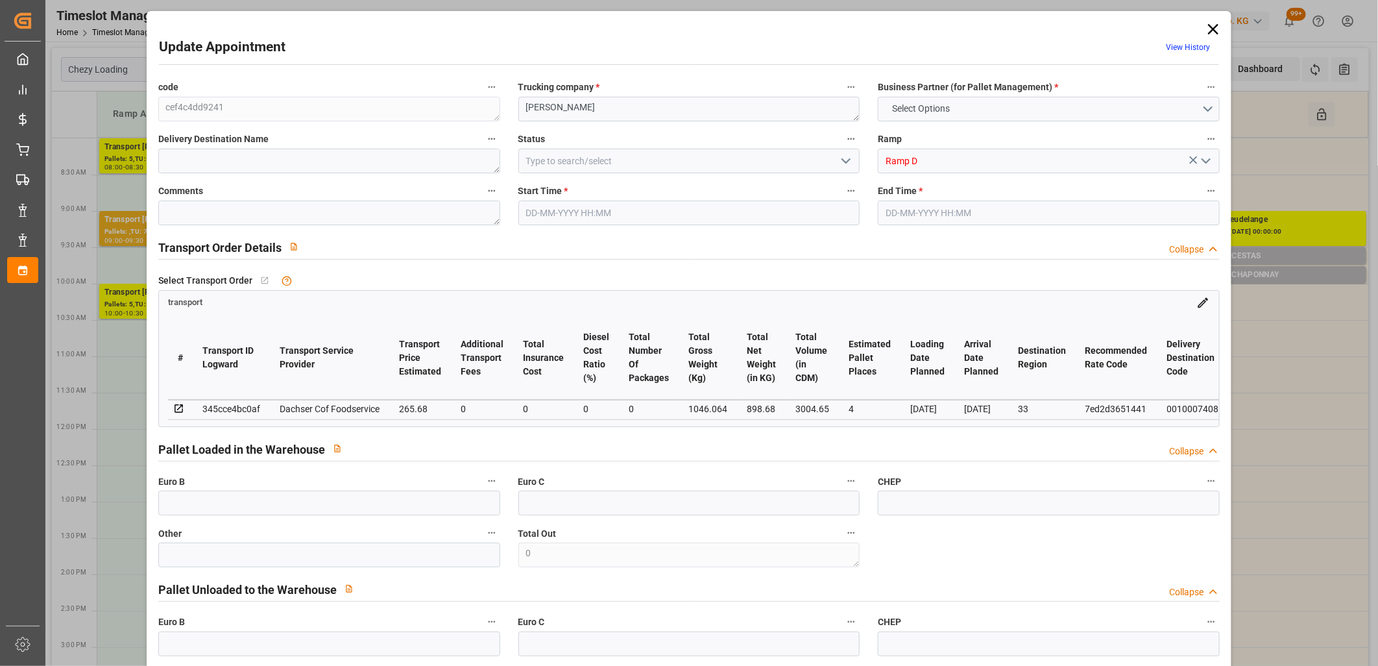
type input "101"
type input "1046.064"
type input "0"
type input "4710.8598"
type input "0"
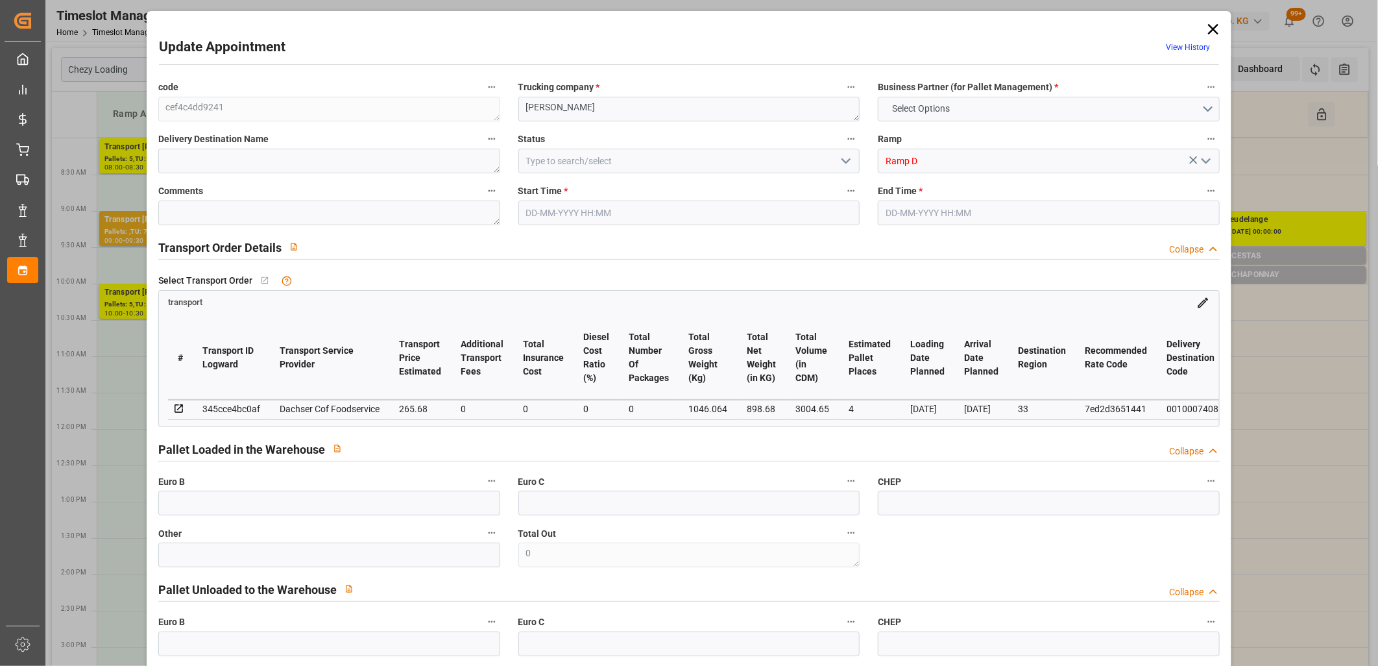
type input "0"
type input "21"
type input "35"
type input "26-09-2025 09:30"
type input "26-09-2025 09:45"
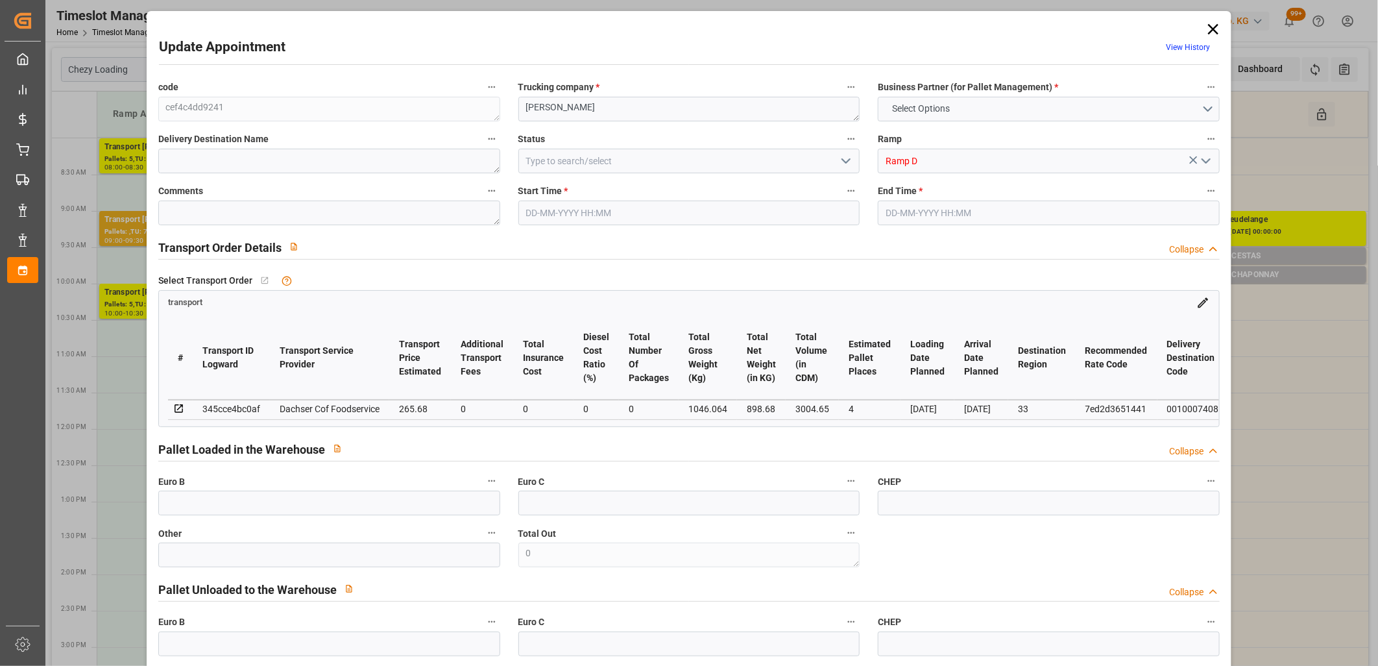
type input "24-09-2025 12:50"
type input "24-09-2025 11:30"
type input "01-10-2025"
type input "[DATE]"
click at [845, 163] on icon "open menu" at bounding box center [846, 161] width 16 height 16
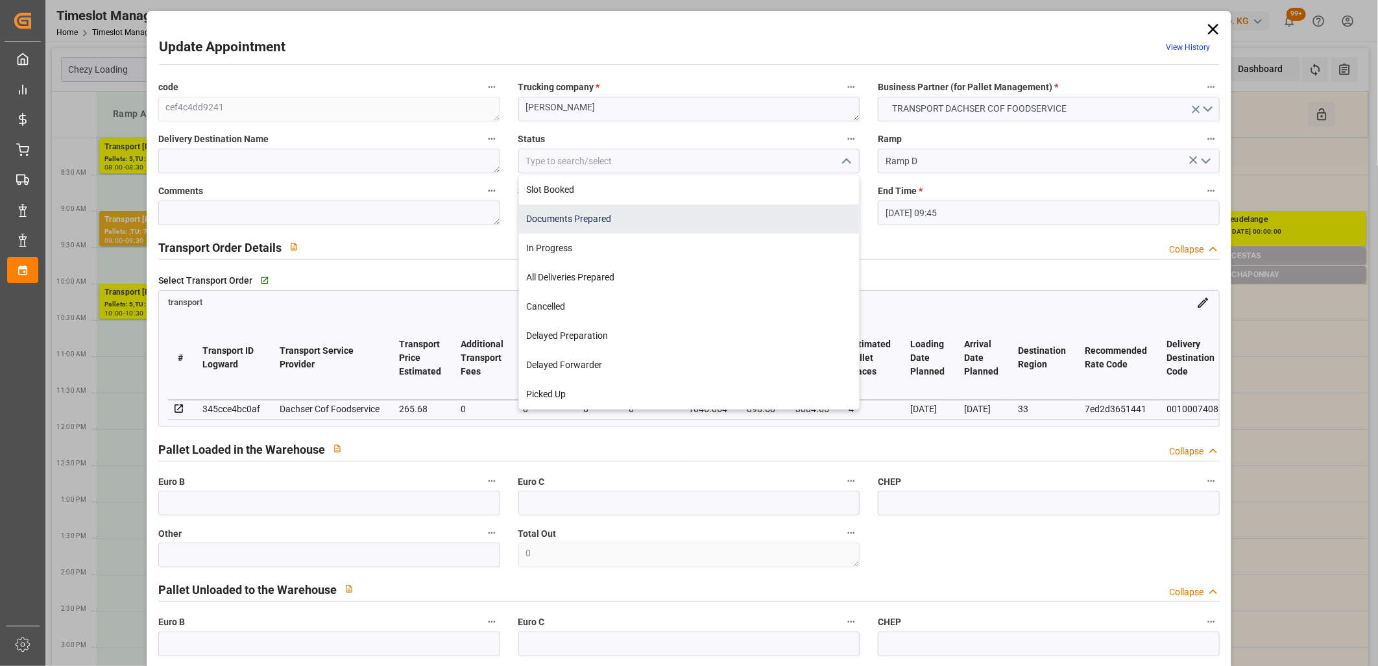
click at [814, 210] on div "Documents Prepared" at bounding box center [689, 218] width 341 height 29
type input "Documents Prepared"
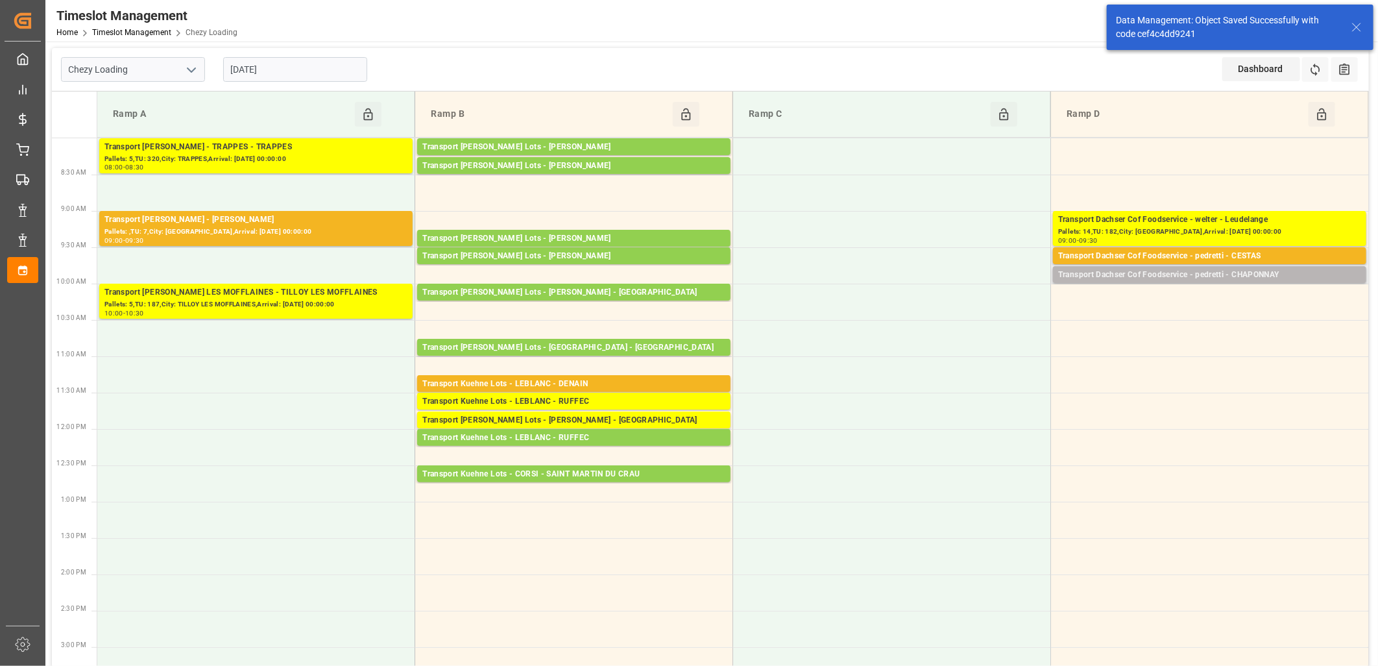
click at [1129, 277] on div "Transport Dachser Cof Foodservice - pedretti - CHAPONNAY" at bounding box center [1209, 275] width 303 height 13
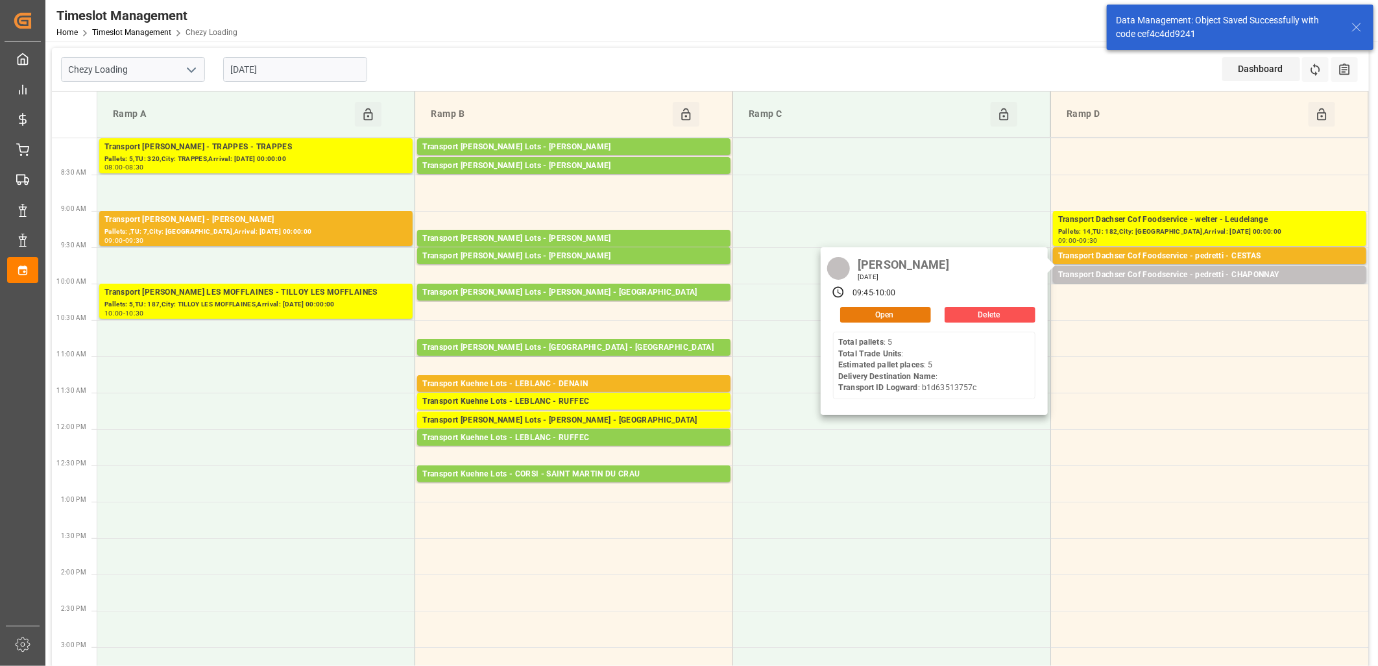
click at [922, 321] on button "Open" at bounding box center [885, 315] width 91 height 16
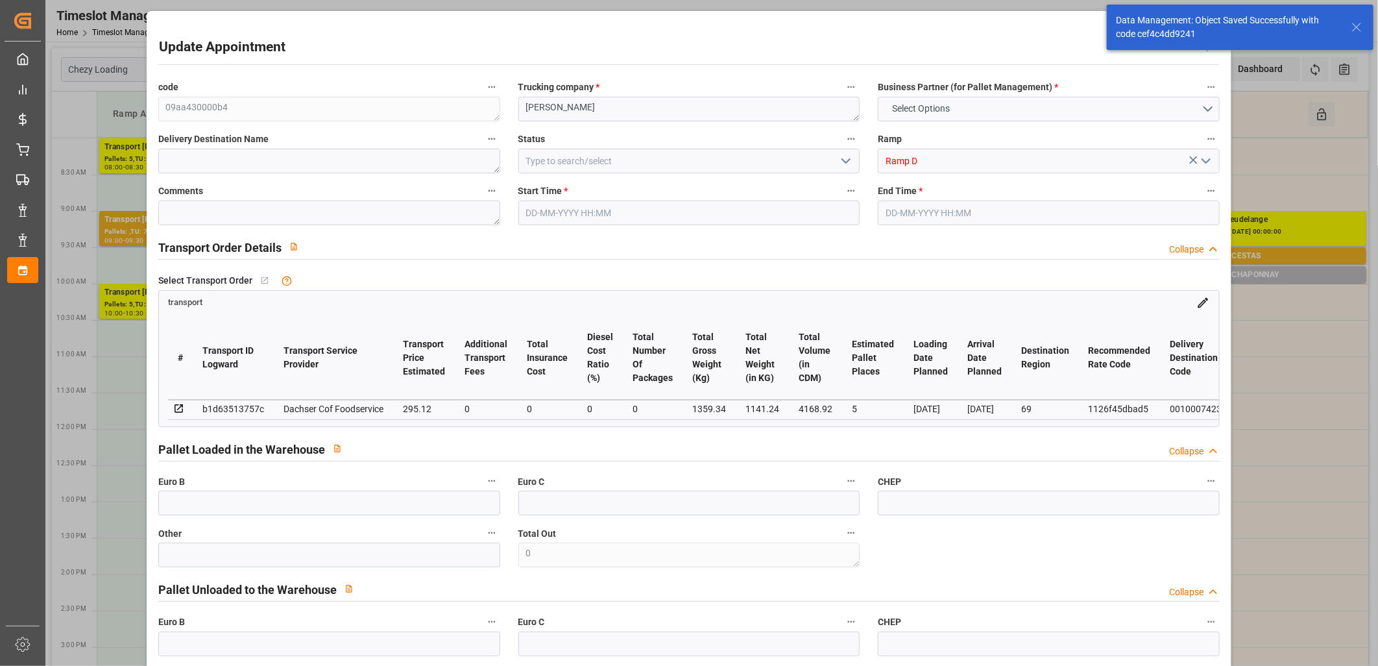
type input "5"
type input "295.12"
type input "0"
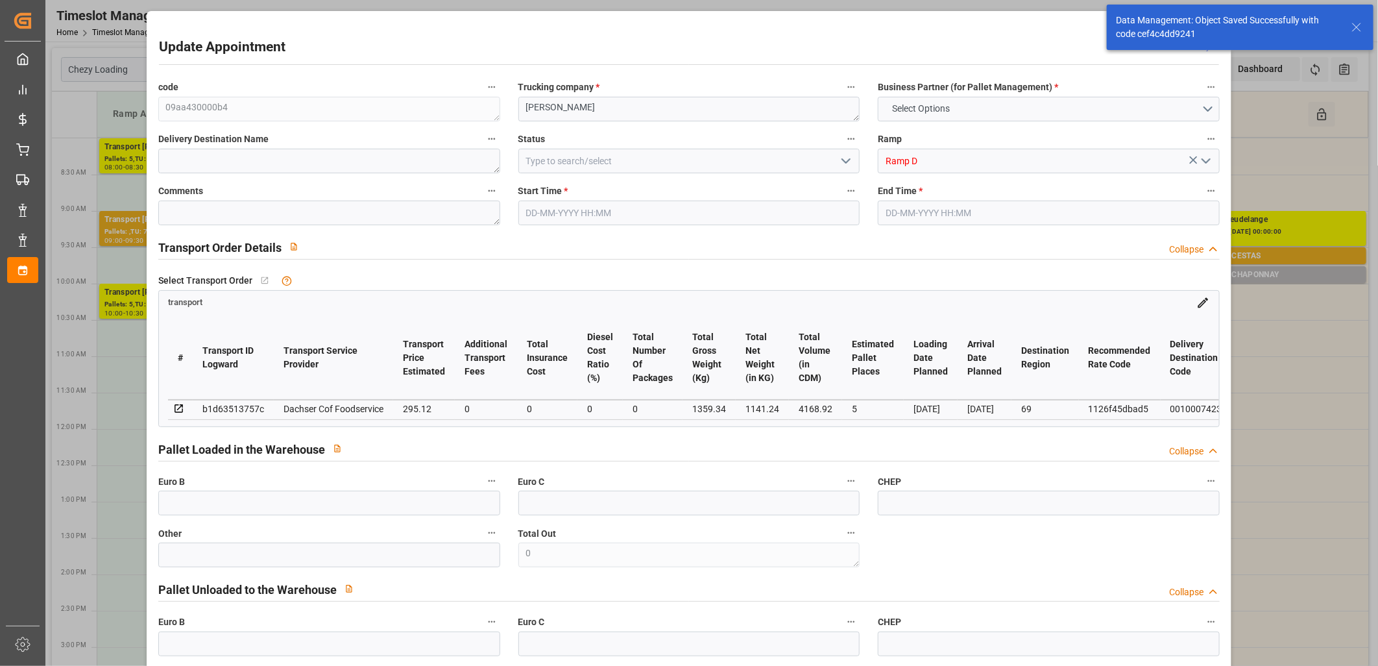
type input "289.9259"
type input "-5.1941"
type input "0"
type input "1141.24"
type input "1484"
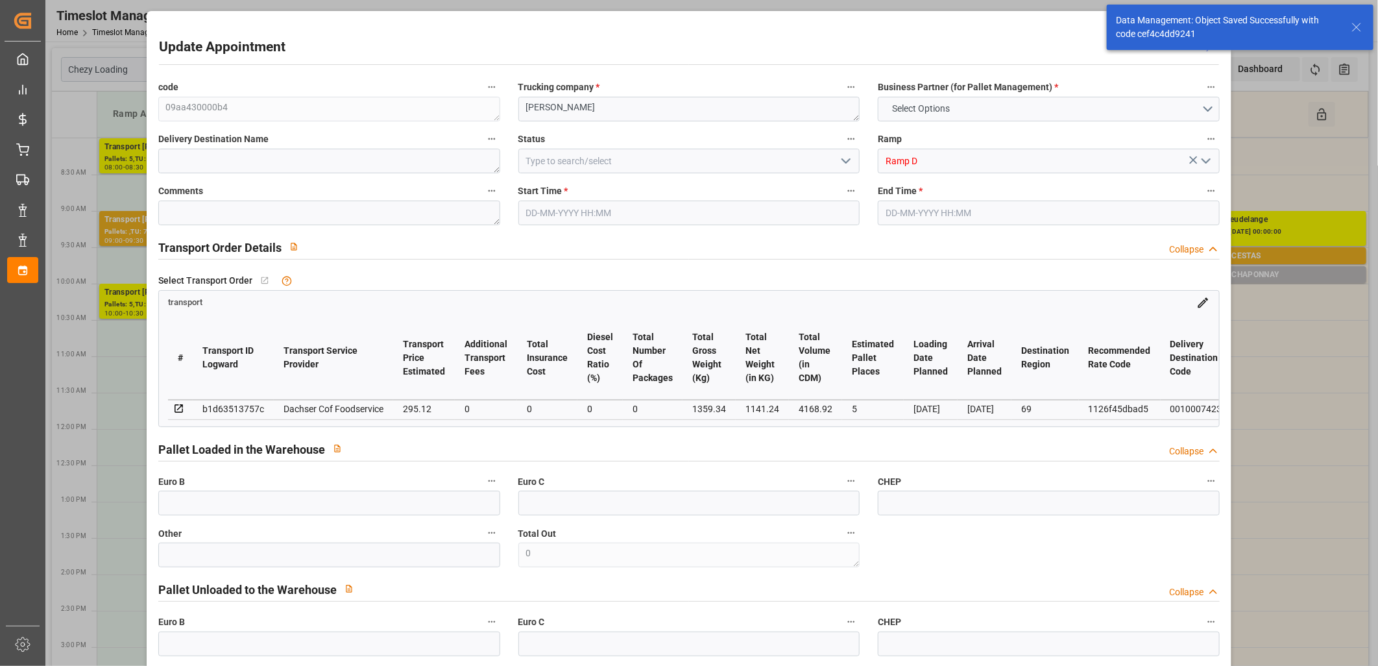
type input "4168.92"
type input "69"
type input "5"
type input "0"
type input "5"
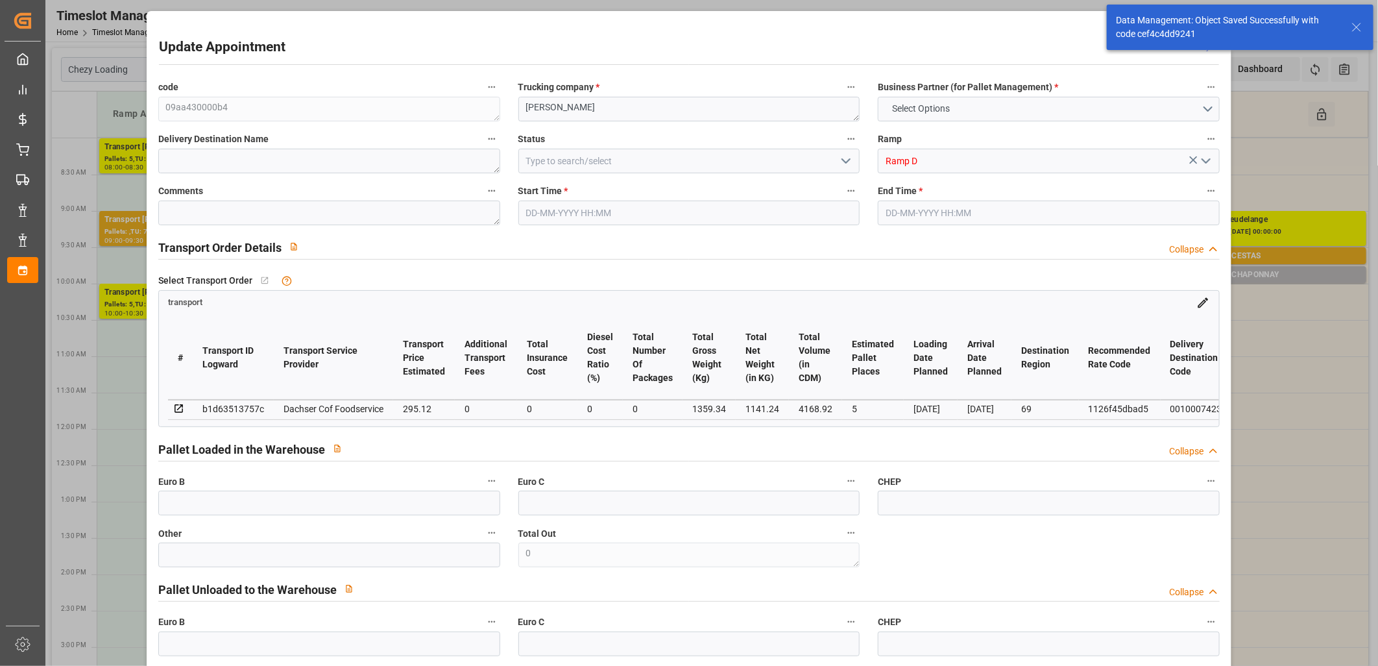
type input "101"
type input "1359.34"
type input "0"
type input "4710.8598"
type input "0"
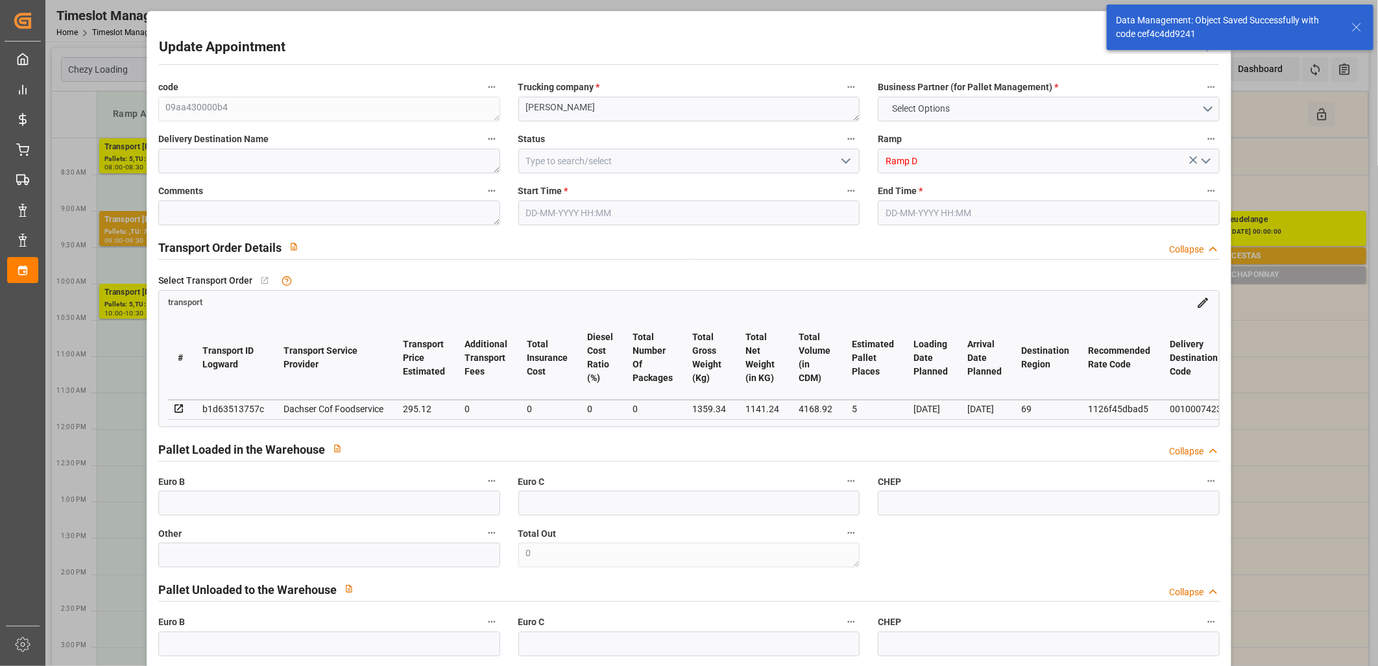
type input "0"
type input "21"
type input "35"
type input "26-09-2025 09:45"
type input "26-09-2025 10:00"
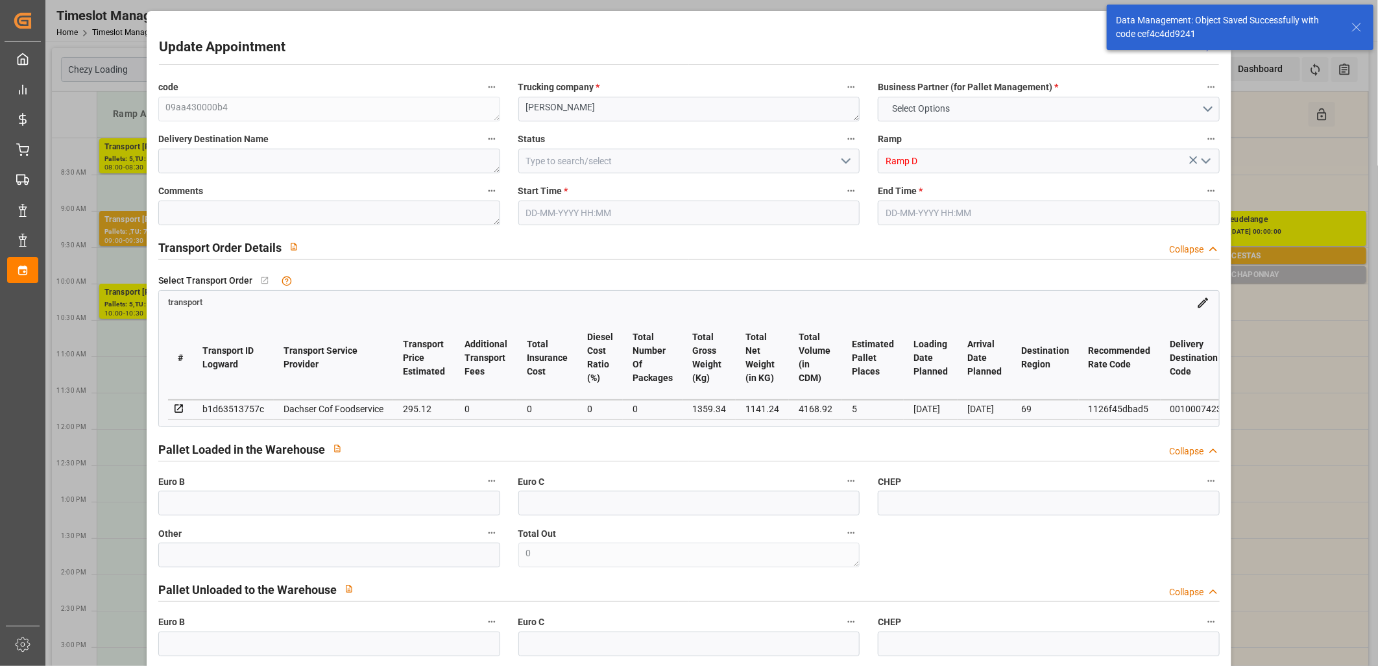
type input "24-09-2025 12:51"
type input "24-09-2025 11:30"
type input "01-10-2025"
type input "[DATE]"
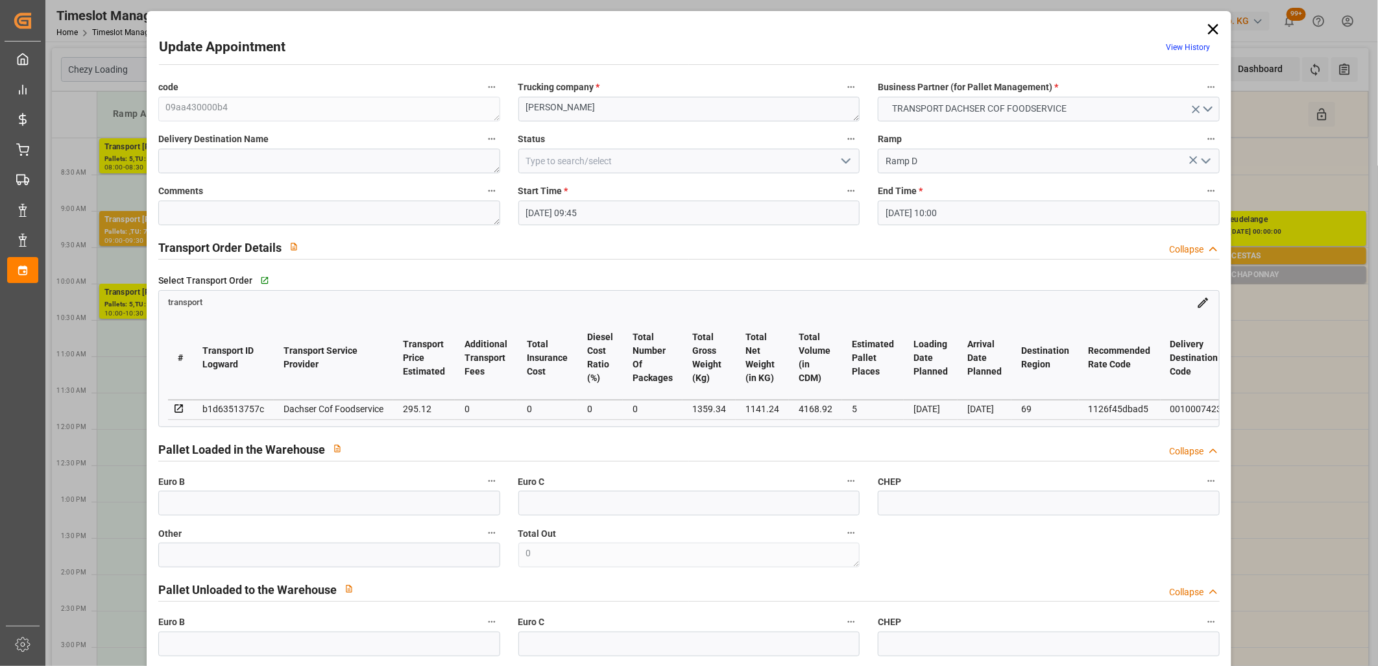
click at [840, 164] on icon "open menu" at bounding box center [846, 161] width 16 height 16
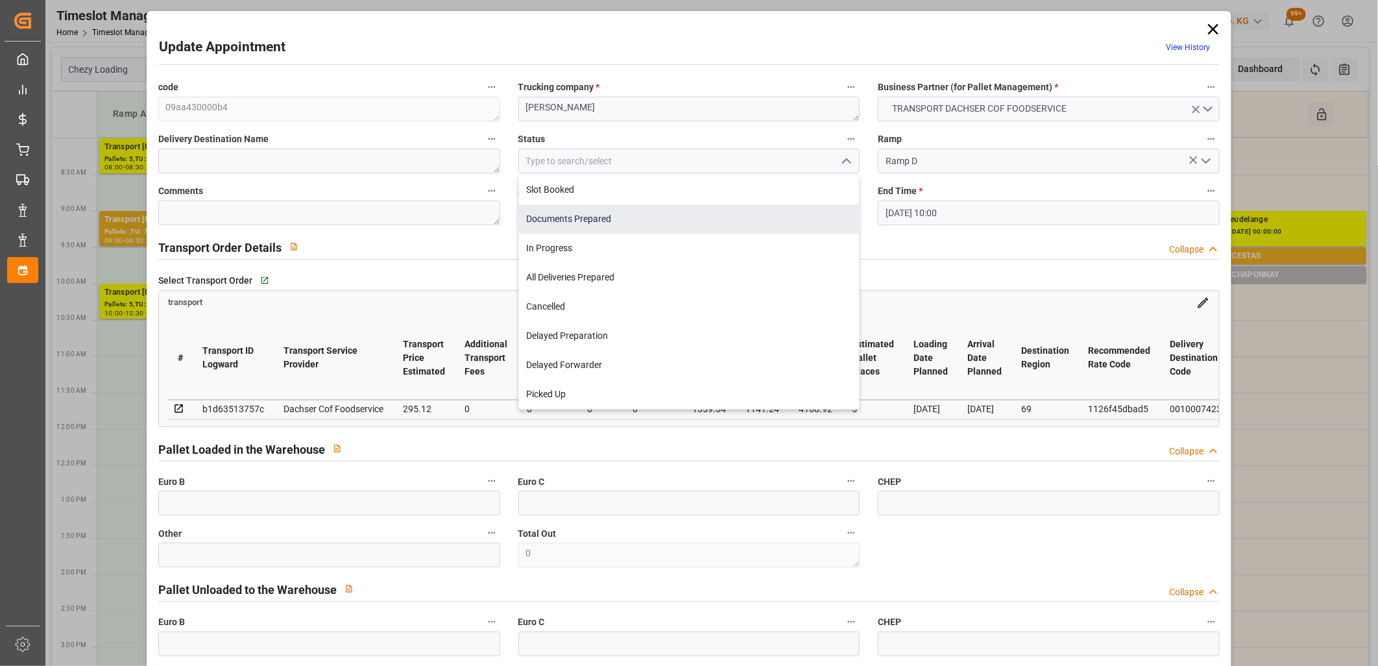
click at [812, 217] on div "Documents Prepared" at bounding box center [689, 218] width 341 height 29
type input "Documents Prepared"
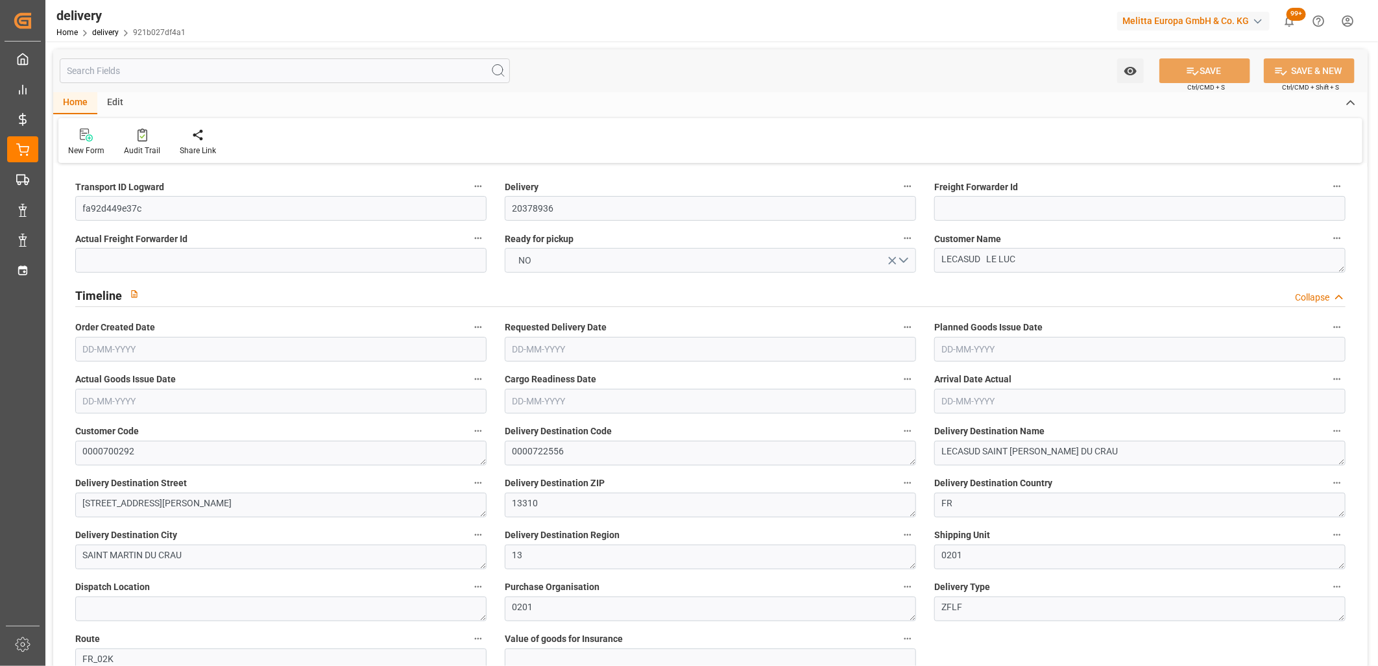
type input "[DATE]"
type input "[DATE] 11:01"
click at [529, 264] on span "NO" at bounding box center [526, 261] width 26 height 14
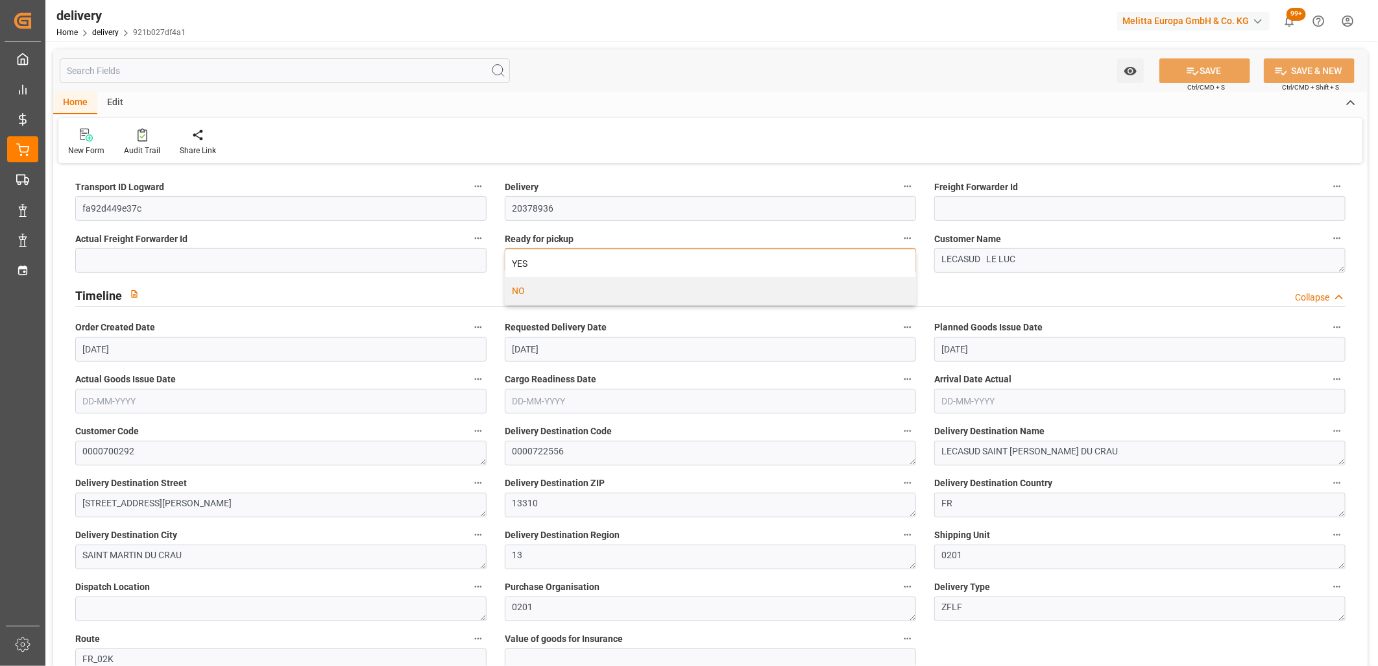
click at [529, 264] on div "YES" at bounding box center [711, 263] width 410 height 27
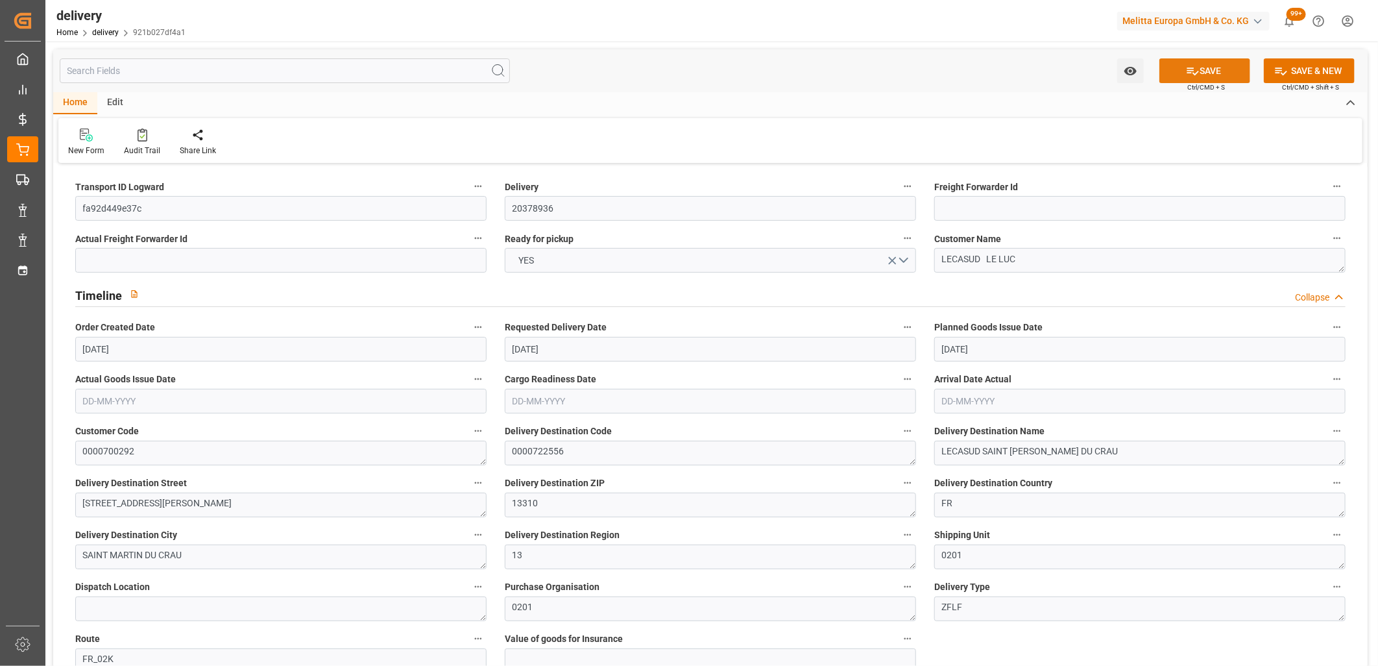
click at [1197, 66] on icon at bounding box center [1193, 71] width 14 height 14
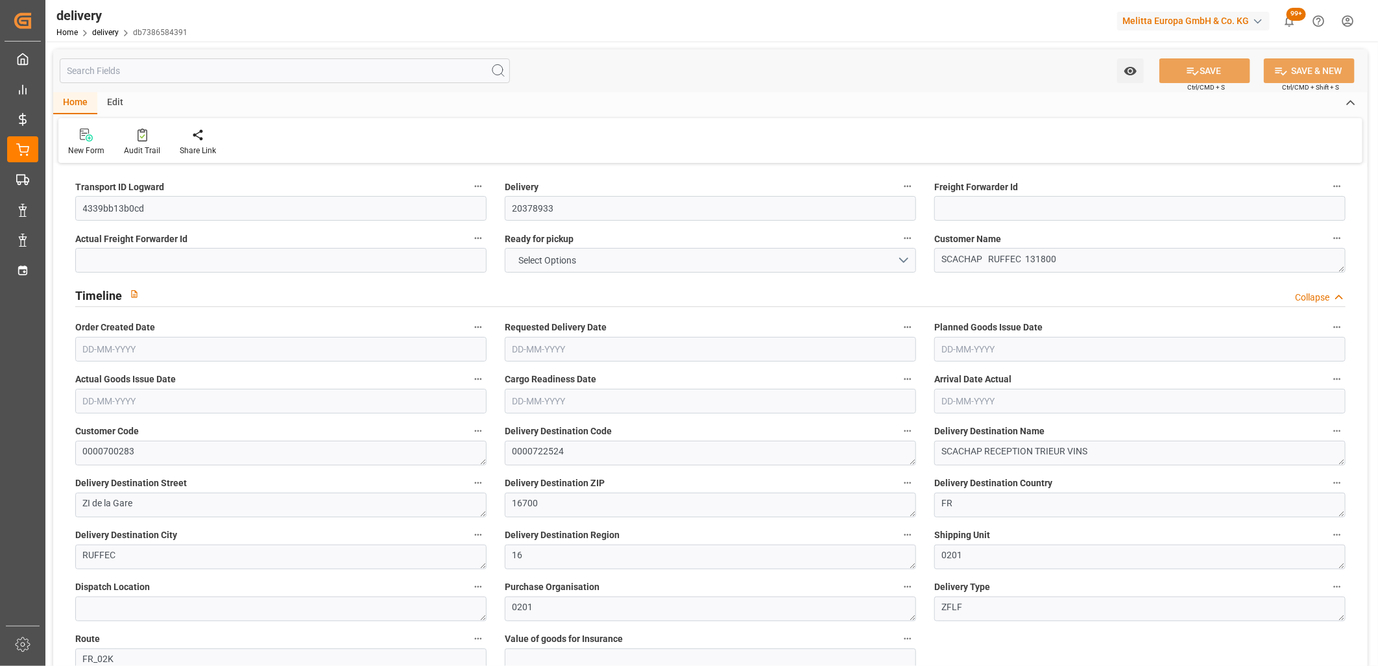
type input "1"
type input "171.269"
type input "424.646"
type input "1096.462"
type input "124"
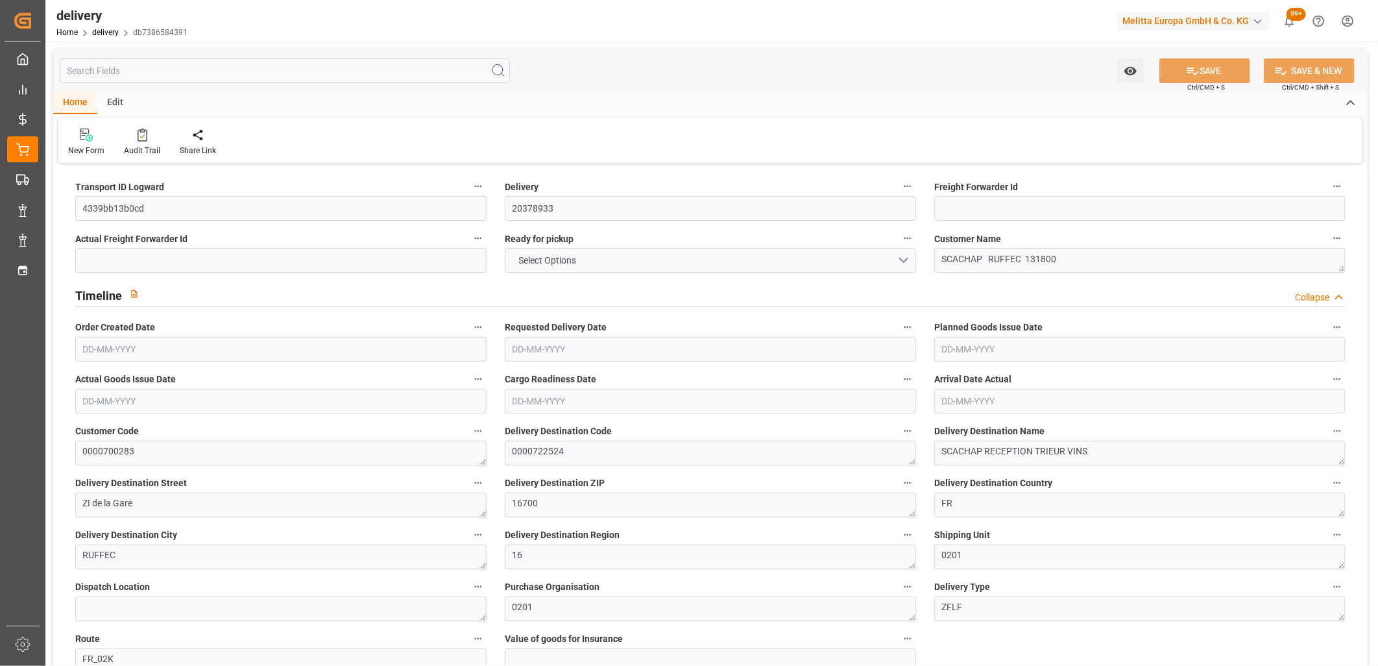
type input "9"
type input "0"
type input "2"
type input "0"
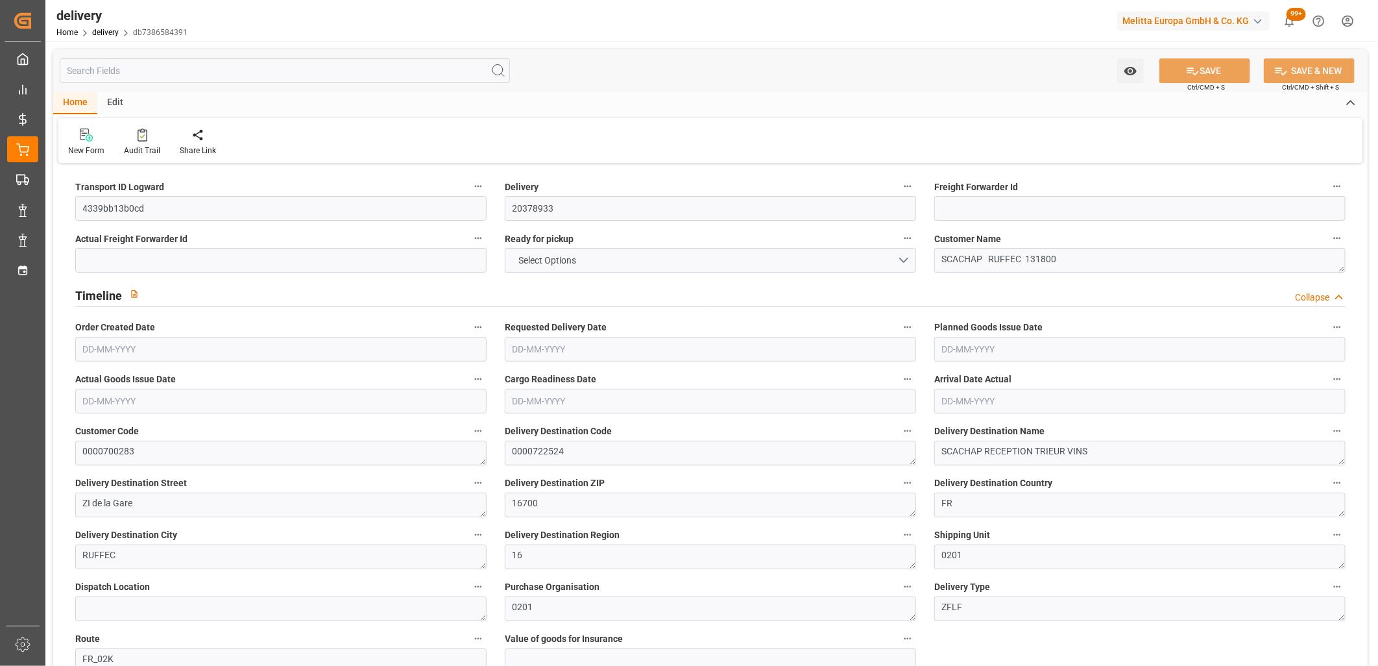
type input "0"
type input "71.3586"
type input "0"
type input "44.64"
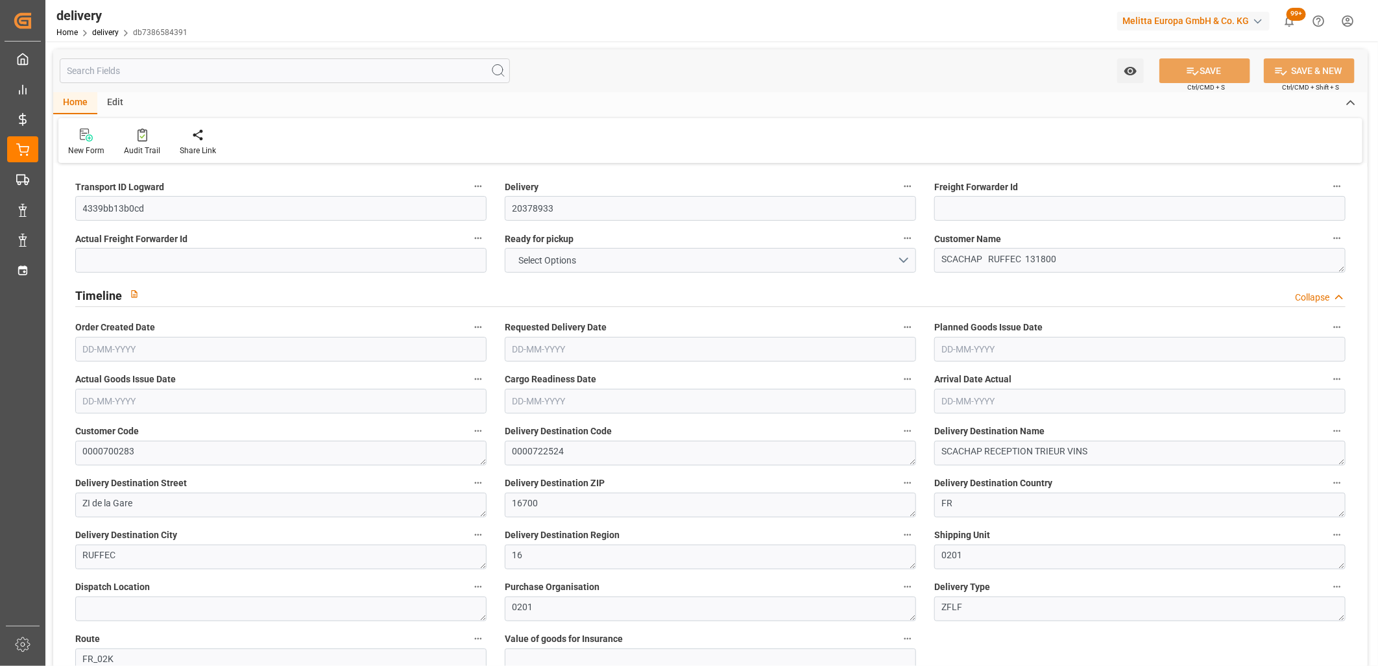
type input "1.5"
type input "1.3"
type input "0"
type input "13.5"
type input "217.646"
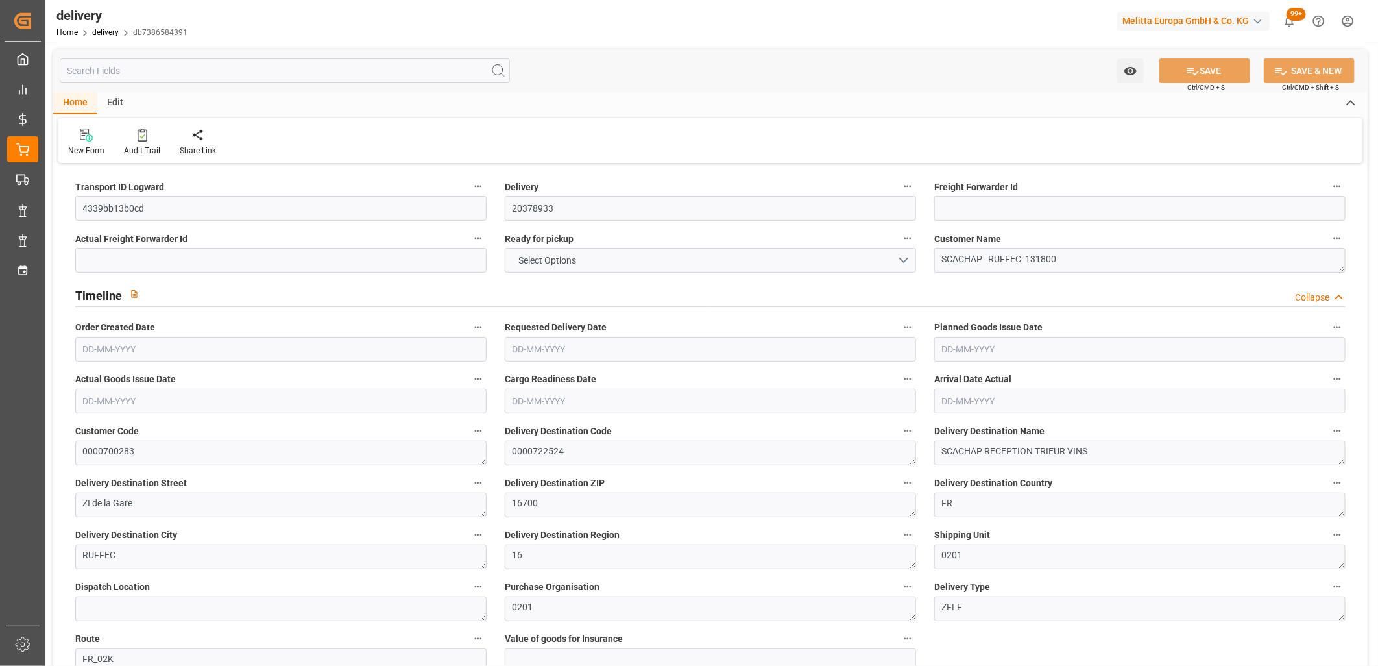
type input "101"
type input "1168.9956"
type input "0.075"
type input "0"
type input "[DATE]"
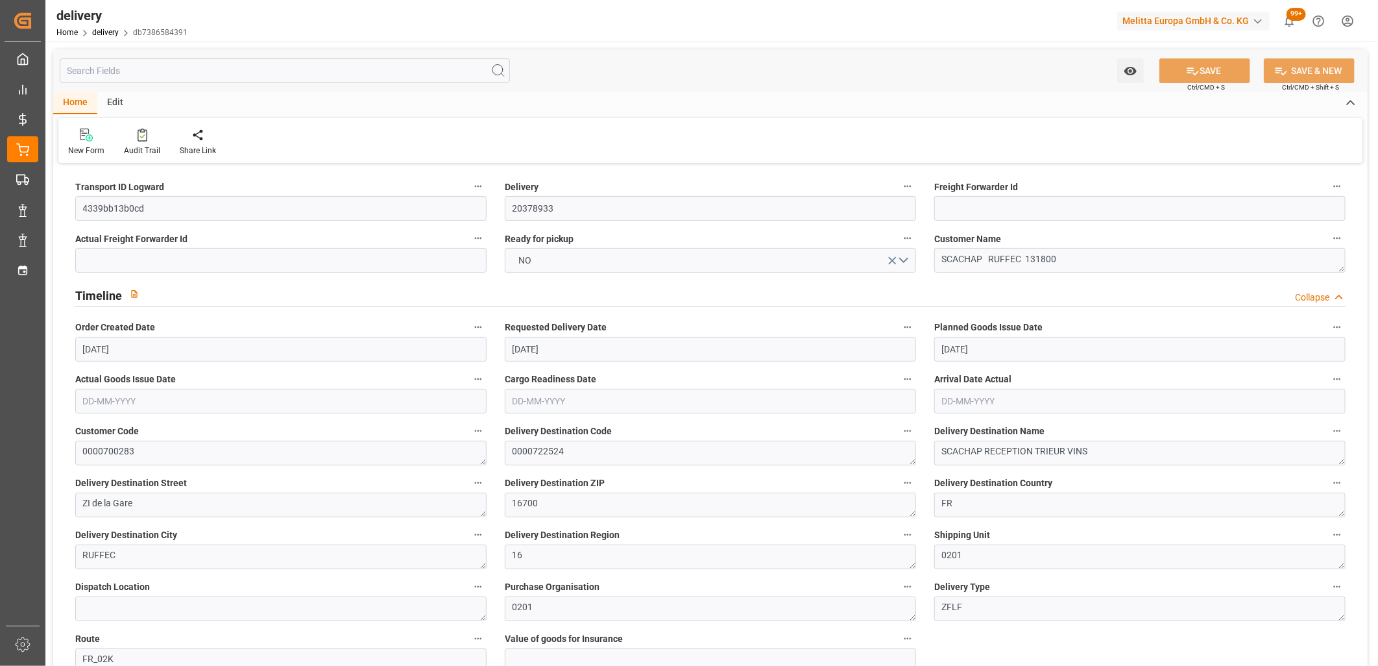
type input "[DATE]"
type input "[DATE] 11:00"
click at [552, 257] on button "NO" at bounding box center [710, 260] width 411 height 25
click at [552, 257] on div "YES" at bounding box center [711, 263] width 410 height 27
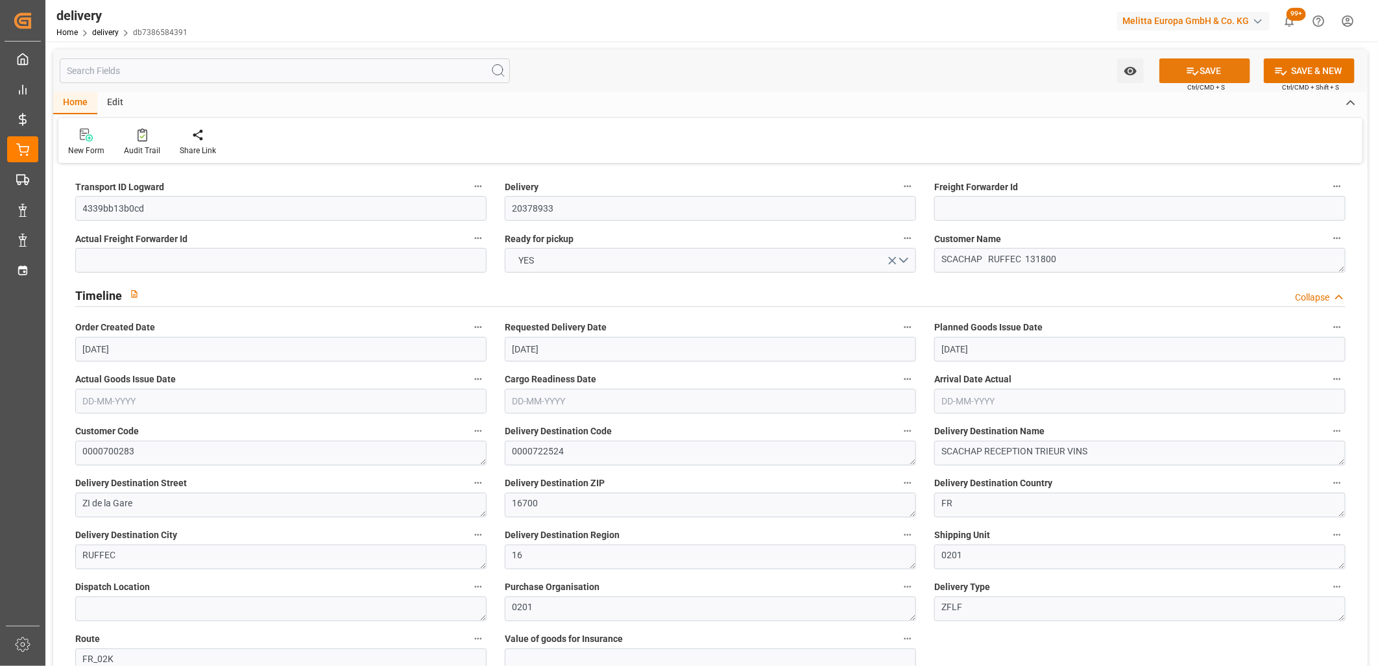
click at [1203, 69] on button "SAVE" at bounding box center [1205, 70] width 91 height 25
